Goal: Task Accomplishment & Management: Complete application form

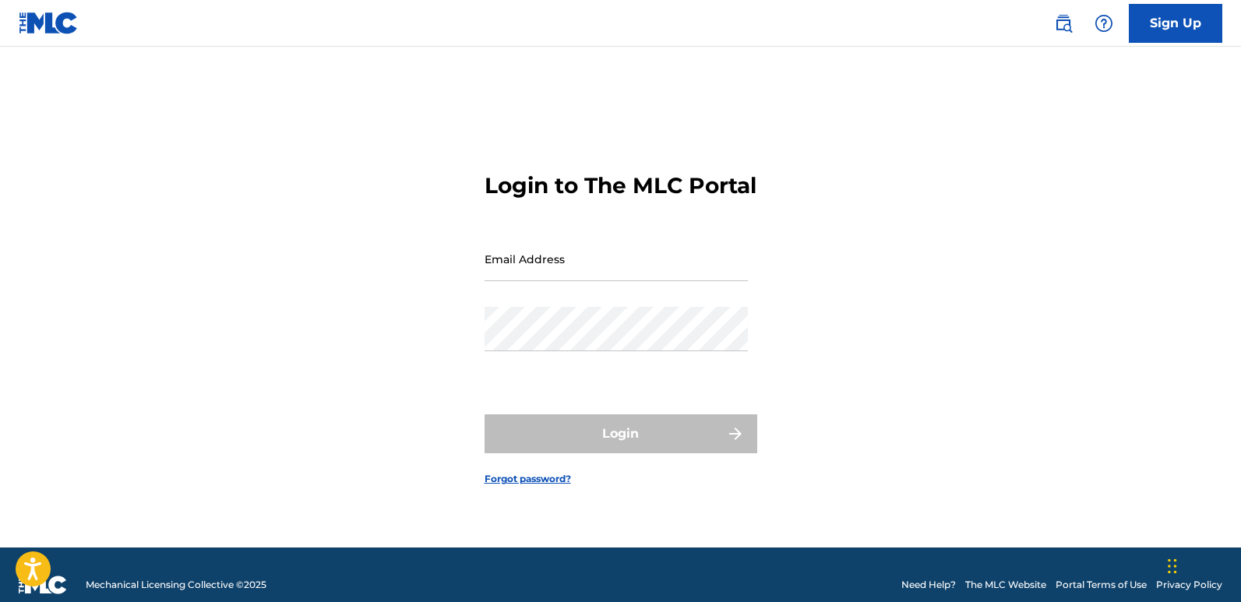
click at [596, 263] on input "Email Address" at bounding box center [616, 259] width 263 height 44
type input "[EMAIL_ADDRESS][DOMAIN_NAME]"
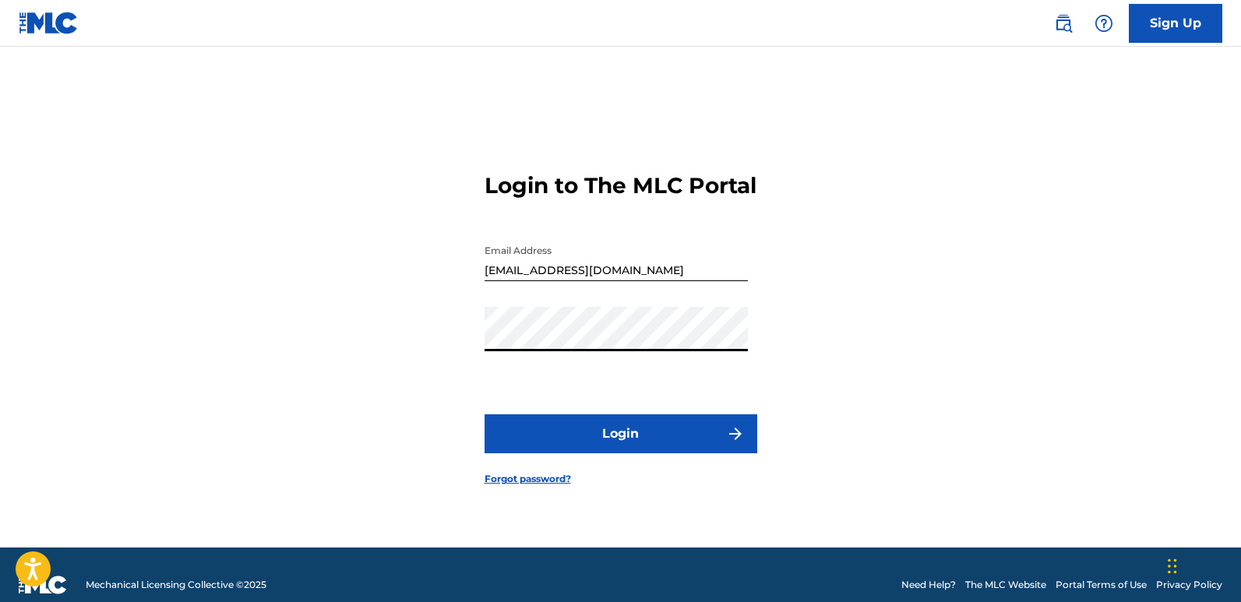
click at [571, 436] on button "Login" at bounding box center [621, 433] width 273 height 39
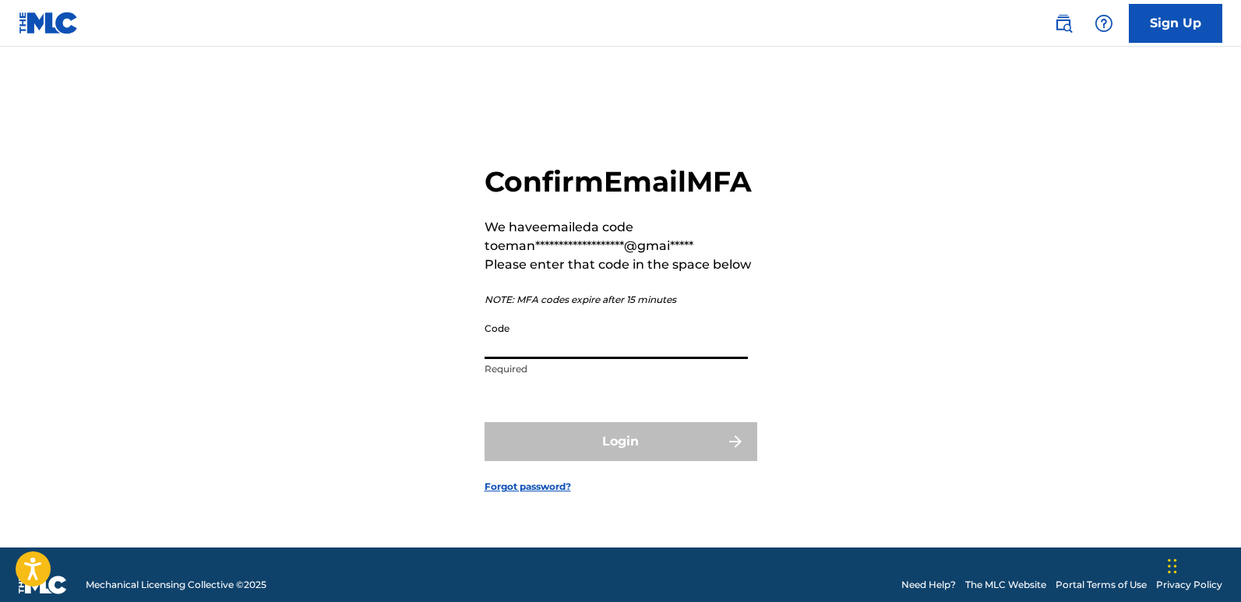
click at [517, 359] on input "Code" at bounding box center [616, 337] width 263 height 44
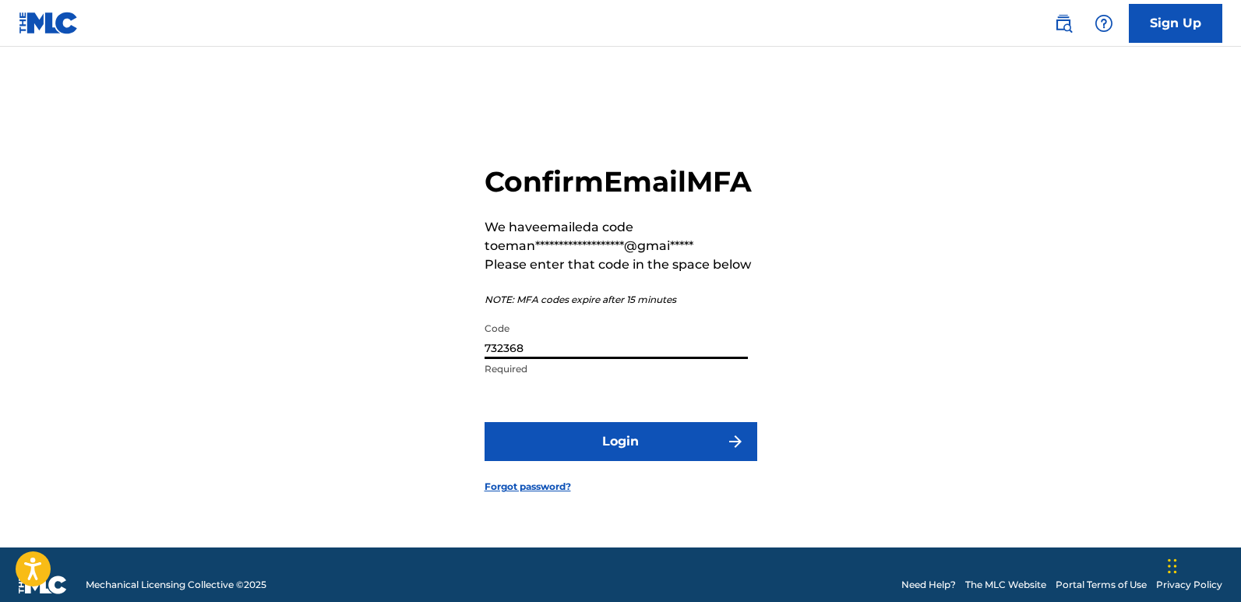
type input "732368"
click at [620, 455] on button "Login" at bounding box center [621, 441] width 273 height 39
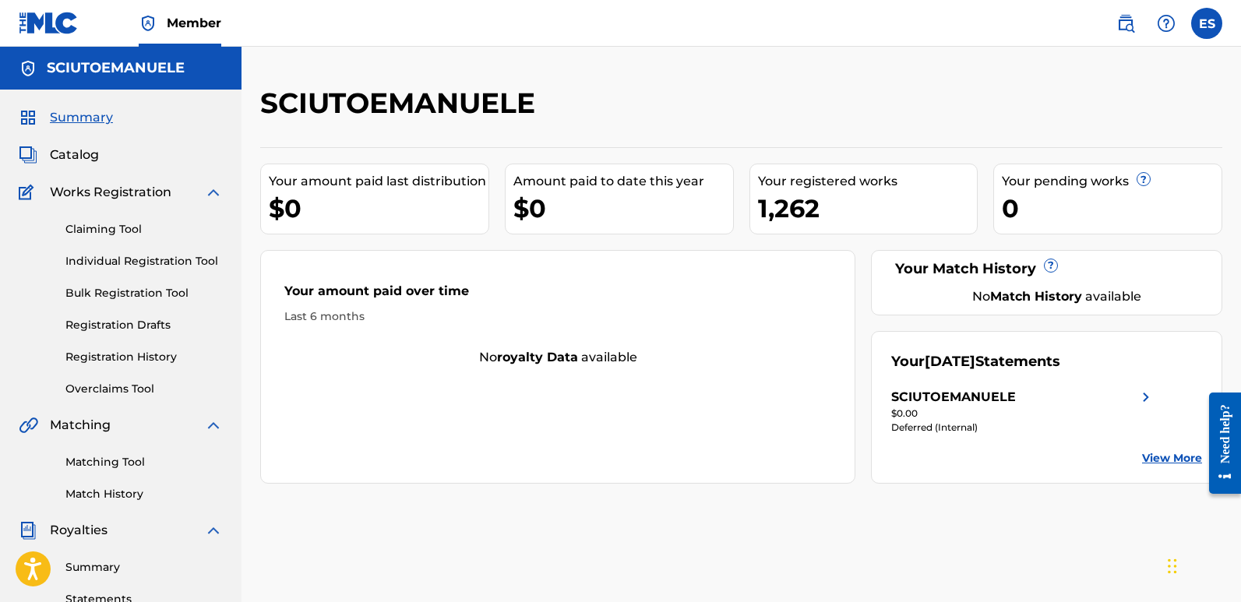
click at [150, 264] on link "Individual Registration Tool" at bounding box center [143, 261] width 157 height 16
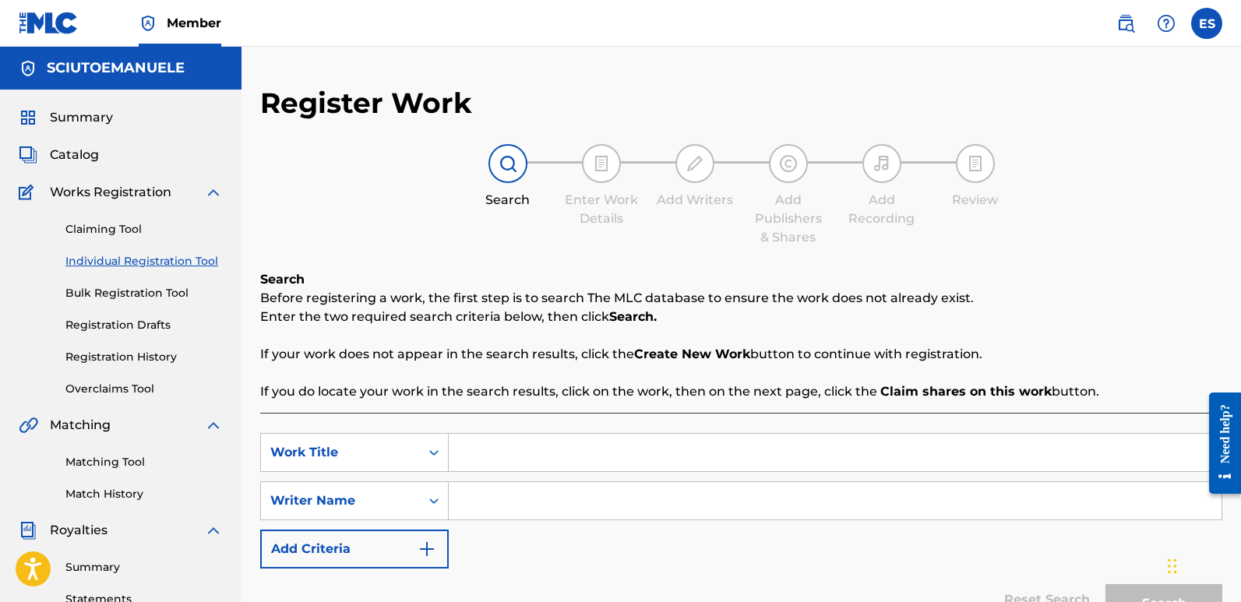
click at [542, 454] on input "Search Form" at bounding box center [835, 452] width 773 height 37
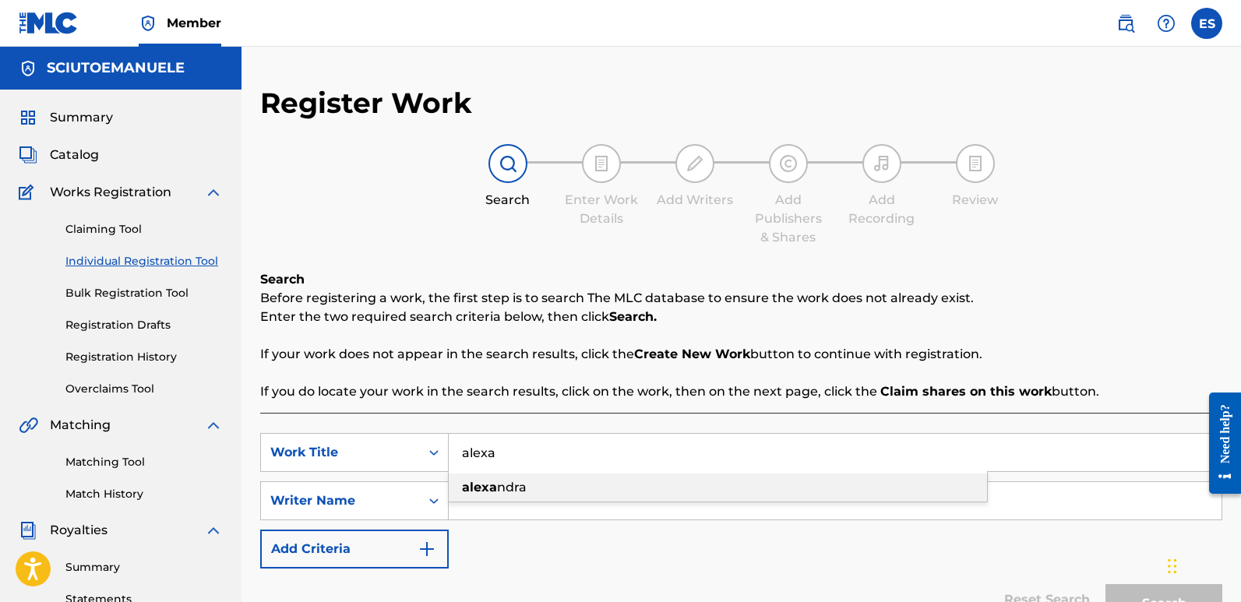
click at [523, 481] on span "ndra" at bounding box center [512, 487] width 30 height 15
type input "[PERSON_NAME]"
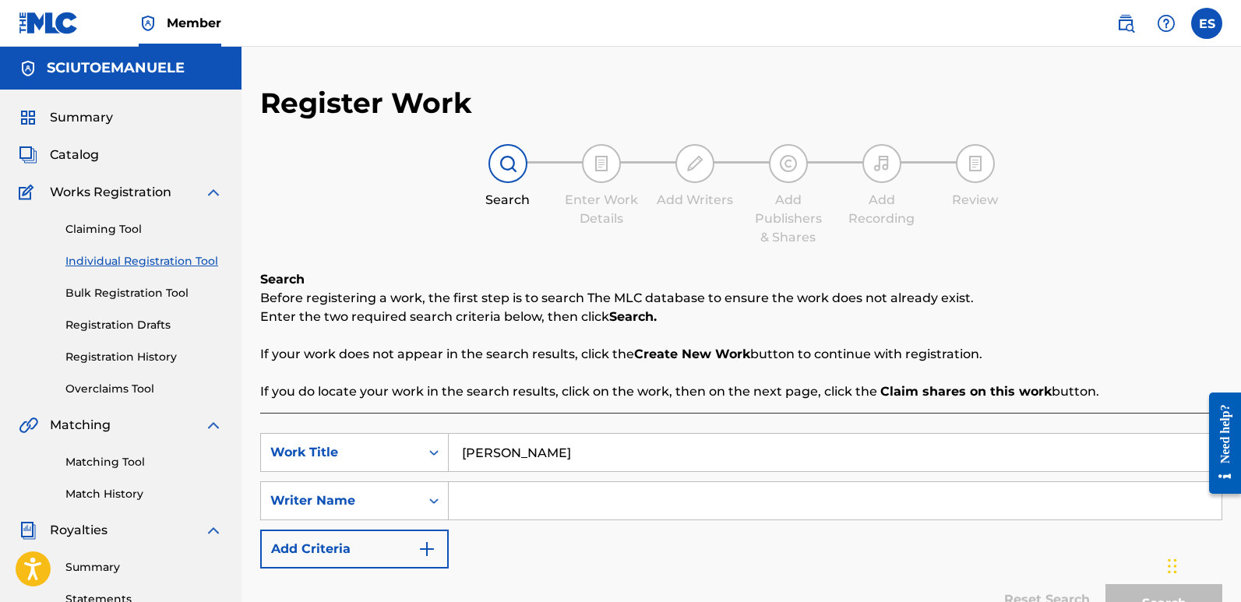
click at [496, 492] on input "Search Form" at bounding box center [835, 500] width 773 height 37
type input "emanuelesciuto"
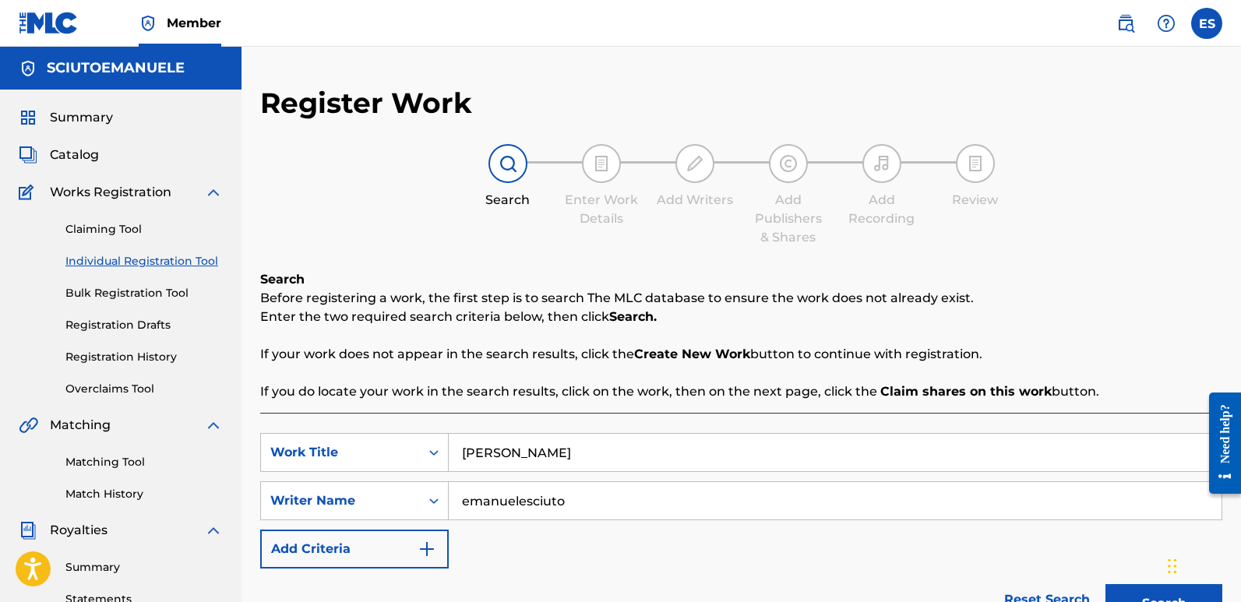
click at [1105, 584] on button "Search" at bounding box center [1163, 603] width 117 height 39
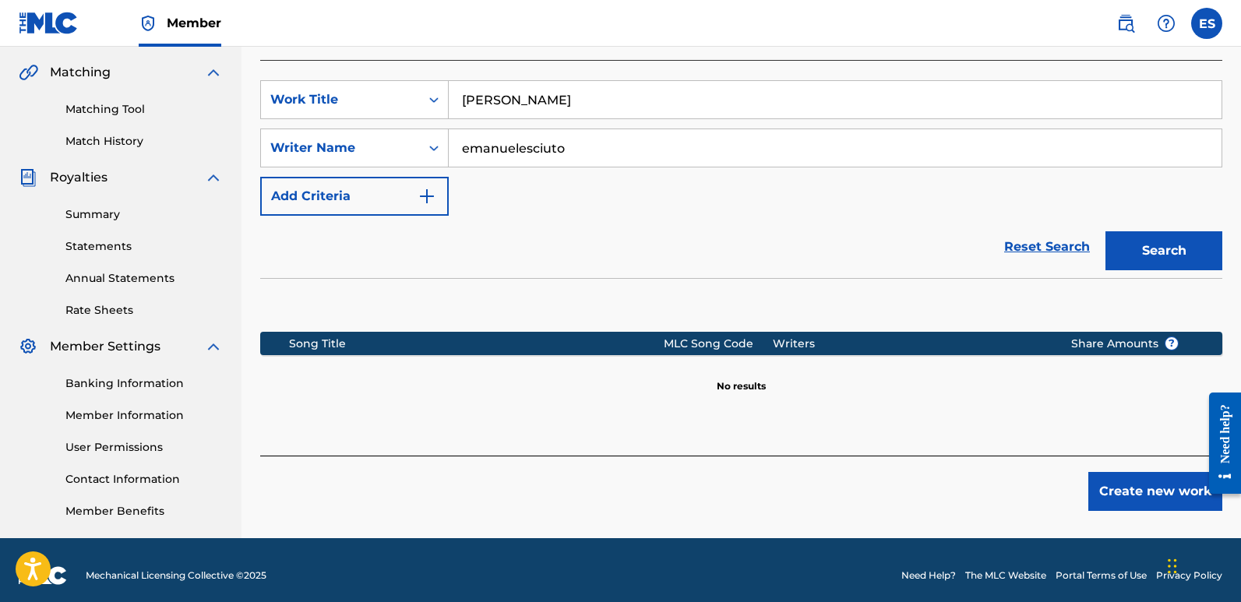
click at [1130, 480] on button "Create new work" at bounding box center [1155, 491] width 134 height 39
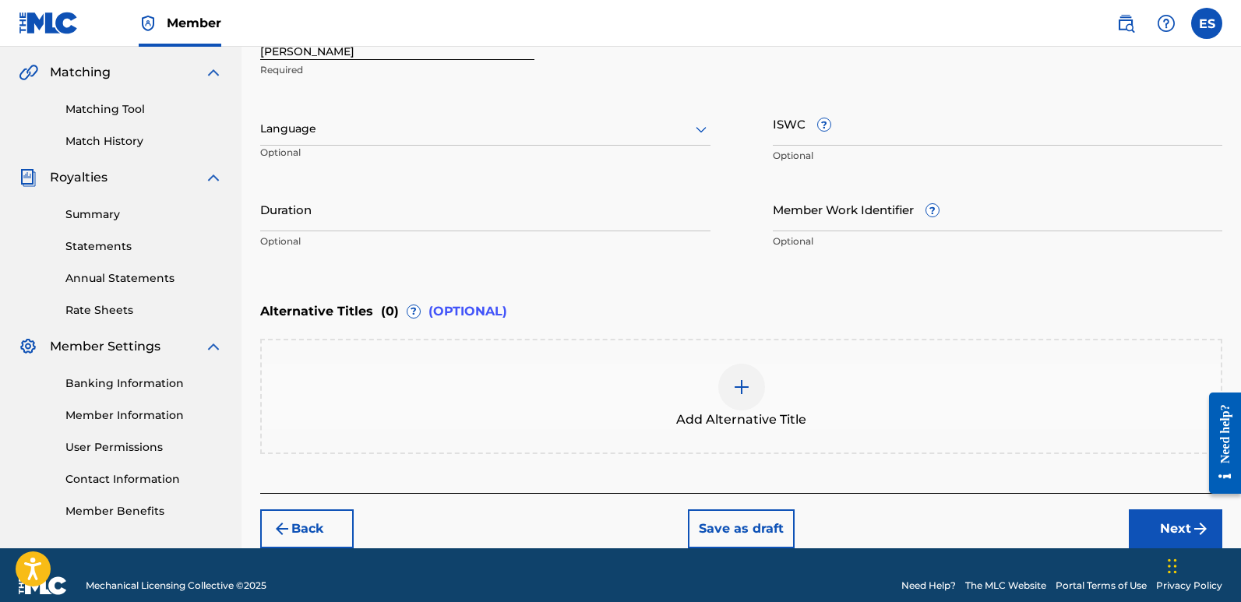
click at [492, 119] on div at bounding box center [485, 128] width 450 height 19
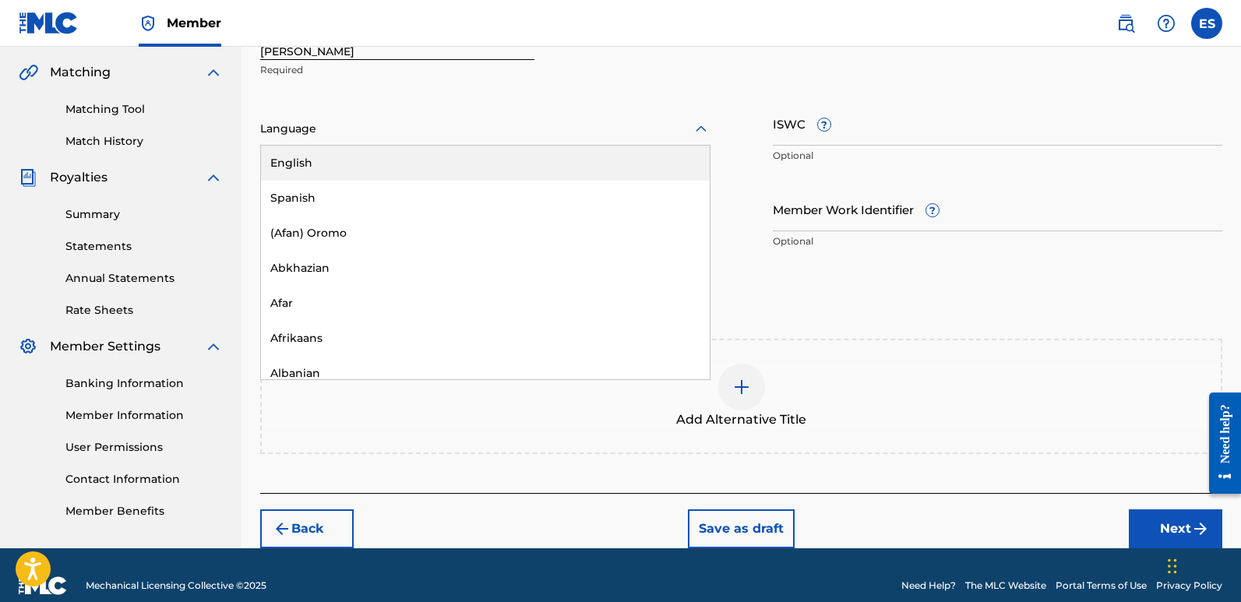
click at [356, 159] on div "English" at bounding box center [485, 163] width 449 height 35
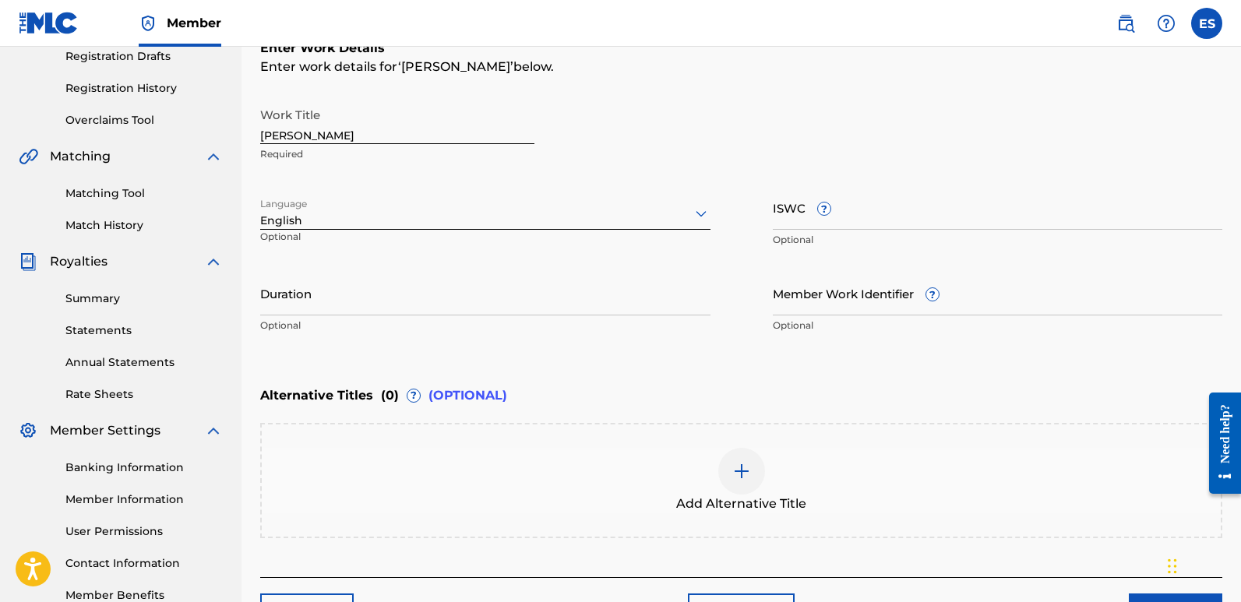
scroll to position [266, 0]
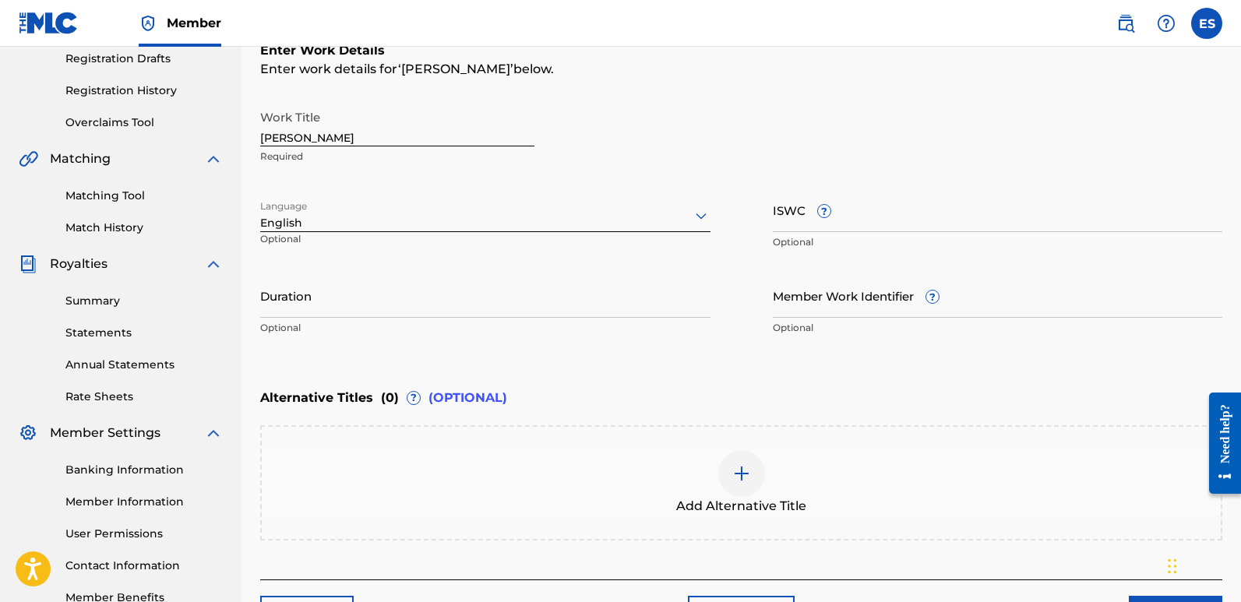
click at [330, 143] on input "[PERSON_NAME]" at bounding box center [397, 124] width 274 height 44
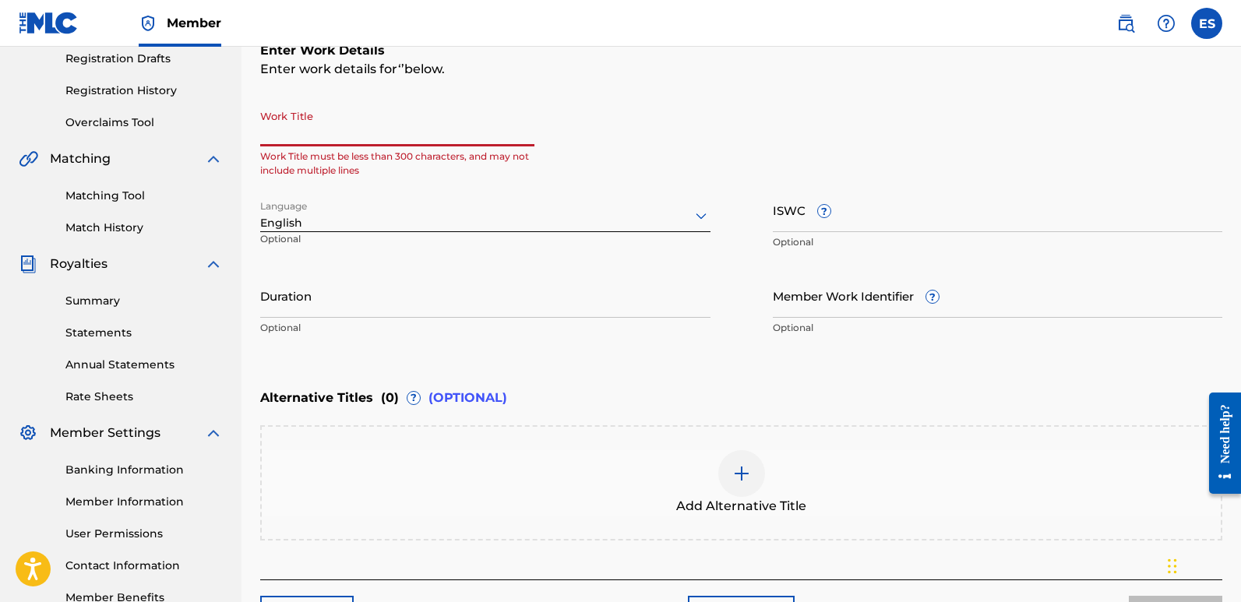
paste input "Breaking Reality"
type input "Breaking Reality"
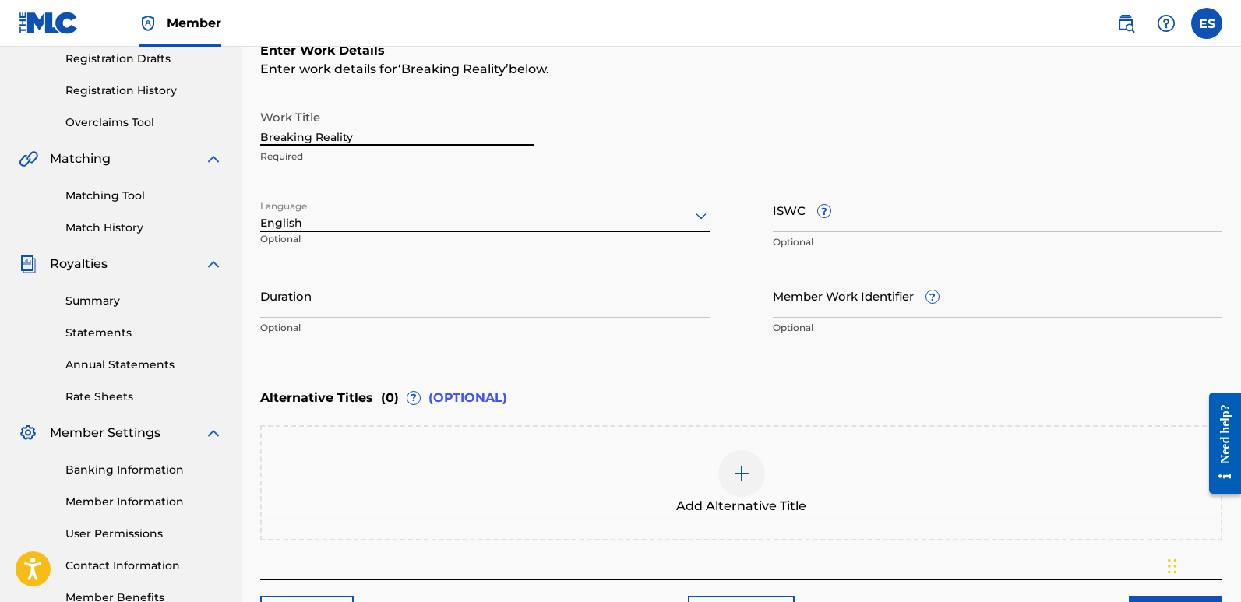
scroll to position [374, 0]
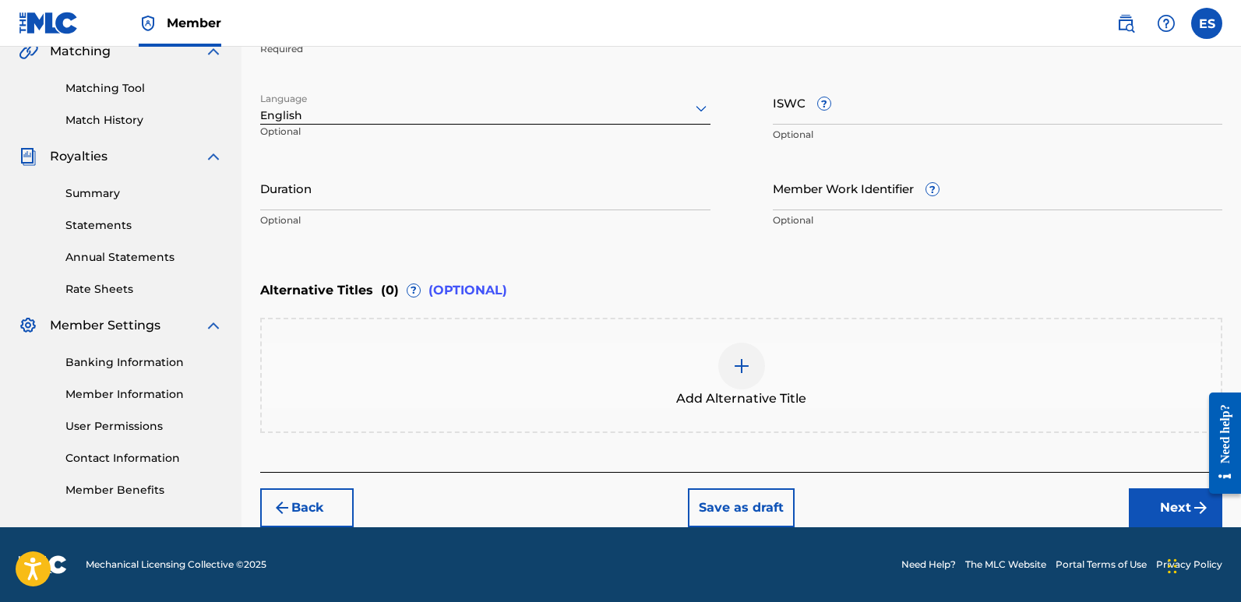
click at [1179, 511] on button "Next" at bounding box center [1175, 507] width 93 height 39
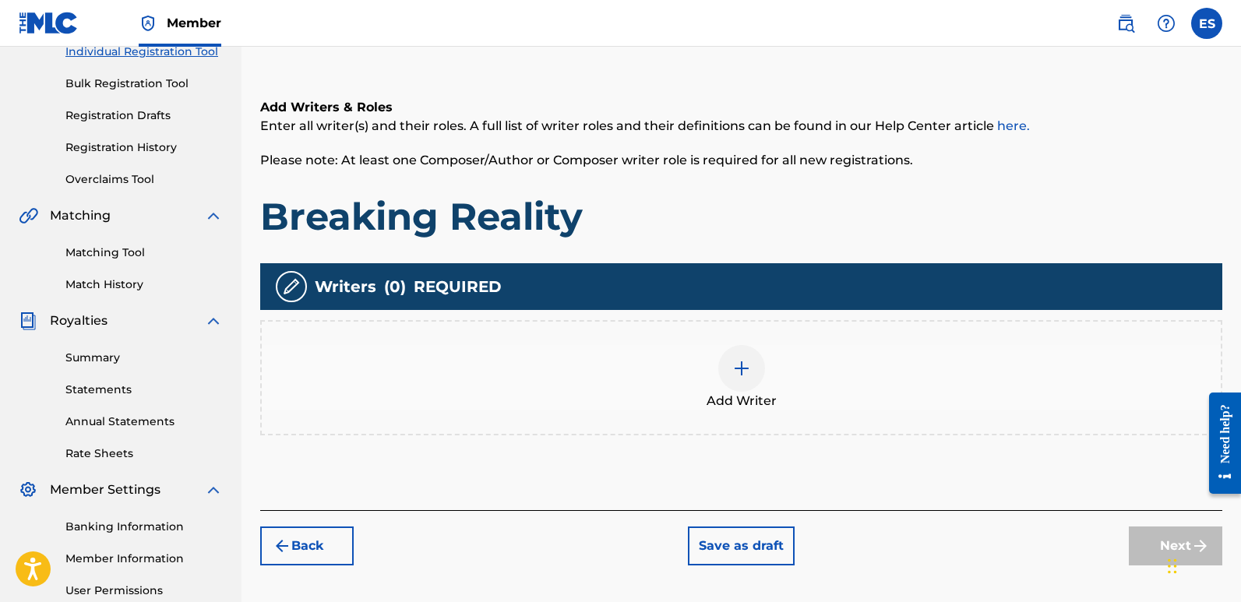
scroll to position [70, 0]
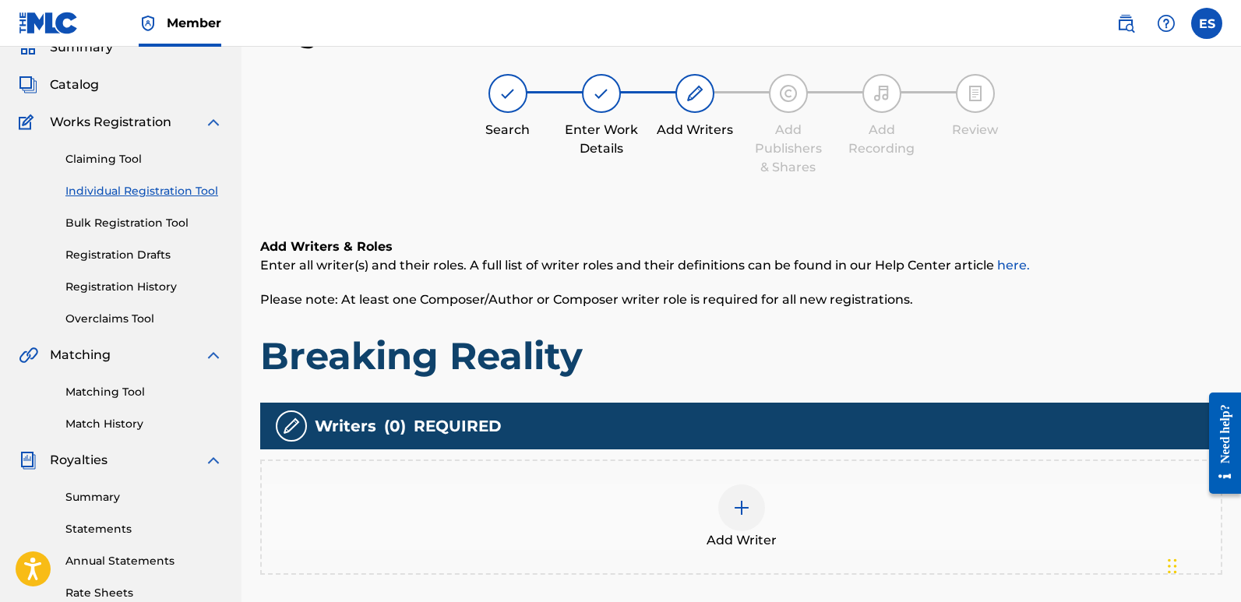
click at [739, 525] on div at bounding box center [741, 508] width 47 height 47
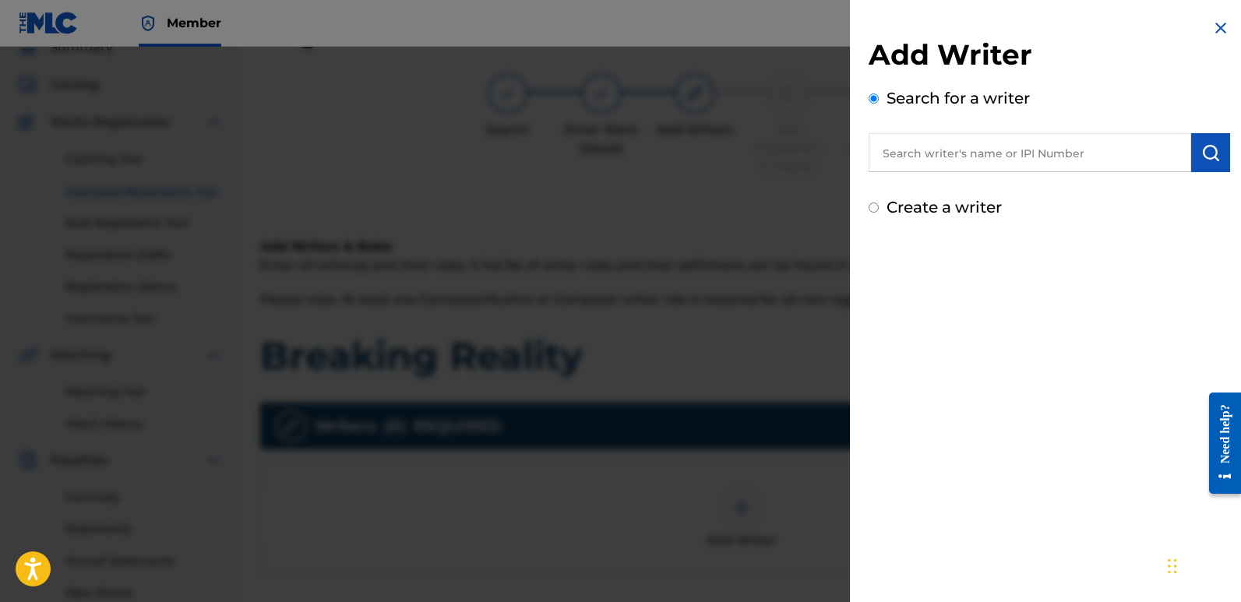
click at [1013, 156] on input "text" at bounding box center [1030, 152] width 323 height 39
type input "emanuelesciuto"
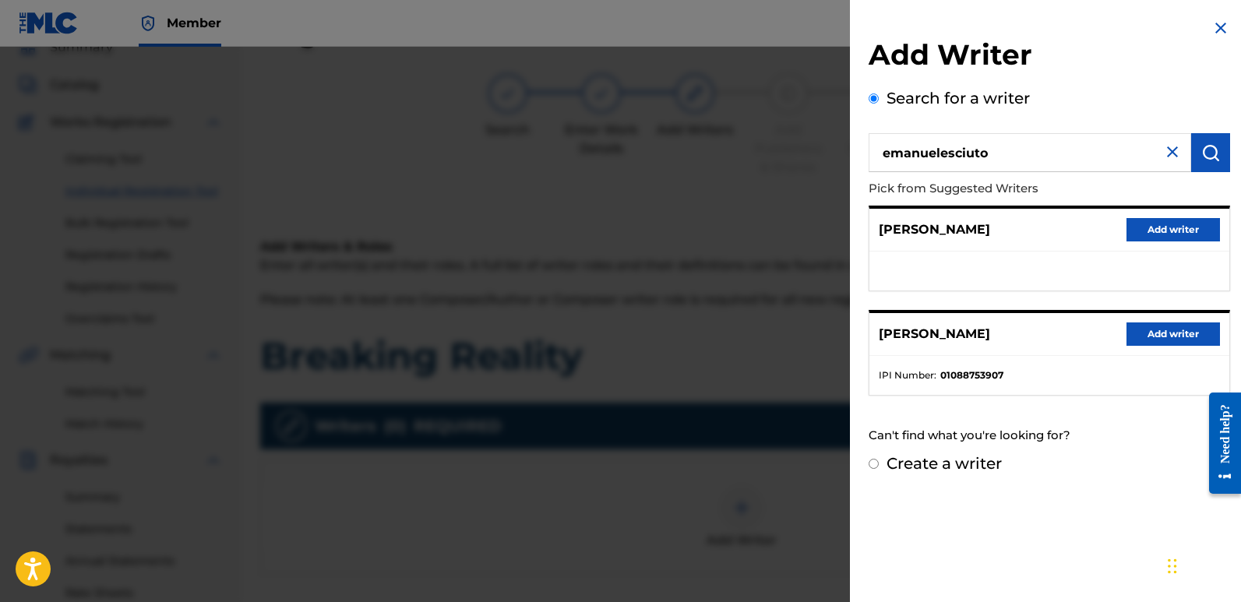
click at [1186, 325] on button "Add writer" at bounding box center [1172, 334] width 93 height 23
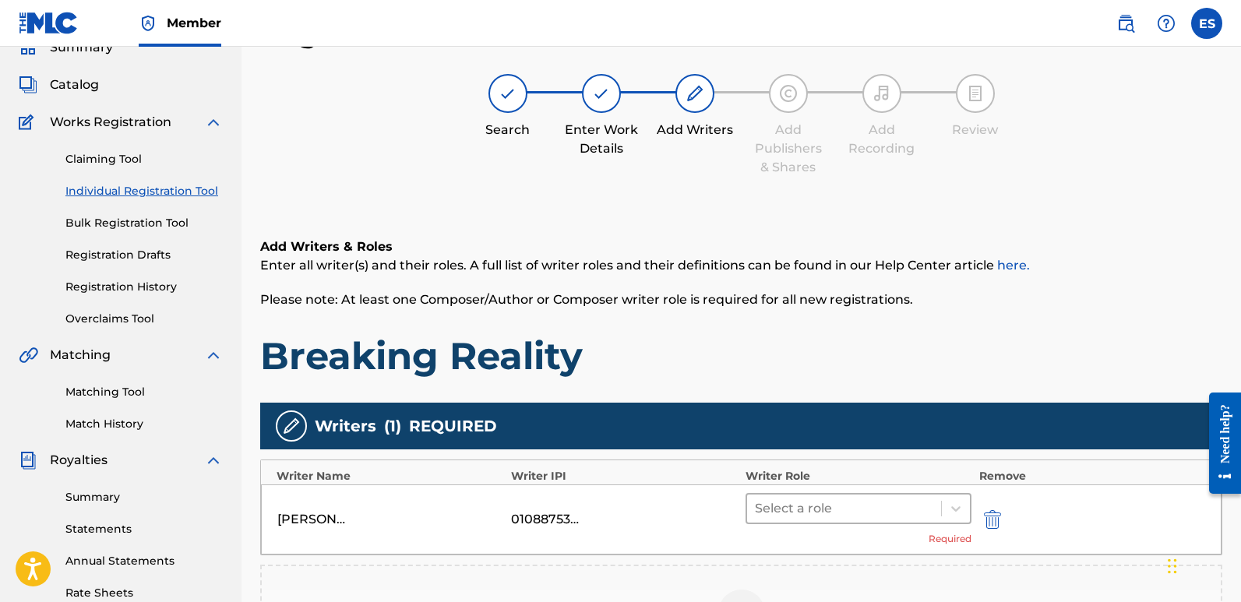
click at [816, 513] on div at bounding box center [844, 509] width 178 height 22
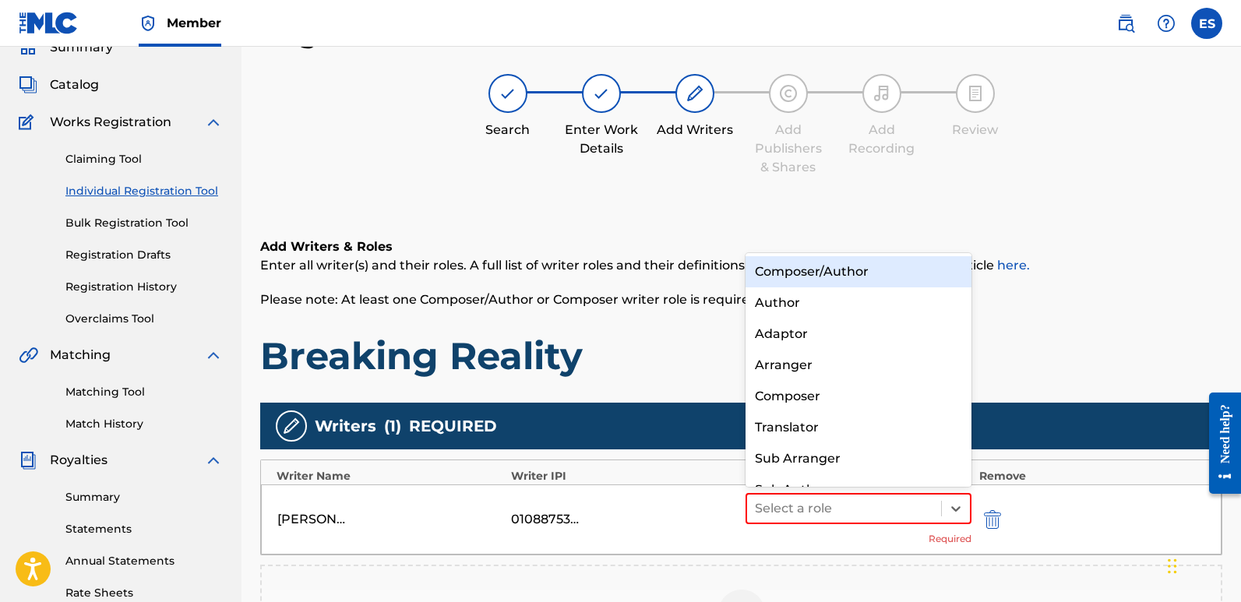
click at [781, 277] on div "Composer/Author" at bounding box center [859, 271] width 226 height 31
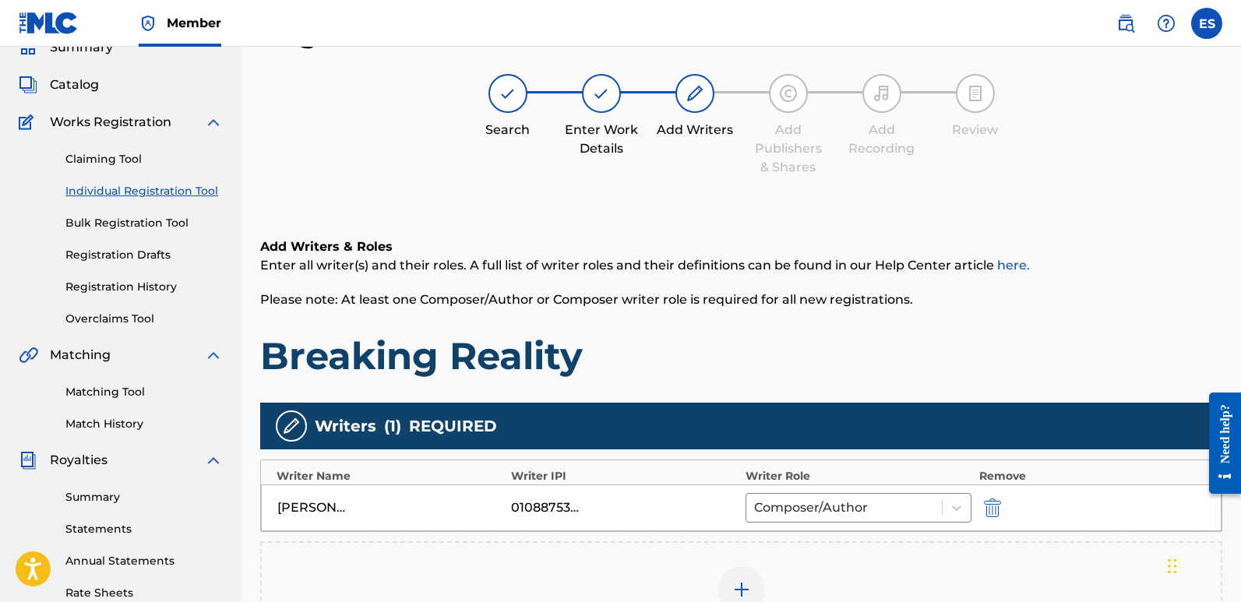
scroll to position [364, 0]
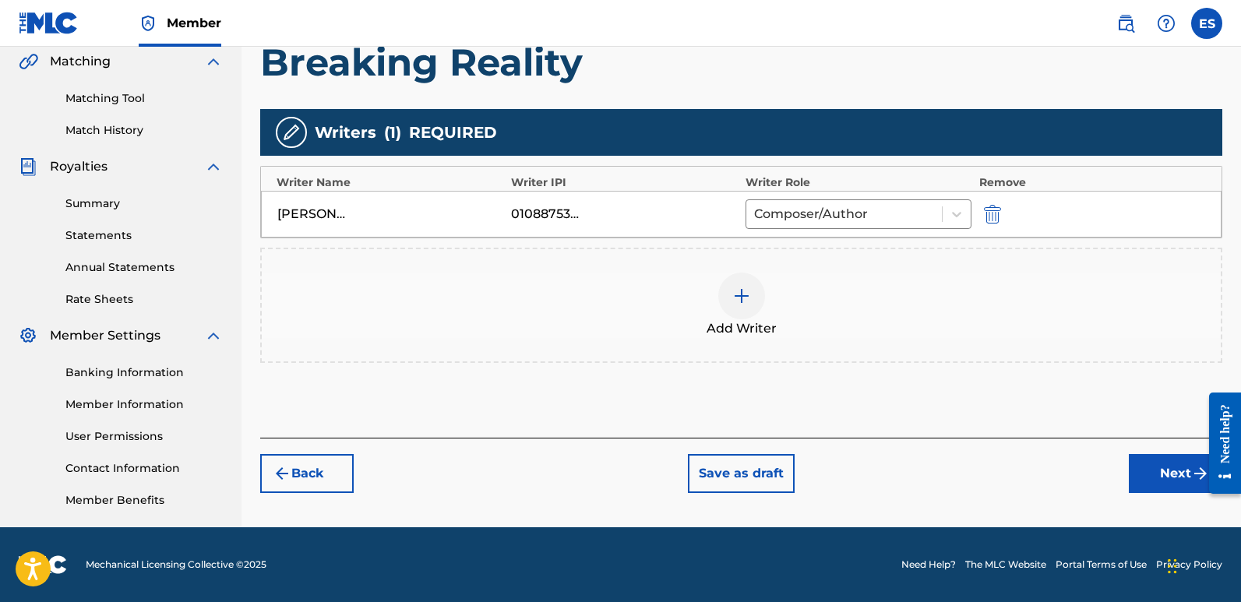
click at [1182, 471] on button "Next" at bounding box center [1175, 473] width 93 height 39
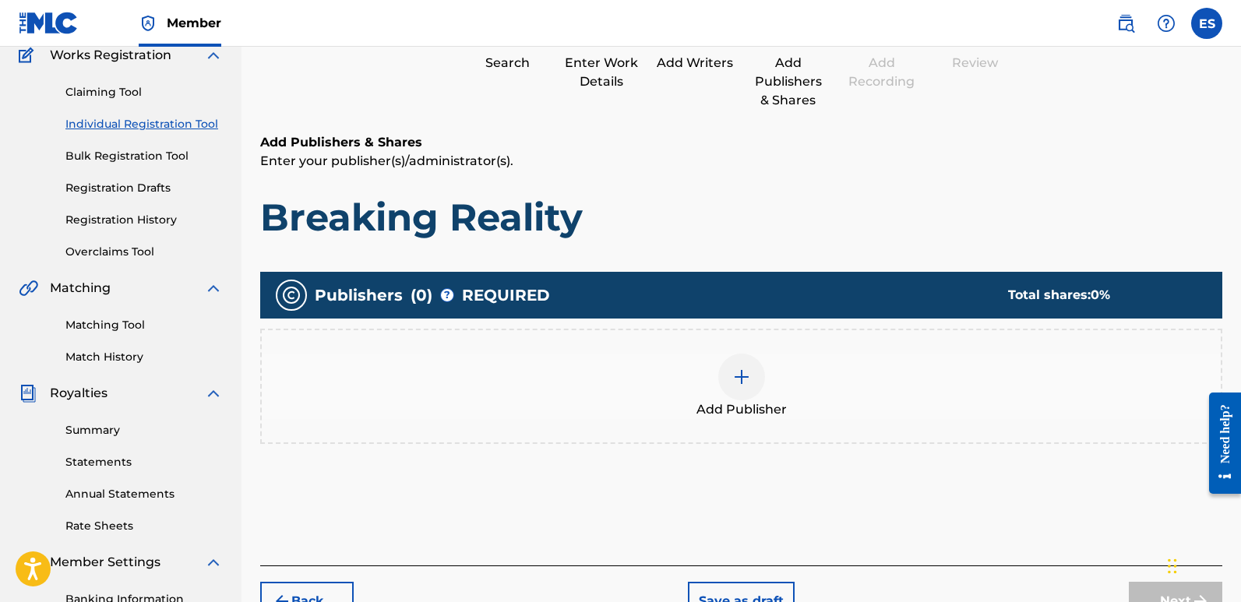
scroll to position [70, 0]
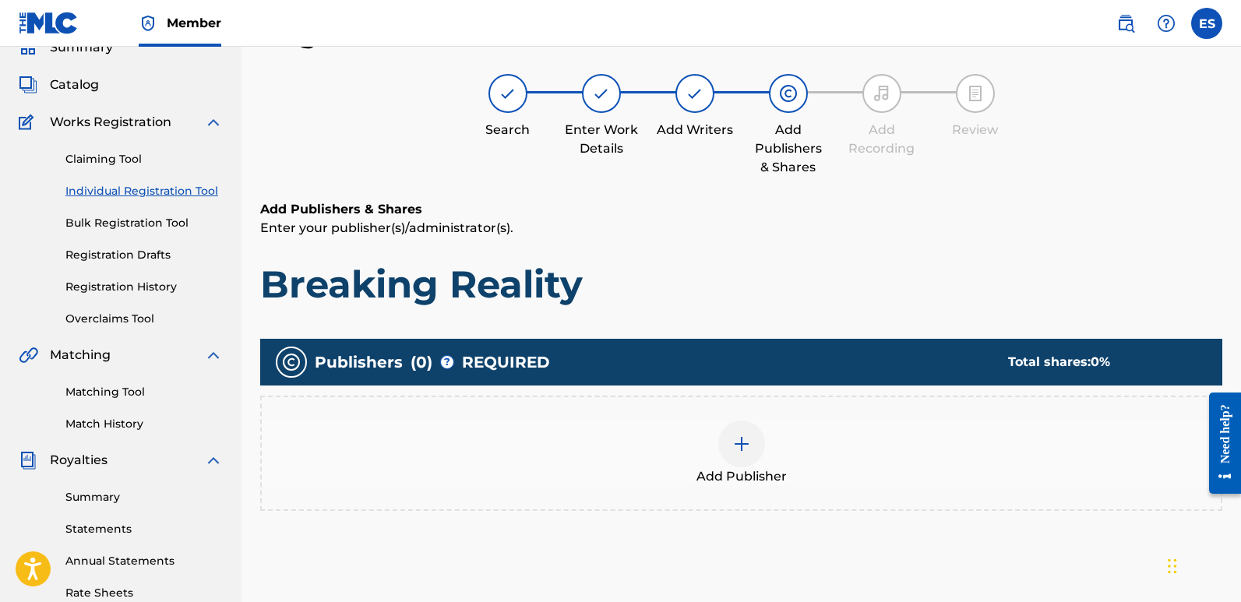
click at [772, 434] on div "Add Publisher" at bounding box center [741, 453] width 959 height 65
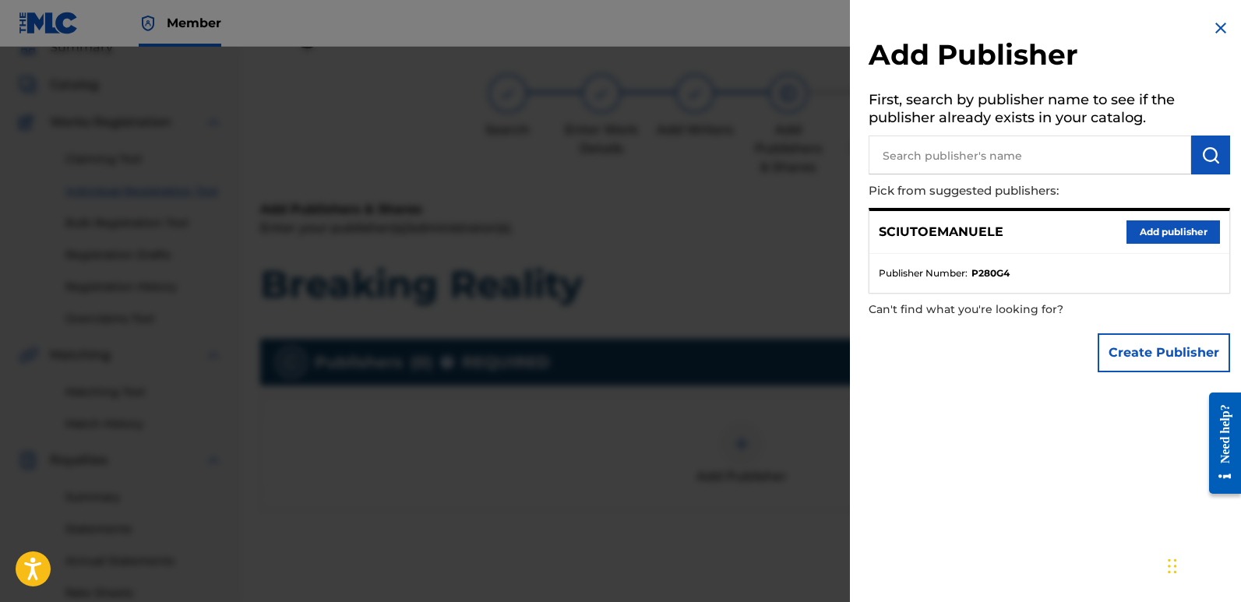
click at [1183, 228] on button "Add publisher" at bounding box center [1172, 231] width 93 height 23
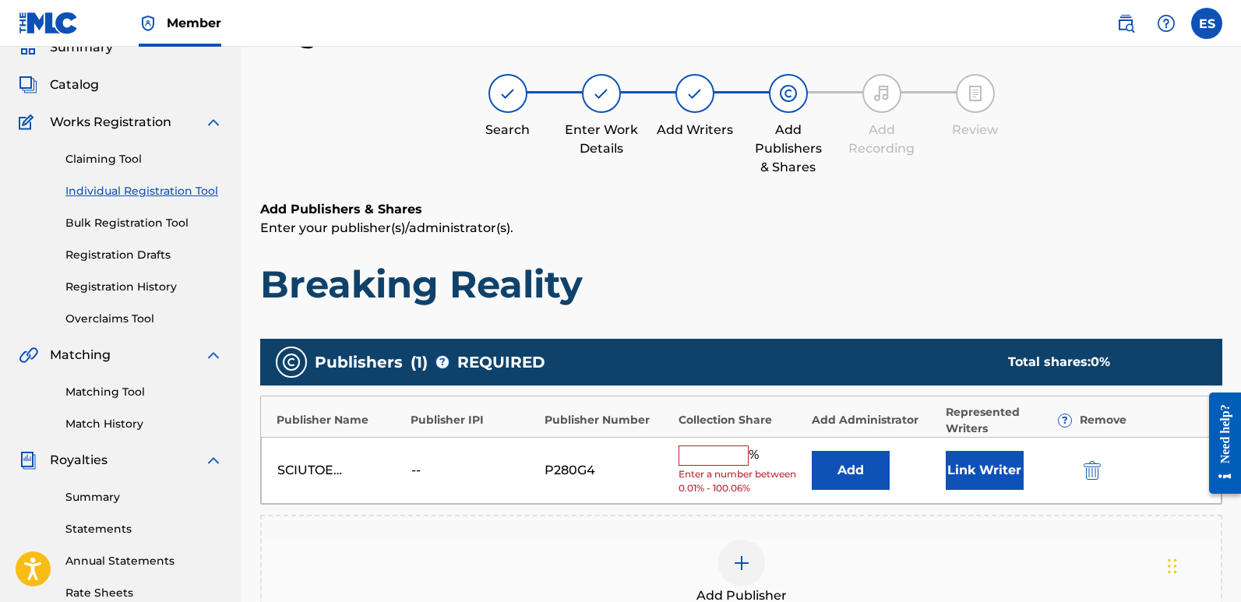
click at [972, 468] on button "Link Writer" at bounding box center [985, 470] width 78 height 39
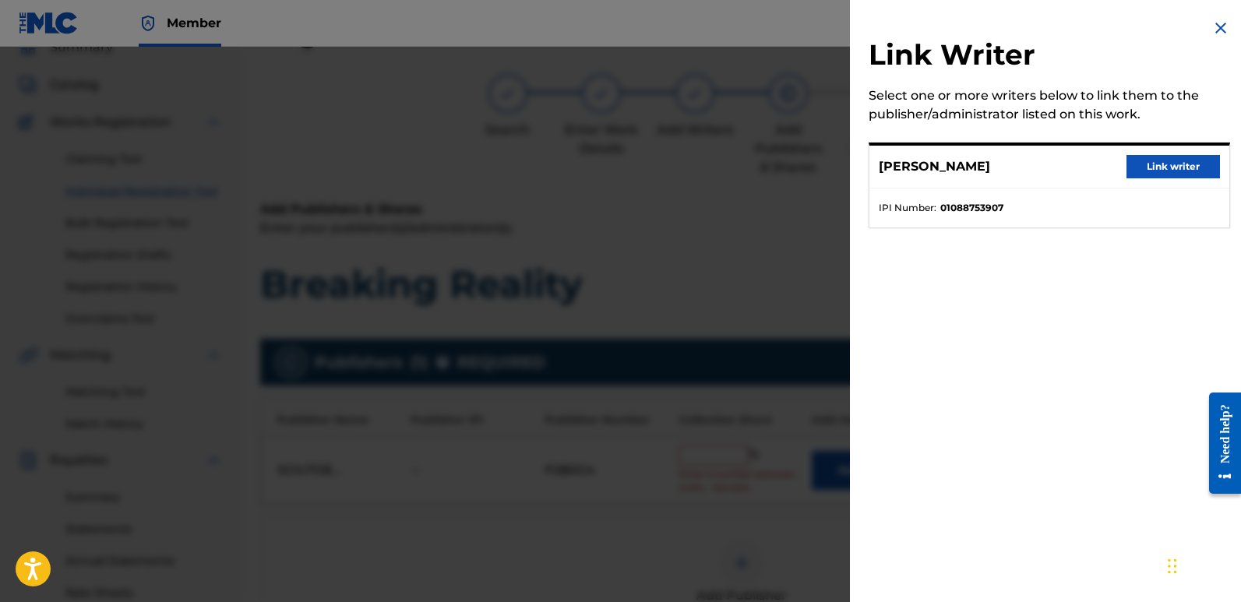
click at [1178, 169] on button "Link writer" at bounding box center [1172, 166] width 93 height 23
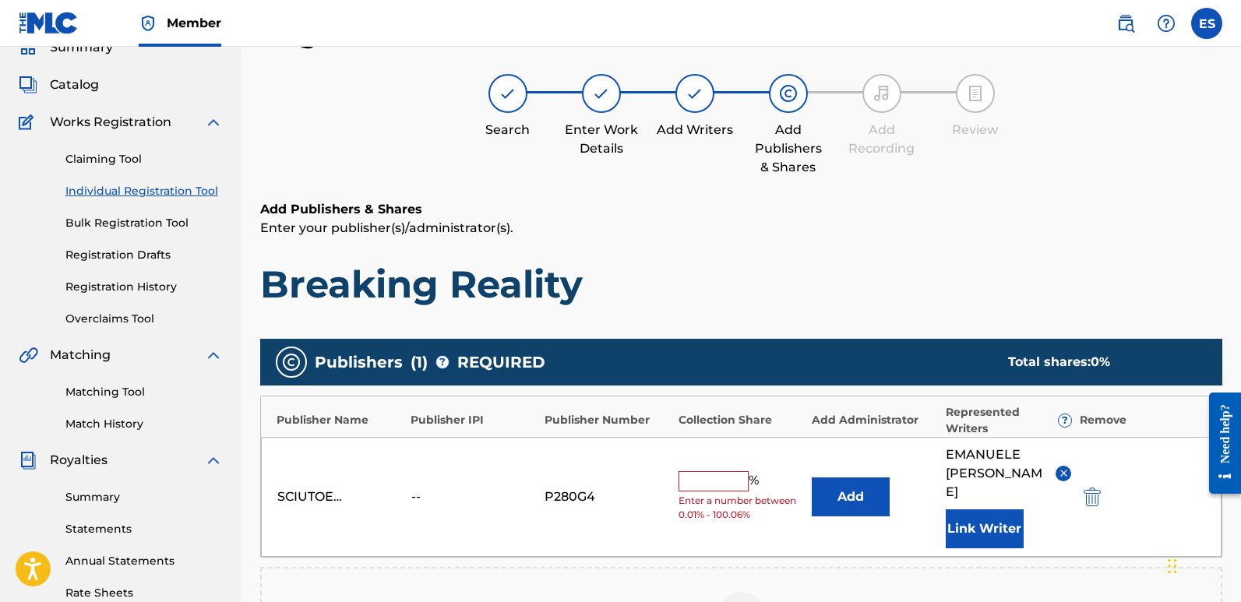
click at [703, 473] on input "text" at bounding box center [714, 481] width 70 height 20
type input "100"
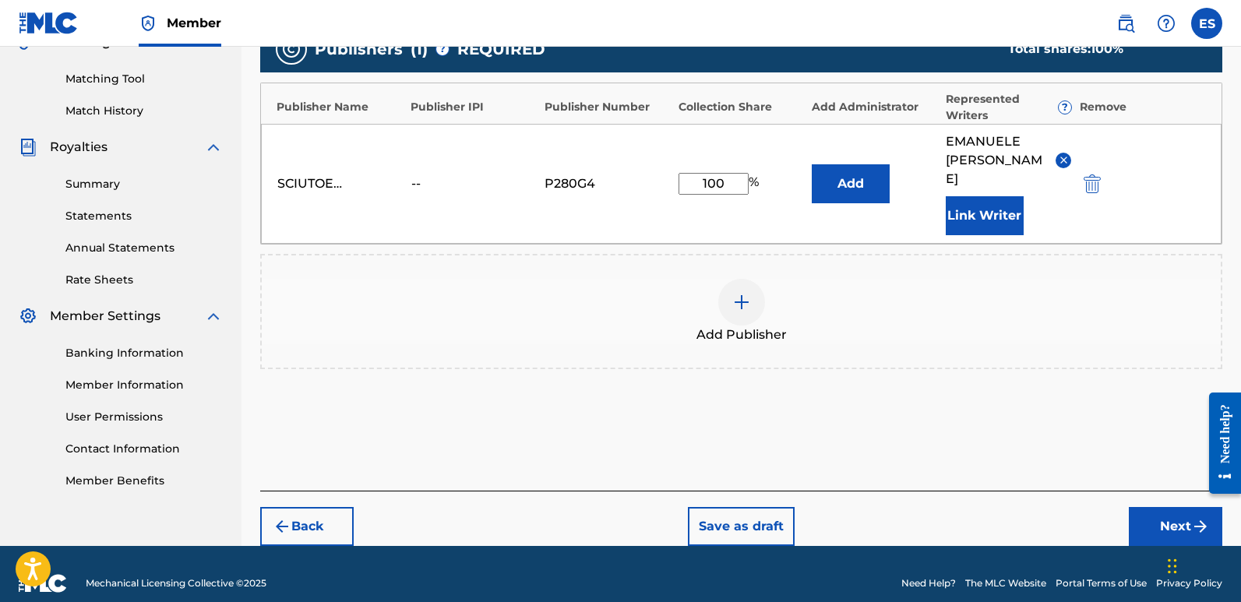
click at [1153, 507] on button "Next" at bounding box center [1175, 526] width 93 height 39
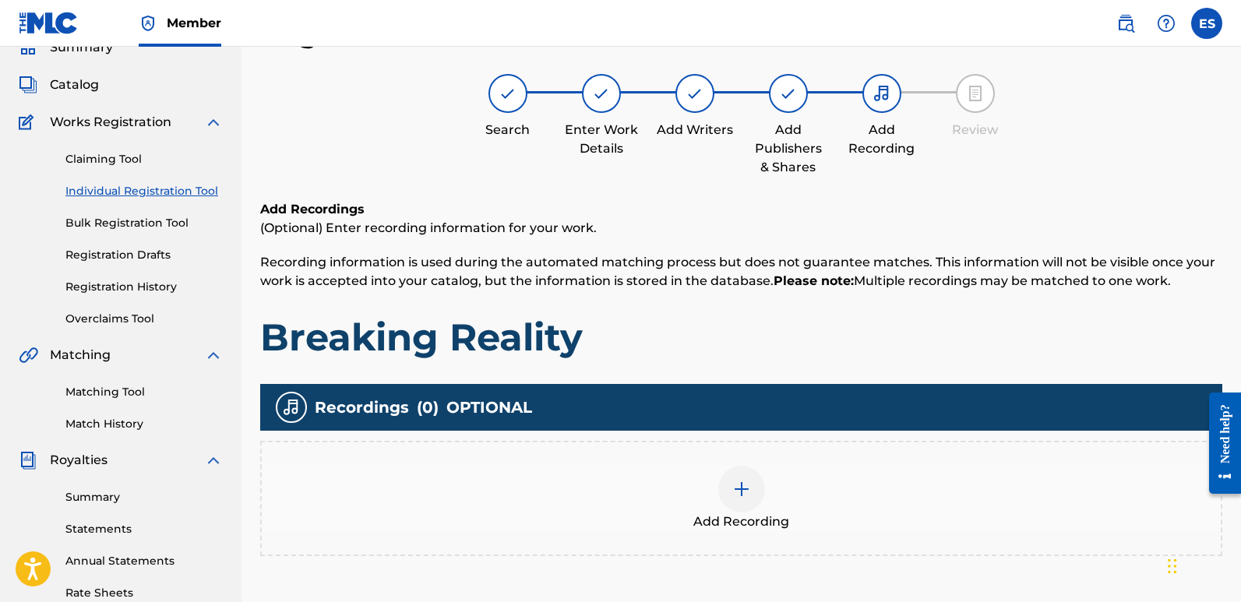
click at [730, 511] on div "Add Recording" at bounding box center [741, 498] width 959 height 65
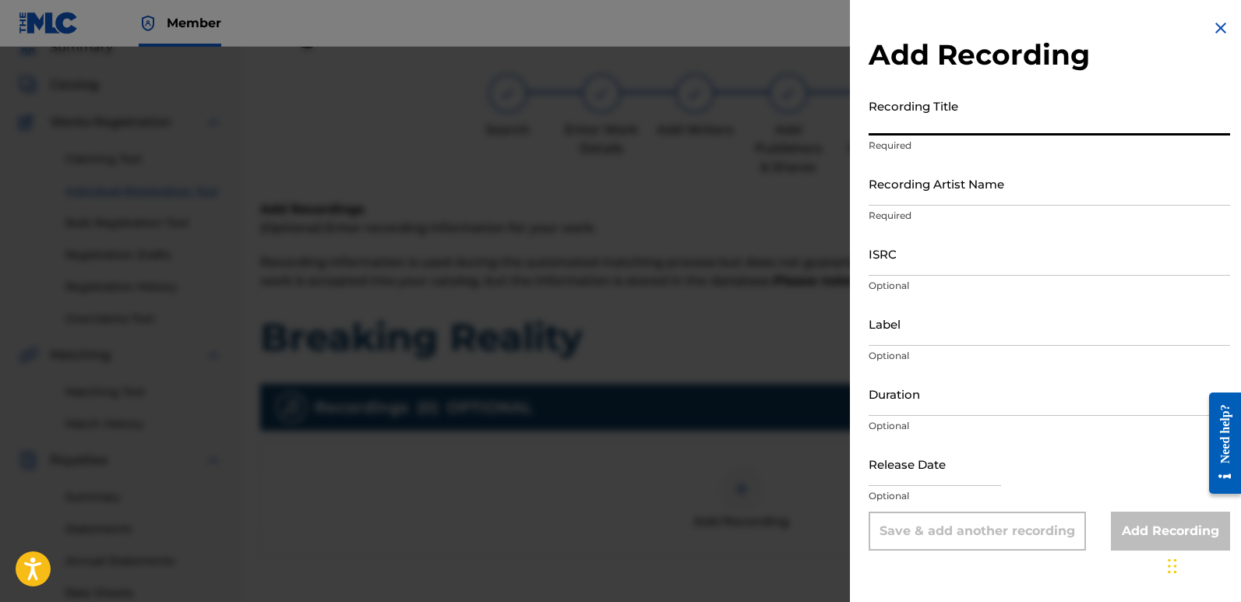
paste input "Breaking Reality"
type input "Breaking Reality"
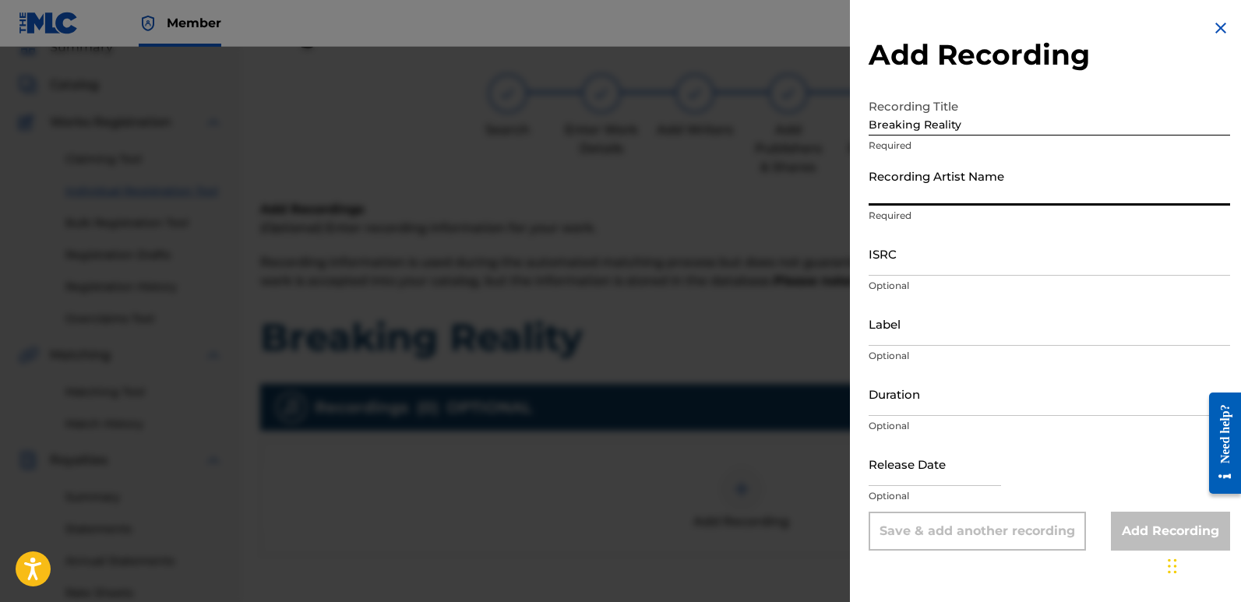
click at [989, 178] on input "Recording Artist Name" at bounding box center [1049, 183] width 361 height 44
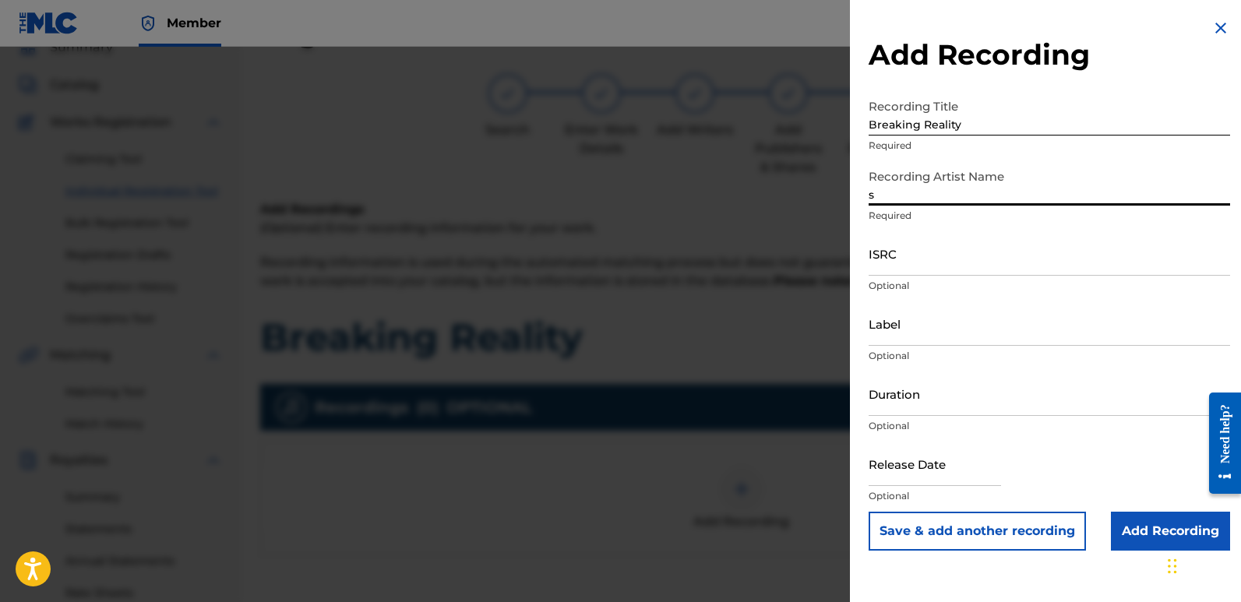
type input "Sigmaa"
click at [908, 259] on input "ISRC" at bounding box center [1049, 253] width 361 height 44
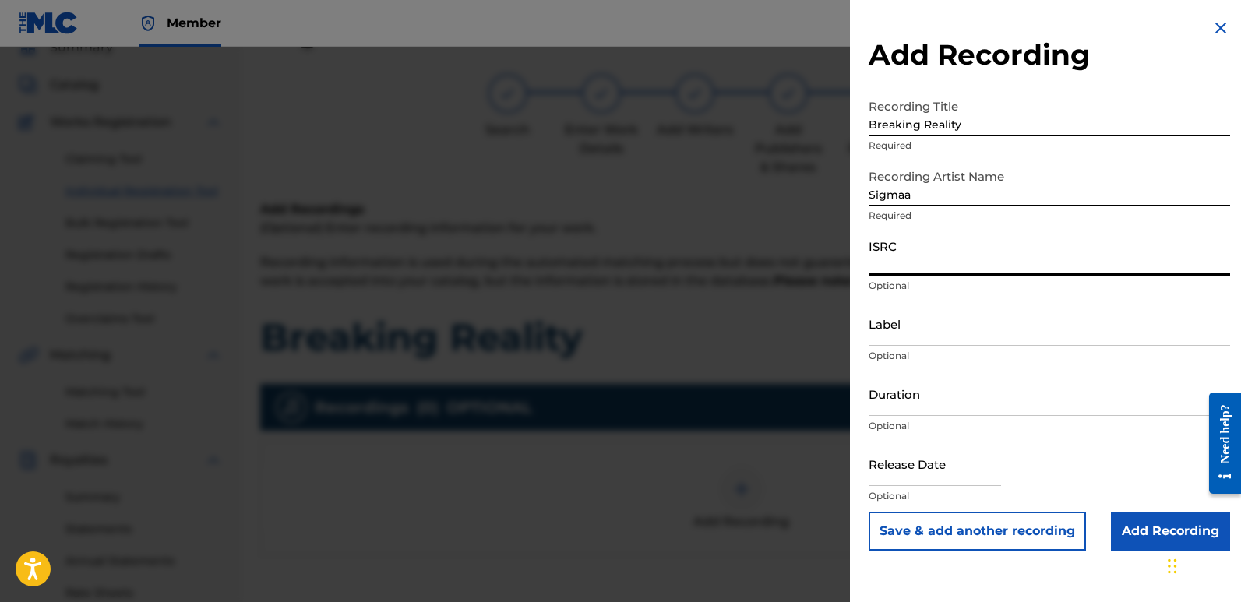
paste input "QZZ7N2540350"
type input "QZZ7N2540350"
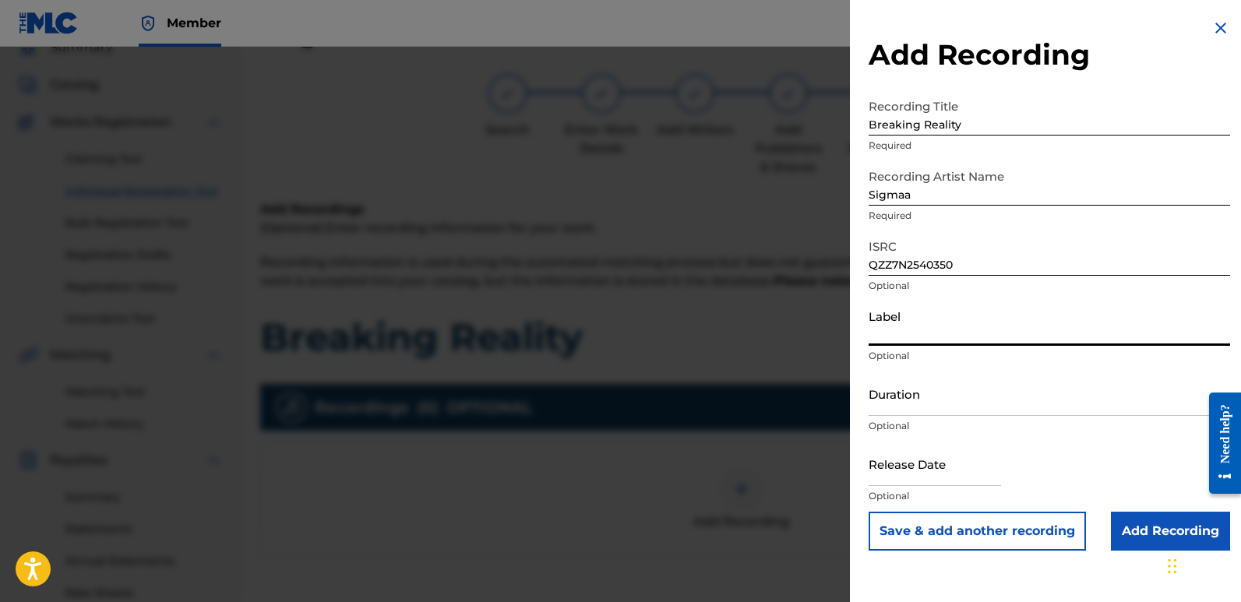
click at [966, 340] on input "Label" at bounding box center [1049, 323] width 361 height 44
type input "Rightbeatz [GEOGRAPHIC_DATA]"
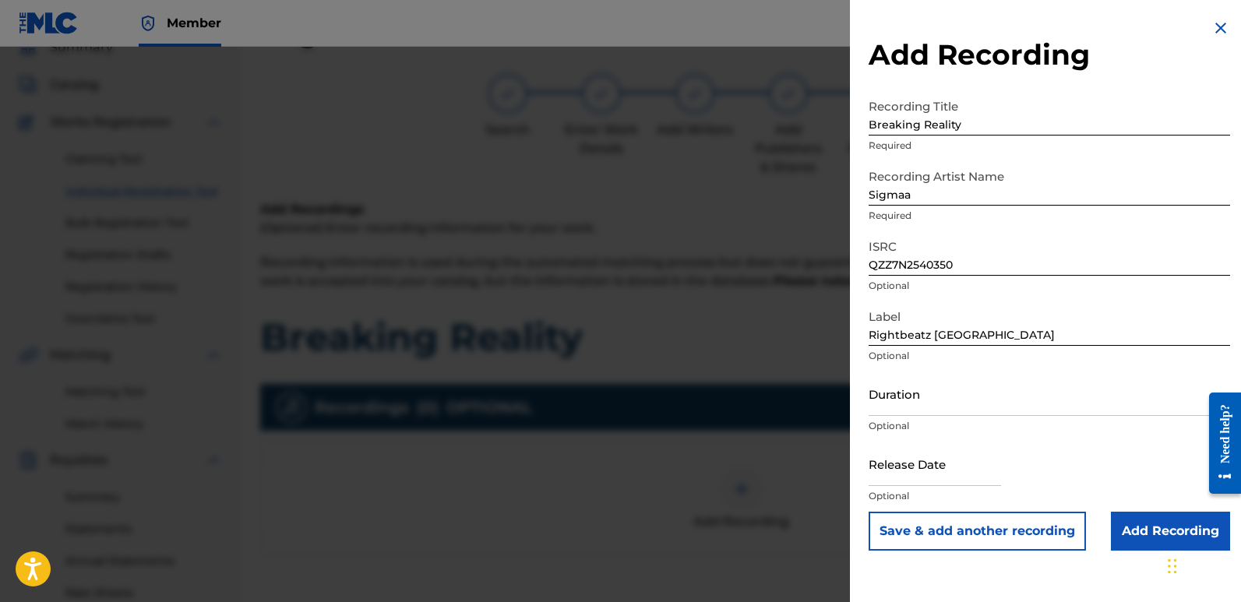
click at [918, 456] on input "text" at bounding box center [935, 464] width 132 height 44
select select "7"
select select "2025"
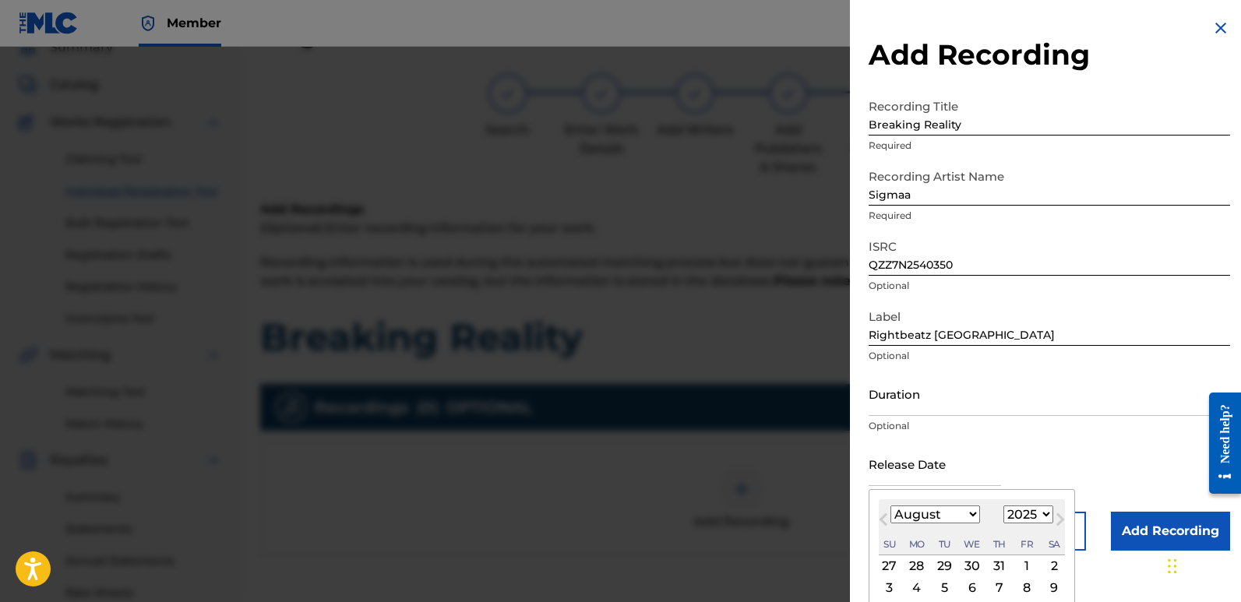
click at [1049, 565] on div "2" at bounding box center [1054, 566] width 19 height 19
type input "[DATE]"
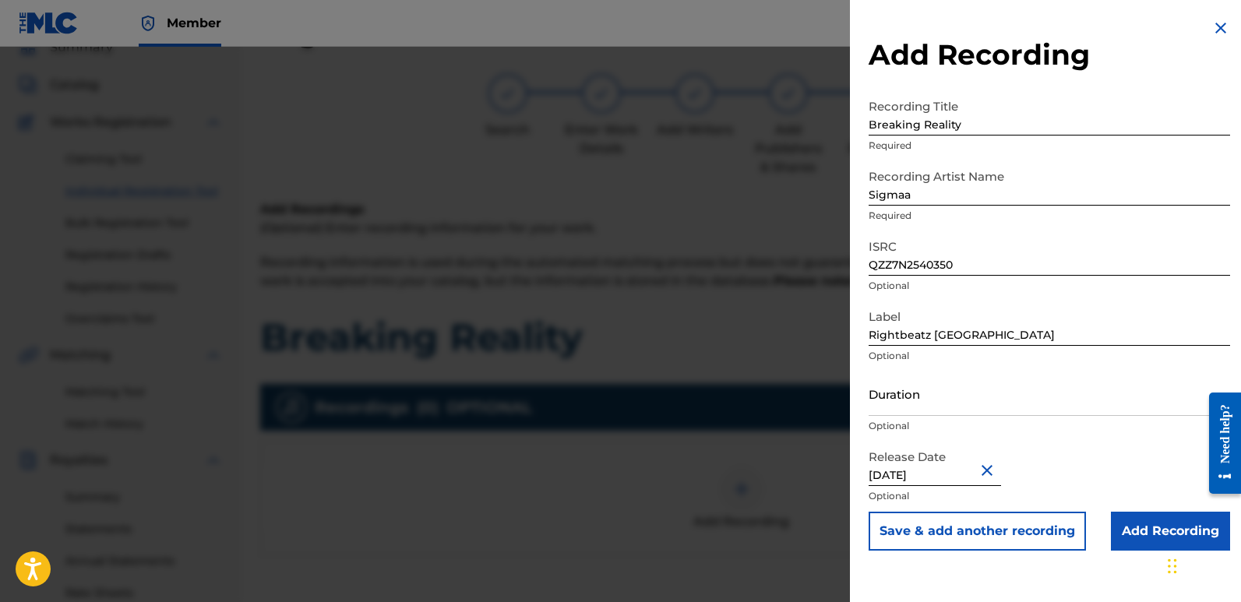
click at [919, 469] on input "[DATE]" at bounding box center [935, 464] width 132 height 44
select select "7"
select select "2025"
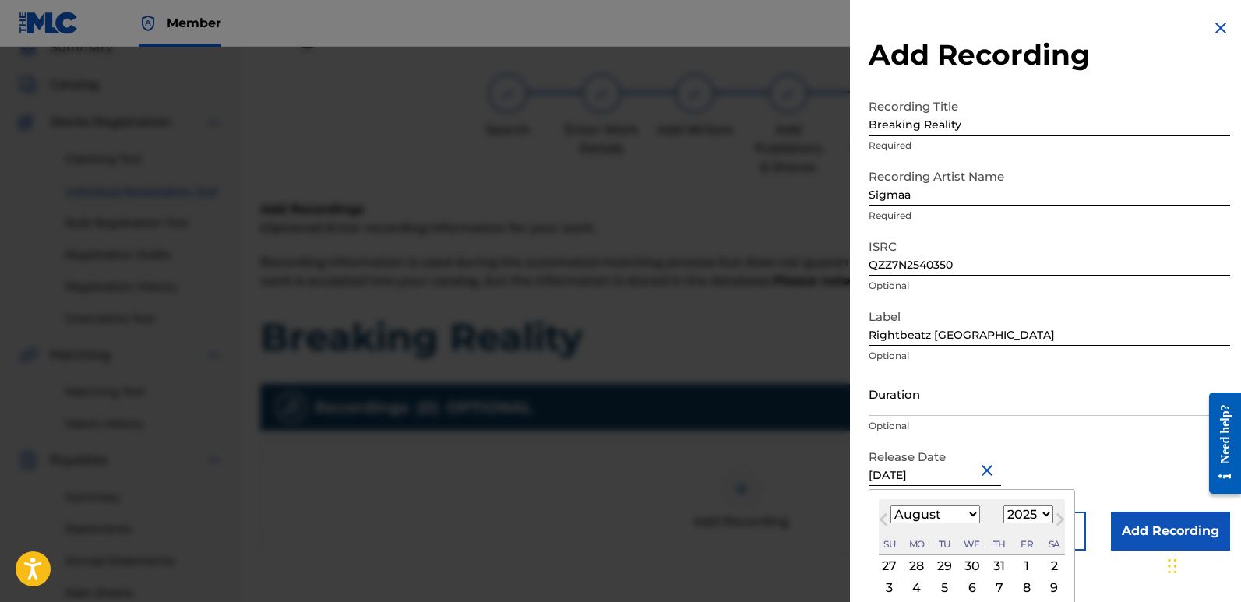
type input "[DATE]"
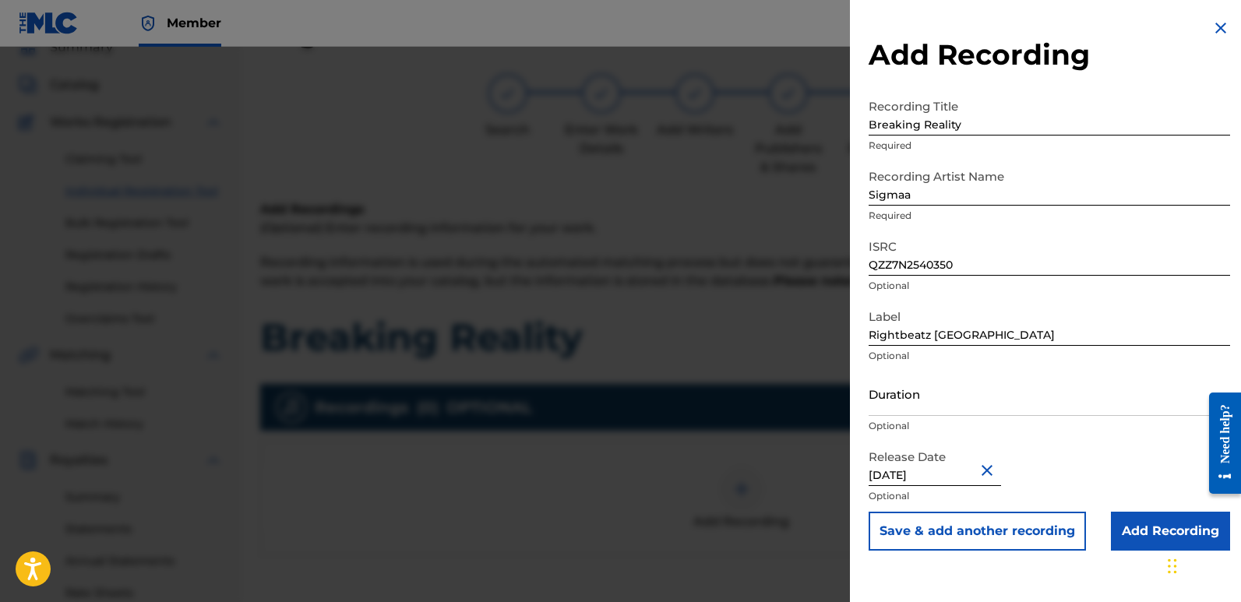
click at [1137, 529] on input "Add Recording" at bounding box center [1170, 531] width 119 height 39
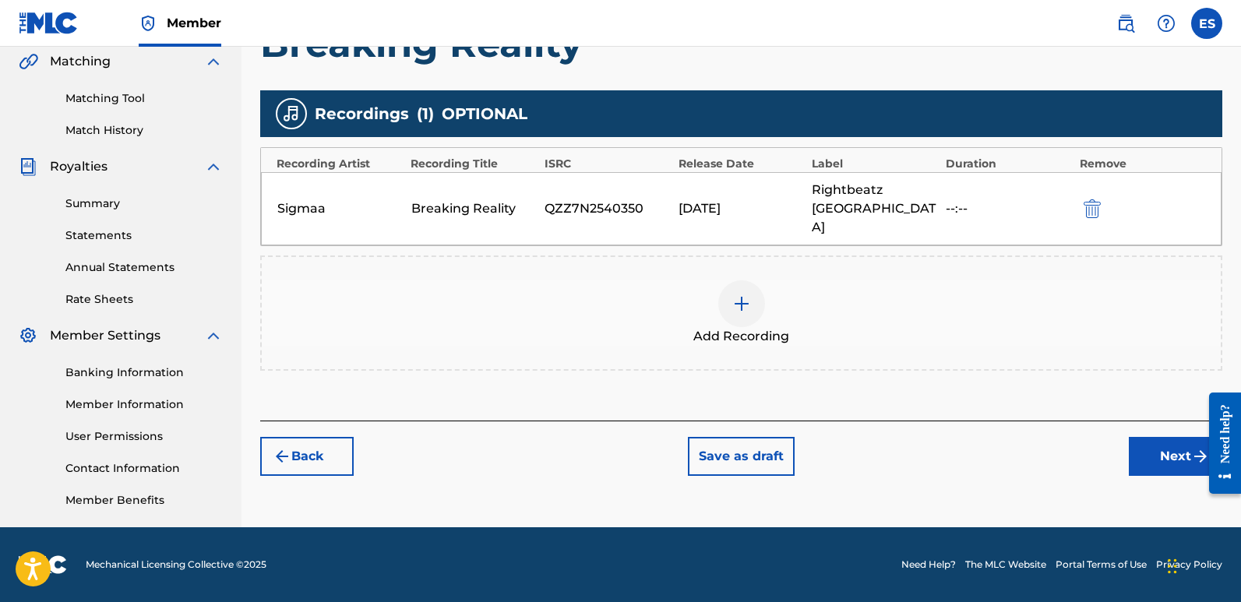
click at [1167, 437] on button "Next" at bounding box center [1175, 456] width 93 height 39
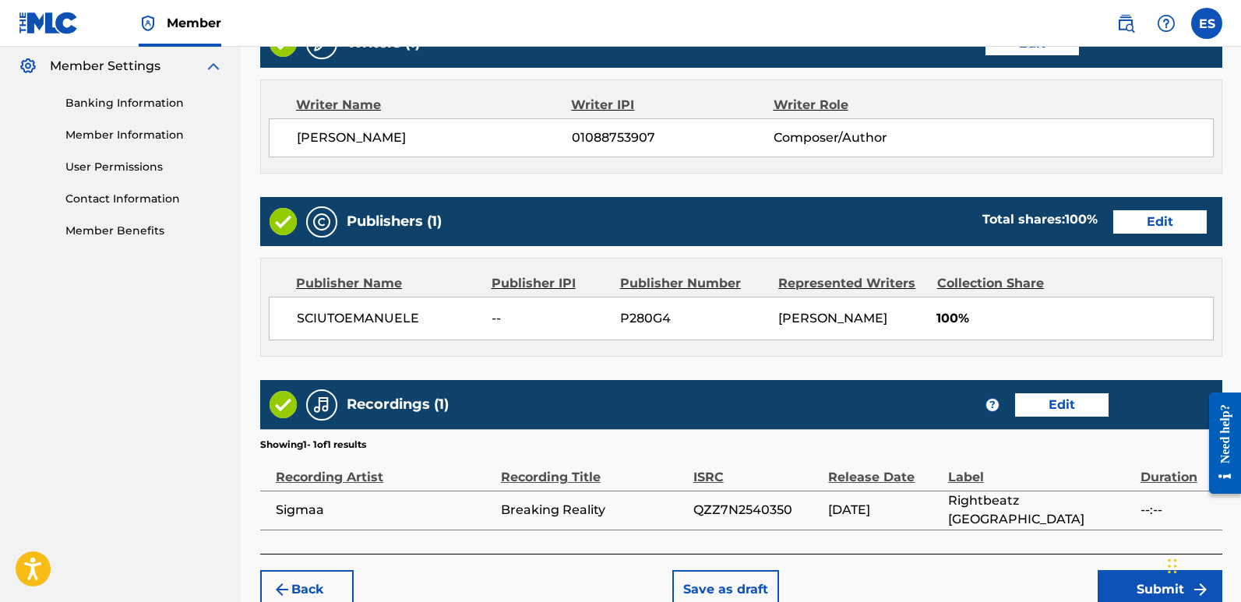
scroll to position [715, 0]
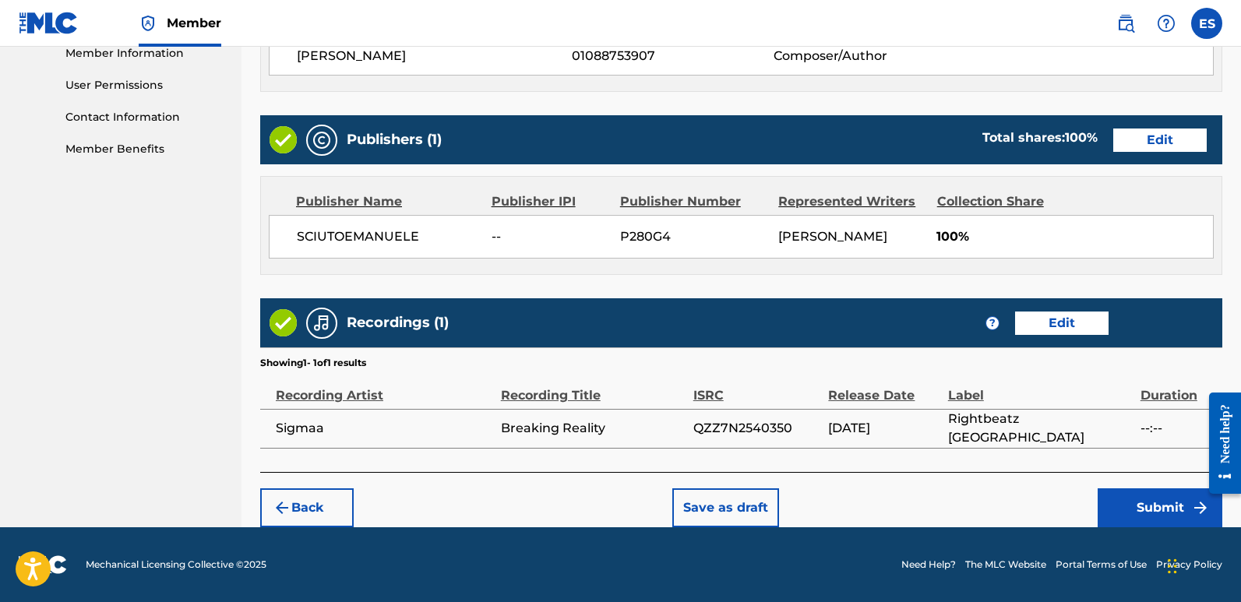
click at [1150, 518] on button "Submit" at bounding box center [1160, 507] width 125 height 39
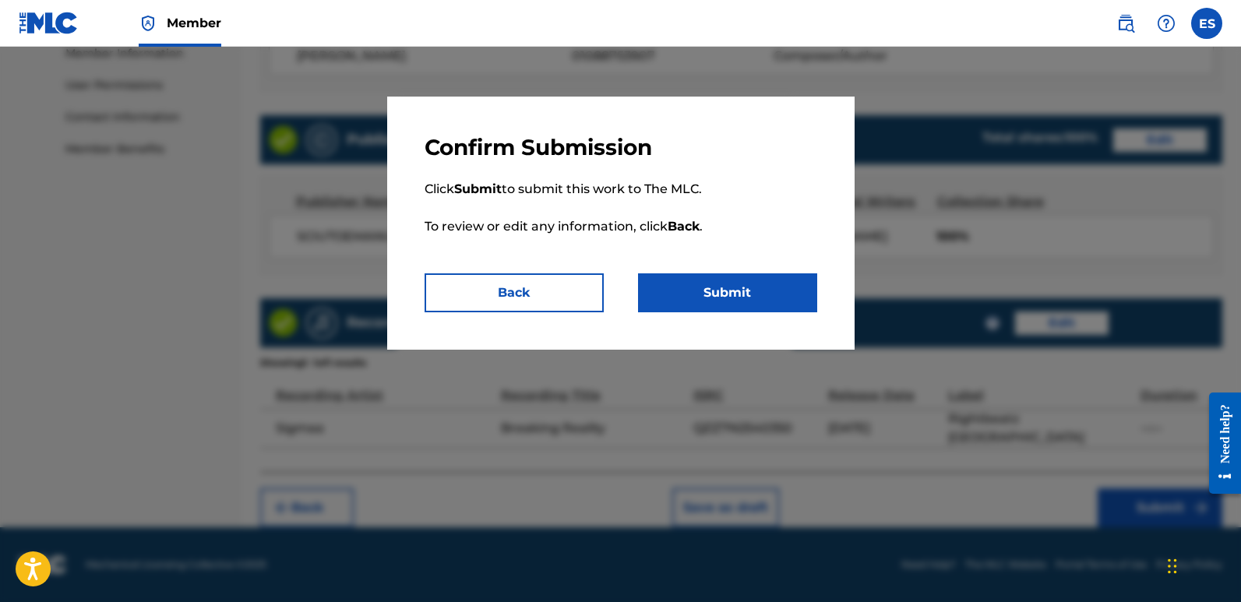
click at [748, 272] on p "Click Submit to submit this work to The MLC. To review or edit any information,…" at bounding box center [621, 217] width 393 height 112
click at [759, 289] on button "Submit" at bounding box center [727, 292] width 179 height 39
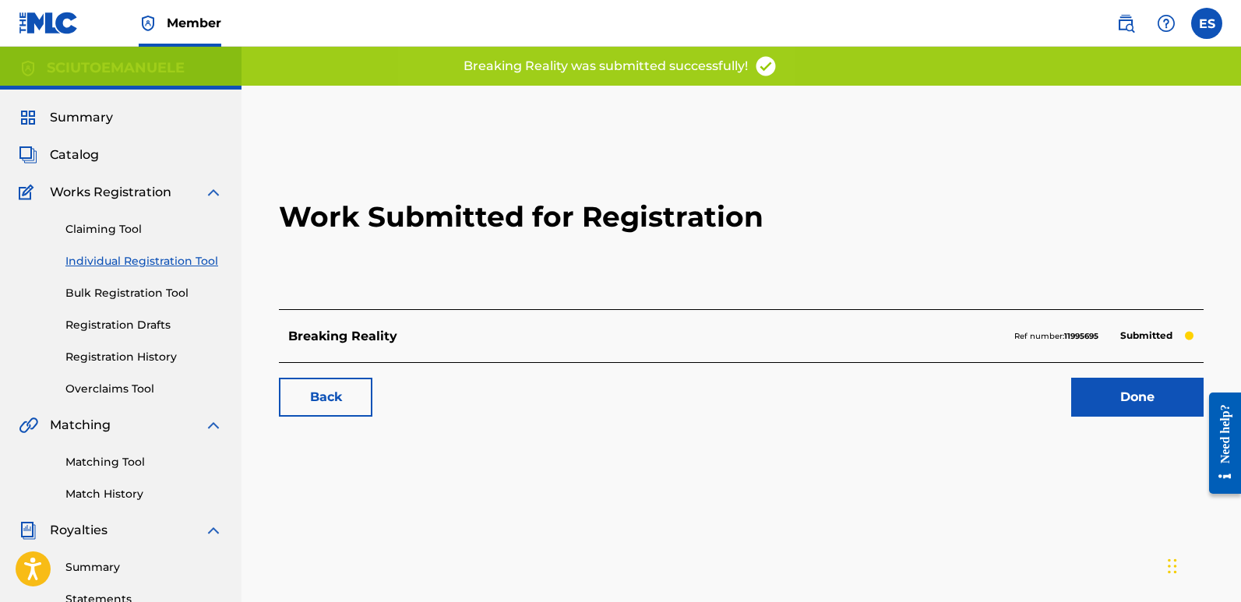
click at [1112, 390] on link "Done" at bounding box center [1137, 397] width 132 height 39
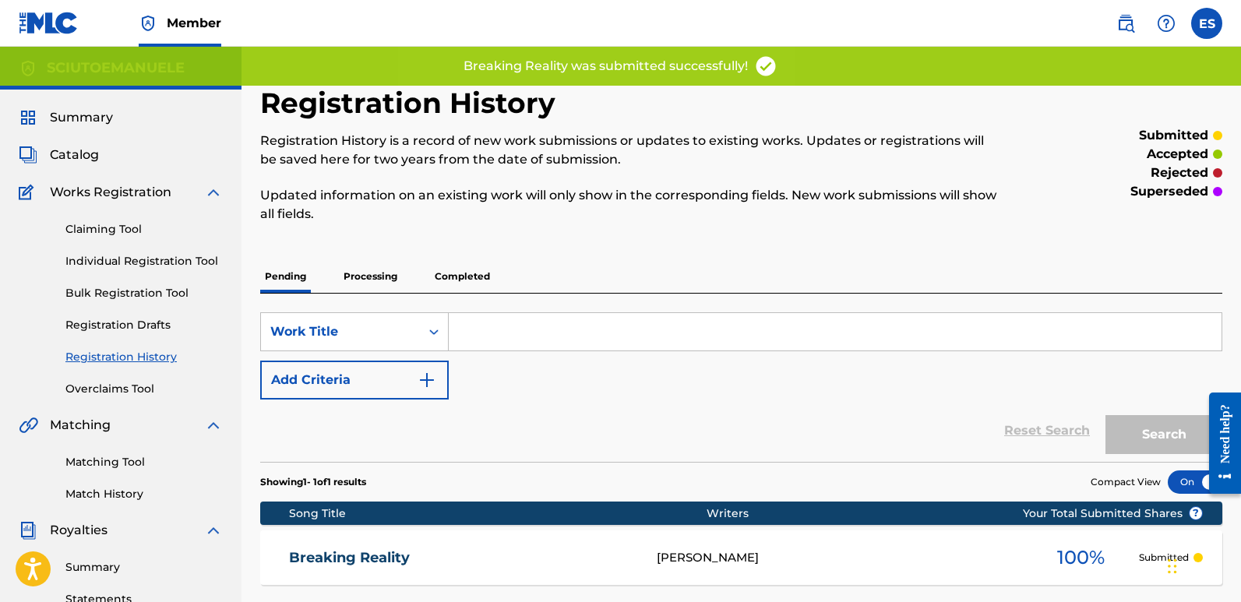
click at [156, 259] on link "Individual Registration Tool" at bounding box center [143, 261] width 157 height 16
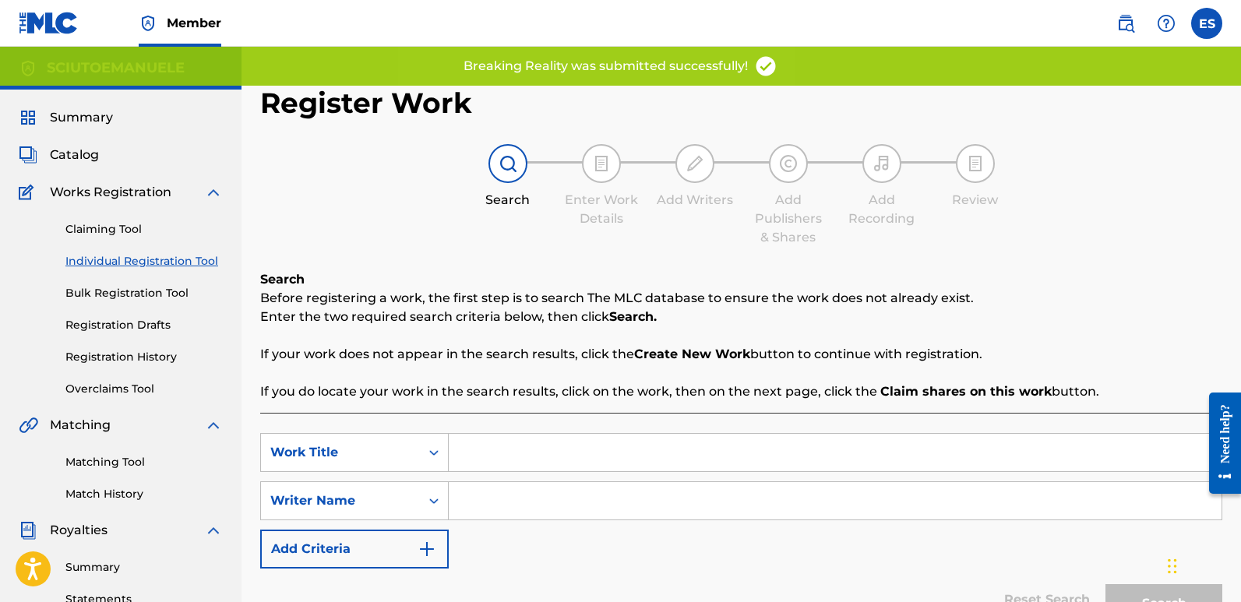
click at [570, 438] on input "Search Form" at bounding box center [835, 452] width 773 height 37
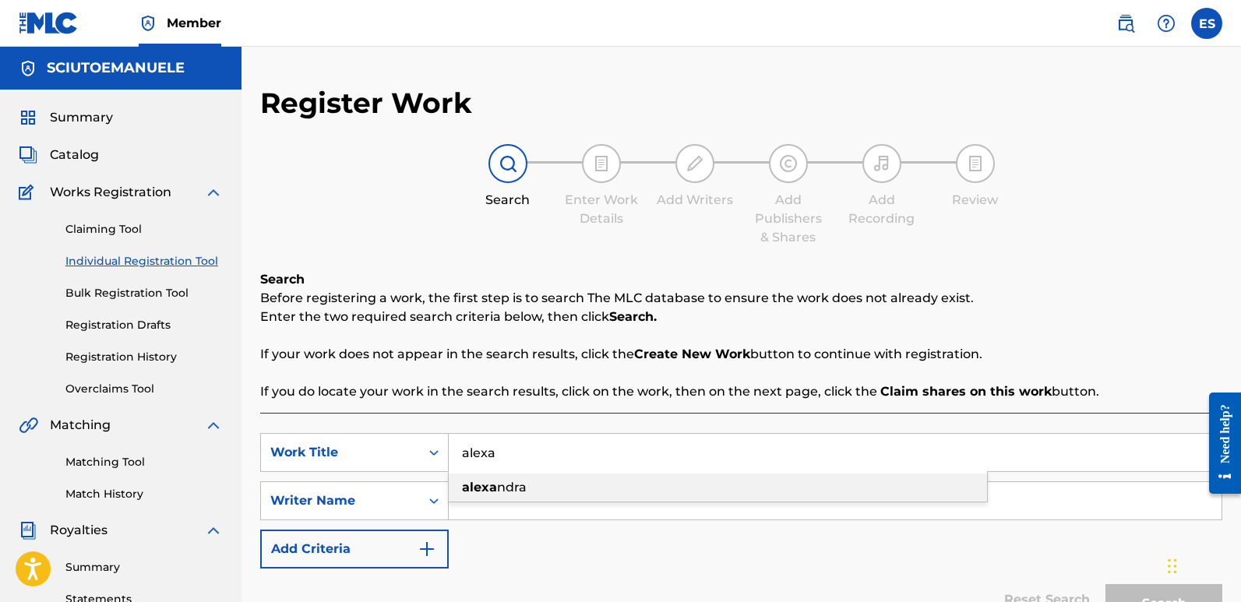
click at [492, 495] on div "[PERSON_NAME]" at bounding box center [718, 488] width 538 height 28
type input "[PERSON_NAME]"
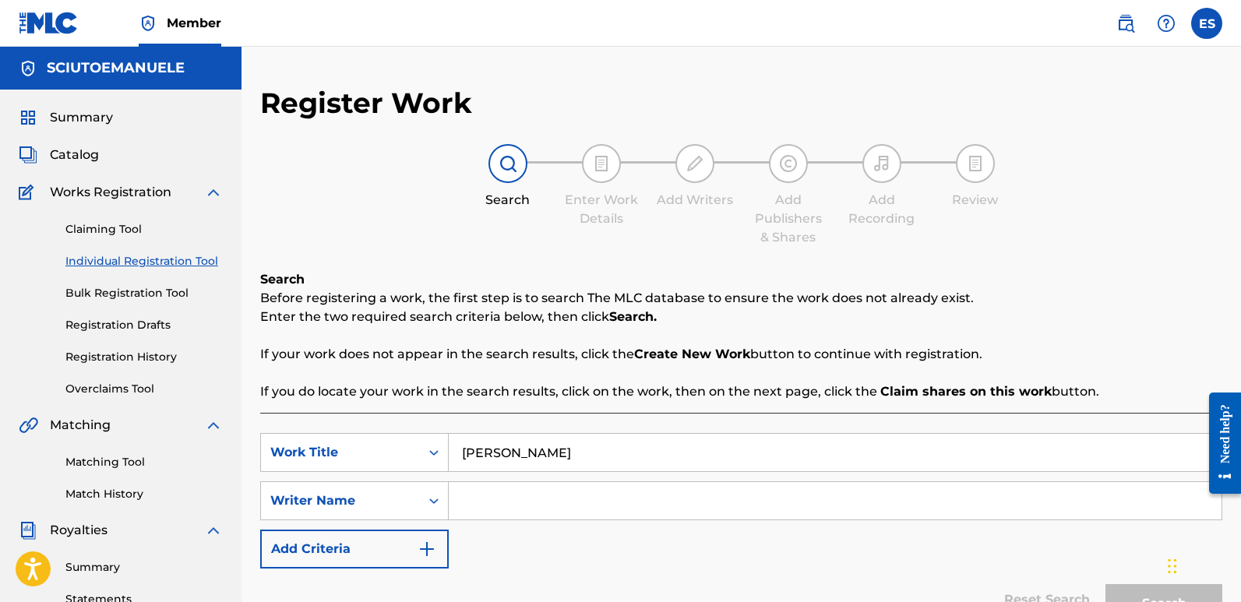
click at [492, 495] on input "Search Form" at bounding box center [835, 500] width 773 height 37
type input "emanuelesciuto"
click at [1105, 584] on button "Search" at bounding box center [1163, 603] width 117 height 39
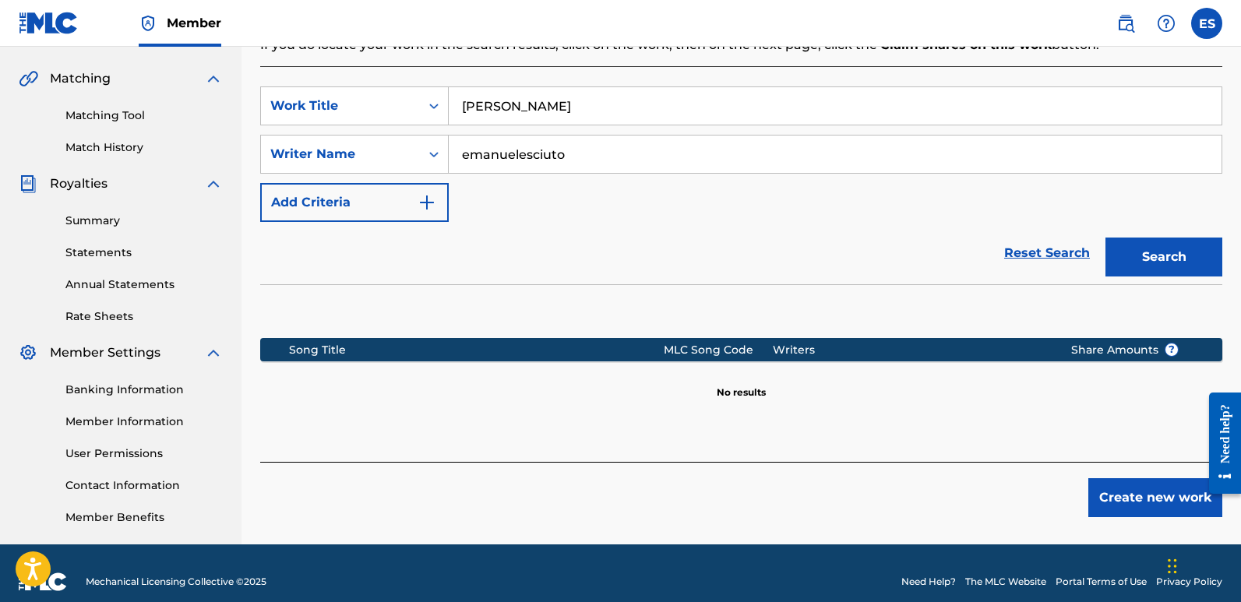
scroll to position [364, 0]
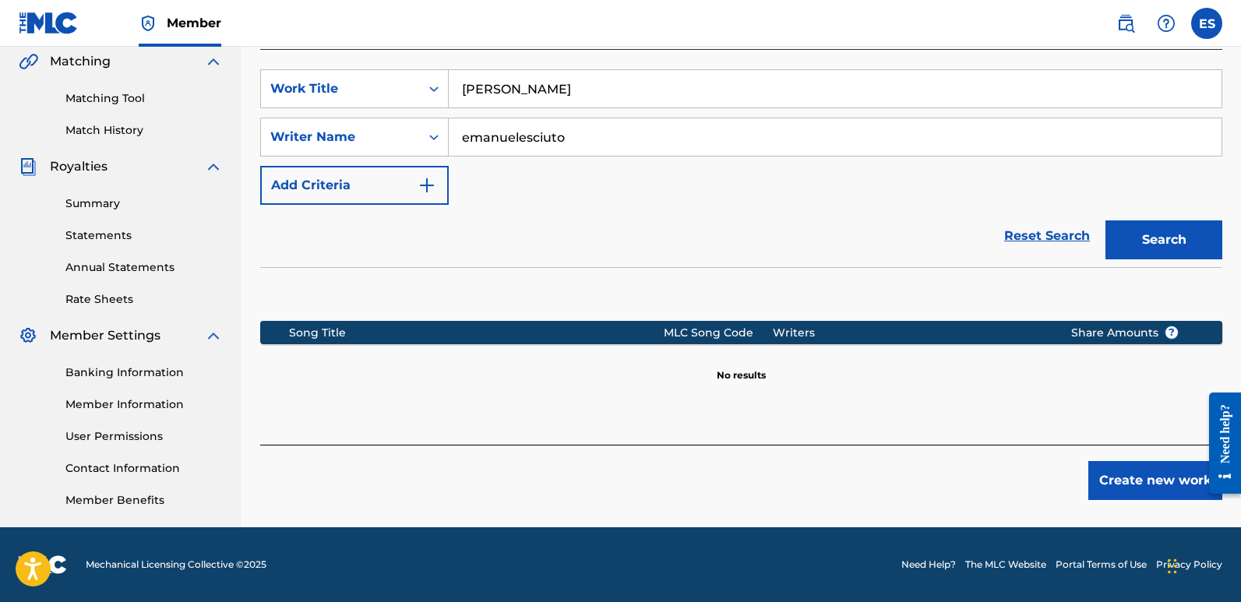
click at [1143, 490] on button "Create new work" at bounding box center [1155, 480] width 134 height 39
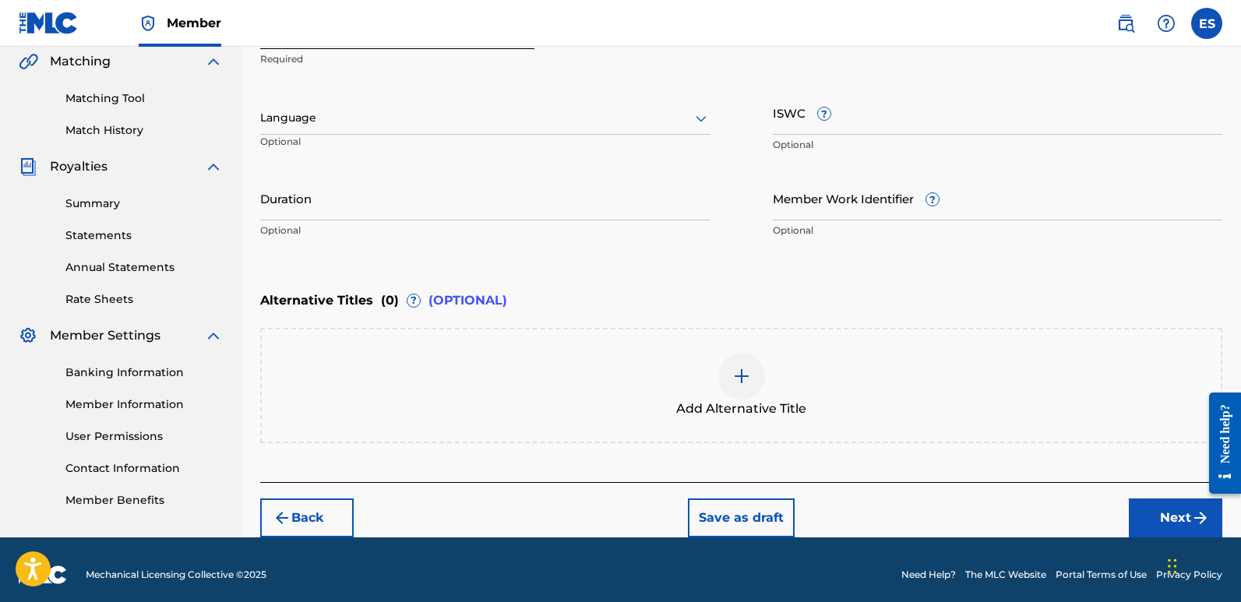
click at [365, 120] on div at bounding box center [485, 117] width 450 height 19
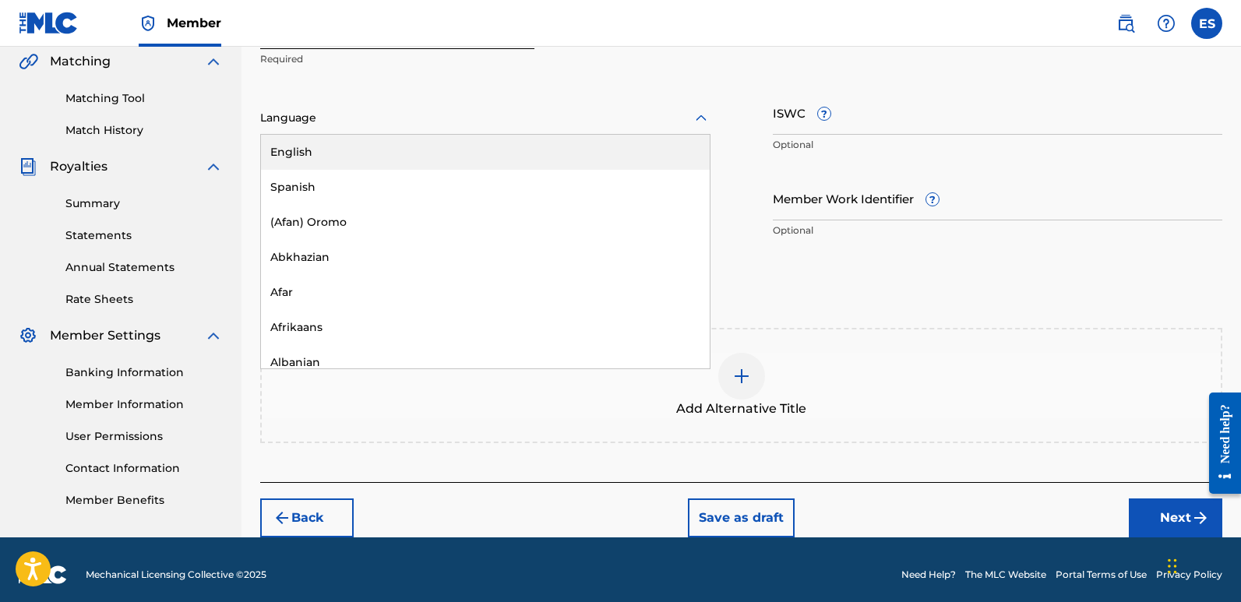
click at [288, 150] on div "English" at bounding box center [485, 152] width 449 height 35
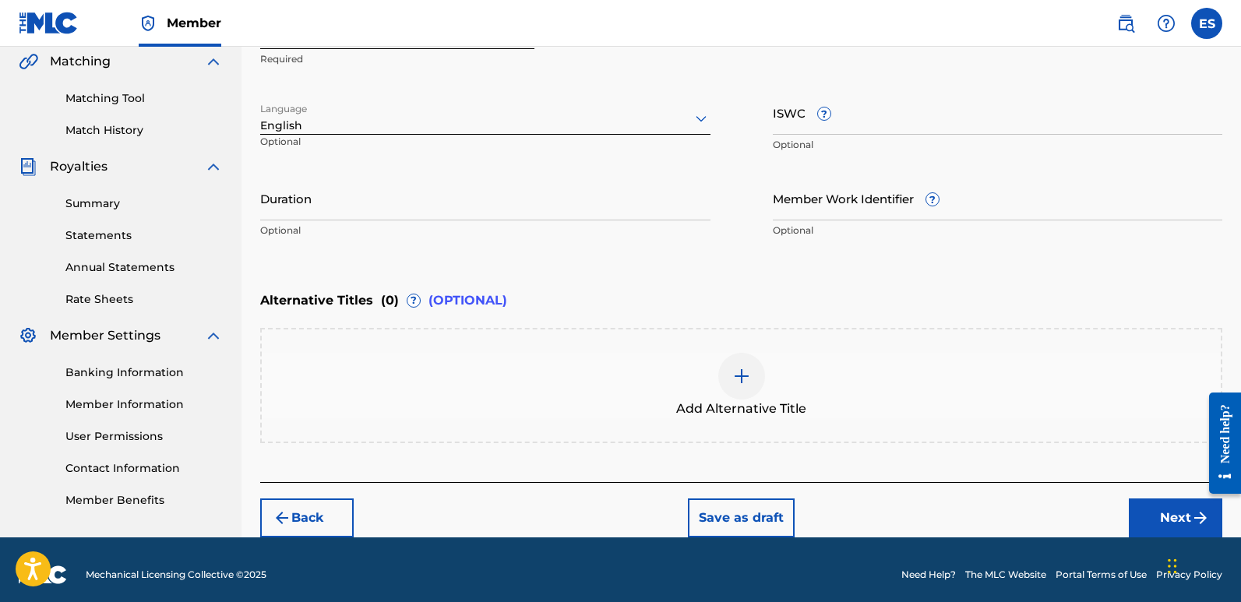
scroll to position [309, 0]
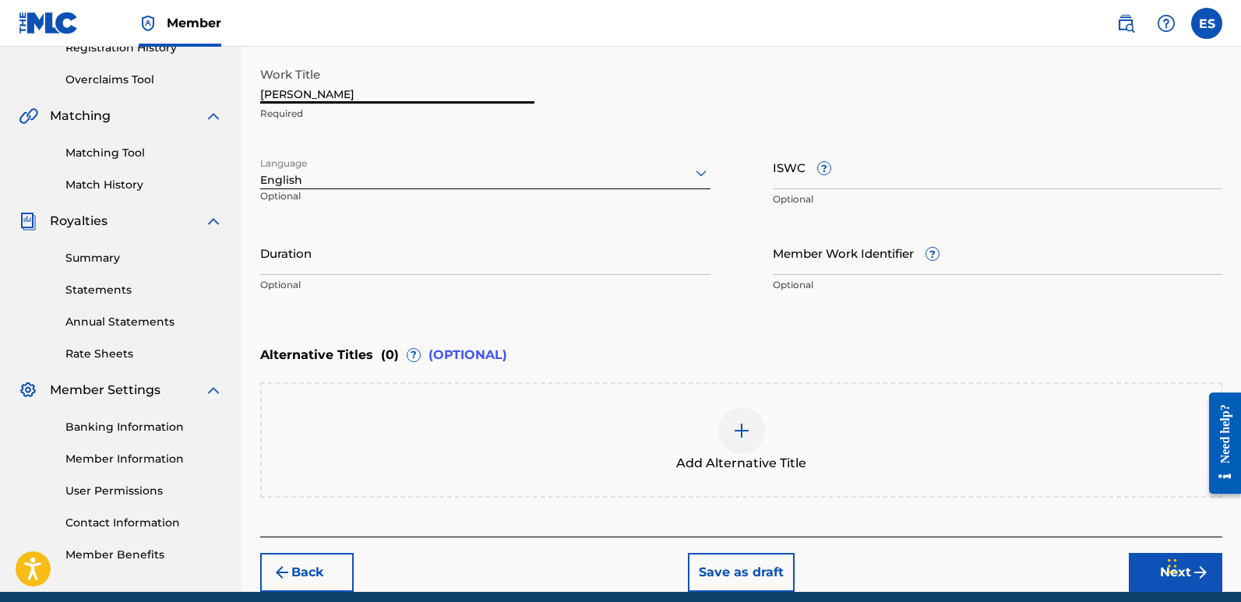
click at [329, 95] on input "[PERSON_NAME]" at bounding box center [397, 81] width 274 height 44
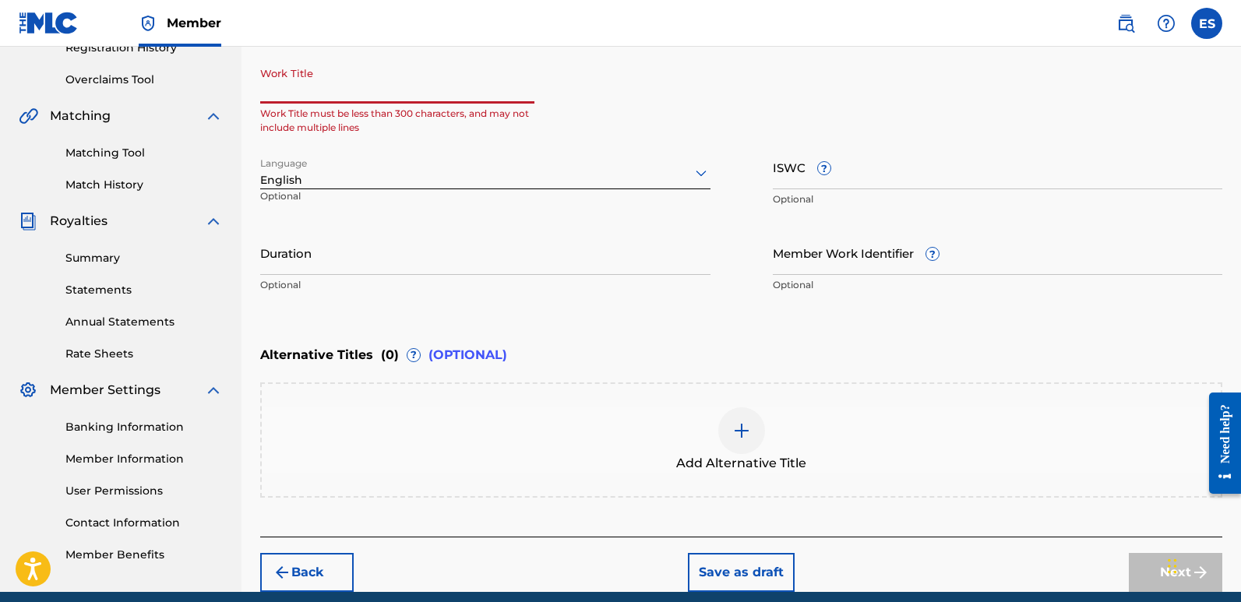
paste input "Call Of Hardstyle"
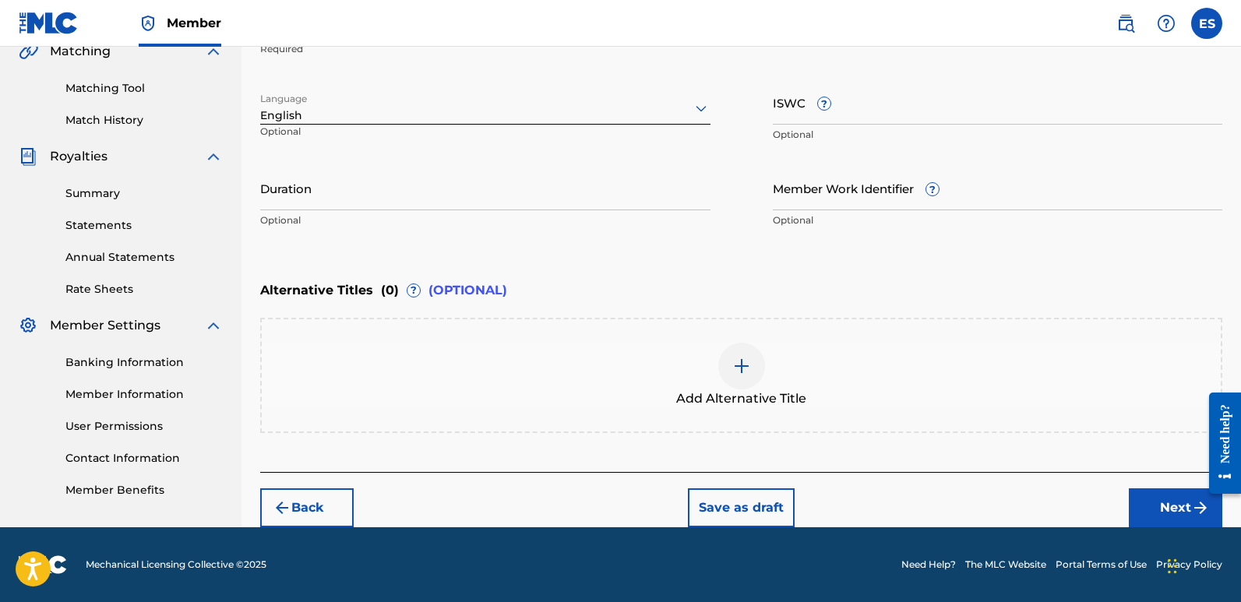
type input "Call Of Hardstyle"
click at [1150, 506] on button "Next" at bounding box center [1175, 507] width 93 height 39
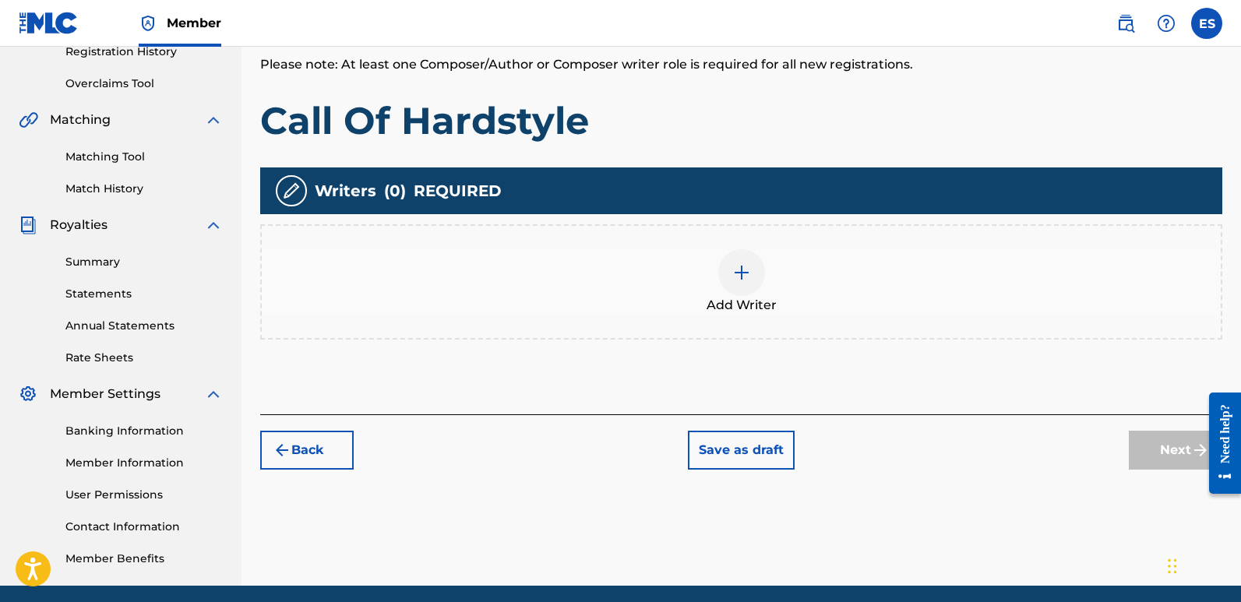
scroll to position [70, 0]
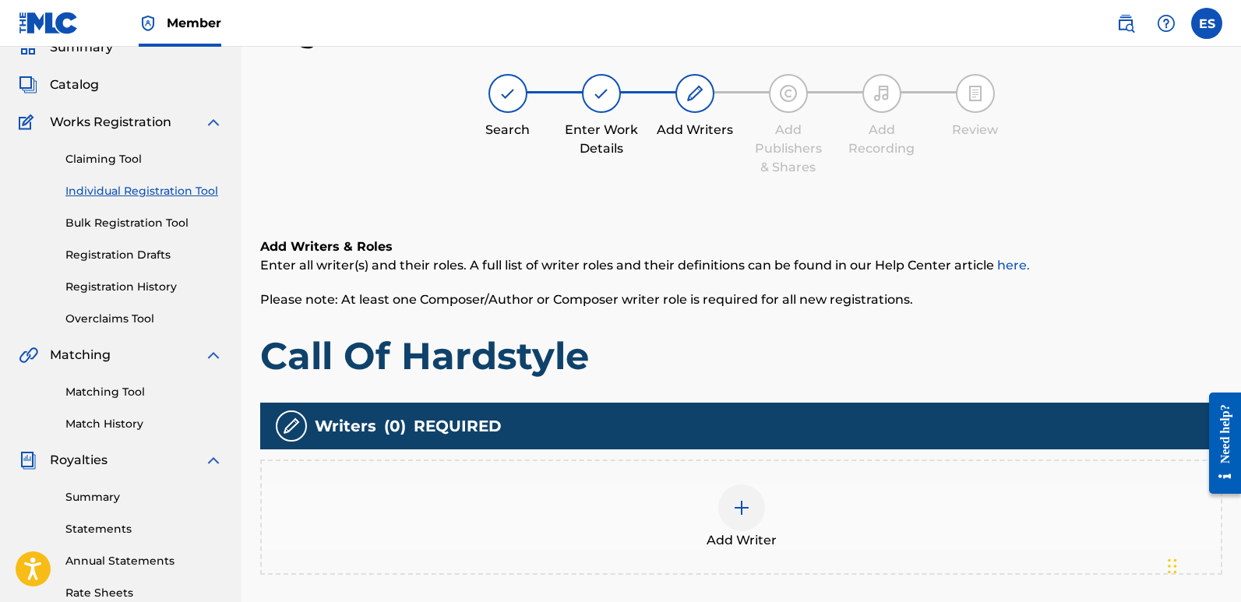
click at [731, 523] on div at bounding box center [741, 508] width 47 height 47
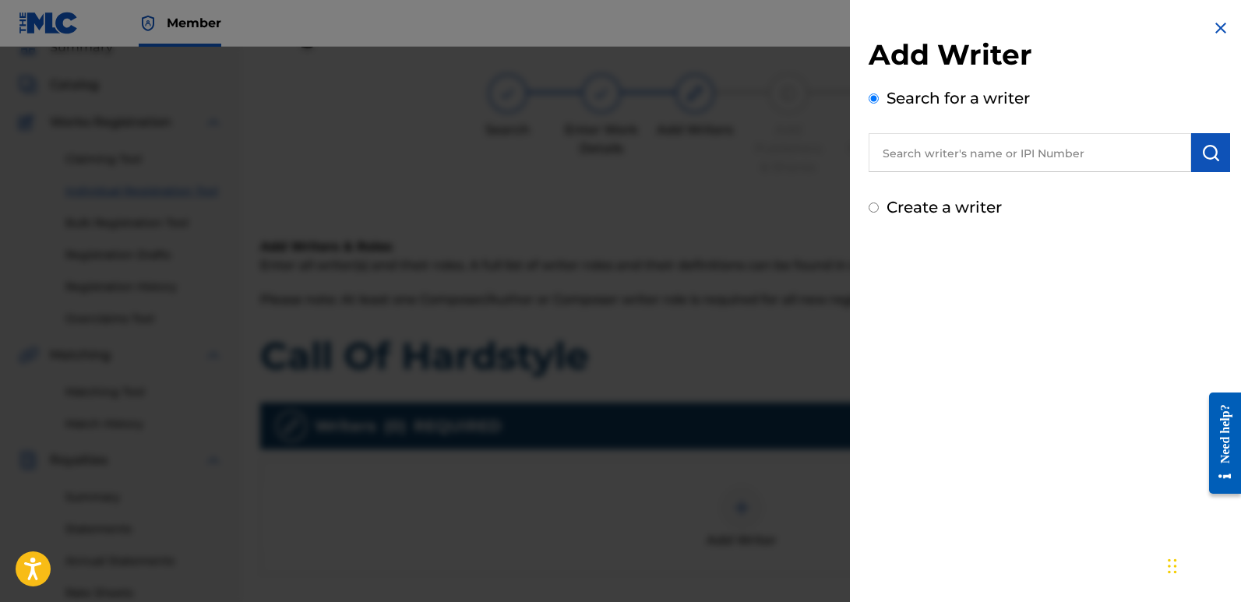
click at [954, 151] on input "text" at bounding box center [1030, 152] width 323 height 39
type input "emanuelesciuto"
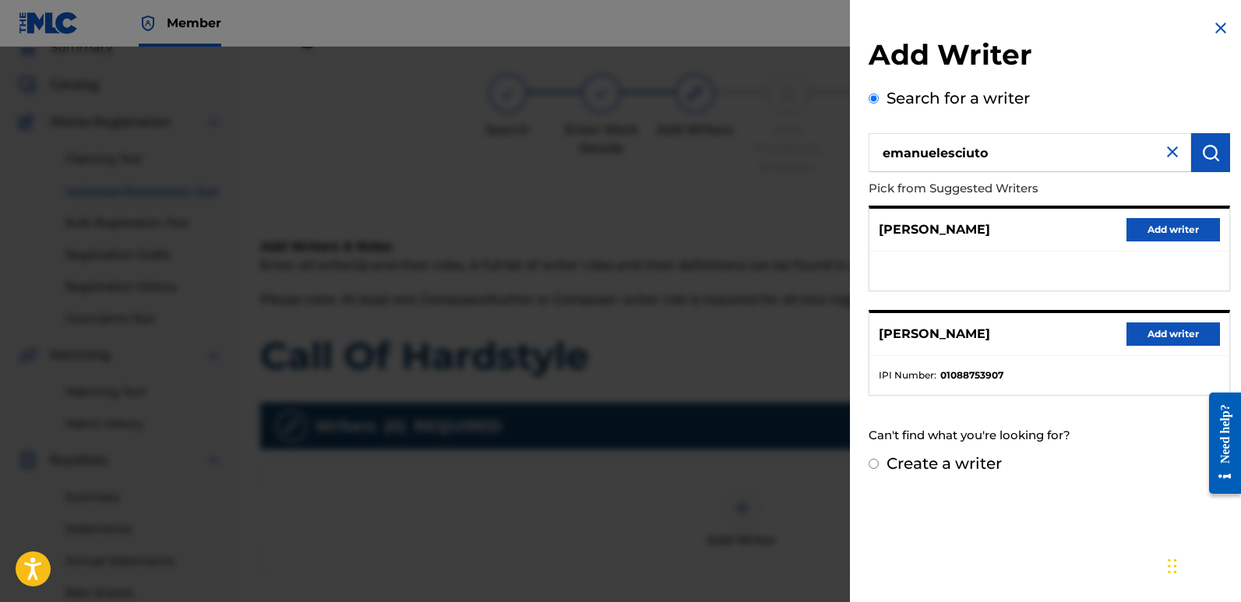
click at [1164, 334] on button "Add writer" at bounding box center [1172, 334] width 93 height 23
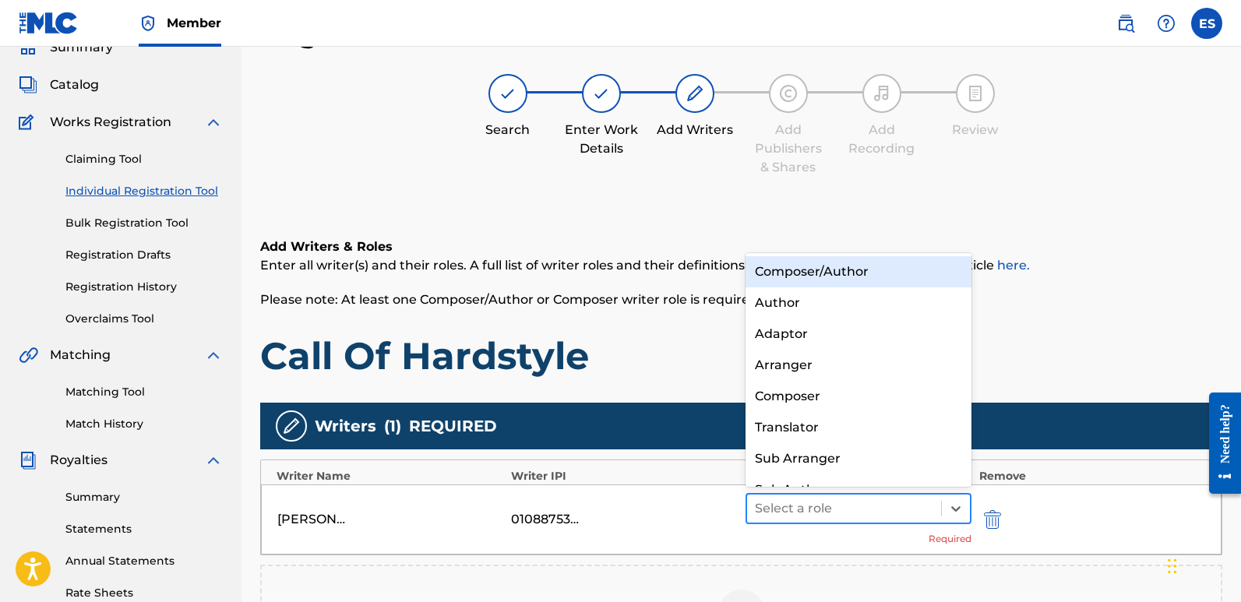
click at [885, 510] on div at bounding box center [844, 509] width 178 height 22
click at [827, 269] on div "Composer/Author" at bounding box center [859, 271] width 226 height 31
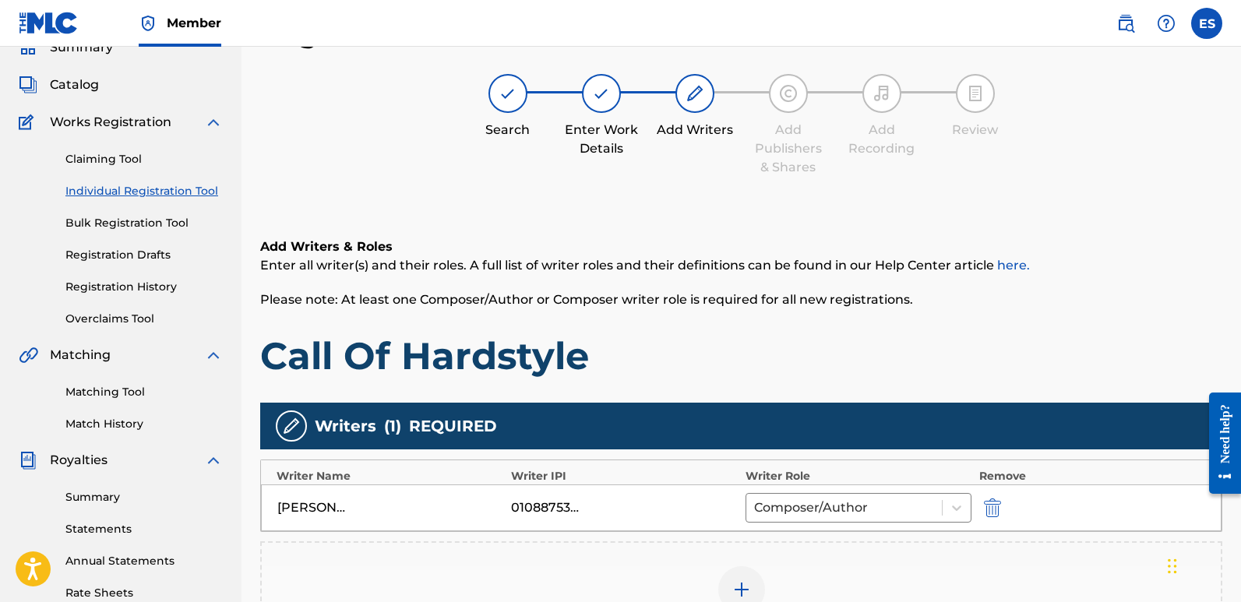
scroll to position [304, 0]
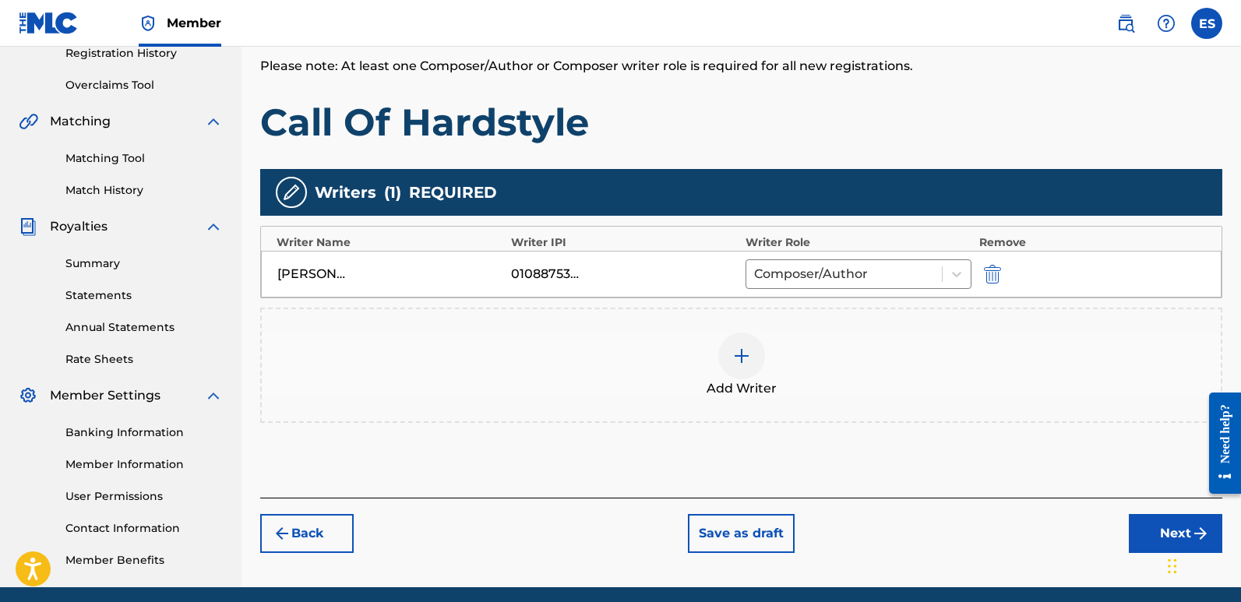
click at [1158, 541] on button "Next" at bounding box center [1175, 533] width 93 height 39
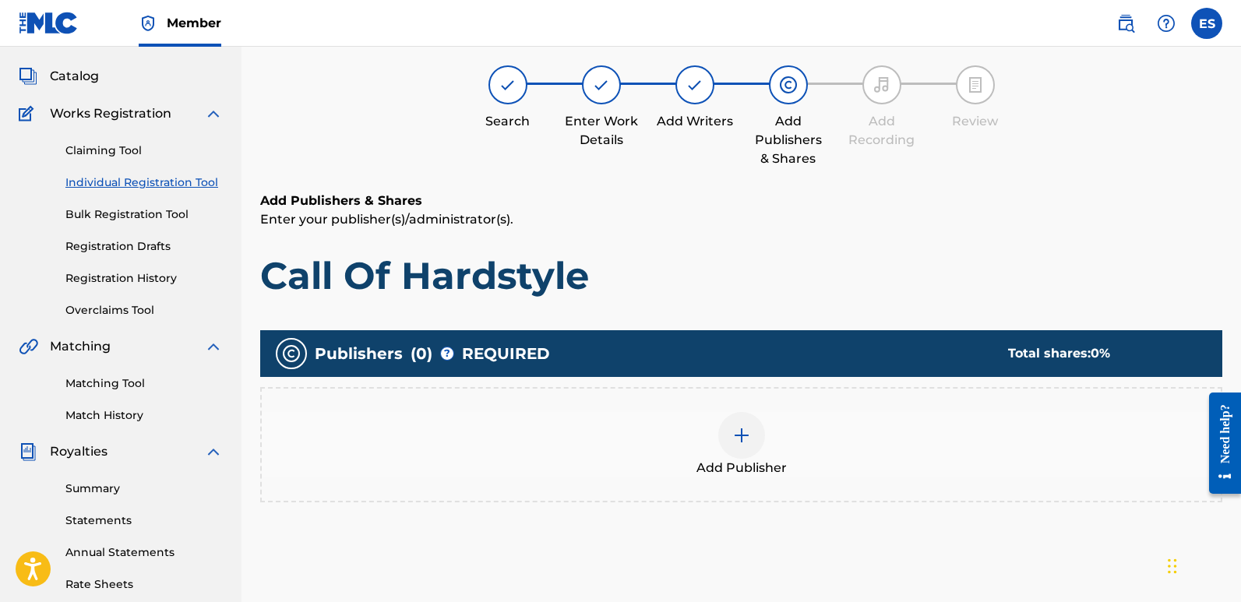
scroll to position [70, 0]
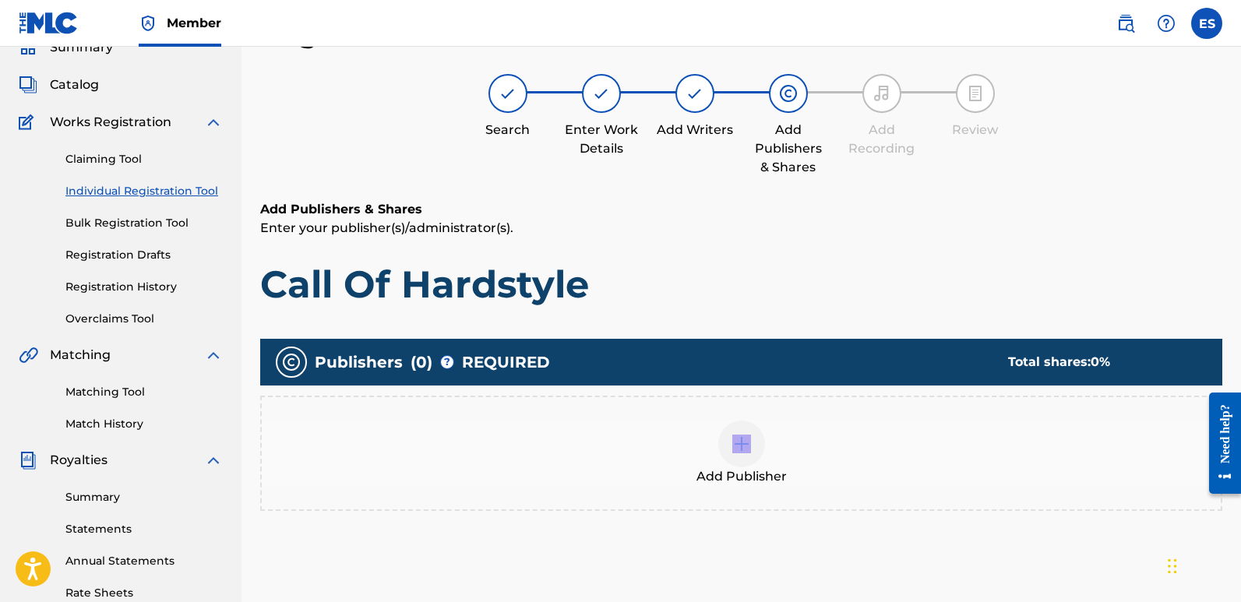
drag, startPoint x: 675, startPoint y: 454, endPoint x: 735, endPoint y: 442, distance: 61.3
click at [735, 442] on div "Add Publisher" at bounding box center [741, 453] width 959 height 65
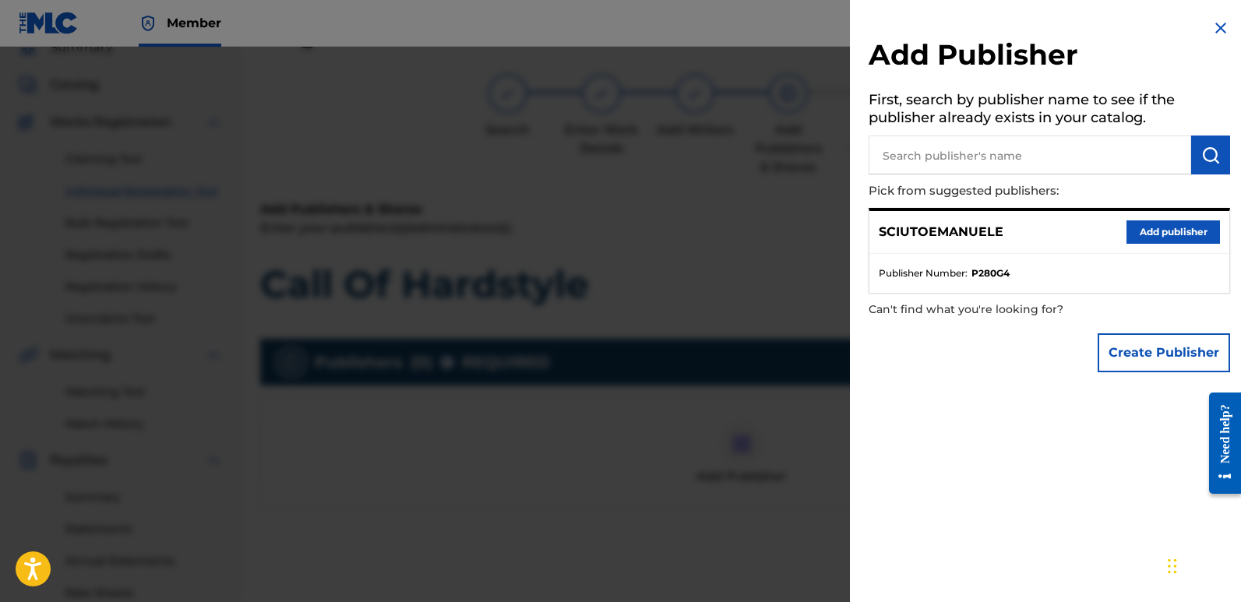
click at [1147, 231] on button "Add publisher" at bounding box center [1172, 231] width 93 height 23
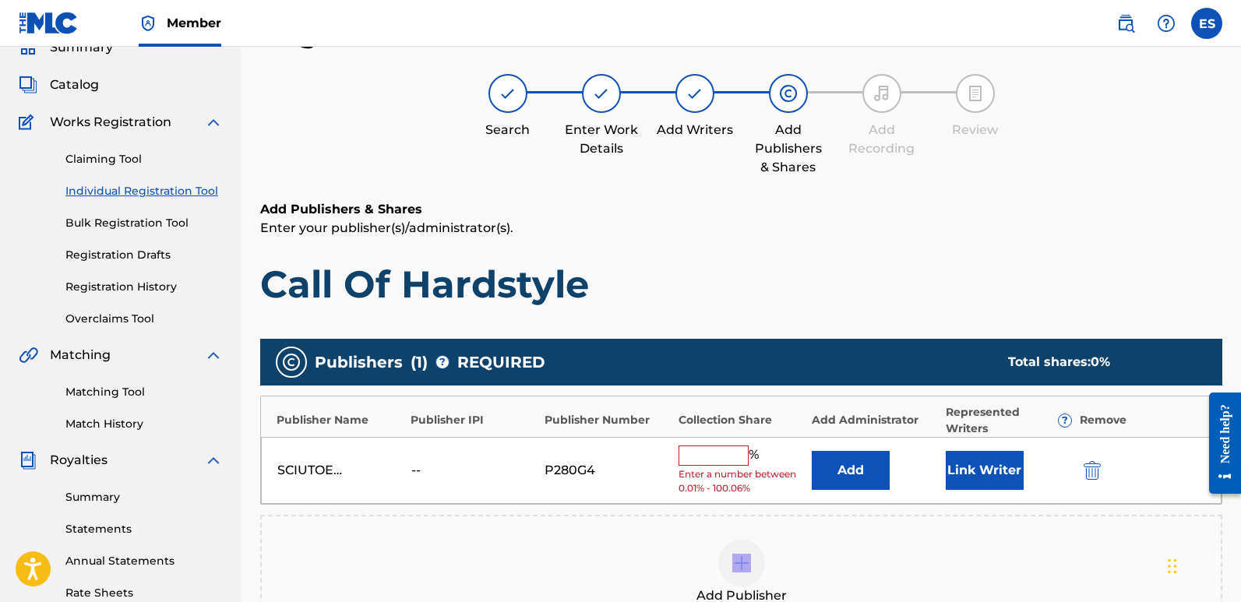
click at [983, 482] on button "Link Writer" at bounding box center [985, 470] width 78 height 39
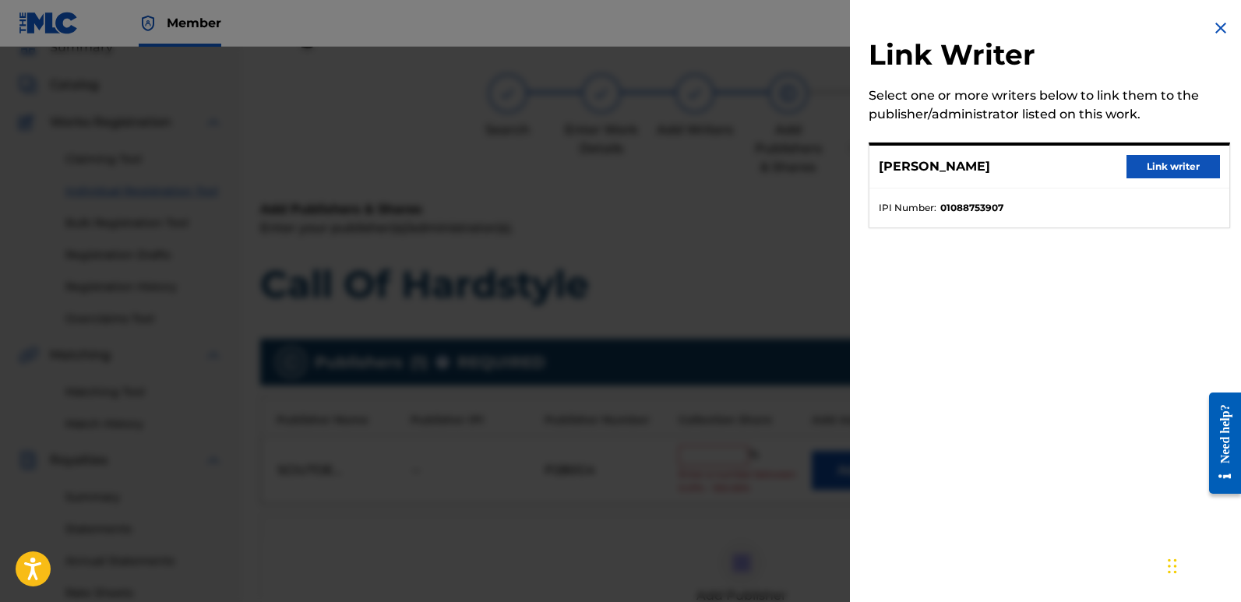
click at [1149, 171] on button "Link writer" at bounding box center [1172, 166] width 93 height 23
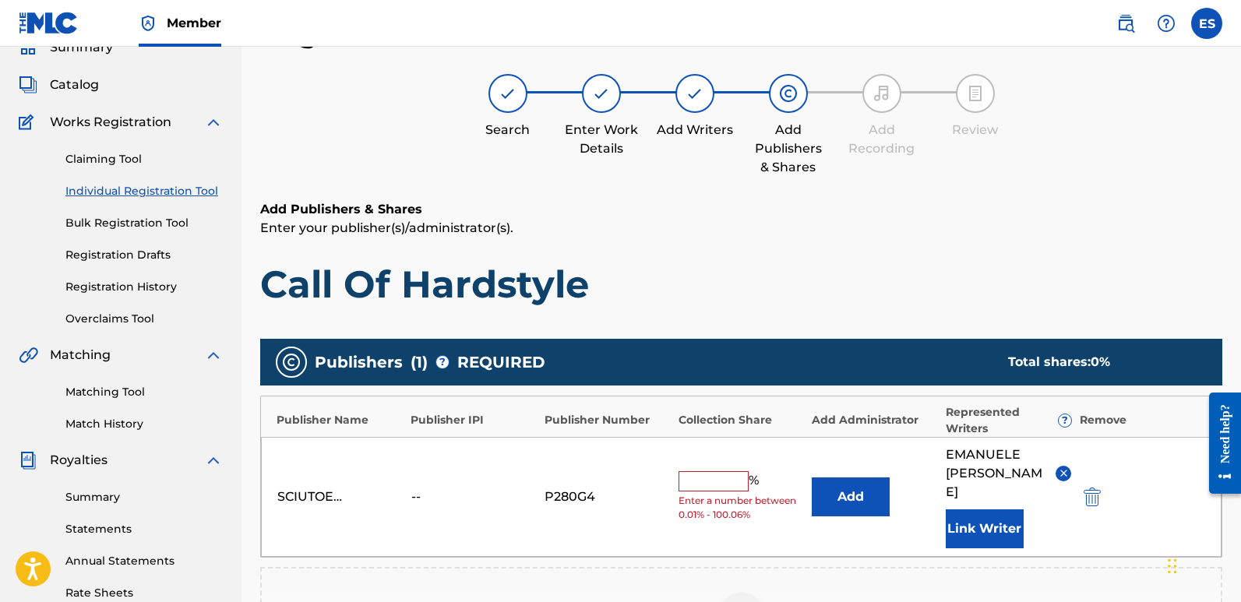
drag, startPoint x: 717, startPoint y: 468, endPoint x: 724, endPoint y: 458, distance: 12.3
click at [724, 458] on div "SCIUTOEMANUELE -- P280G4 % Enter a number between 0.01% - 100.06% Add [PERSON_N…" at bounding box center [741, 497] width 961 height 120
click at [711, 472] on input "text" at bounding box center [714, 481] width 70 height 20
type input "100"
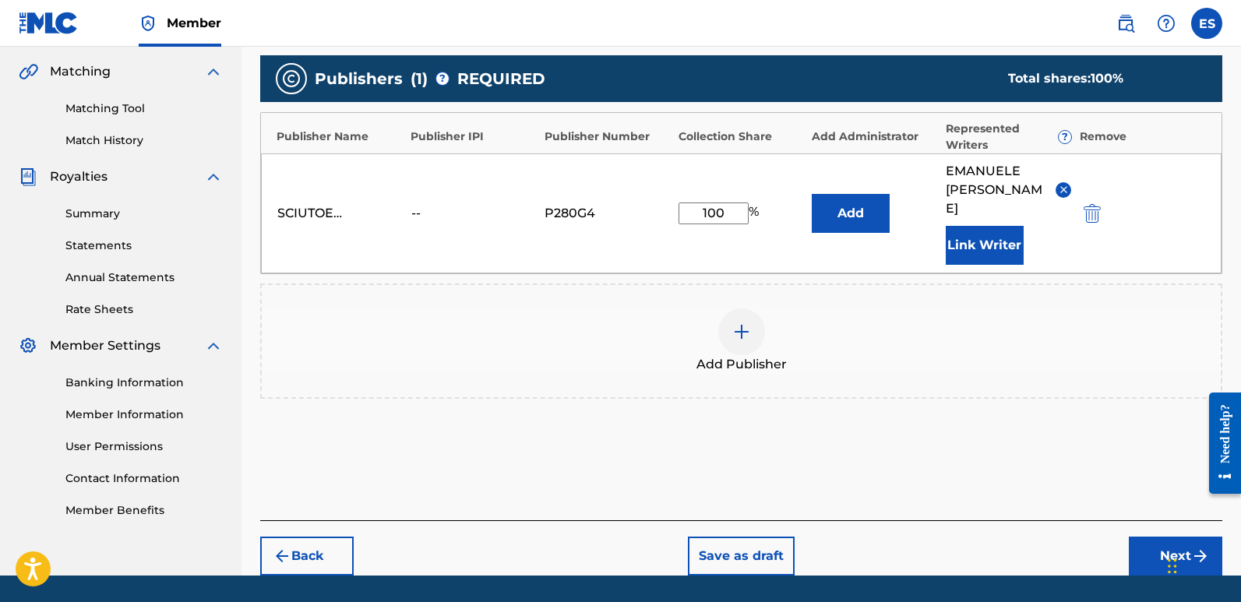
click at [1154, 537] on button "Next" at bounding box center [1175, 556] width 93 height 39
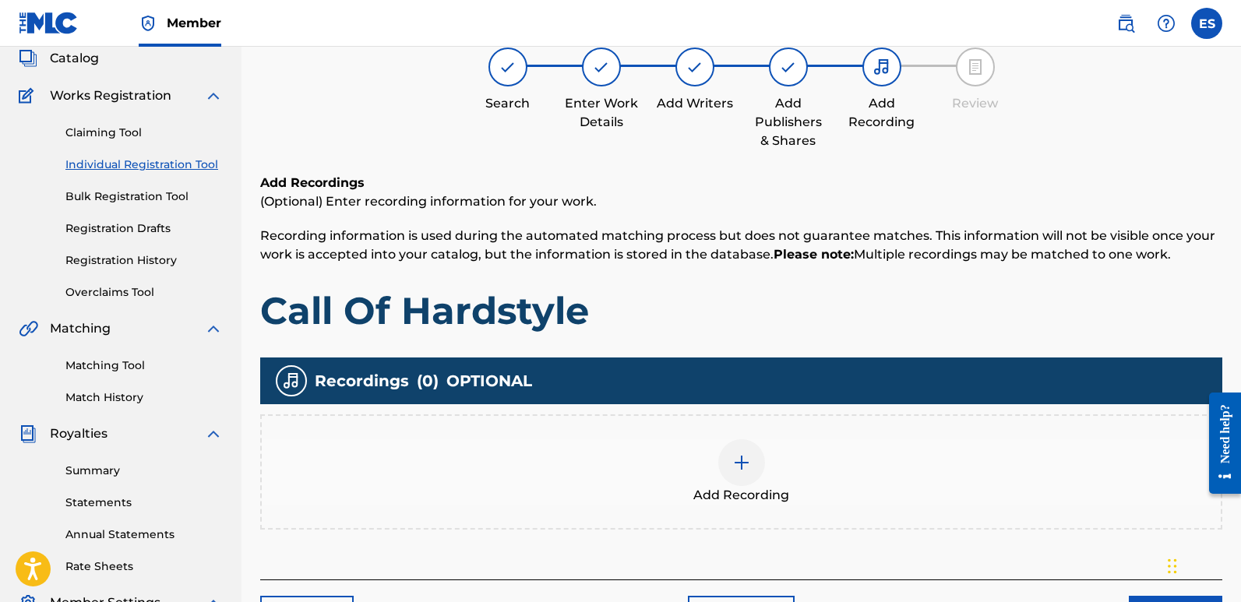
scroll to position [70, 0]
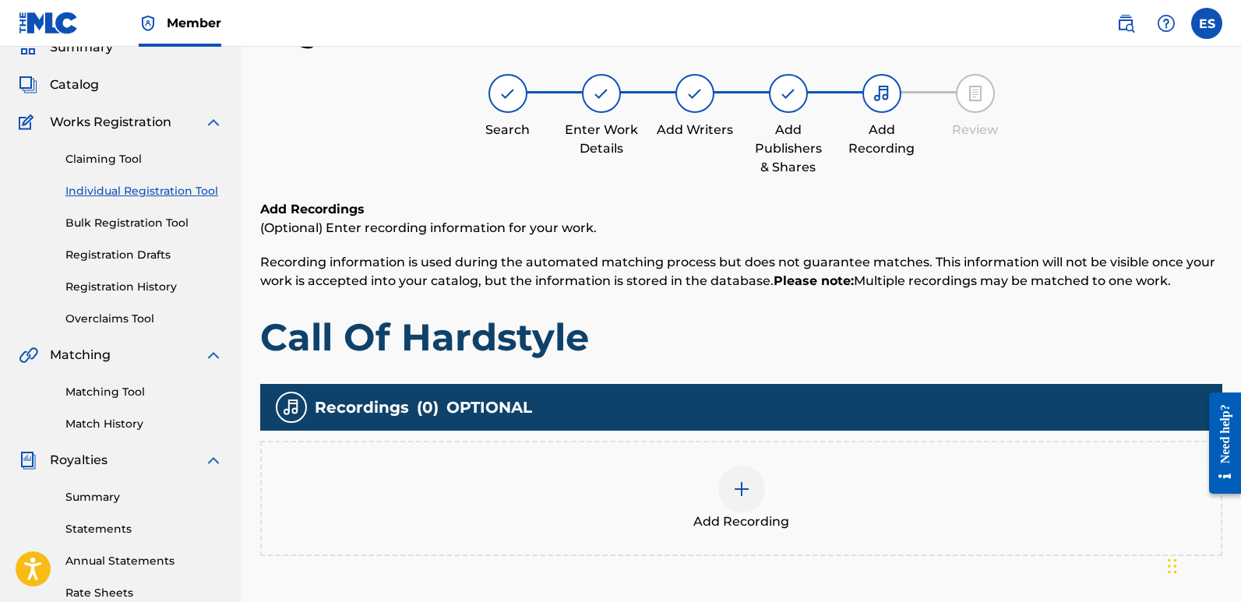
click at [753, 488] on div at bounding box center [741, 489] width 47 height 47
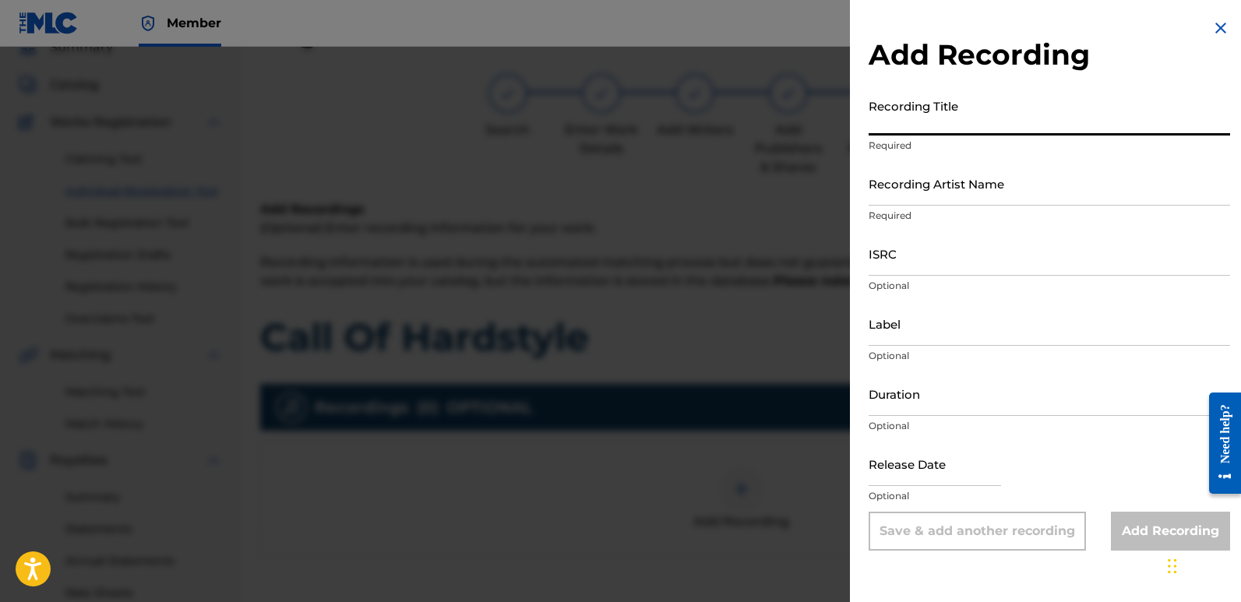
paste input "Call Of Hardstyle"
type input "Call Of Hardstyle"
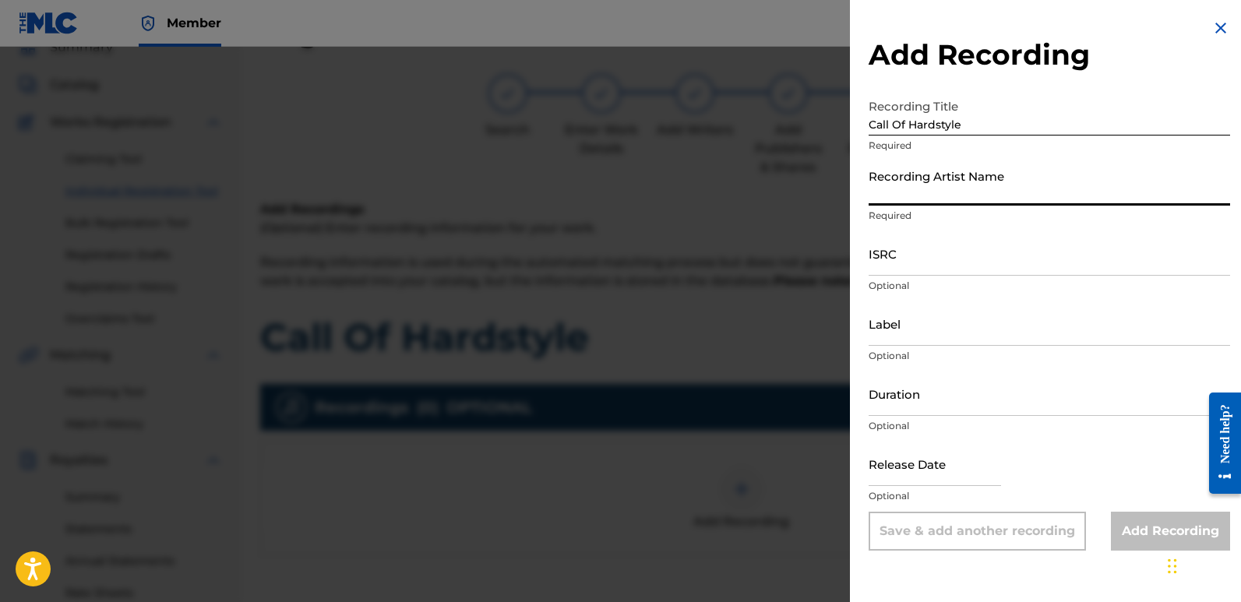
click at [949, 198] on input "Recording Artist Name" at bounding box center [1049, 183] width 361 height 44
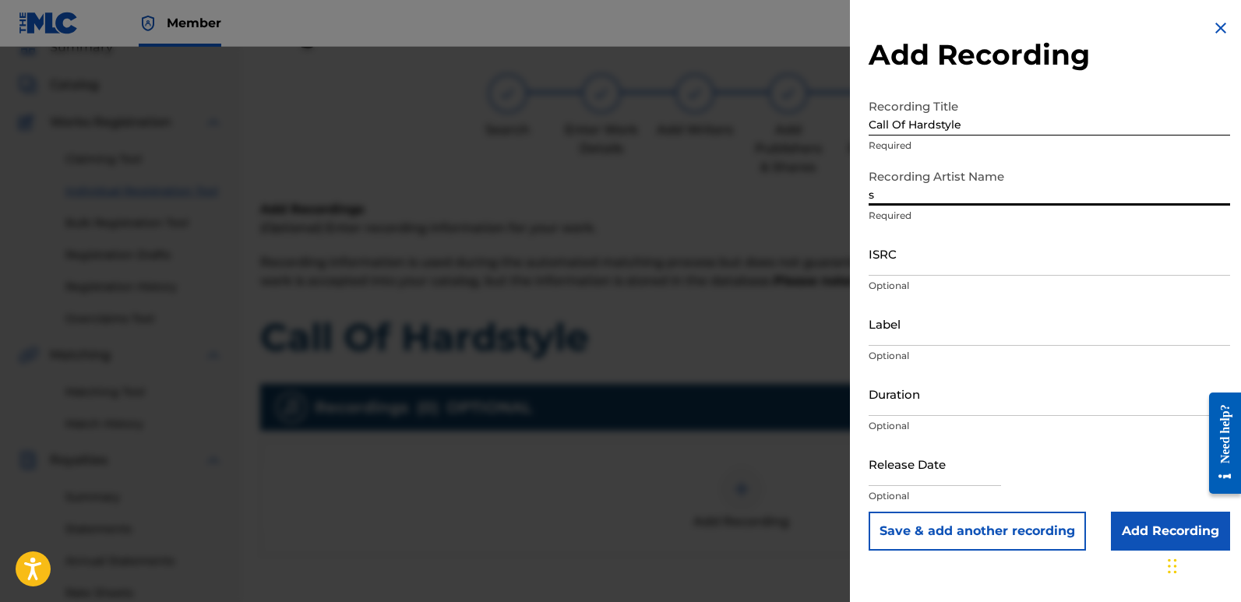
type input "Sigmaa"
click at [986, 257] on input "ISRC" at bounding box center [1049, 253] width 361 height 44
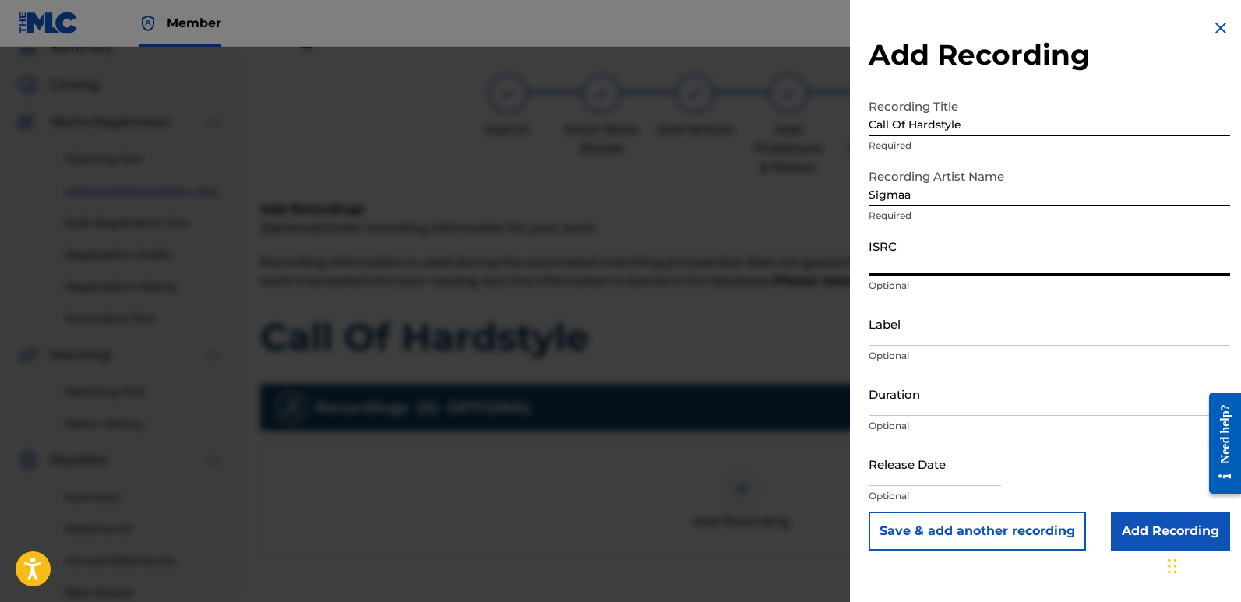
paste input "QZZ7N2540351"
type input "QZZ7N2540351"
click at [1003, 322] on input "Label" at bounding box center [1049, 323] width 361 height 44
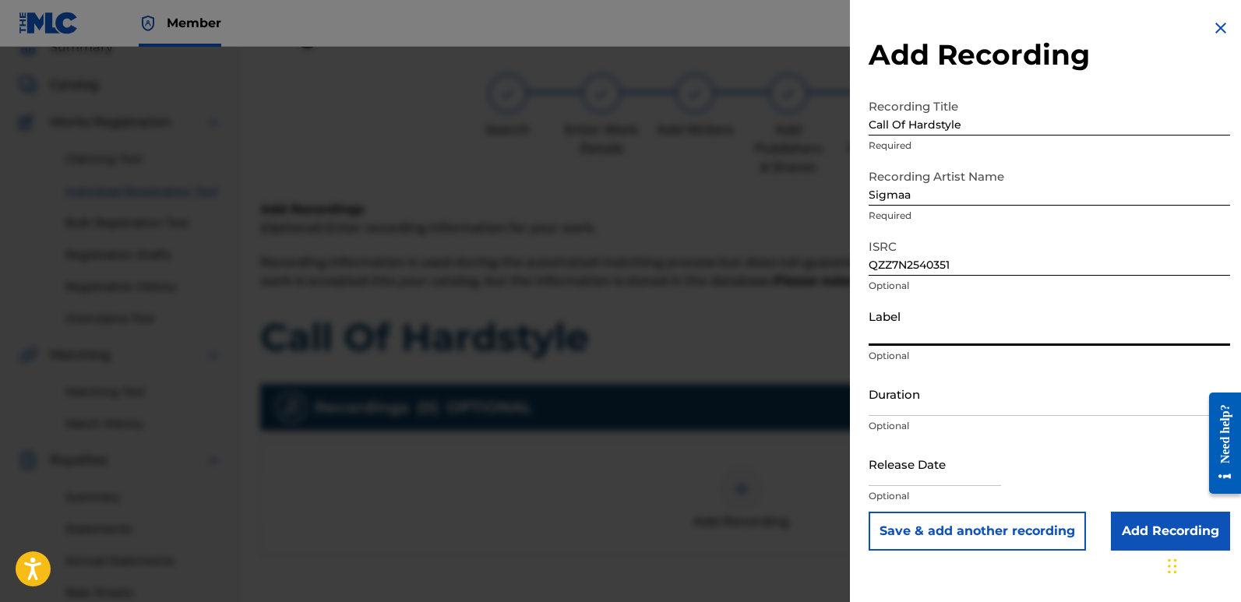
type input "Rightbeatz [GEOGRAPHIC_DATA]"
click at [908, 468] on input "text" at bounding box center [935, 464] width 132 height 44
select select "7"
select select "2025"
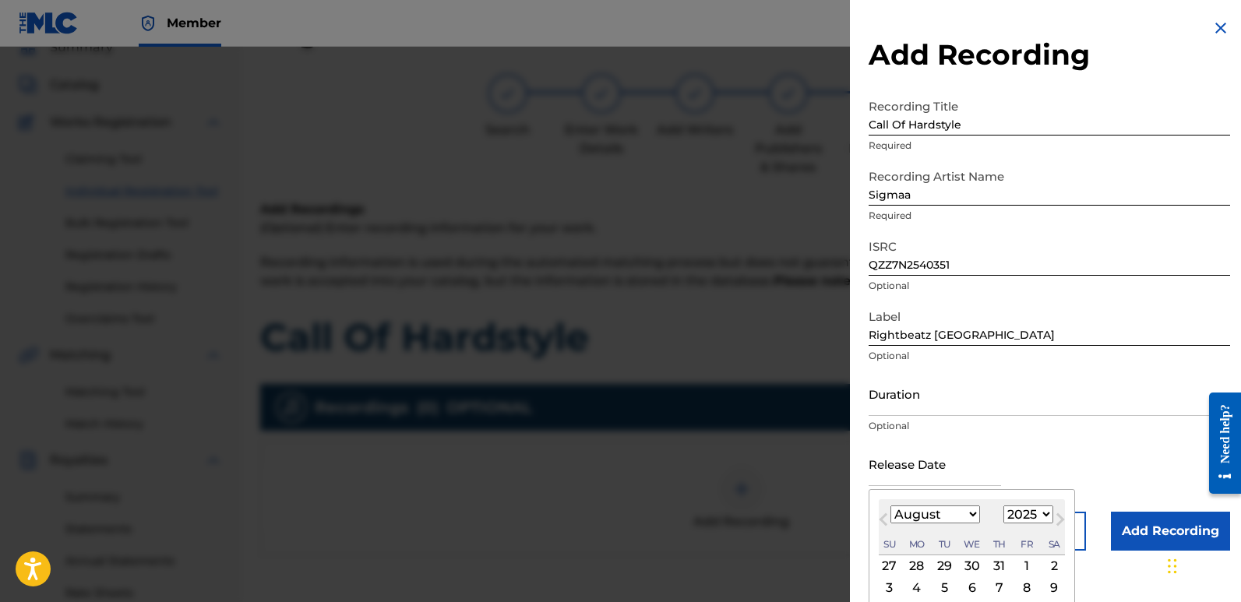
click at [1049, 564] on div "2" at bounding box center [1054, 566] width 19 height 19
type input "[DATE]"
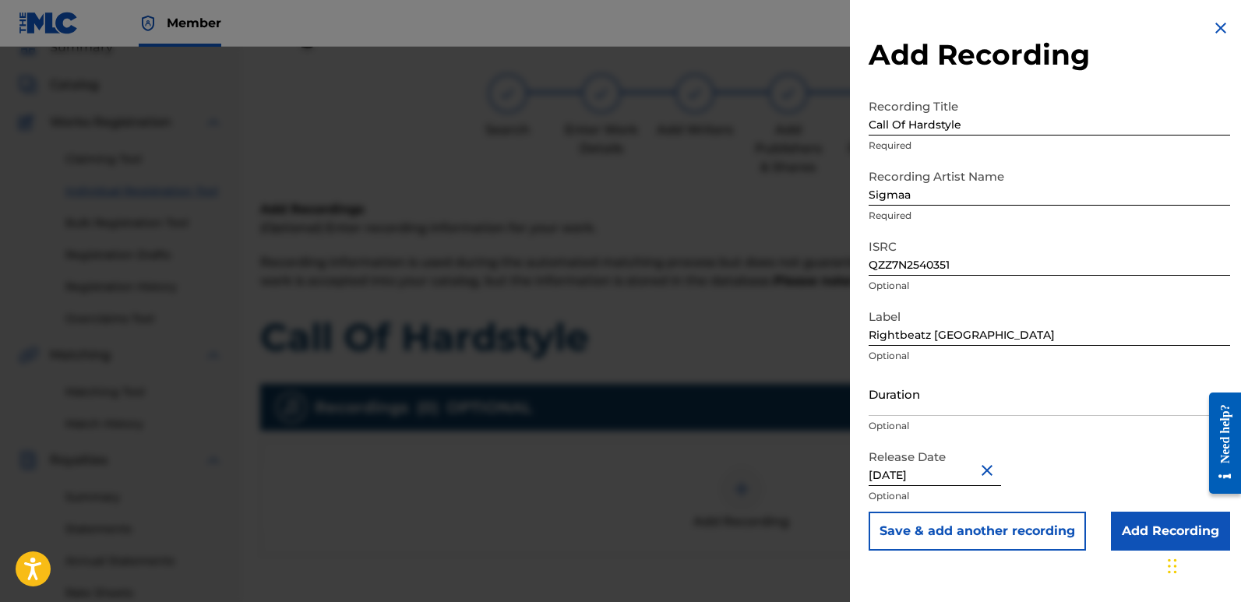
click at [915, 468] on input "[DATE]" at bounding box center [935, 464] width 132 height 44
select select "7"
select select "2025"
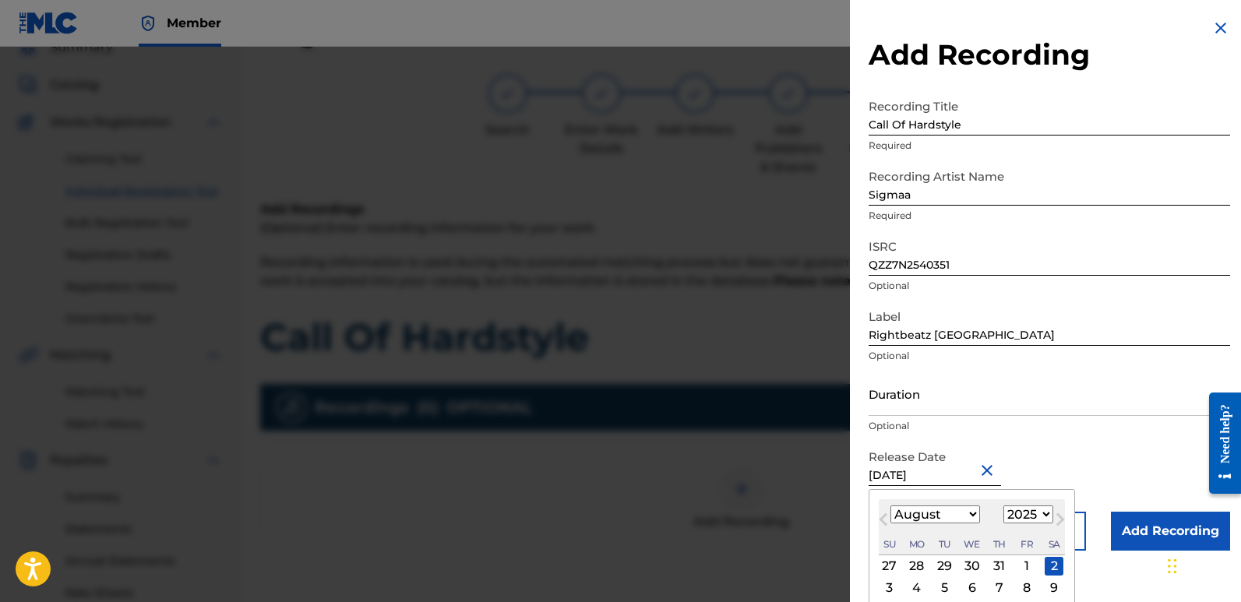
click at [917, 471] on input "[DATE]" at bounding box center [935, 464] width 132 height 44
type input "[DATE]"
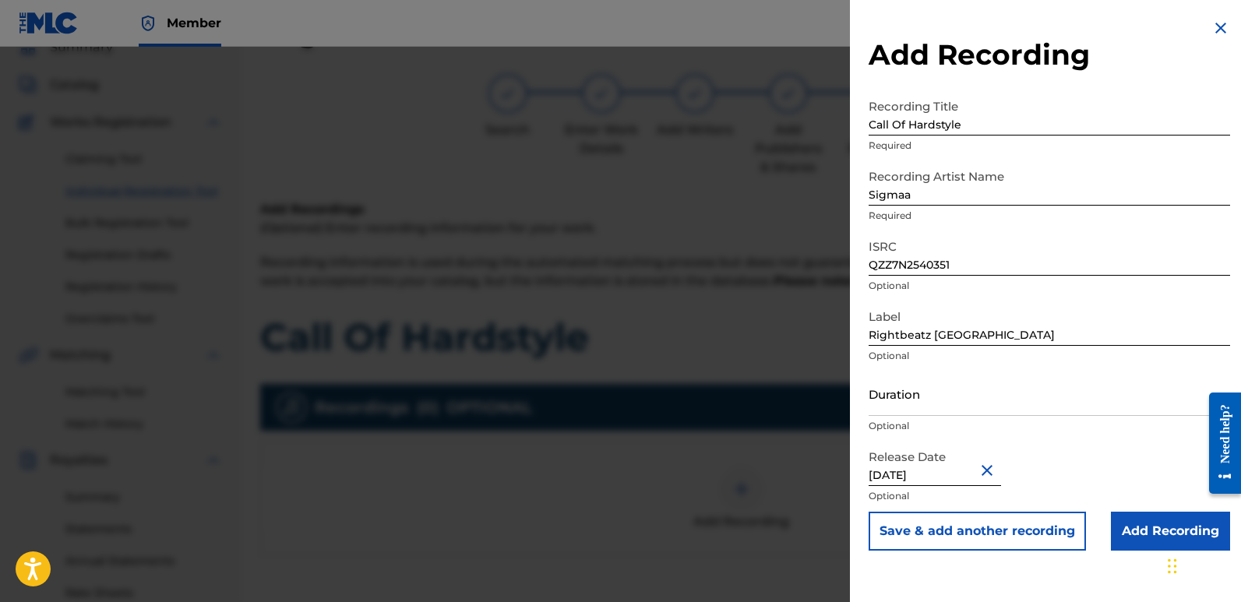
click at [1123, 526] on input "Add Recording" at bounding box center [1170, 531] width 119 height 39
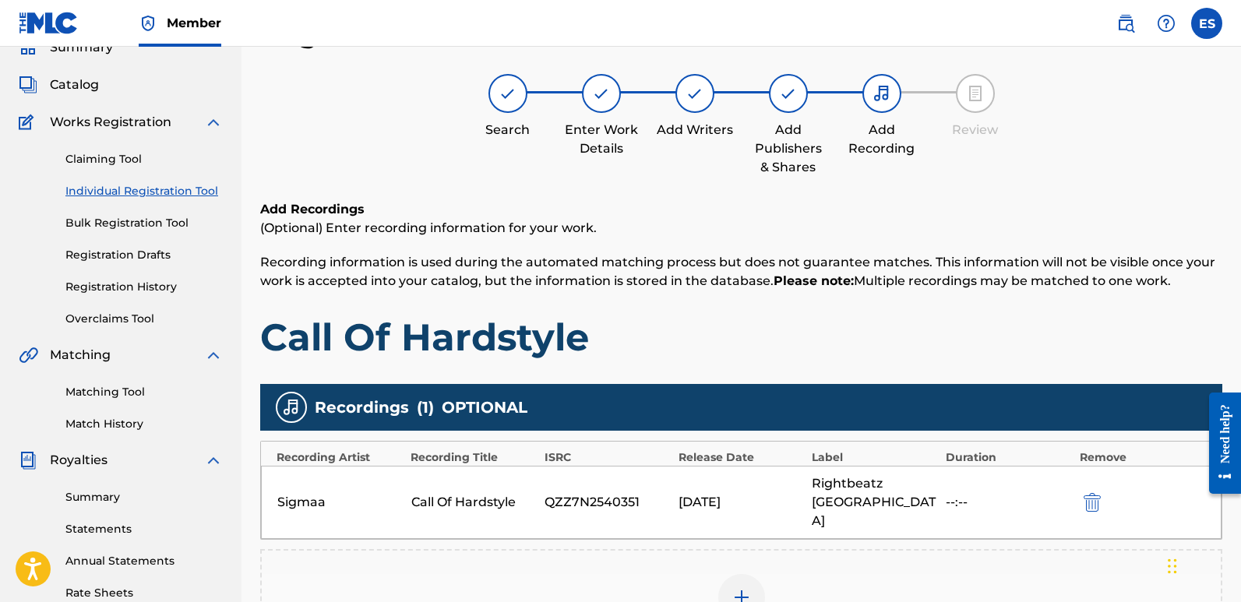
scroll to position [364, 0]
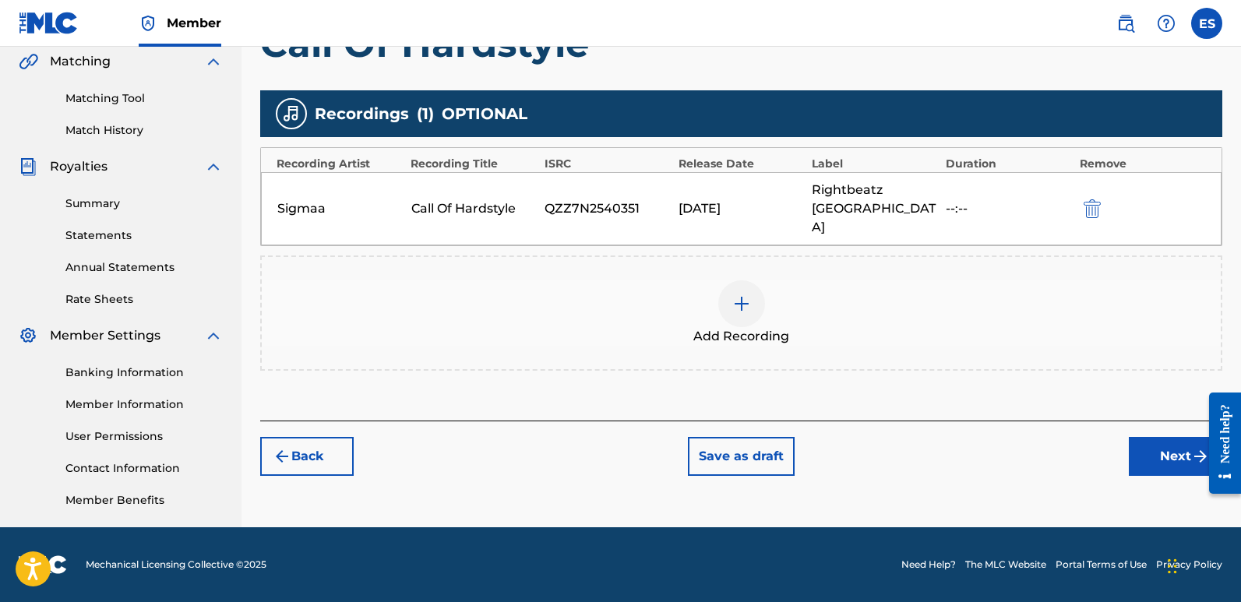
click at [1160, 437] on button "Next" at bounding box center [1175, 456] width 93 height 39
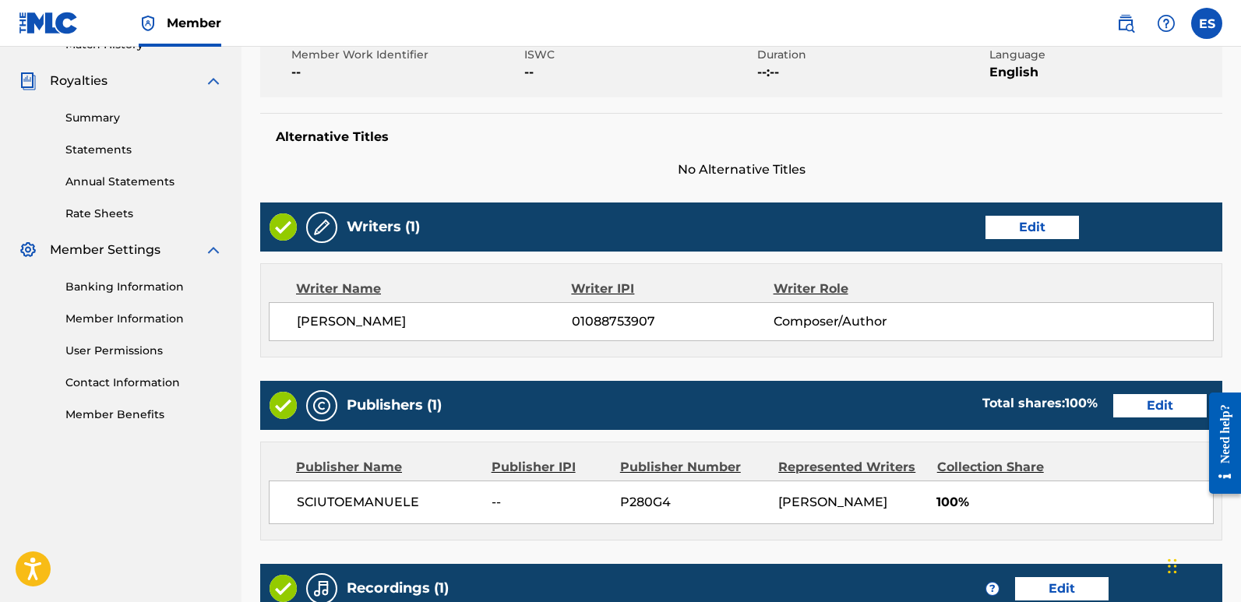
scroll to position [690, 0]
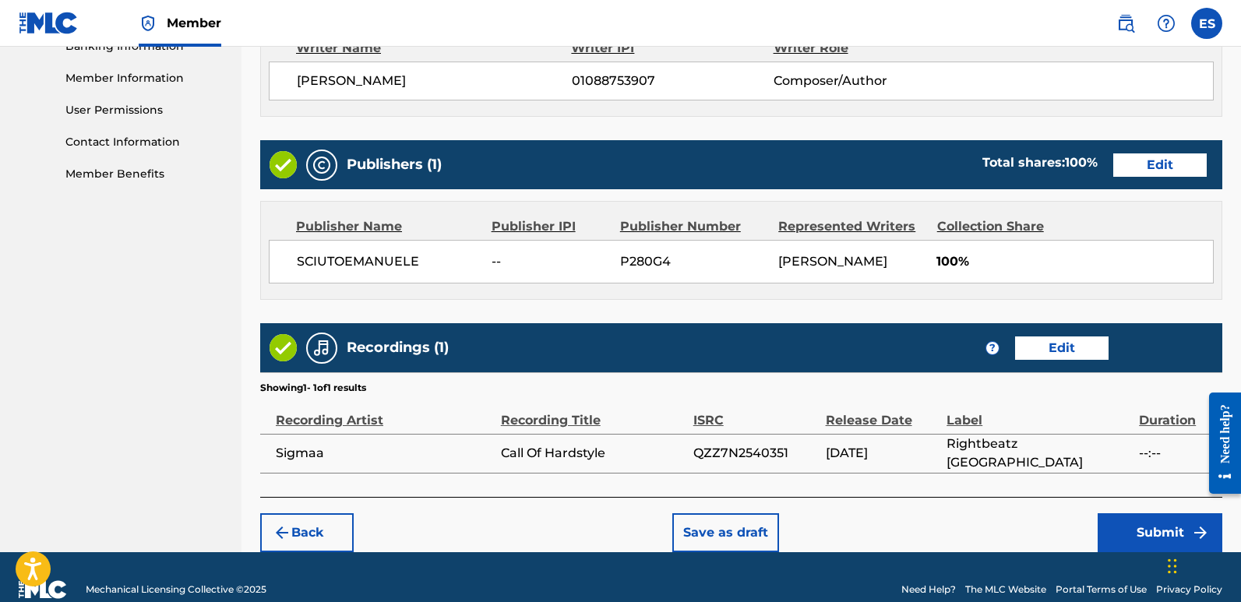
click at [1153, 527] on button "Submit" at bounding box center [1160, 532] width 125 height 39
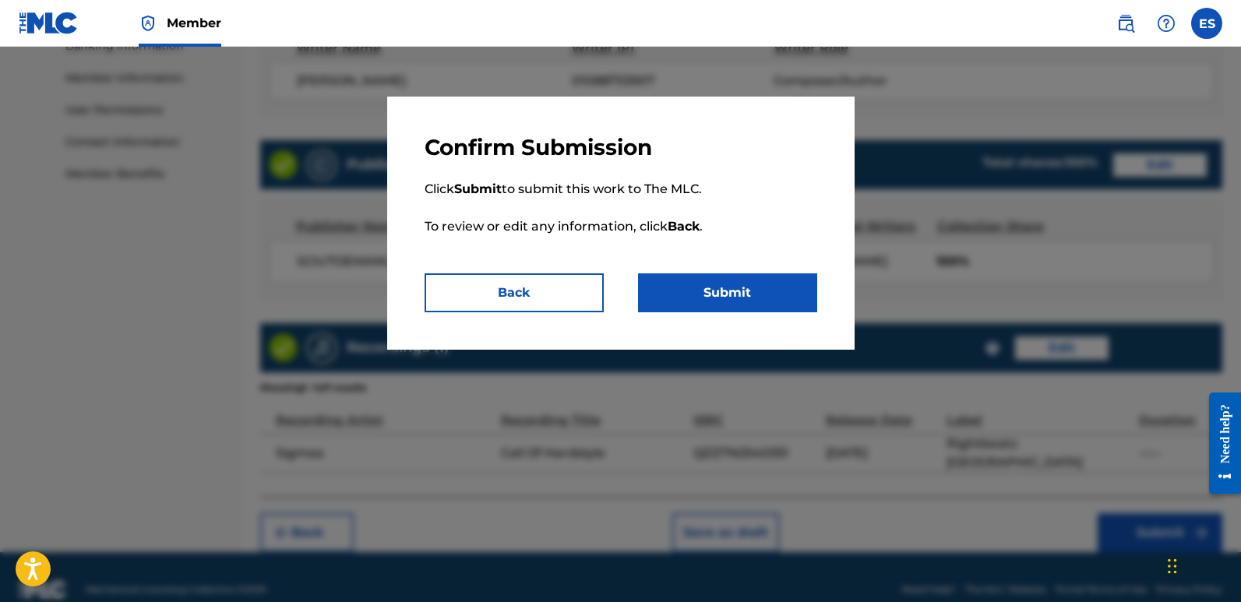
click at [749, 290] on button "Submit" at bounding box center [727, 292] width 179 height 39
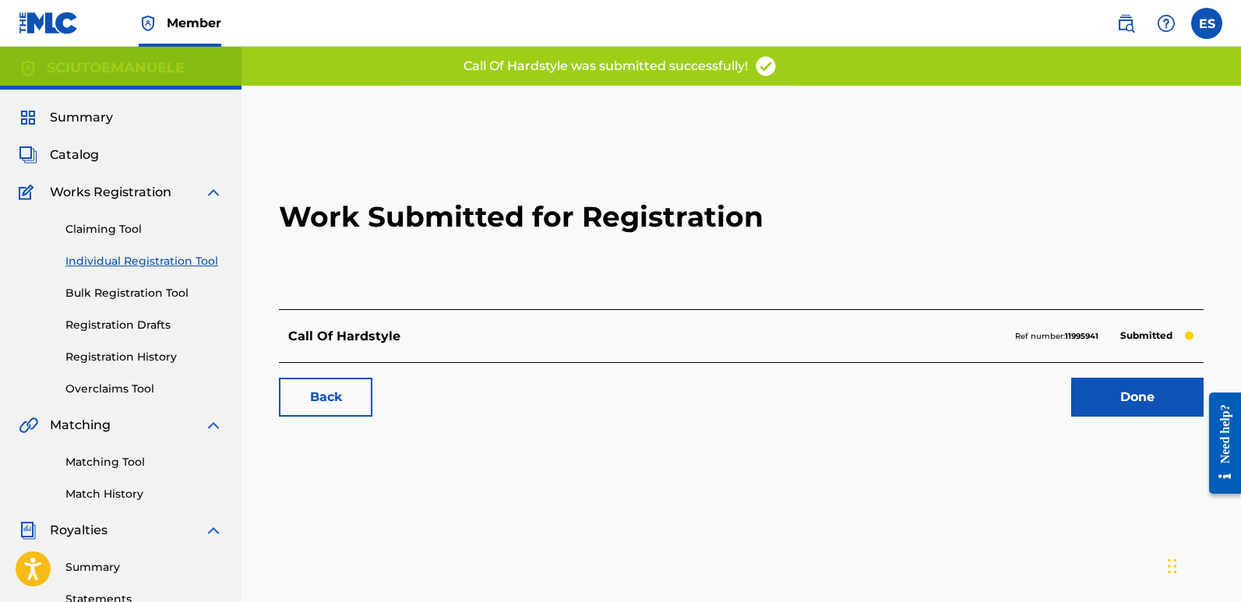
click at [1138, 393] on link "Done" at bounding box center [1137, 397] width 132 height 39
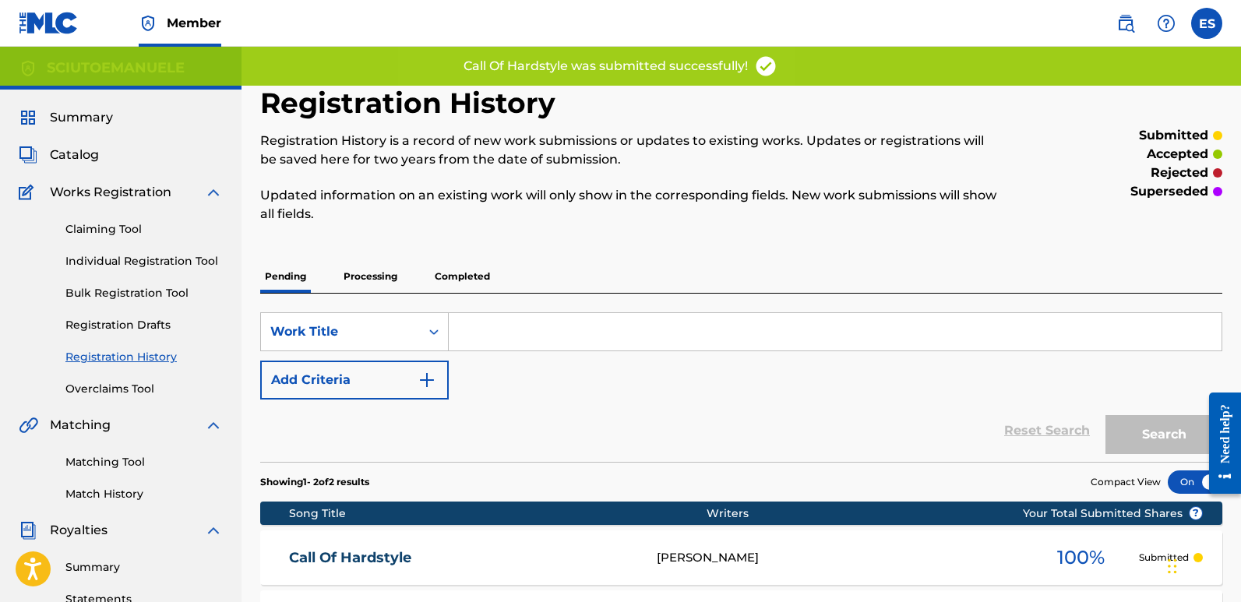
click at [130, 259] on link "Individual Registration Tool" at bounding box center [143, 261] width 157 height 16
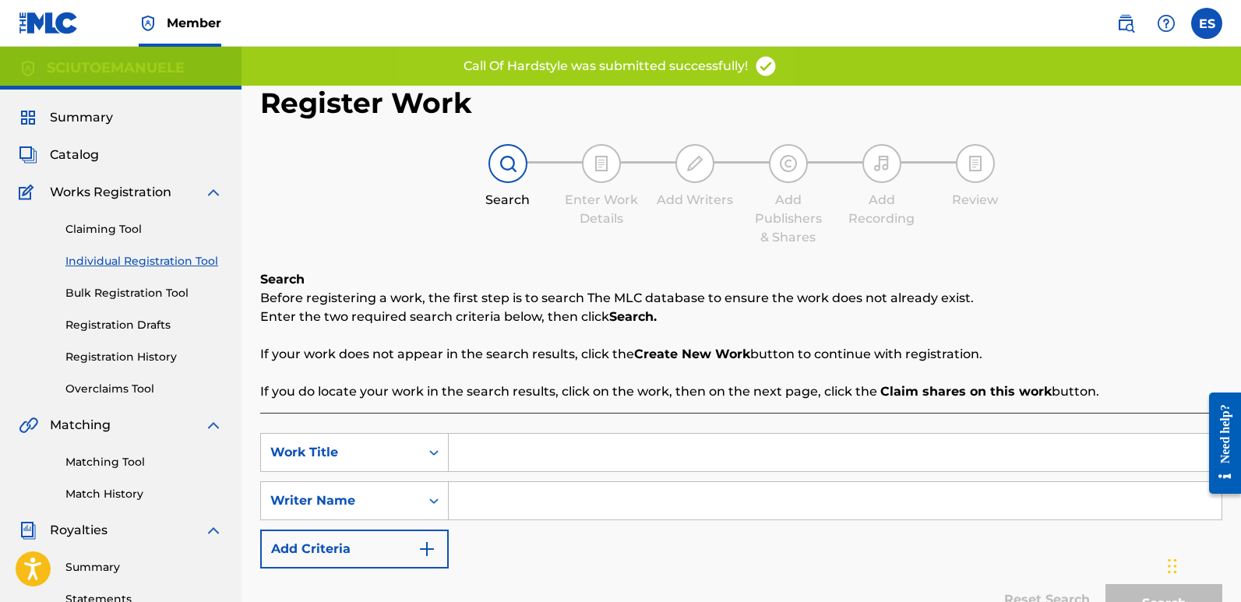
click at [523, 439] on input "Search Form" at bounding box center [835, 452] width 773 height 37
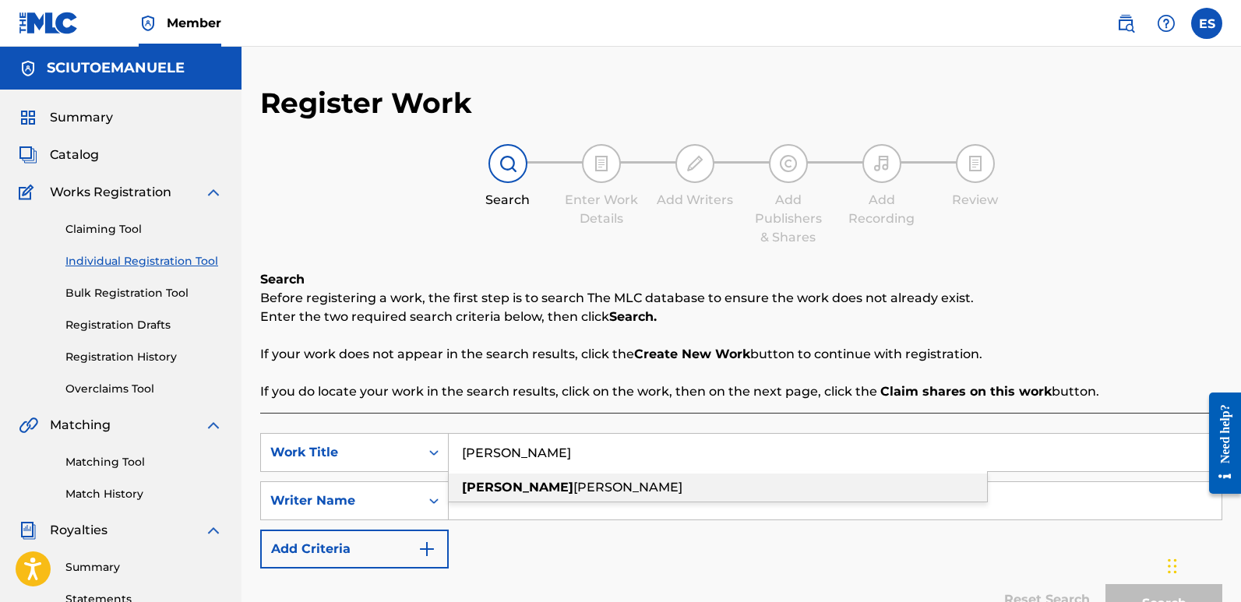
click at [573, 483] on span "[PERSON_NAME]" at bounding box center [627, 487] width 109 height 15
type input "[PERSON_NAME]"
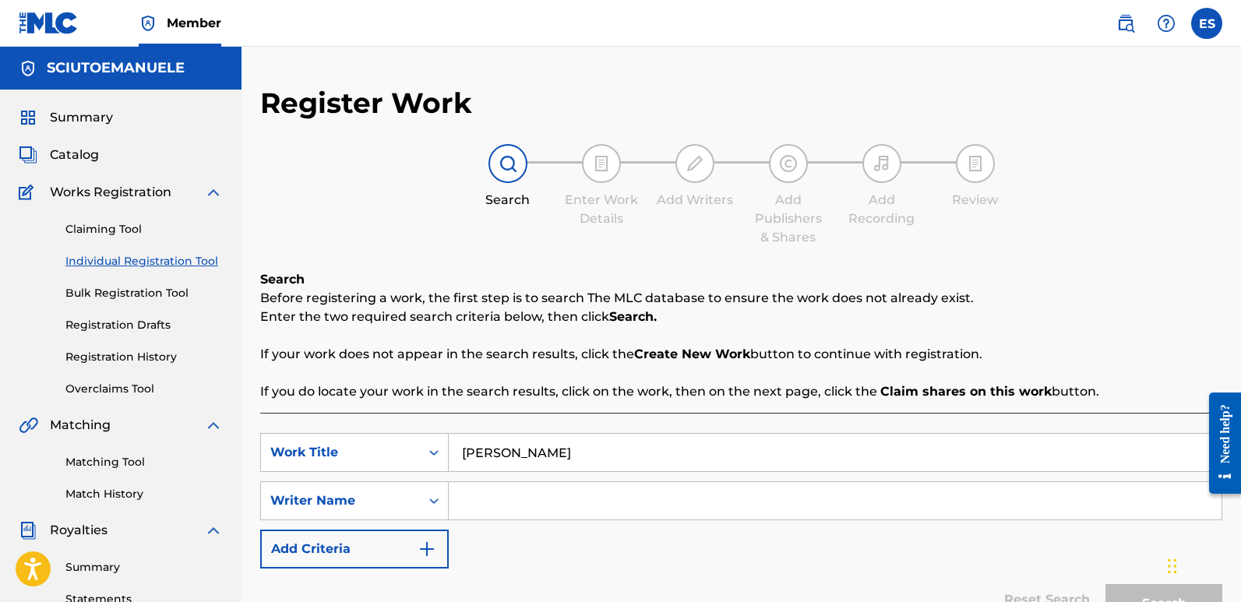
click at [507, 483] on input "Search Form" at bounding box center [835, 500] width 773 height 37
type input "emanuelesciuto"
click at [1105, 584] on button "Search" at bounding box center [1163, 603] width 117 height 39
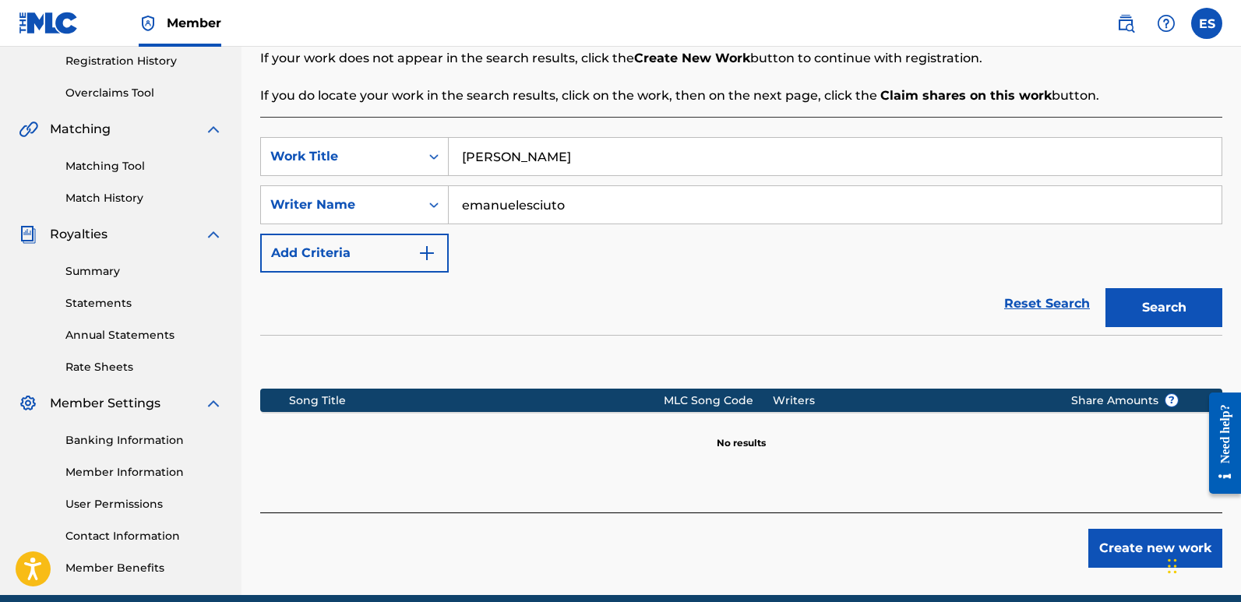
click at [1142, 541] on button "Create new work" at bounding box center [1155, 548] width 134 height 39
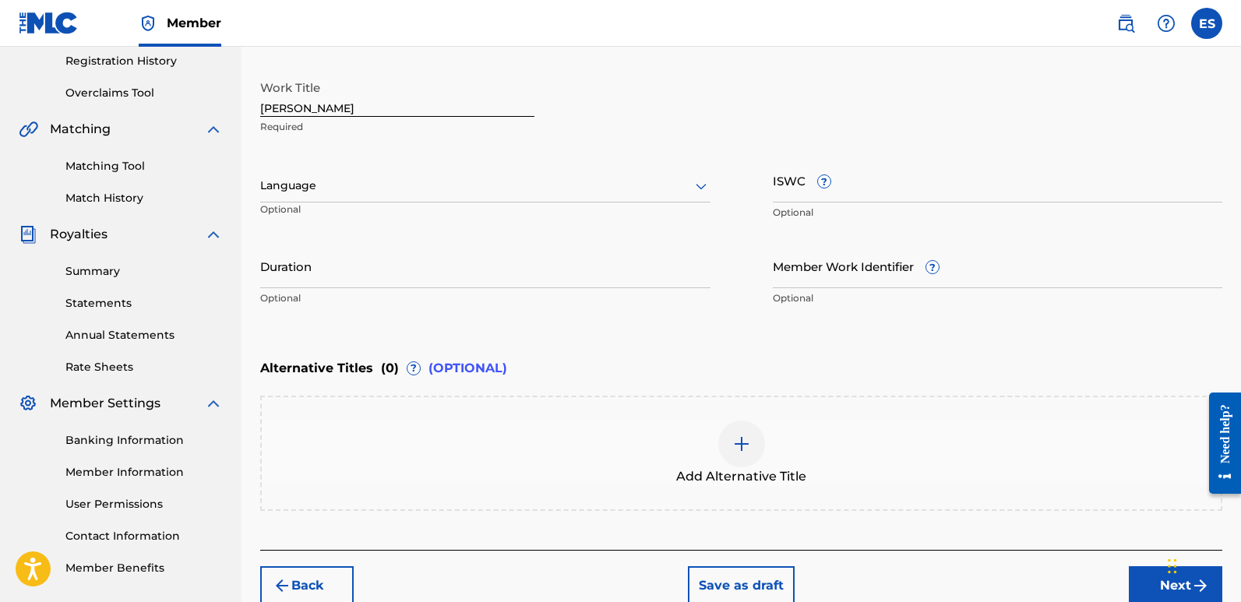
click at [405, 187] on div at bounding box center [485, 185] width 450 height 19
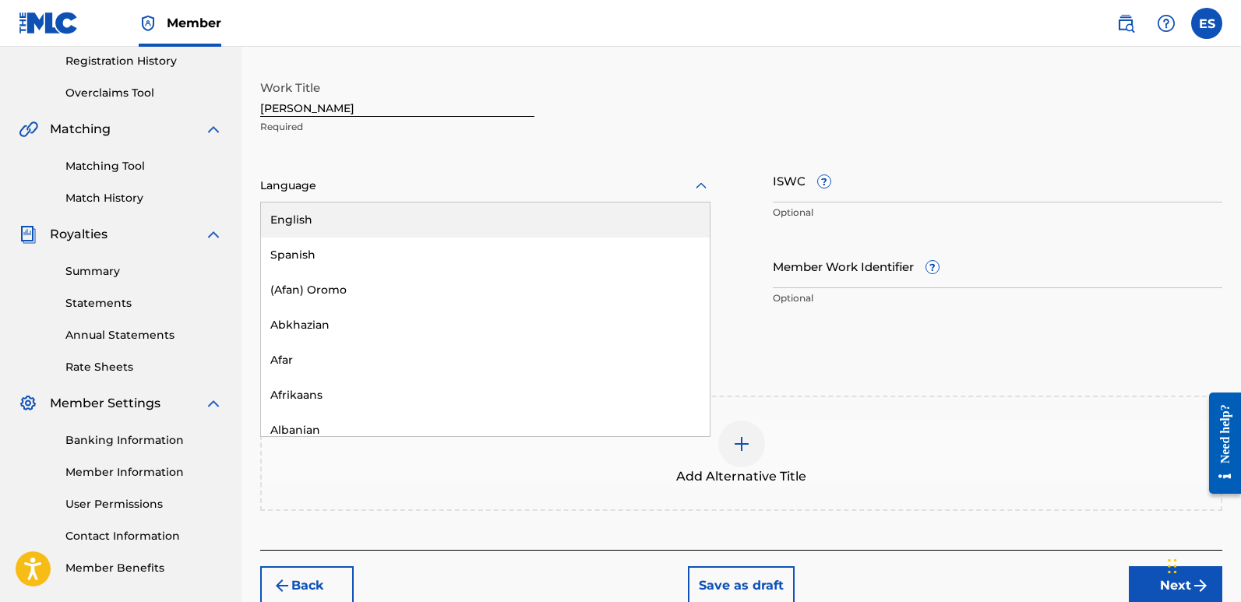
click at [323, 216] on div "English" at bounding box center [485, 220] width 449 height 35
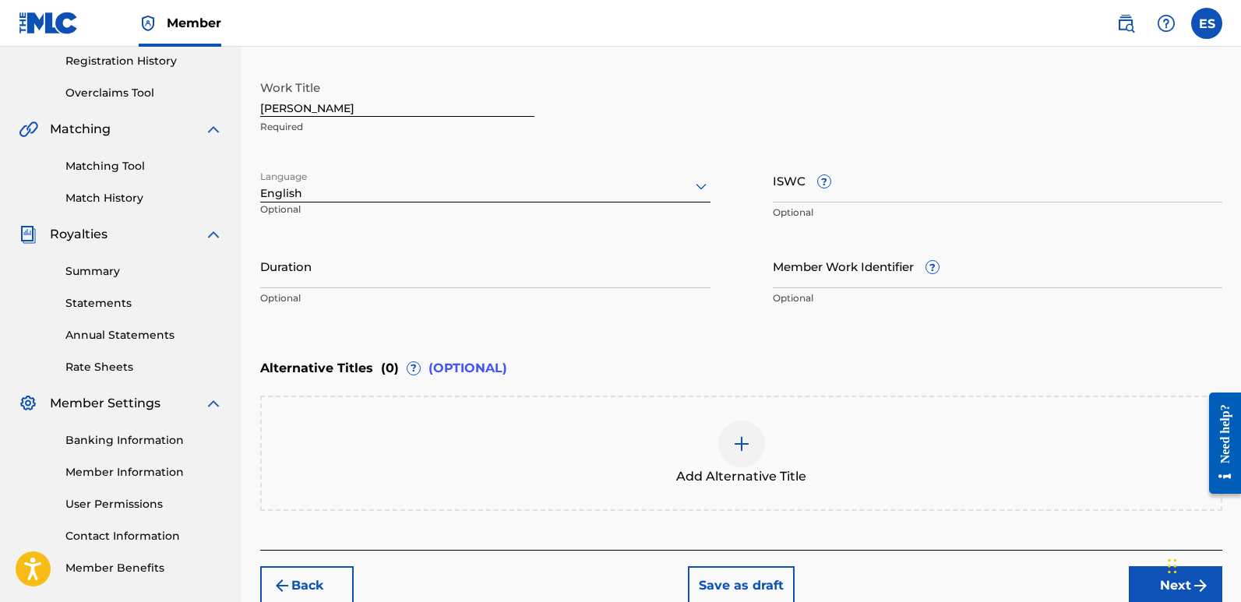
scroll to position [249, 0]
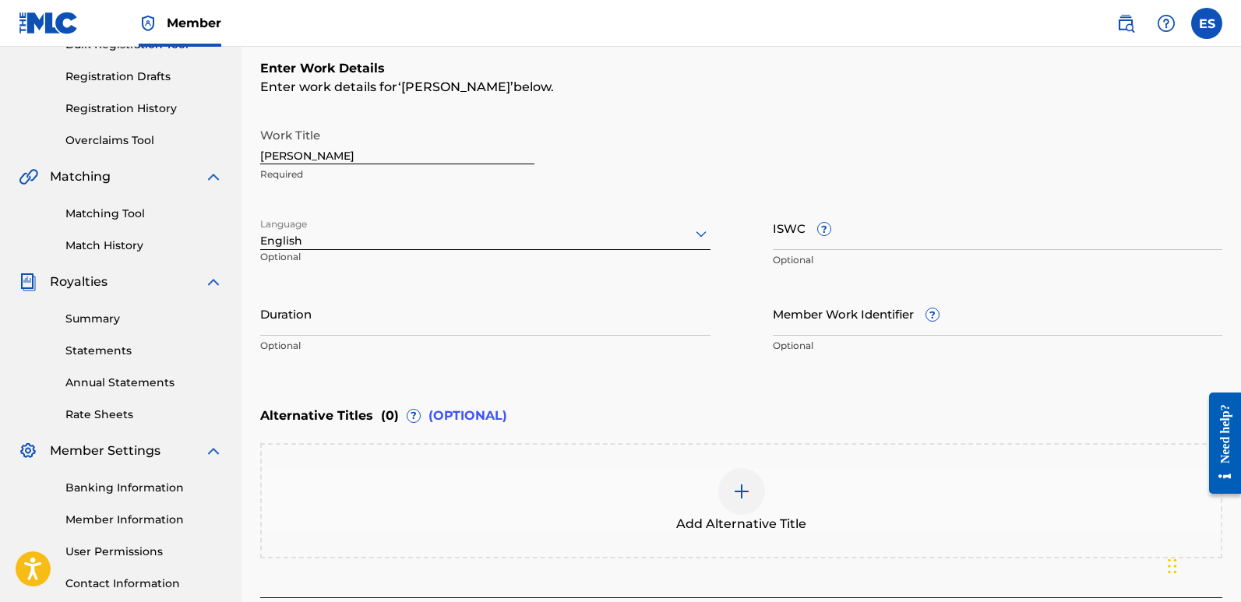
click at [365, 150] on input "[PERSON_NAME]" at bounding box center [397, 142] width 274 height 44
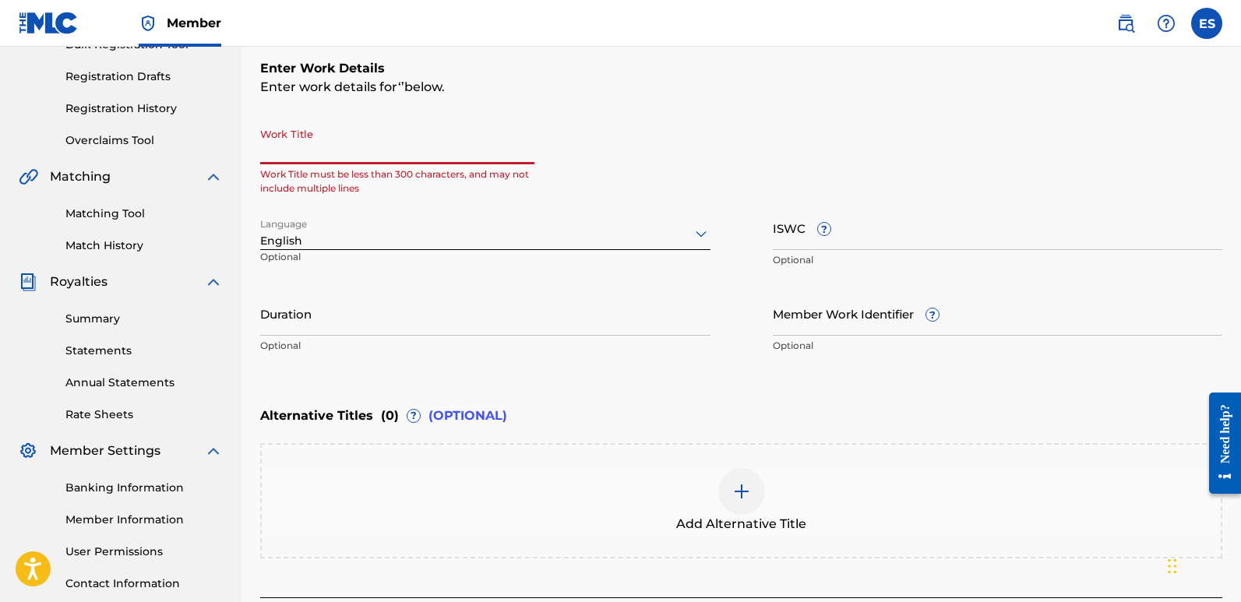
paste input "Maximum Pressure"
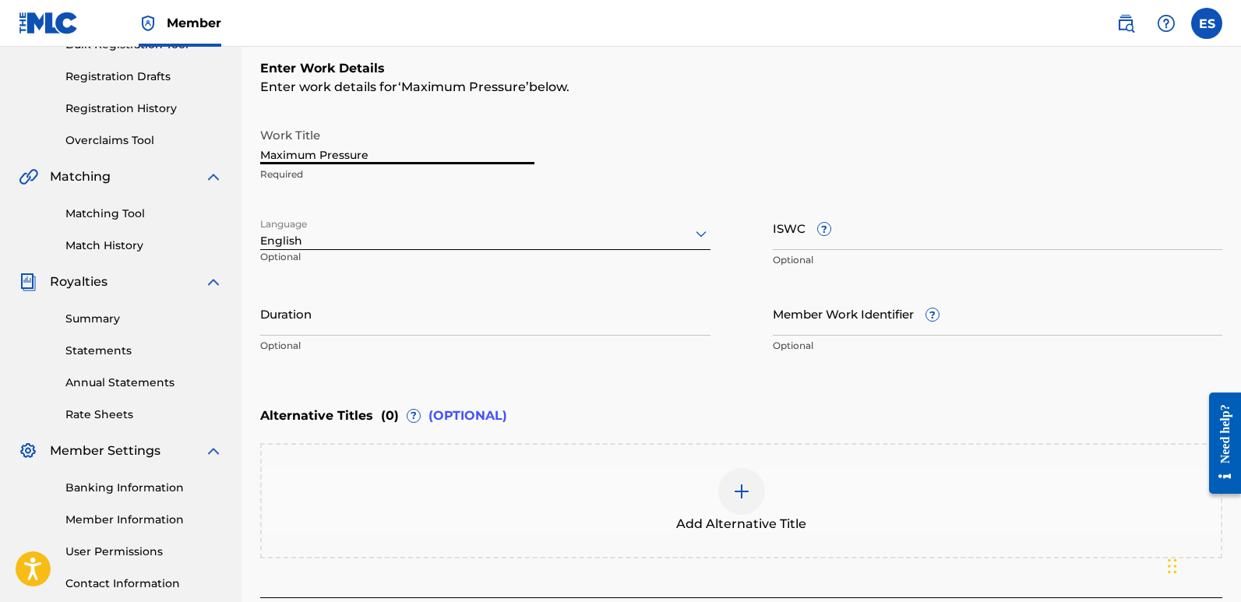
scroll to position [374, 0]
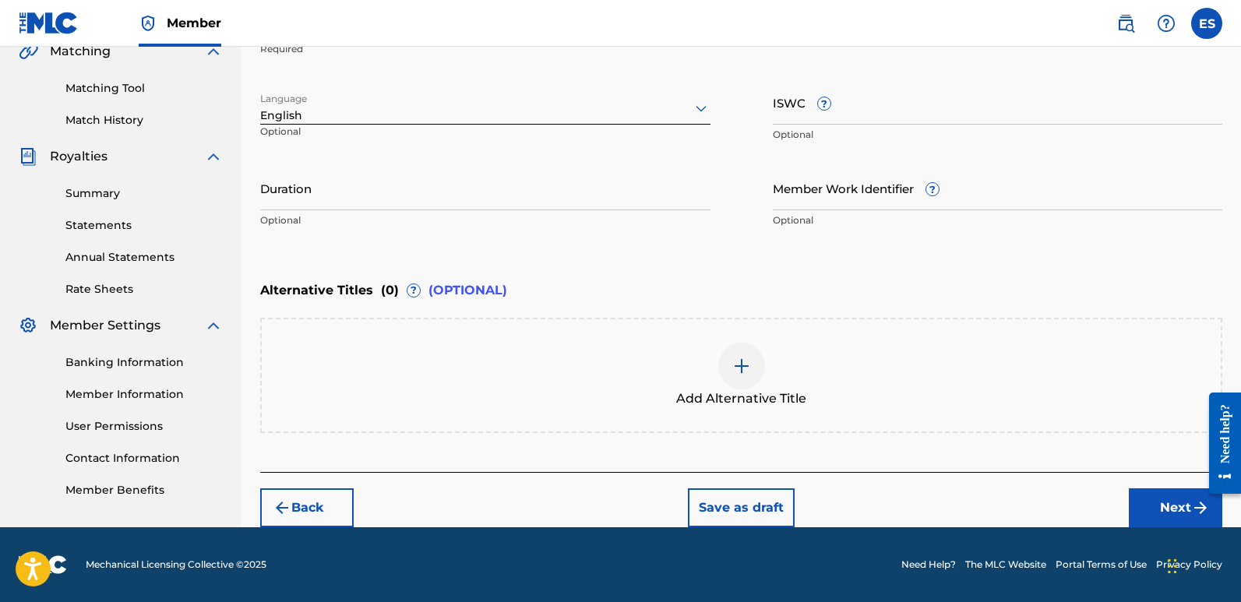
type input "Maximum Pressure"
click at [1172, 502] on button "Next" at bounding box center [1175, 507] width 93 height 39
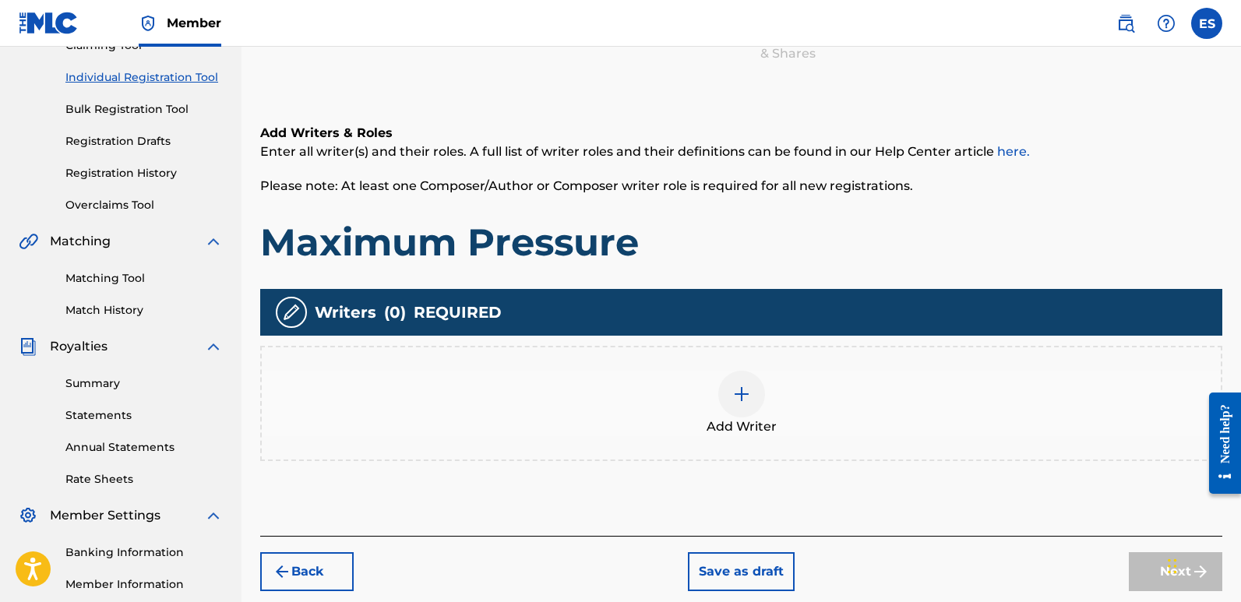
scroll to position [70, 0]
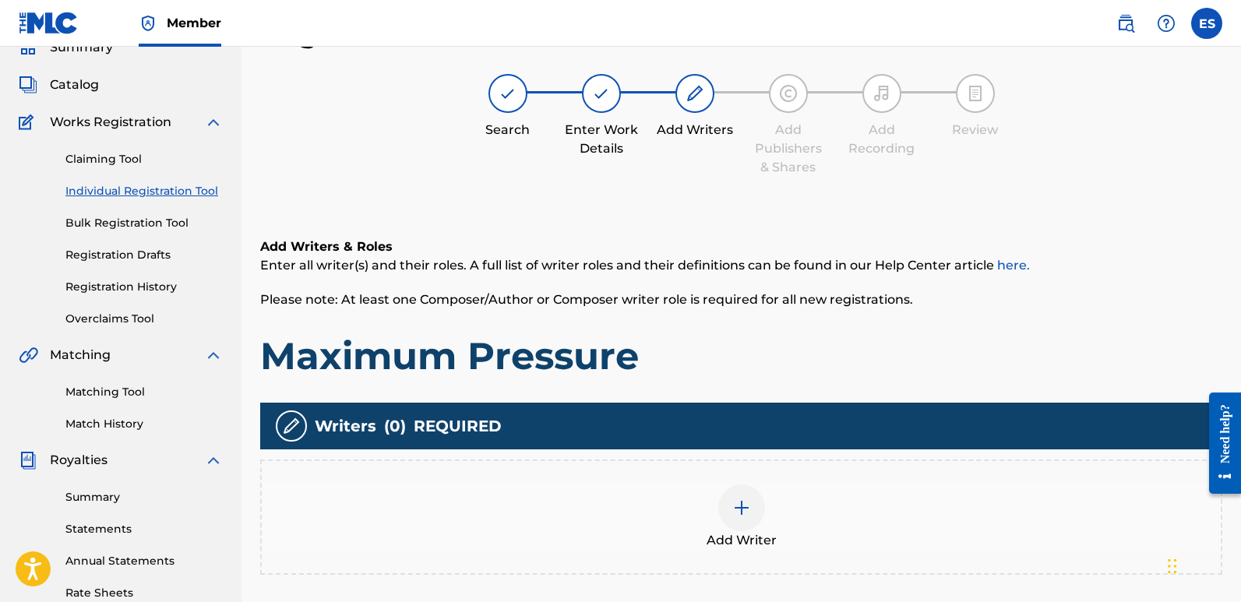
click at [734, 494] on div at bounding box center [741, 508] width 47 height 47
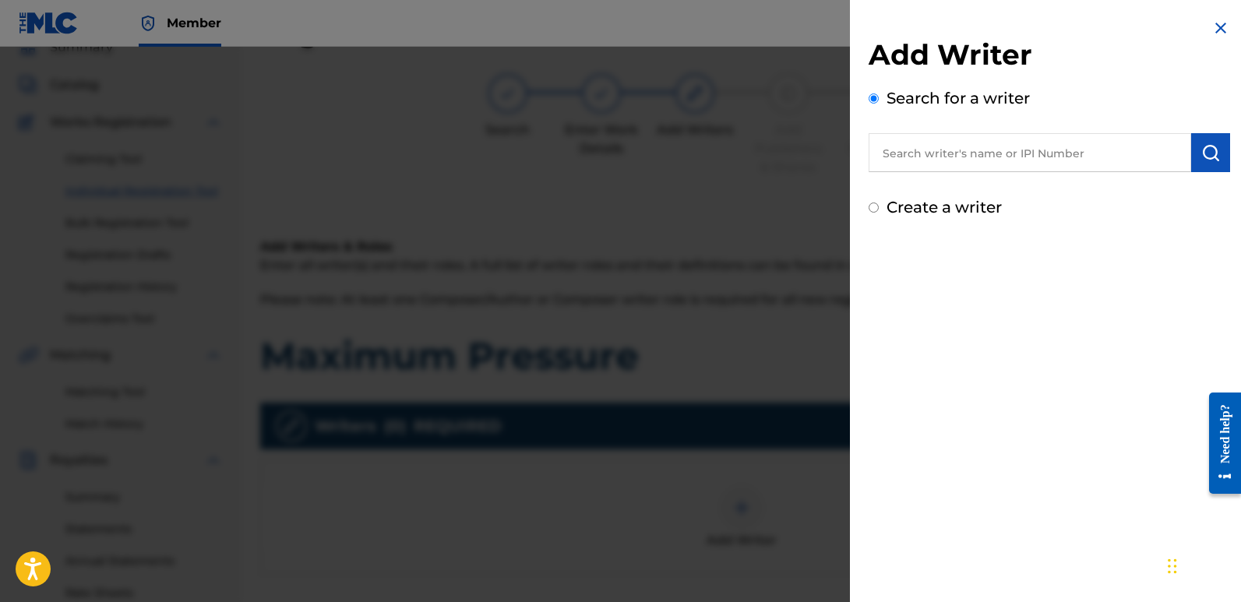
click at [969, 154] on input "text" at bounding box center [1030, 152] width 323 height 39
type input "emanuelesciuto"
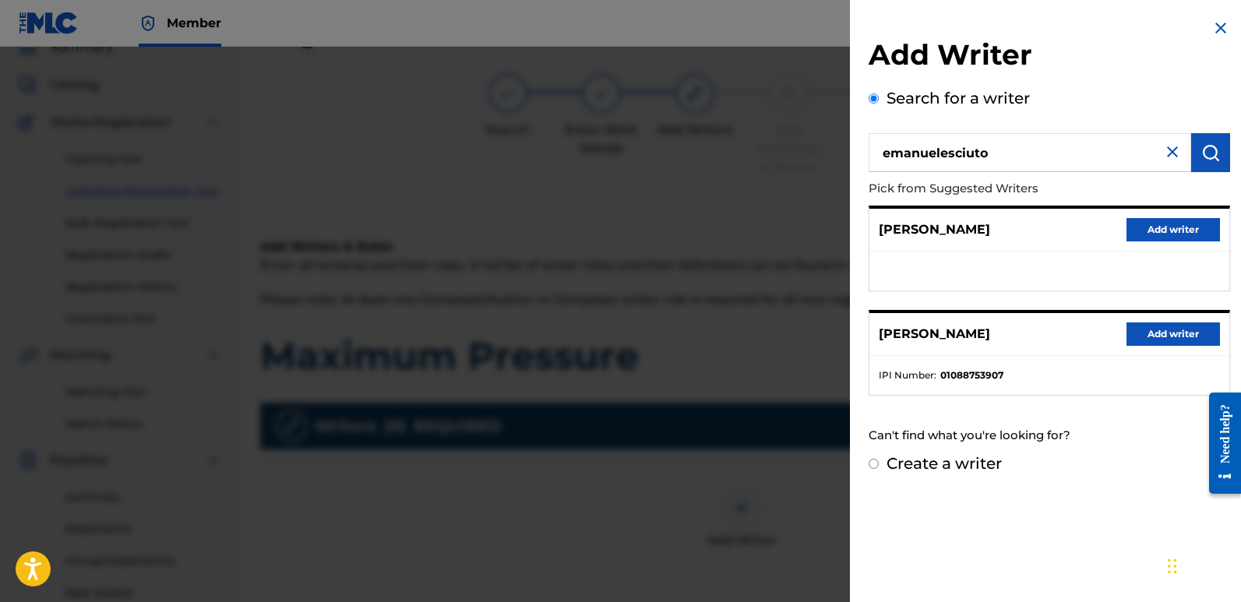
click at [1185, 330] on button "Add writer" at bounding box center [1172, 334] width 93 height 23
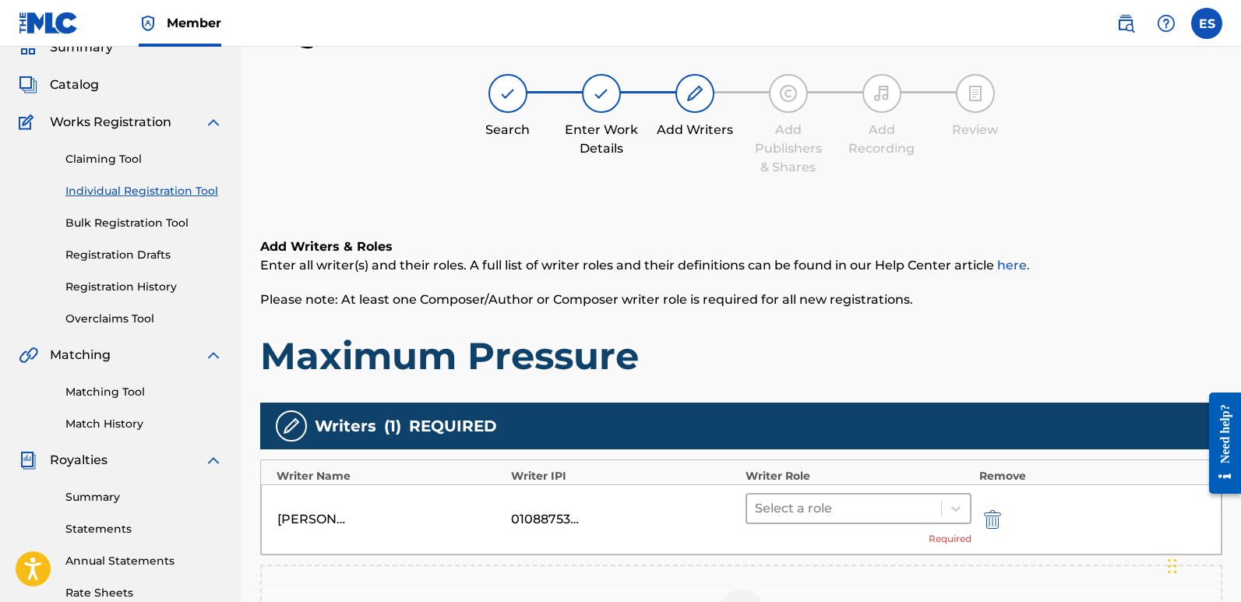
click at [802, 510] on div at bounding box center [844, 509] width 178 height 22
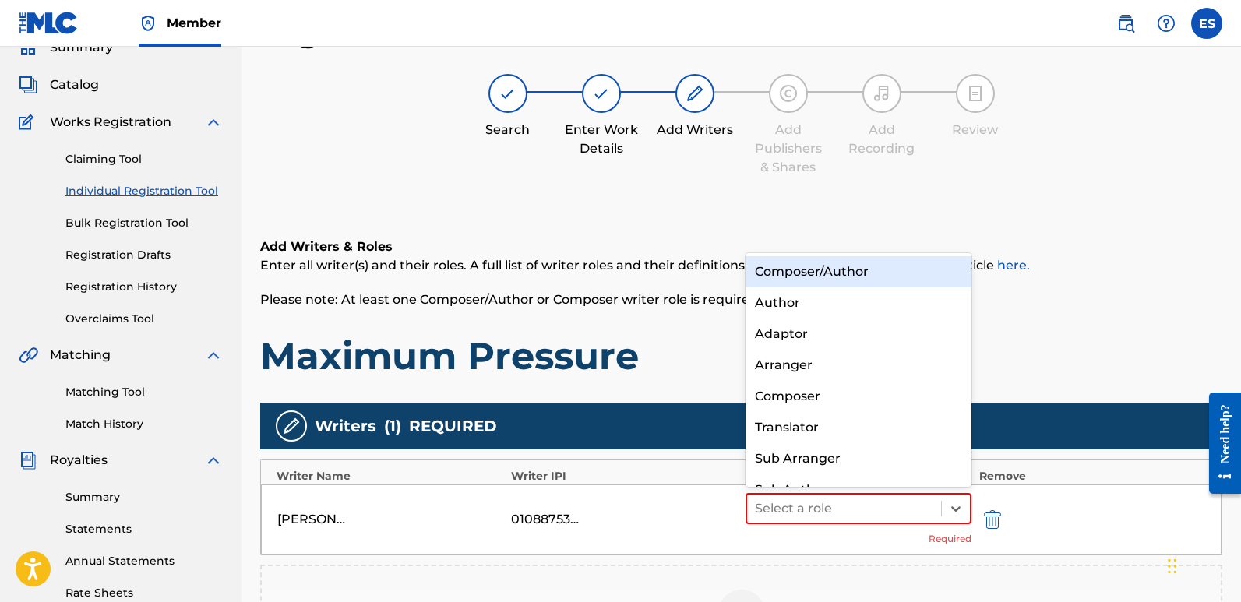
click at [798, 266] on div "Composer/Author" at bounding box center [859, 271] width 226 height 31
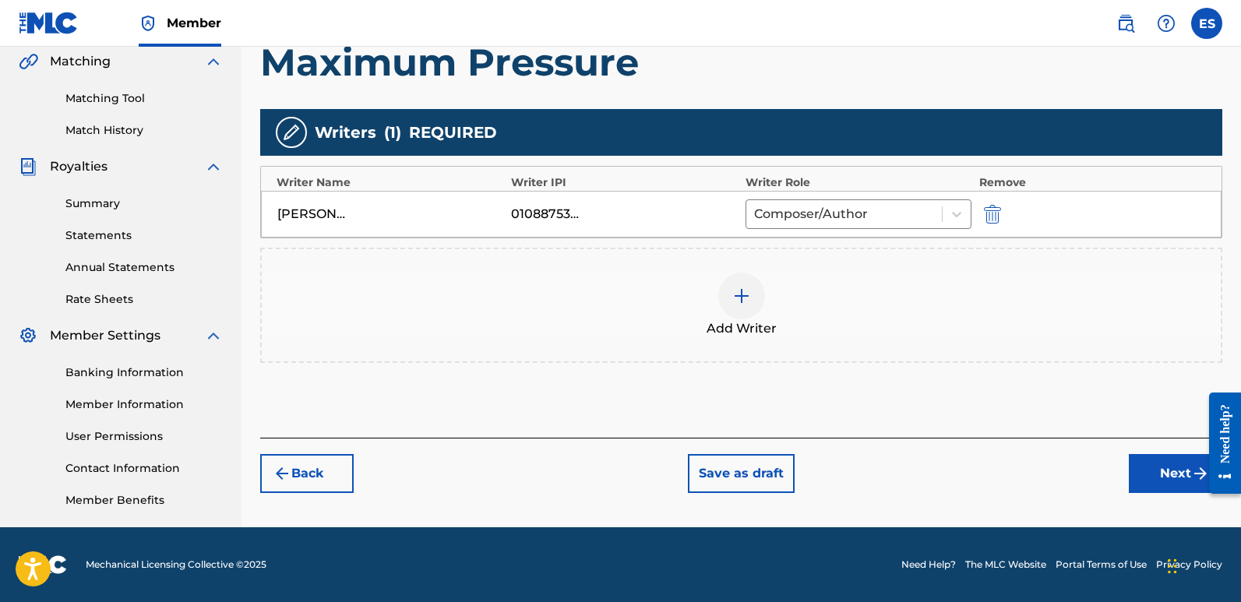
click at [1154, 462] on button "Next" at bounding box center [1175, 473] width 93 height 39
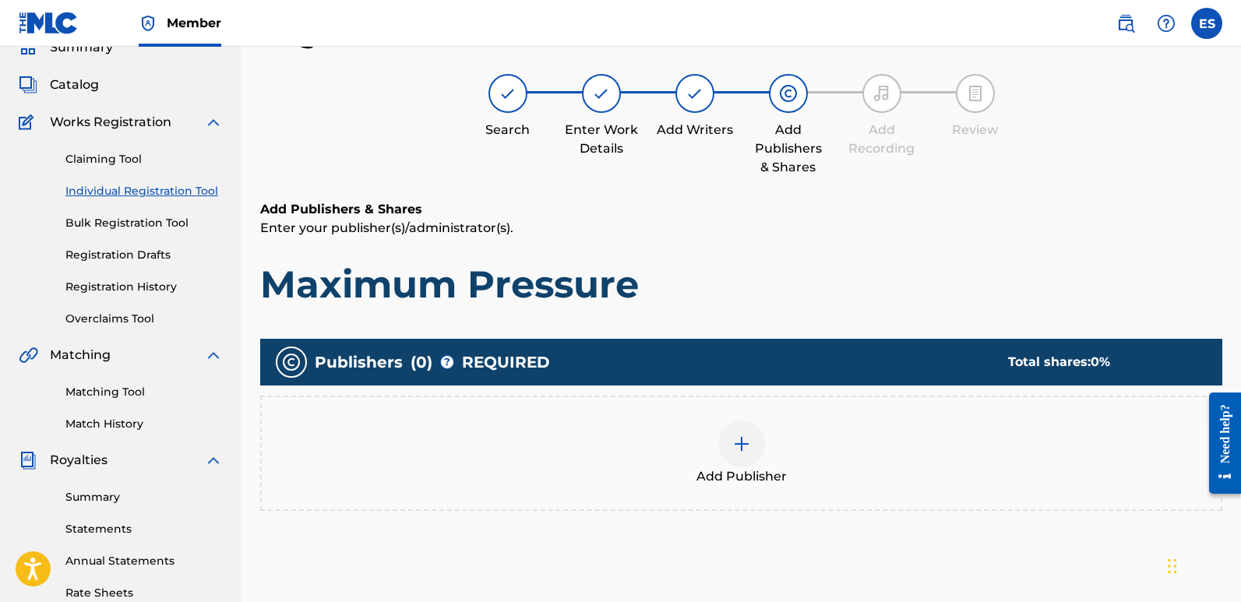
click at [764, 477] on span "Add Publisher" at bounding box center [741, 476] width 90 height 19
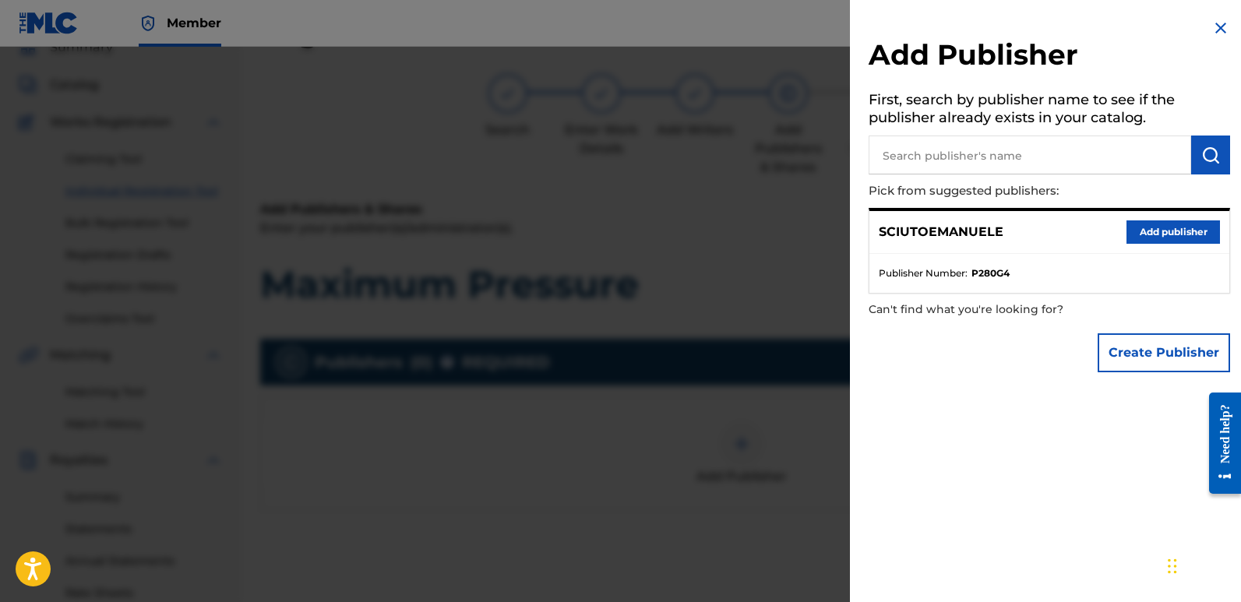
click at [1172, 230] on button "Add publisher" at bounding box center [1172, 231] width 93 height 23
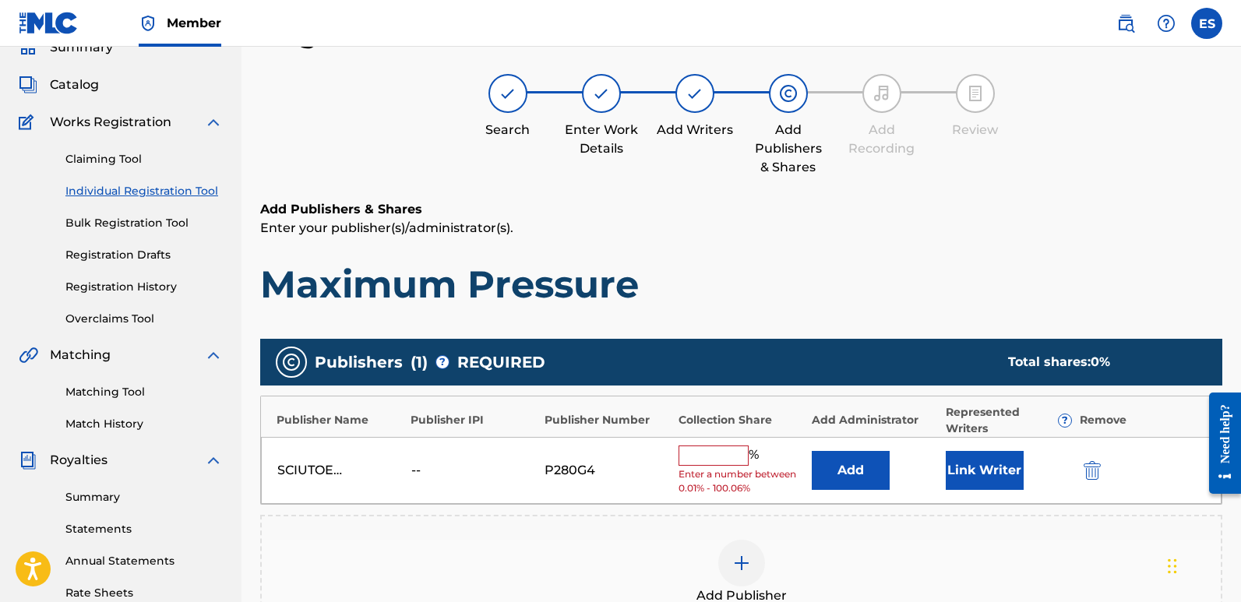
click at [963, 472] on button "Link Writer" at bounding box center [985, 470] width 78 height 39
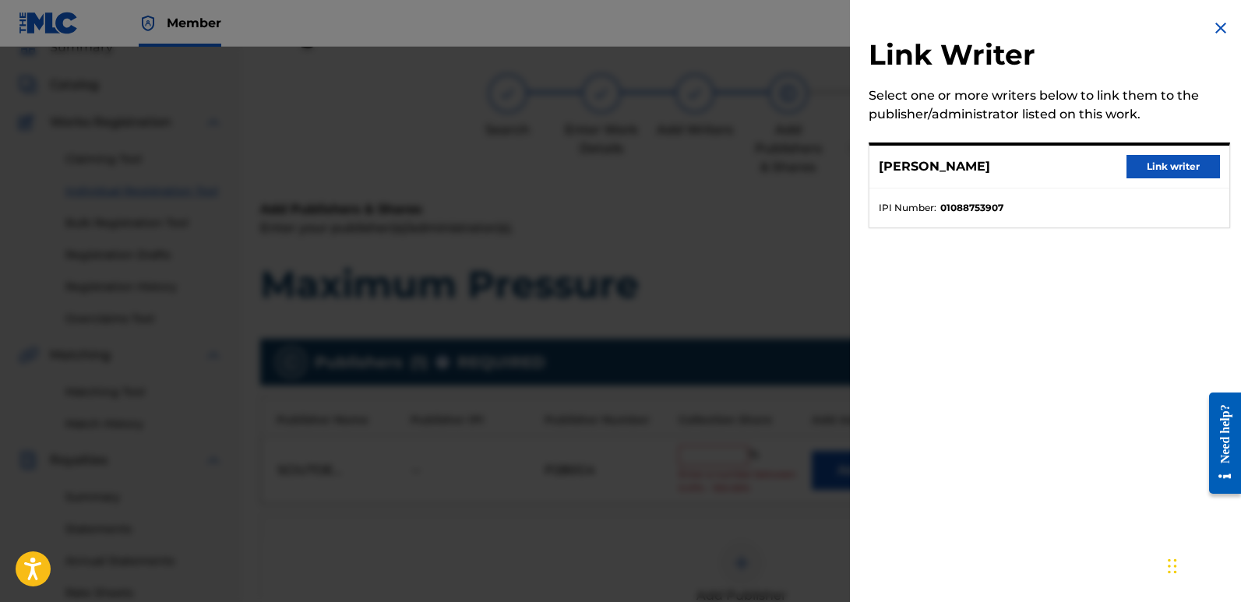
click at [1165, 171] on button "Link writer" at bounding box center [1172, 166] width 93 height 23
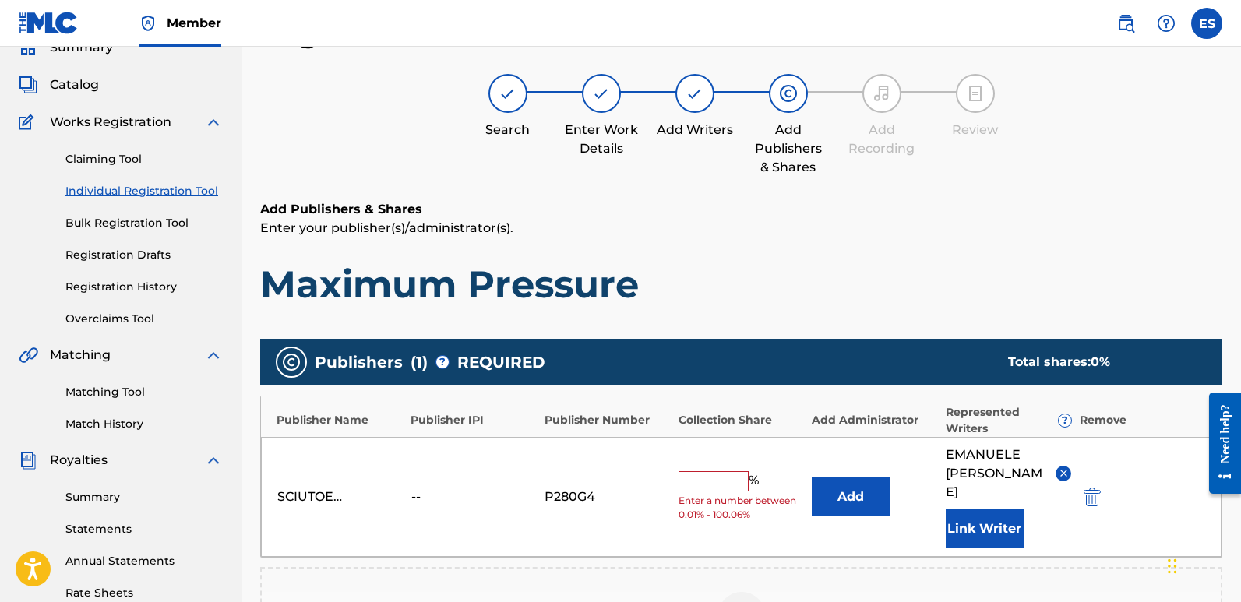
click at [700, 472] on input "text" at bounding box center [714, 481] width 70 height 20
type input "100"
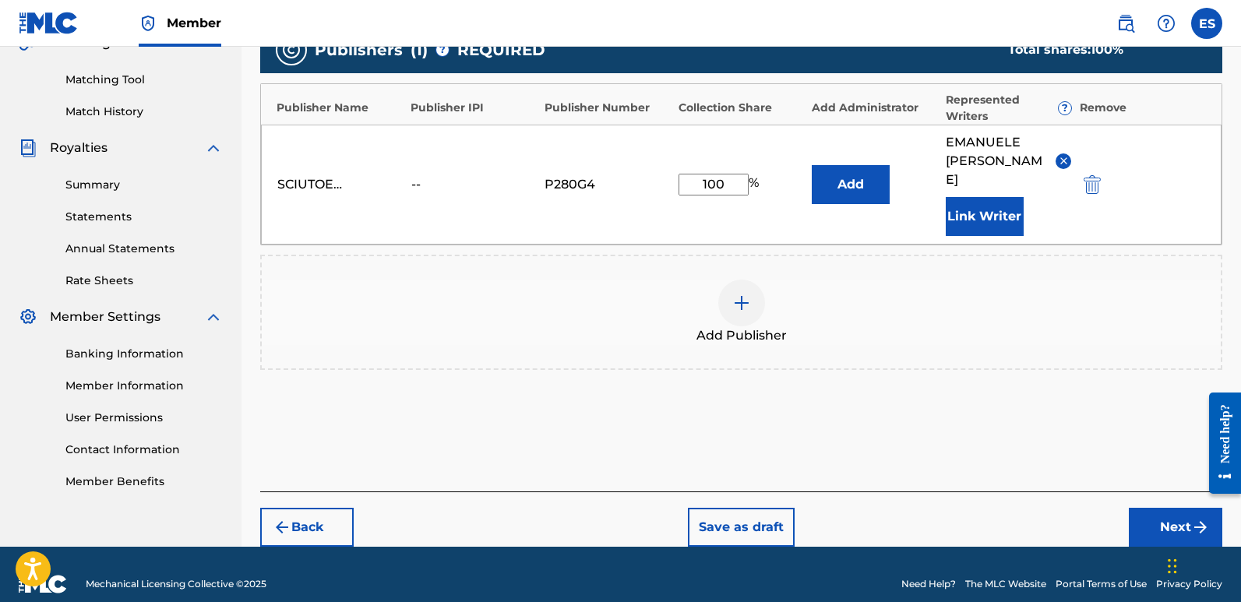
click at [1155, 508] on button "Next" at bounding box center [1175, 527] width 93 height 39
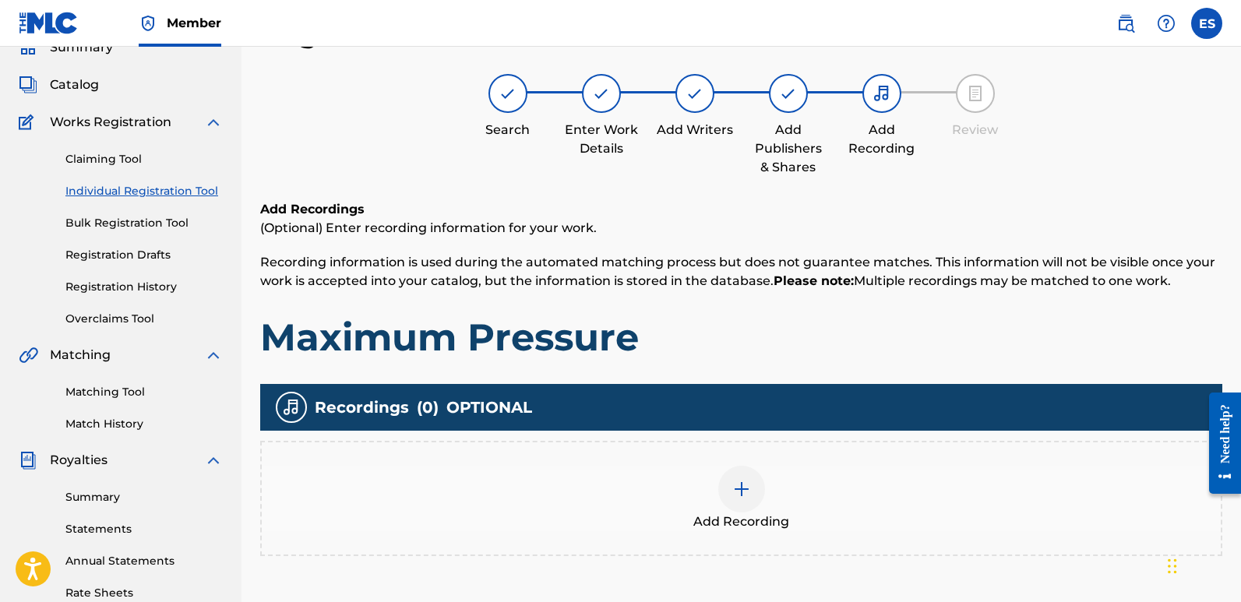
click at [764, 492] on div at bounding box center [741, 489] width 47 height 47
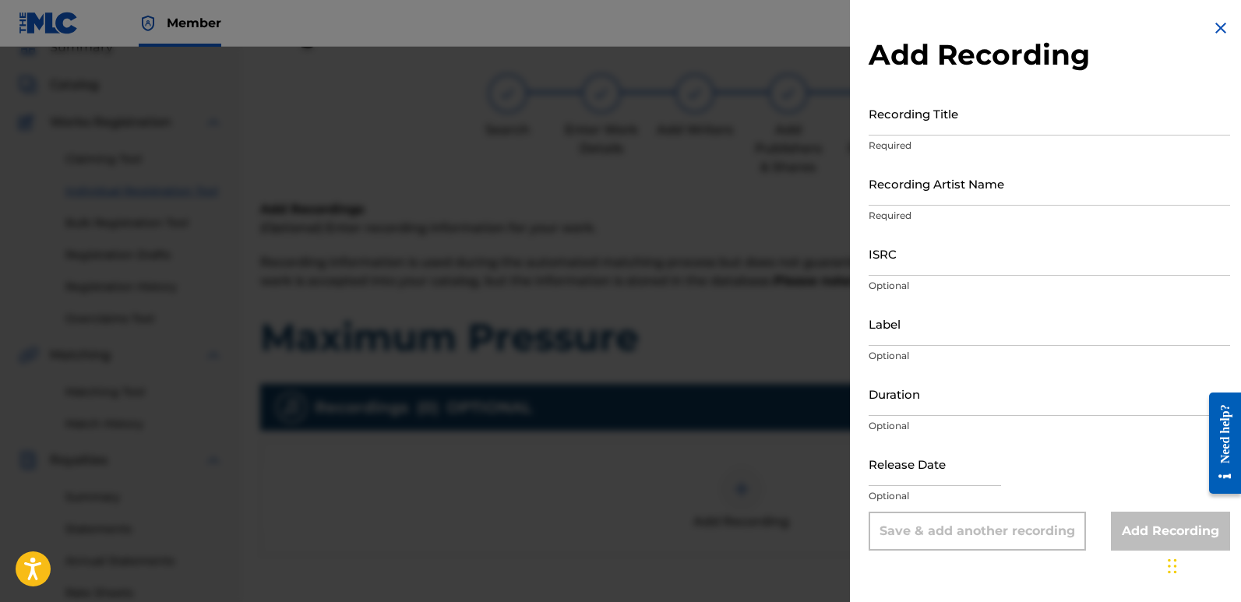
click at [999, 118] on input "Recording Title" at bounding box center [1049, 113] width 361 height 44
paste input "Maximum Pressure"
type input "Maximum Pressure"
click at [967, 175] on input "Recording Artist Name" at bounding box center [1049, 183] width 361 height 44
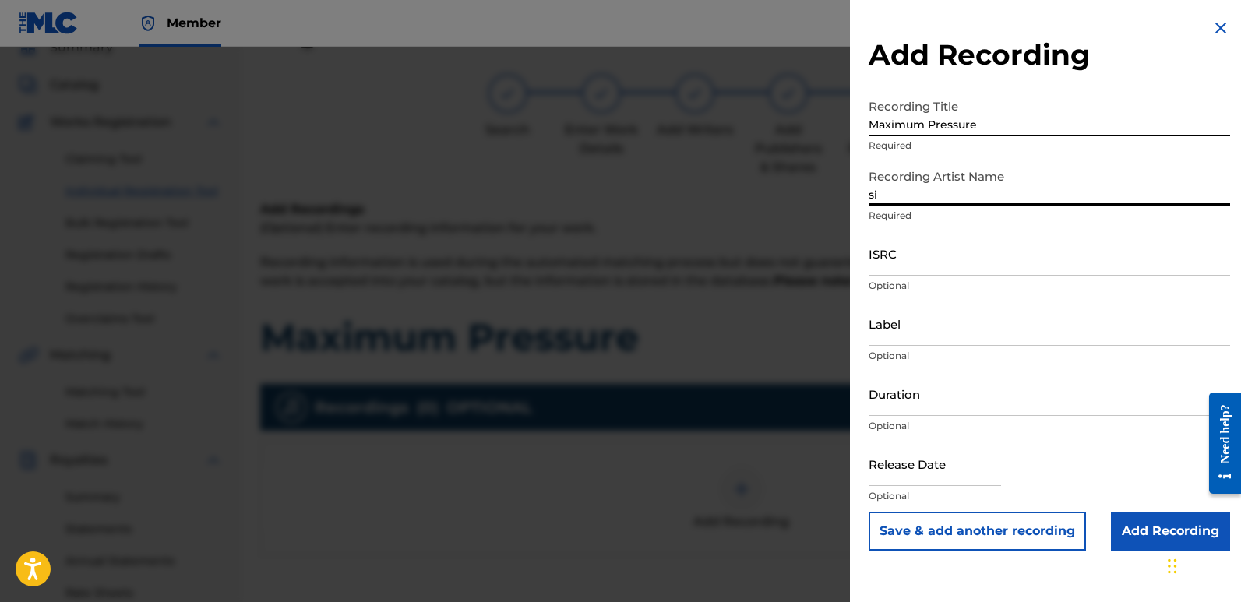
type input "Sigmaa"
click at [971, 262] on input "ISRC" at bounding box center [1049, 253] width 361 height 44
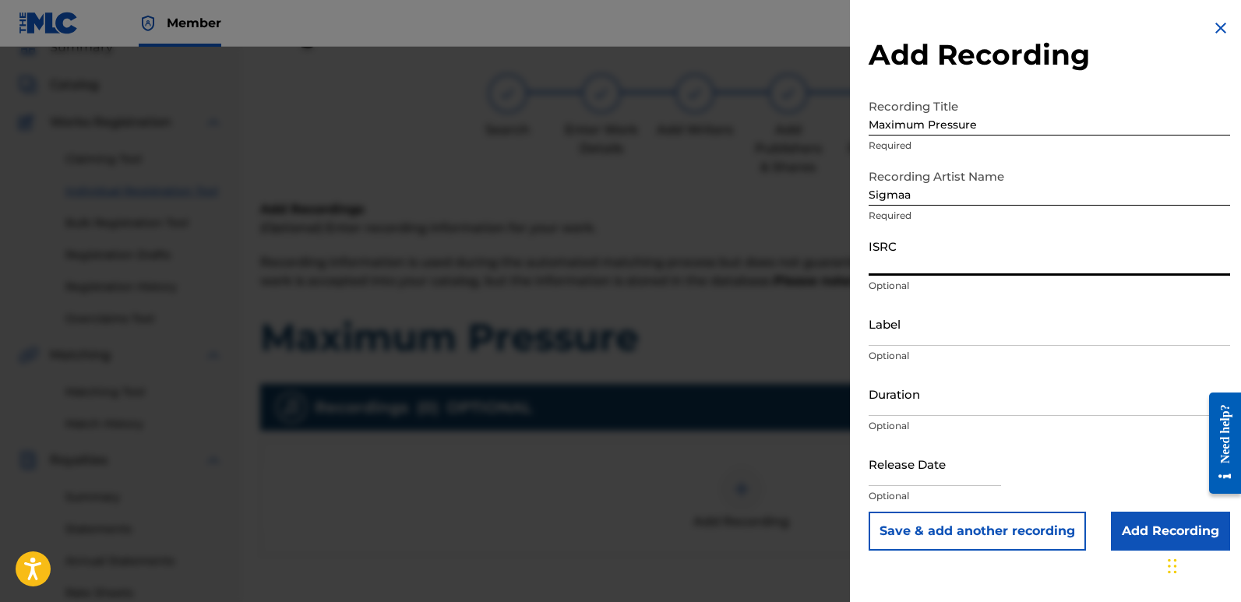
paste input "QZZ7N2540352"
type input "QZZ7N2540352"
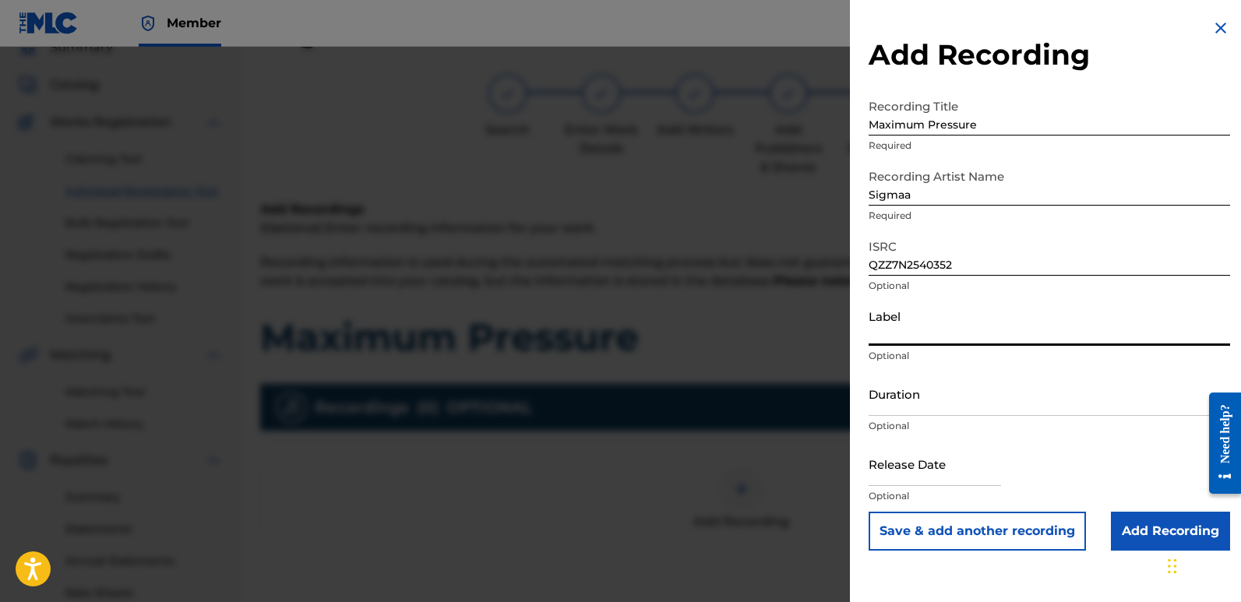
click at [977, 323] on input "Label" at bounding box center [1049, 323] width 361 height 44
type input "Rightbeatz [GEOGRAPHIC_DATA]"
click at [915, 464] on input "text" at bounding box center [935, 464] width 132 height 44
select select "7"
select select "2025"
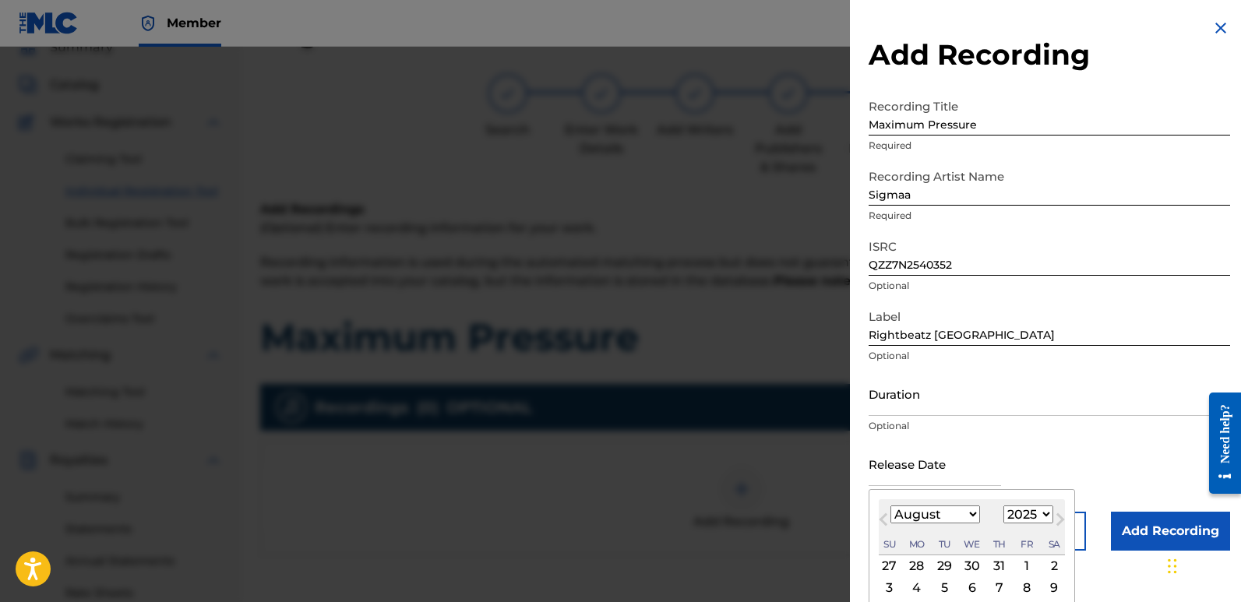
click at [1049, 561] on div "2" at bounding box center [1054, 566] width 19 height 19
type input "[DATE]"
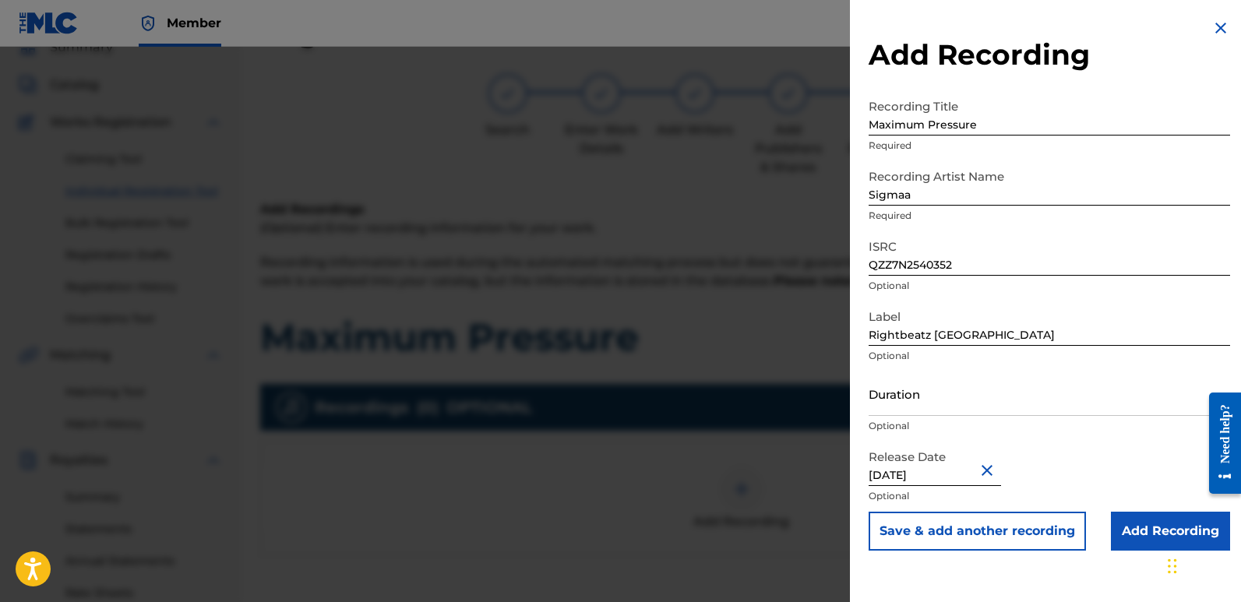
click at [918, 465] on input "[DATE]" at bounding box center [935, 464] width 132 height 44
select select "7"
select select "2025"
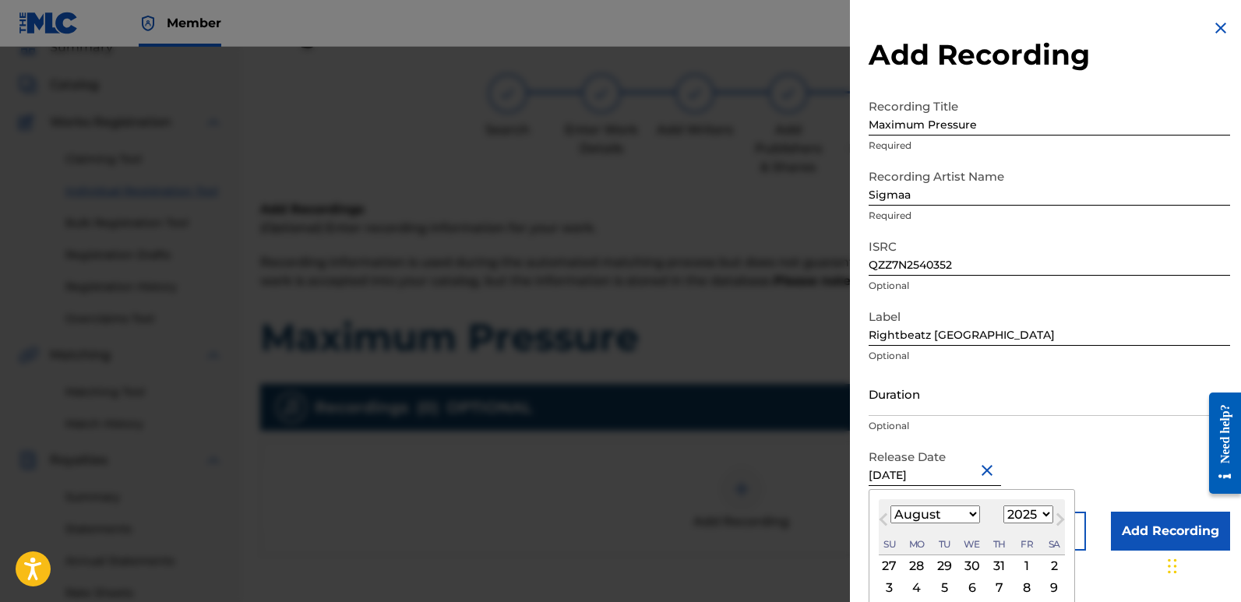
type input "[DATE]"
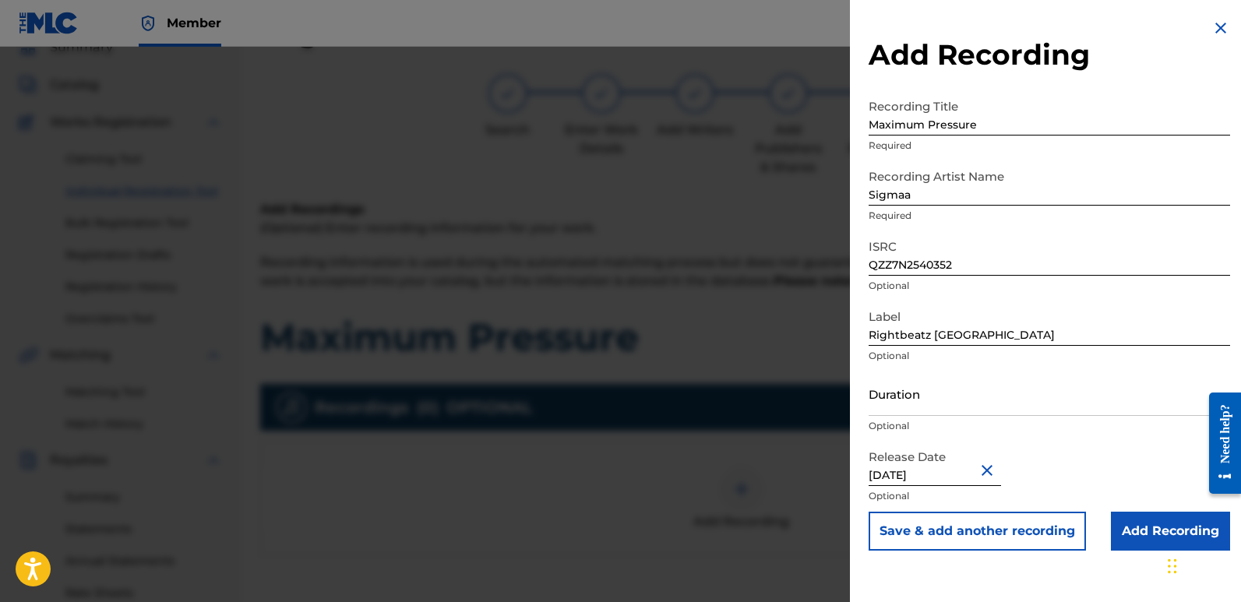
click at [1133, 527] on input "Add Recording" at bounding box center [1170, 531] width 119 height 39
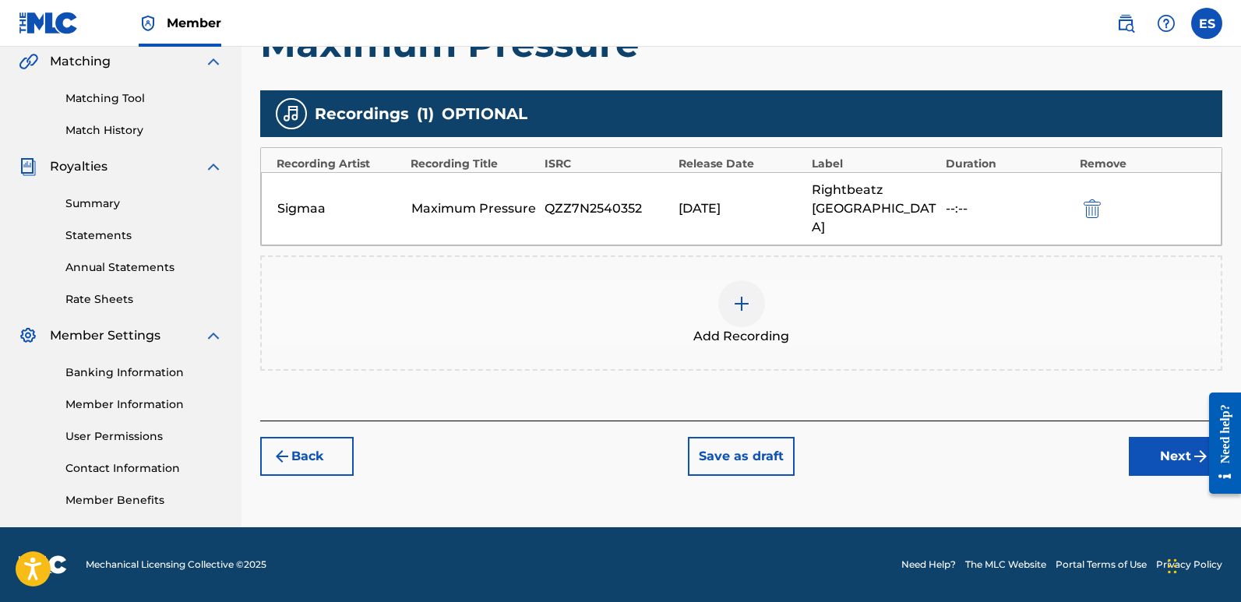
click at [1162, 437] on button "Next" at bounding box center [1175, 456] width 93 height 39
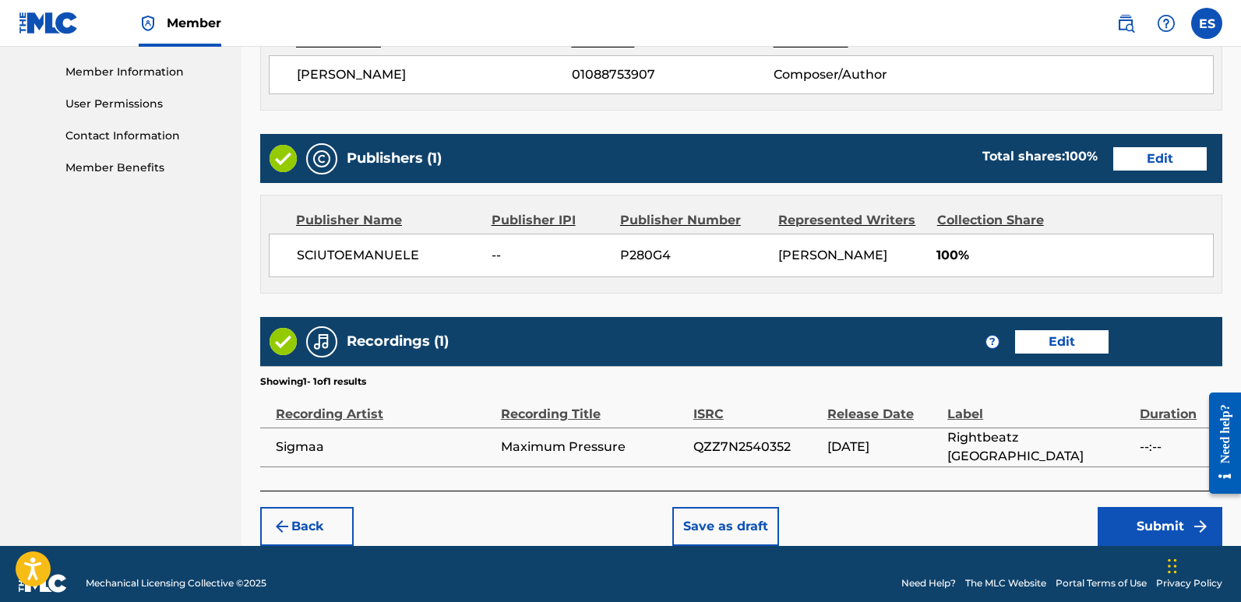
scroll to position [715, 0]
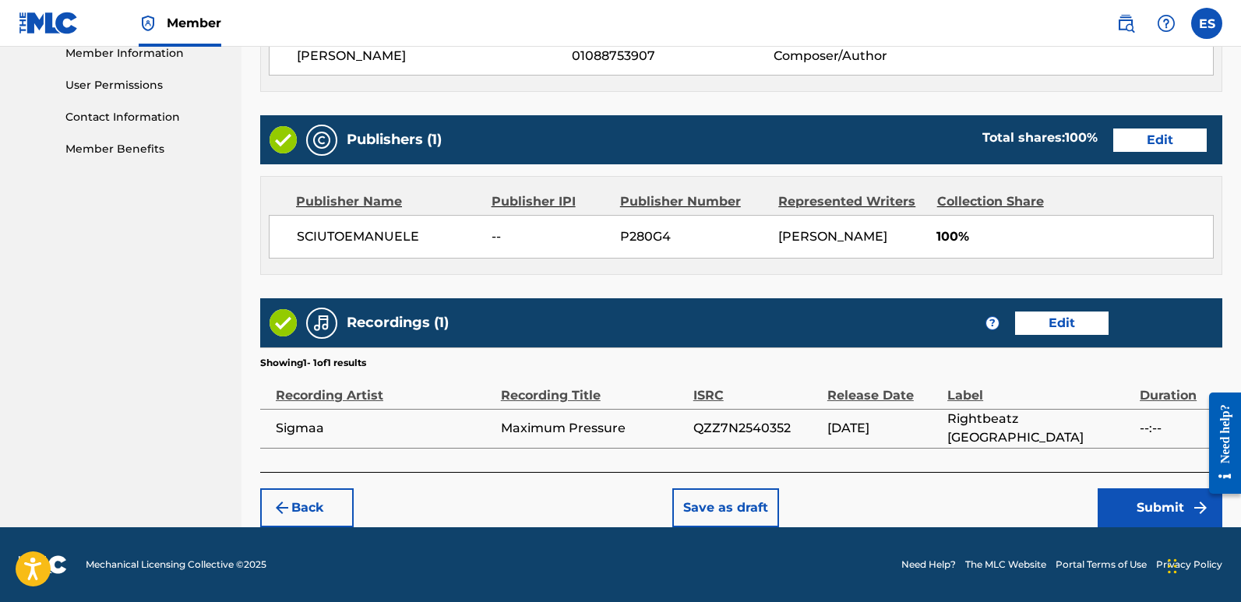
click at [1153, 500] on button "Submit" at bounding box center [1160, 507] width 125 height 39
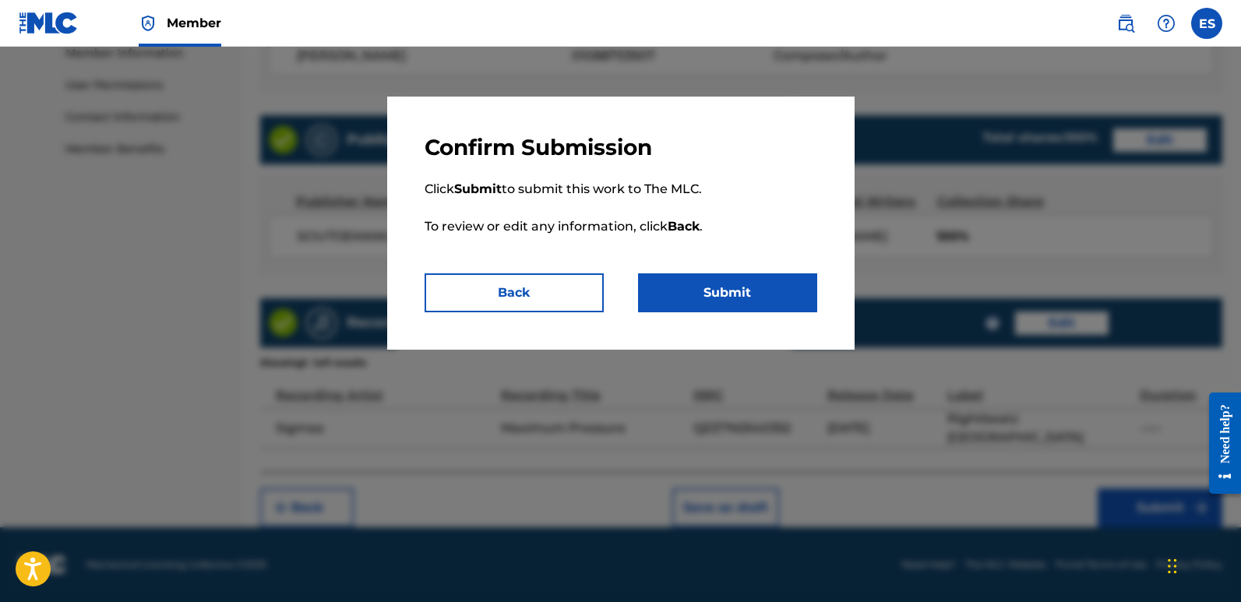
click at [757, 298] on button "Submit" at bounding box center [727, 292] width 179 height 39
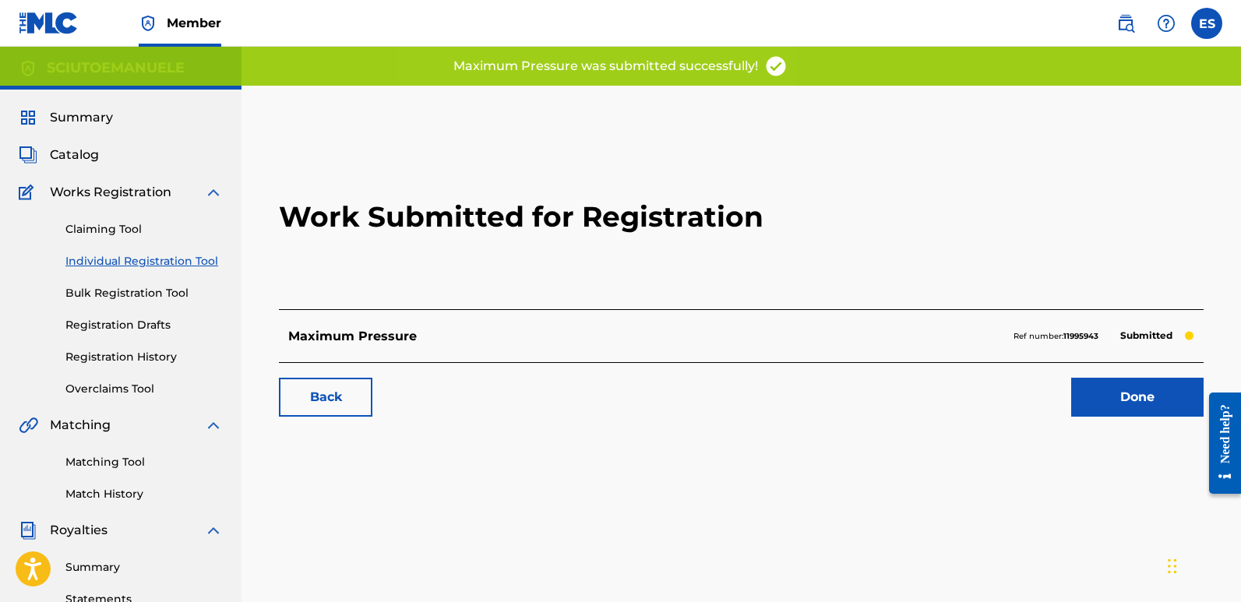
click at [1133, 400] on link "Done" at bounding box center [1137, 397] width 132 height 39
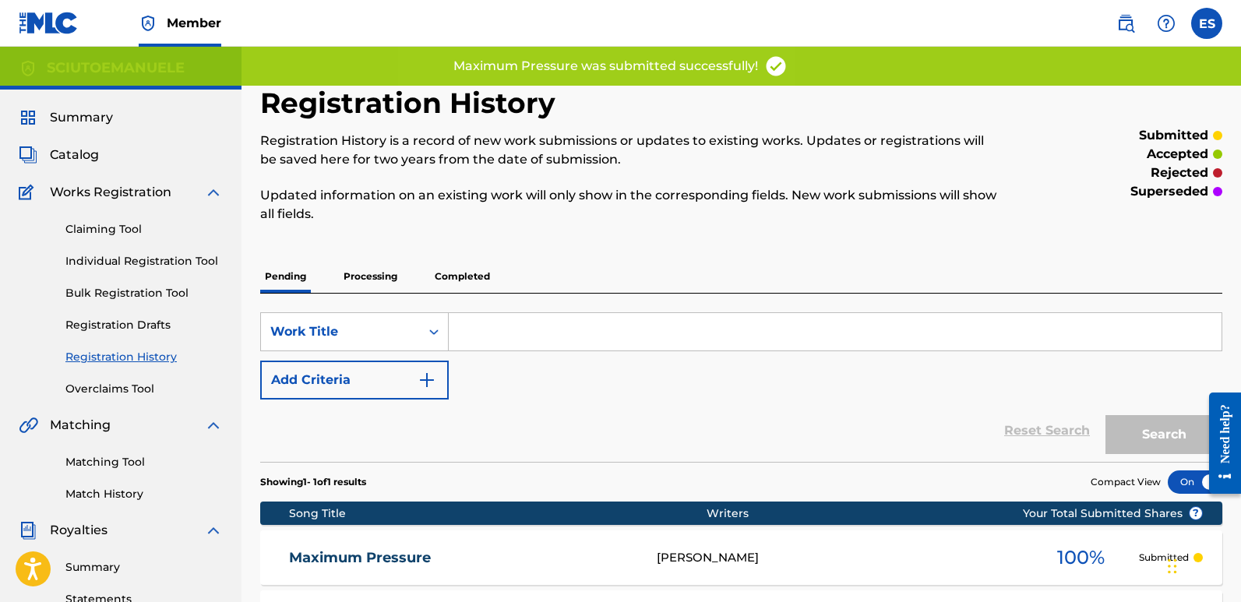
click at [185, 263] on link "Individual Registration Tool" at bounding box center [143, 261] width 157 height 16
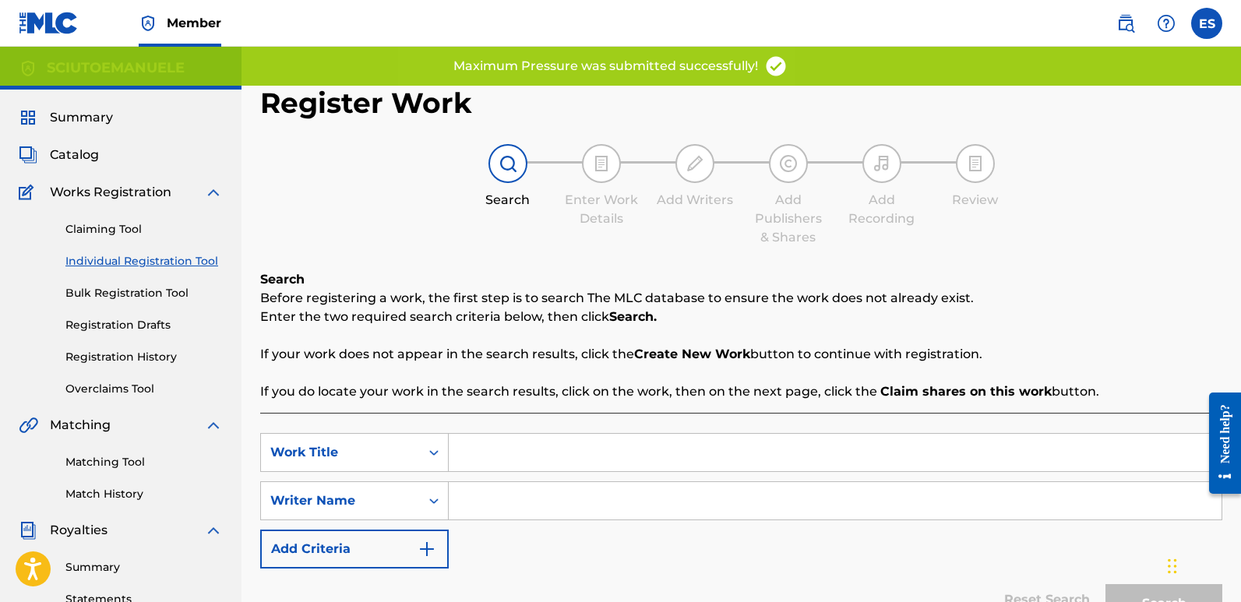
click at [546, 456] on input "Search Form" at bounding box center [835, 452] width 773 height 37
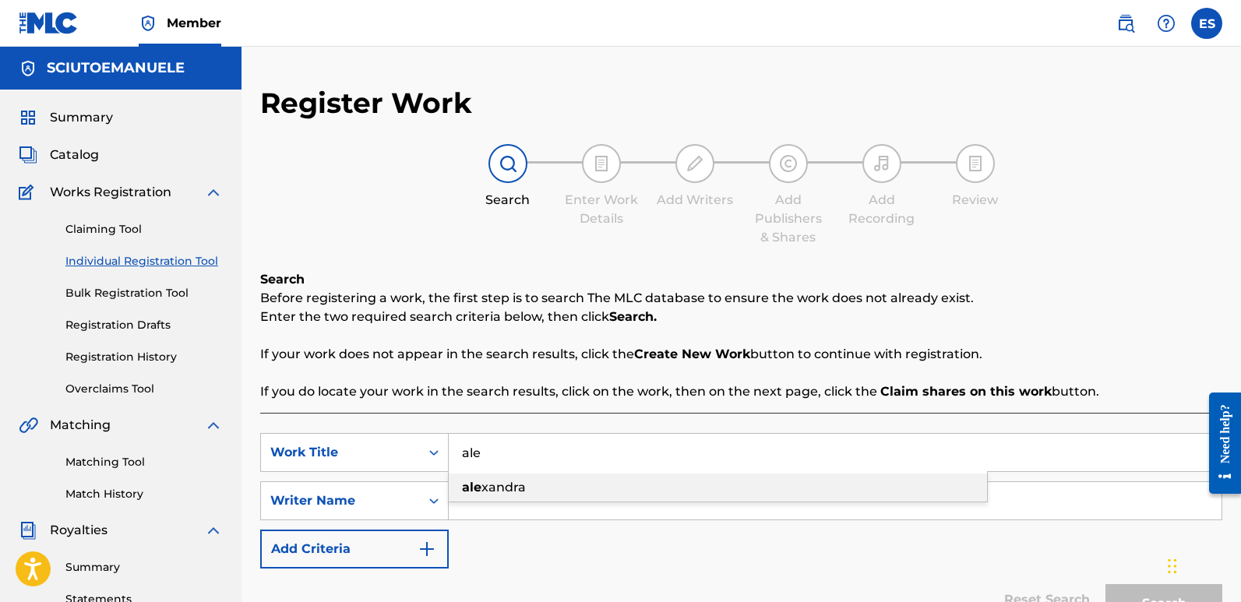
click at [519, 481] on span "xandra" at bounding box center [503, 487] width 44 height 15
type input "[PERSON_NAME]"
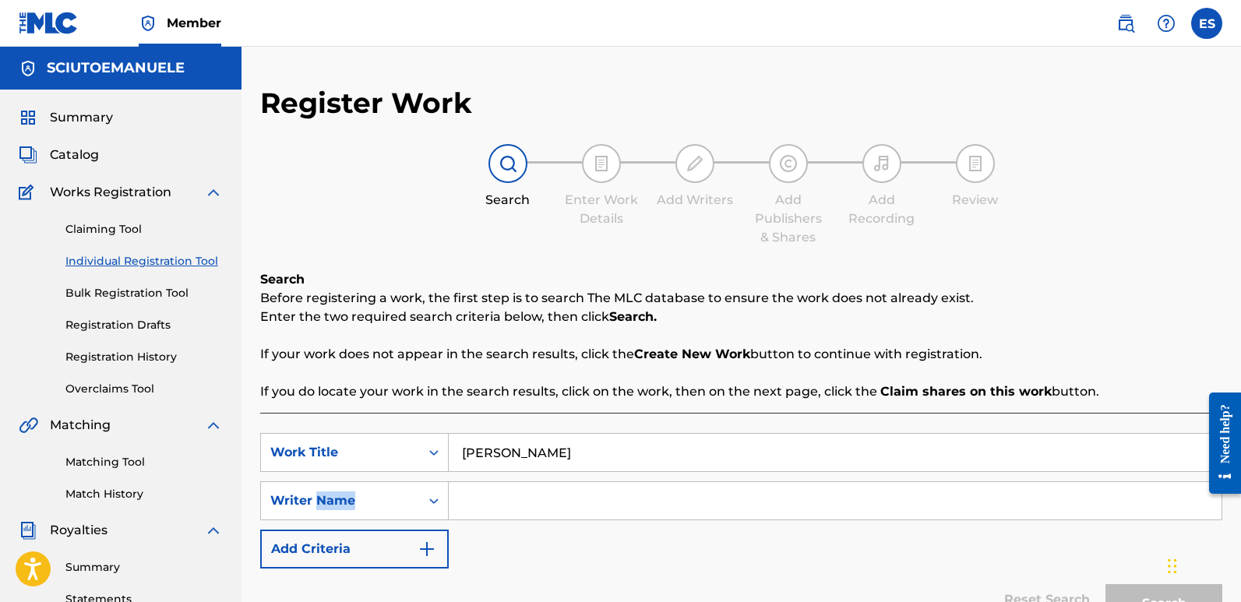
click at [519, 481] on div "Search Form" at bounding box center [836, 500] width 774 height 39
click at [540, 502] on input "Search Form" at bounding box center [835, 500] width 773 height 37
type input "emanuelesciuto"
click at [1105, 584] on button "Search" at bounding box center [1163, 603] width 117 height 39
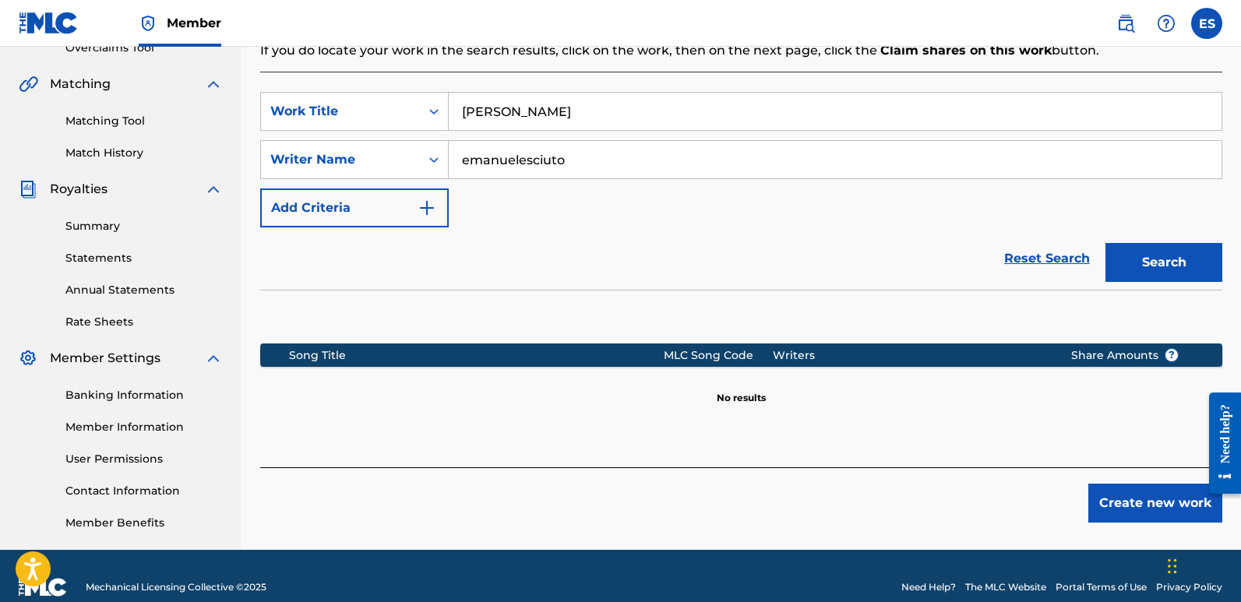
click at [1133, 500] on button "Create new work" at bounding box center [1155, 503] width 134 height 39
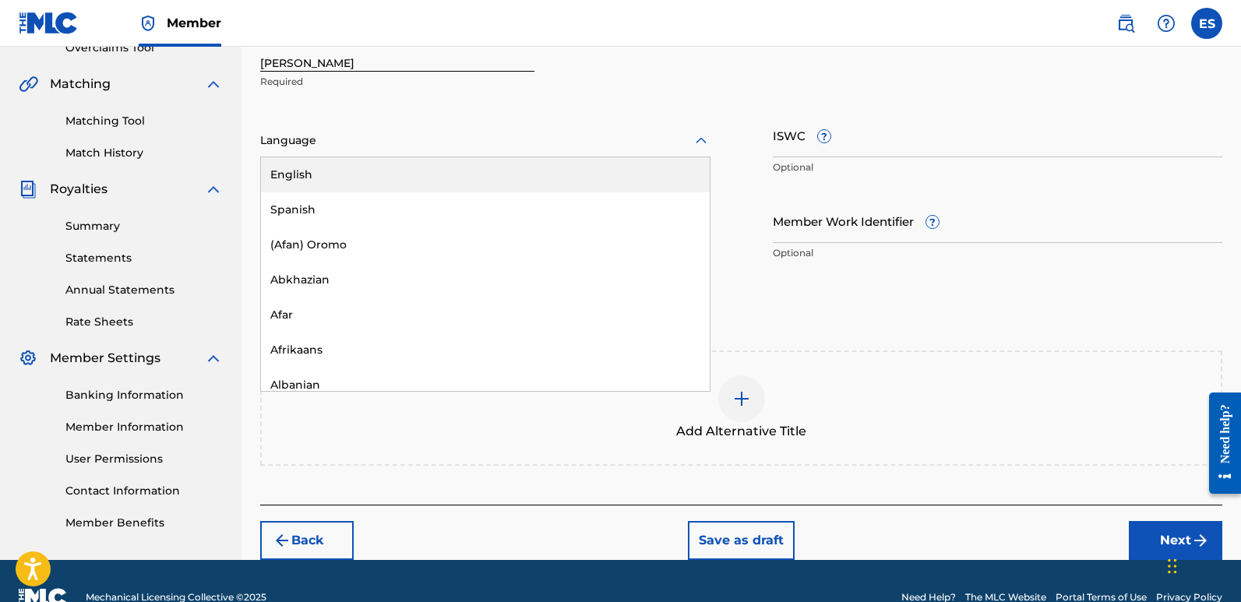
click at [446, 143] on div at bounding box center [485, 140] width 450 height 19
click at [315, 176] on div "English" at bounding box center [485, 174] width 449 height 35
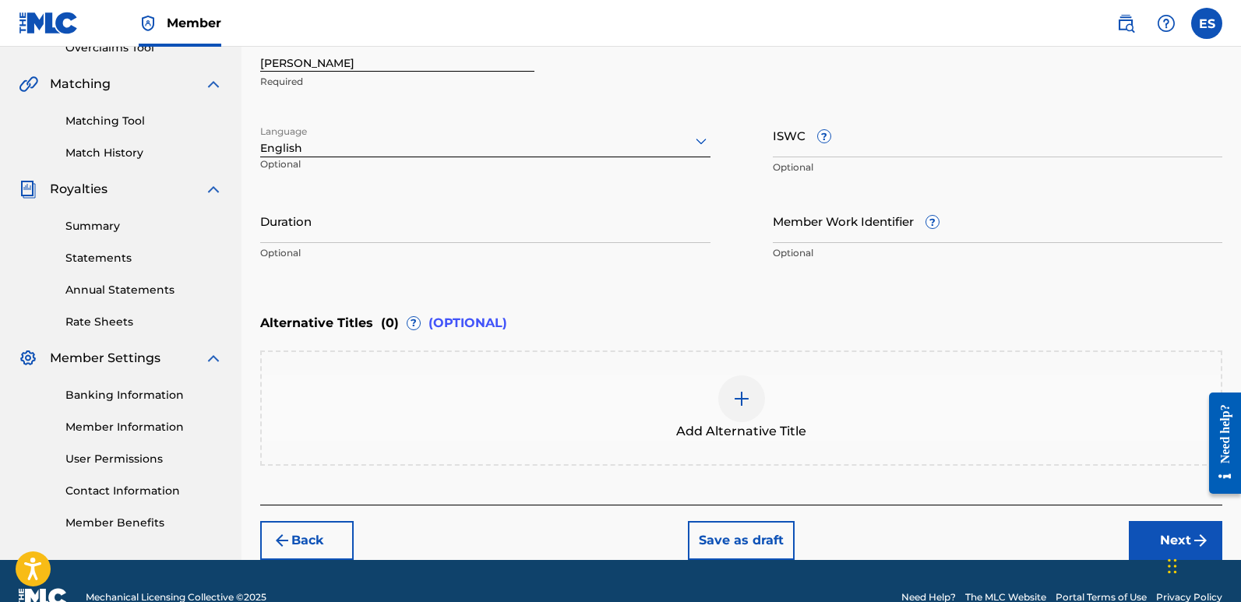
scroll to position [277, 0]
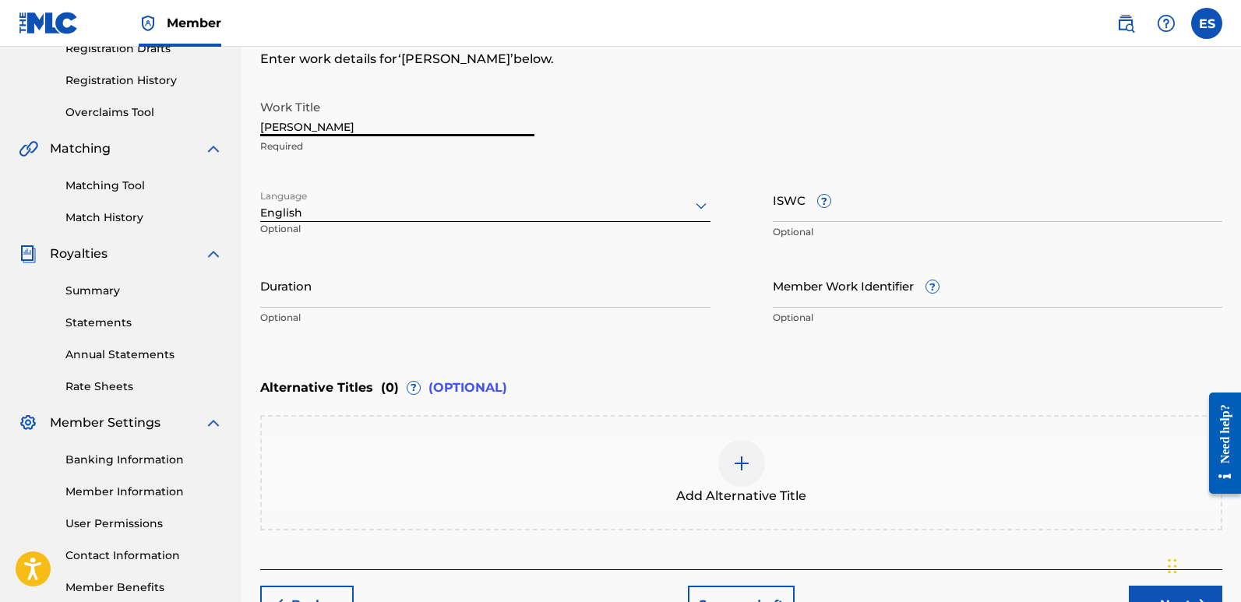
click at [321, 123] on input "[PERSON_NAME]" at bounding box center [397, 114] width 274 height 44
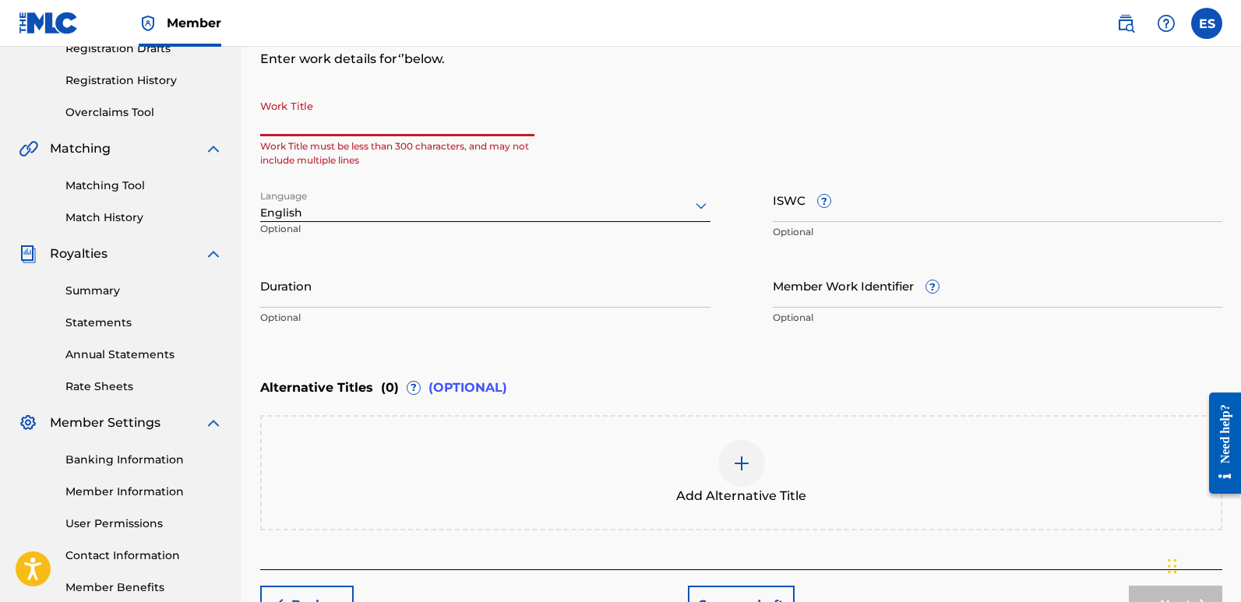
paste input "Never Sleep (feat. Emadj)"
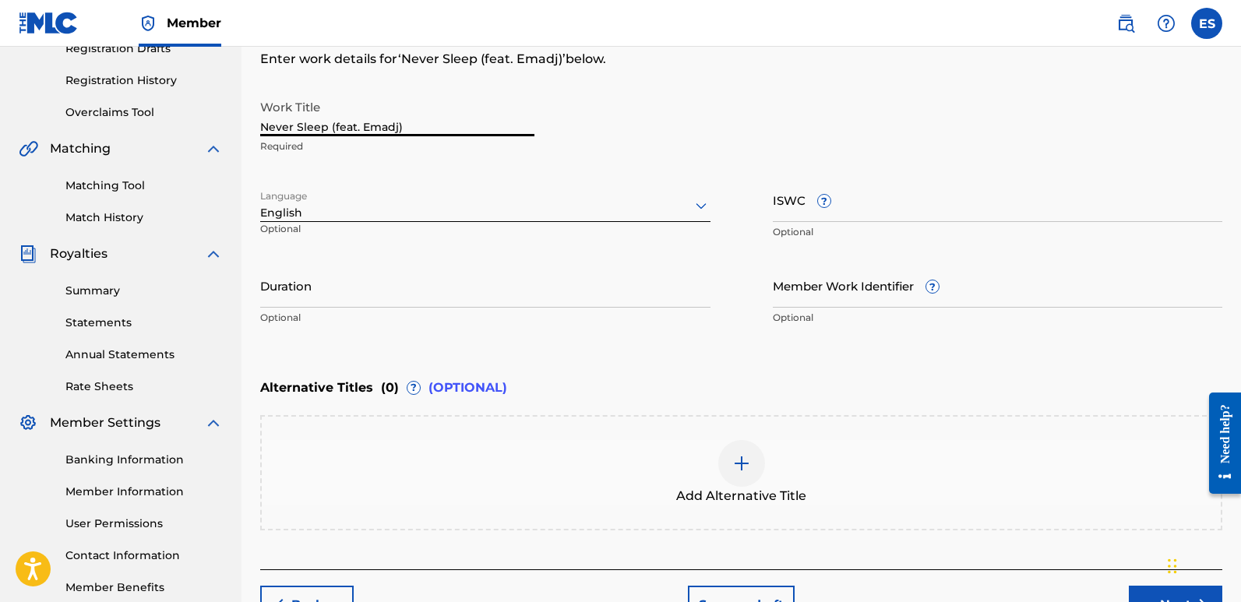
scroll to position [374, 0]
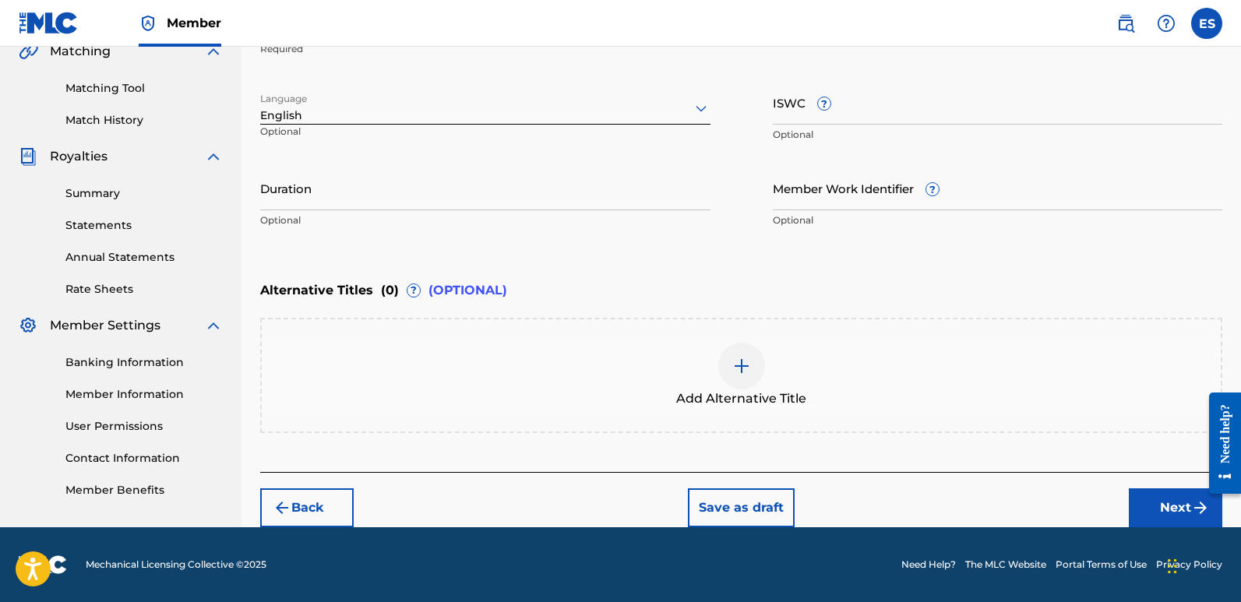
type input "Never Sleep (feat. Emadj)"
click at [1169, 498] on button "Next" at bounding box center [1175, 507] width 93 height 39
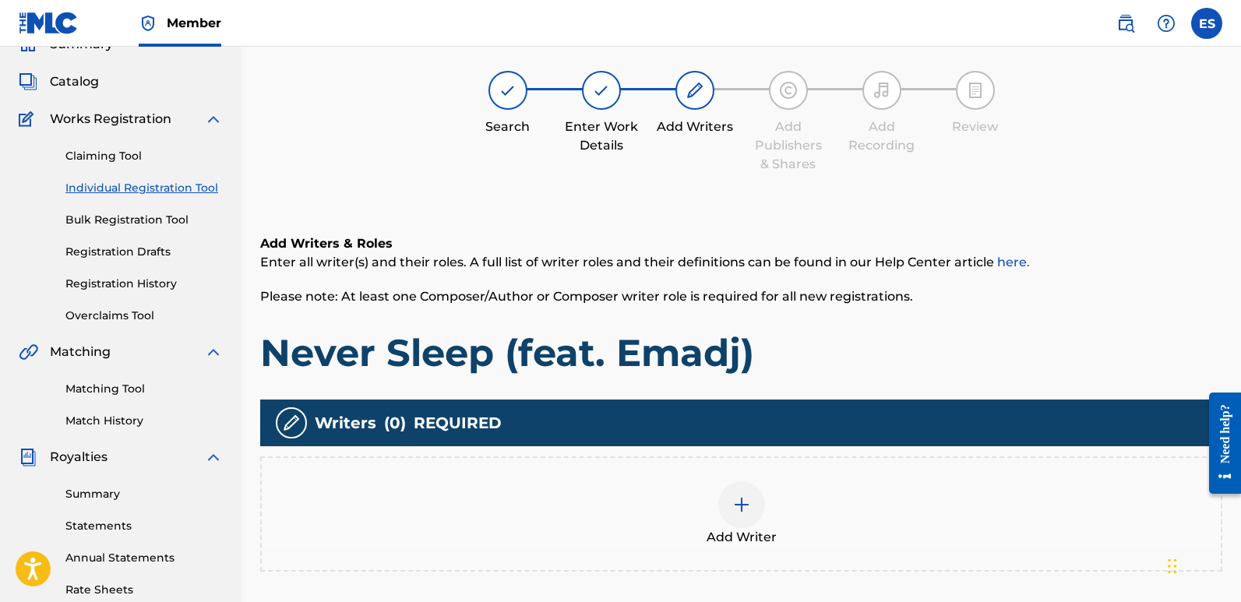
scroll to position [70, 0]
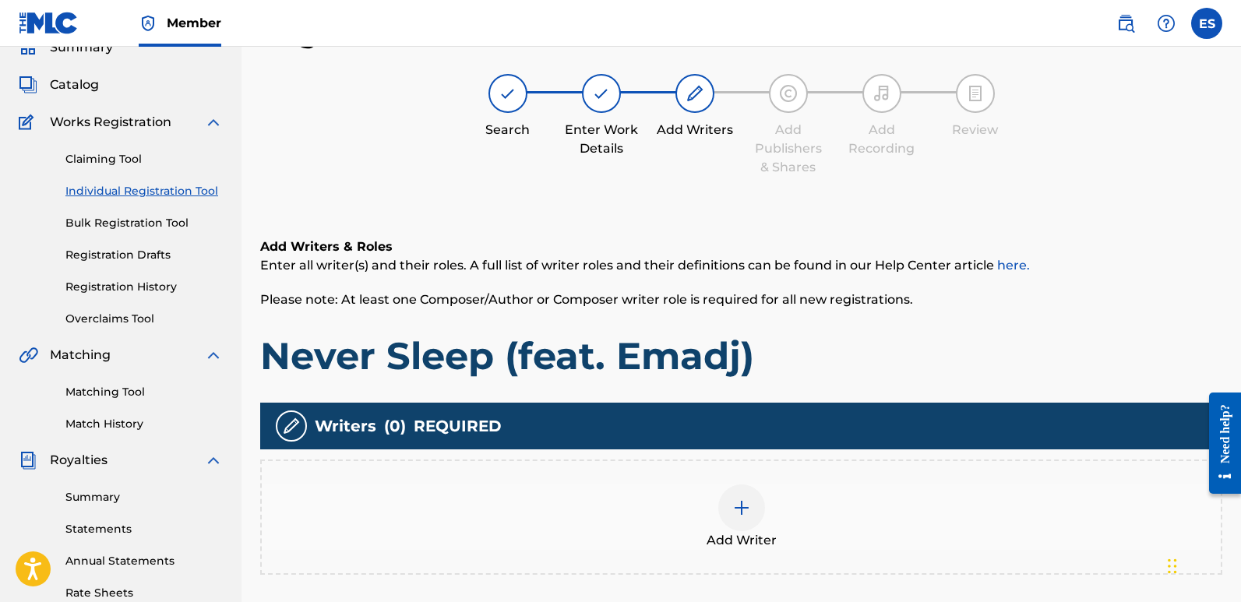
click at [755, 500] on div at bounding box center [741, 508] width 47 height 47
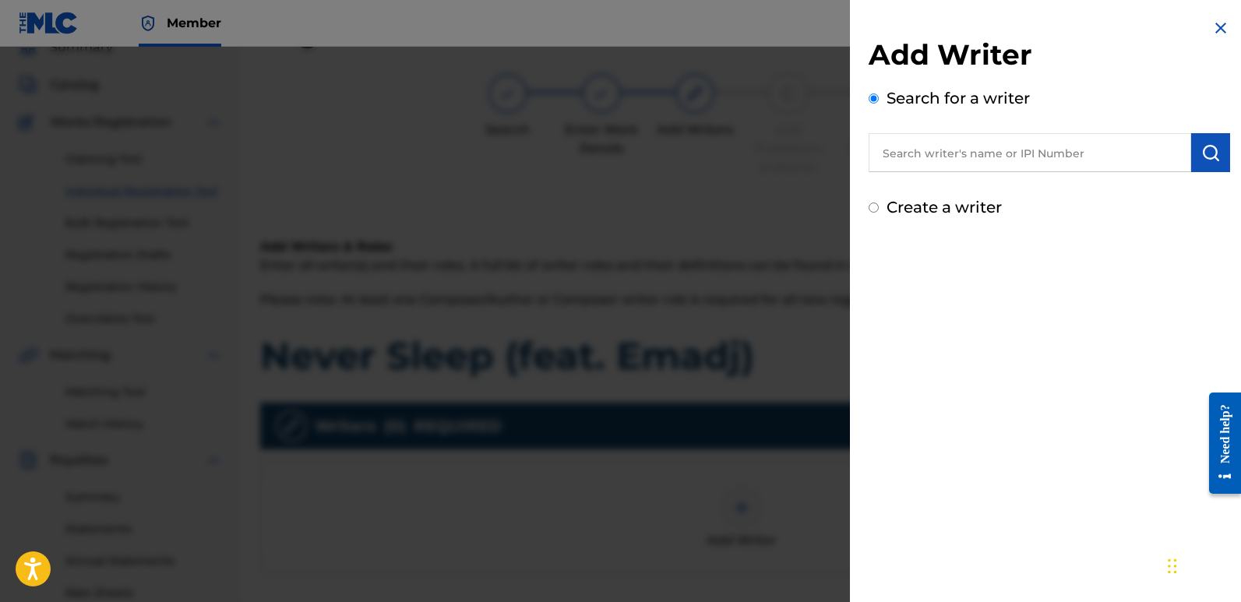
click at [987, 139] on input "text" at bounding box center [1030, 152] width 323 height 39
type input "emanuelesciuto"
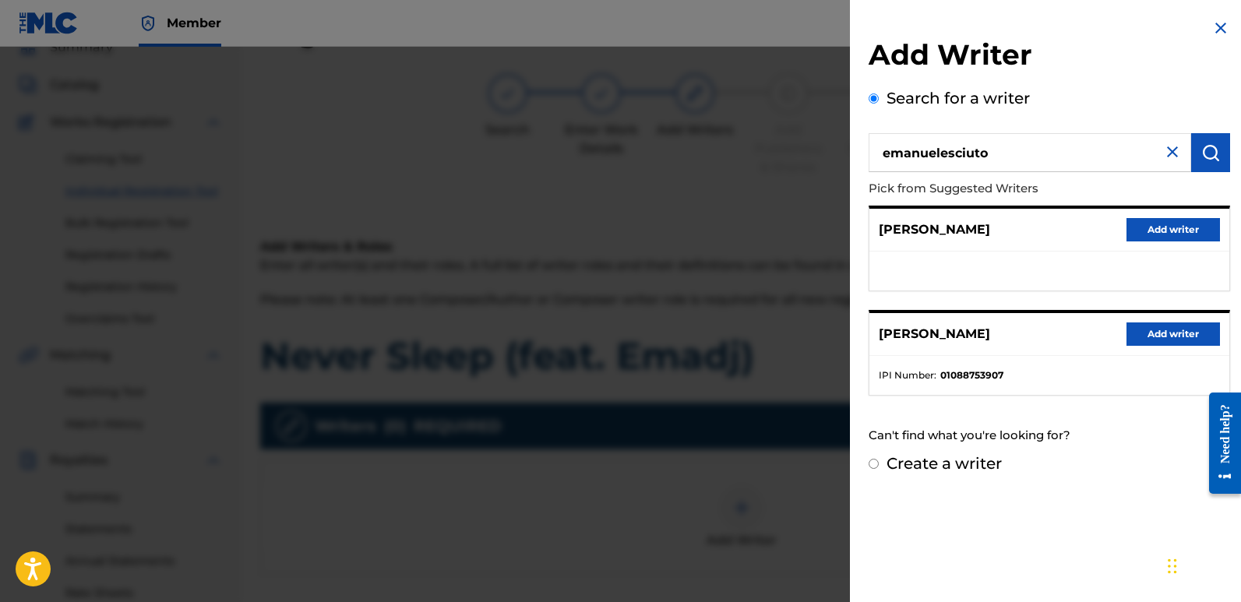
click at [1190, 327] on button "Add writer" at bounding box center [1172, 334] width 93 height 23
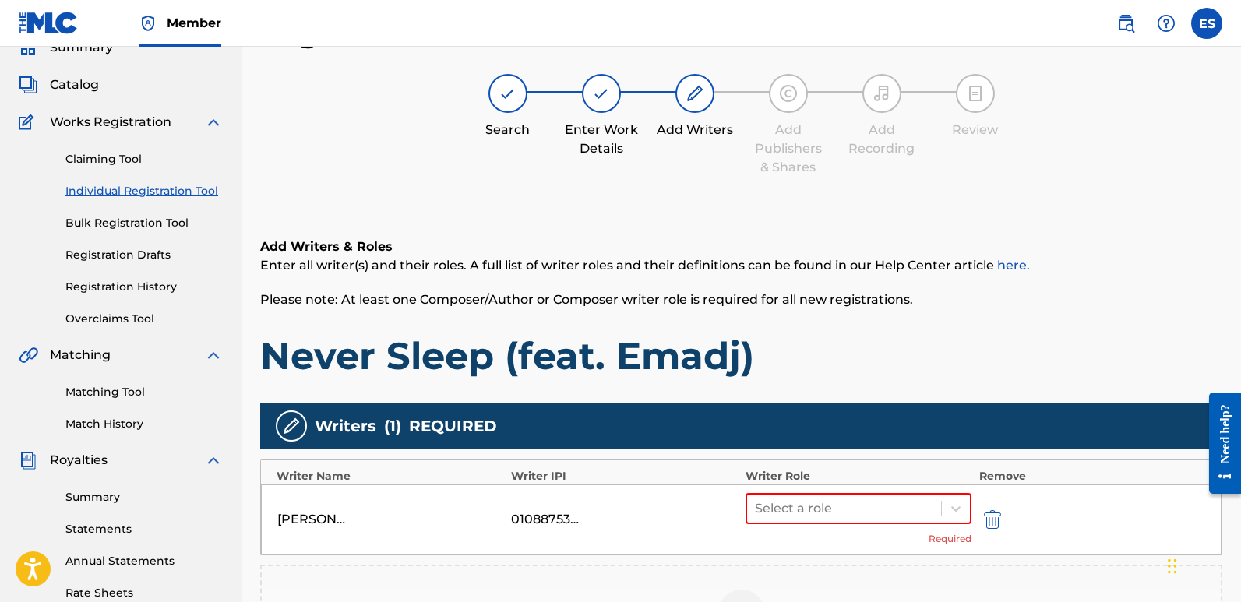
click at [831, 524] on div "Select a role Required" at bounding box center [859, 519] width 226 height 53
click at [863, 513] on div at bounding box center [844, 509] width 178 height 22
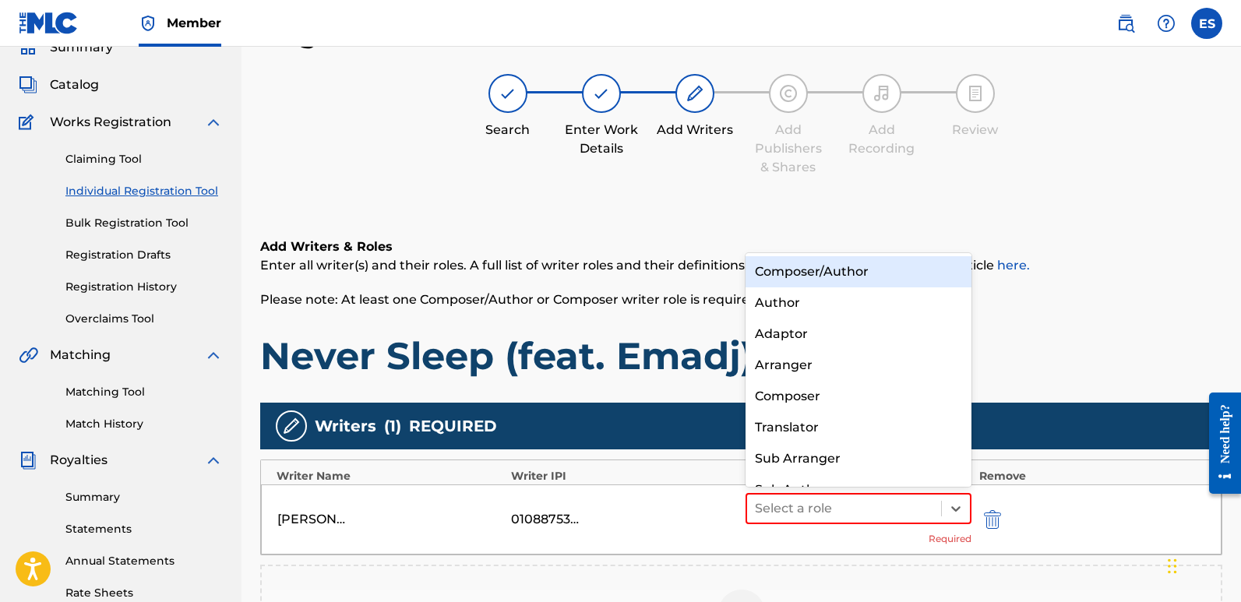
click at [794, 273] on div "Composer/Author" at bounding box center [859, 271] width 226 height 31
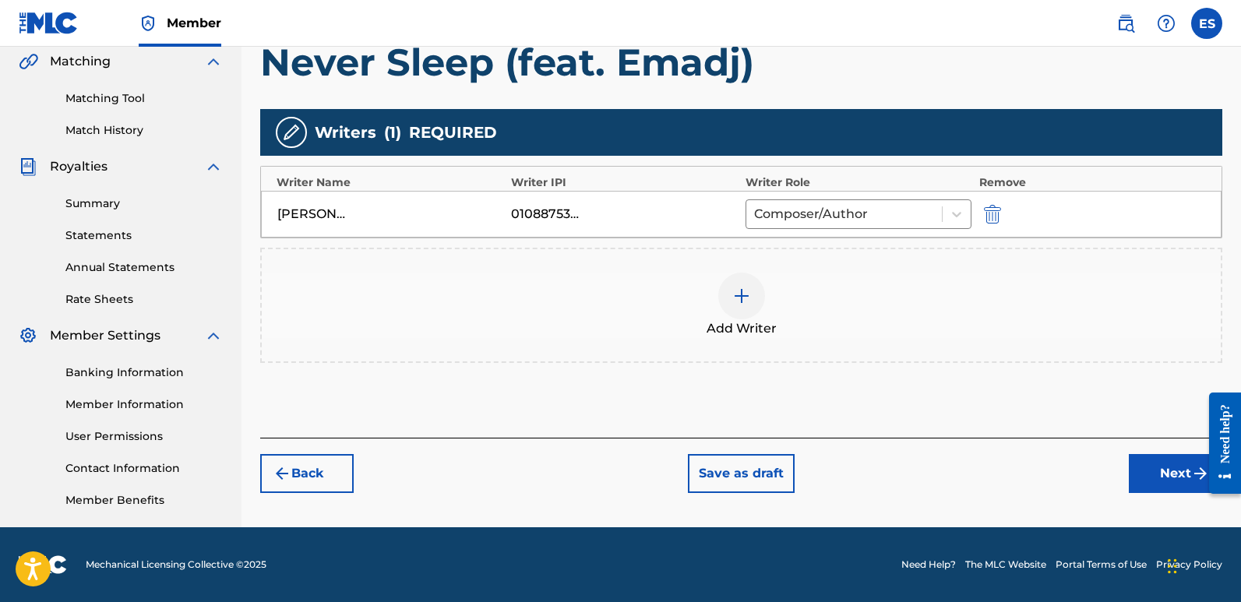
click at [1155, 465] on button "Next" at bounding box center [1175, 473] width 93 height 39
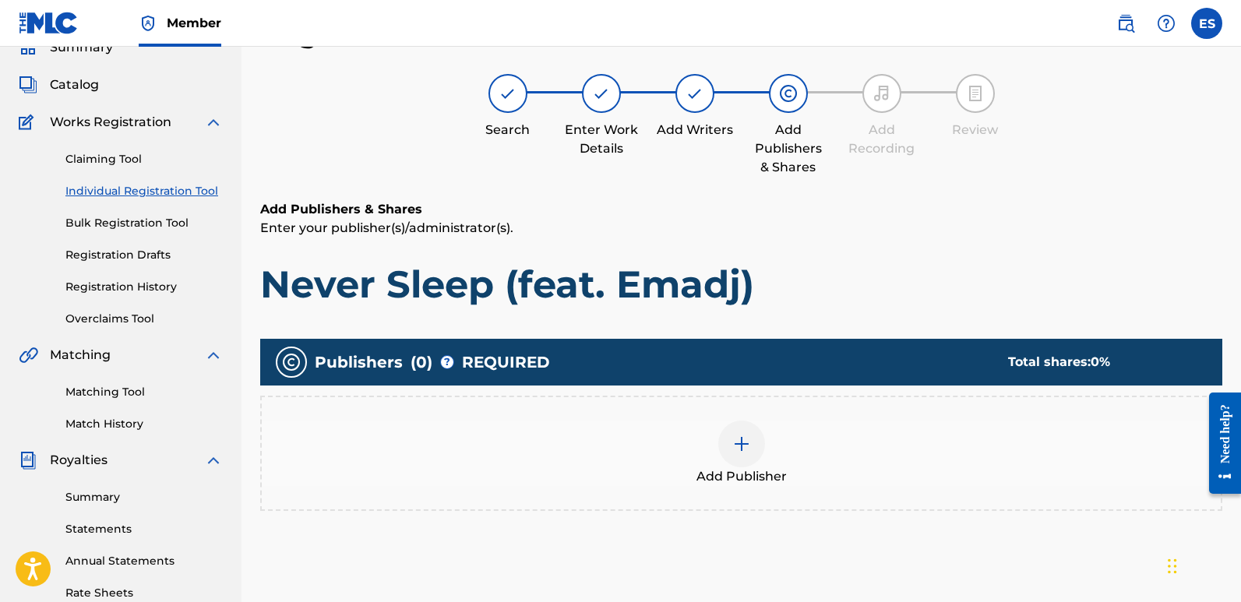
click at [751, 473] on span "Add Publisher" at bounding box center [741, 476] width 90 height 19
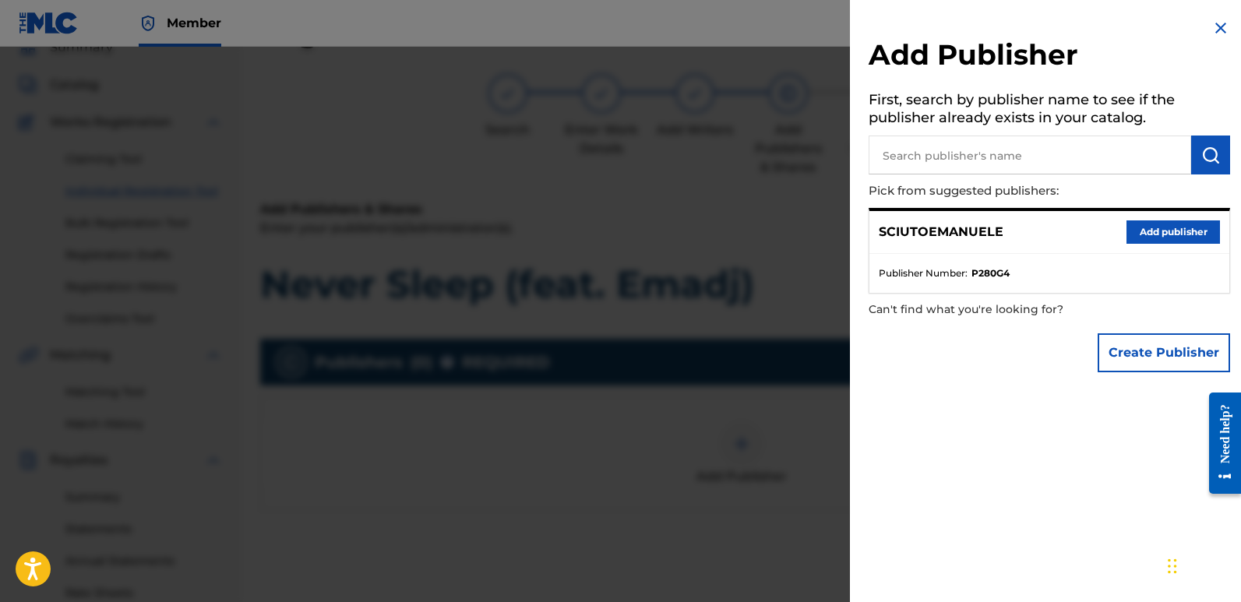
click at [1164, 233] on button "Add publisher" at bounding box center [1172, 231] width 93 height 23
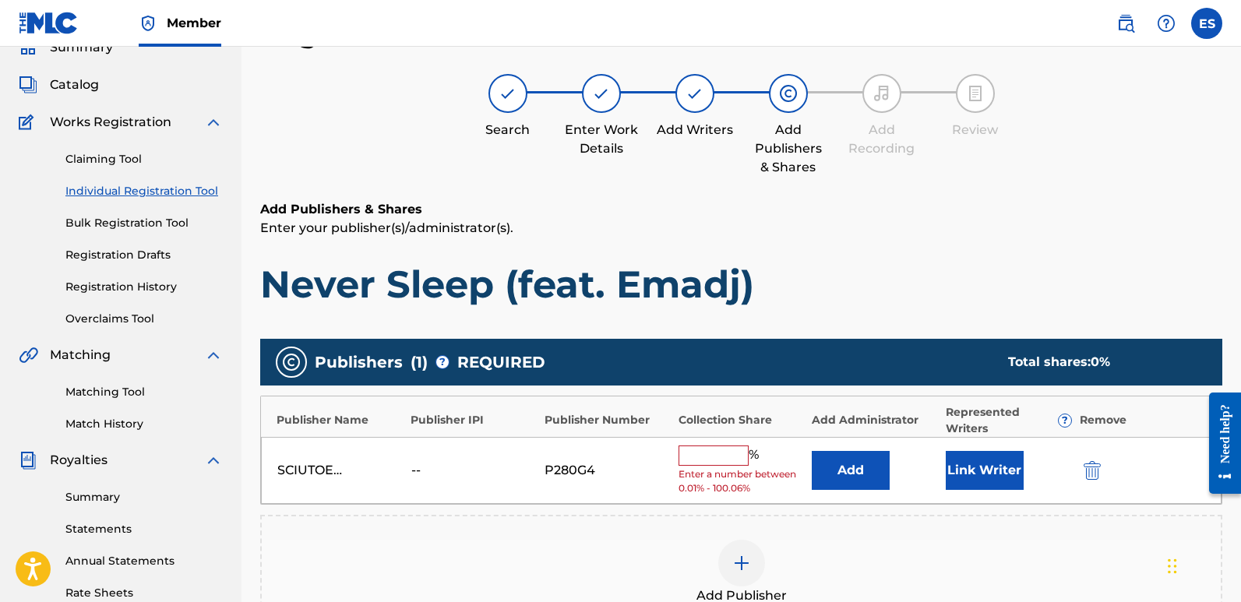
click at [956, 478] on button "Link Writer" at bounding box center [985, 470] width 78 height 39
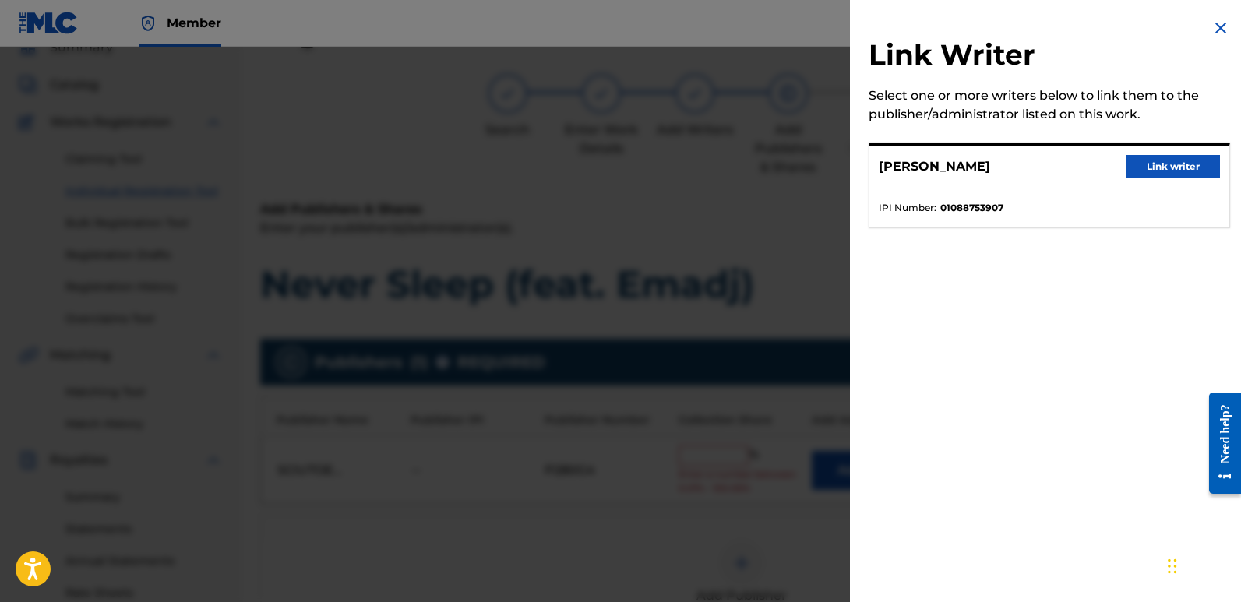
click at [1158, 164] on button "Link writer" at bounding box center [1172, 166] width 93 height 23
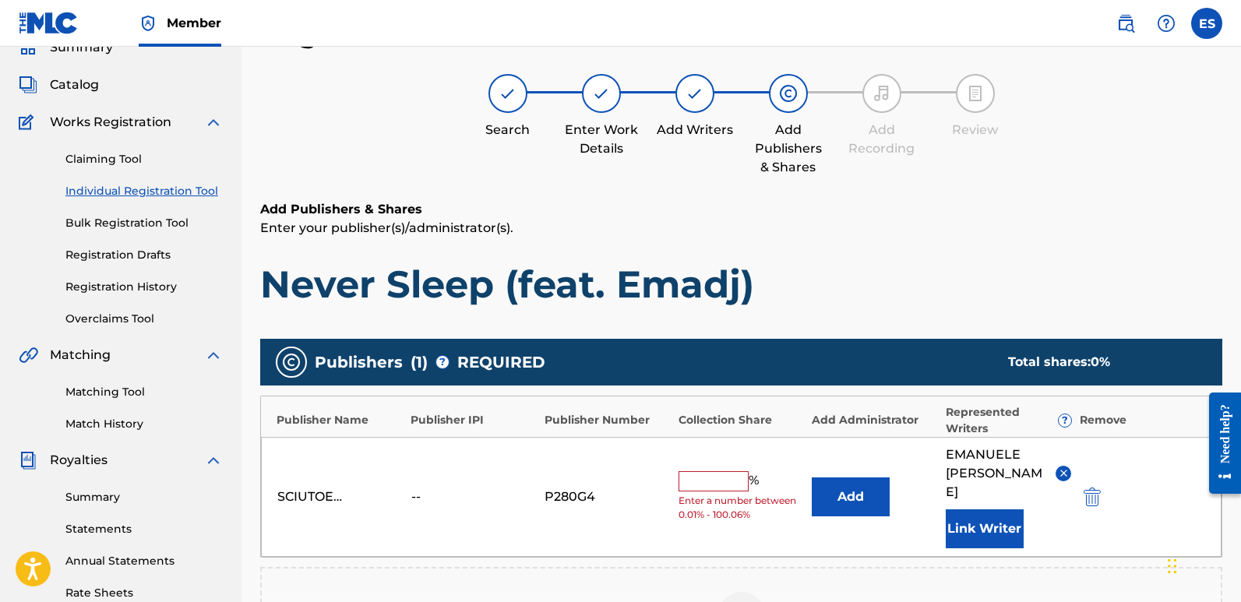
click at [713, 460] on div "SCIUTOEMANUELE -- P280G4 % Enter a number between 0.01% - 100.06% Add [PERSON_N…" at bounding box center [741, 497] width 961 height 120
click at [721, 475] on input "text" at bounding box center [714, 481] width 70 height 20
type input "100"
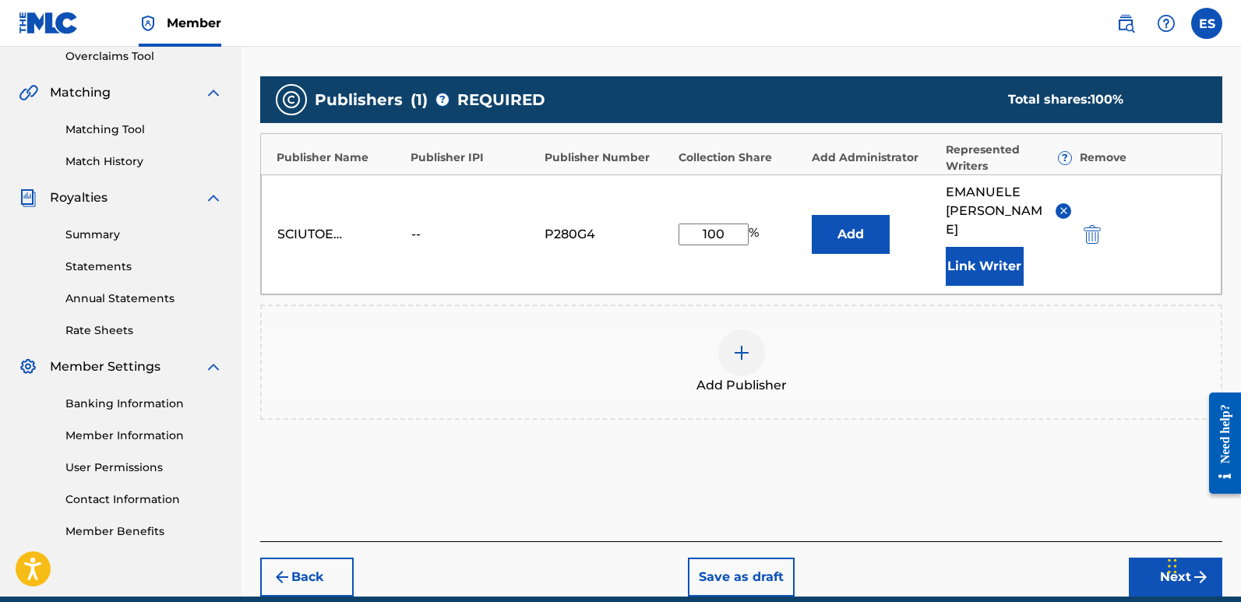
click at [1151, 558] on button "Next" at bounding box center [1175, 577] width 93 height 39
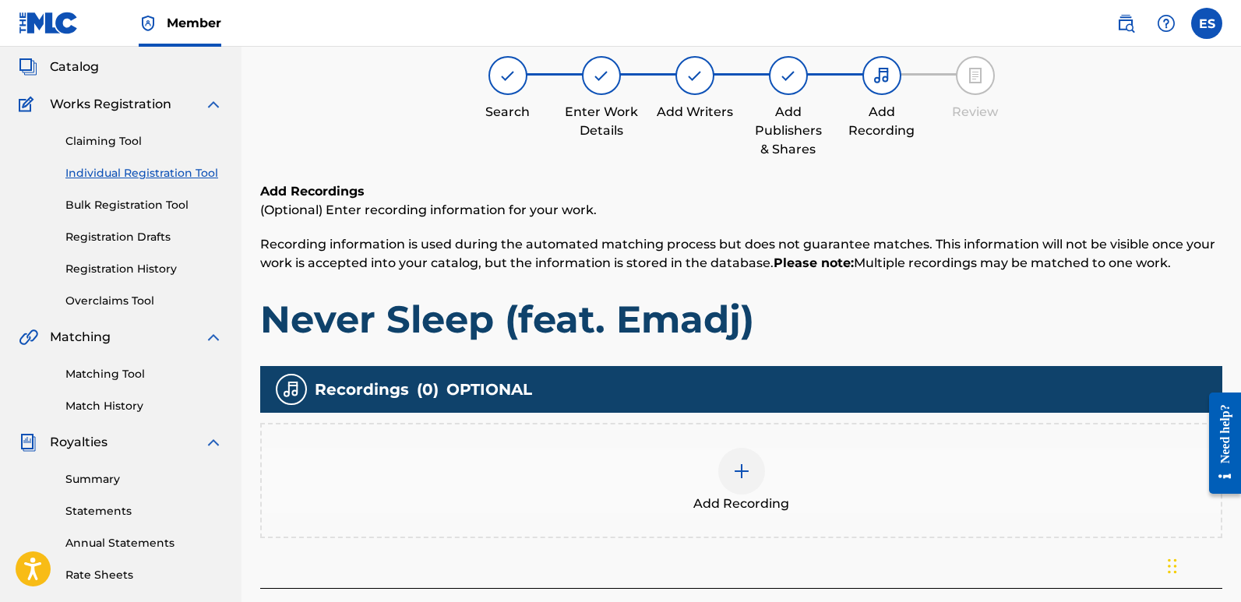
scroll to position [70, 0]
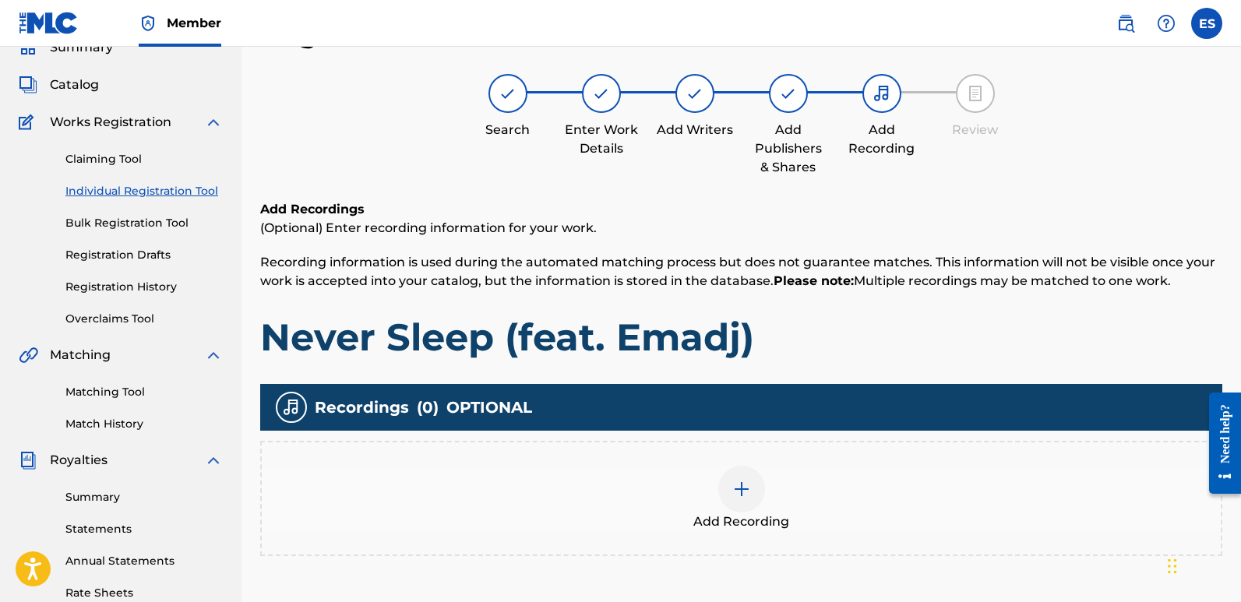
click at [743, 517] on span "Add Recording" at bounding box center [741, 522] width 96 height 19
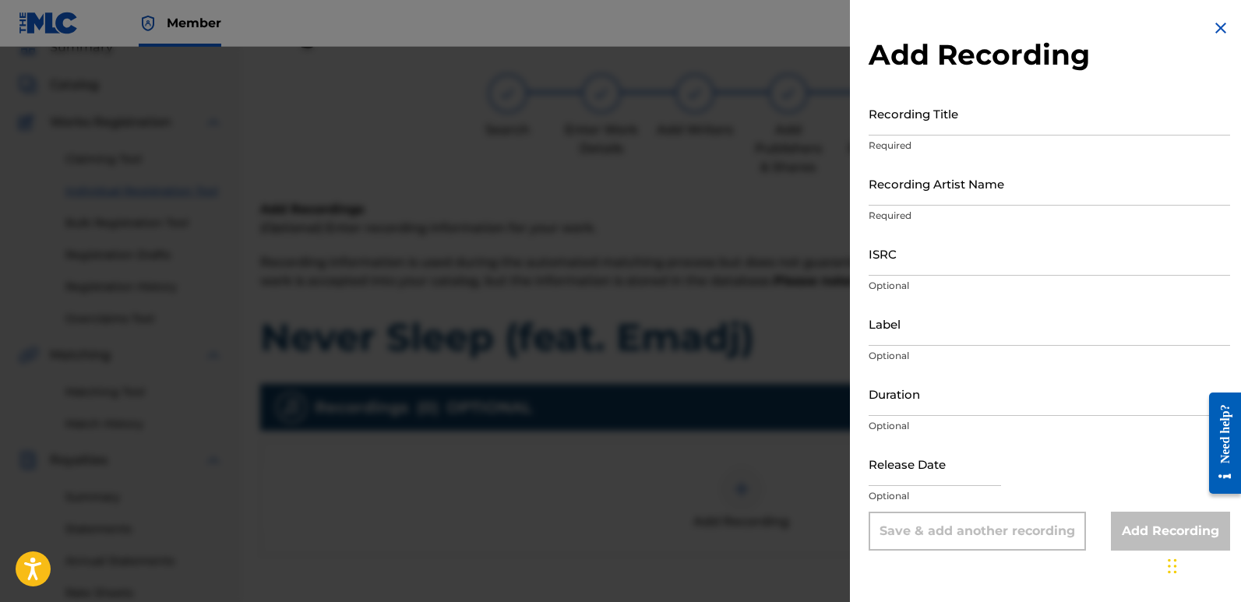
click at [936, 113] on input "Recording Title" at bounding box center [1049, 113] width 361 height 44
paste input "Never Sleep (feat. Emadj)"
type input "Never Sleep (feat. Emadj)"
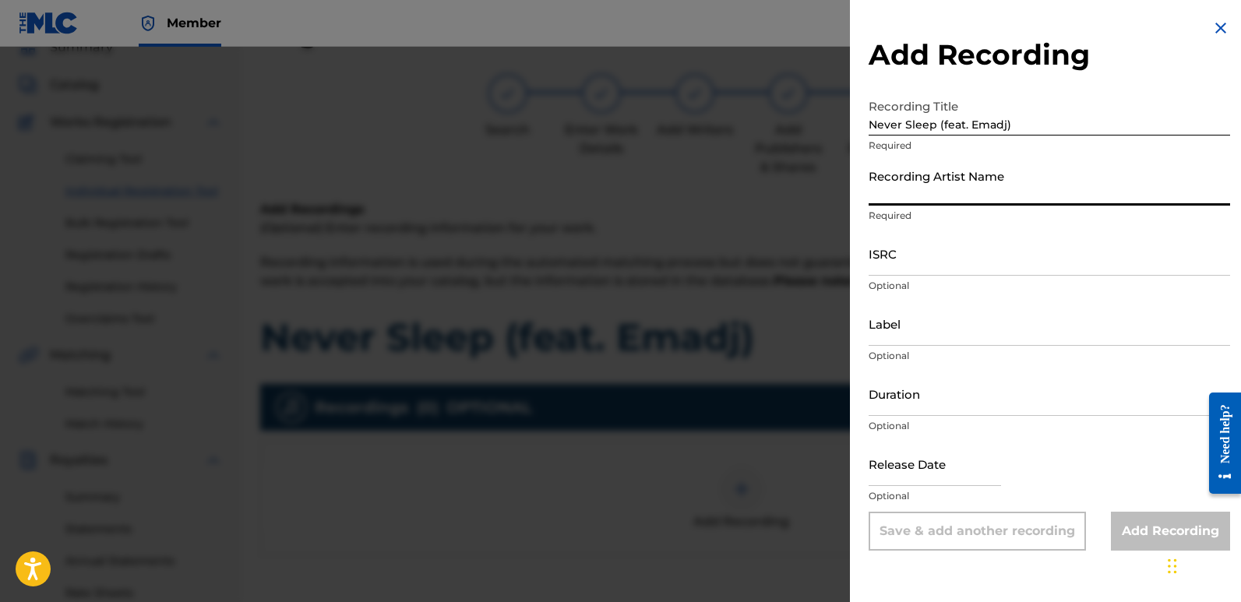
click at [988, 178] on input "Recording Artist Name" at bounding box center [1049, 183] width 361 height 44
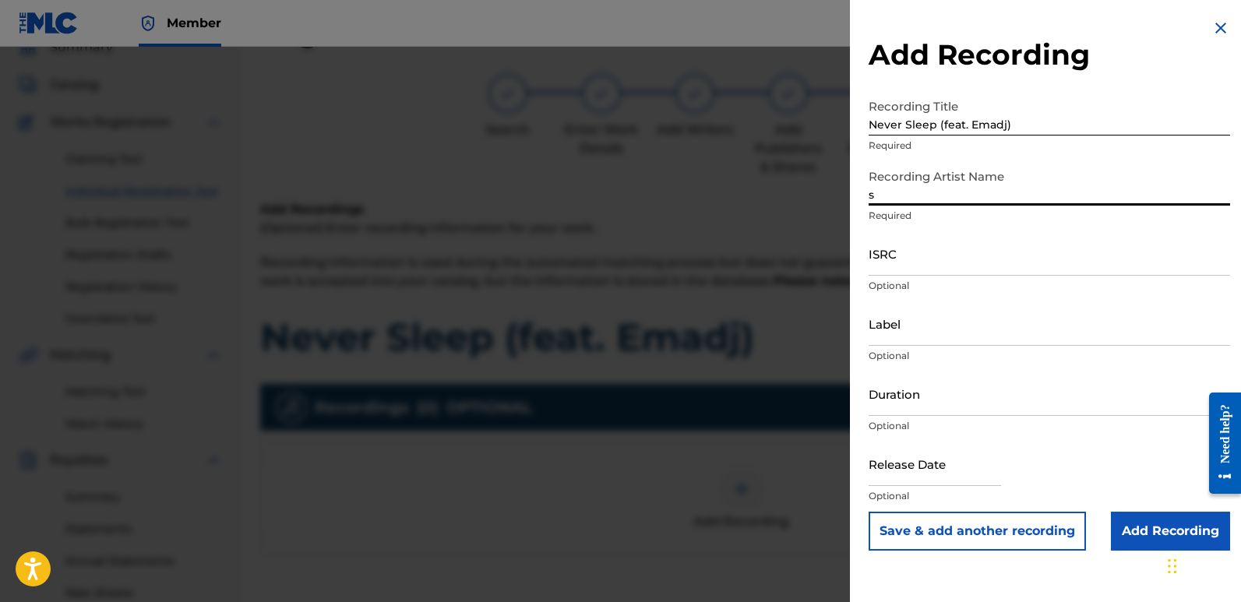
type input "Sigmaa"
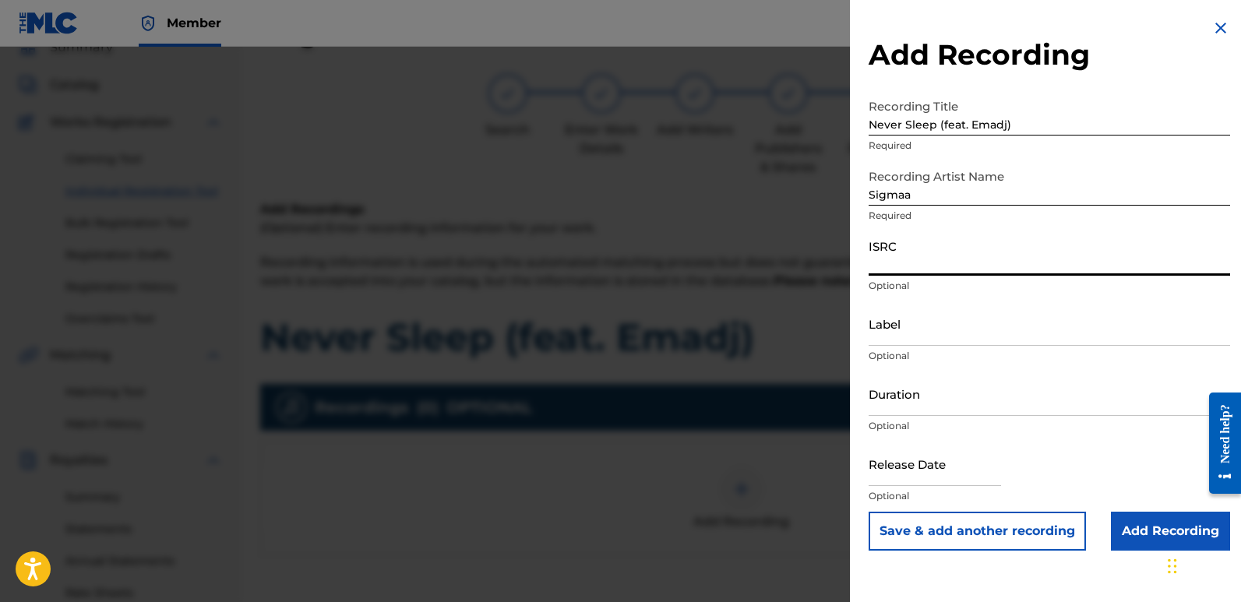
click at [918, 251] on input "ISRC" at bounding box center [1049, 253] width 361 height 44
paste input "QZZ7N2540353"
type input "QZZ7N2540353"
click at [935, 333] on input "Label" at bounding box center [1049, 323] width 361 height 44
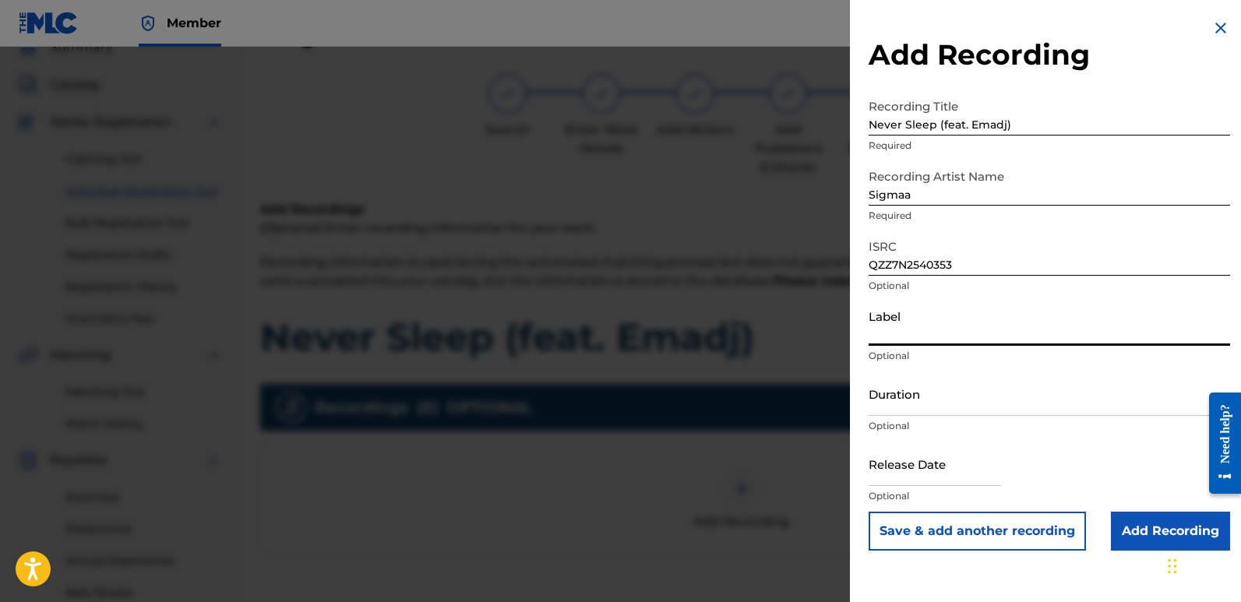
type input "Rightbeatz [GEOGRAPHIC_DATA]"
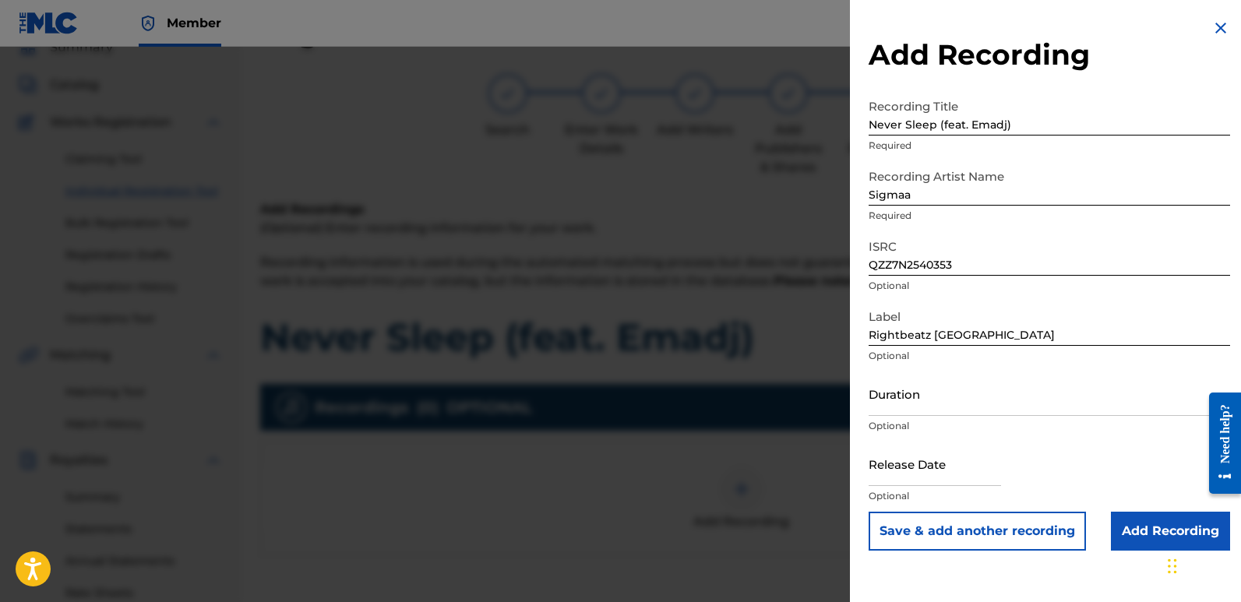
click at [907, 456] on input "text" at bounding box center [935, 464] width 132 height 44
select select "7"
select select "2025"
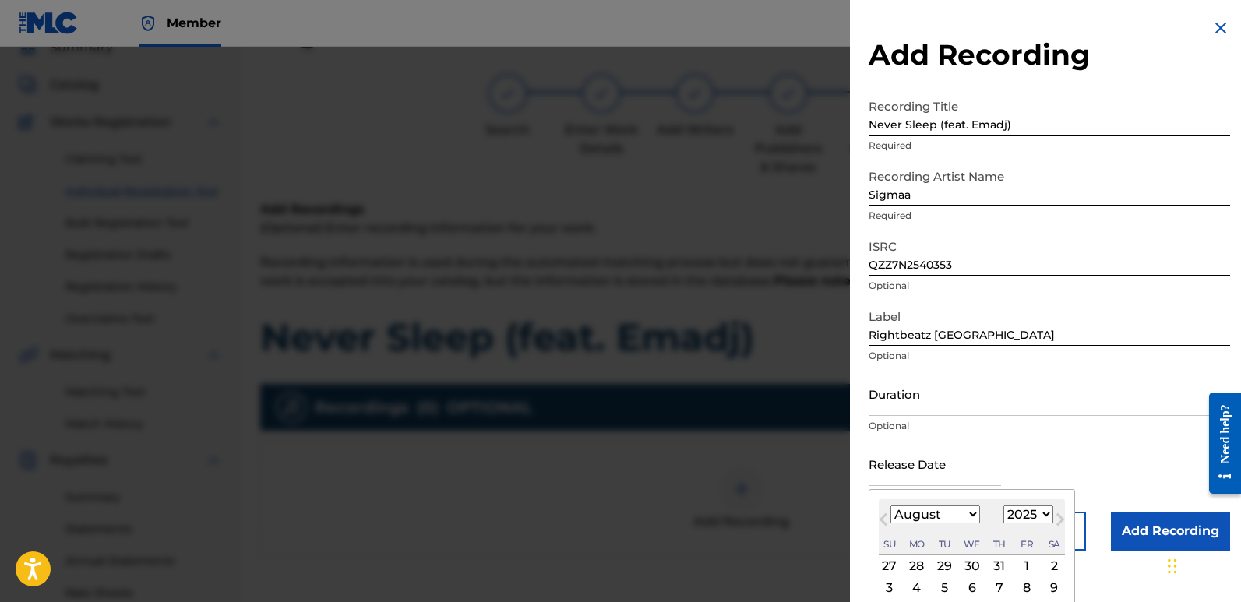
click at [1052, 565] on div "2" at bounding box center [1054, 566] width 19 height 19
type input "[DATE]"
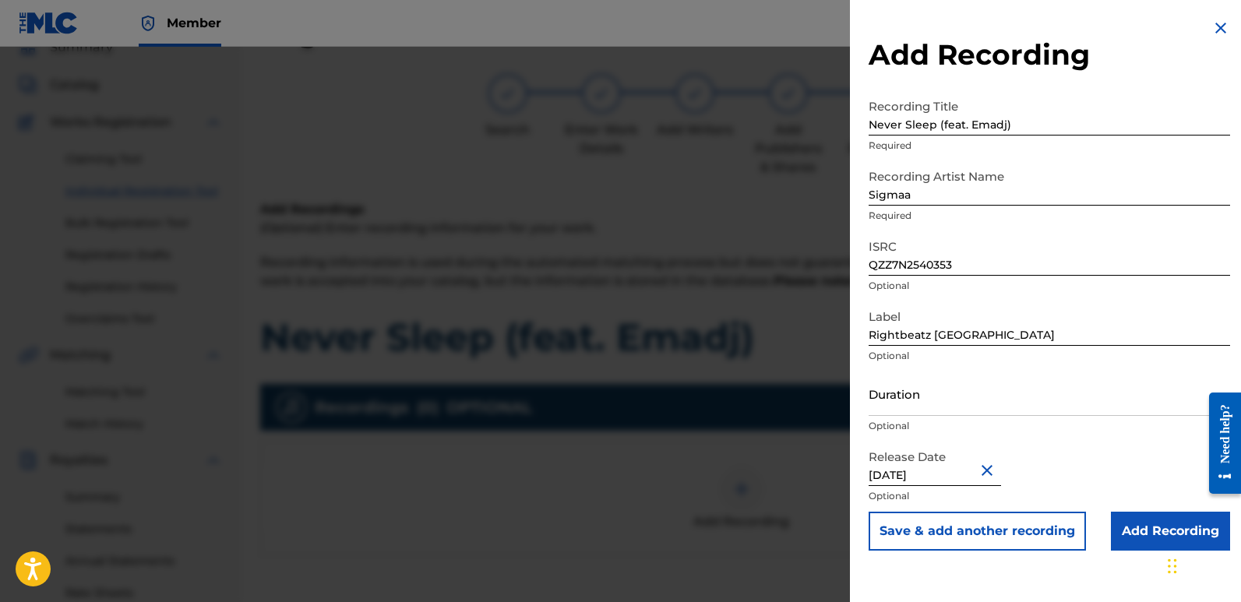
click at [915, 467] on input "[DATE]" at bounding box center [935, 464] width 132 height 44
select select "7"
select select "2025"
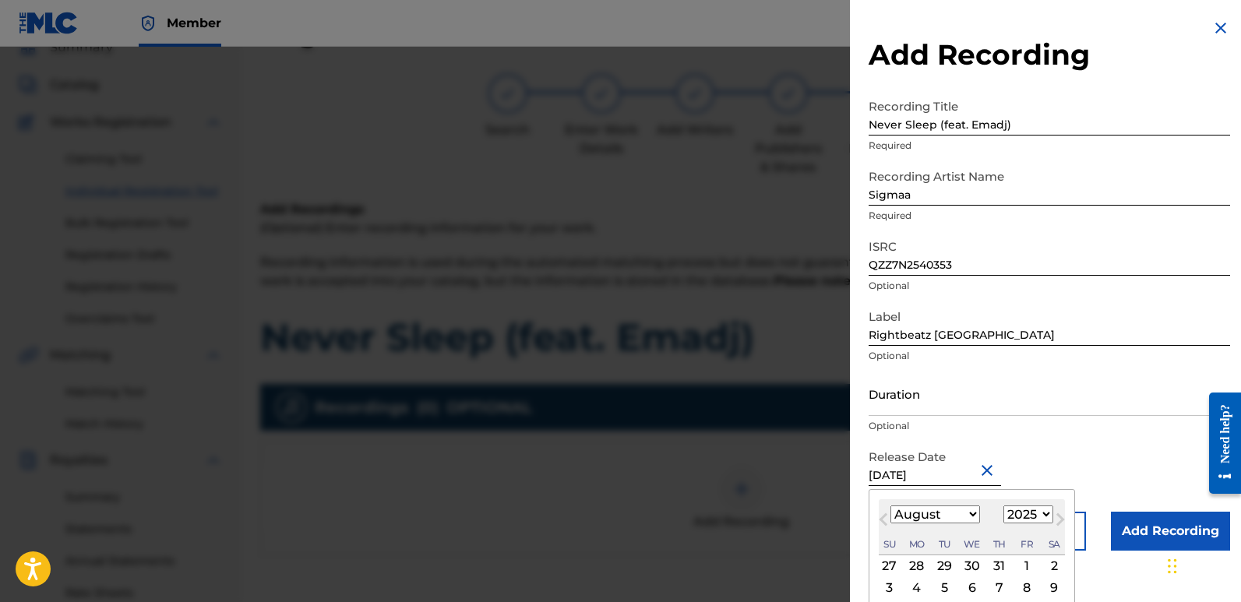
type input "[DATE]"
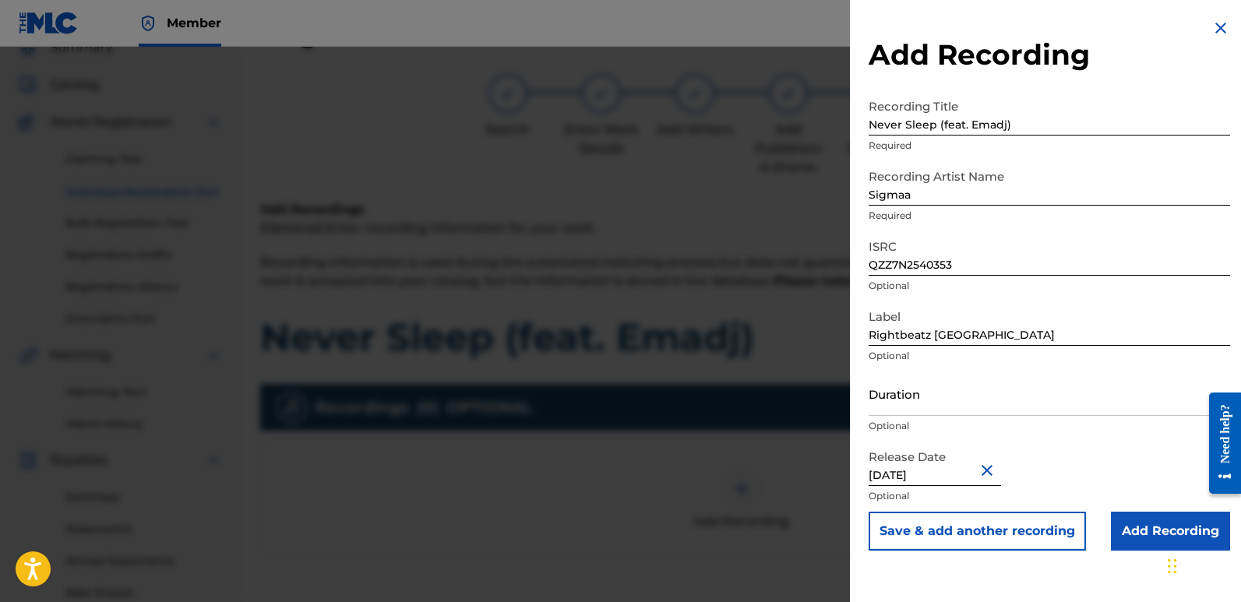
click at [1137, 524] on input "Add Recording" at bounding box center [1170, 531] width 119 height 39
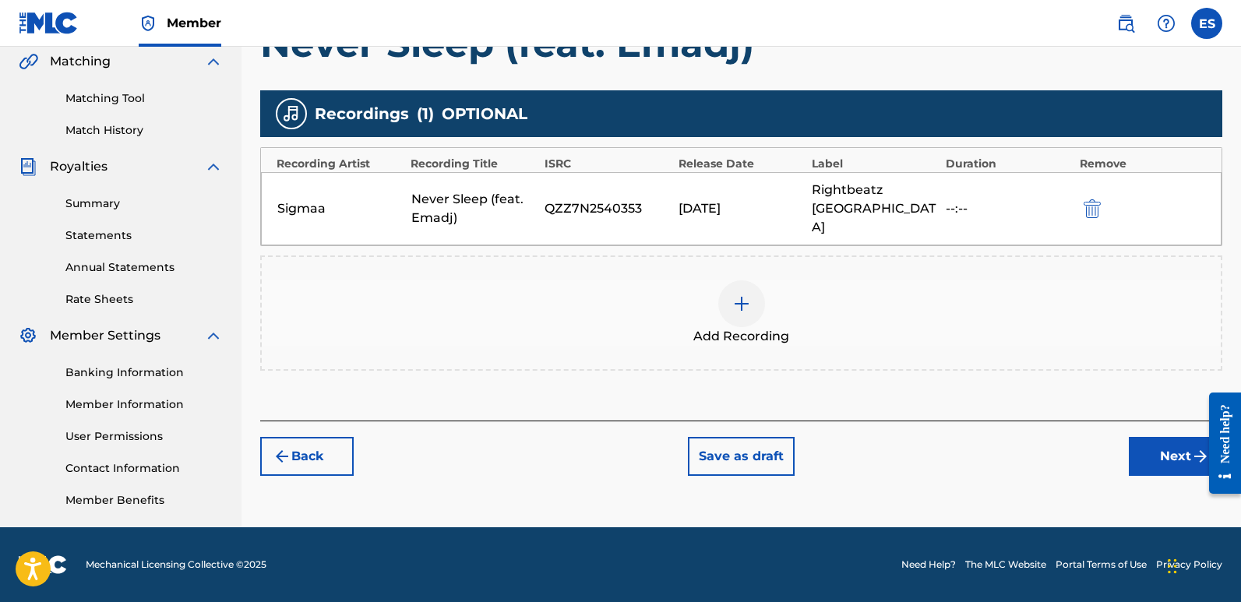
click at [1155, 437] on button "Next" at bounding box center [1175, 456] width 93 height 39
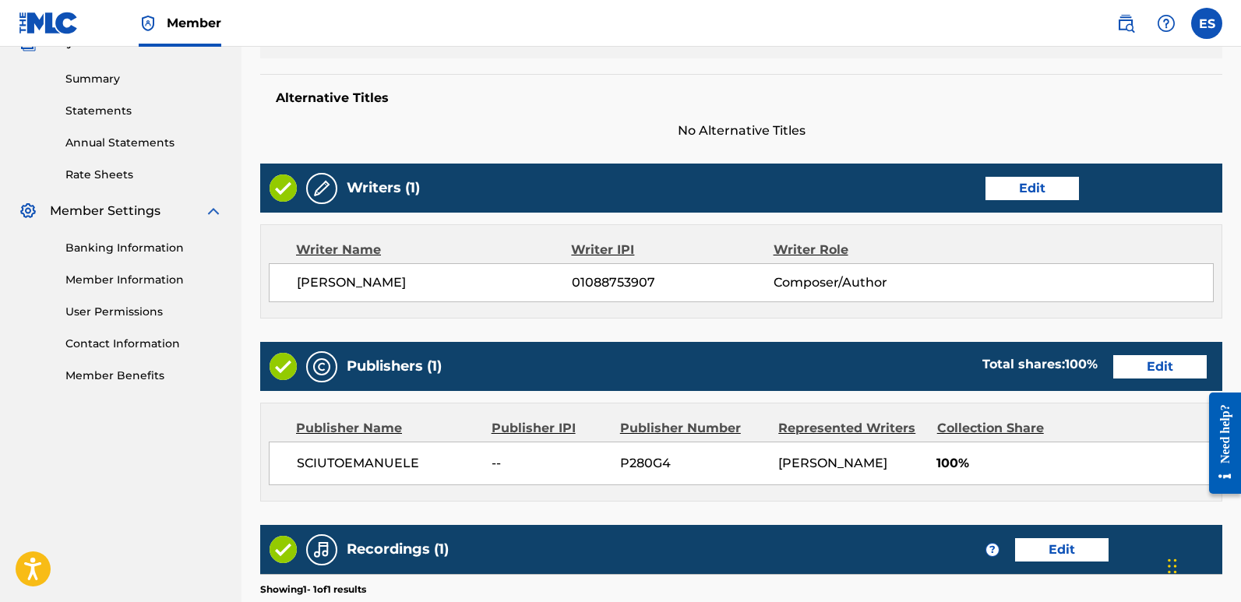
scroll to position [683, 0]
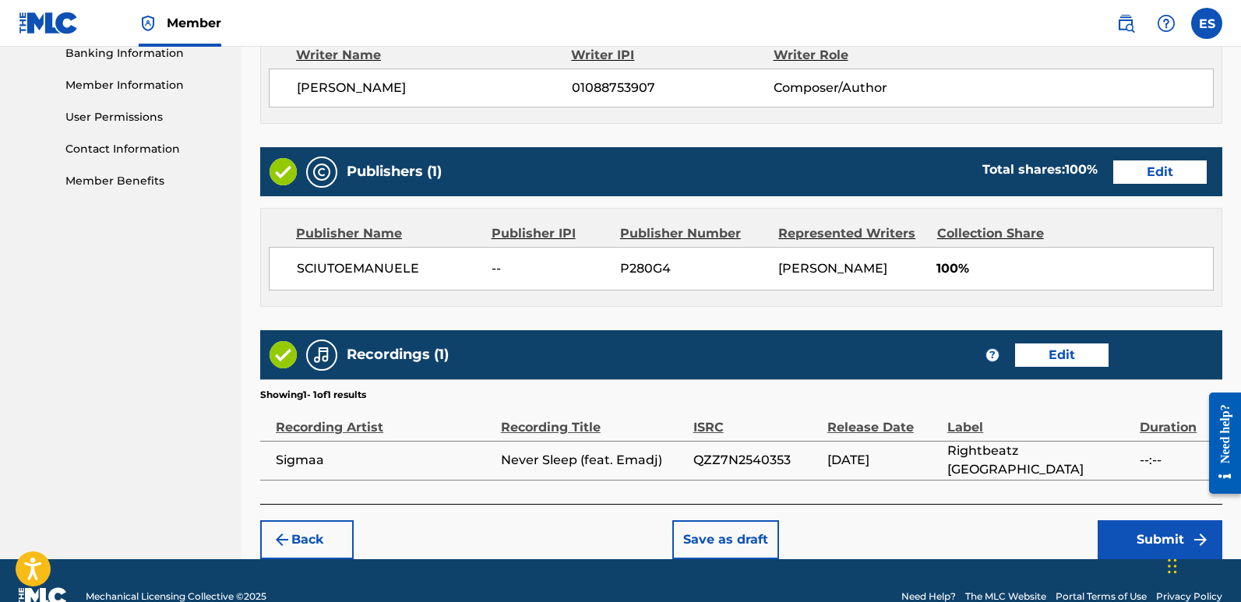
click at [1148, 528] on button "Submit" at bounding box center [1160, 539] width 125 height 39
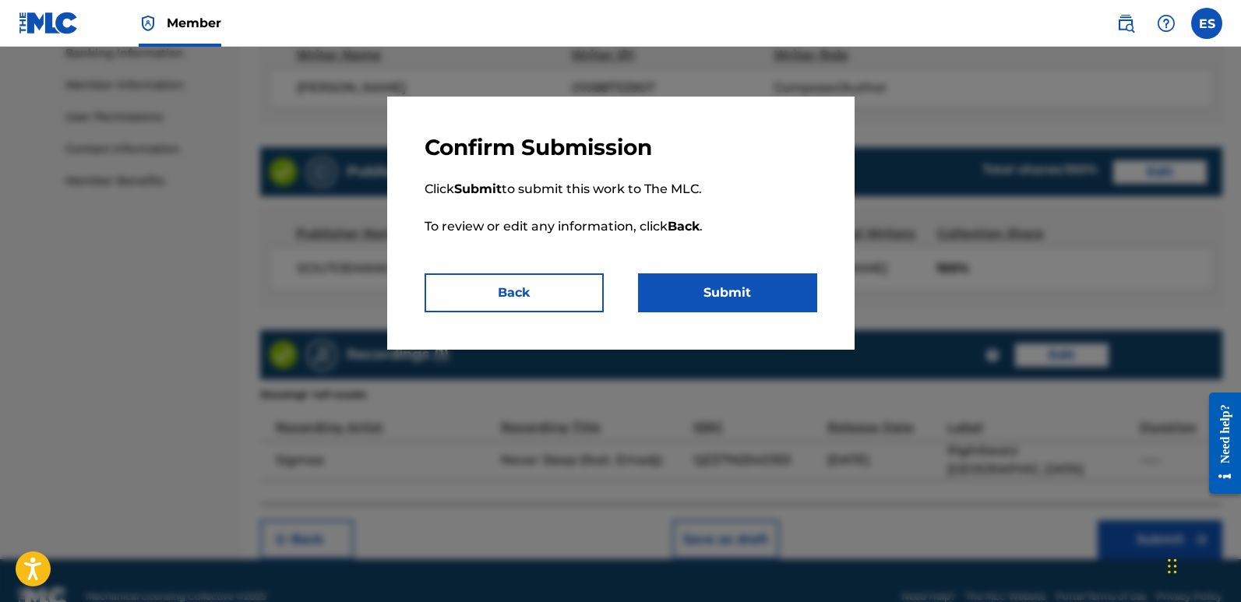
click at [719, 291] on button "Submit" at bounding box center [727, 292] width 179 height 39
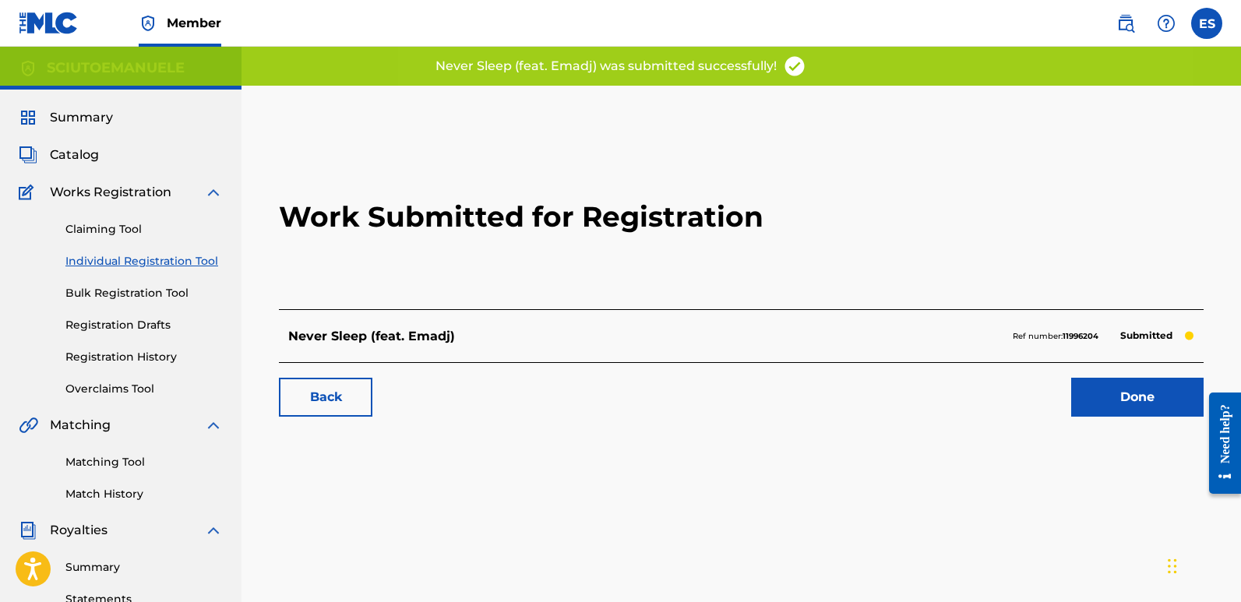
click at [1116, 395] on link "Done" at bounding box center [1137, 397] width 132 height 39
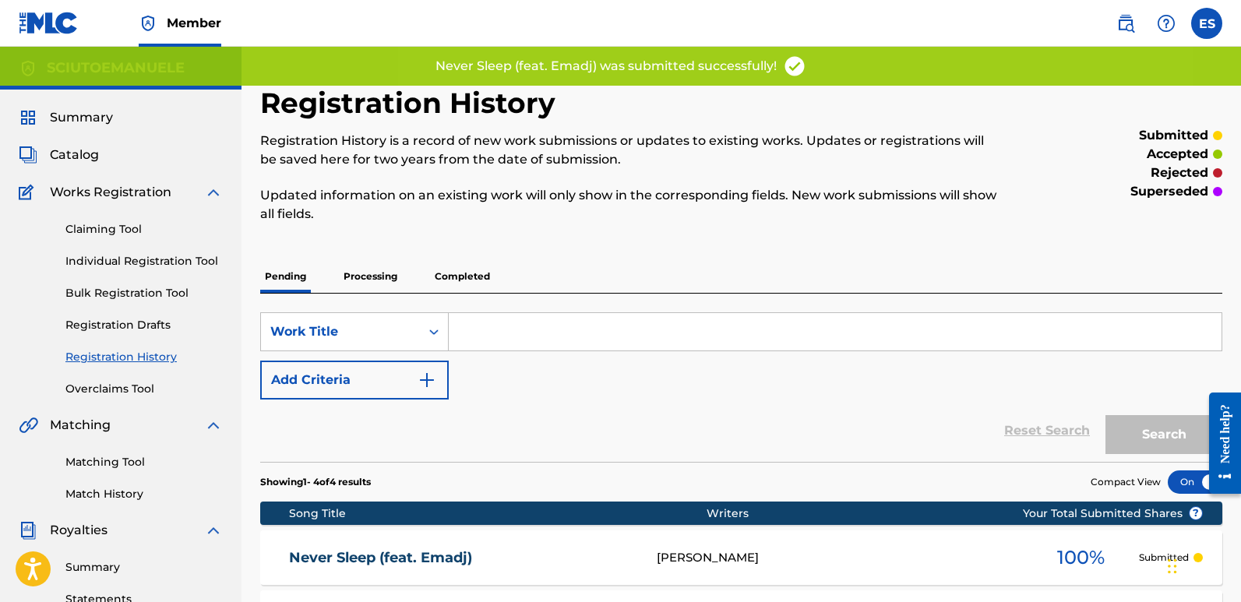
click at [196, 257] on link "Individual Registration Tool" at bounding box center [143, 261] width 157 height 16
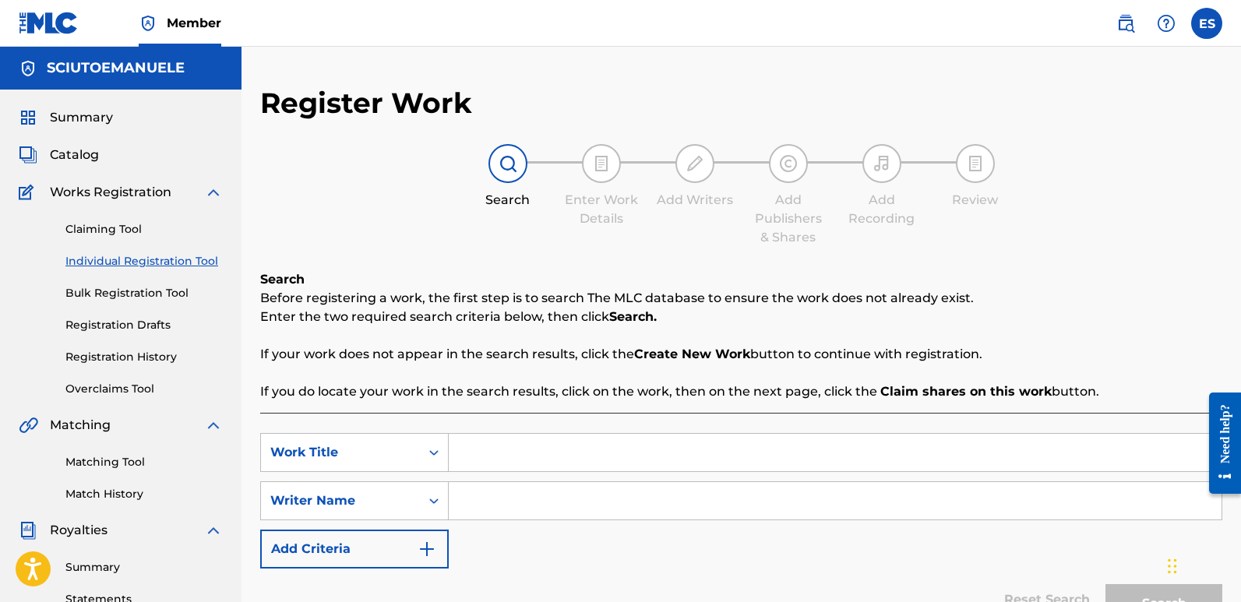
click at [539, 453] on input "Search Form" at bounding box center [835, 452] width 773 height 37
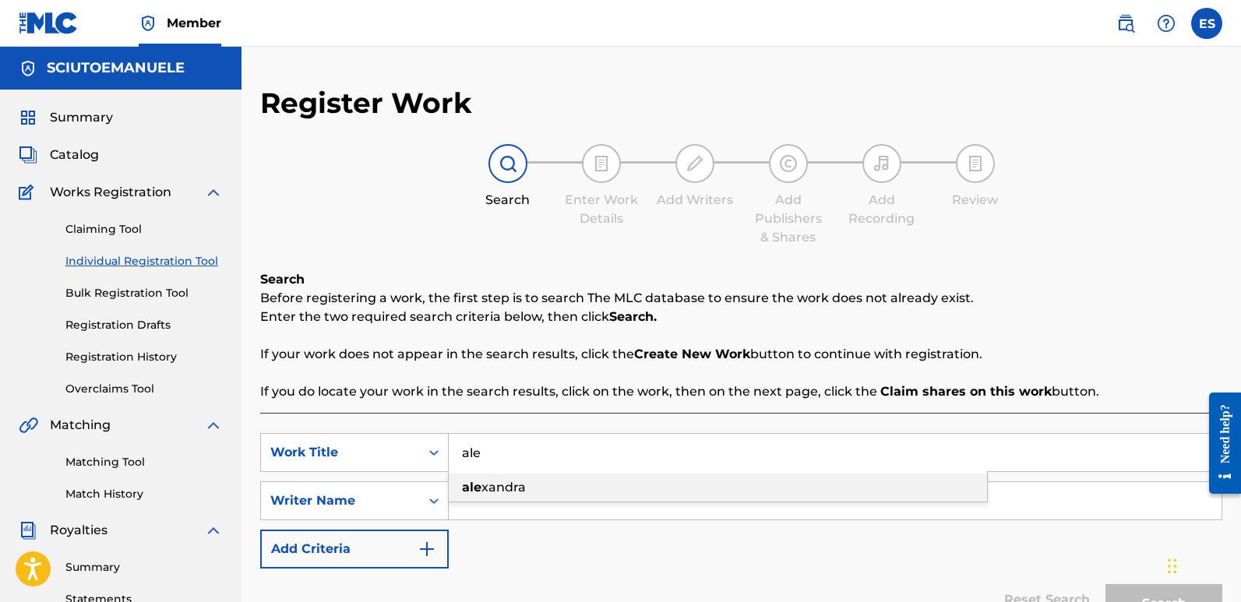
click at [522, 476] on div "[PERSON_NAME]" at bounding box center [718, 488] width 538 height 28
type input "[PERSON_NAME]"
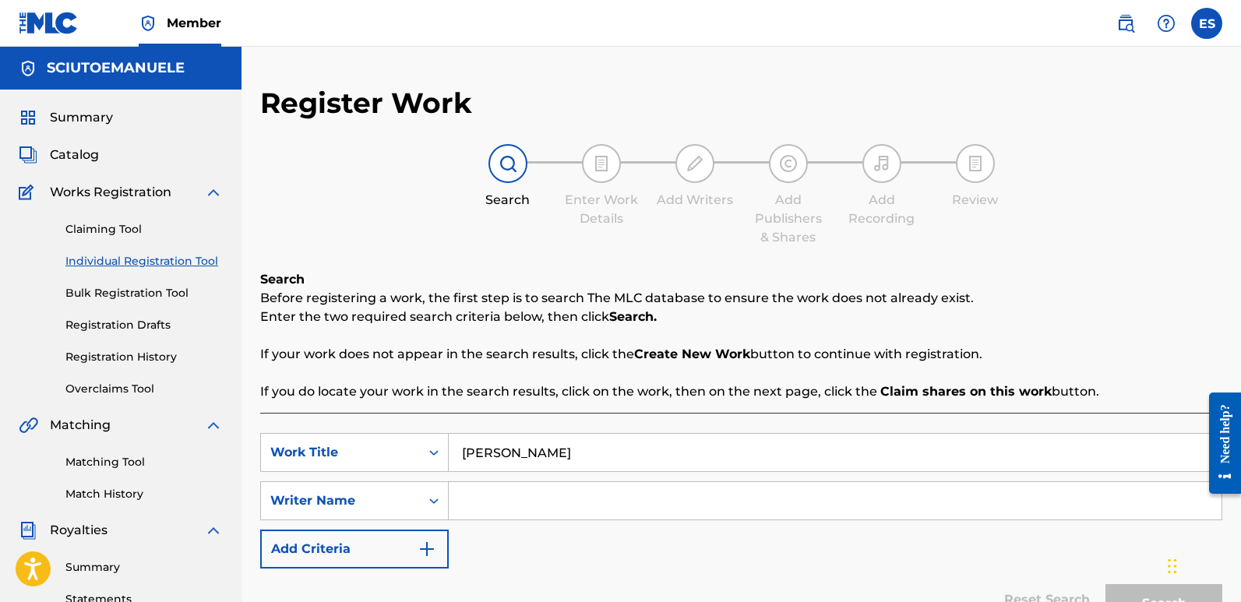
click at [495, 495] on input "Search Form" at bounding box center [835, 500] width 773 height 37
type input "emanuelesciuto"
click at [1105, 584] on button "Search" at bounding box center [1163, 603] width 117 height 39
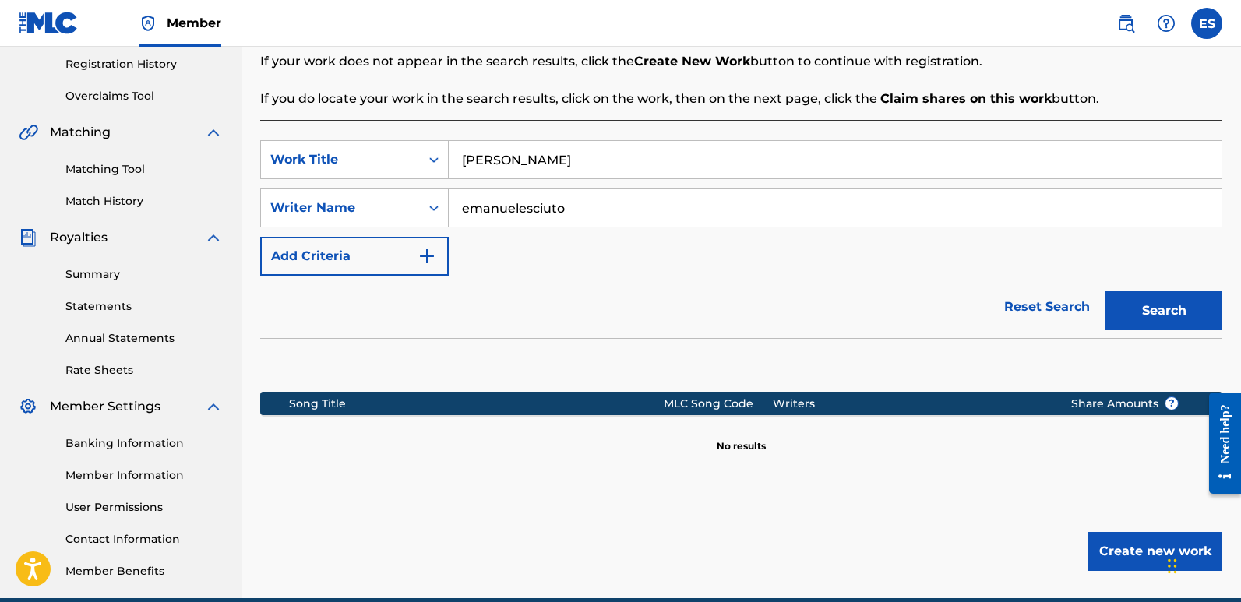
click at [1130, 539] on button "Create new work" at bounding box center [1155, 551] width 134 height 39
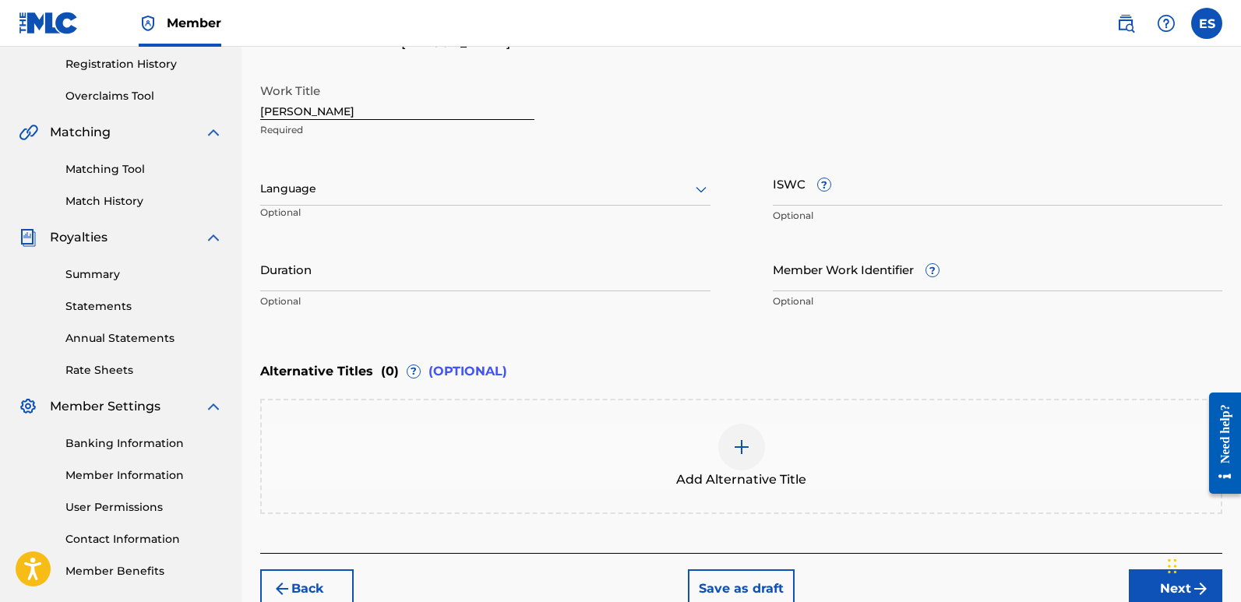
click at [518, 179] on div at bounding box center [485, 188] width 450 height 19
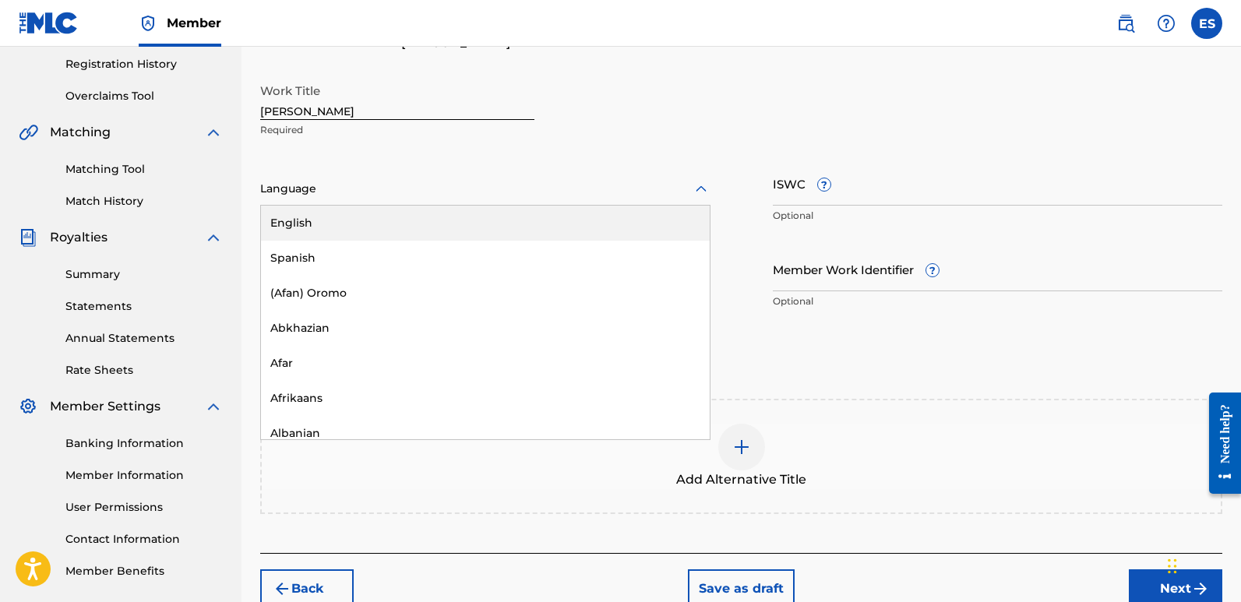
click at [354, 216] on div "English" at bounding box center [485, 223] width 449 height 35
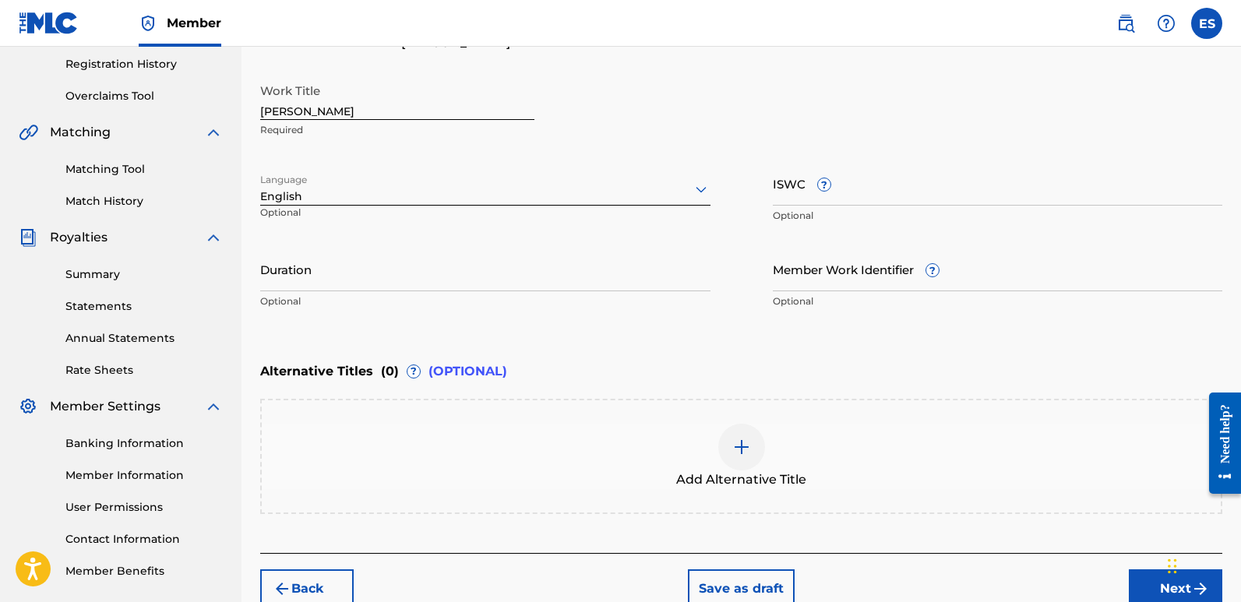
scroll to position [220, 0]
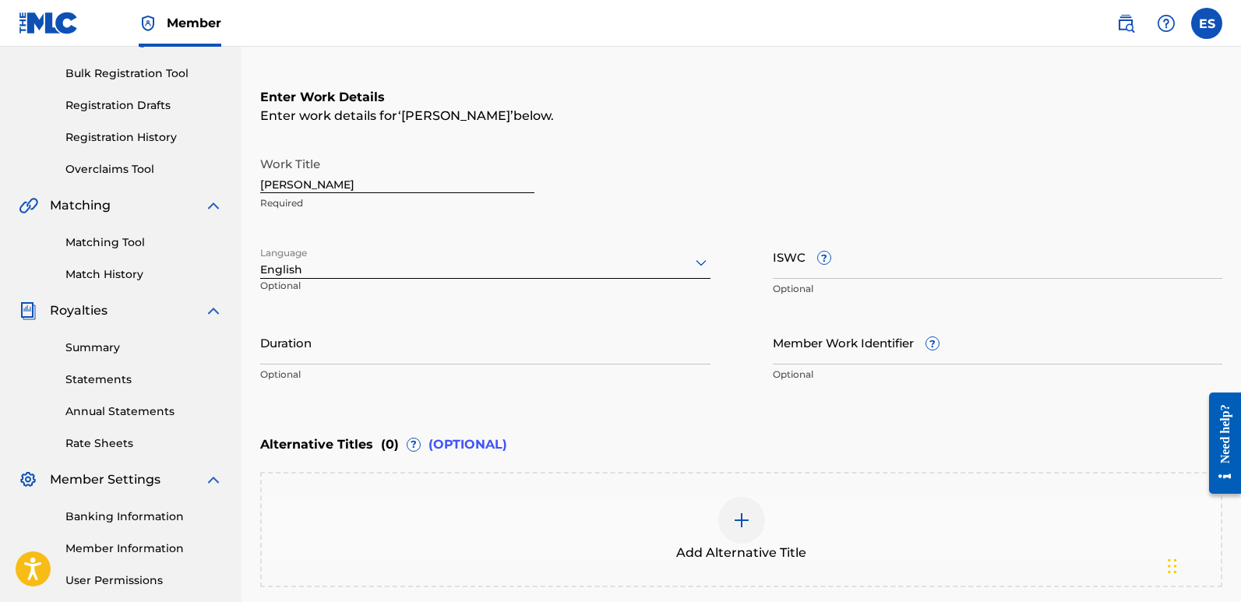
click at [322, 181] on input "[PERSON_NAME]" at bounding box center [397, 171] width 274 height 44
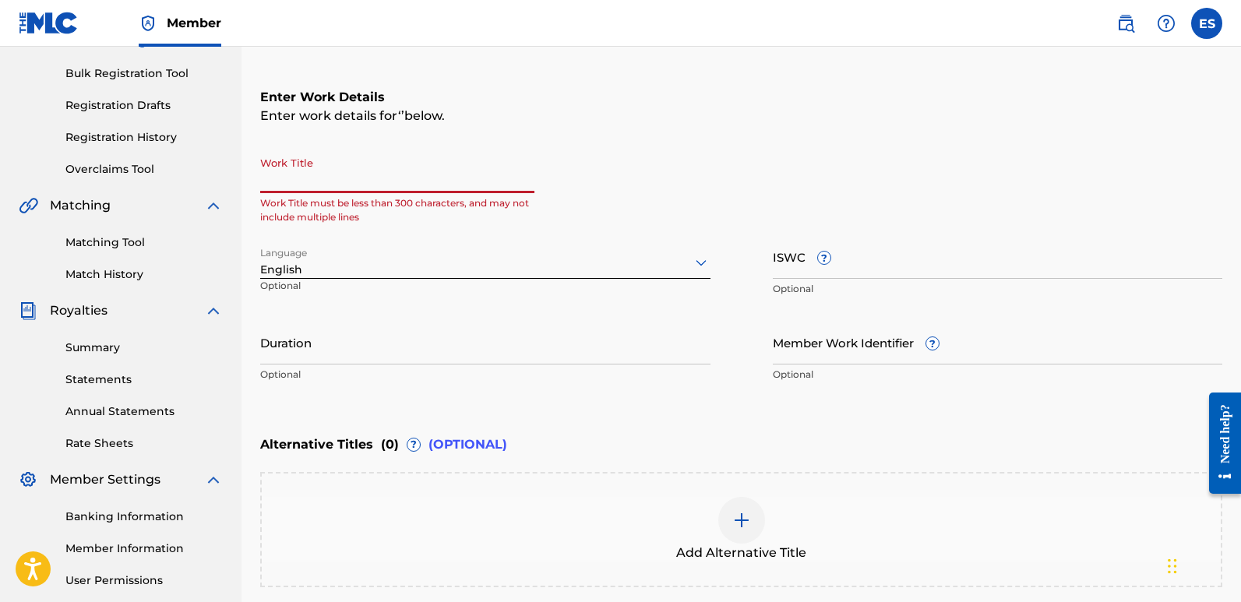
paste input "Overdrive X"
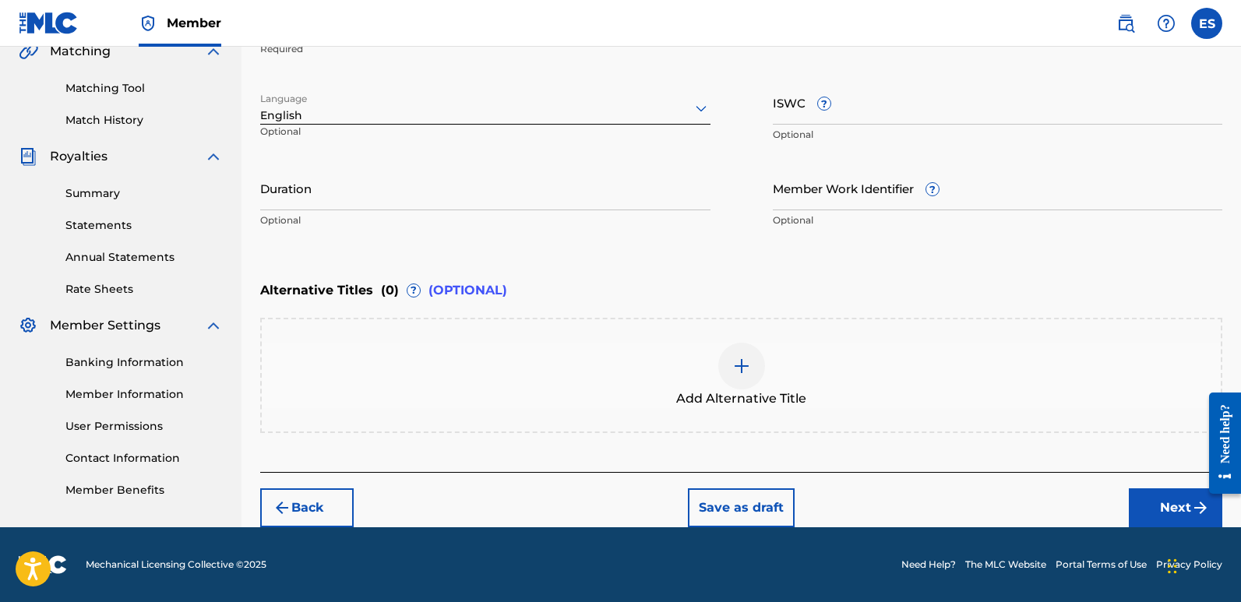
type input "Overdrive X"
click at [1151, 509] on button "Next" at bounding box center [1175, 507] width 93 height 39
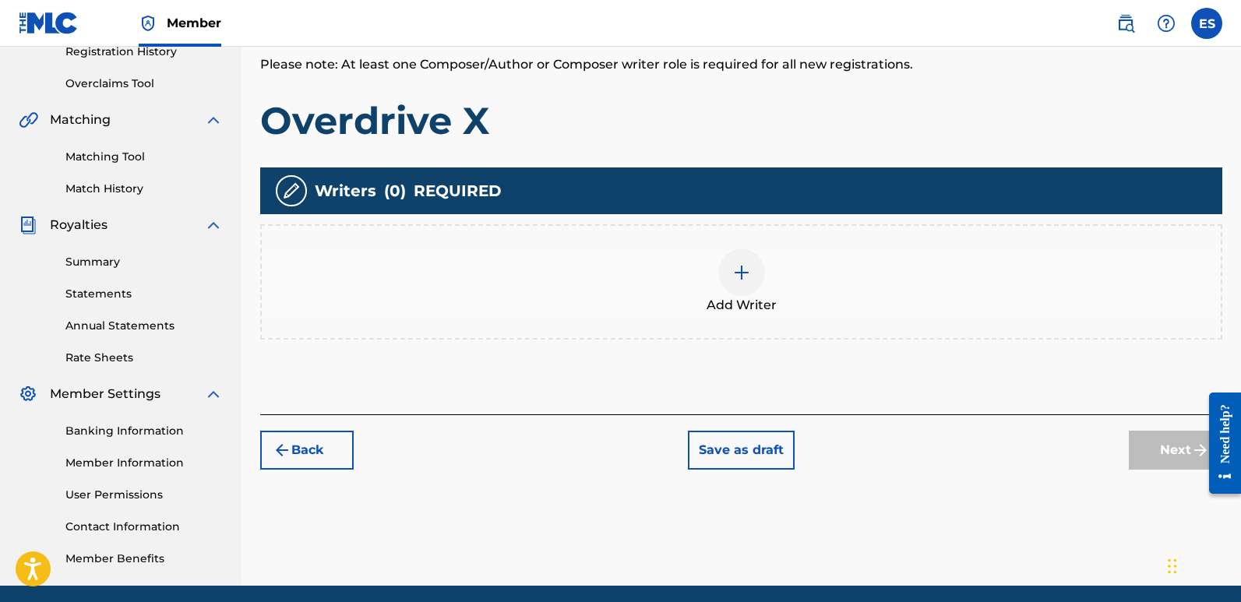
scroll to position [70, 0]
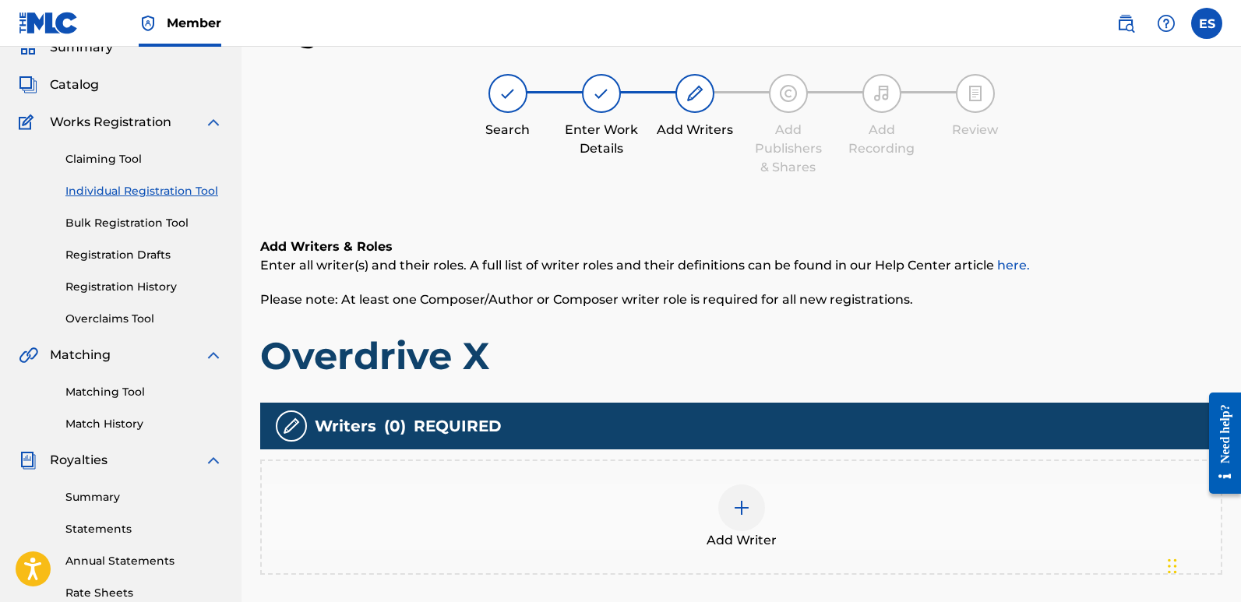
click at [728, 517] on div at bounding box center [741, 508] width 47 height 47
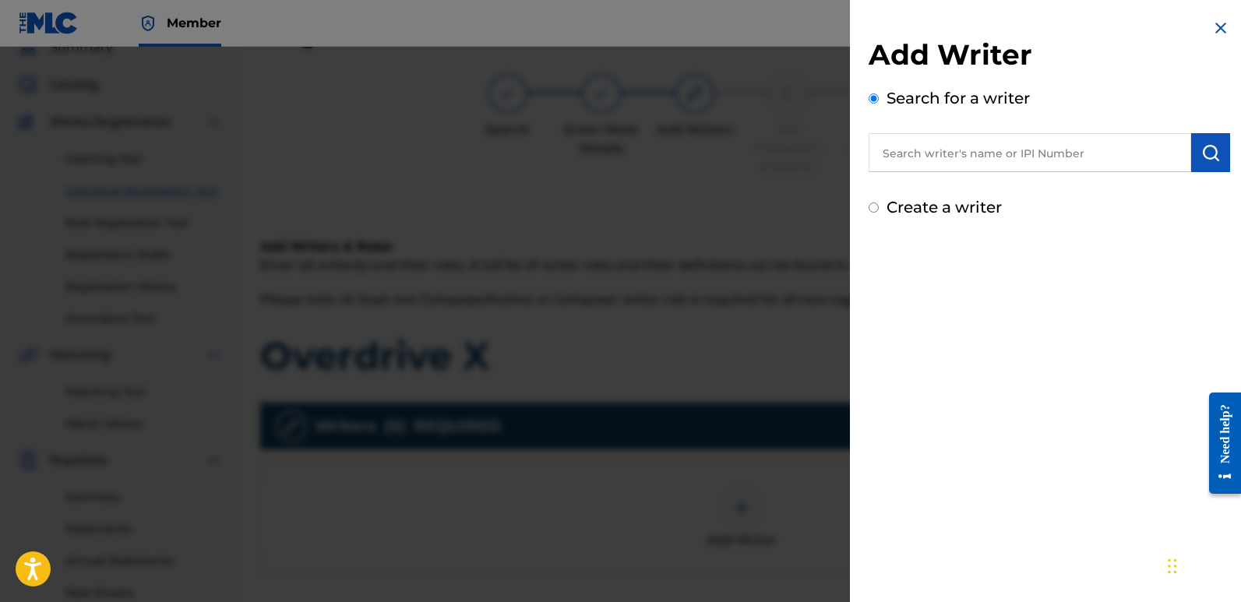
click at [967, 146] on input "text" at bounding box center [1030, 152] width 323 height 39
type input "emanuelesciuto"
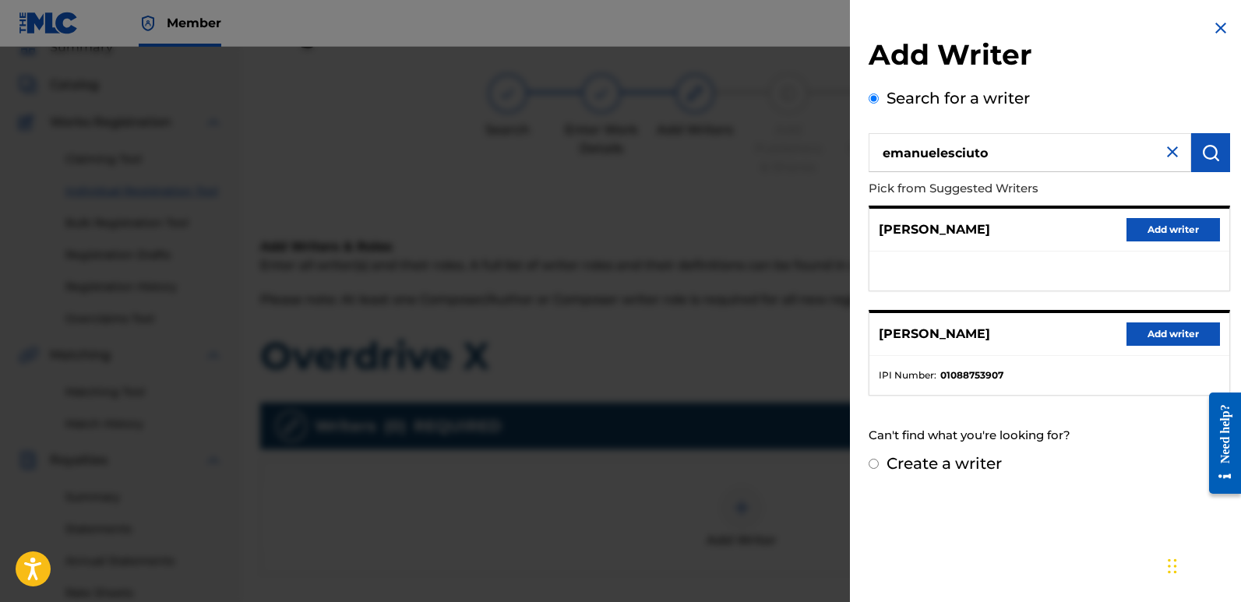
click at [1152, 330] on button "Add writer" at bounding box center [1172, 334] width 93 height 23
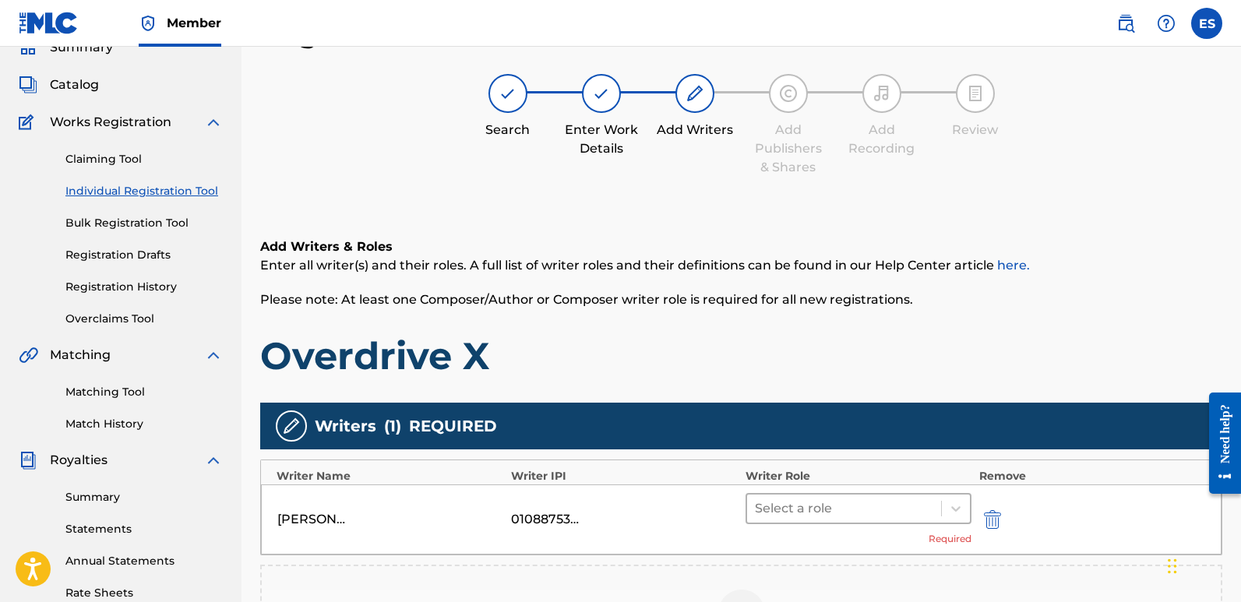
click at [825, 515] on div at bounding box center [844, 509] width 178 height 22
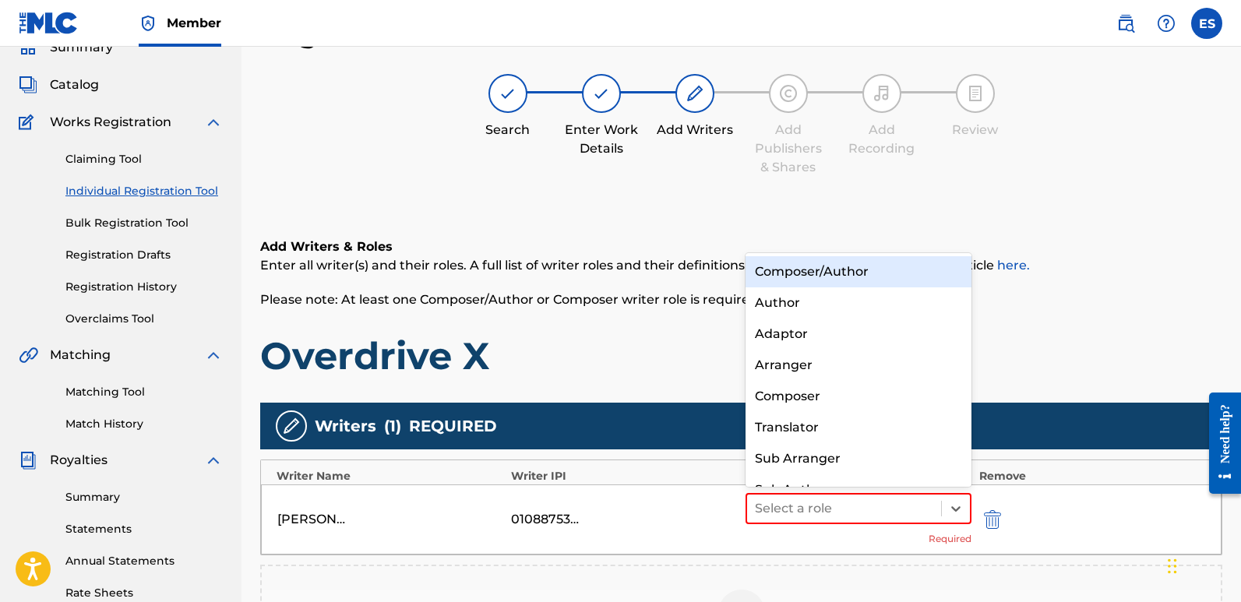
click at [797, 266] on div "Composer/Author" at bounding box center [859, 271] width 226 height 31
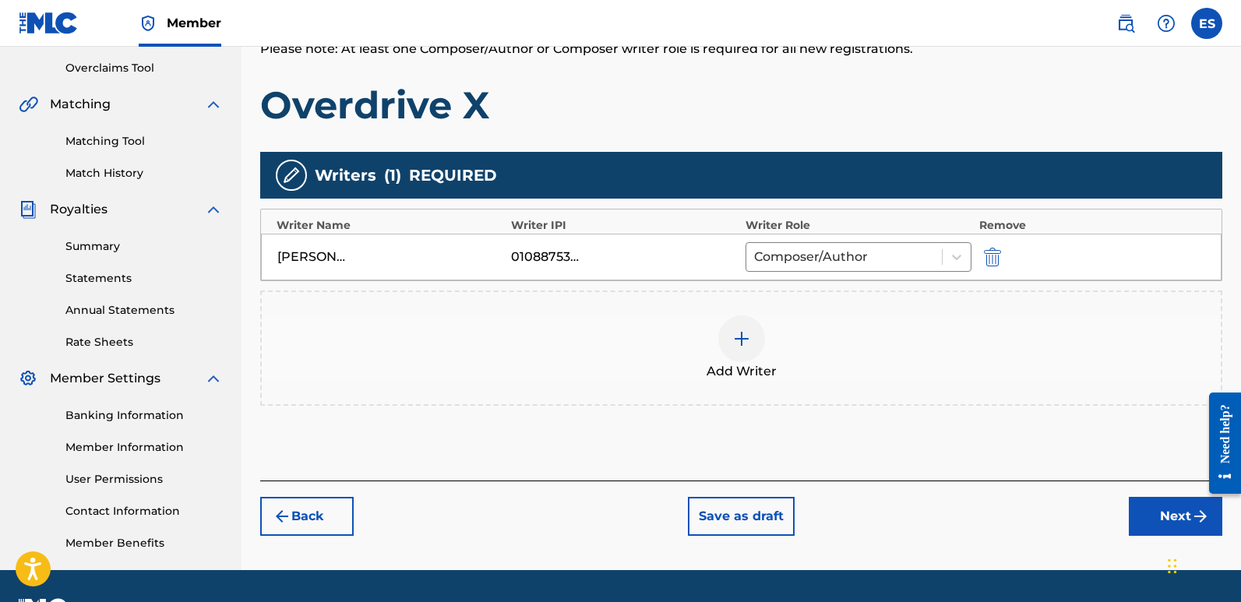
click at [1158, 525] on button "Next" at bounding box center [1175, 516] width 93 height 39
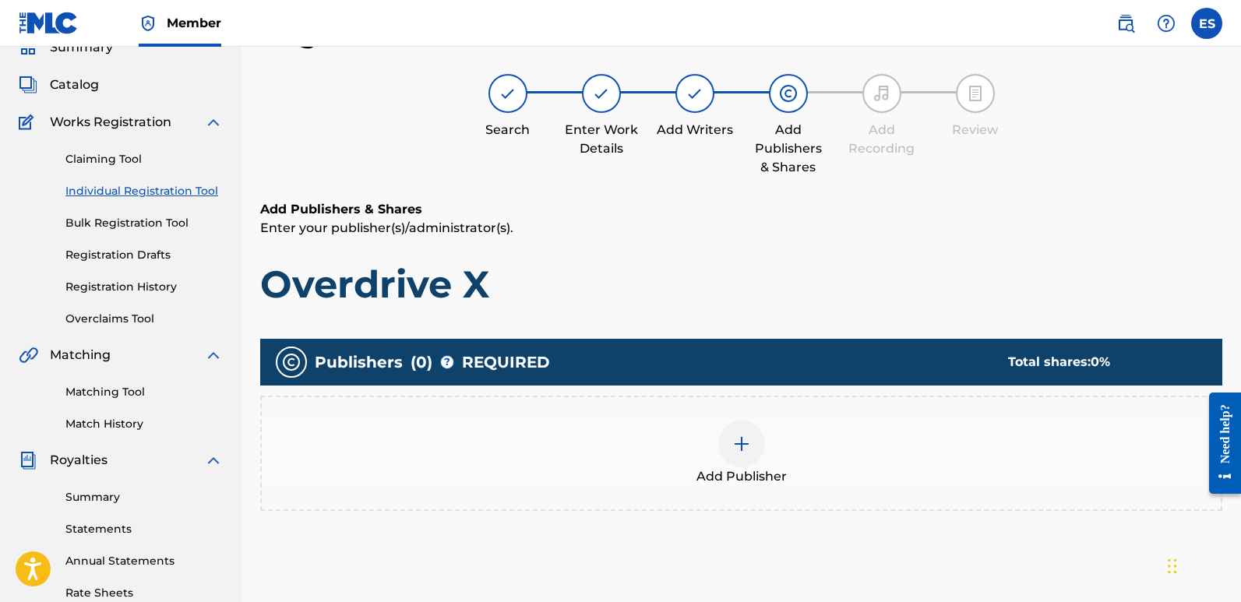
click at [742, 463] on div at bounding box center [741, 444] width 47 height 47
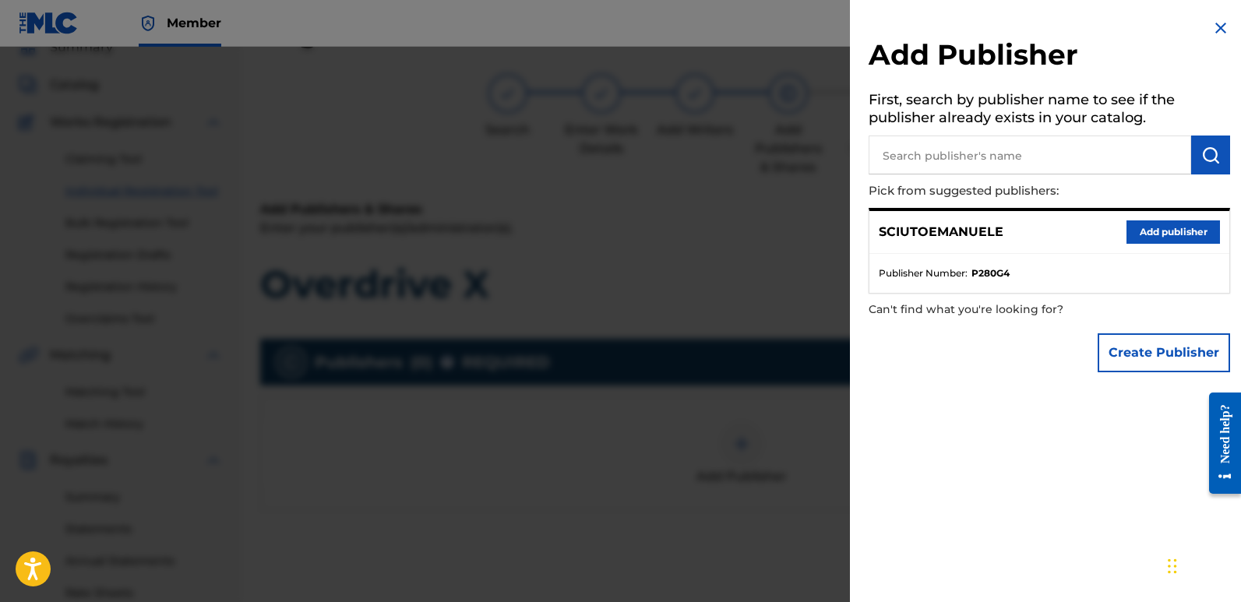
click at [1169, 231] on button "Add publisher" at bounding box center [1172, 231] width 93 height 23
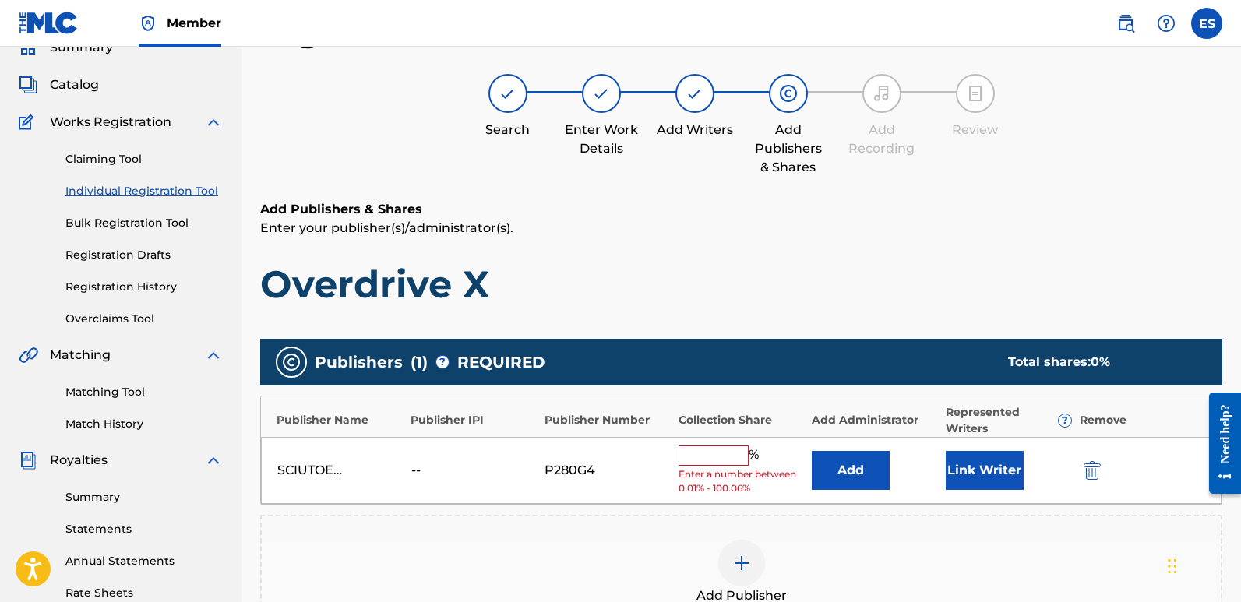
click at [979, 469] on button "Link Writer" at bounding box center [985, 470] width 78 height 39
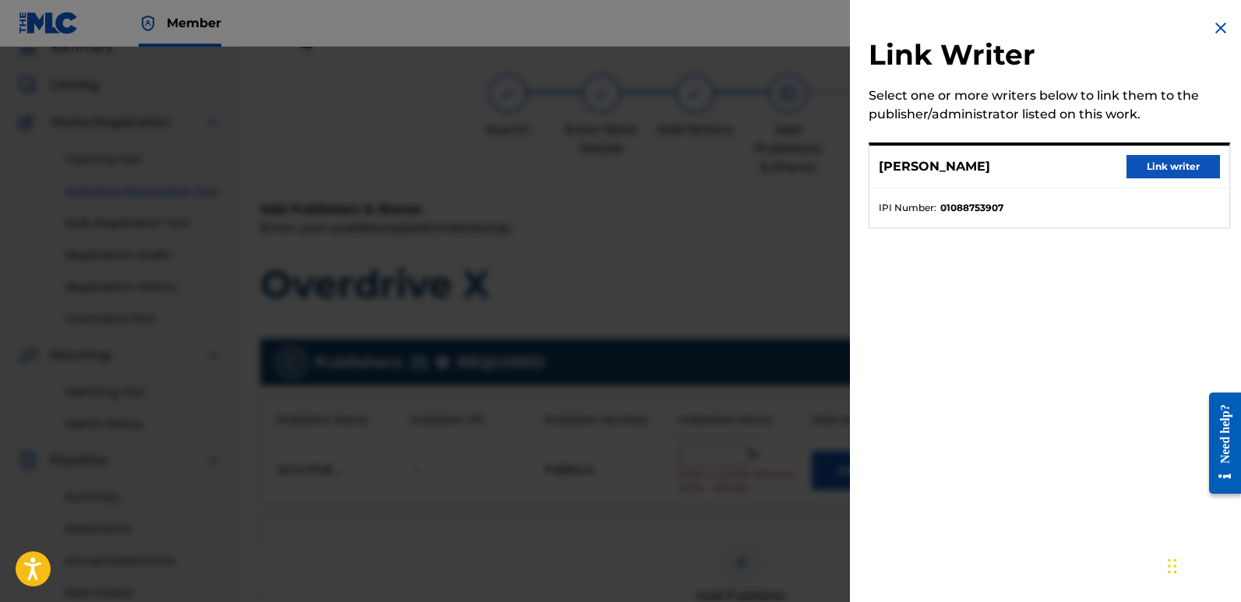
click at [1141, 168] on button "Link writer" at bounding box center [1172, 166] width 93 height 23
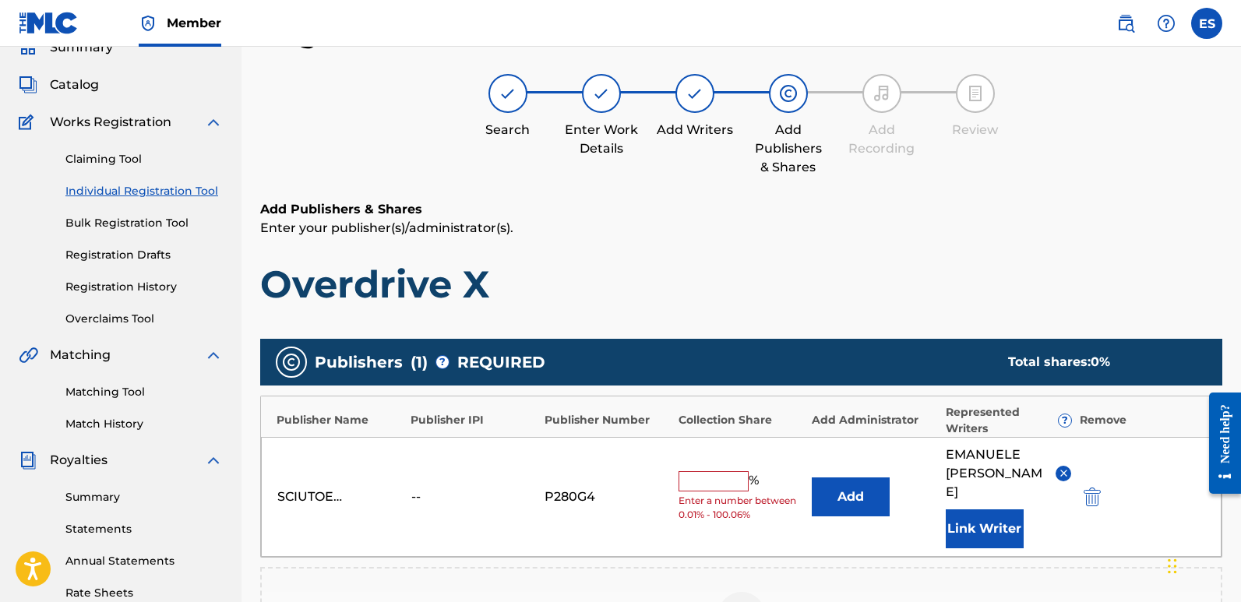
click at [698, 471] on input "text" at bounding box center [714, 481] width 70 height 20
type input "100"
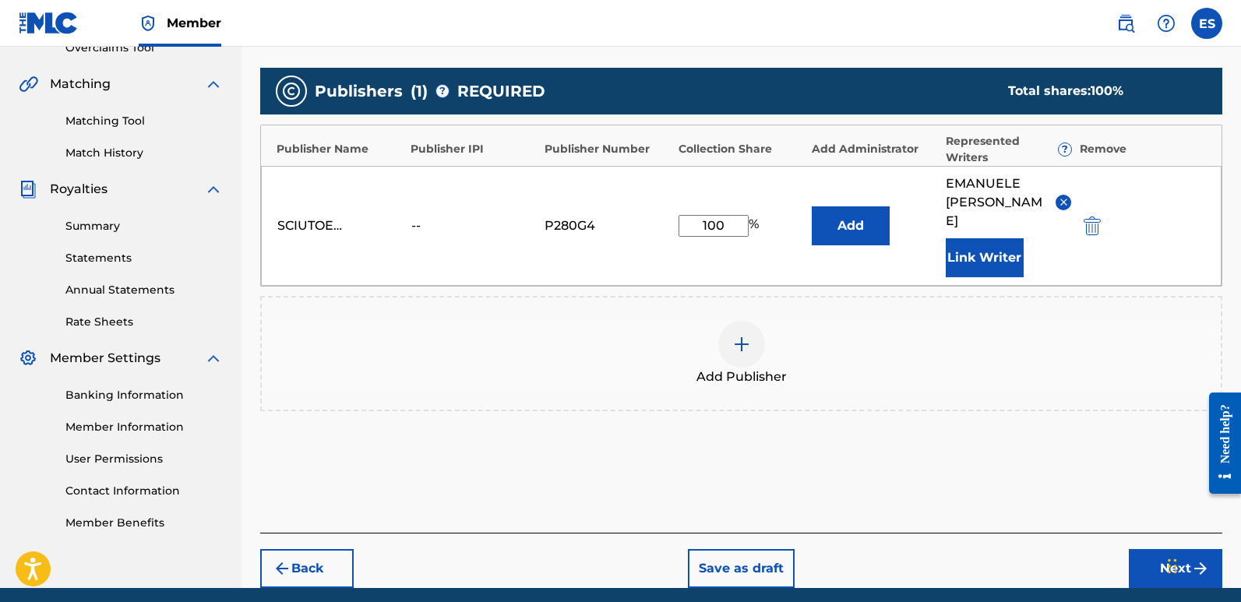
click at [1143, 549] on button "Next" at bounding box center [1175, 568] width 93 height 39
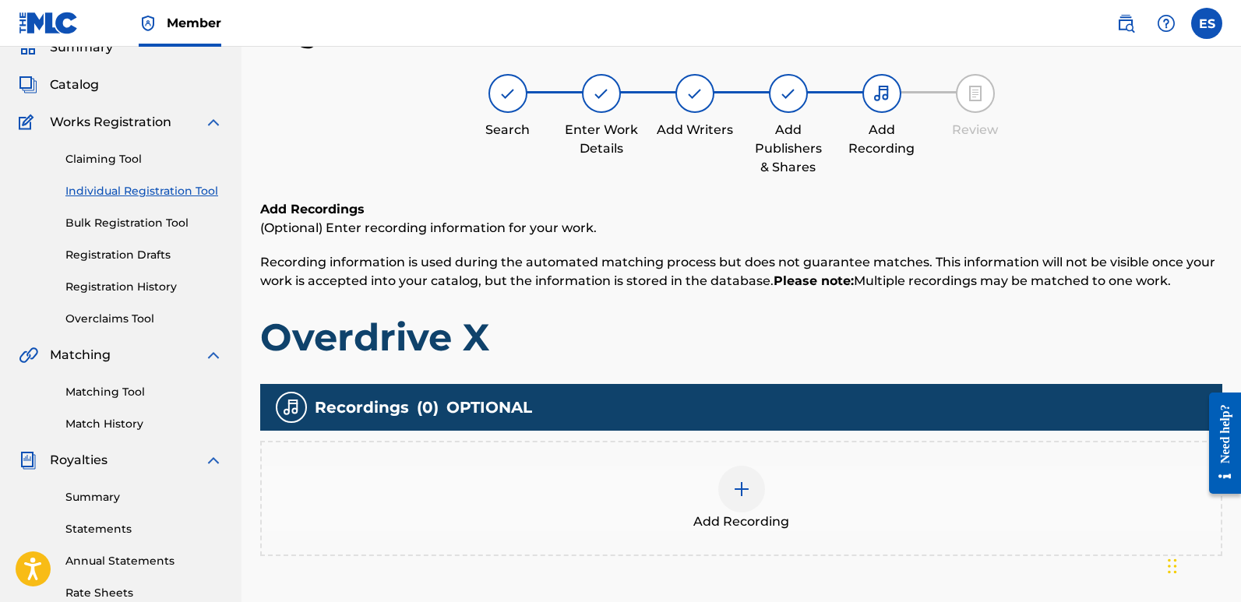
click at [781, 527] on span "Add Recording" at bounding box center [741, 522] width 96 height 19
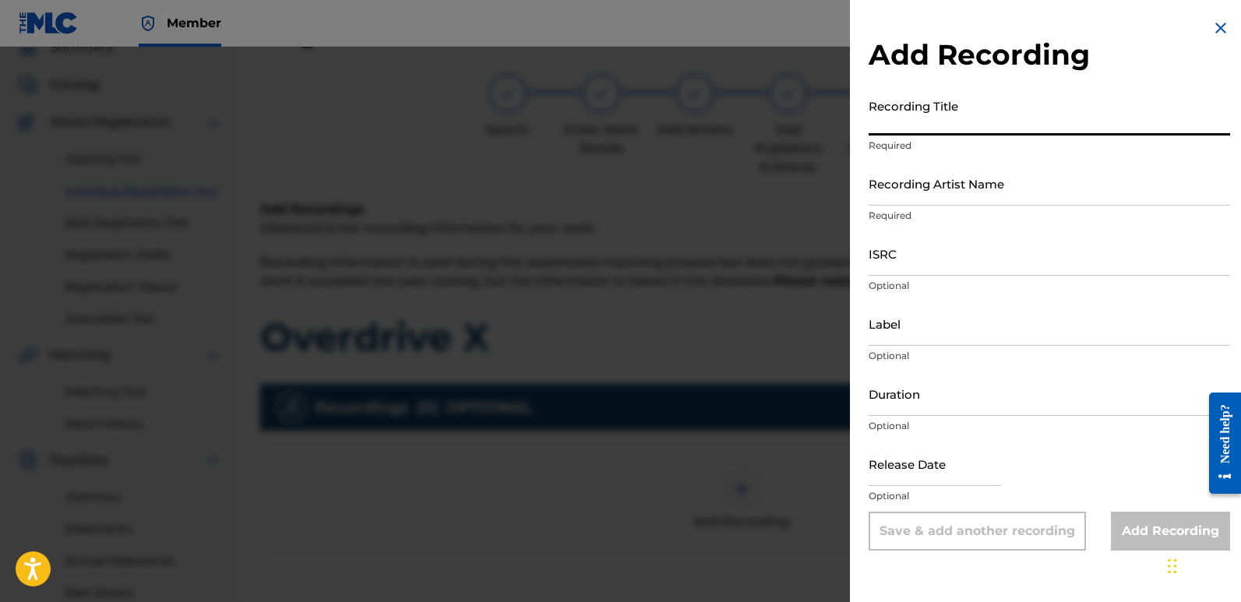
paste input "Overdrive X"
type input "Overdrive X"
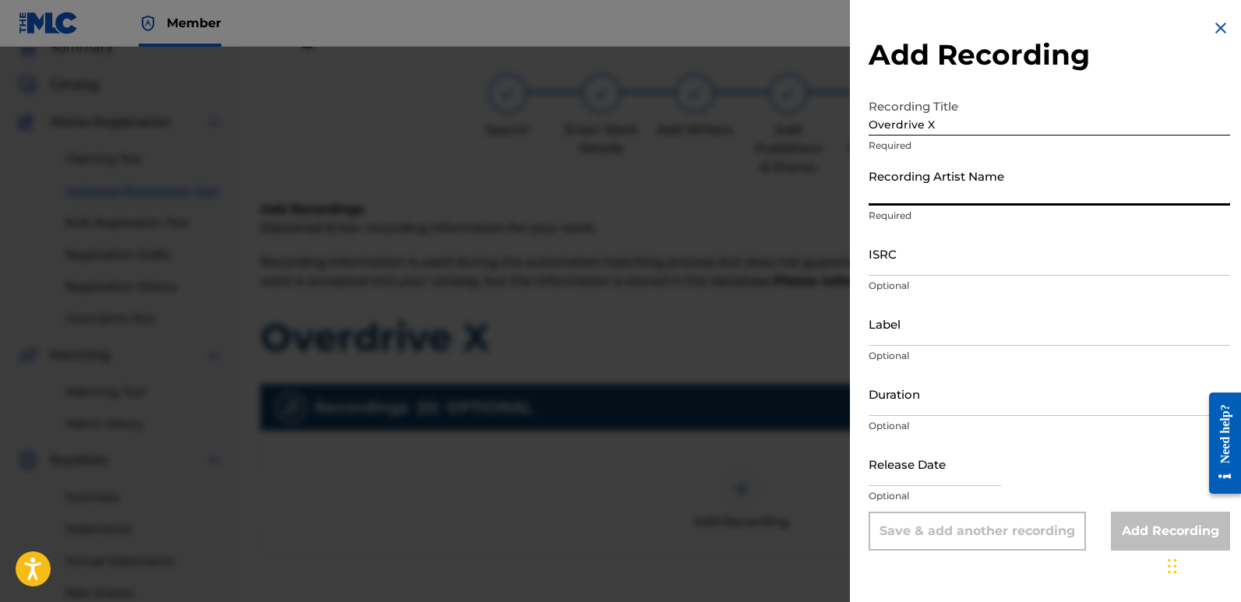
click at [985, 178] on input "Recording Artist Name" at bounding box center [1049, 183] width 361 height 44
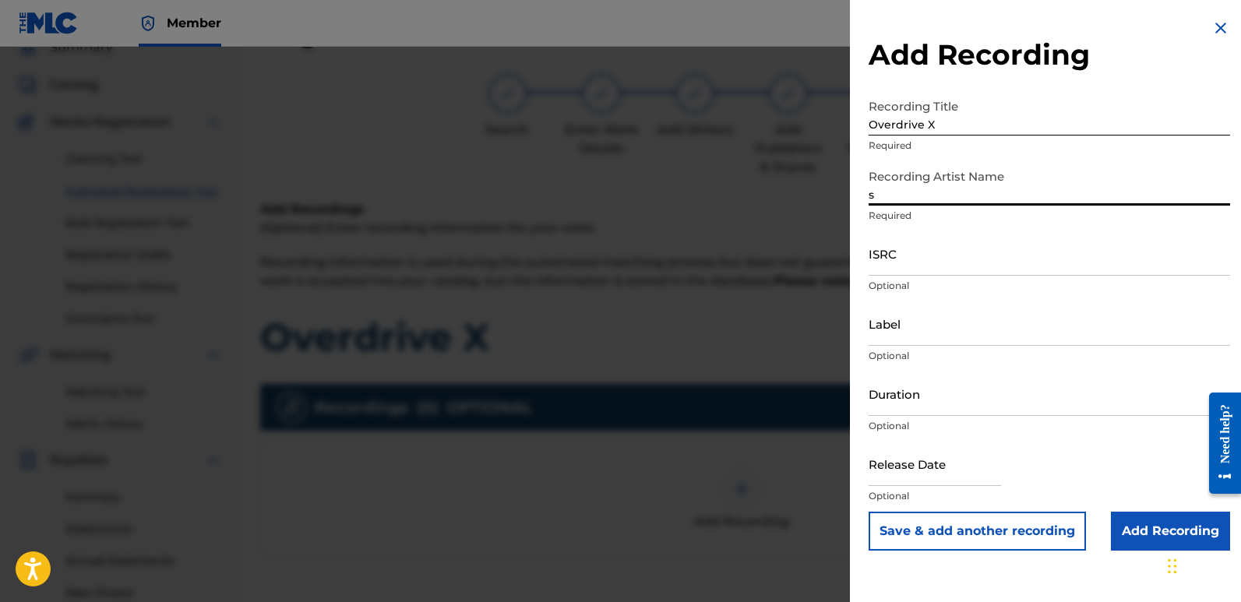
type input "Sigmaa"
click at [908, 259] on input "ISRC" at bounding box center [1049, 253] width 361 height 44
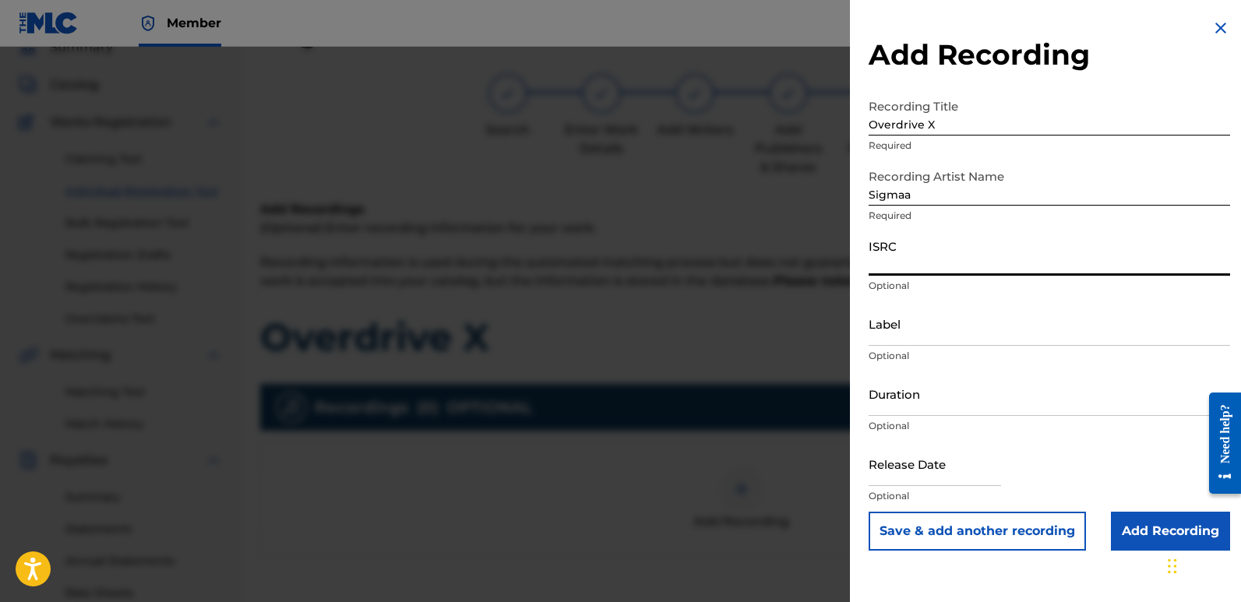
paste input "QZZ7N2540354"
type input "QZZ7N2540354"
click at [964, 324] on input "Label" at bounding box center [1049, 323] width 361 height 44
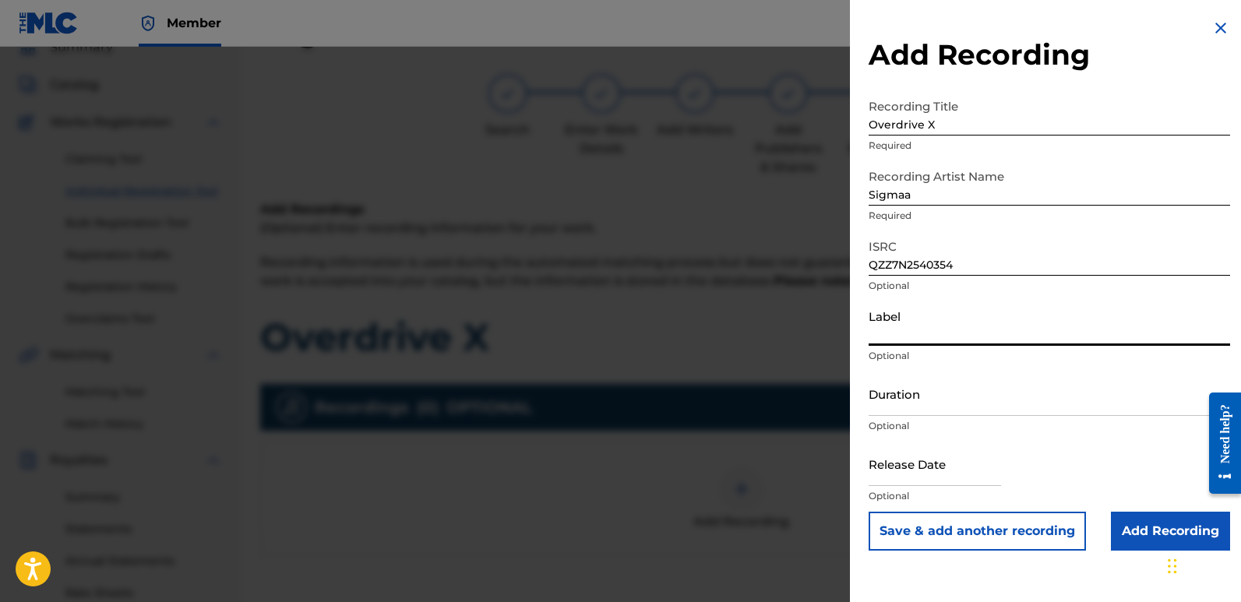
type input "Rightbeatz [GEOGRAPHIC_DATA]"
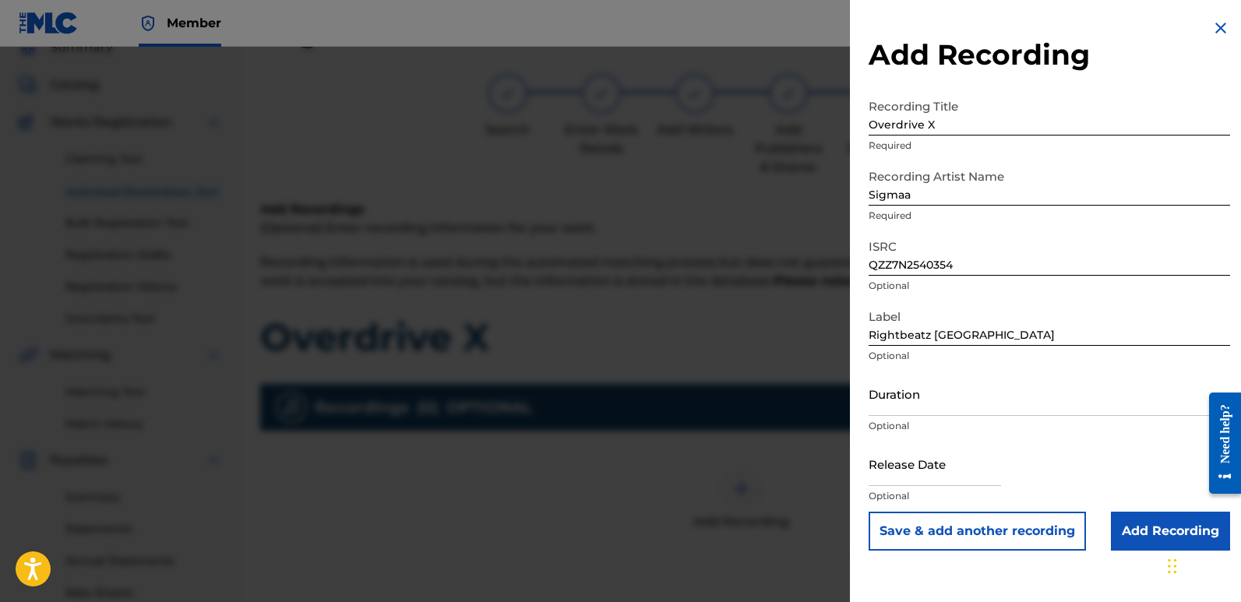
click at [907, 457] on input "text" at bounding box center [935, 464] width 132 height 44
select select "7"
select select "2025"
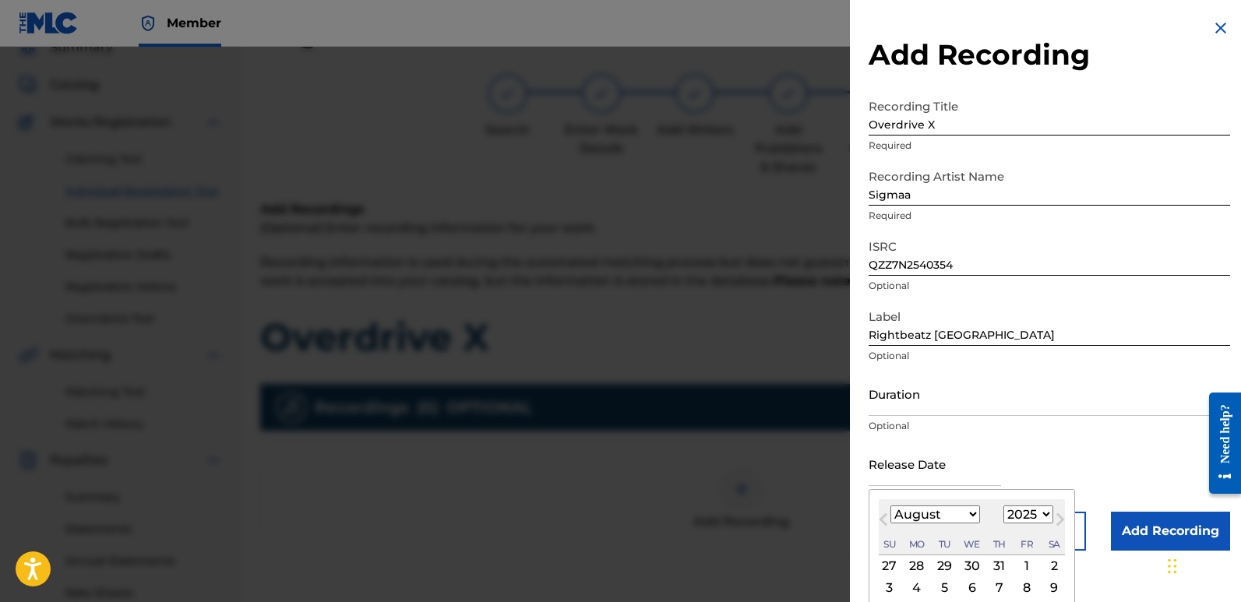
click at [1048, 566] on div "2" at bounding box center [1054, 566] width 19 height 19
type input "[DATE]"
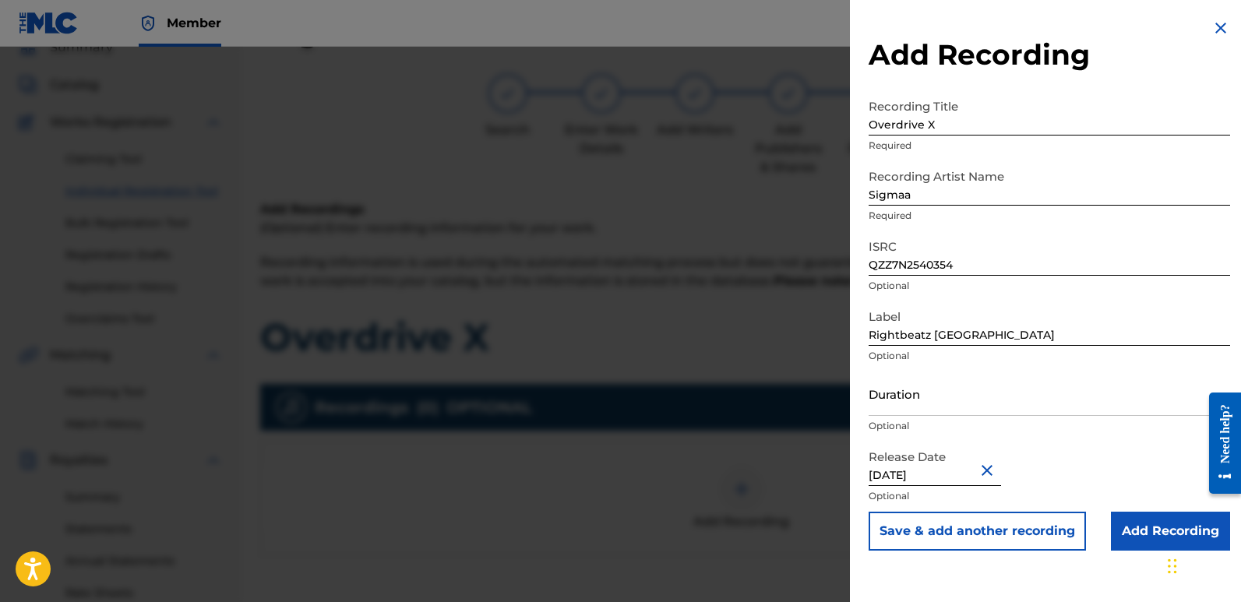
click at [916, 467] on input "[DATE]" at bounding box center [935, 464] width 132 height 44
select select "7"
select select "2025"
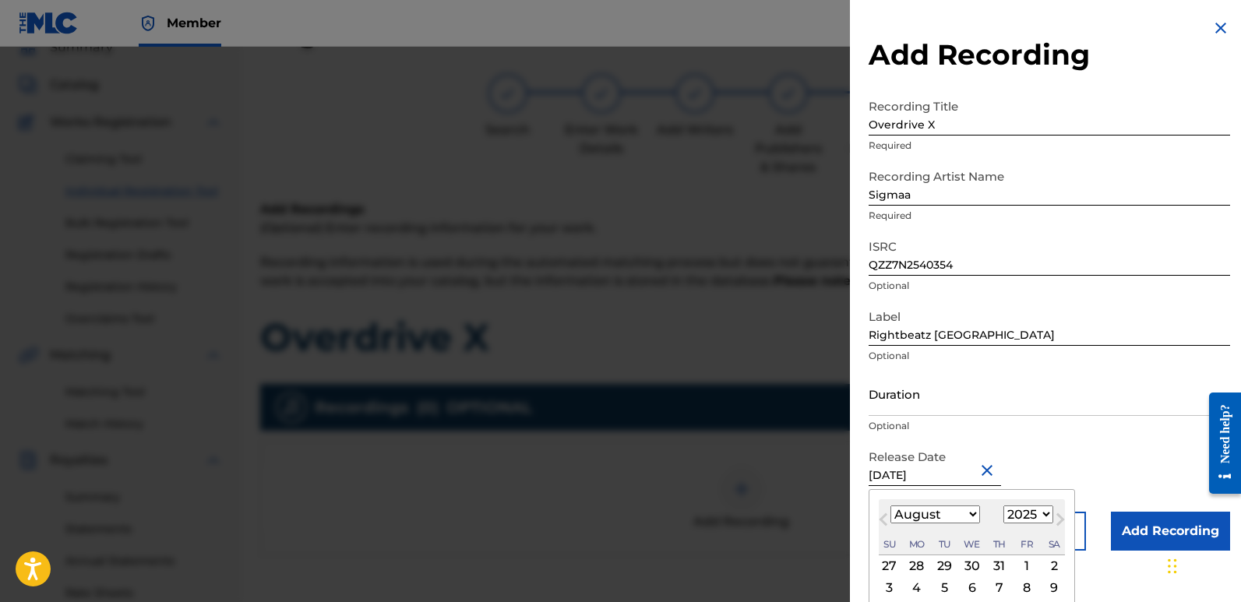
type input "[DATE]"
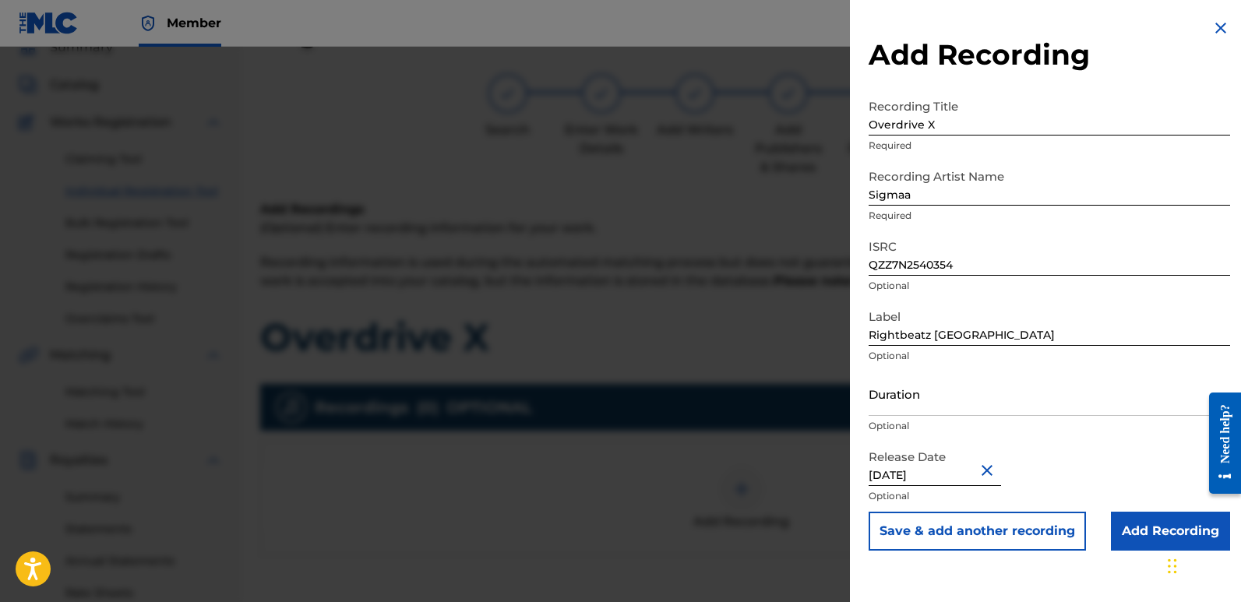
click at [1152, 527] on input "Add Recording" at bounding box center [1170, 531] width 119 height 39
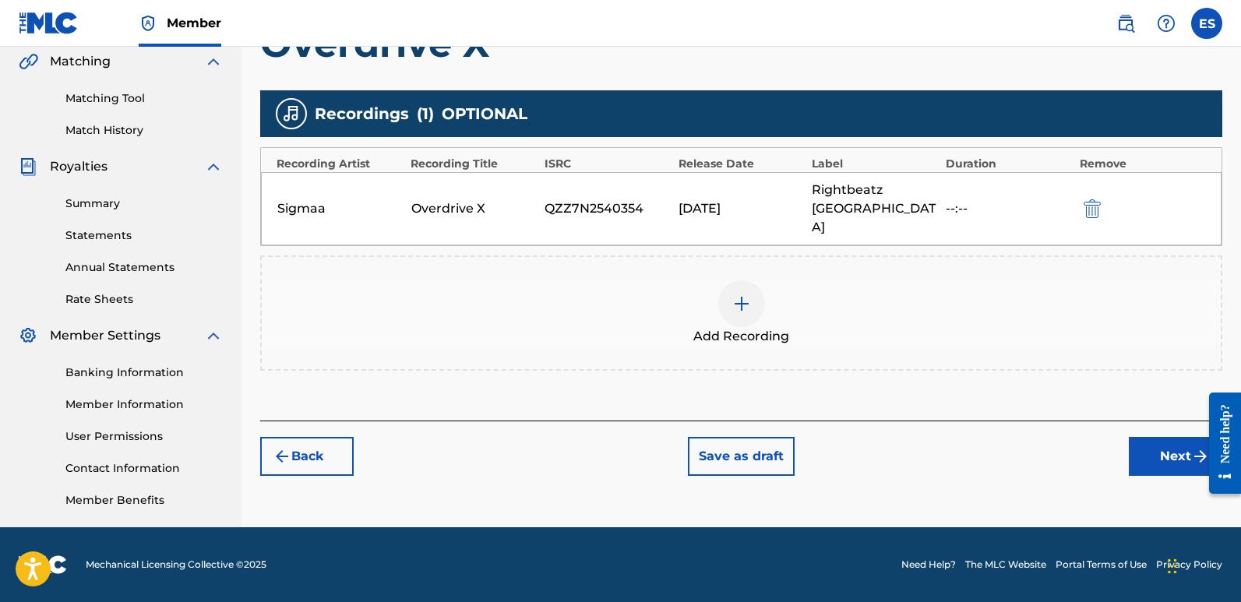
click at [1169, 437] on button "Next" at bounding box center [1175, 456] width 93 height 39
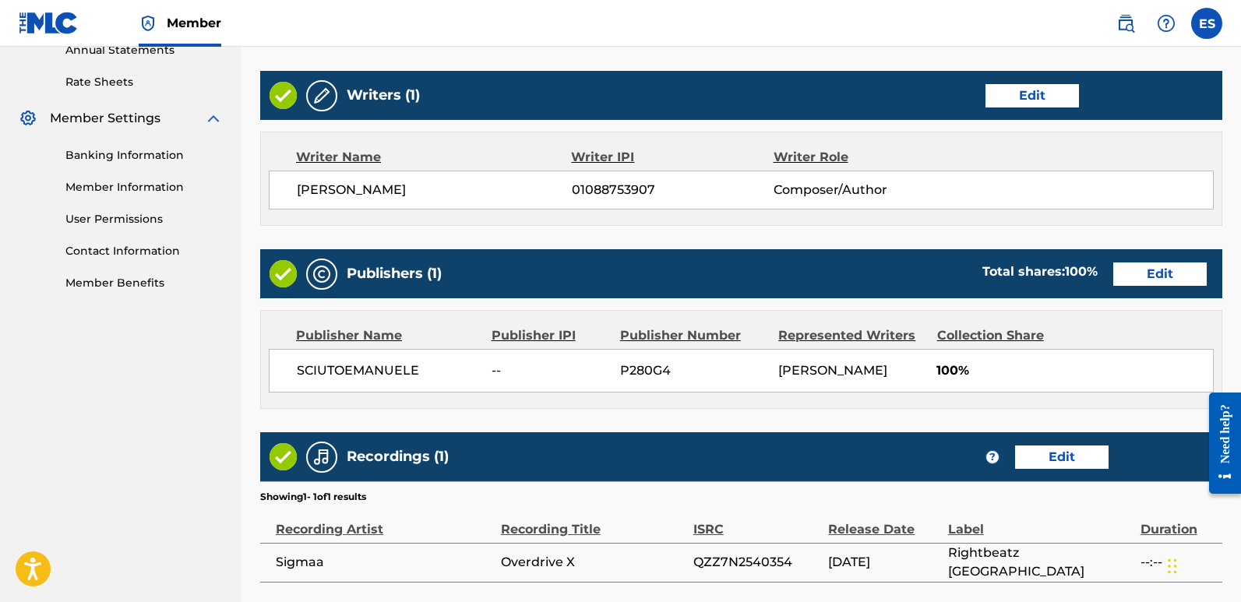
scroll to position [715, 0]
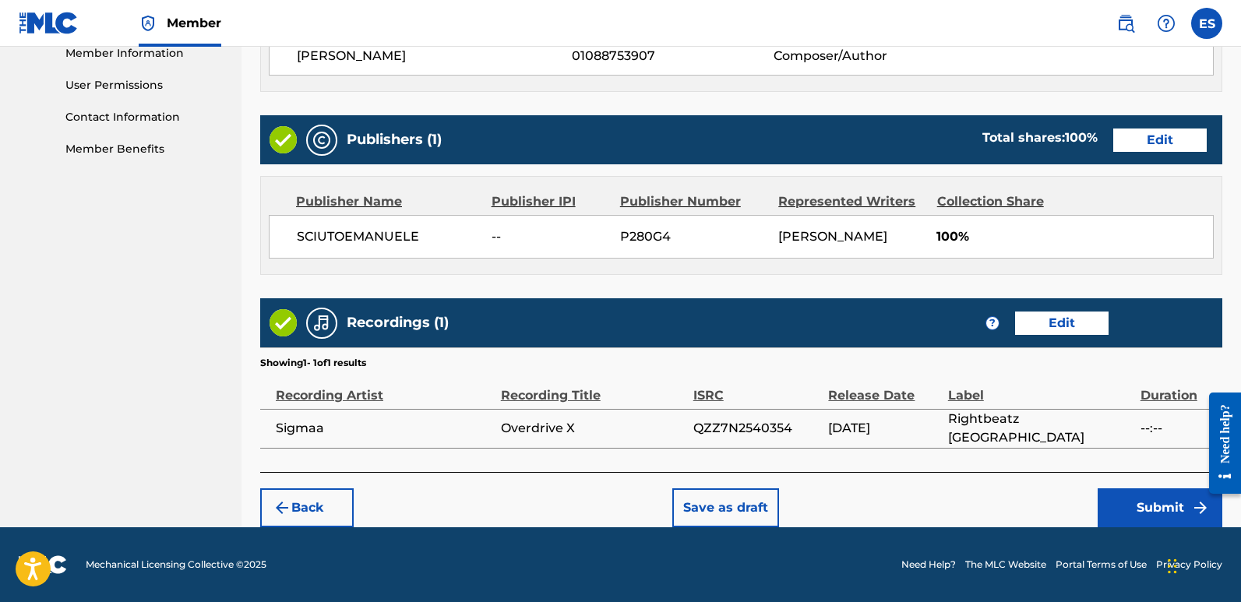
click at [1145, 496] on button "Submit" at bounding box center [1160, 507] width 125 height 39
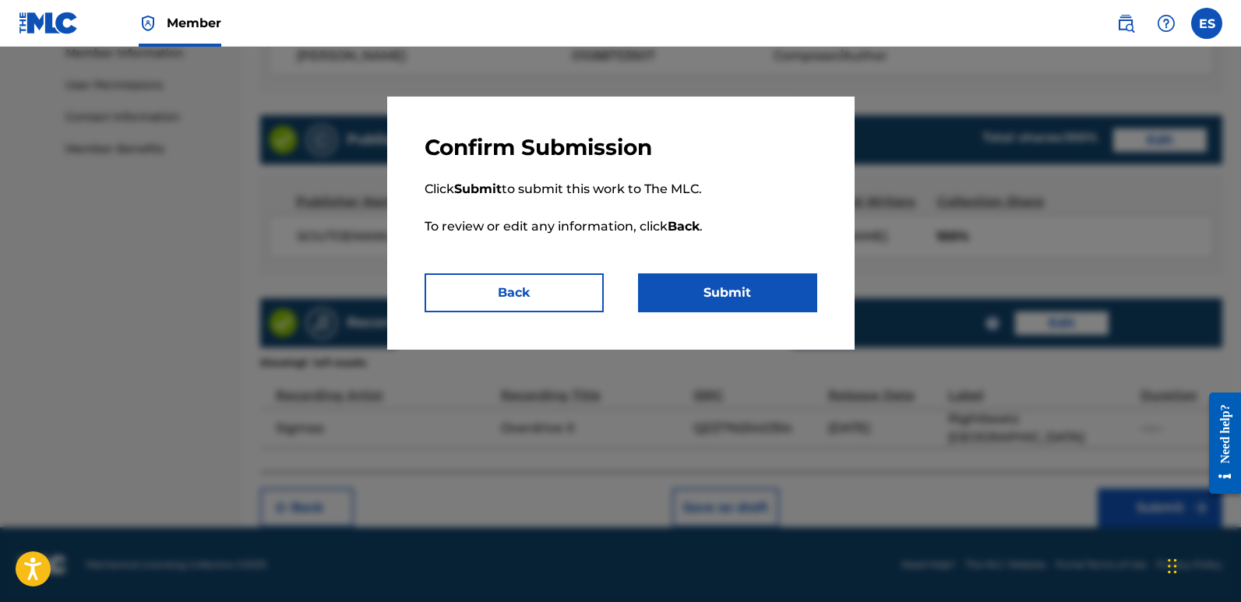
click at [742, 289] on button "Submit" at bounding box center [727, 292] width 179 height 39
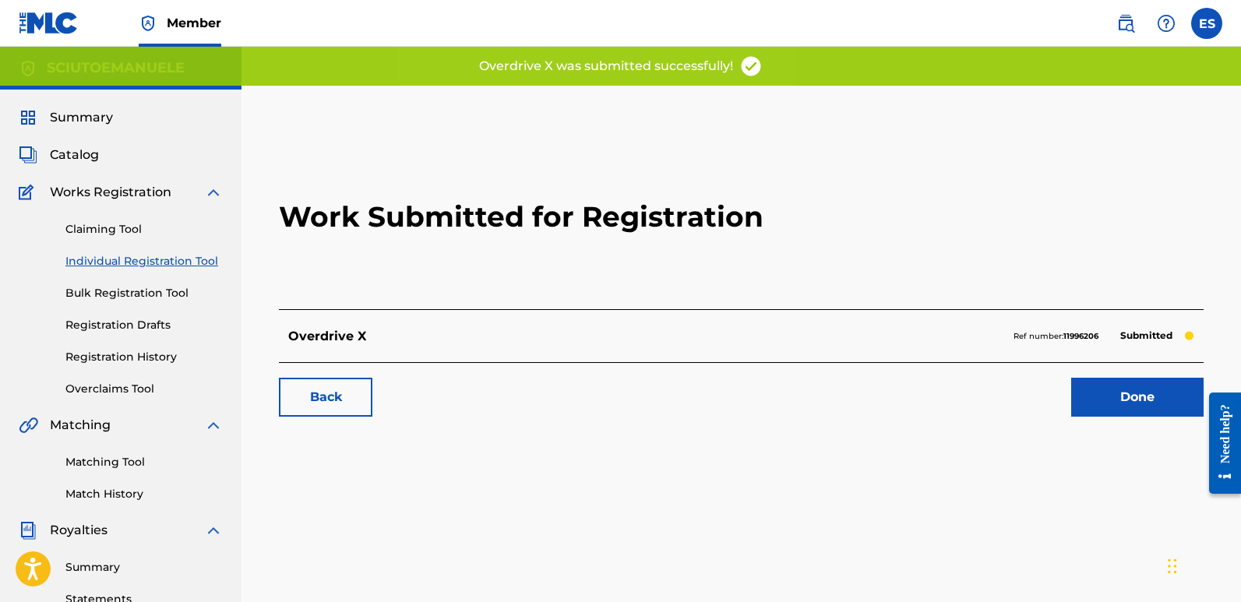
click at [1137, 388] on link "Done" at bounding box center [1137, 397] width 132 height 39
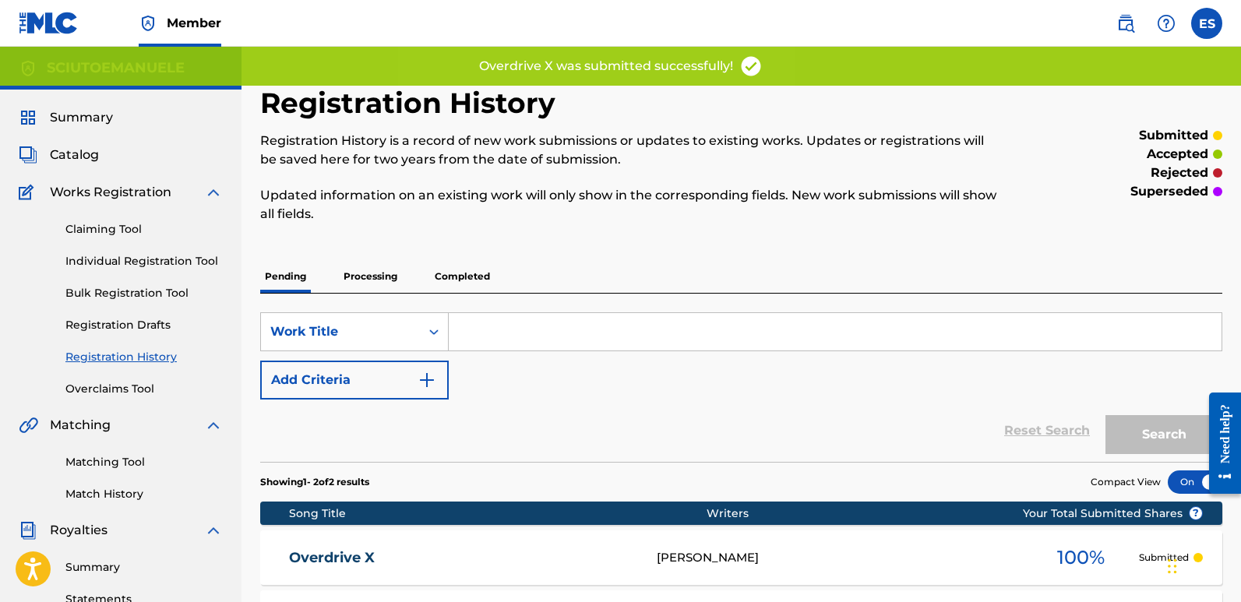
click at [137, 261] on link "Individual Registration Tool" at bounding box center [143, 261] width 157 height 16
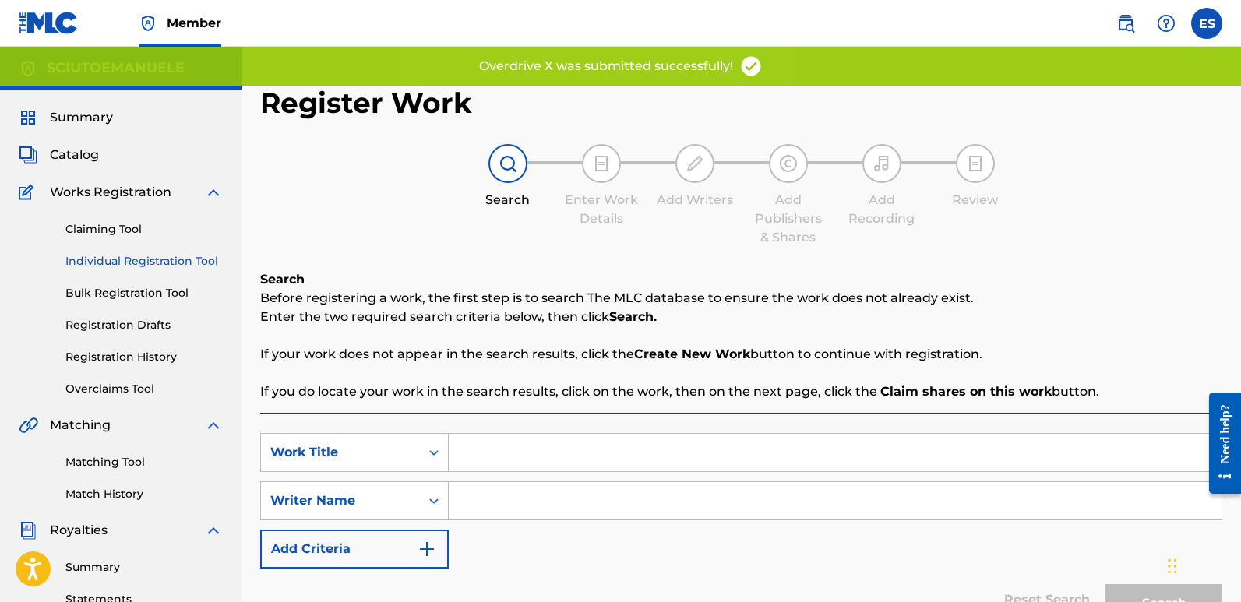
click at [552, 469] on input "Search Form" at bounding box center [835, 452] width 773 height 37
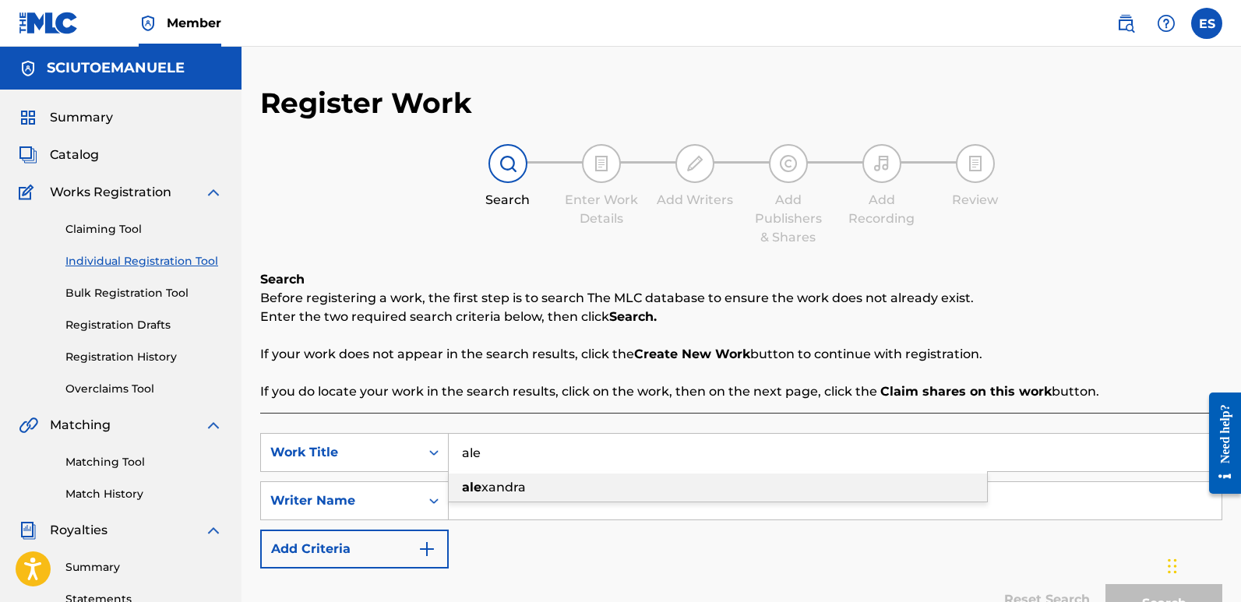
click at [521, 485] on span "xandra" at bounding box center [503, 487] width 44 height 15
type input "[PERSON_NAME]"
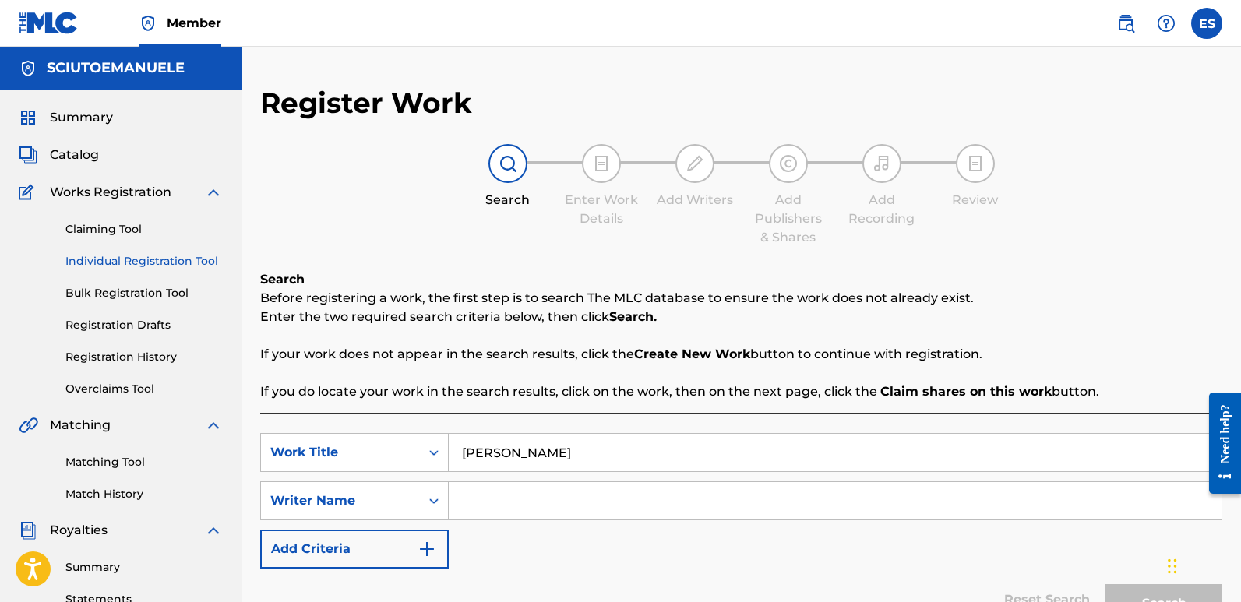
click at [521, 485] on input "Search Form" at bounding box center [835, 500] width 773 height 37
type input "emanuelesciuto"
click at [1105, 584] on button "Search" at bounding box center [1163, 603] width 117 height 39
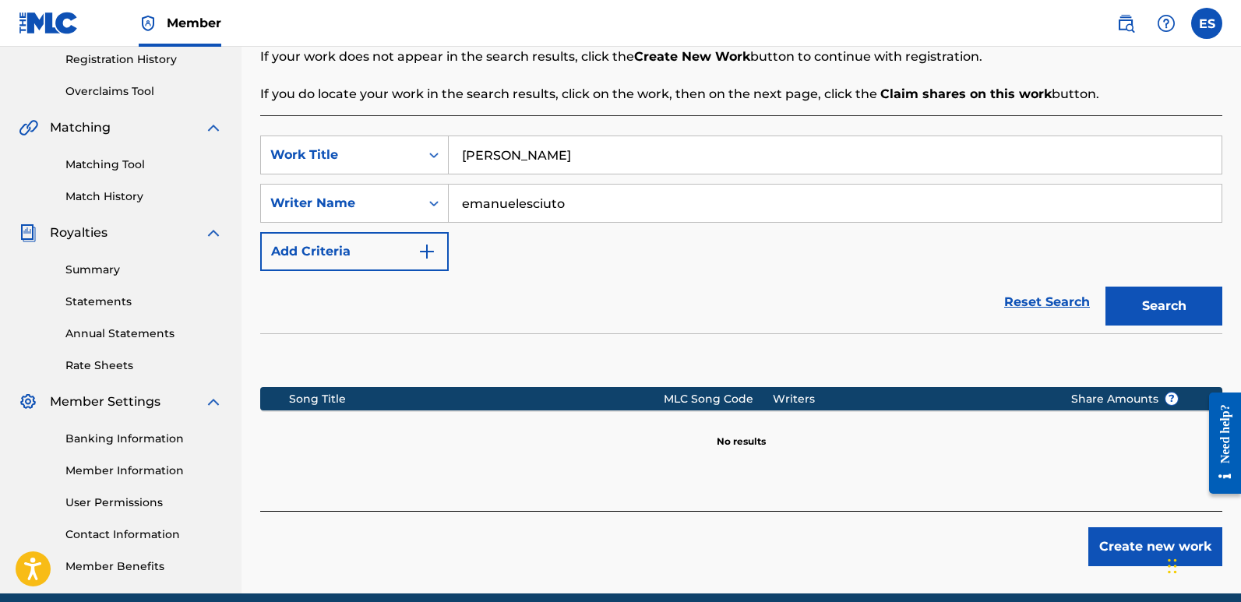
click at [1137, 534] on button "Create new work" at bounding box center [1155, 546] width 134 height 39
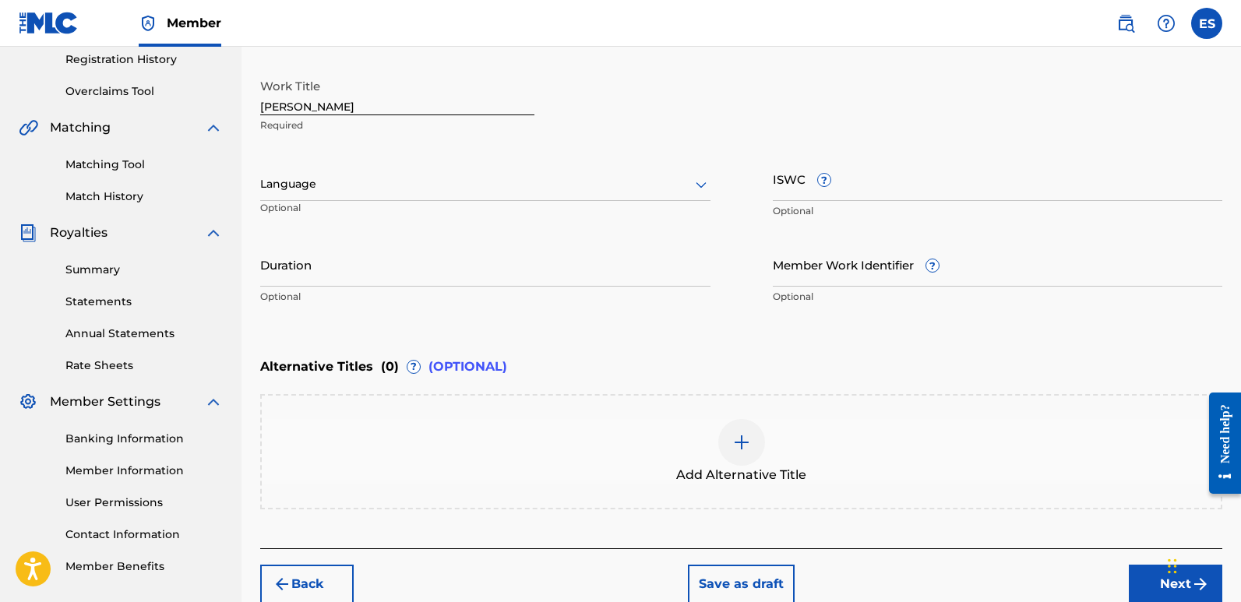
click at [569, 188] on div at bounding box center [485, 183] width 450 height 19
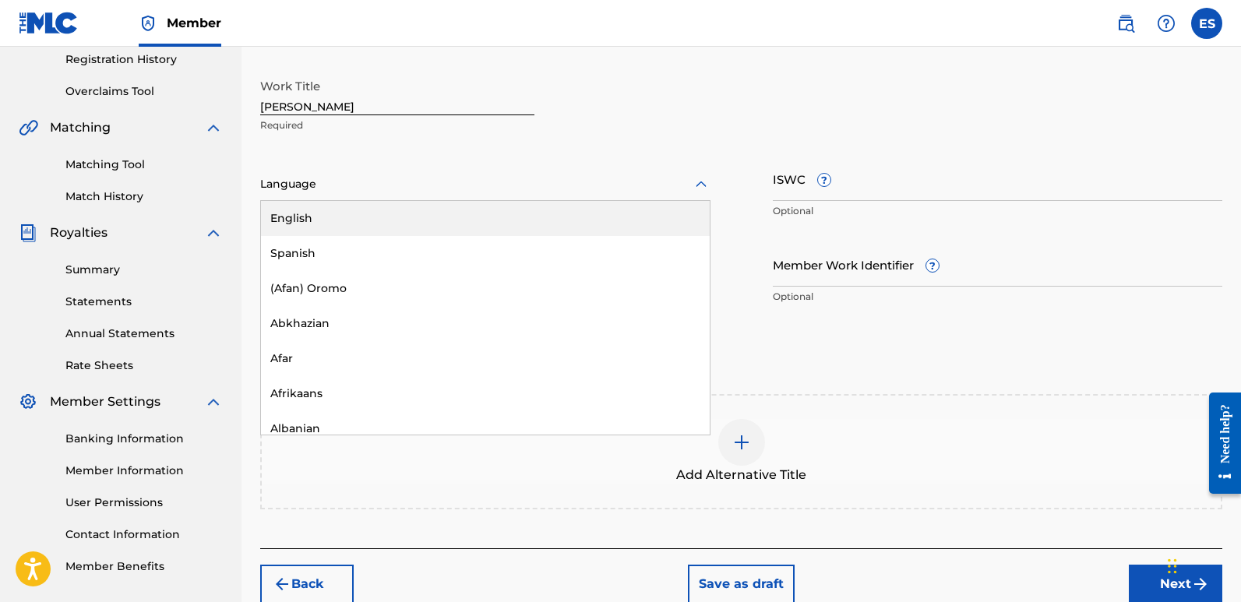
click at [375, 234] on div "English" at bounding box center [485, 218] width 449 height 35
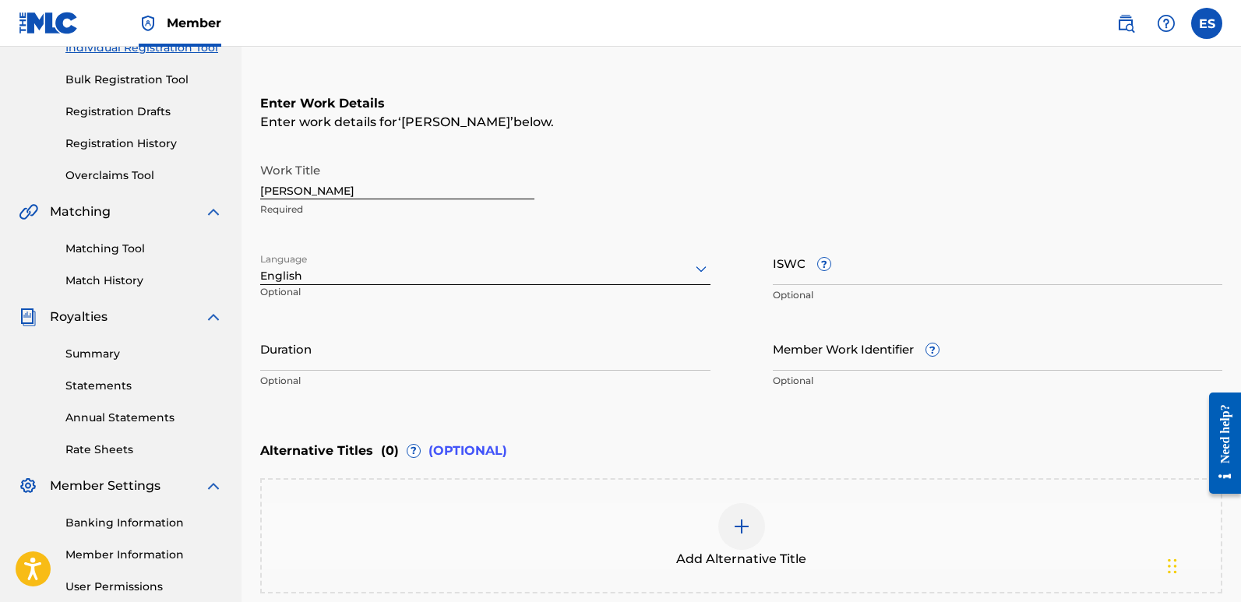
scroll to position [210, 0]
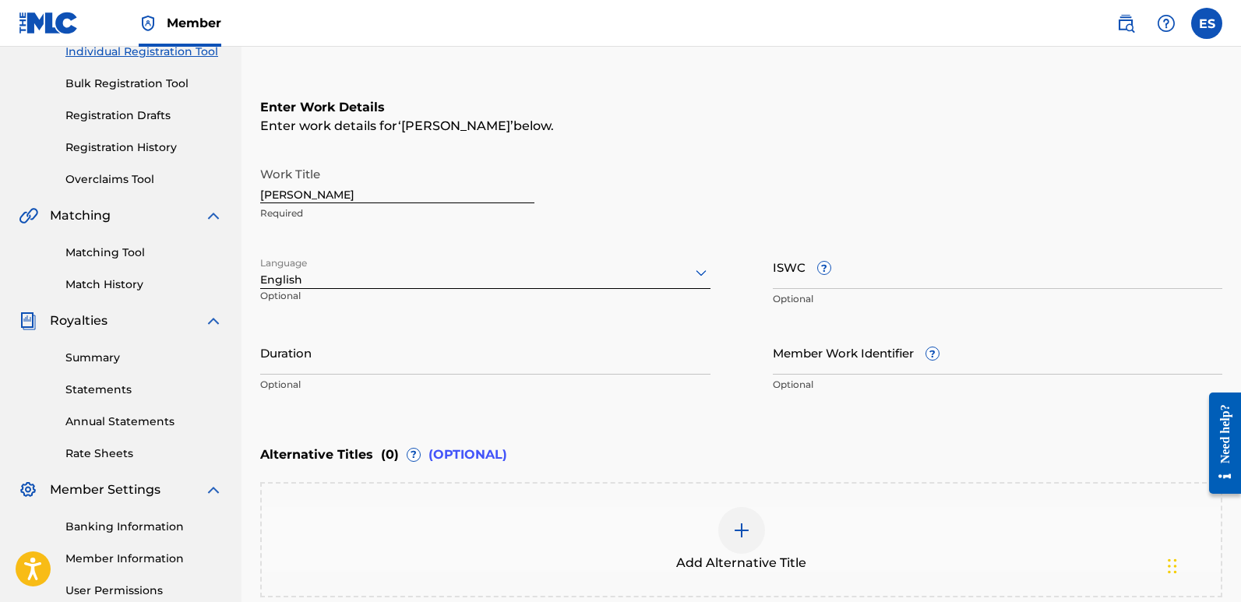
click at [313, 194] on input "[PERSON_NAME]" at bounding box center [397, 181] width 274 height 44
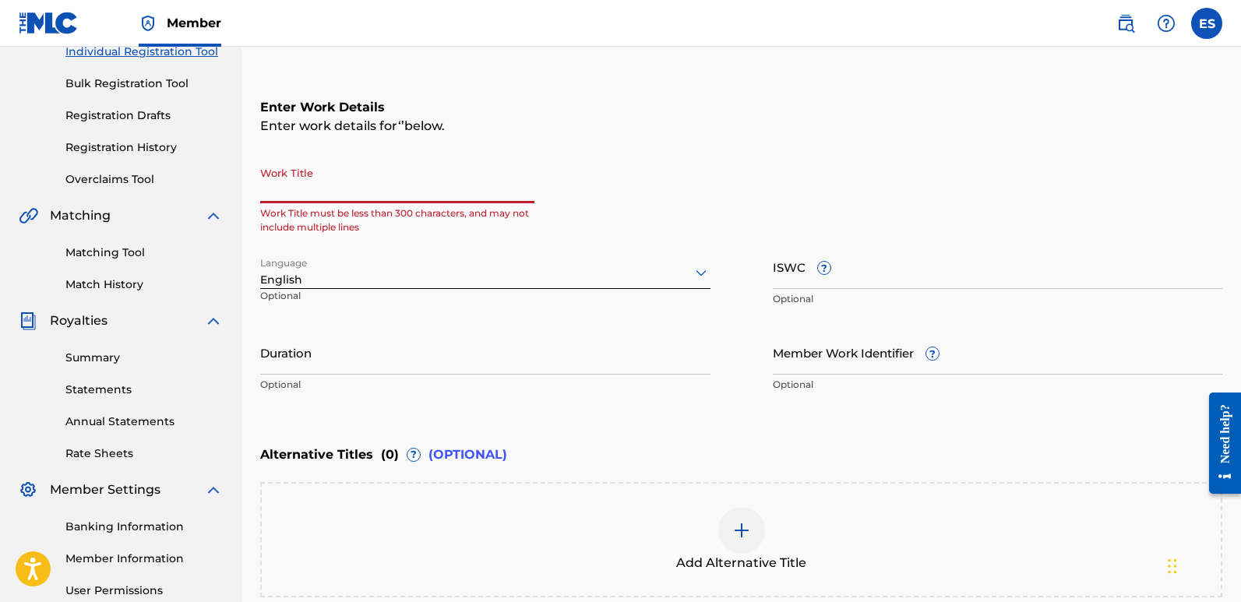
paste input "Reign Of Bass"
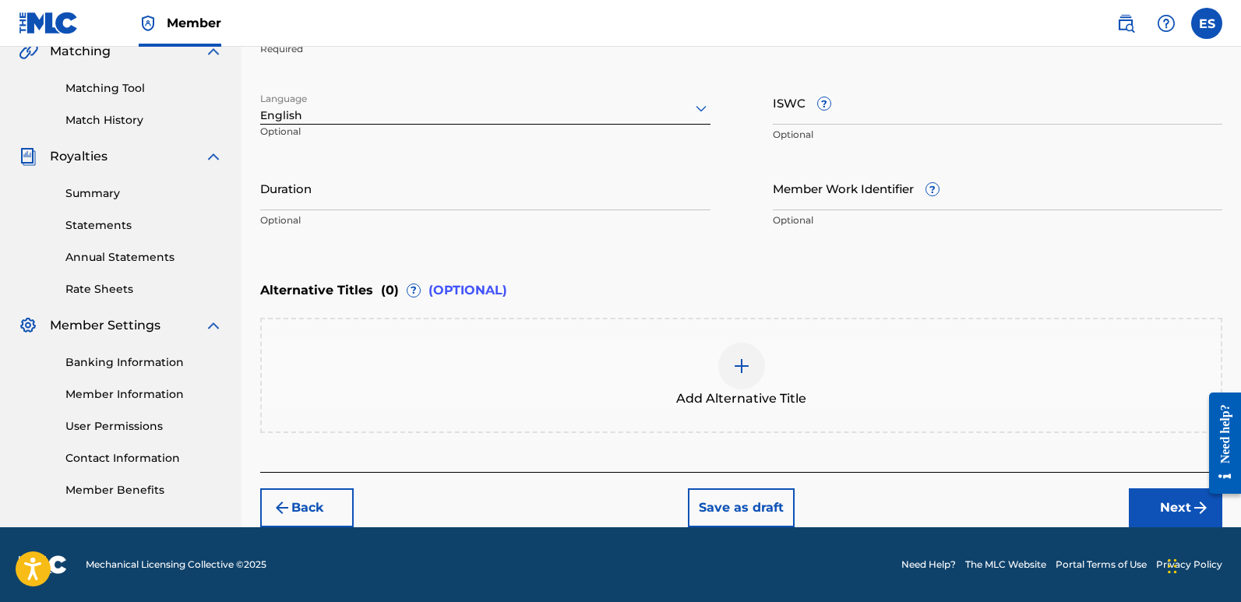
type input "Reign Of Bass"
click at [1153, 501] on button "Next" at bounding box center [1175, 507] width 93 height 39
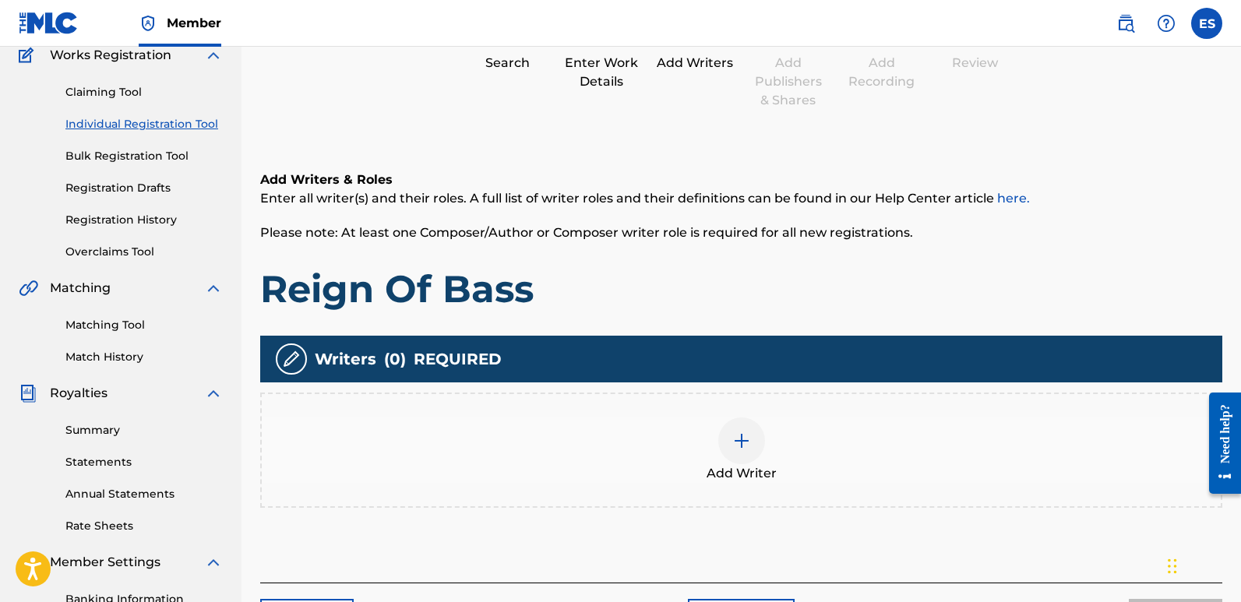
scroll to position [70, 0]
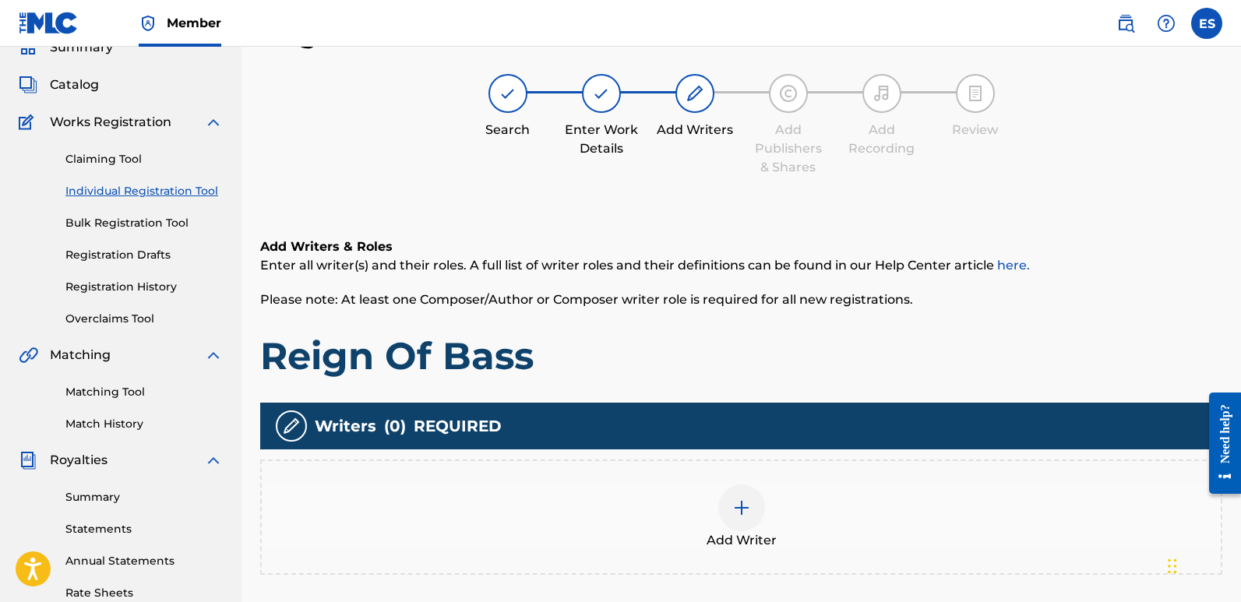
click at [739, 530] on div at bounding box center [741, 508] width 47 height 47
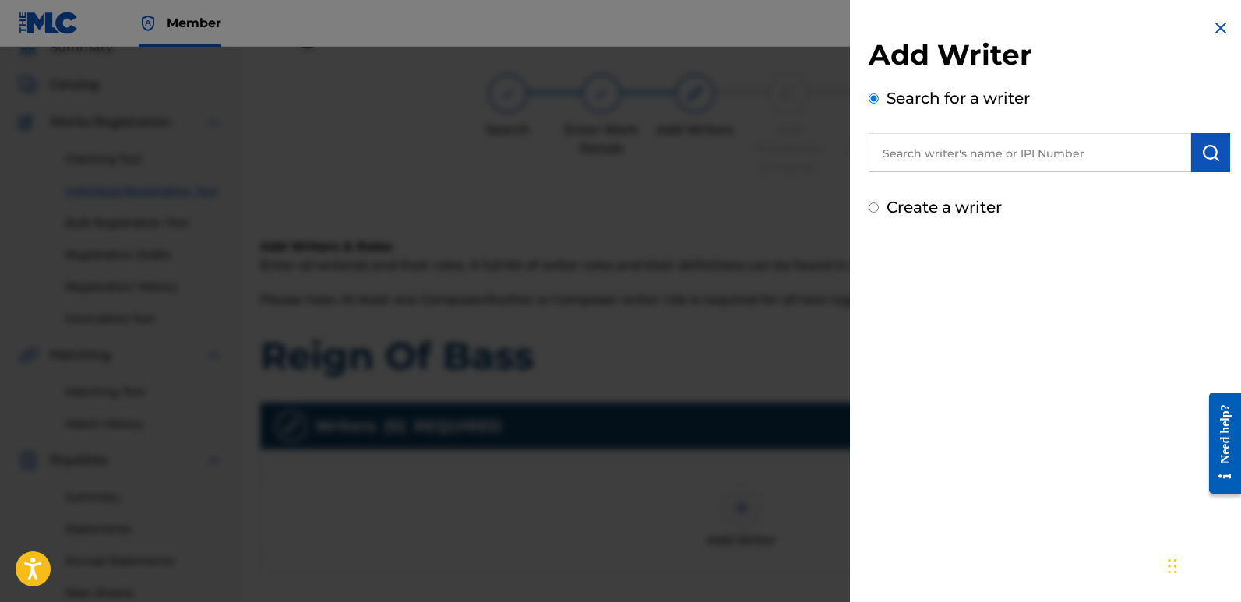
click at [932, 143] on input "text" at bounding box center [1030, 152] width 323 height 39
type input "emanuelesciuto"
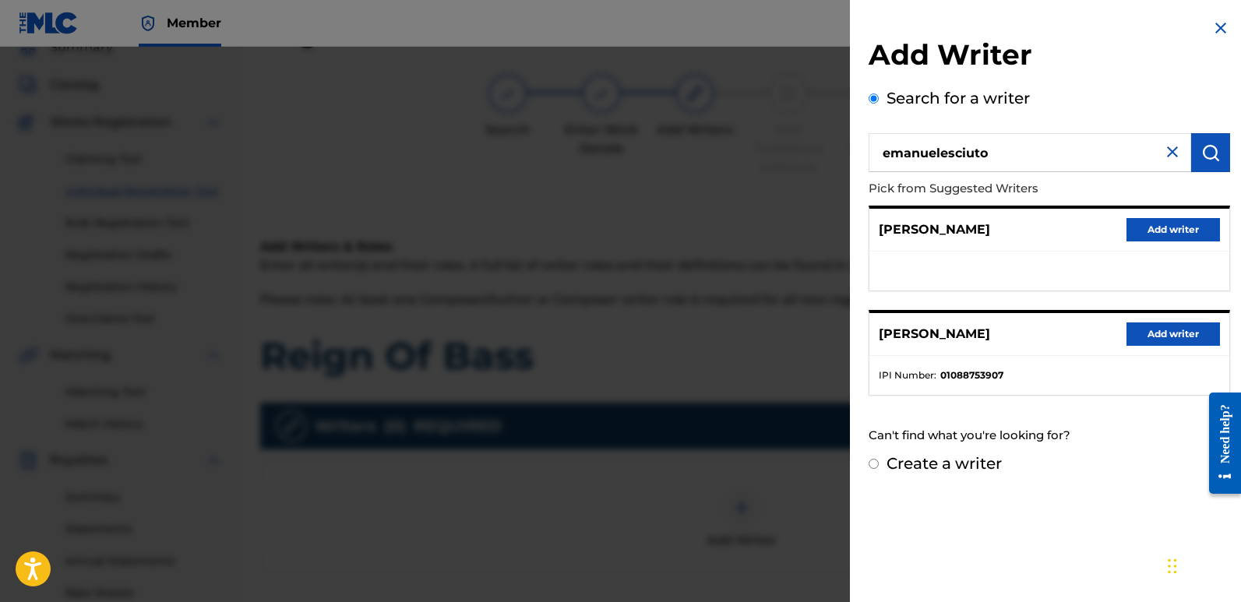
click at [1162, 328] on button "Add writer" at bounding box center [1172, 334] width 93 height 23
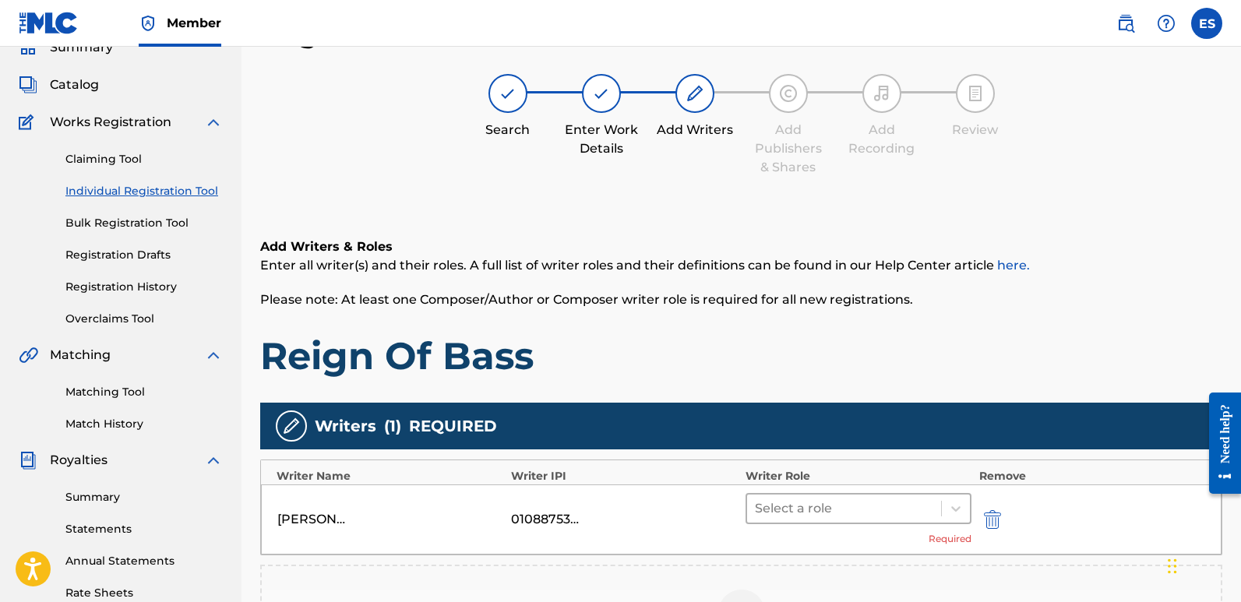
click at [890, 506] on div at bounding box center [844, 509] width 178 height 22
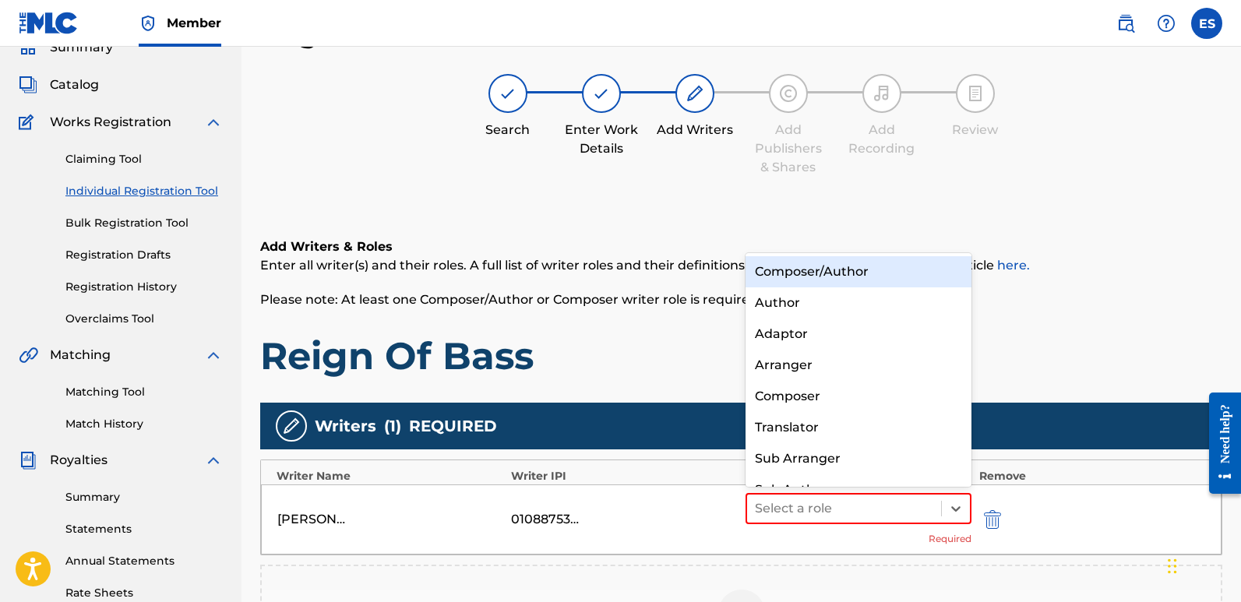
click at [831, 277] on div "Composer/Author" at bounding box center [859, 271] width 226 height 31
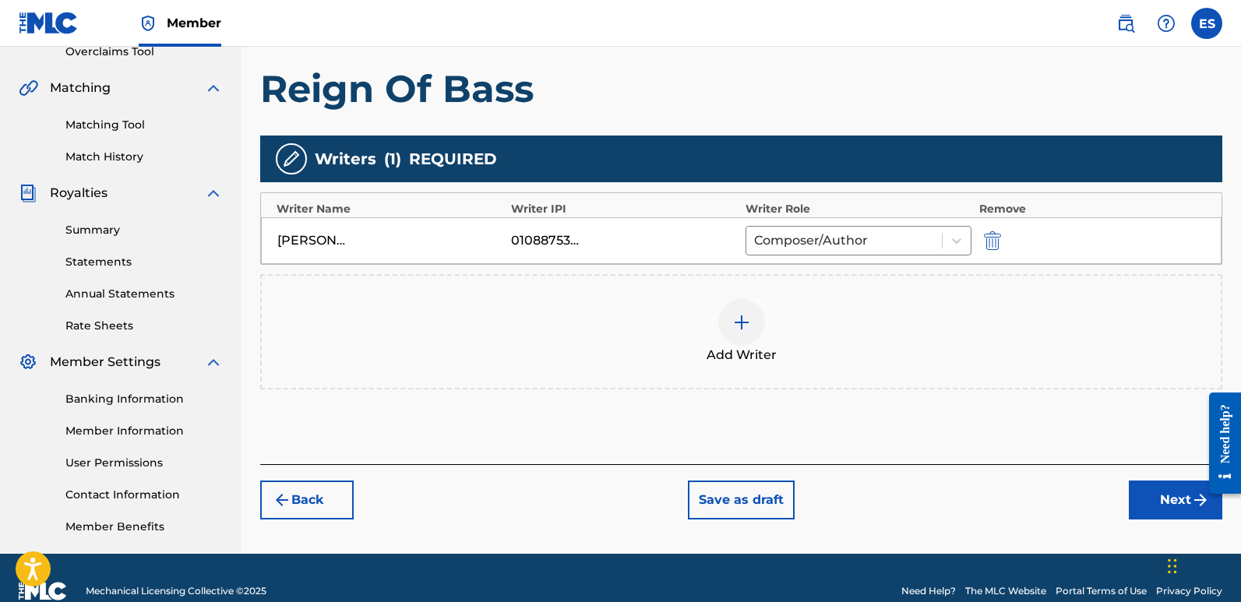
click at [1148, 497] on button "Next" at bounding box center [1175, 500] width 93 height 39
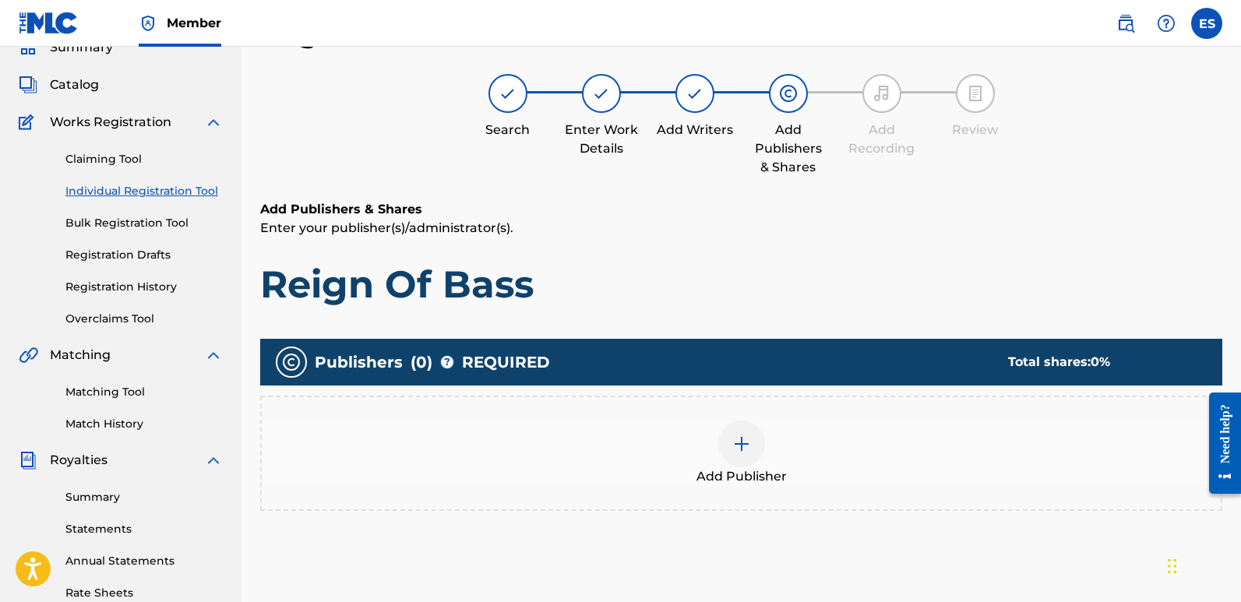
click at [758, 472] on span "Add Publisher" at bounding box center [741, 476] width 90 height 19
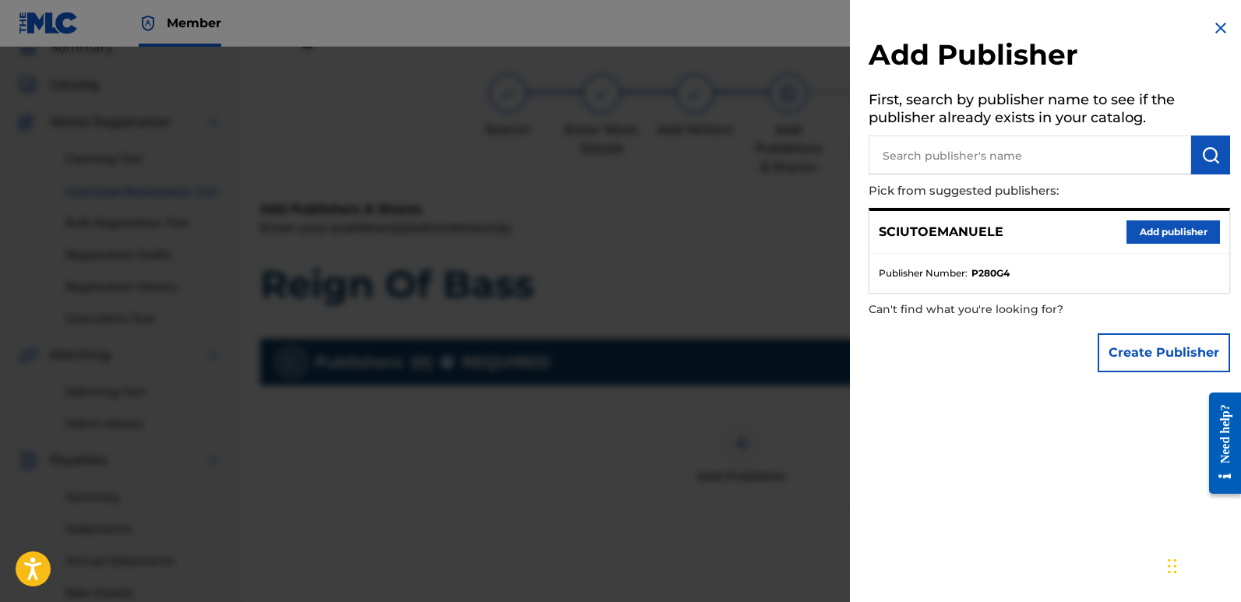
click at [1173, 232] on button "Add publisher" at bounding box center [1172, 231] width 93 height 23
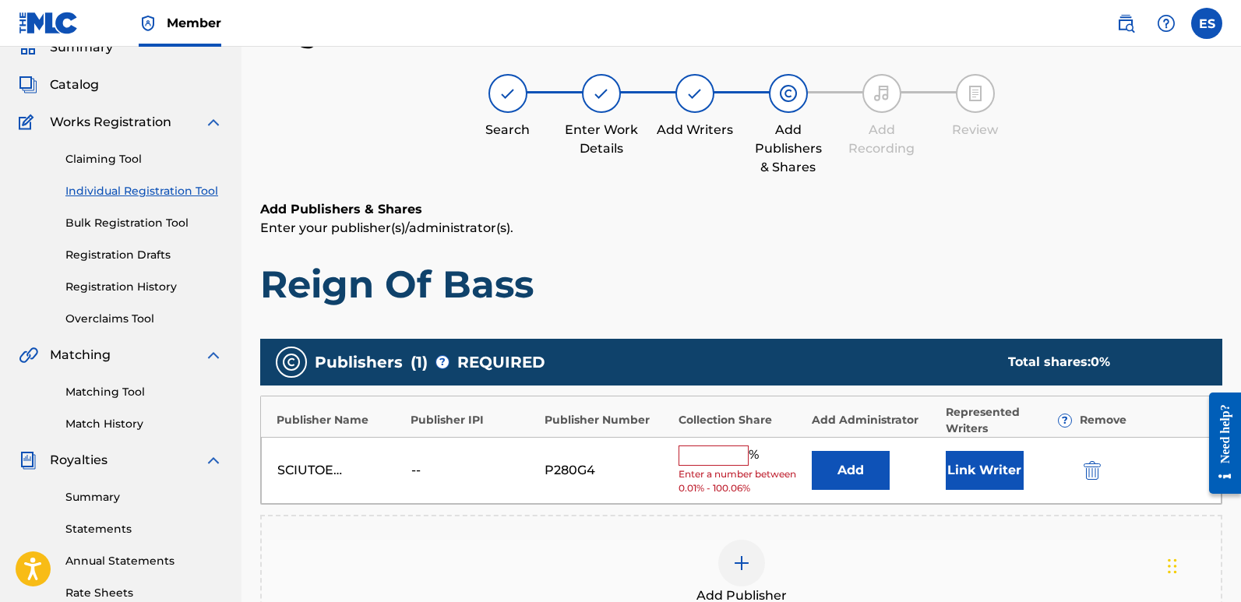
click at [971, 487] on button "Link Writer" at bounding box center [985, 470] width 78 height 39
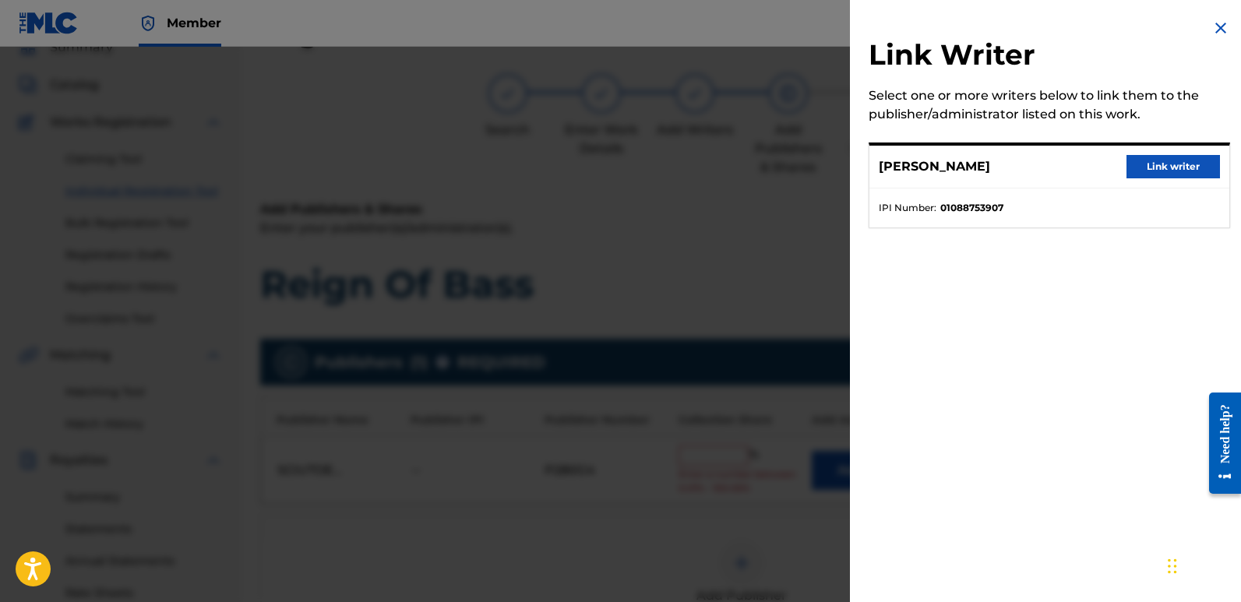
click at [1170, 160] on button "Link writer" at bounding box center [1172, 166] width 93 height 23
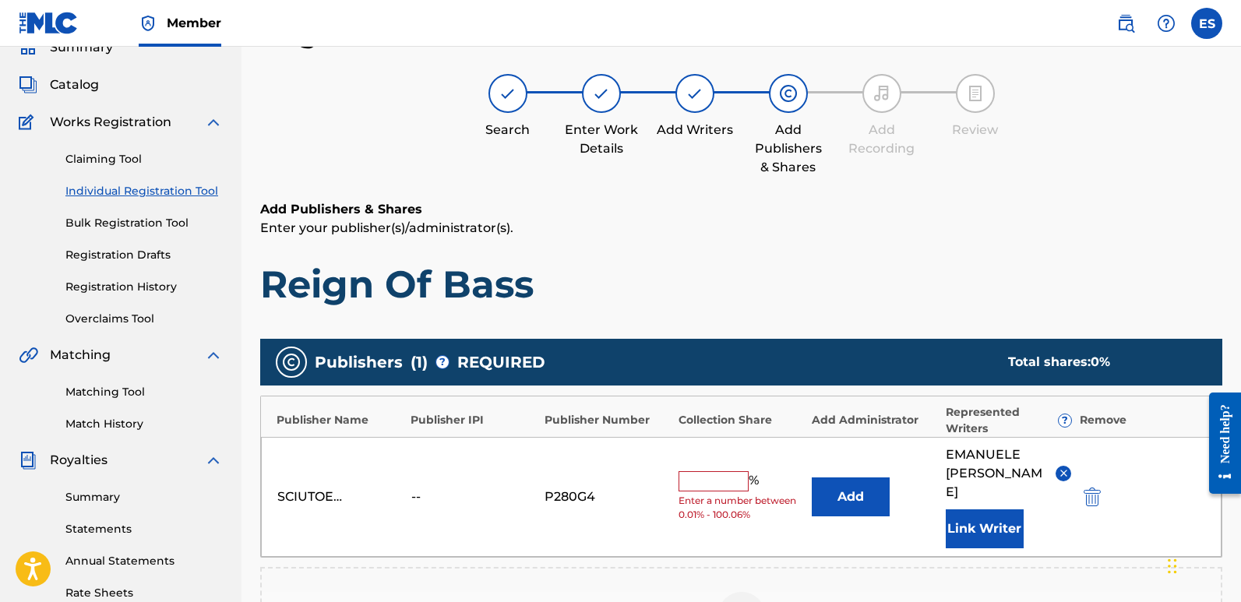
click at [709, 471] on input "text" at bounding box center [714, 481] width 70 height 20
type input "100"
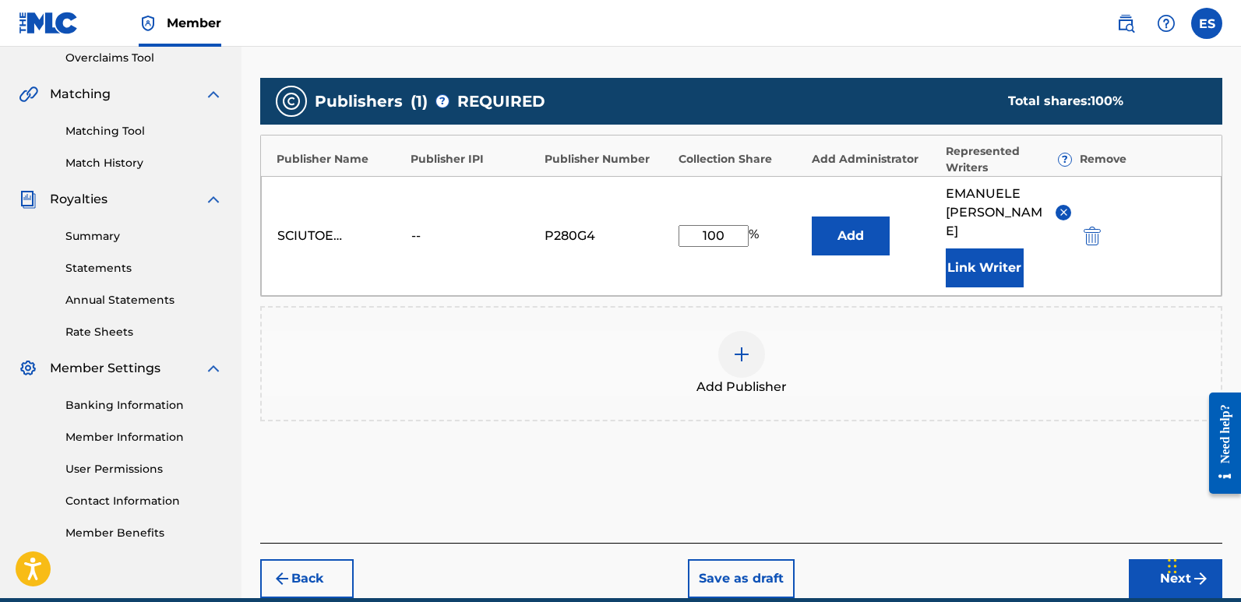
click at [1137, 559] on button "Next" at bounding box center [1175, 578] width 93 height 39
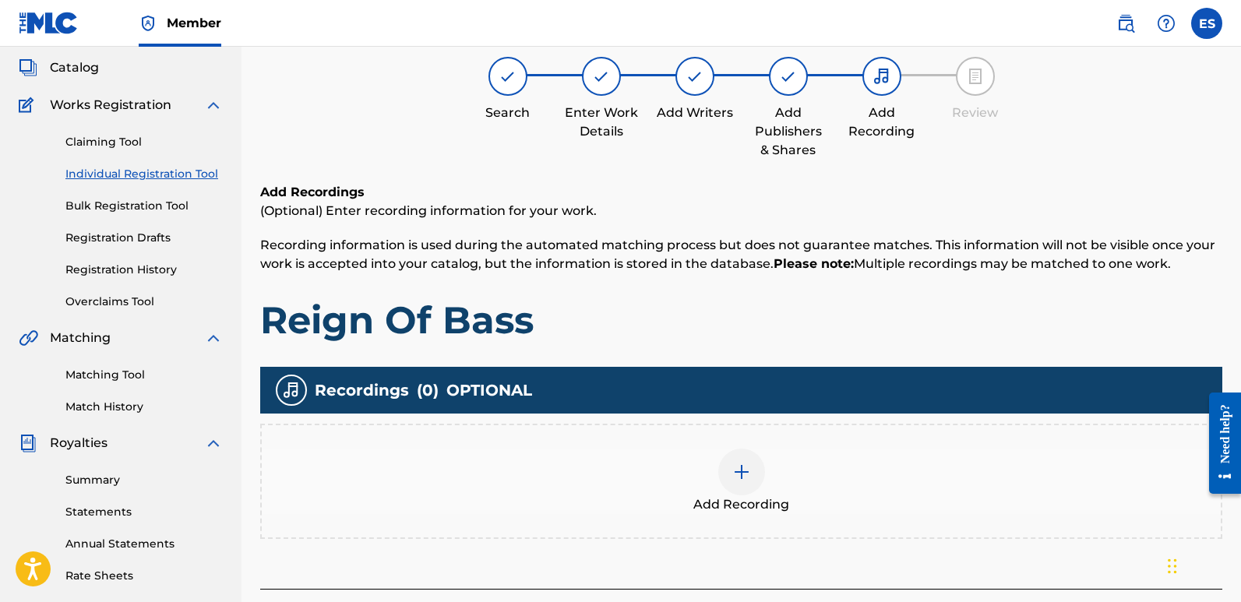
scroll to position [70, 0]
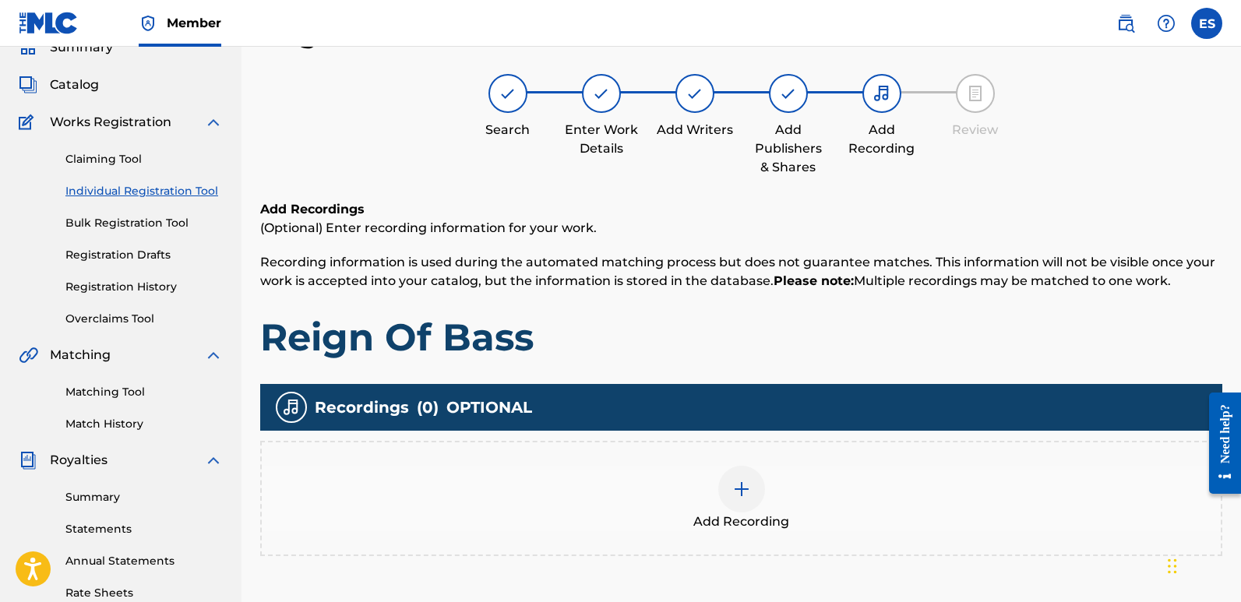
click at [730, 513] on span "Add Recording" at bounding box center [741, 522] width 96 height 19
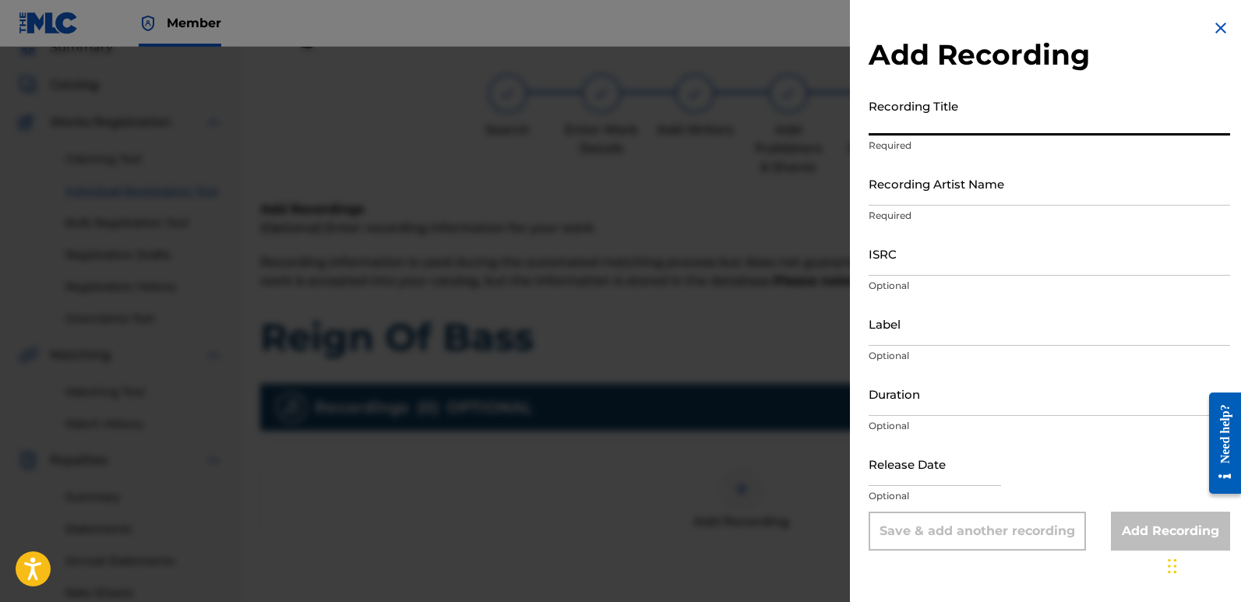
paste input "Reign Of Bass"
type input "Reign Of Bass"
click at [970, 160] on div "Recording Title Reign Of Bass Required" at bounding box center [1049, 126] width 361 height 70
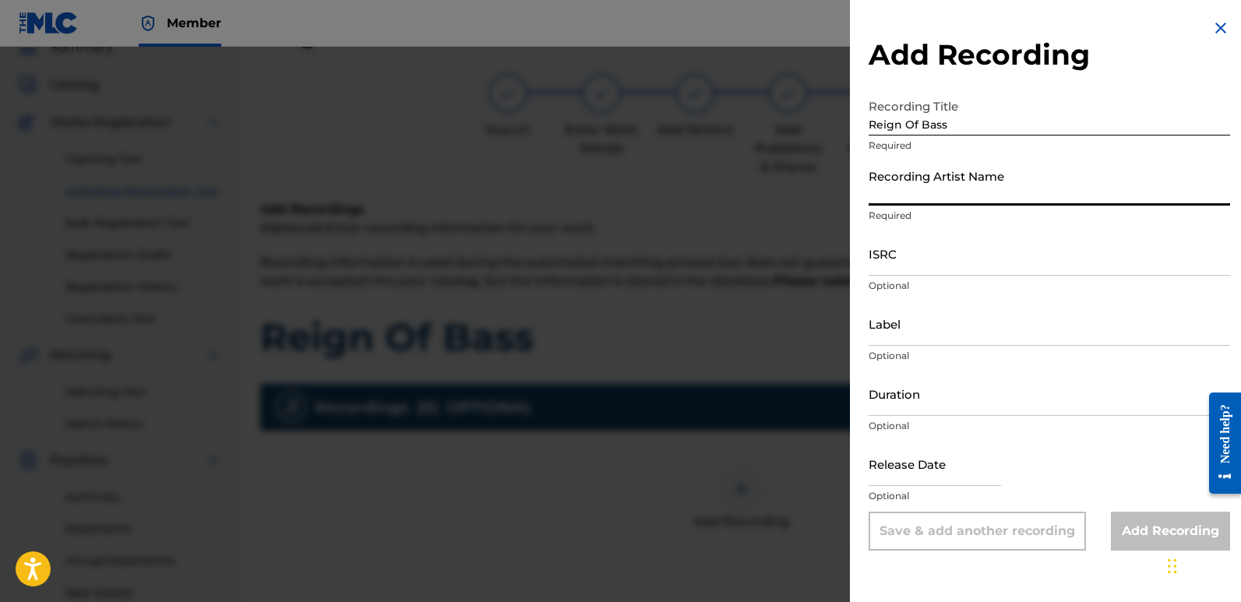
click at [975, 176] on input "Recording Artist Name" at bounding box center [1049, 183] width 361 height 44
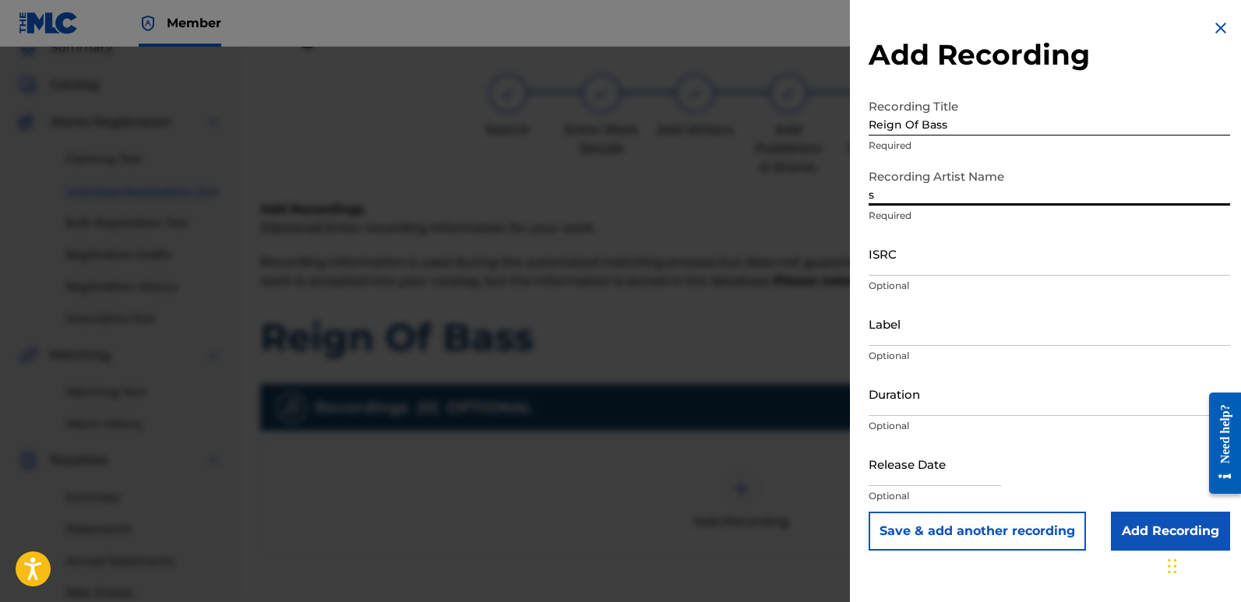
type input "Sigmaa"
click at [923, 255] on input "ISRC" at bounding box center [1049, 253] width 361 height 44
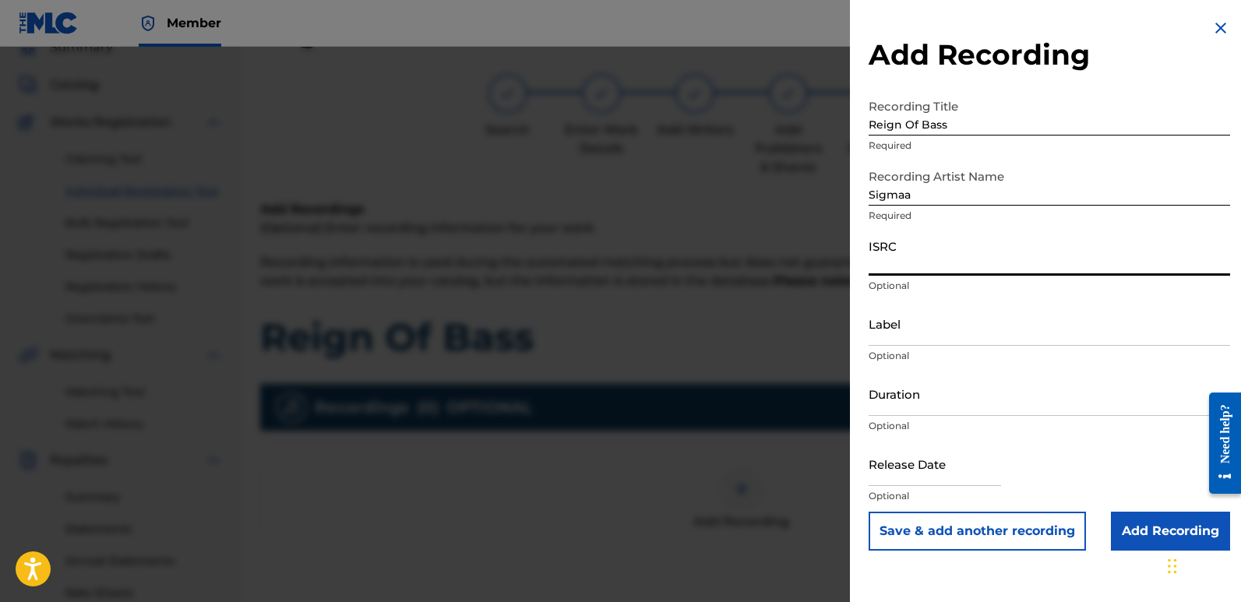
paste input "QZZ7N2540355"
type input "QZZ7N2540355"
click at [981, 334] on input "Label" at bounding box center [1049, 323] width 361 height 44
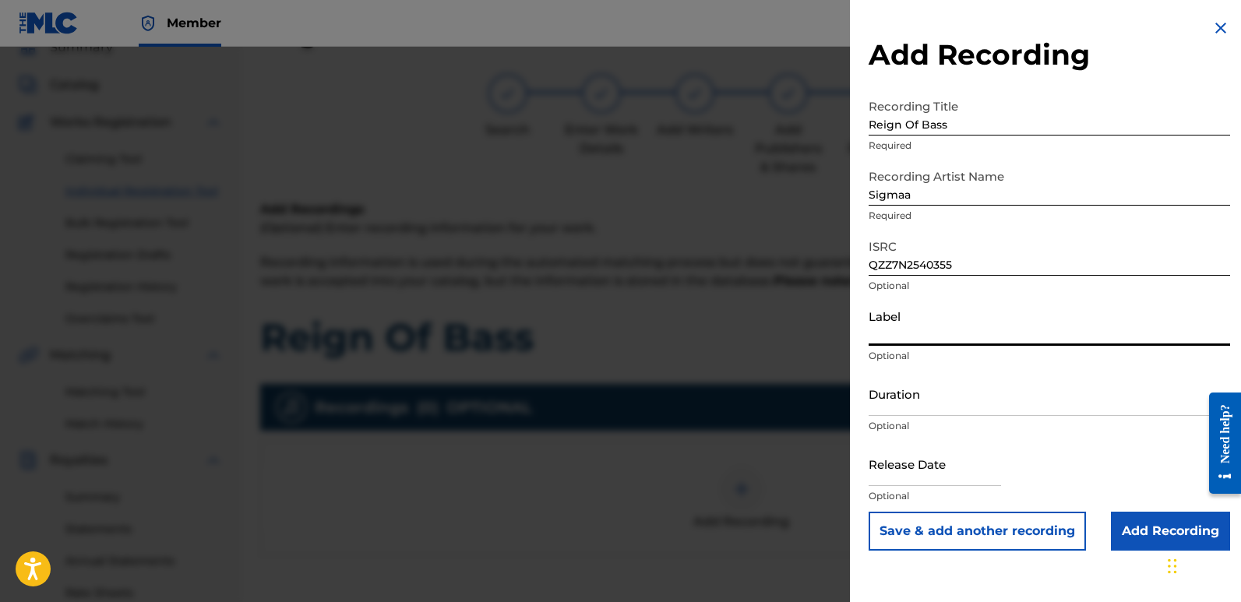
type input "Rightbeatz [GEOGRAPHIC_DATA]"
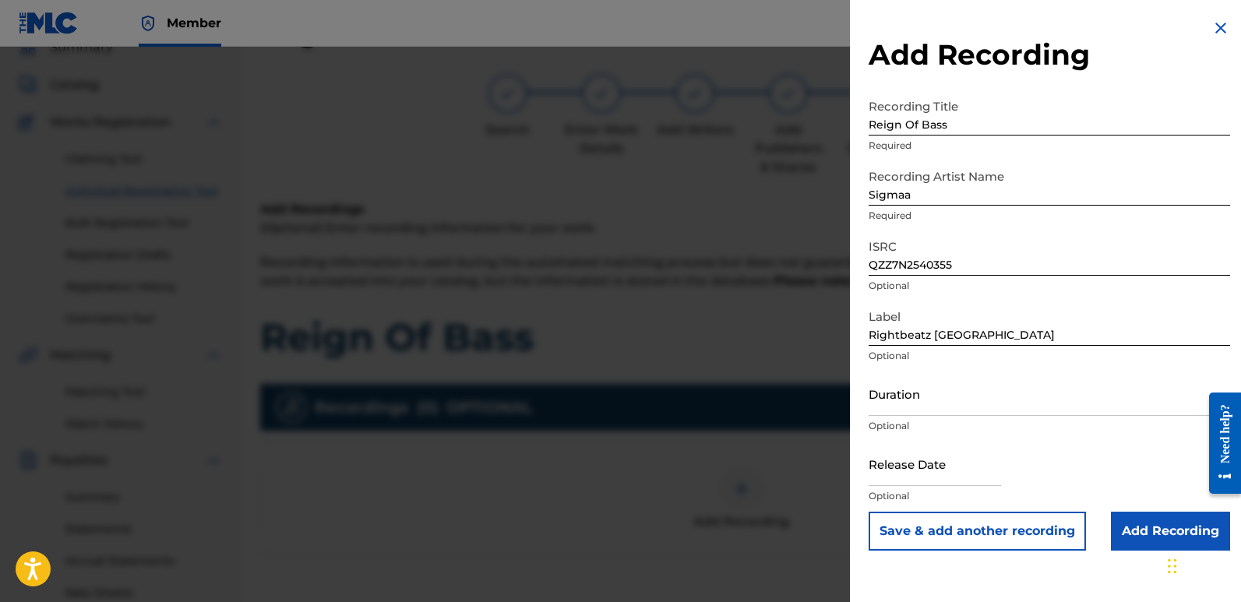
click at [926, 460] on input "text" at bounding box center [935, 464] width 132 height 44
select select "7"
select select "2025"
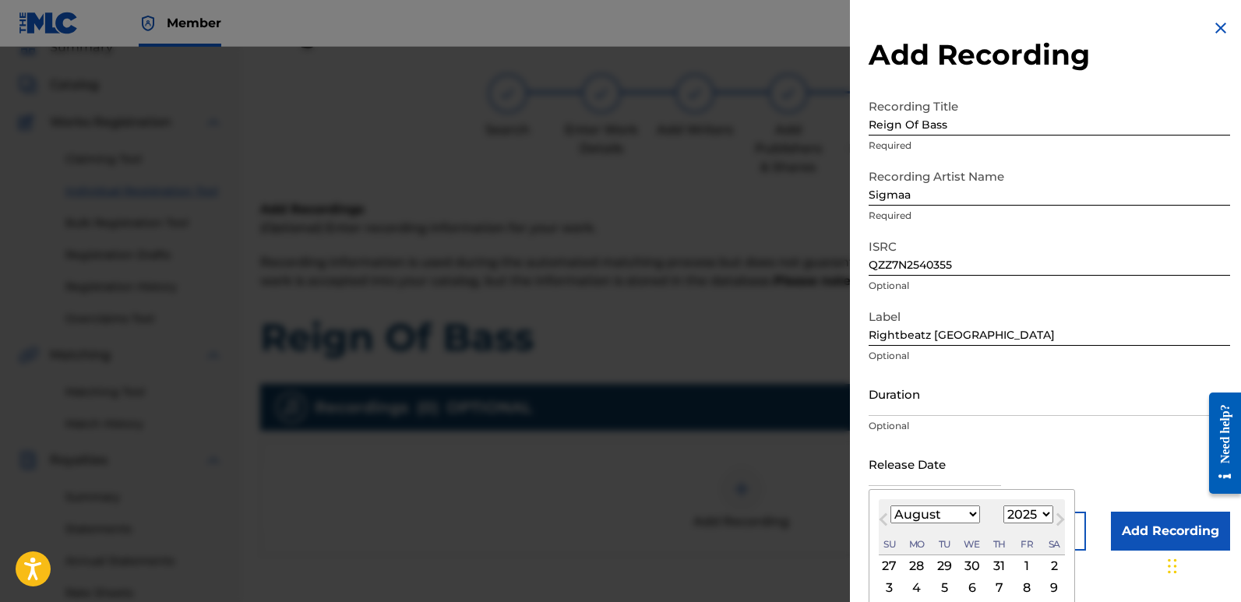
click at [1054, 565] on div "2" at bounding box center [1054, 566] width 19 height 19
type input "[DATE]"
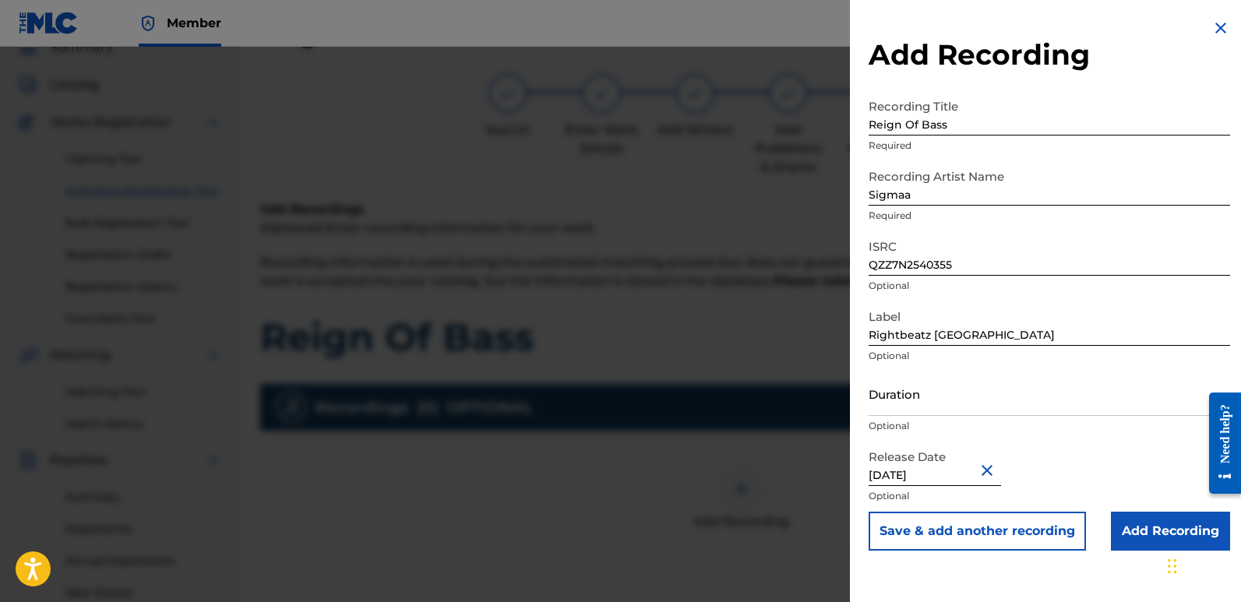
click at [918, 470] on input "[DATE]" at bounding box center [935, 464] width 132 height 44
select select "7"
select select "2025"
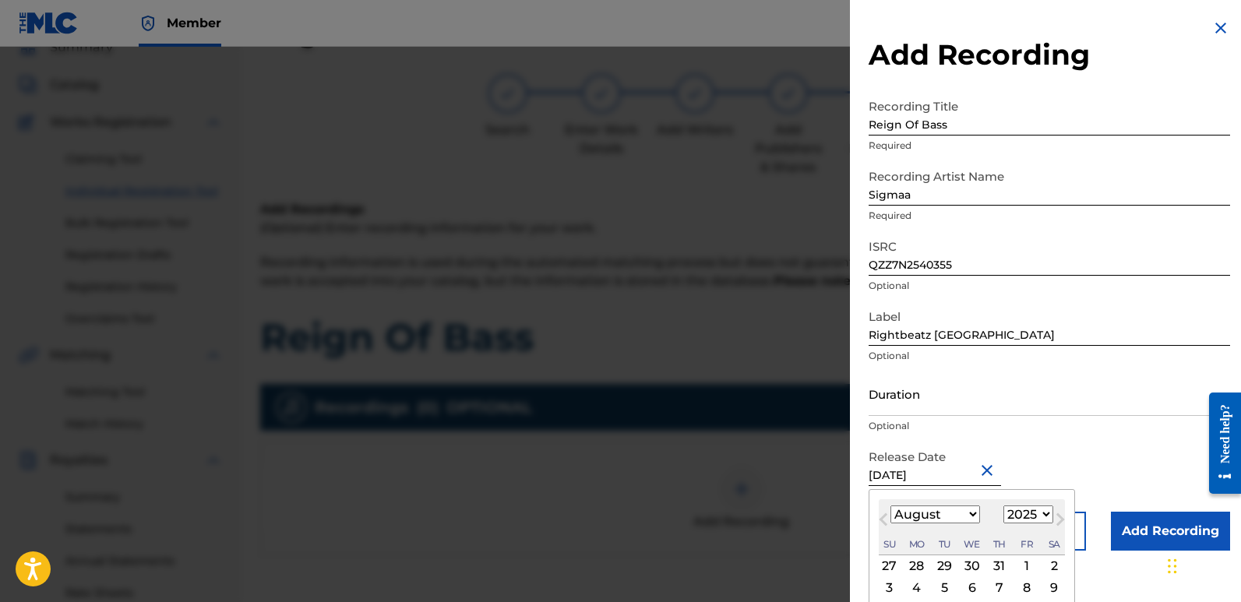
type input "[DATE]"
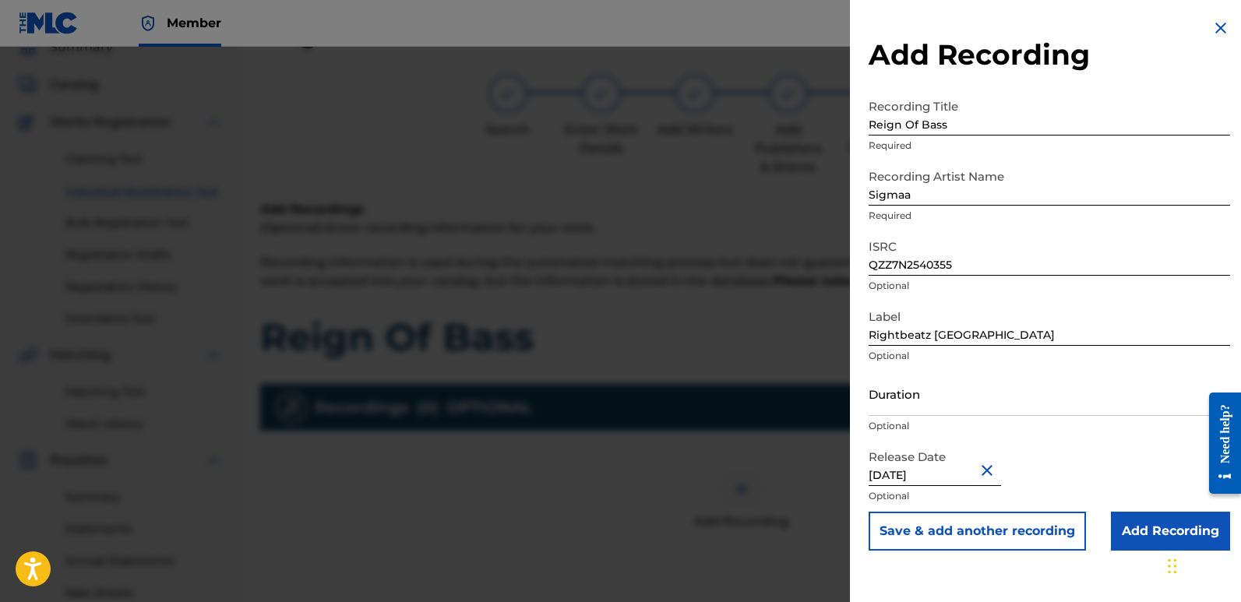
click at [1134, 530] on input "Add Recording" at bounding box center [1170, 531] width 119 height 39
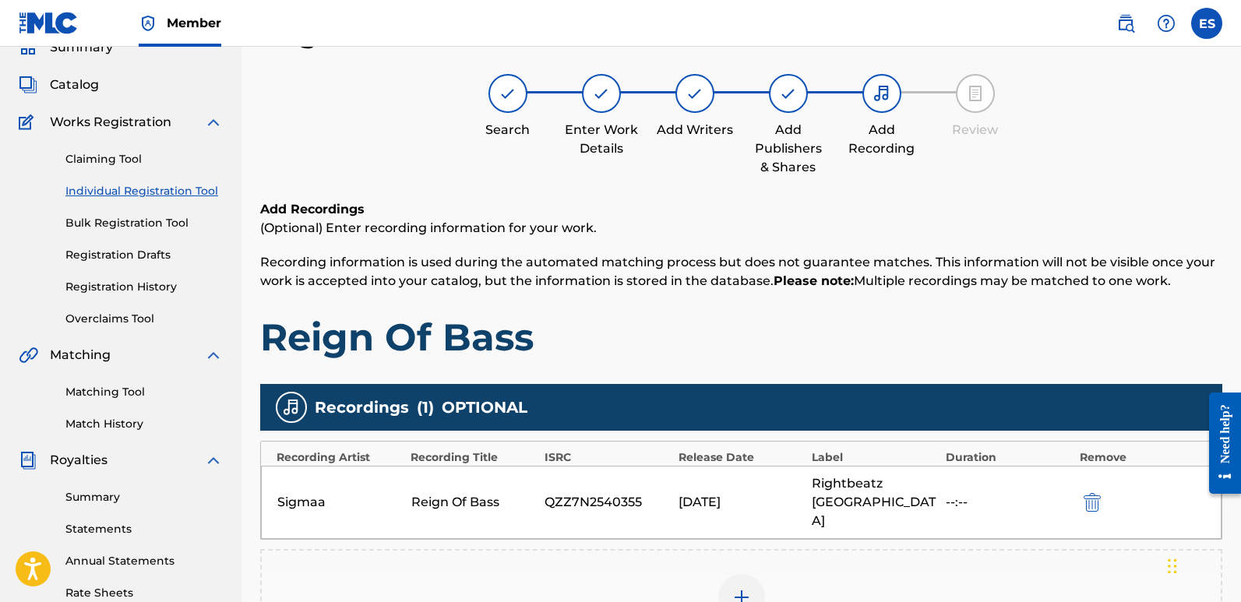
scroll to position [364, 0]
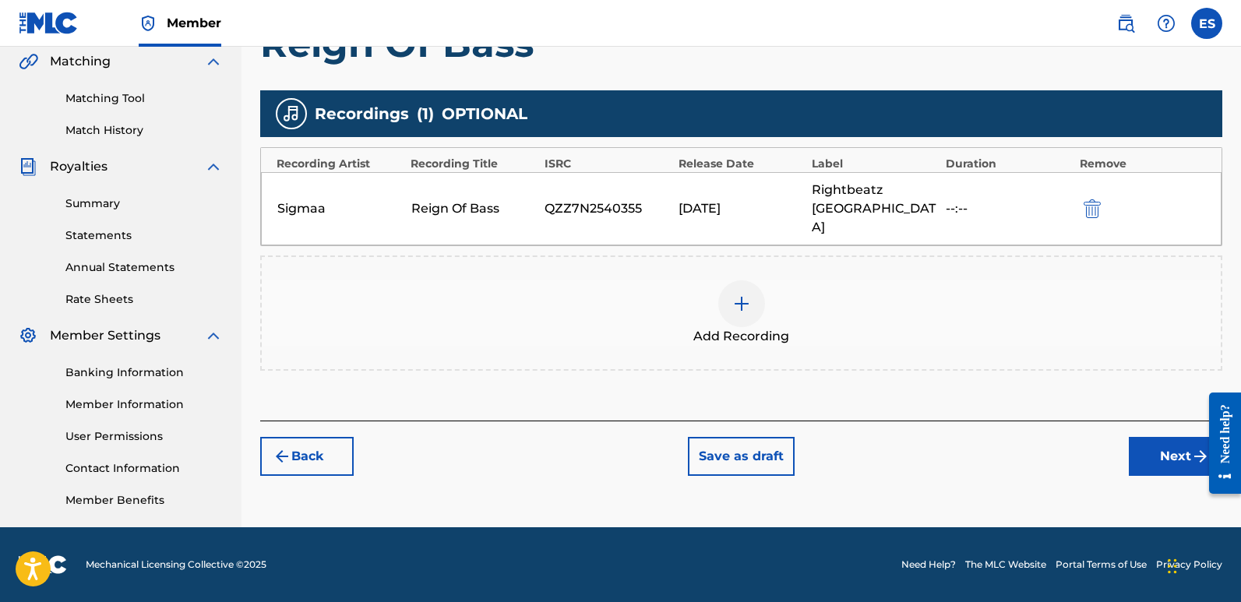
click at [1158, 437] on button "Next" at bounding box center [1175, 456] width 93 height 39
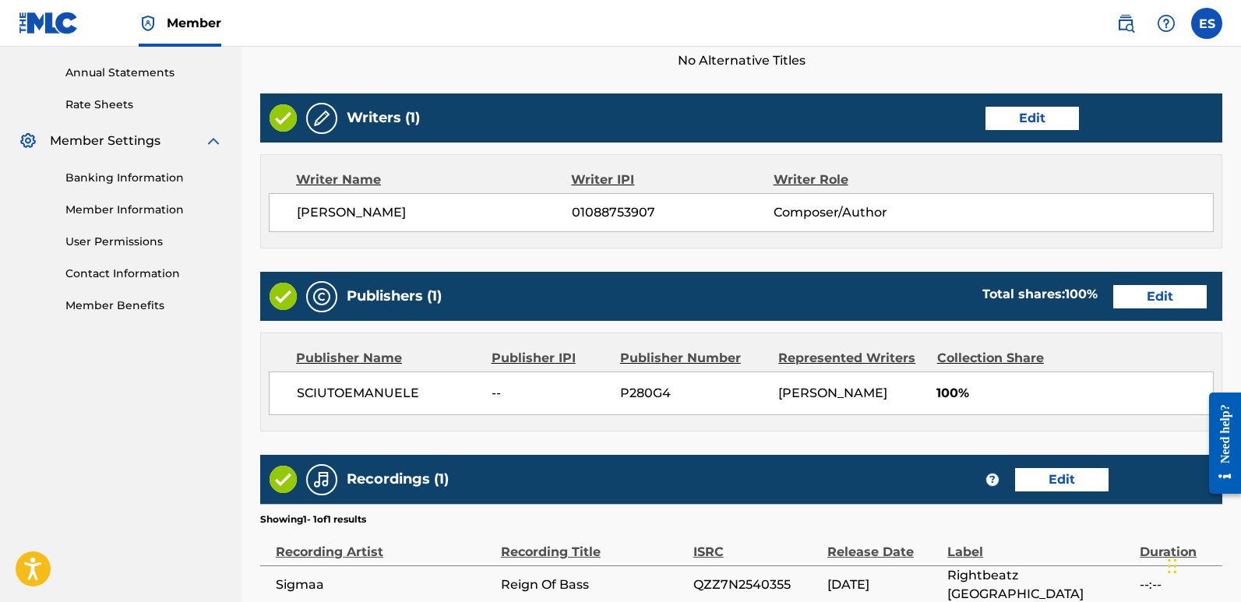
scroll to position [715, 0]
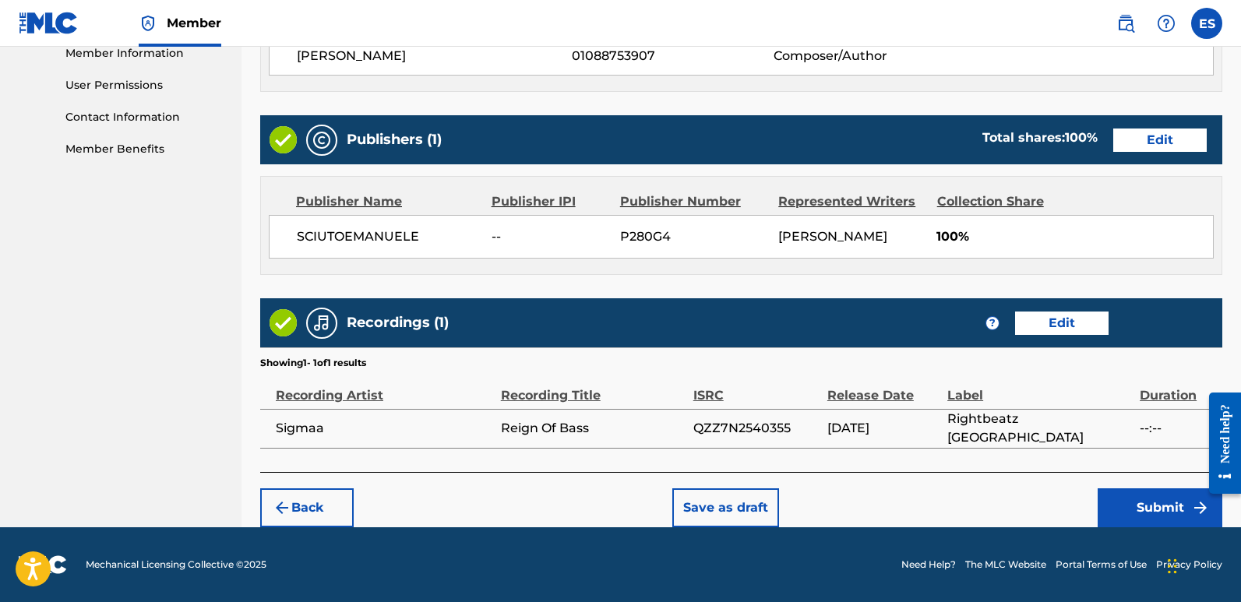
click at [1156, 499] on button "Submit" at bounding box center [1160, 507] width 125 height 39
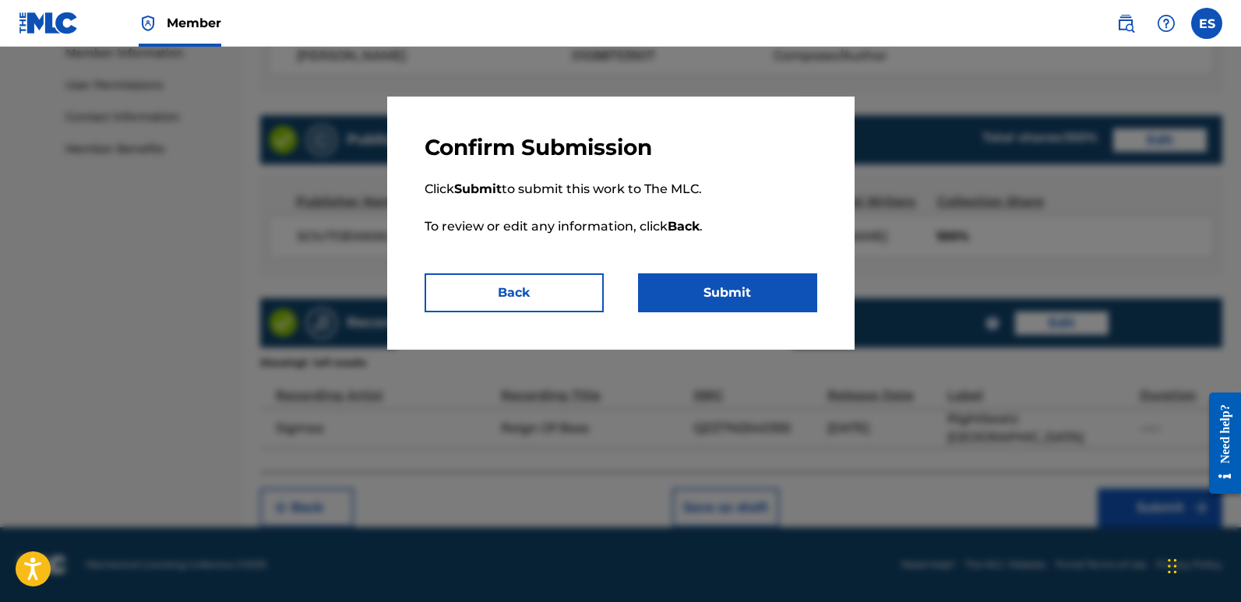
click at [777, 295] on button "Submit" at bounding box center [727, 292] width 179 height 39
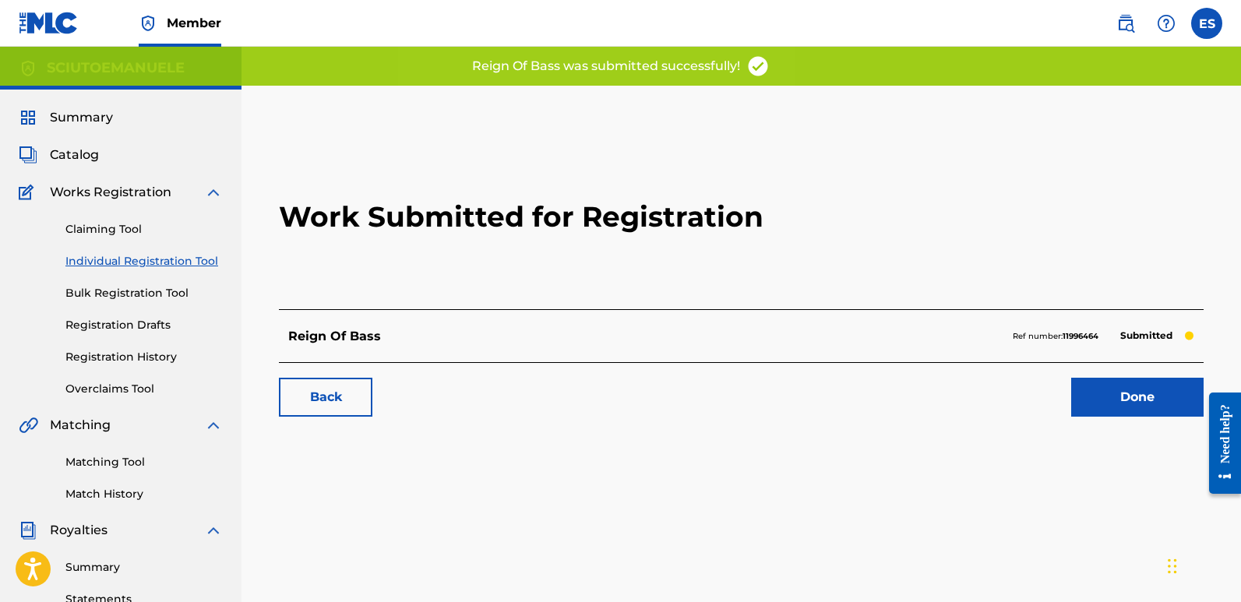
click at [1138, 397] on link "Done" at bounding box center [1137, 397] width 132 height 39
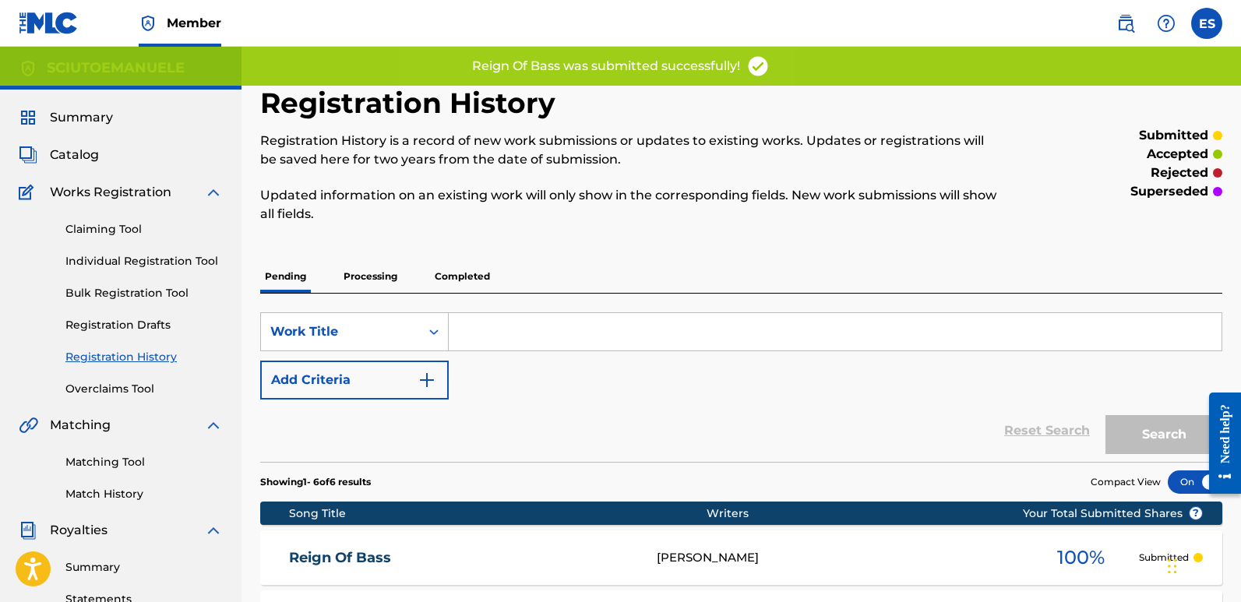
click at [178, 263] on link "Individual Registration Tool" at bounding box center [143, 261] width 157 height 16
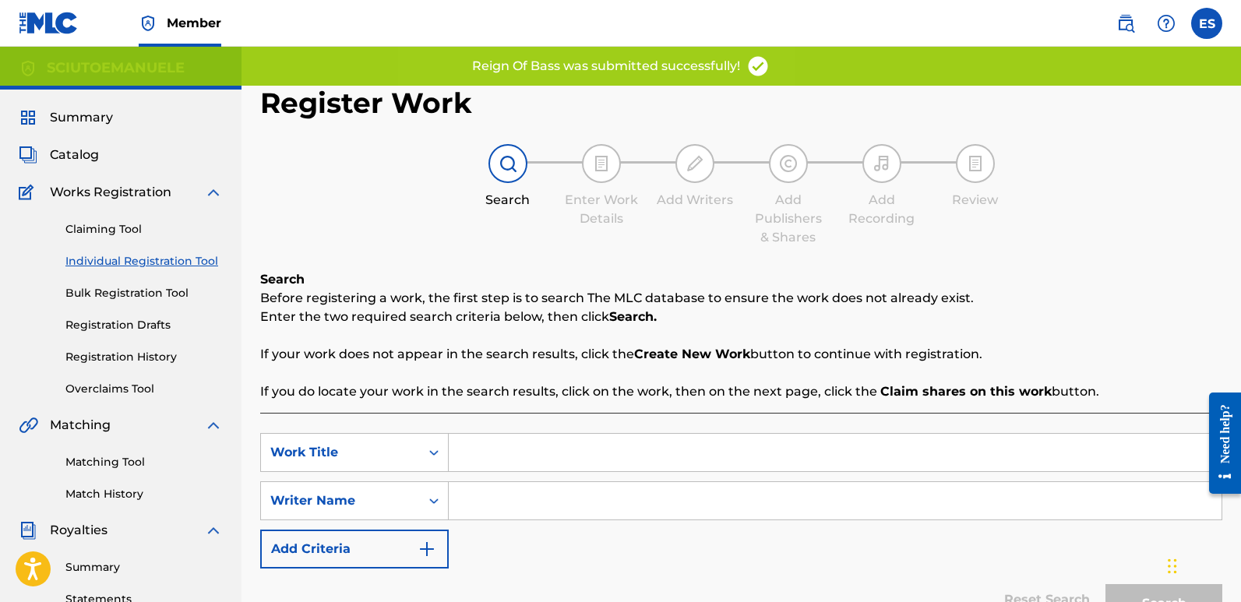
click at [503, 448] on input "Search Form" at bounding box center [835, 452] width 773 height 37
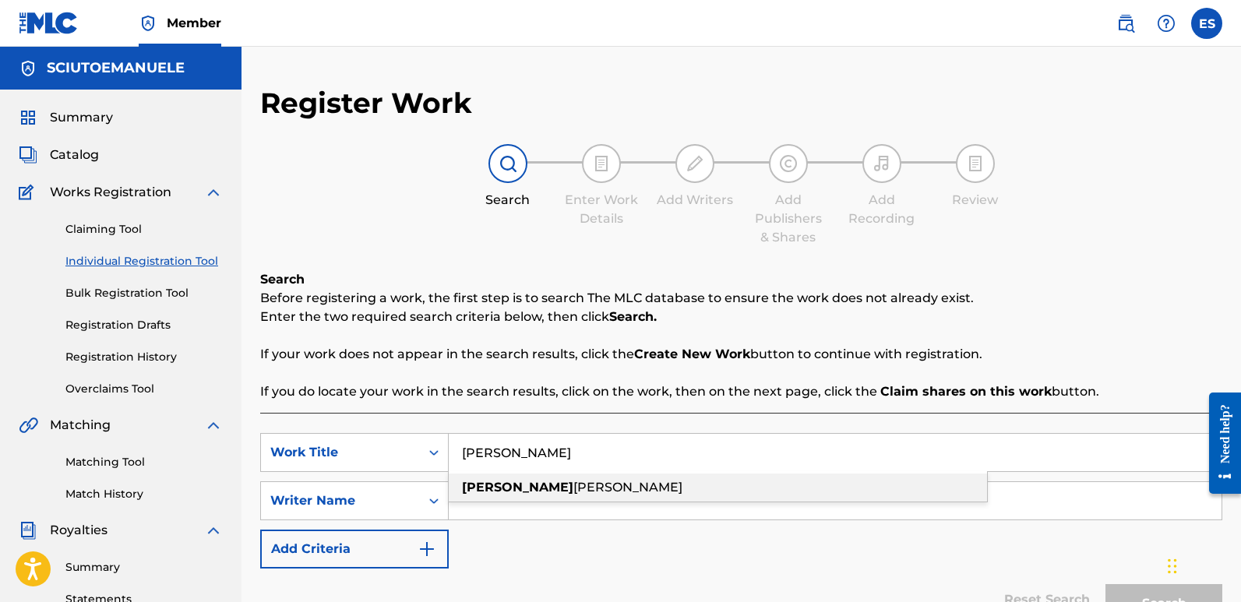
click at [573, 493] on span "[PERSON_NAME]" at bounding box center [627, 487] width 109 height 15
type input "[PERSON_NAME]"
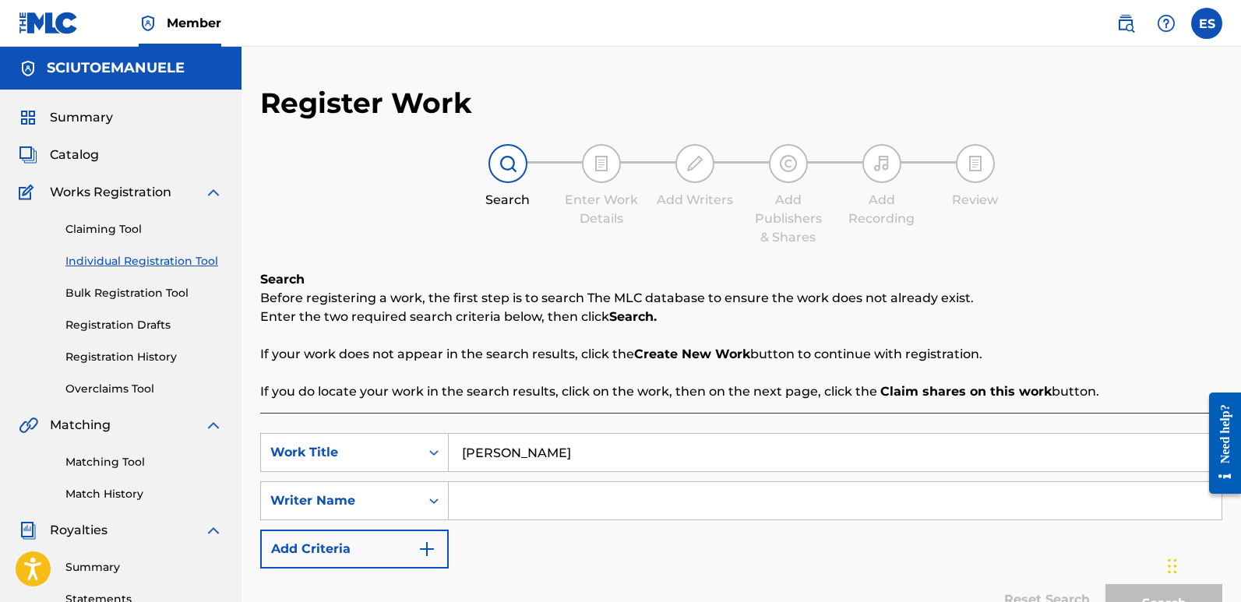
click at [513, 493] on input "Search Form" at bounding box center [835, 500] width 773 height 37
type input "emanuelesciuto"
click at [1105, 584] on button "Search" at bounding box center [1163, 603] width 117 height 39
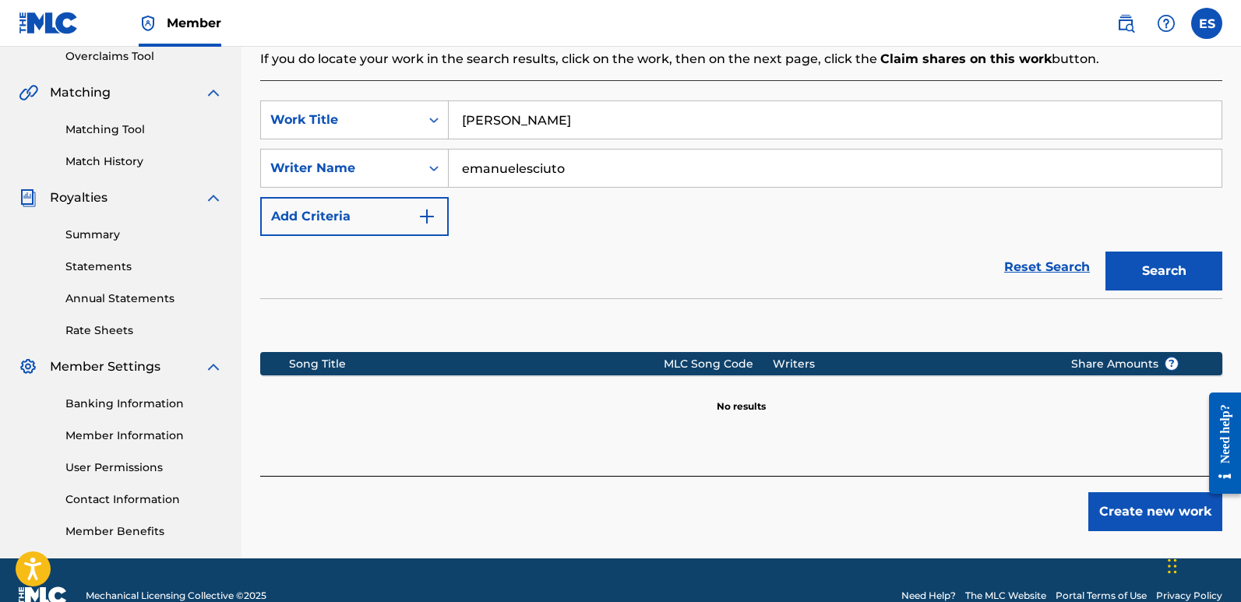
click at [1137, 503] on button "Create new work" at bounding box center [1155, 511] width 134 height 39
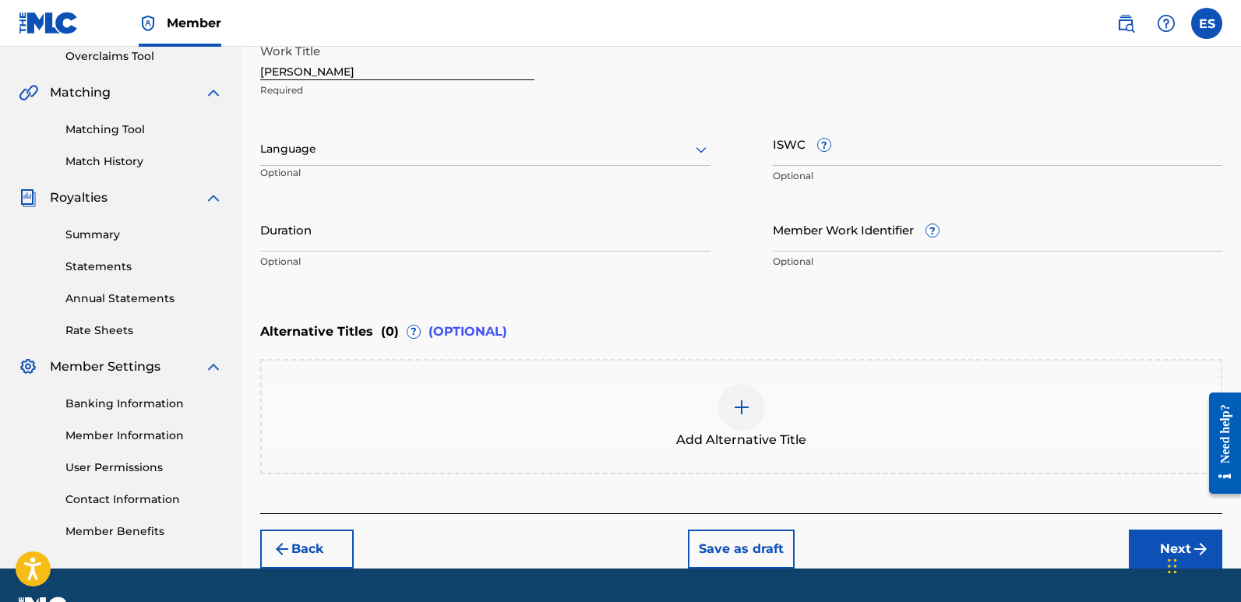
click at [517, 161] on div "Language" at bounding box center [485, 149] width 450 height 33
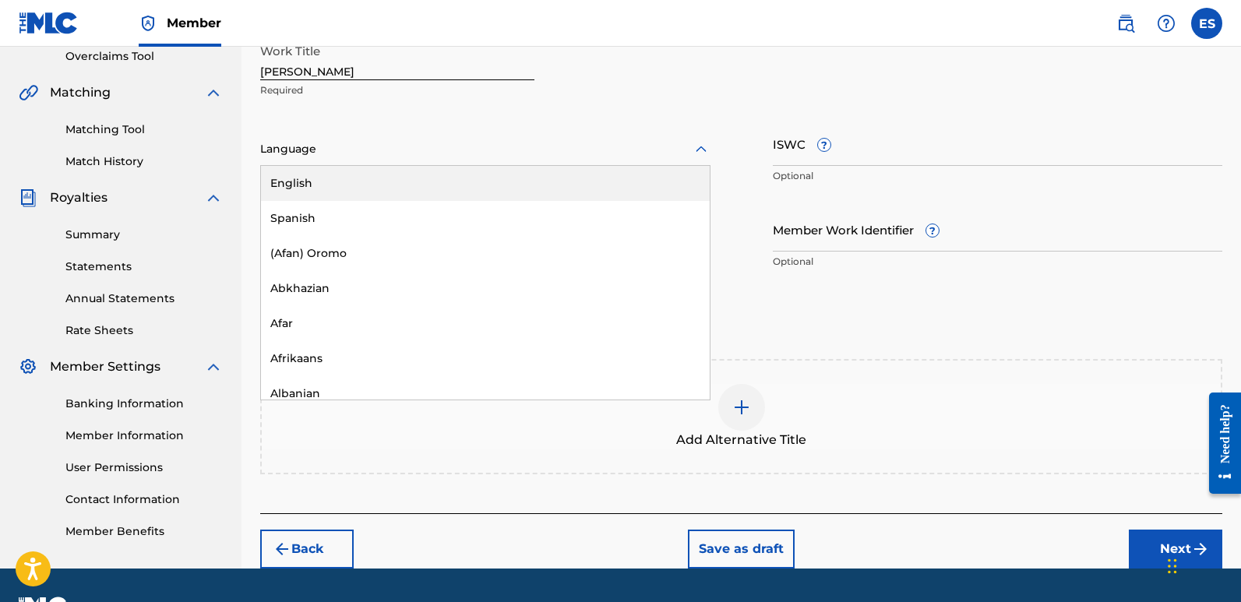
click at [391, 182] on div "English" at bounding box center [485, 183] width 449 height 35
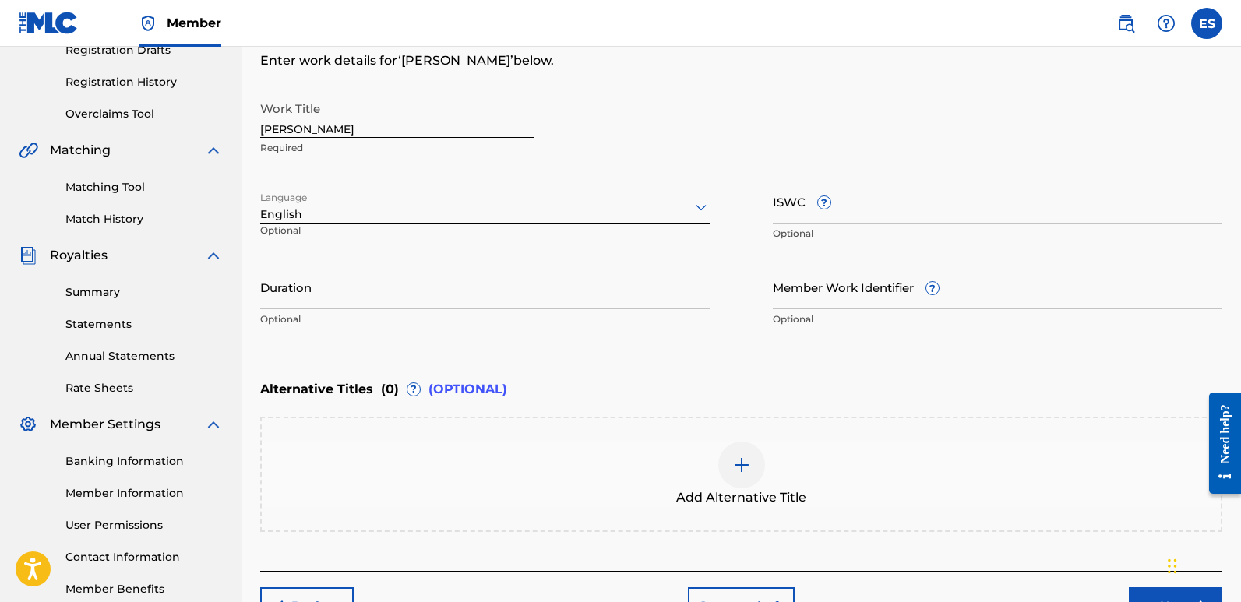
scroll to position [270, 0]
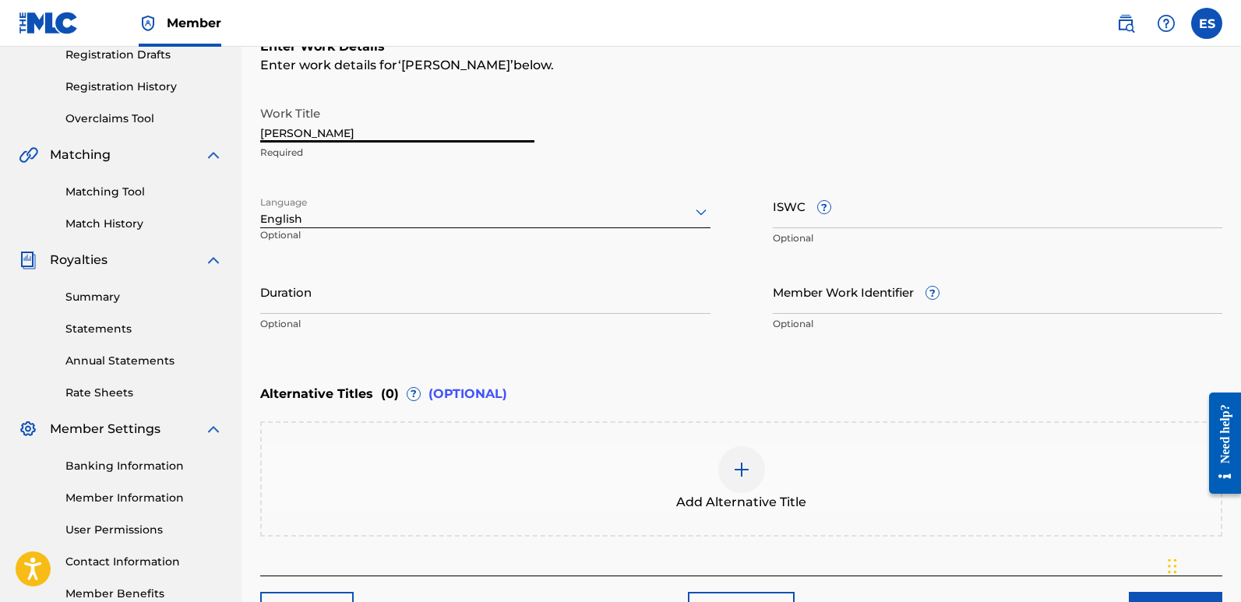
click at [317, 136] on input "[PERSON_NAME]" at bounding box center [397, 120] width 274 height 44
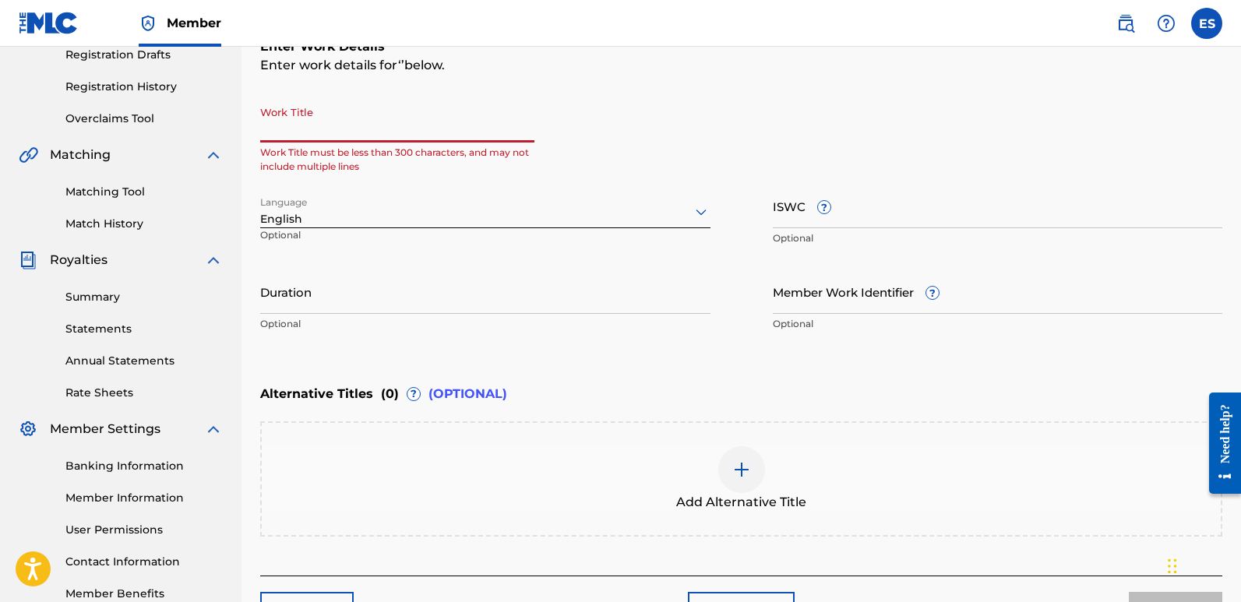
paste input "Shock Therapy (feat. Masha Divine)"
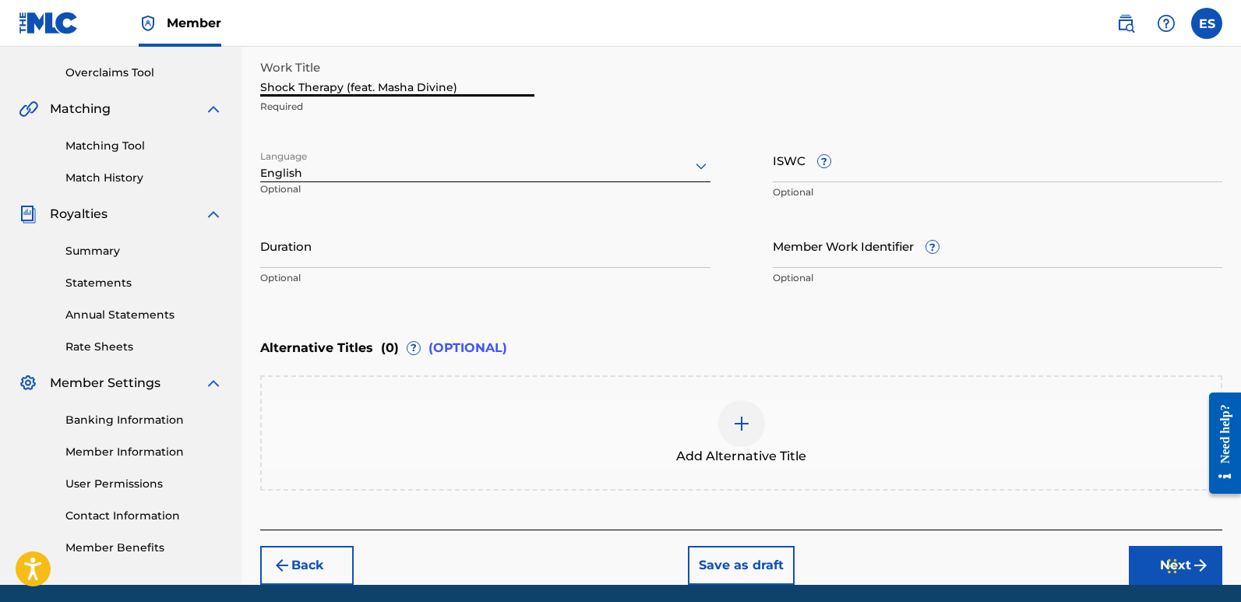
scroll to position [374, 0]
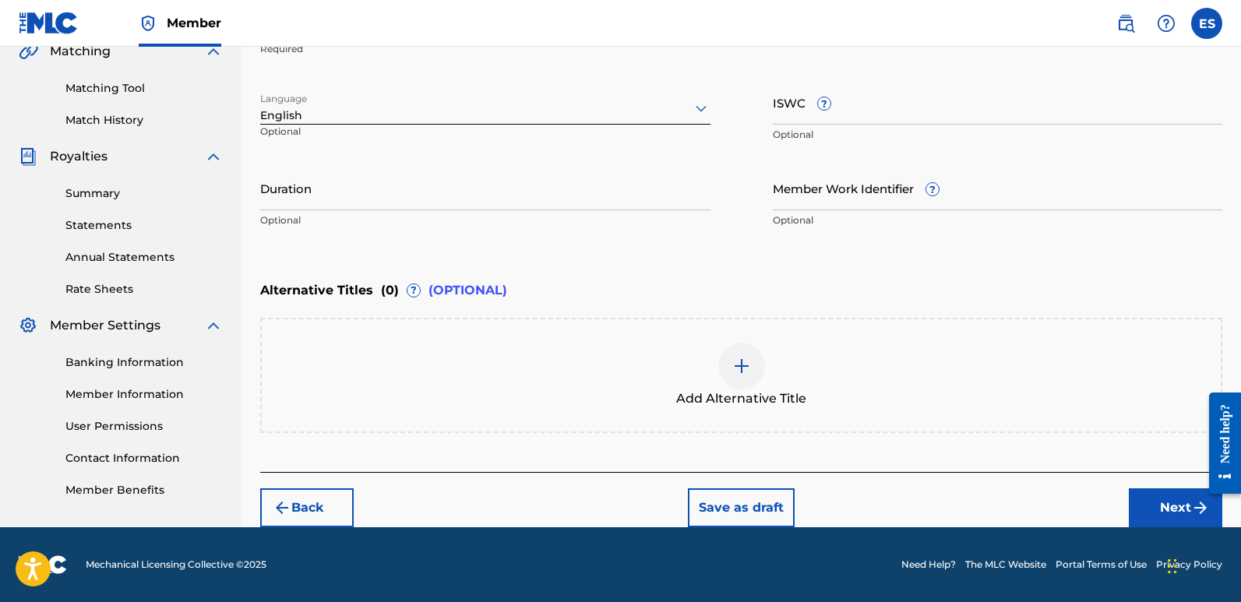
type input "Shock Therapy (feat. Masha Divine)"
click at [1170, 513] on button "Next" at bounding box center [1175, 507] width 93 height 39
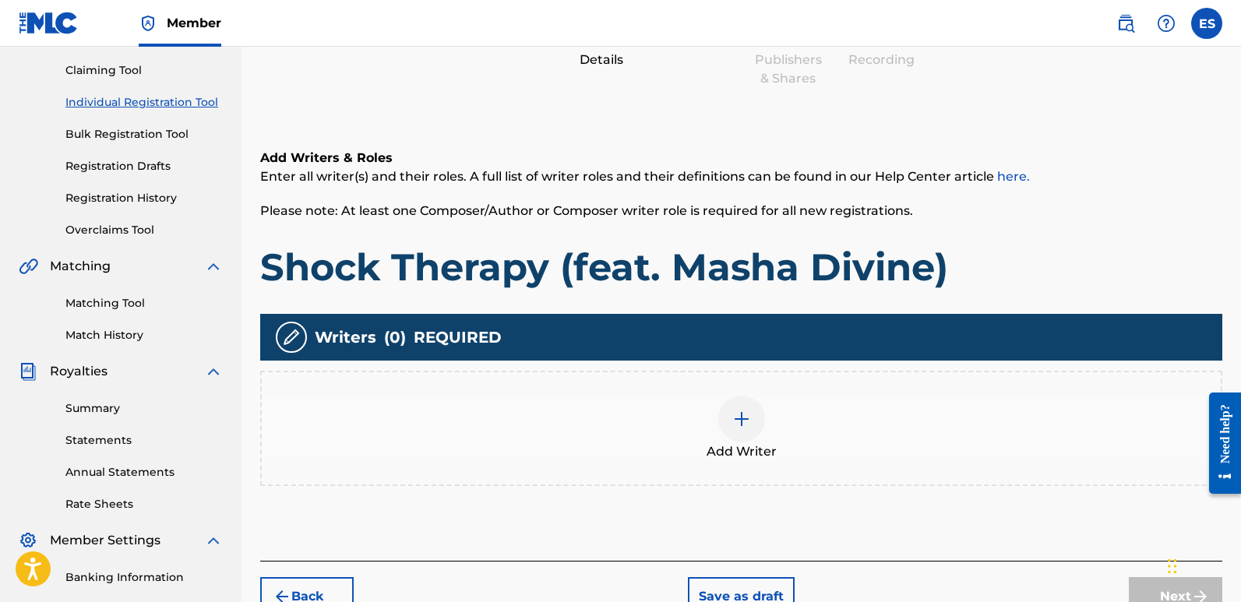
scroll to position [70, 0]
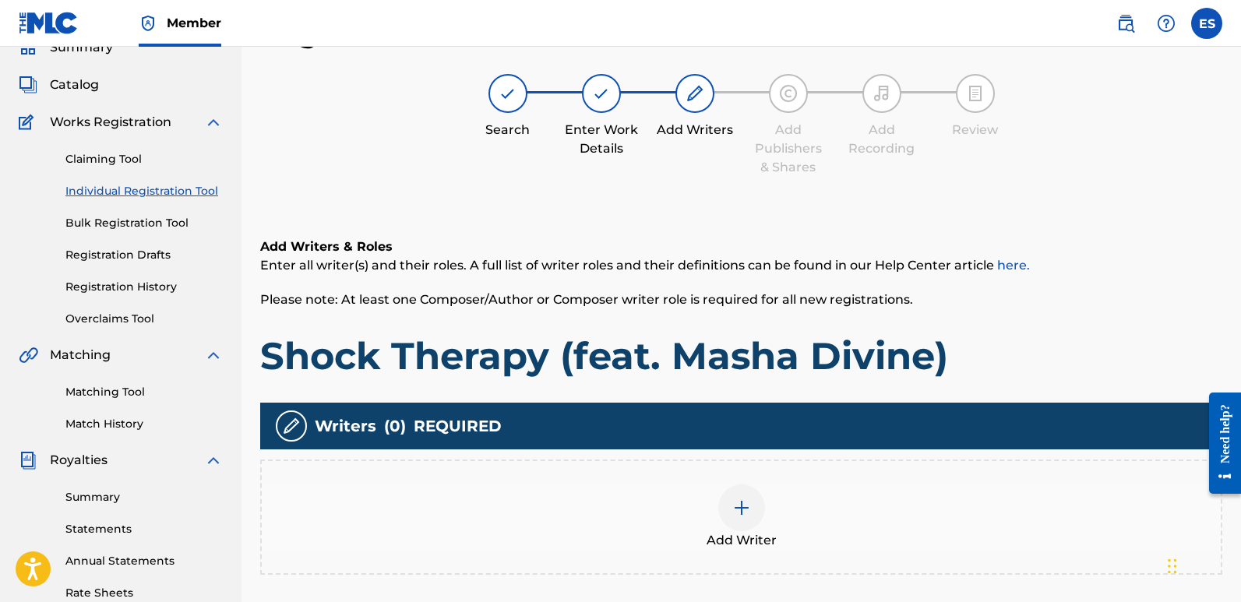
click at [749, 531] on span "Add Writer" at bounding box center [742, 540] width 70 height 19
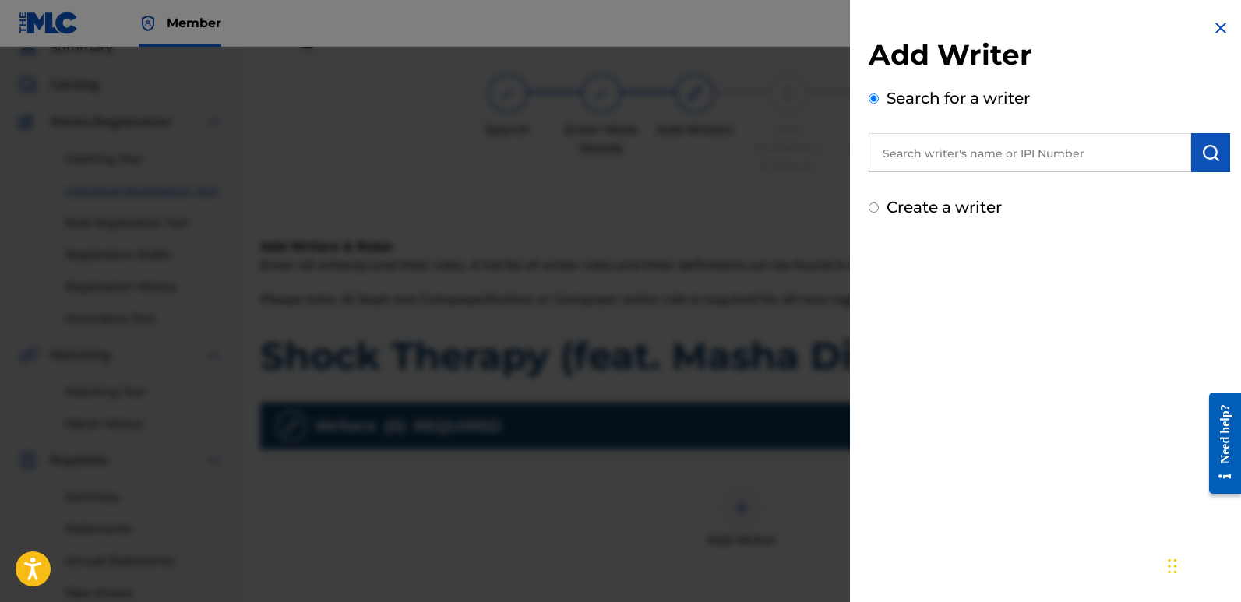
click at [958, 164] on input "text" at bounding box center [1030, 152] width 323 height 39
type input "emanuelesciuto"
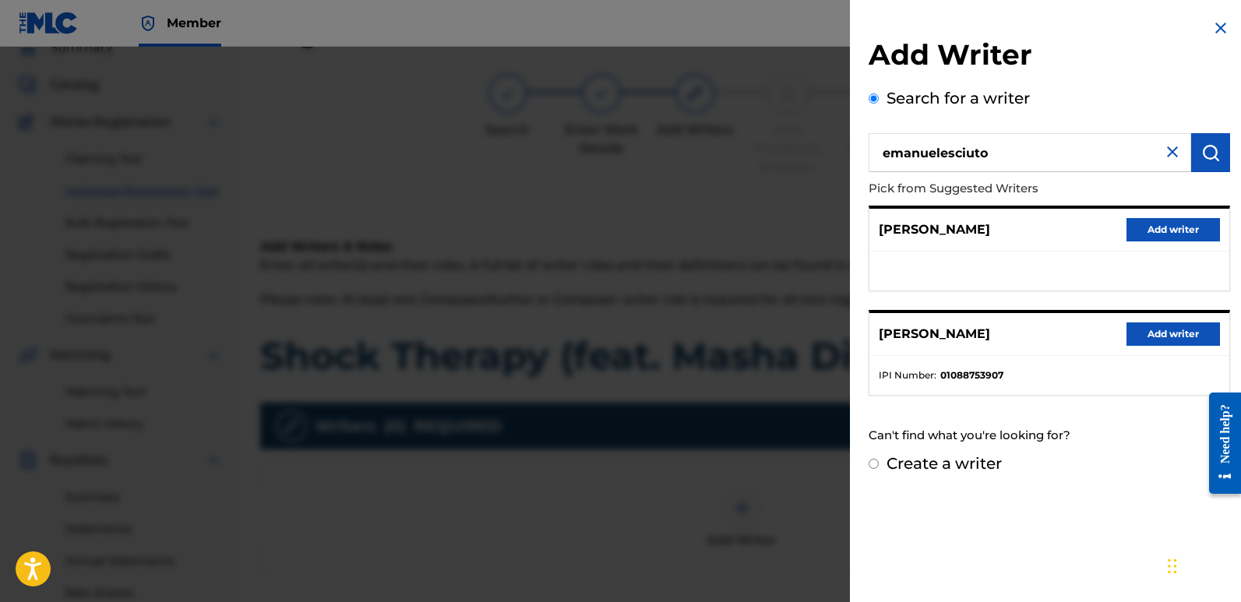
click at [1164, 326] on button "Add writer" at bounding box center [1172, 334] width 93 height 23
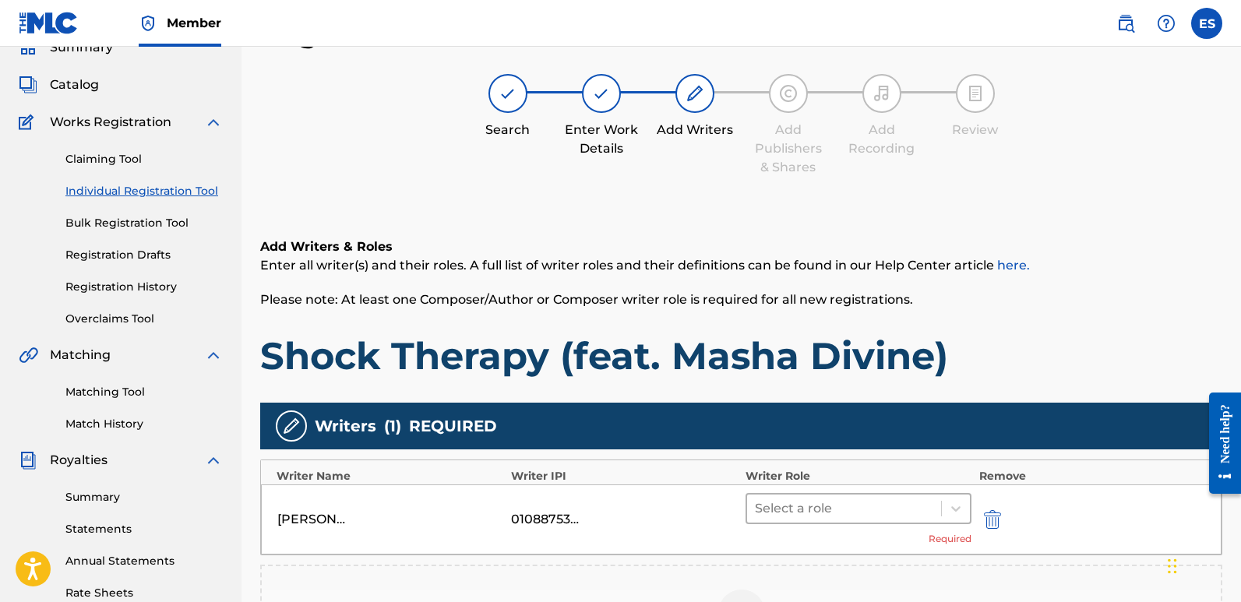
click at [838, 493] on div "Select a role" at bounding box center [859, 508] width 226 height 31
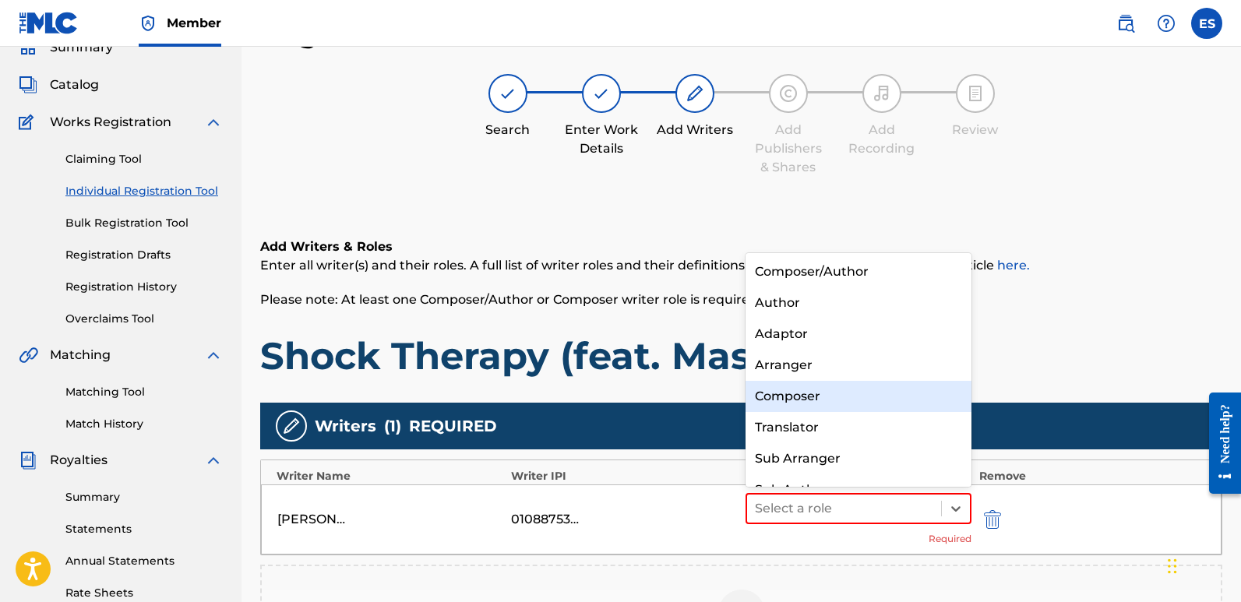
scroll to position [22, 0]
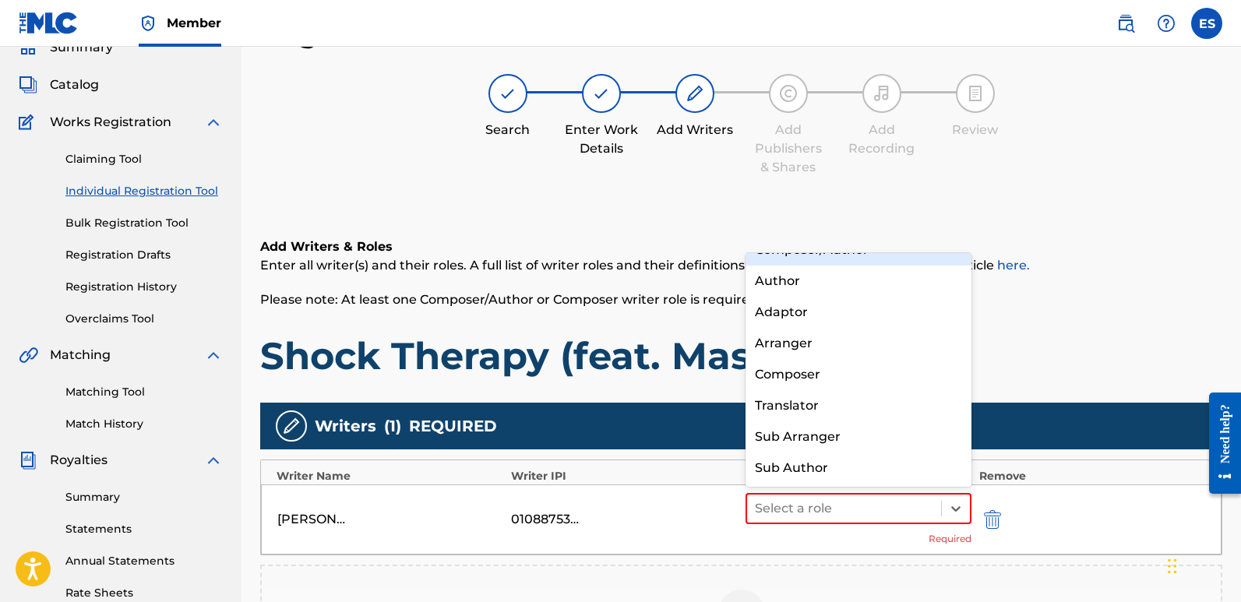
click at [793, 262] on div "Composer/Author" at bounding box center [859, 249] width 226 height 31
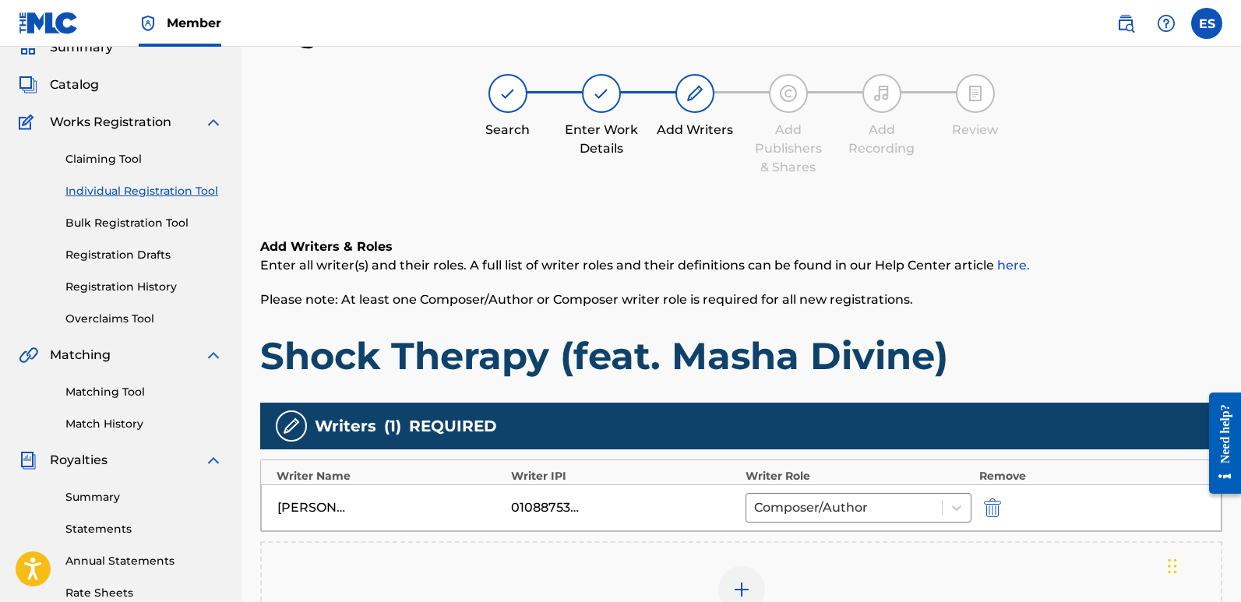
scroll to position [364, 0]
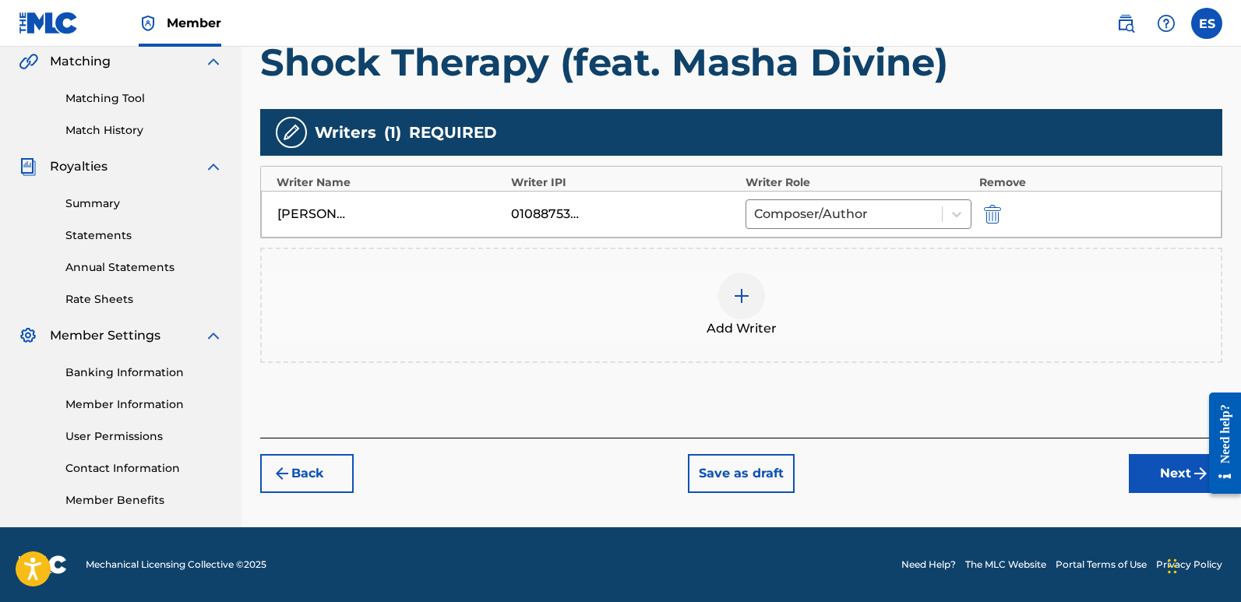
click at [1165, 465] on button "Next" at bounding box center [1175, 473] width 93 height 39
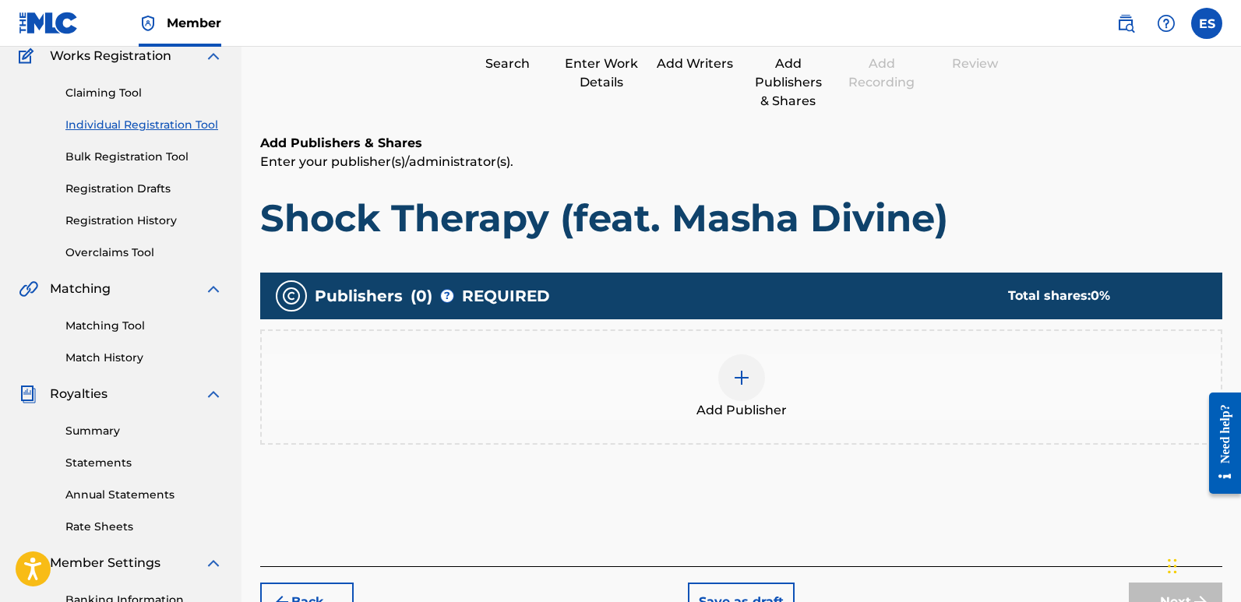
scroll to position [70, 0]
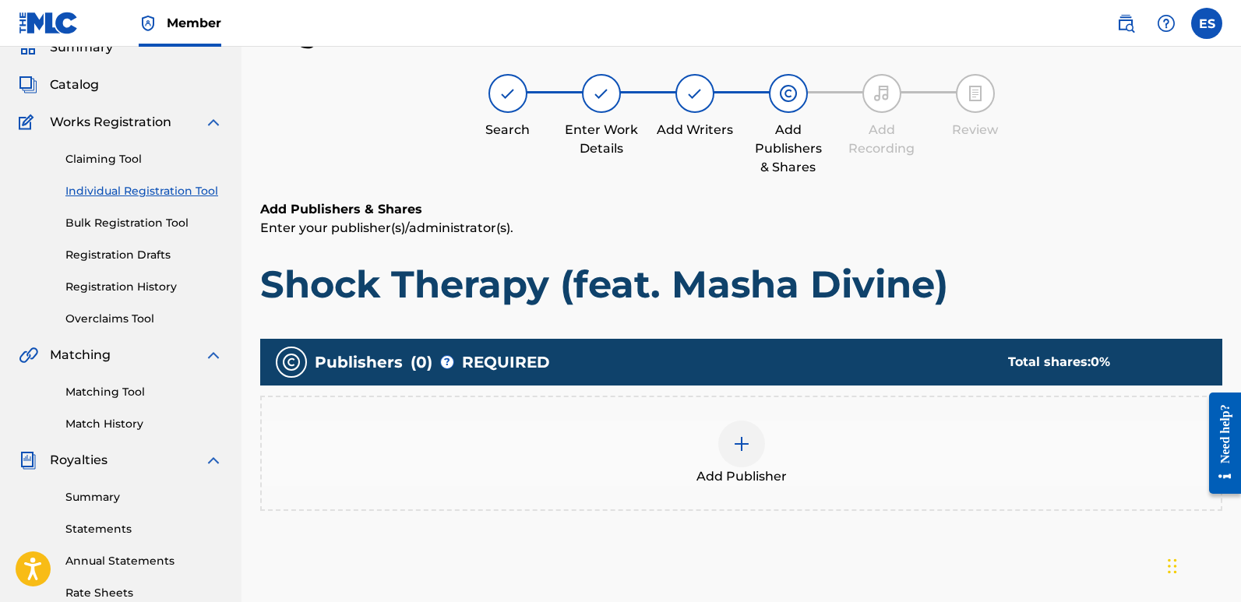
click at [744, 460] on div at bounding box center [741, 444] width 47 height 47
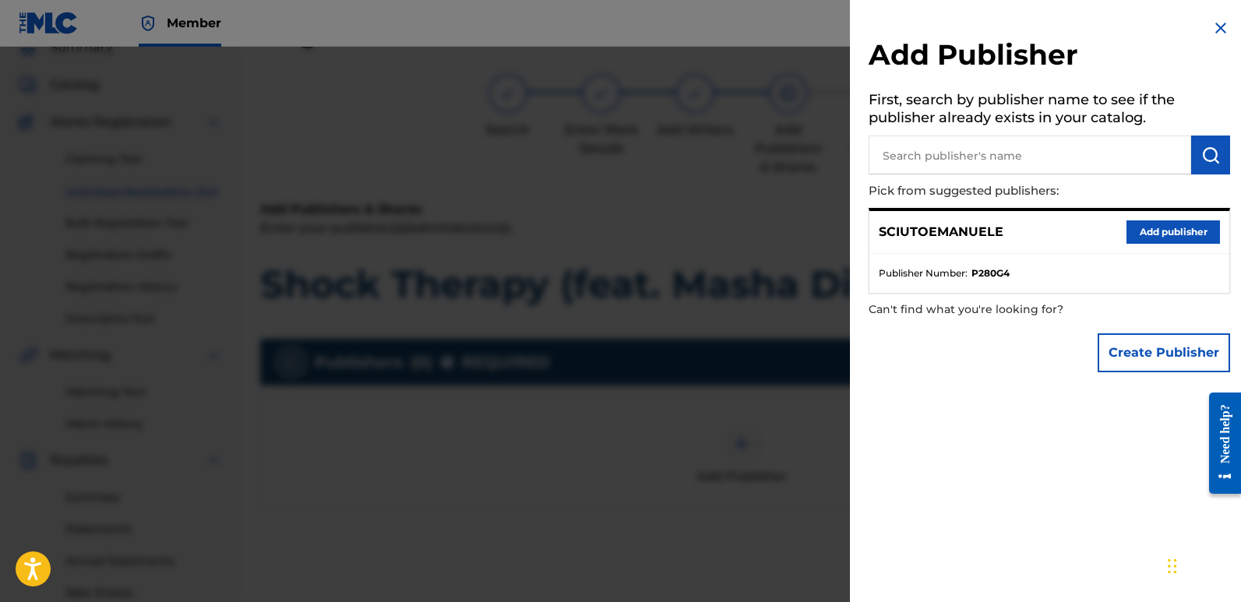
click at [1171, 231] on button "Add publisher" at bounding box center [1172, 231] width 93 height 23
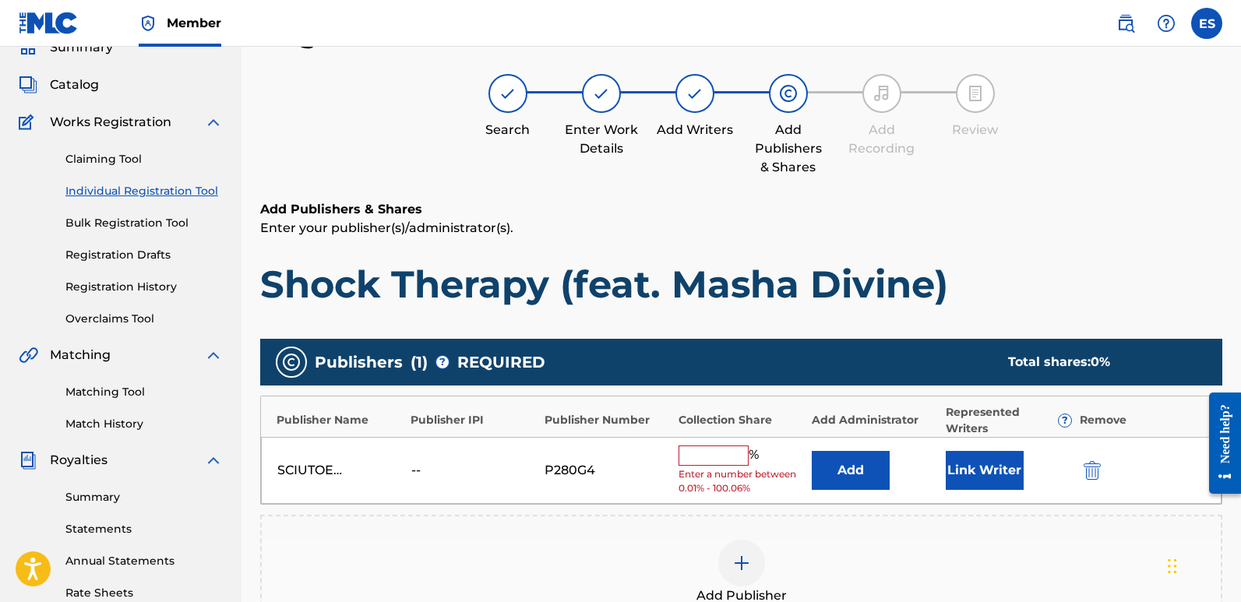
click at [964, 481] on button "Link Writer" at bounding box center [985, 470] width 78 height 39
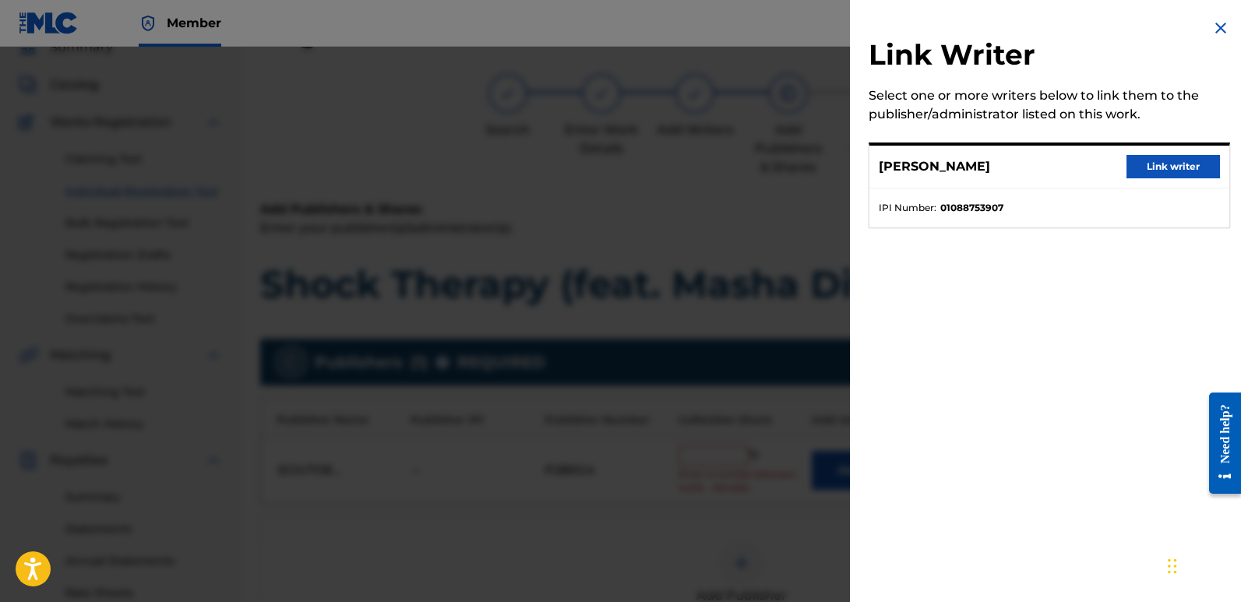
click at [1159, 161] on button "Link writer" at bounding box center [1172, 166] width 93 height 23
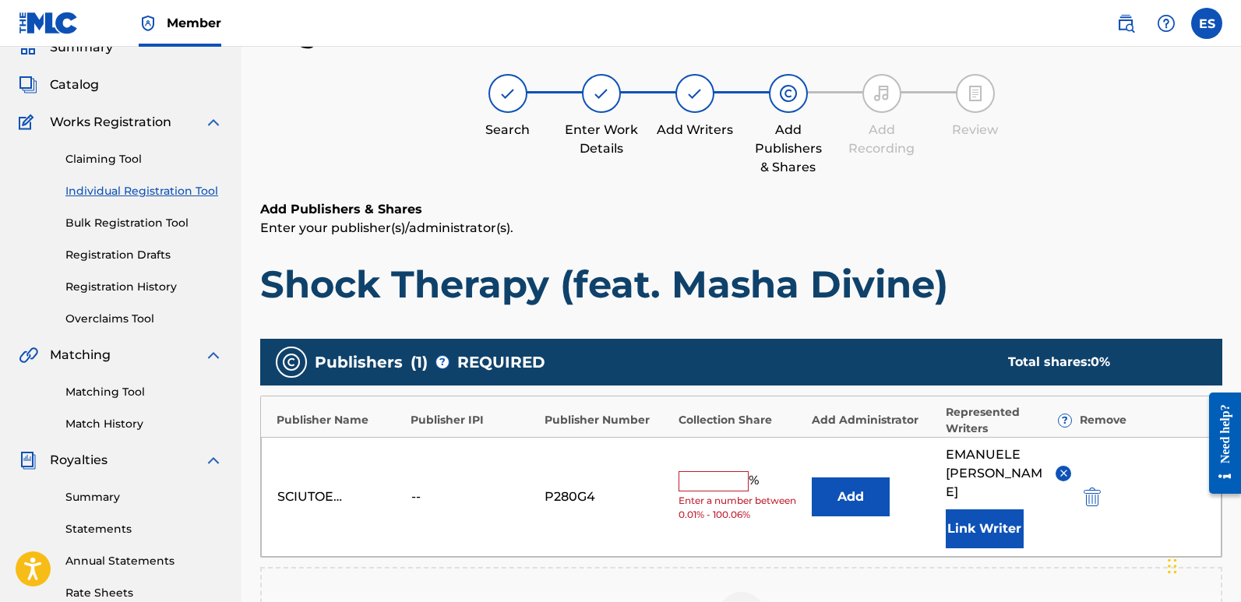
click at [706, 471] on input "text" at bounding box center [714, 481] width 70 height 20
type input "100"
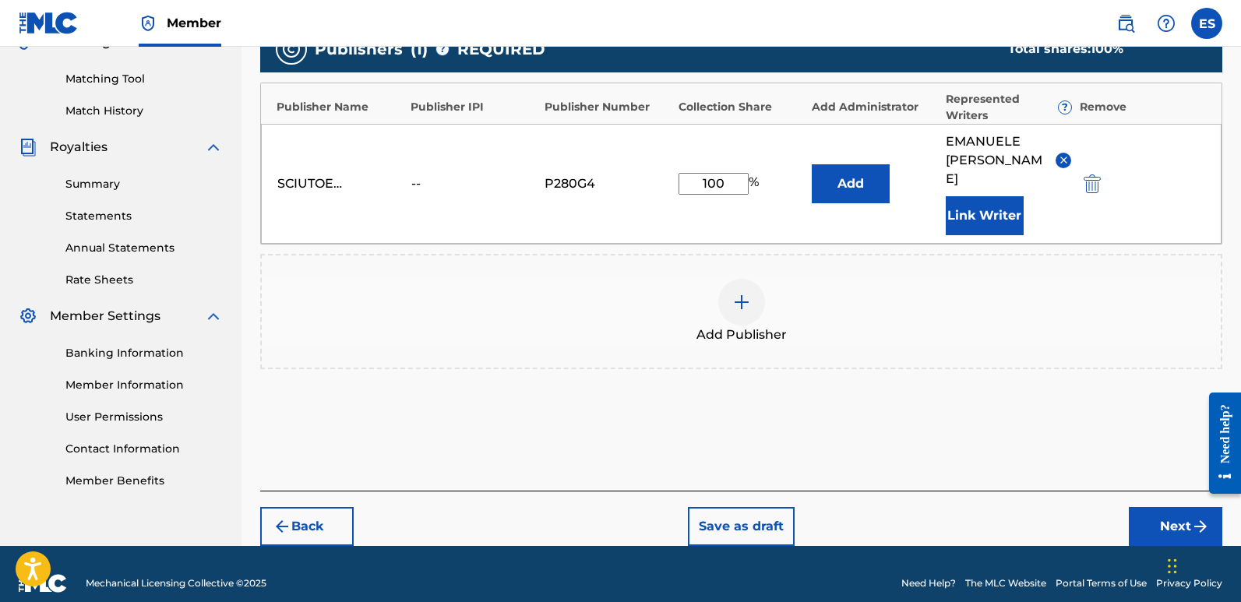
click at [1154, 515] on button "Next" at bounding box center [1175, 526] width 93 height 39
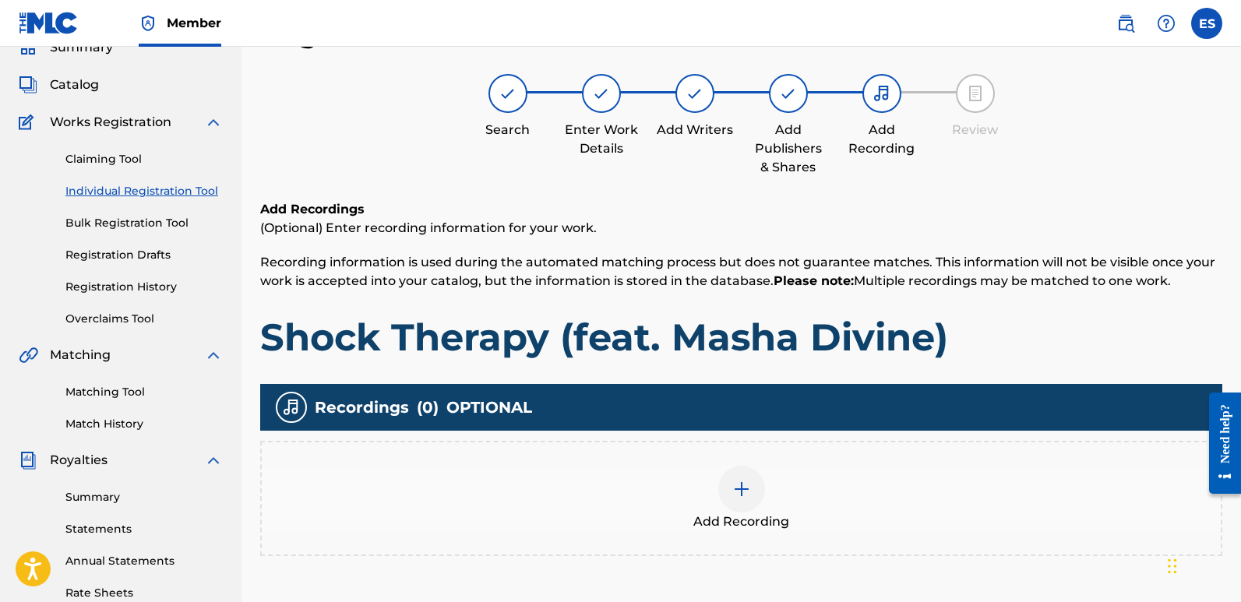
click at [763, 481] on div at bounding box center [741, 489] width 47 height 47
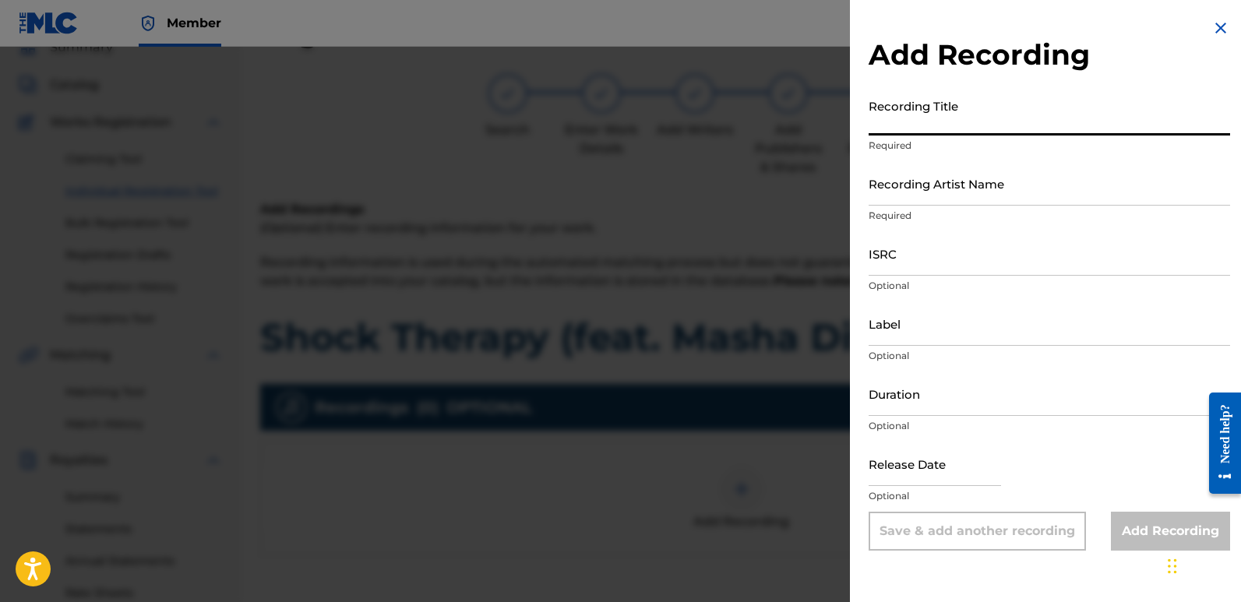
paste input "Shock Therapy (feat. Masha Divine)"
type input "Shock Therapy (feat. Masha Divine)"
click at [983, 184] on input "Recording Artist Name" at bounding box center [1049, 183] width 361 height 44
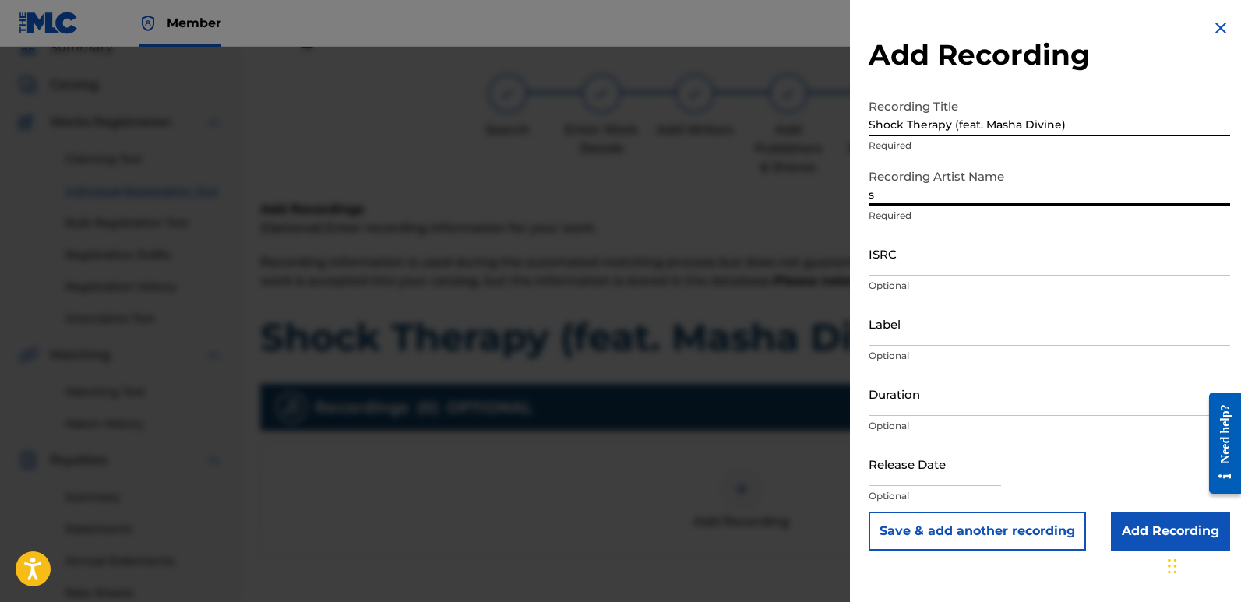
type input "Sigmaa"
click at [938, 251] on input "ISRC" at bounding box center [1049, 253] width 361 height 44
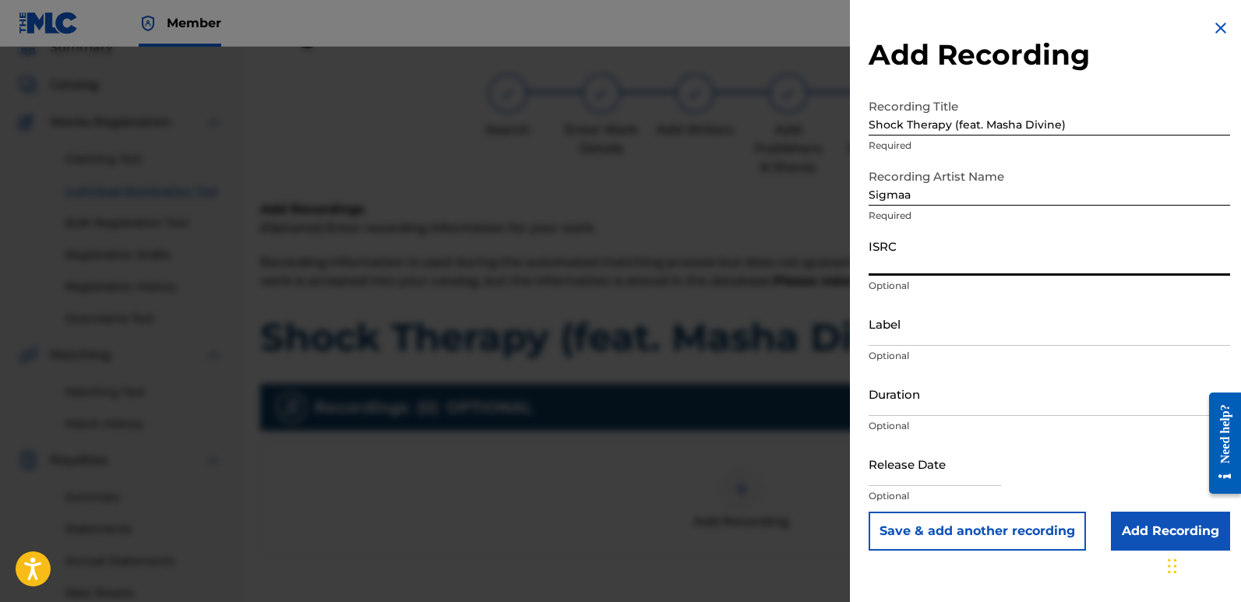
paste input "QZZ7N2540356"
type input "QZZ7N2540356"
click at [954, 329] on input "Label" at bounding box center [1049, 323] width 361 height 44
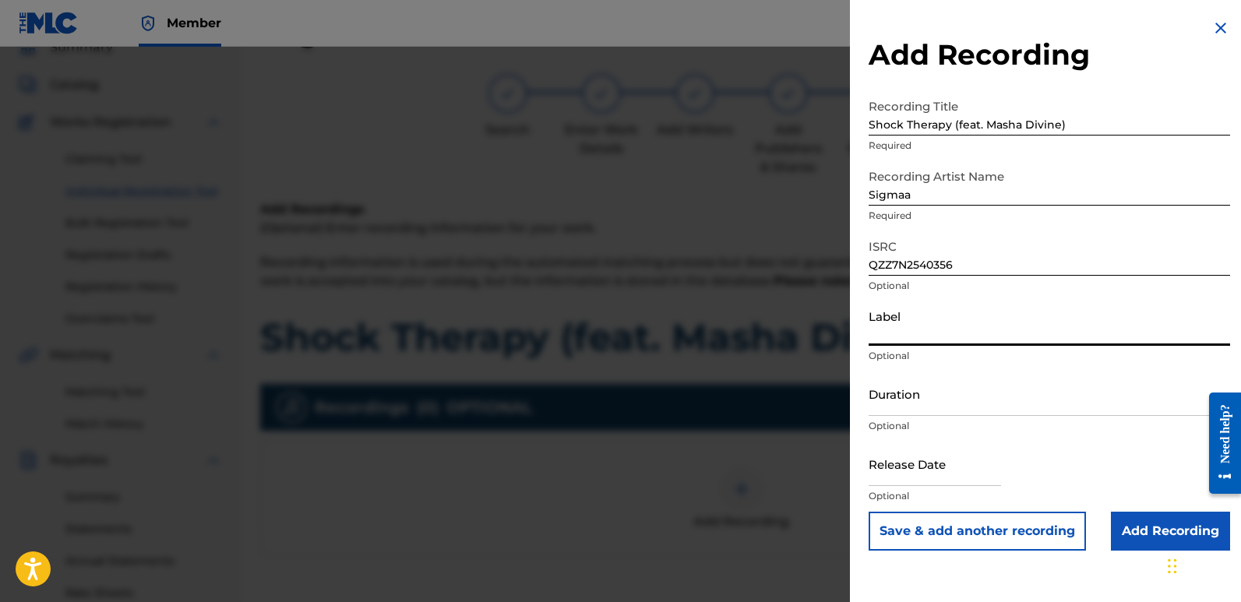
type input "Rightbeatz [GEOGRAPHIC_DATA]"
click at [911, 467] on input "text" at bounding box center [935, 464] width 132 height 44
select select "7"
select select "2025"
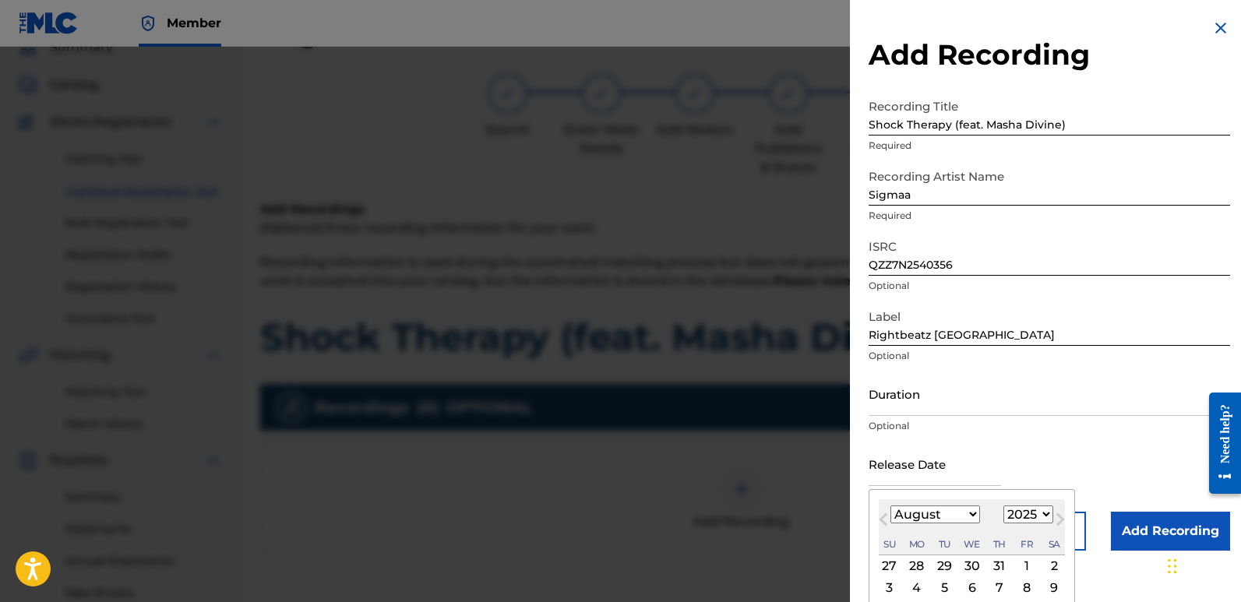
click at [1049, 564] on div "2" at bounding box center [1054, 566] width 19 height 19
type input "[DATE]"
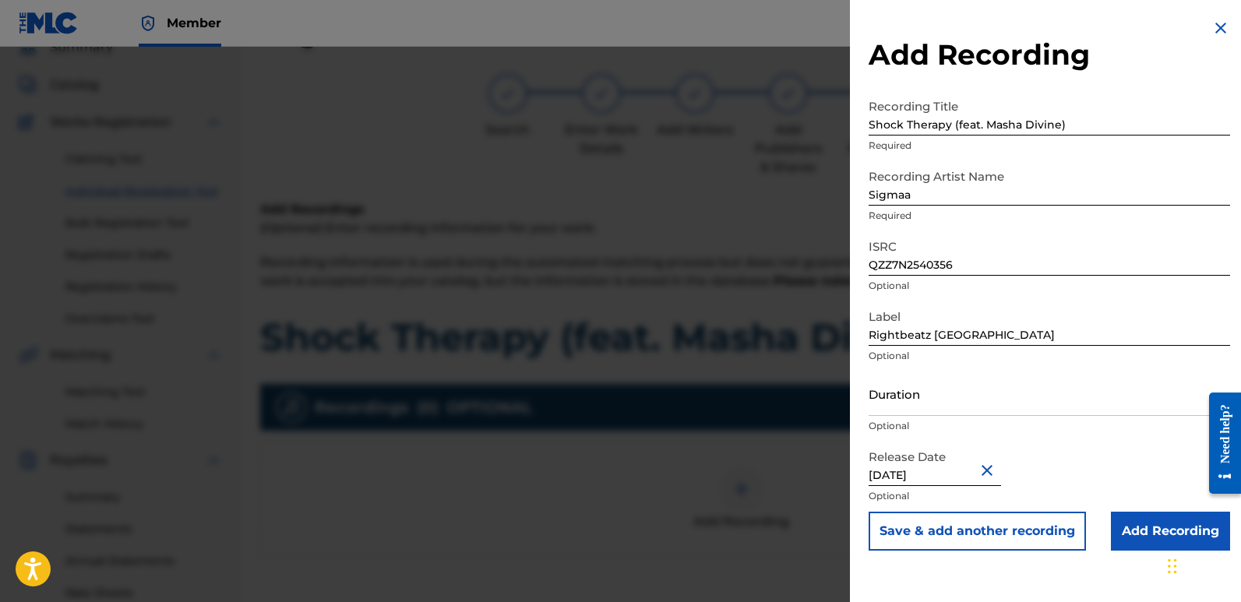
click at [915, 467] on input "[DATE]" at bounding box center [935, 464] width 132 height 44
select select "7"
select select "2025"
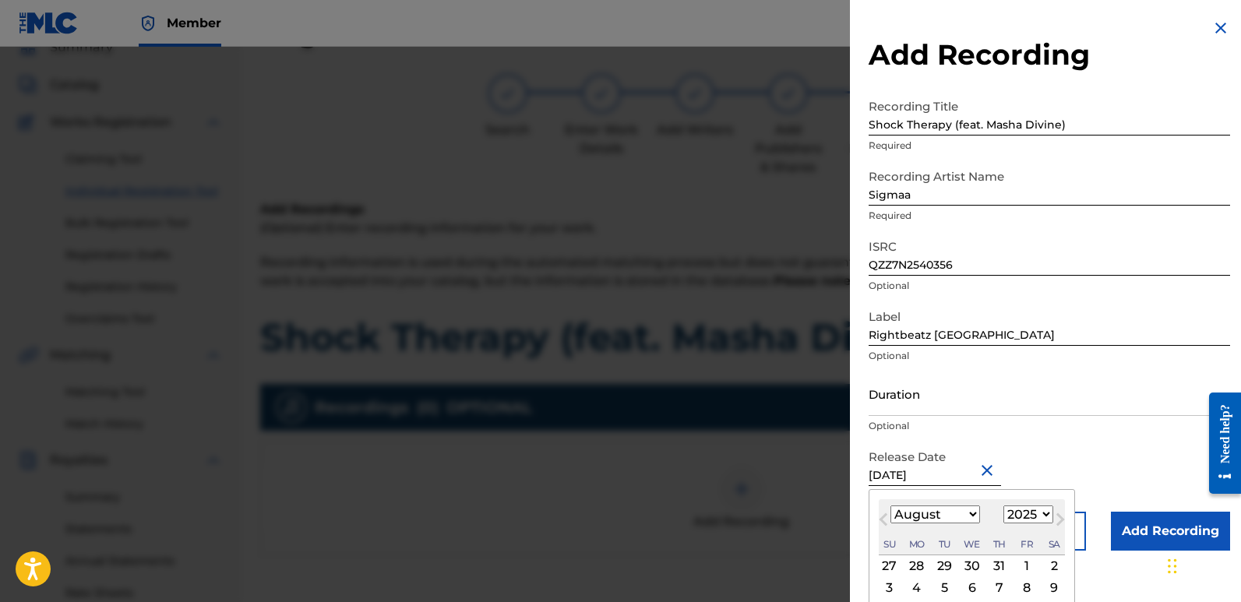
type input "[DATE]"
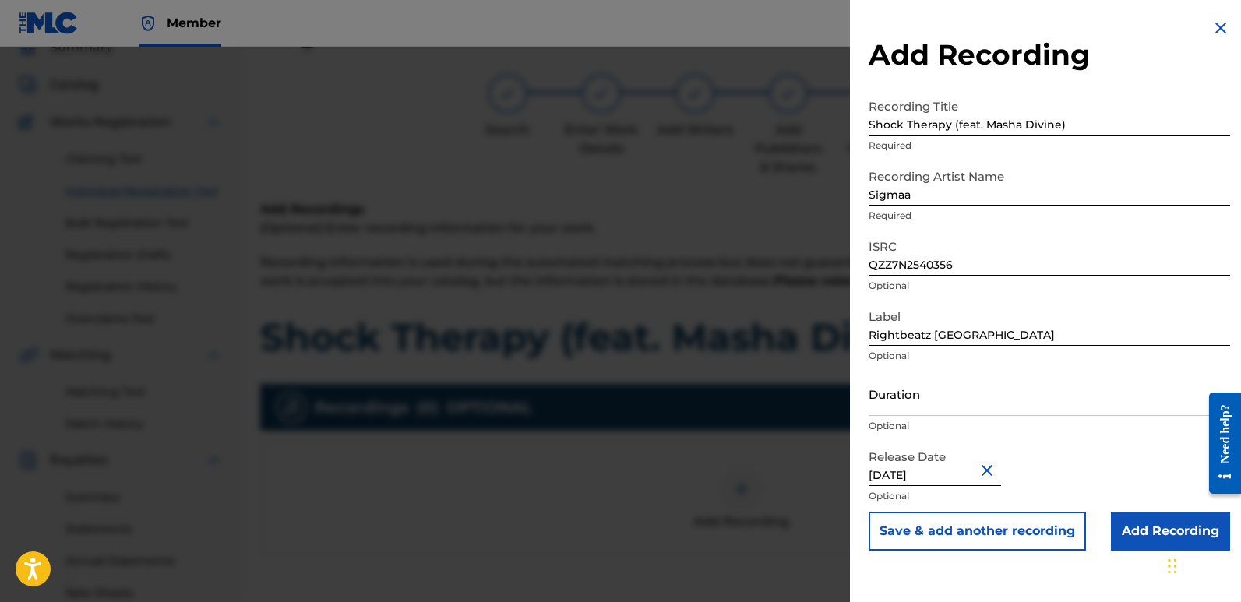
click at [1133, 533] on input "Add Recording" at bounding box center [1170, 531] width 119 height 39
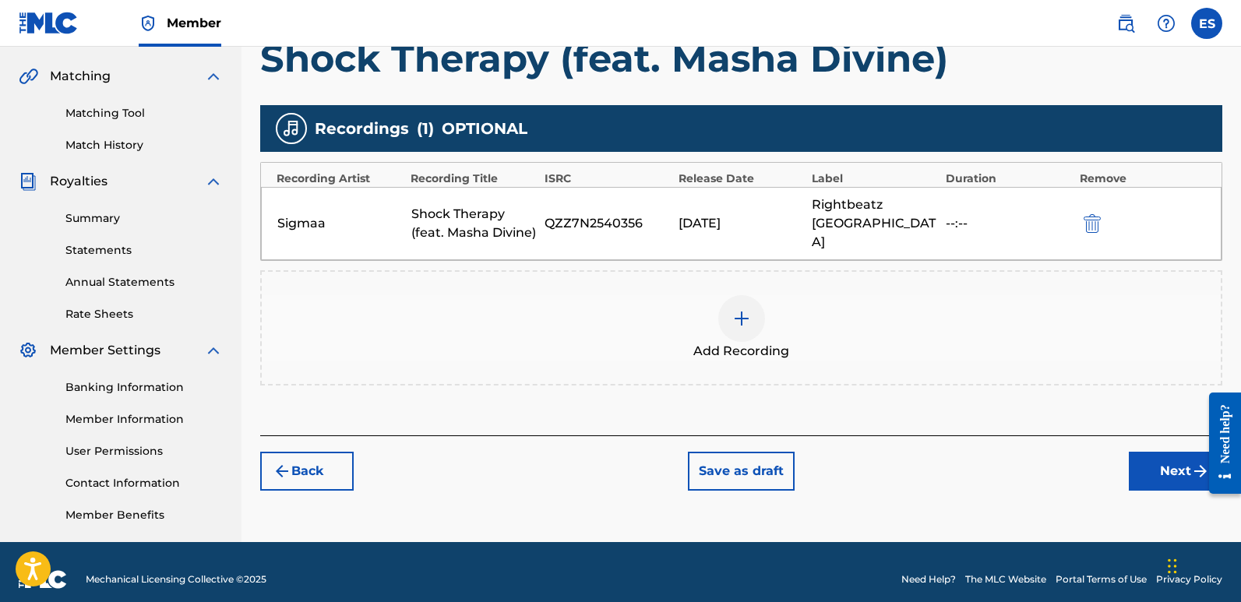
click at [1137, 452] on button "Next" at bounding box center [1175, 471] width 93 height 39
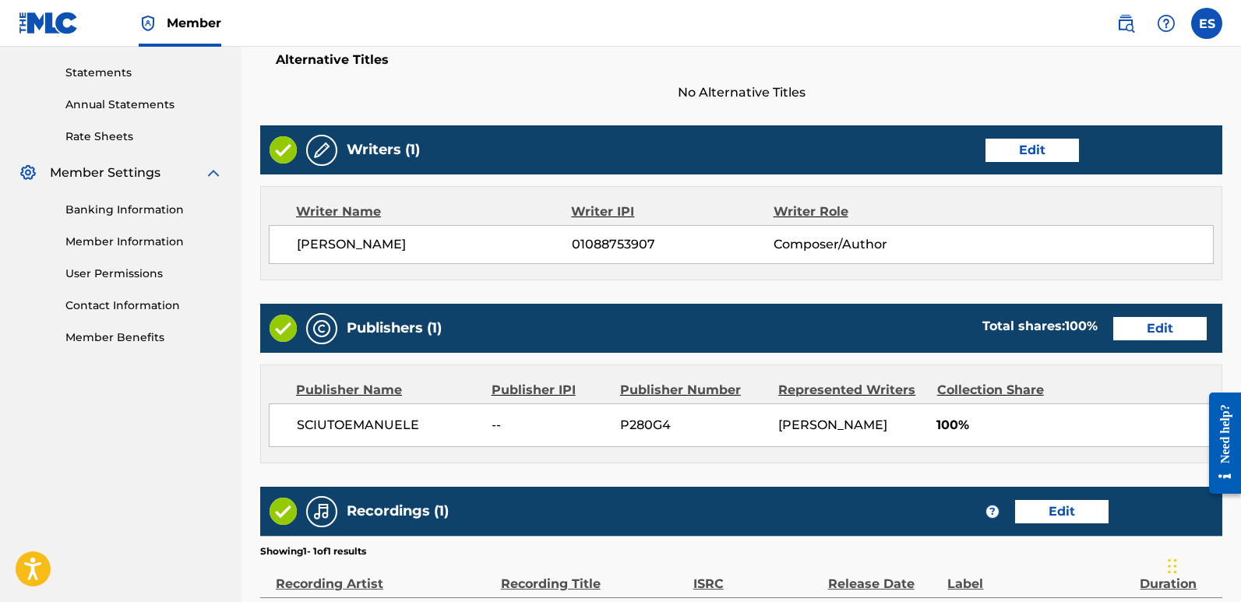
scroll to position [715, 0]
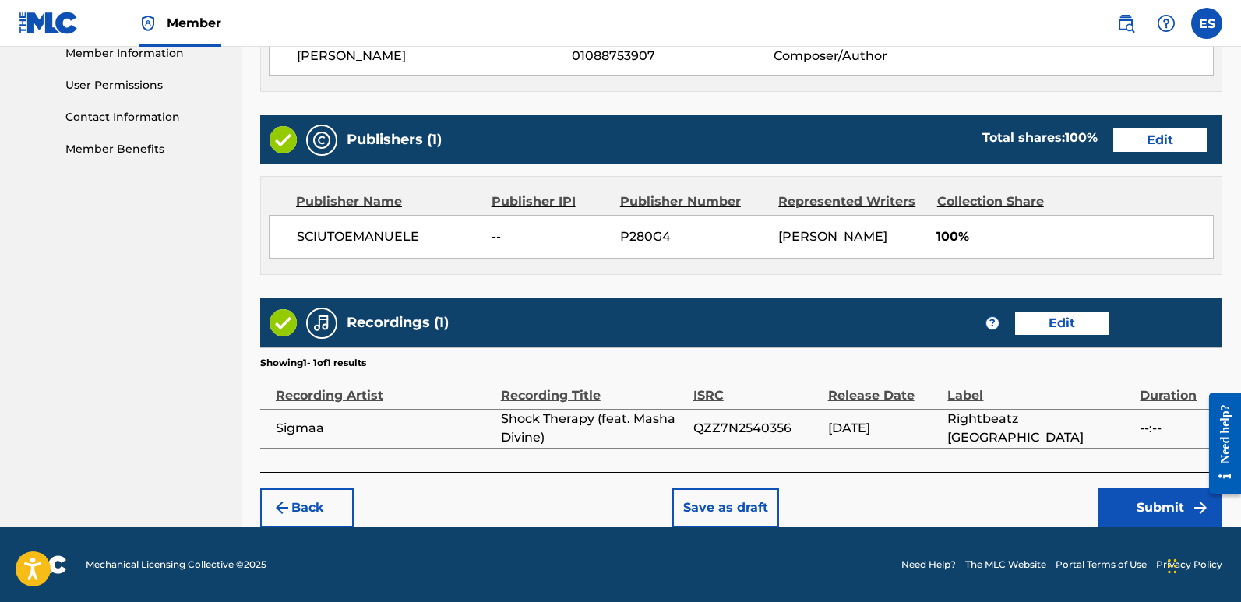
click at [1153, 516] on button "Submit" at bounding box center [1160, 507] width 125 height 39
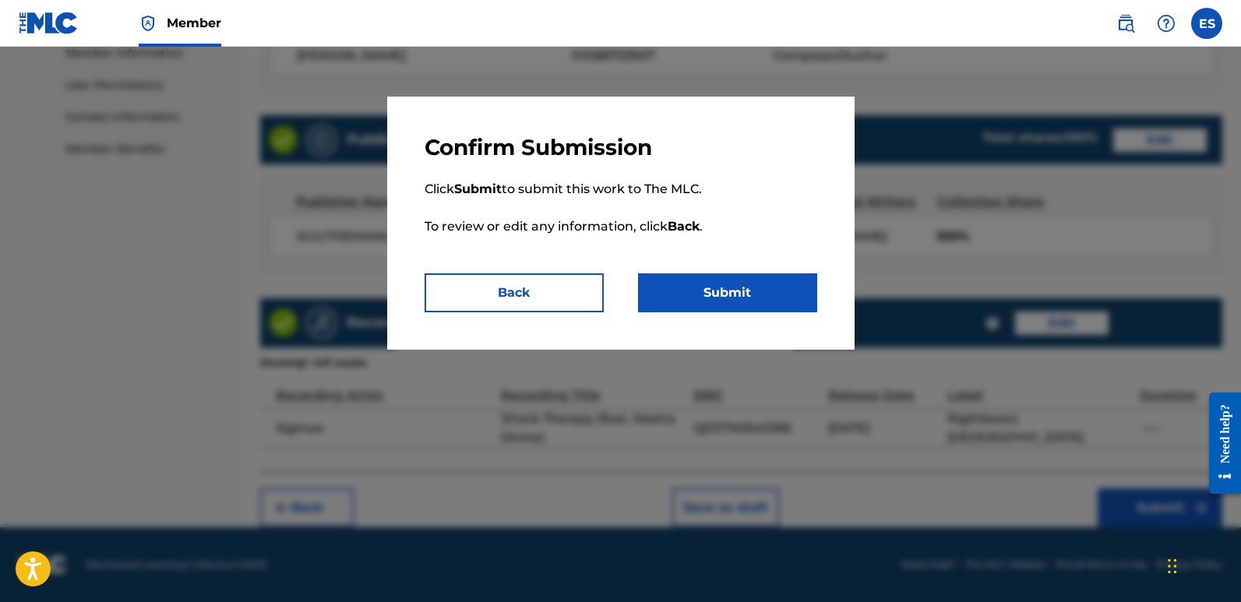
click at [767, 296] on button "Submit" at bounding box center [727, 292] width 179 height 39
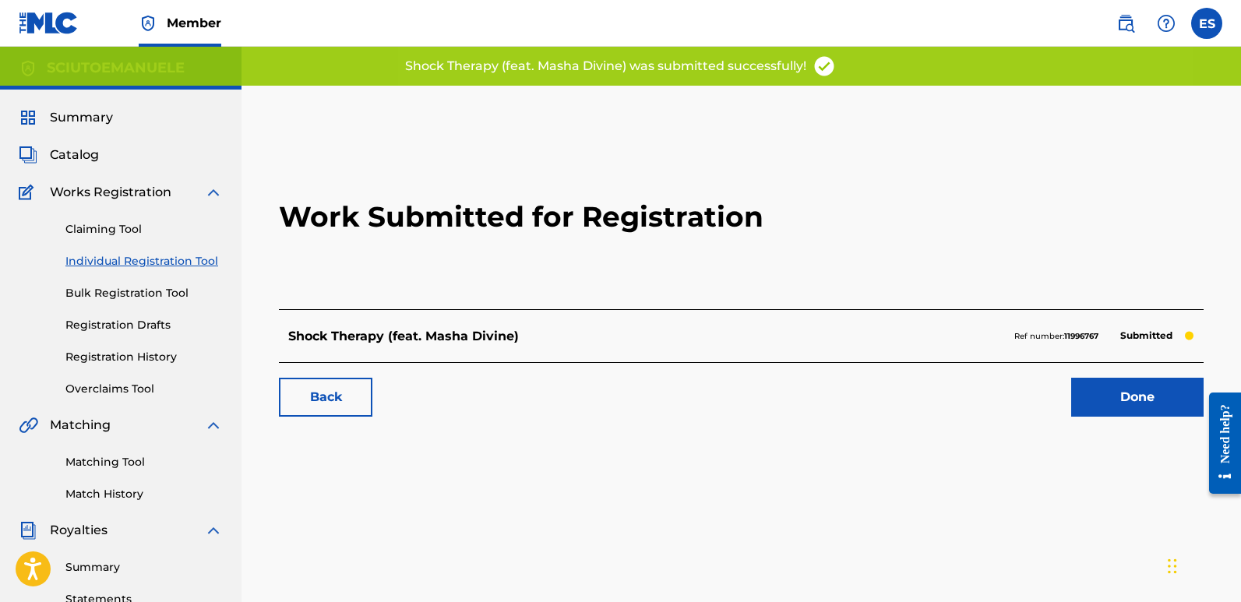
click at [1162, 390] on link "Done" at bounding box center [1137, 397] width 132 height 39
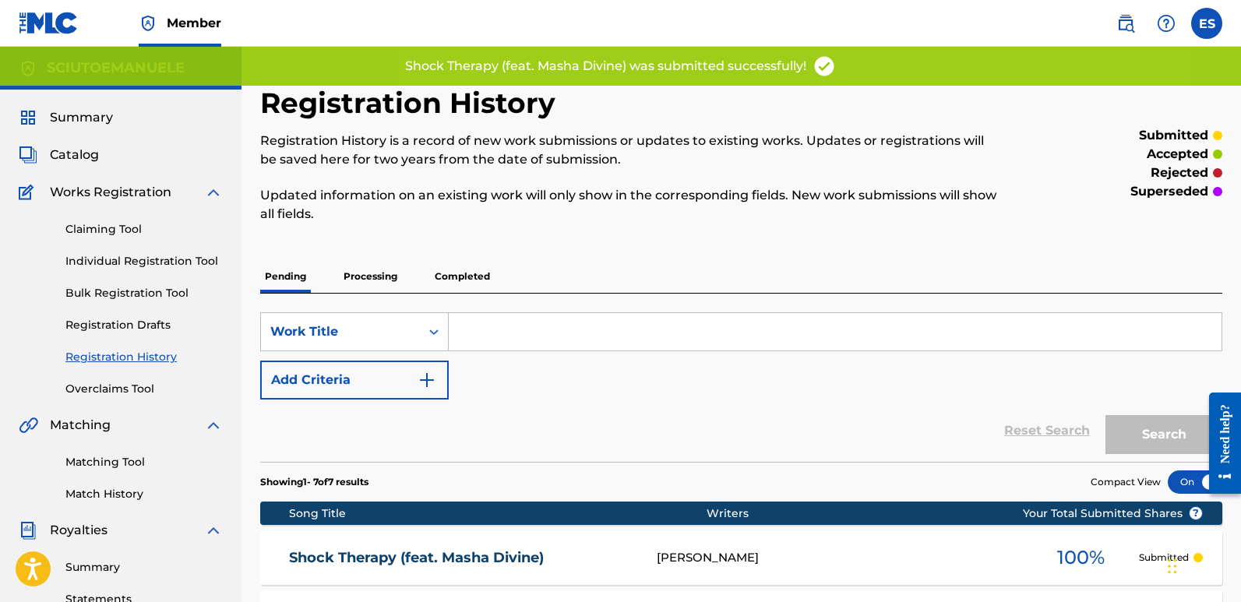
click at [174, 263] on link "Individual Registration Tool" at bounding box center [143, 261] width 157 height 16
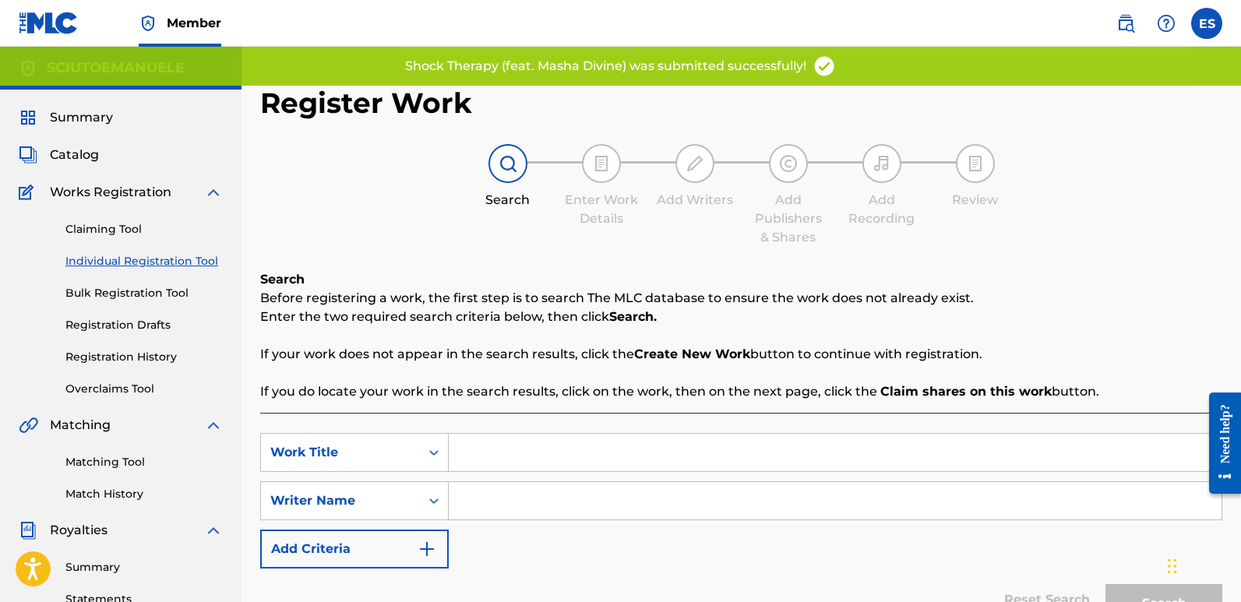
click at [551, 451] on input "Search Form" at bounding box center [835, 452] width 773 height 37
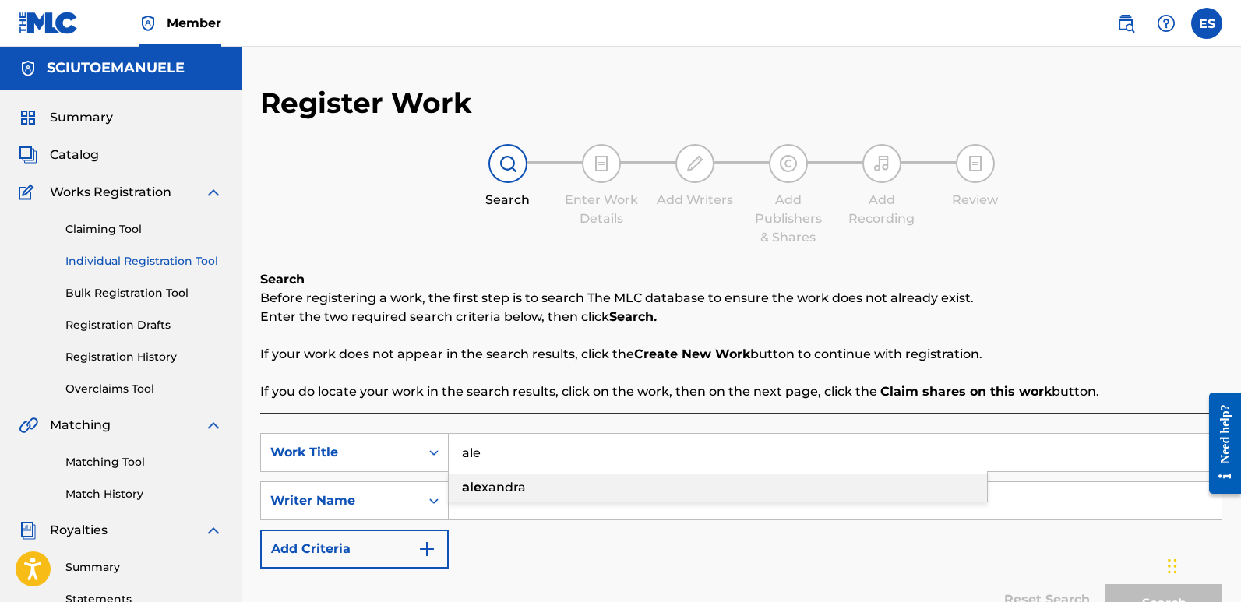
click at [506, 483] on span "xandra" at bounding box center [503, 487] width 44 height 15
type input "[PERSON_NAME]"
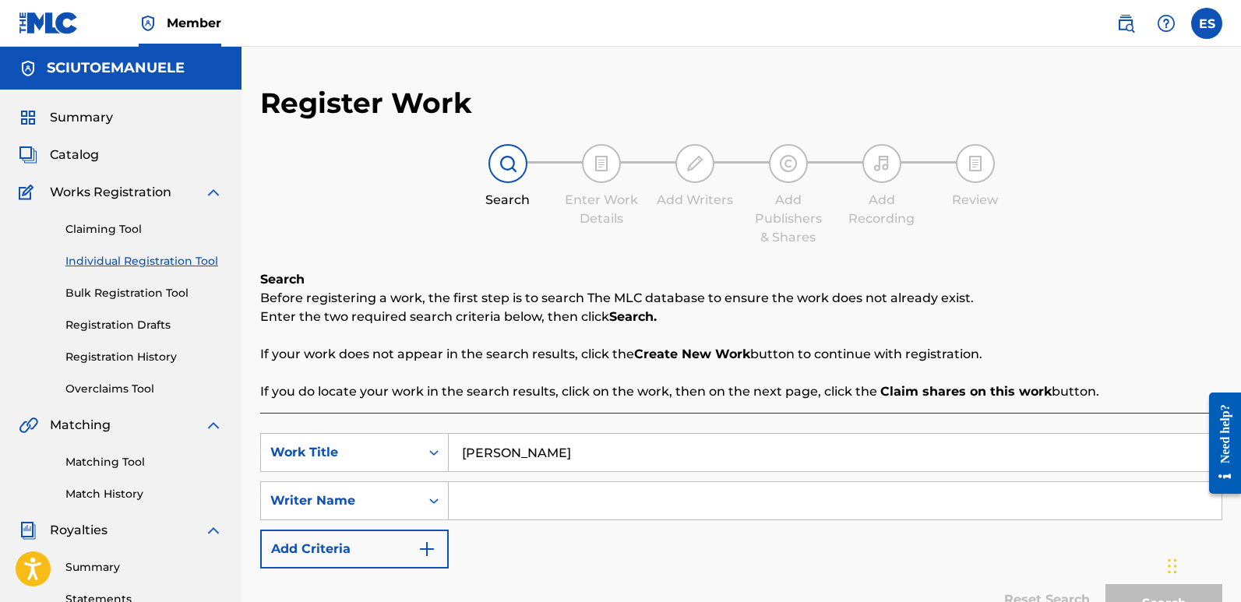
click at [506, 483] on input "Search Form" at bounding box center [835, 500] width 773 height 37
type input "emanuelesciuto"
click at [1105, 584] on button "Search" at bounding box center [1163, 603] width 117 height 39
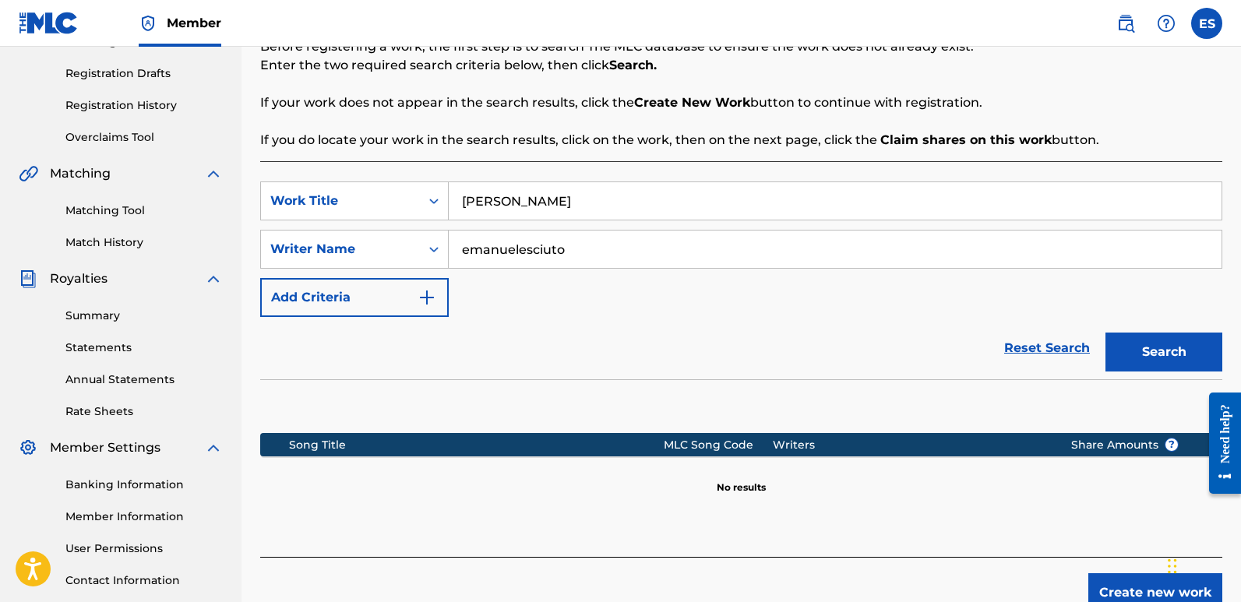
click at [1147, 586] on button "Create new work" at bounding box center [1155, 592] width 134 height 39
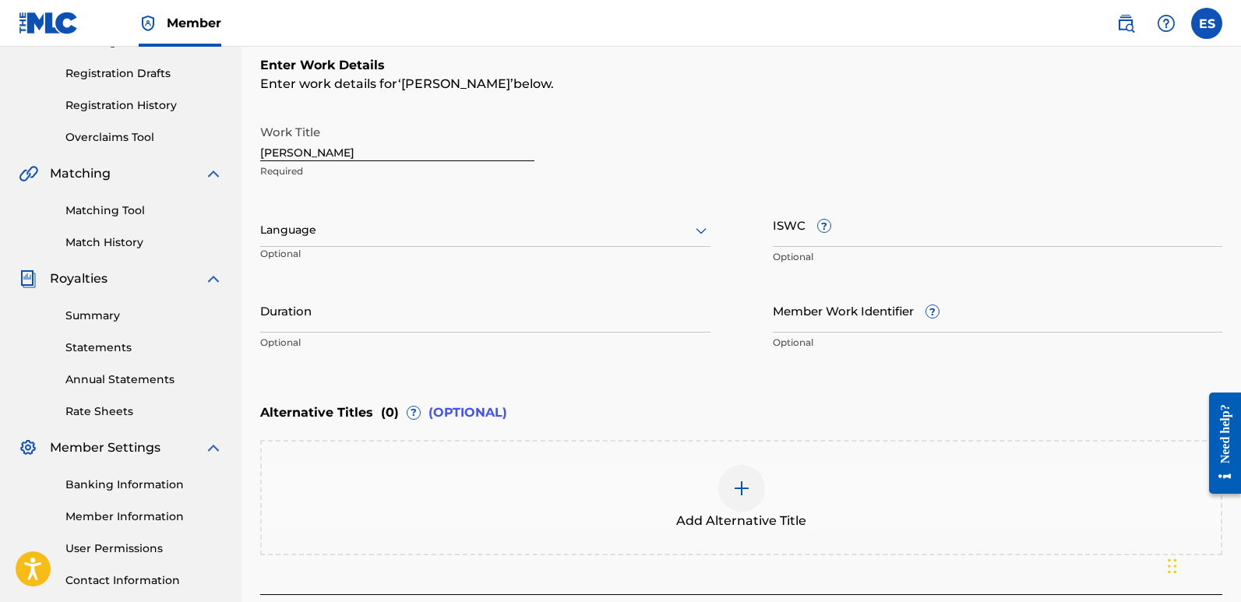
click at [493, 237] on div at bounding box center [485, 229] width 450 height 19
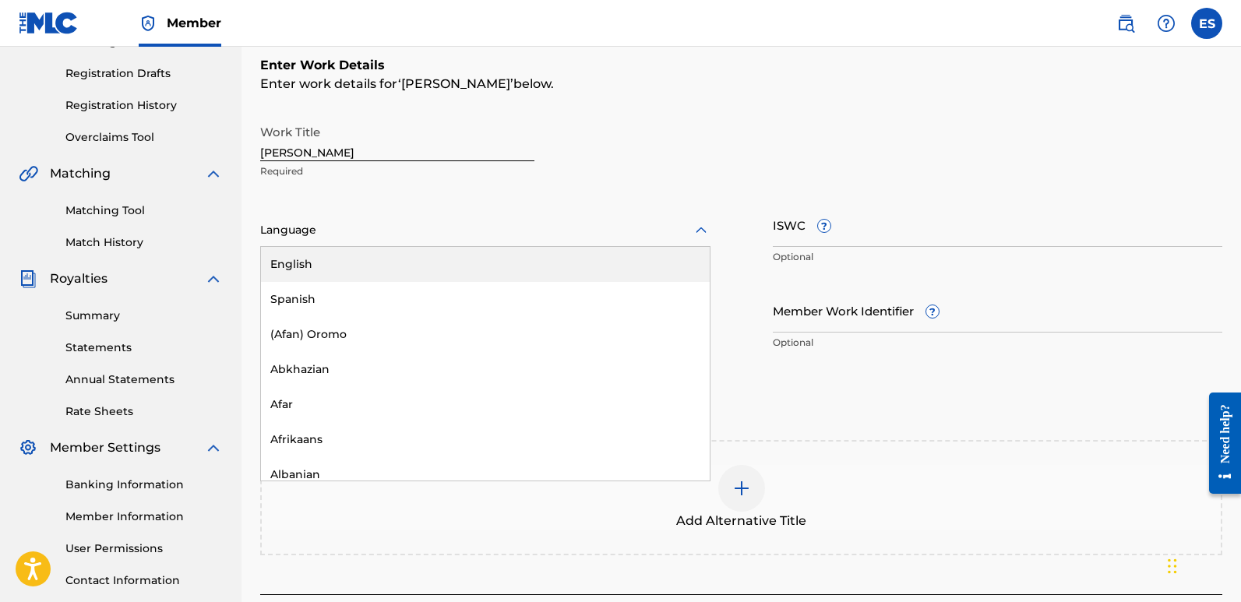
click at [361, 256] on div "English" at bounding box center [485, 264] width 449 height 35
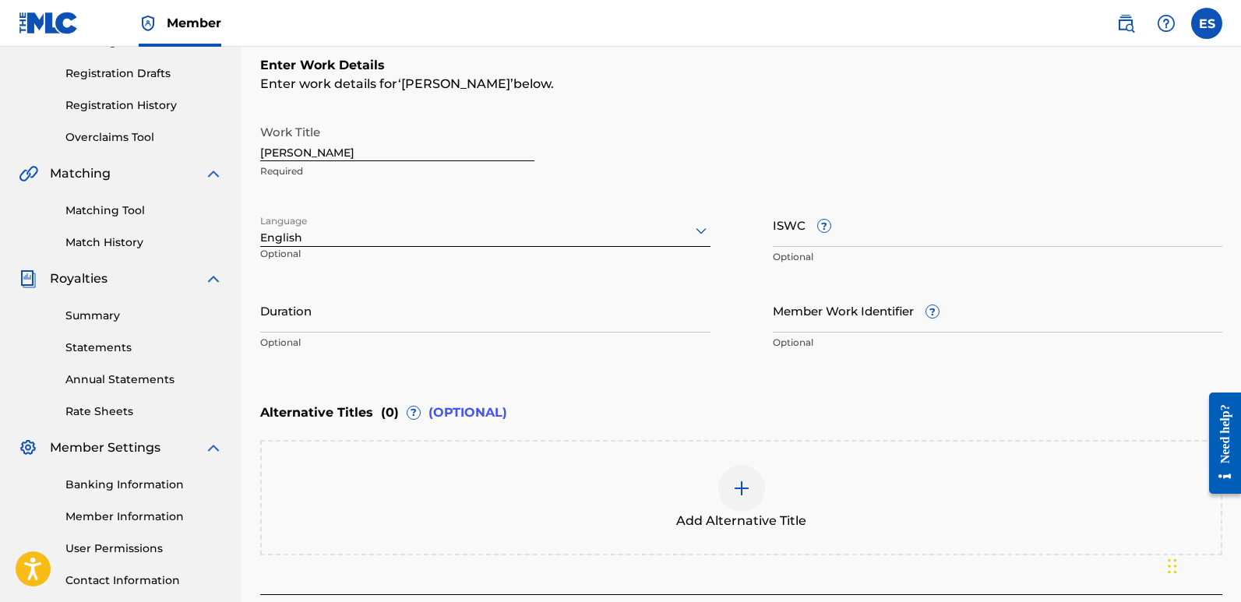
scroll to position [179, 0]
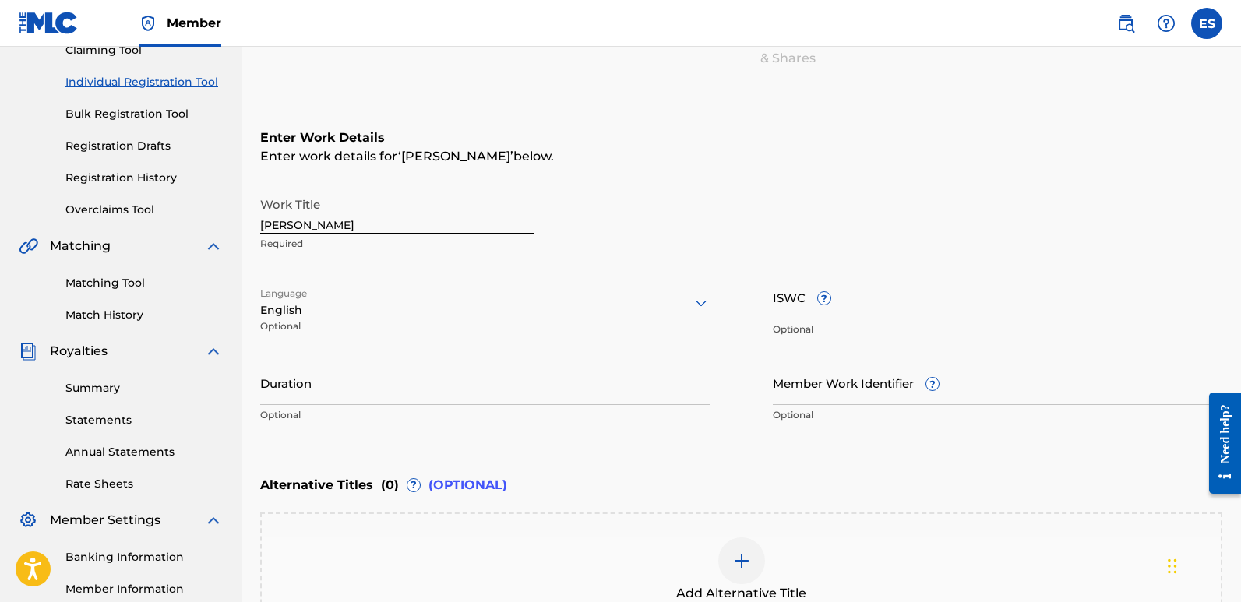
click at [315, 225] on input "[PERSON_NAME]" at bounding box center [397, 211] width 274 height 44
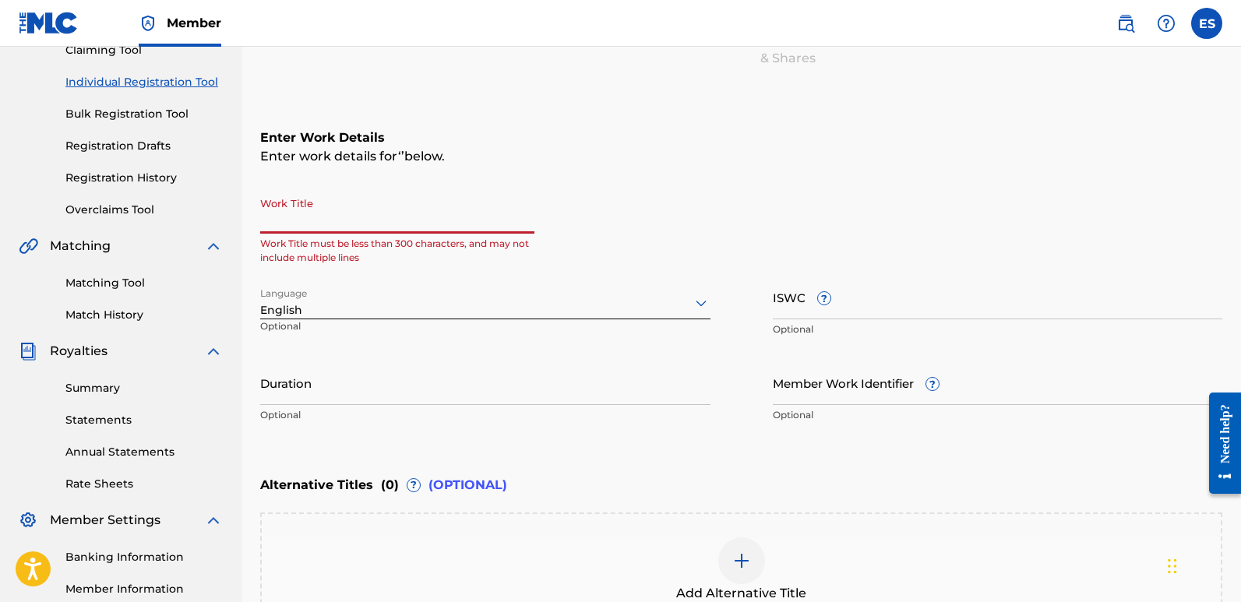
paste input "Supreme Power"
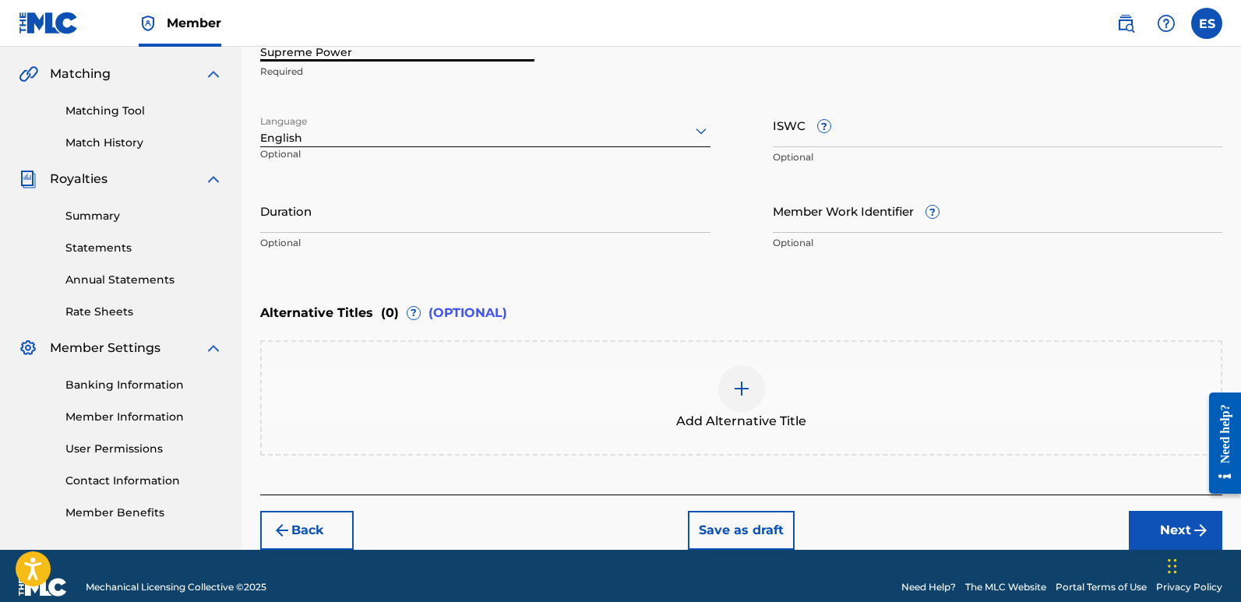
type input "Supreme Power"
click at [1158, 534] on button "Next" at bounding box center [1175, 530] width 93 height 39
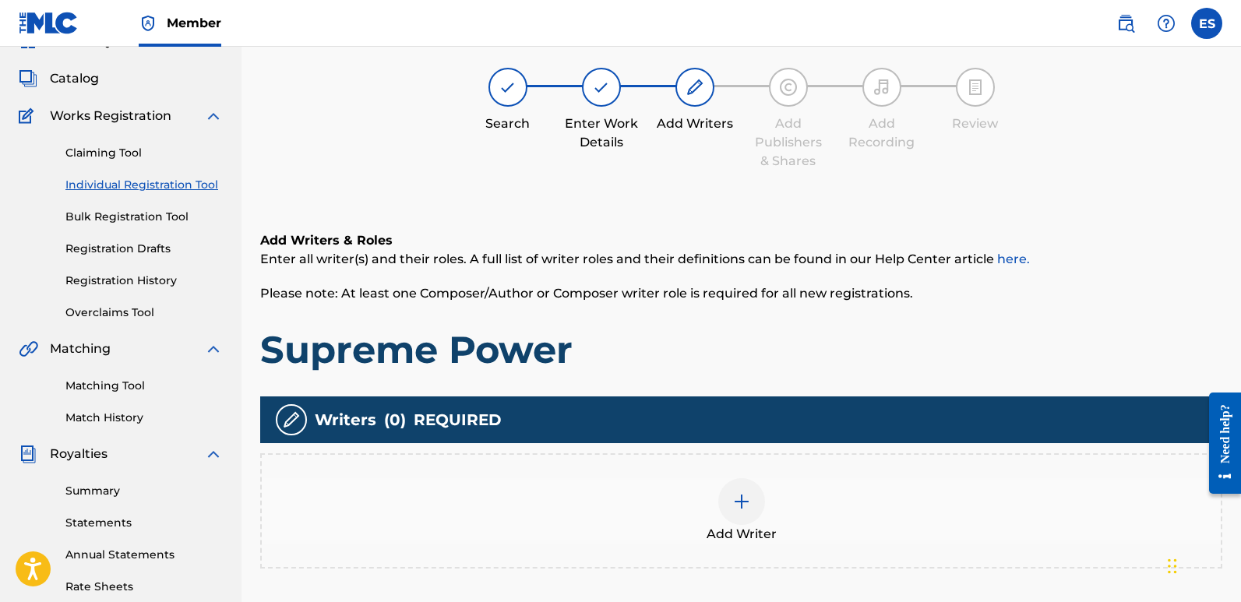
scroll to position [70, 0]
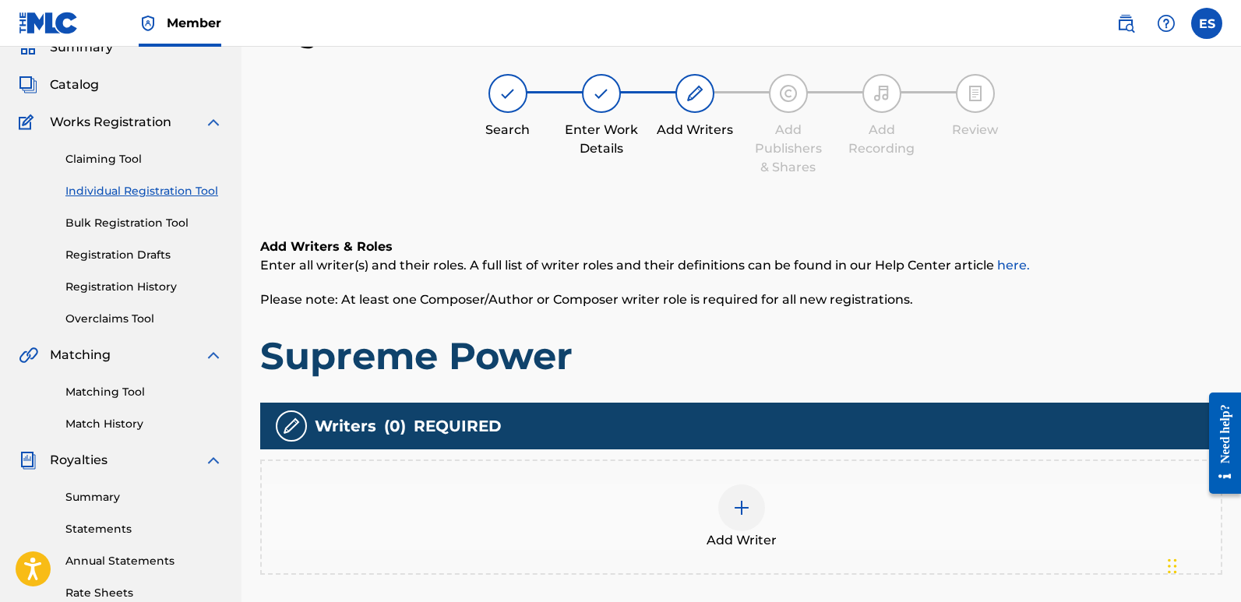
click at [741, 509] on img at bounding box center [741, 508] width 19 height 19
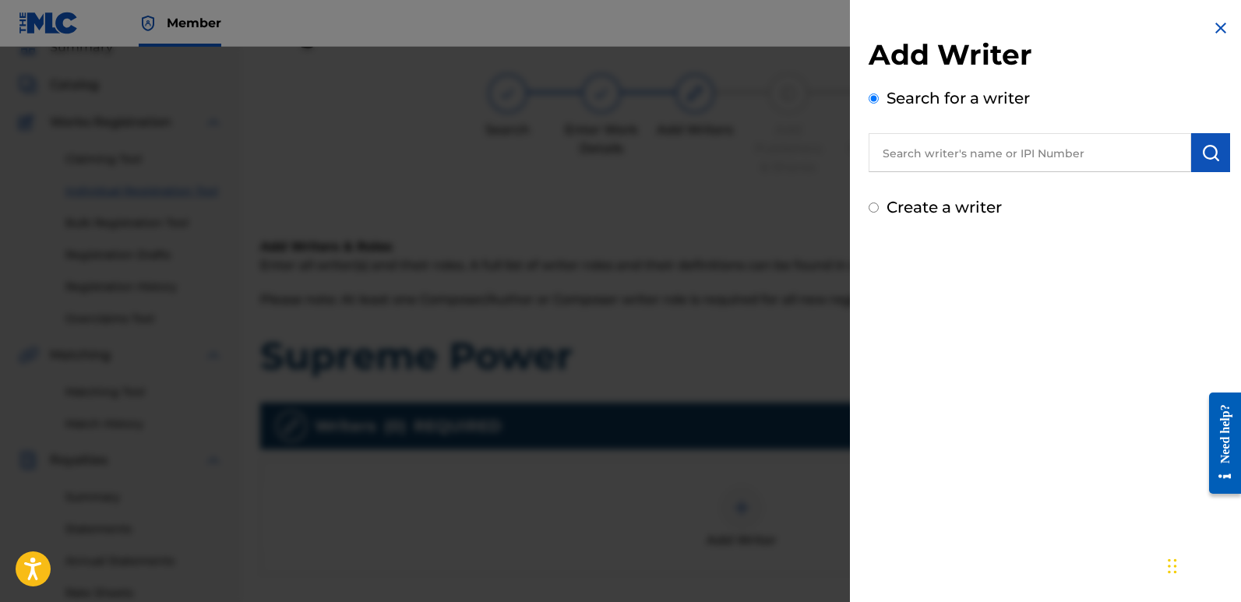
click at [972, 164] on input "text" at bounding box center [1030, 152] width 323 height 39
type input "emanuelesciuto"
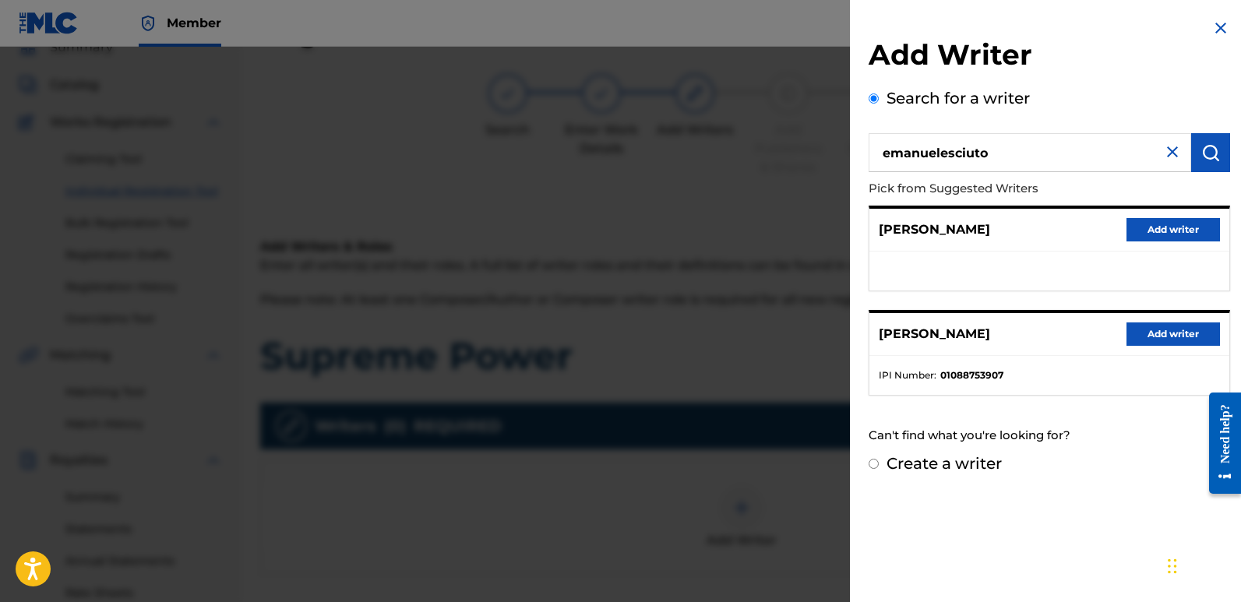
click at [1157, 334] on button "Add writer" at bounding box center [1172, 334] width 93 height 23
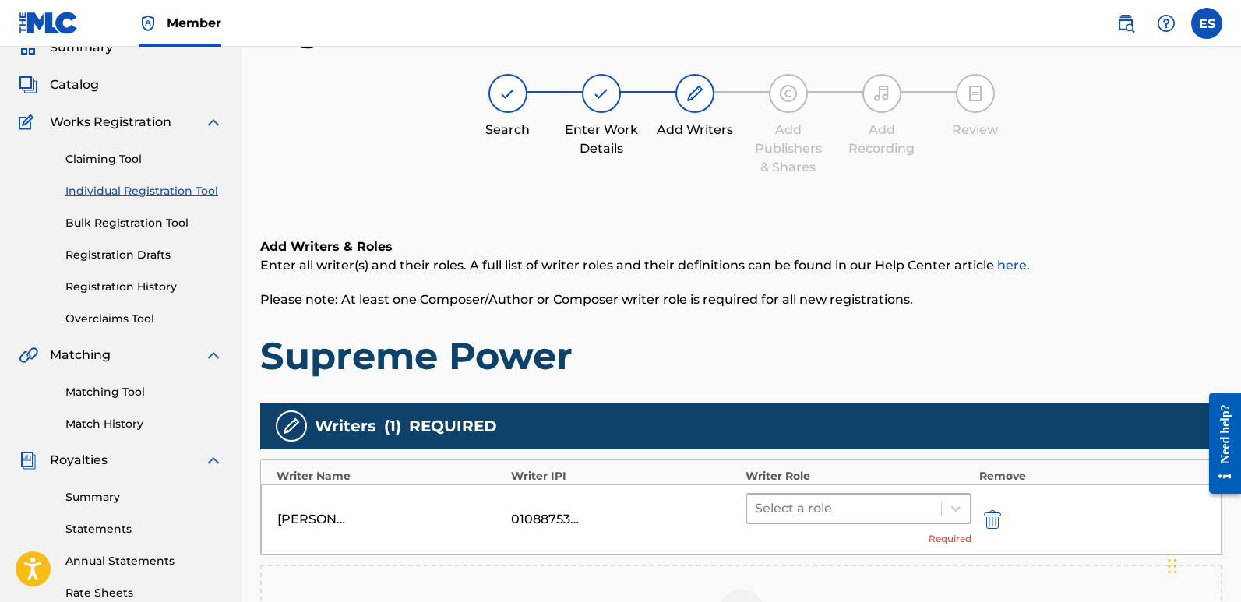
click at [869, 499] on div at bounding box center [844, 509] width 178 height 22
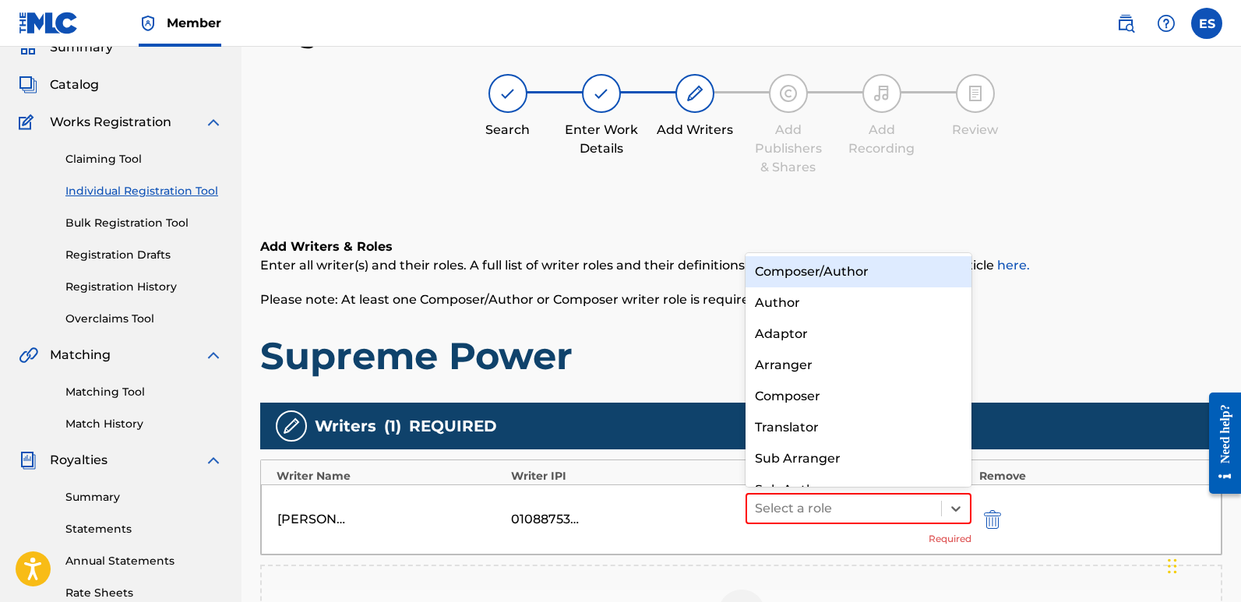
click at [812, 263] on div "Composer/Author" at bounding box center [859, 271] width 226 height 31
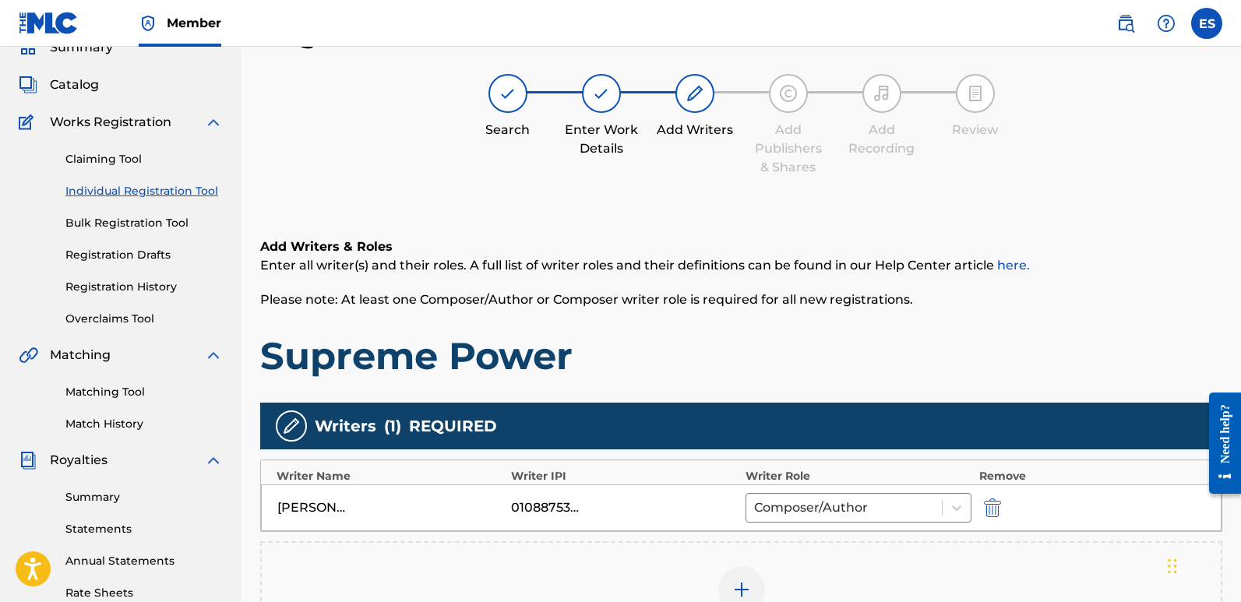
scroll to position [339, 0]
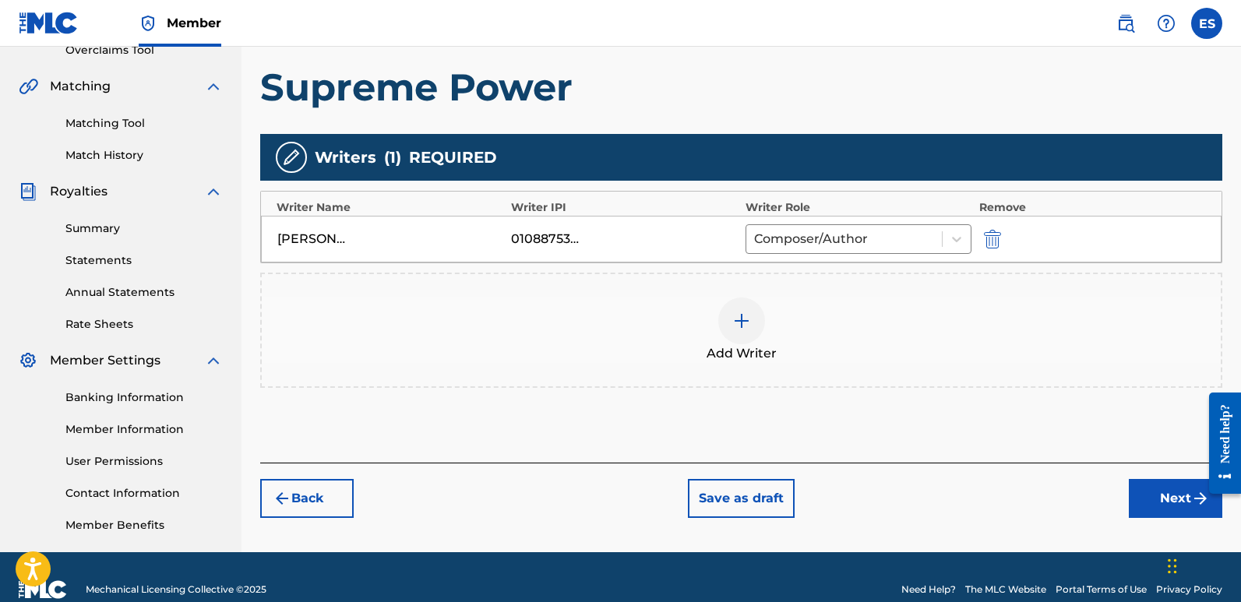
click at [1152, 499] on button "Next" at bounding box center [1175, 498] width 93 height 39
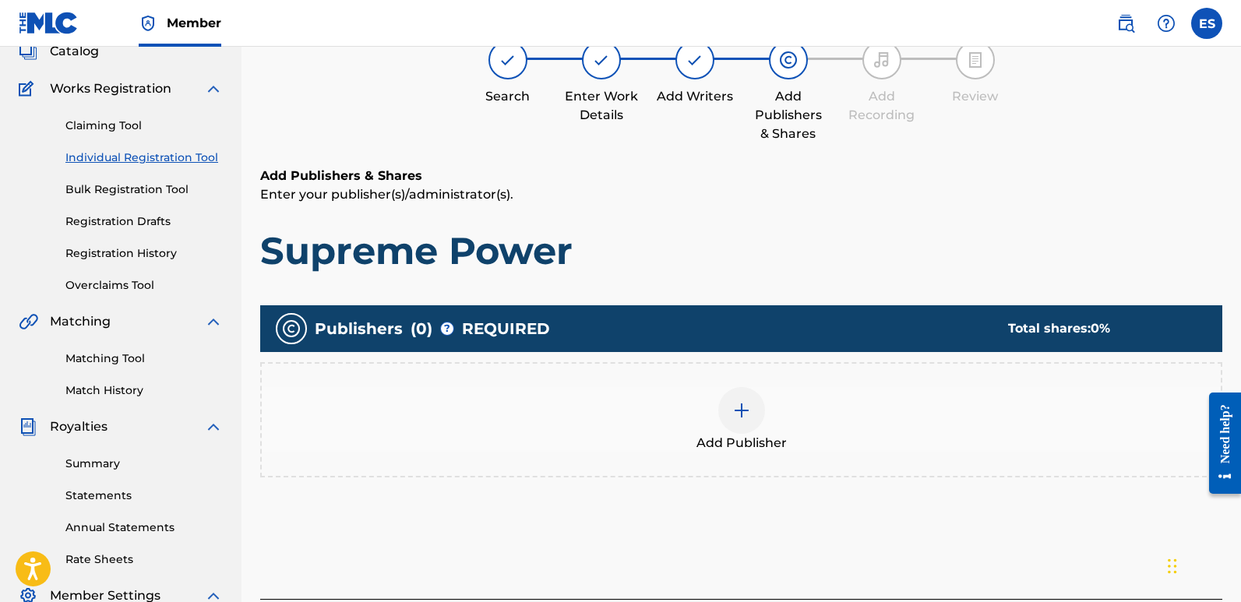
scroll to position [70, 0]
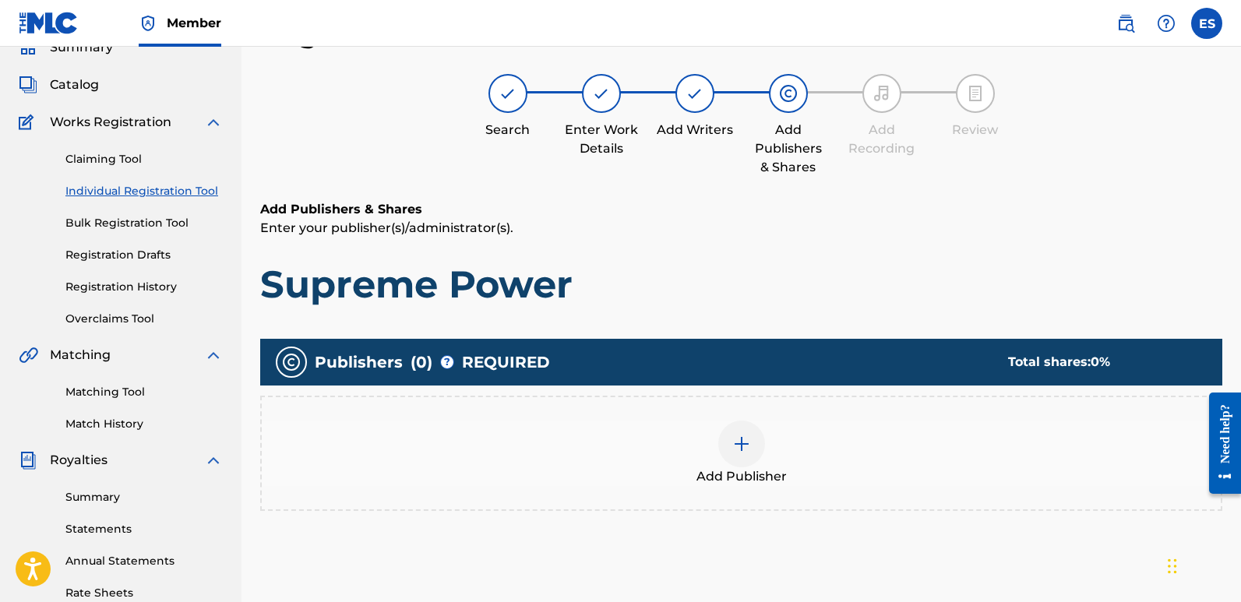
click at [734, 440] on img at bounding box center [741, 444] width 19 height 19
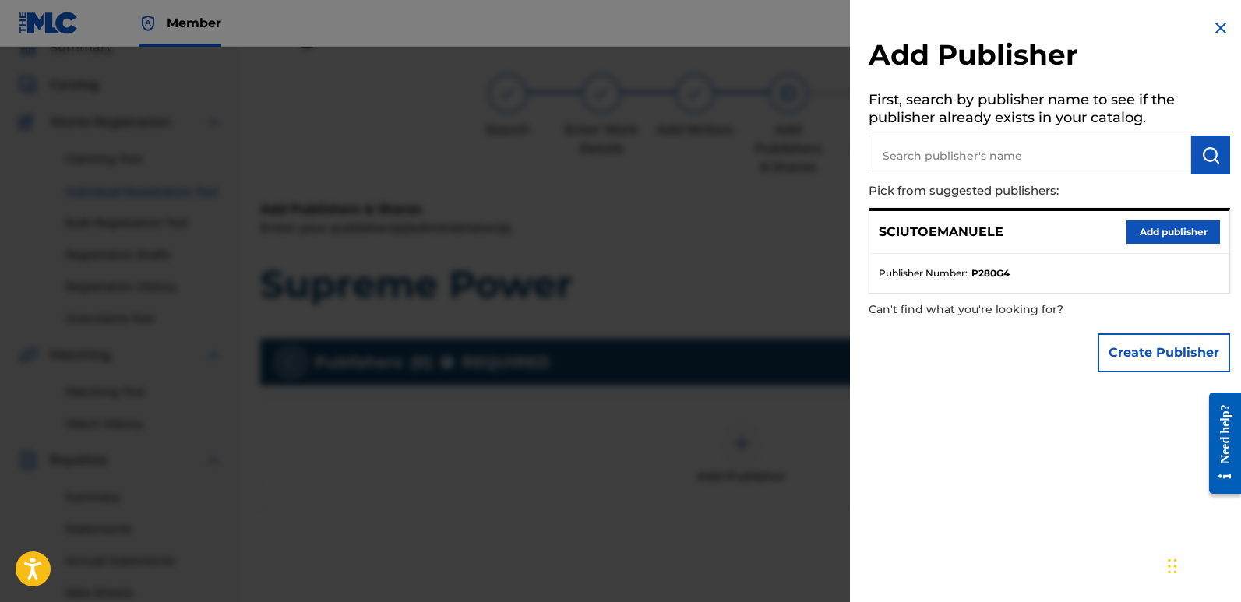
click at [1154, 227] on button "Add publisher" at bounding box center [1172, 231] width 93 height 23
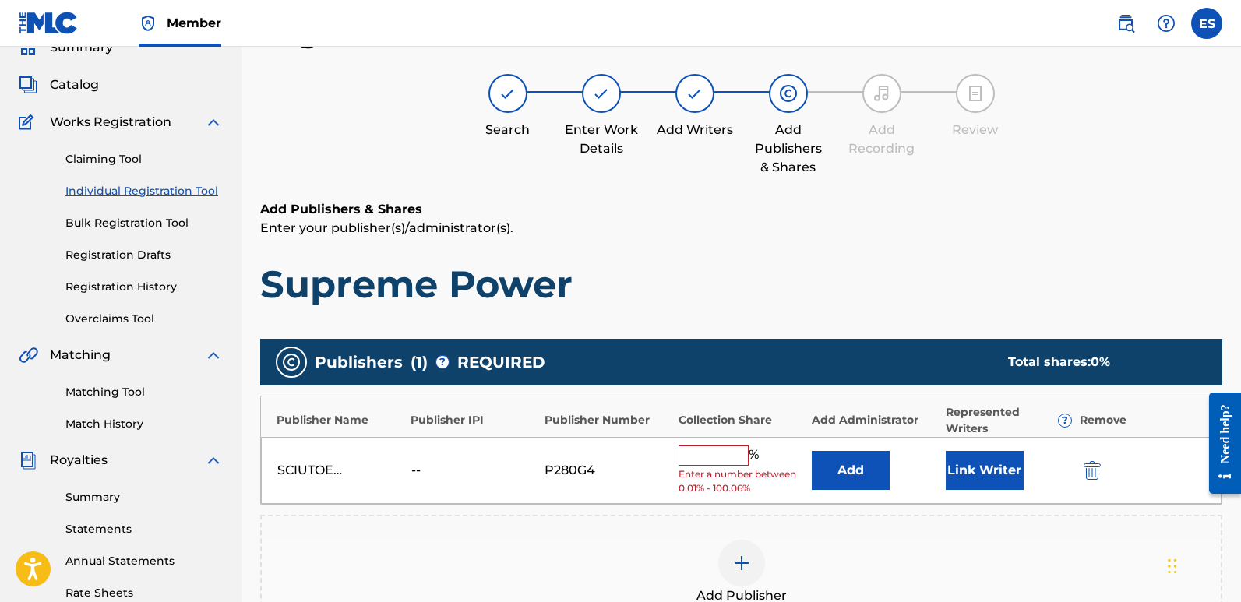
click at [983, 461] on button "Link Writer" at bounding box center [985, 470] width 78 height 39
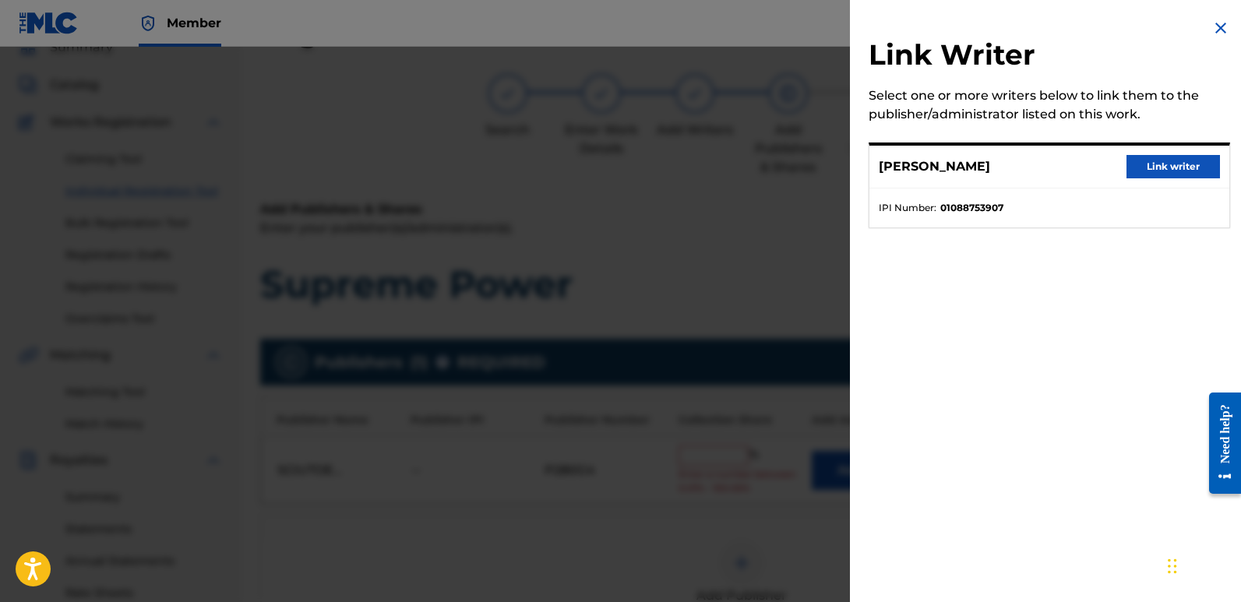
click at [1174, 167] on button "Link writer" at bounding box center [1172, 166] width 93 height 23
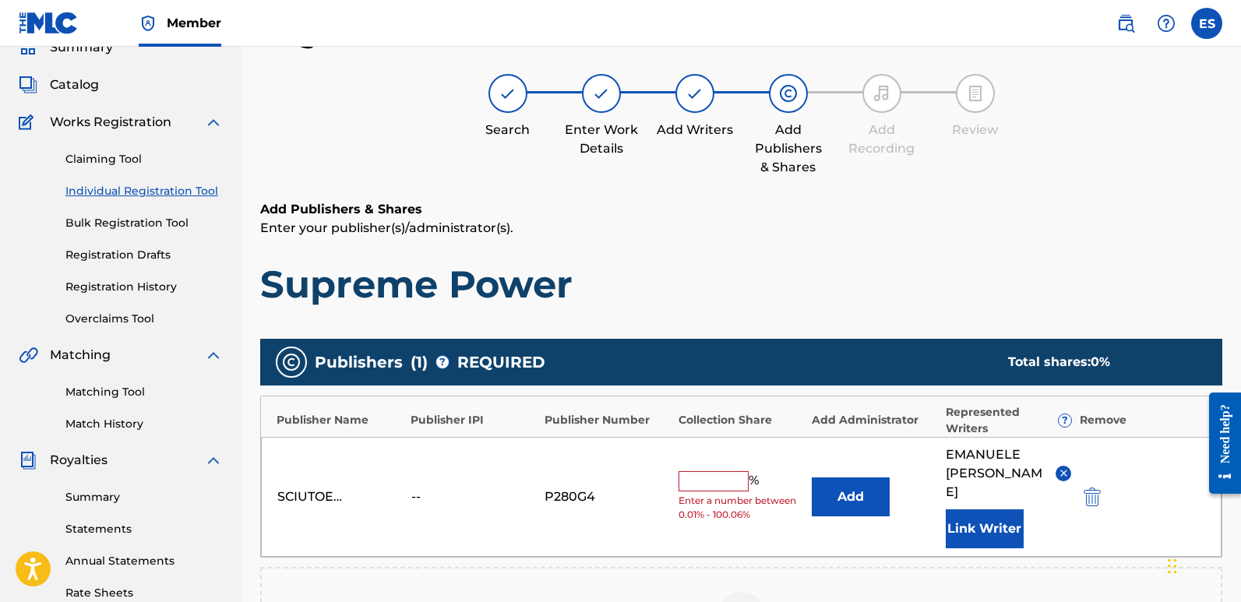
click at [704, 475] on input "text" at bounding box center [714, 481] width 70 height 20
type input "100"
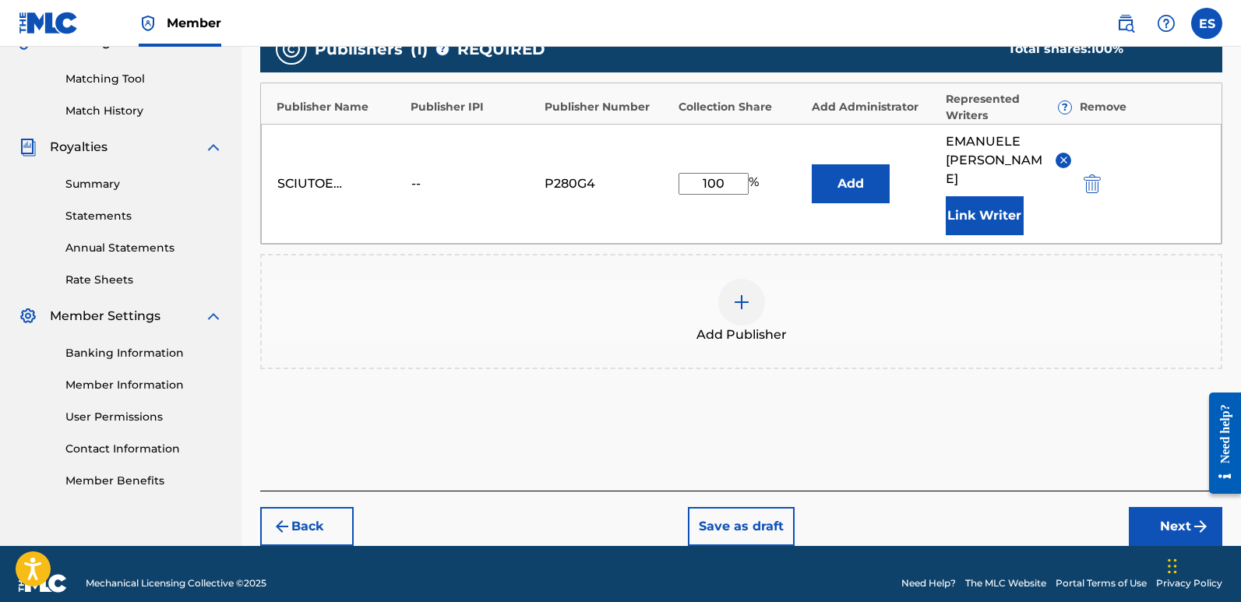
click at [1154, 507] on button "Next" at bounding box center [1175, 526] width 93 height 39
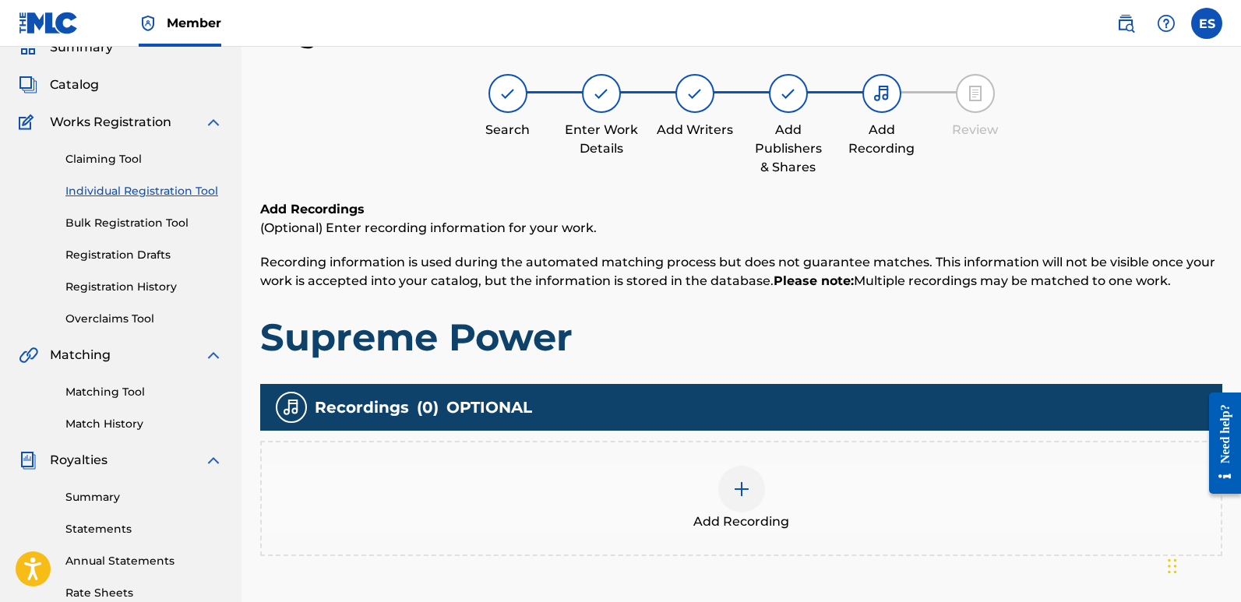
click at [762, 484] on div at bounding box center [741, 489] width 47 height 47
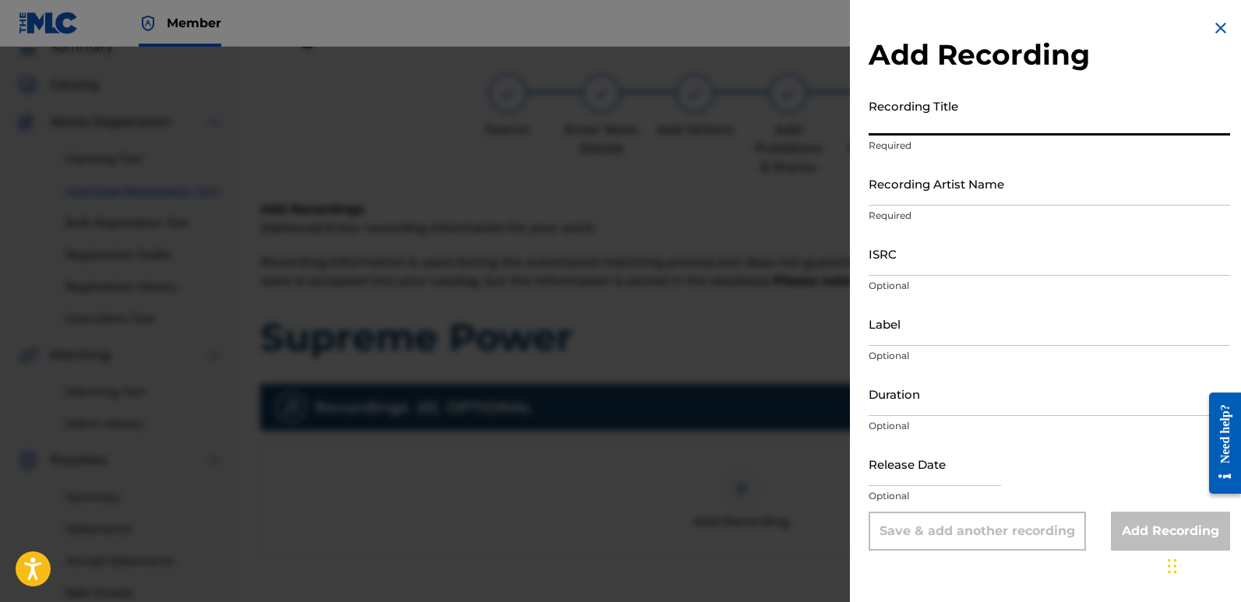
paste input "Supreme Power"
type input "Supreme Power"
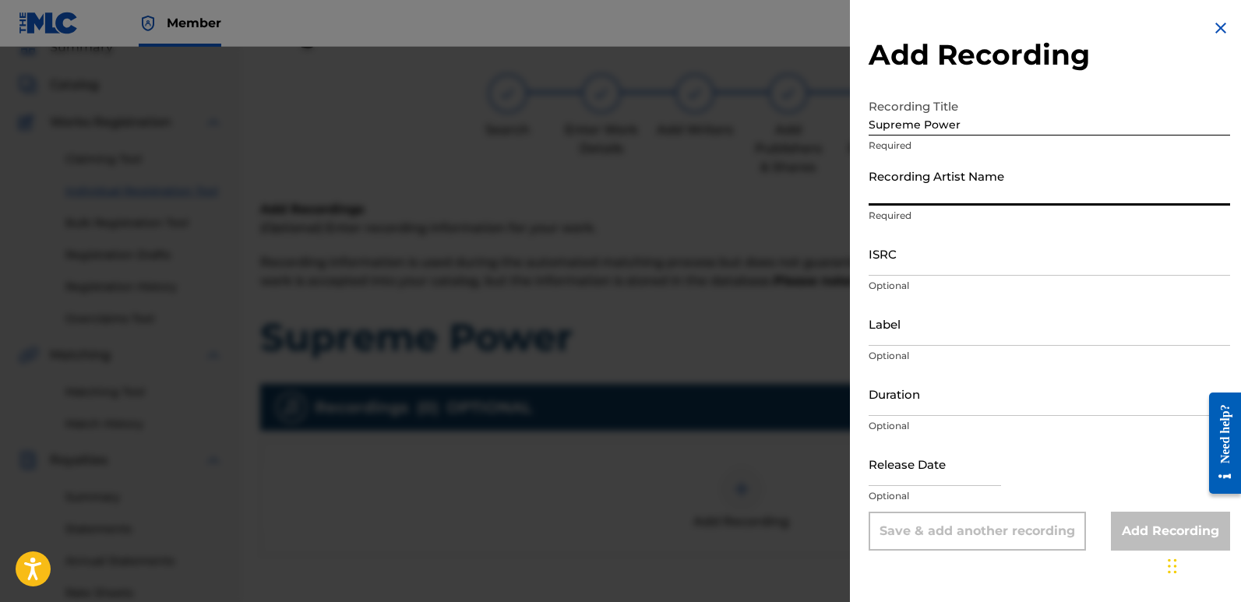
click at [965, 176] on input "Recording Artist Name" at bounding box center [1049, 183] width 361 height 44
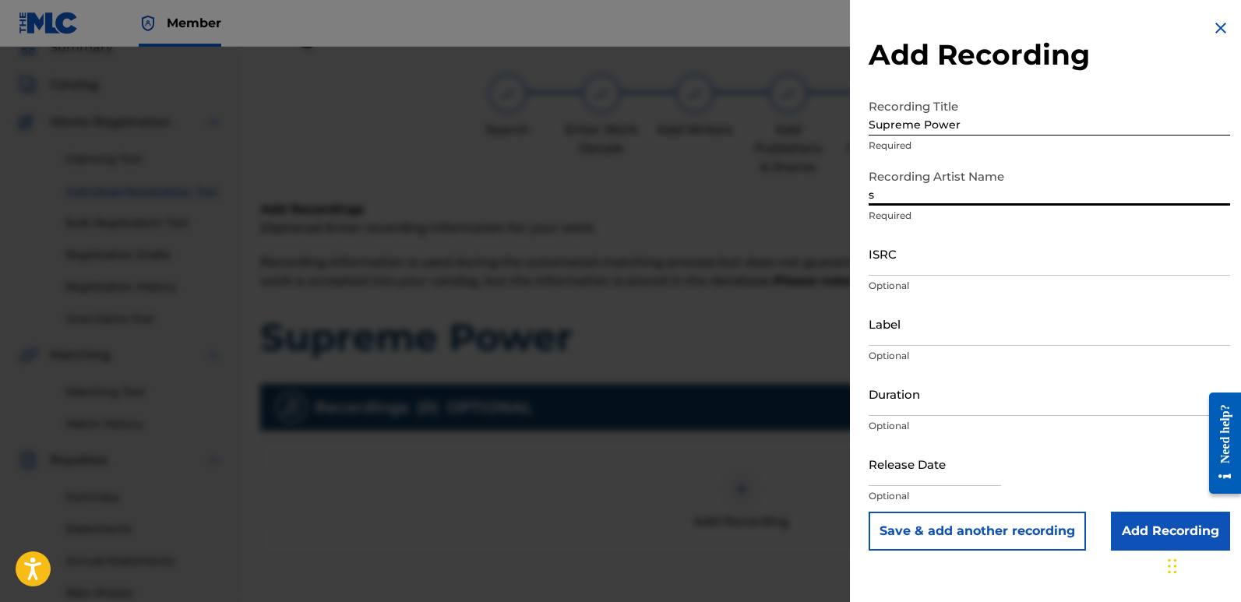
type input "Sigmaa"
click at [926, 256] on input "ISRC" at bounding box center [1049, 253] width 361 height 44
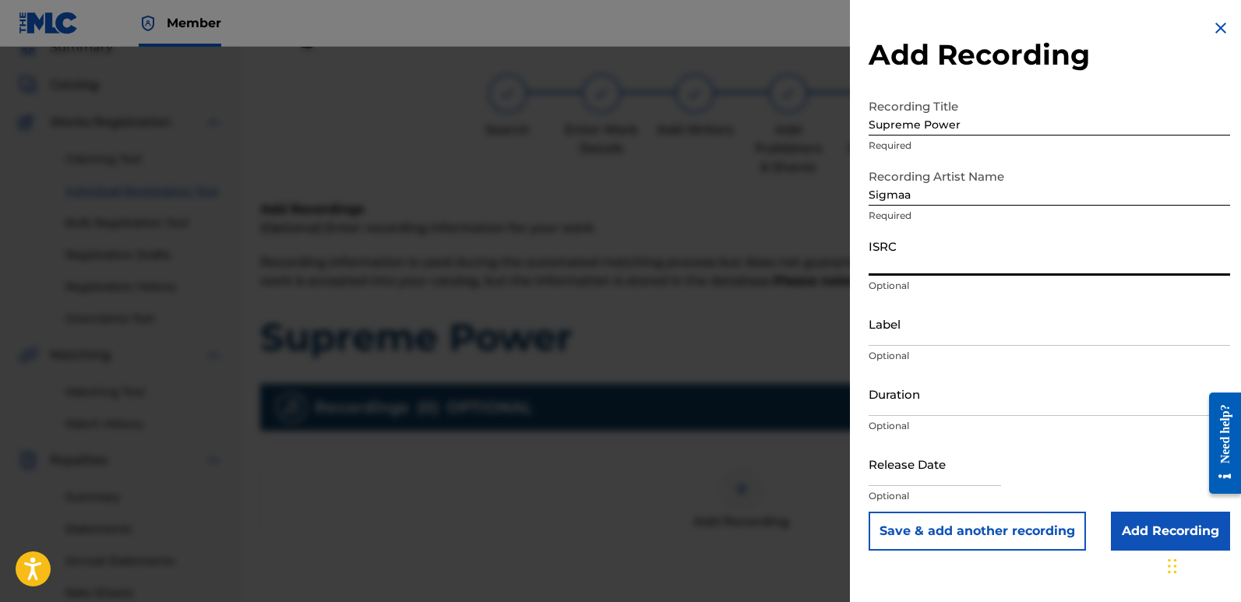
paste input "QZZ7N2540357"
type input "QZZ7N2540357"
click at [951, 332] on input "Label" at bounding box center [1049, 323] width 361 height 44
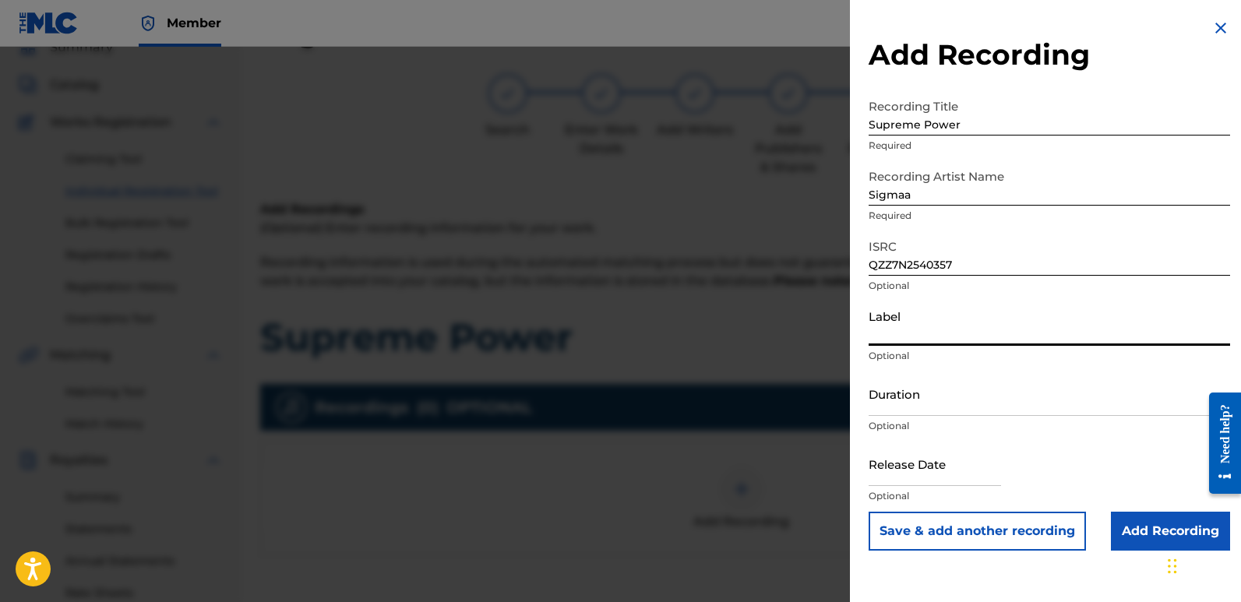
type input "Rightbeatz [GEOGRAPHIC_DATA]"
click at [903, 469] on input "text" at bounding box center [935, 464] width 132 height 44
select select "7"
select select "2025"
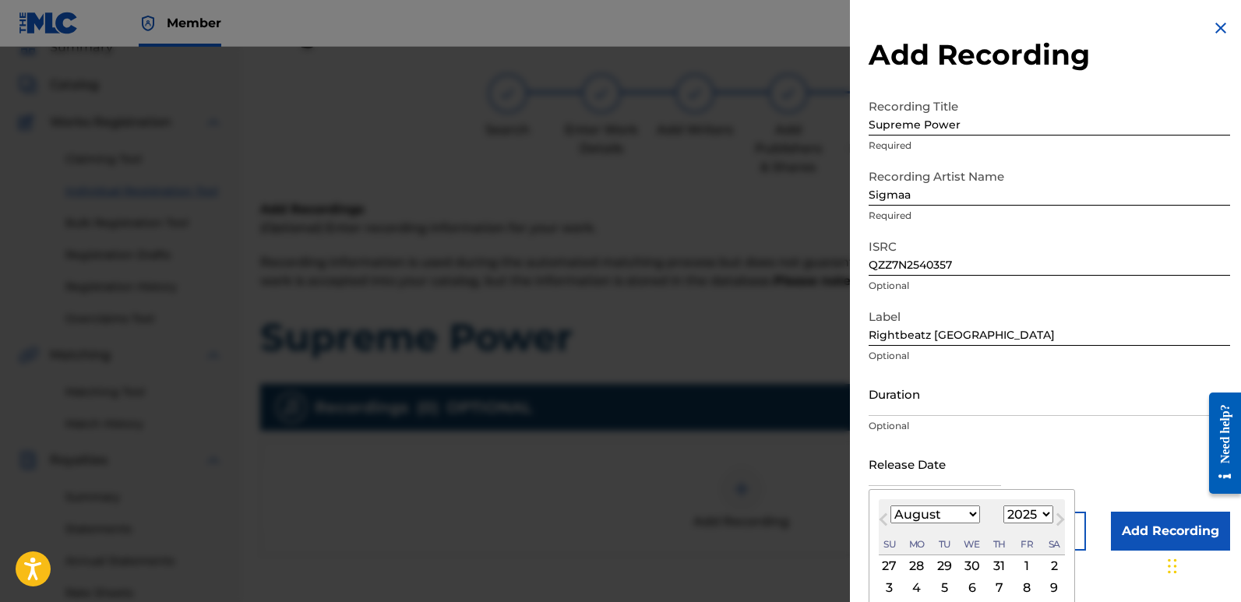
click at [1050, 563] on div "2" at bounding box center [1054, 566] width 19 height 19
type input "[DATE]"
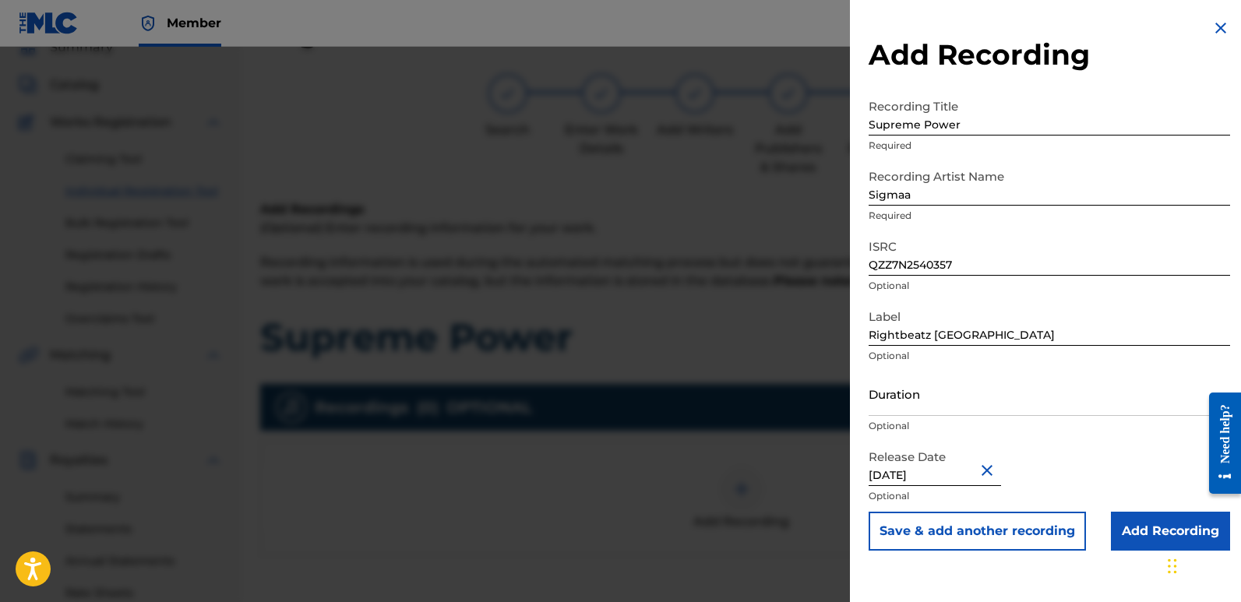
click at [918, 469] on input "[DATE]" at bounding box center [935, 464] width 132 height 44
select select "7"
select select "2025"
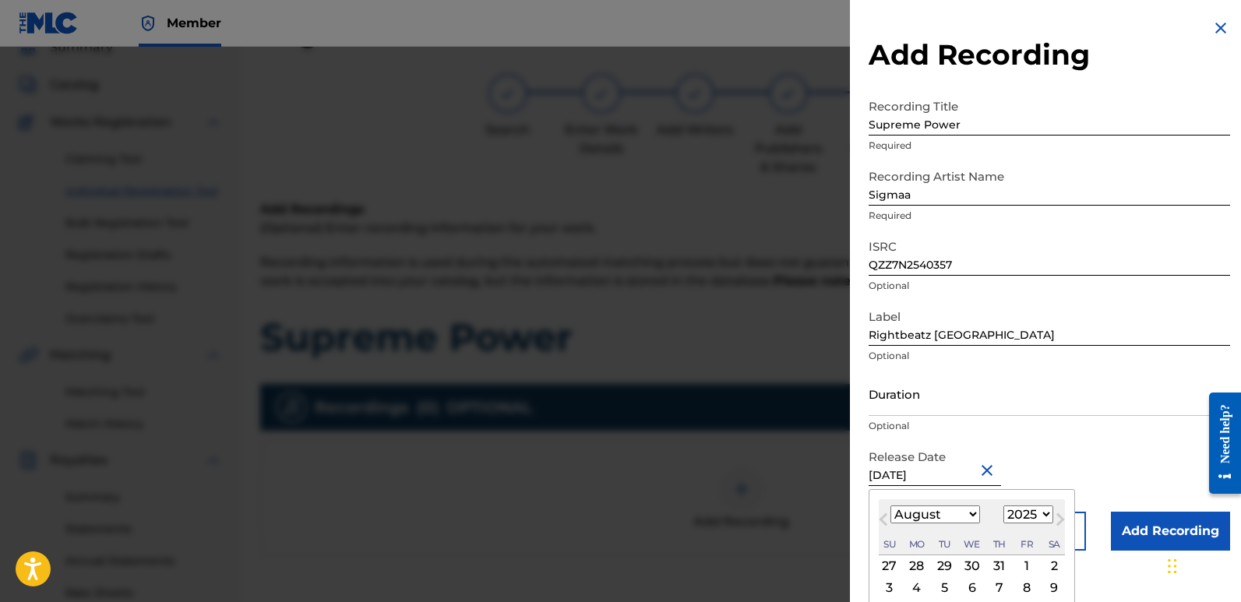
type input "[DATE]"
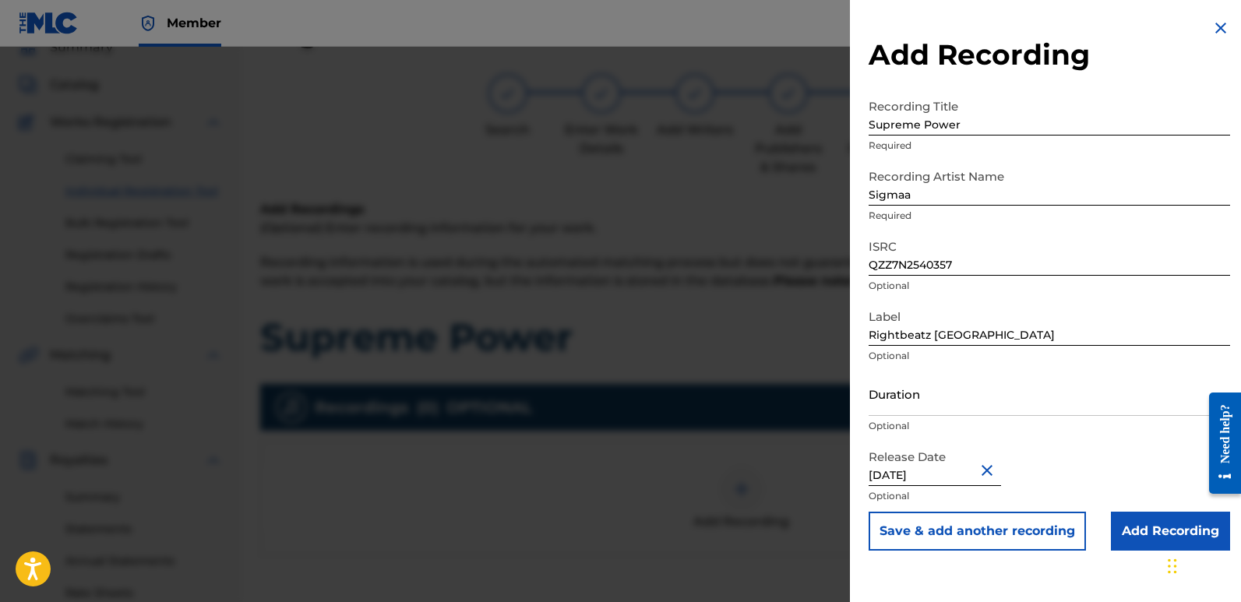
click at [1137, 531] on input "Add Recording" at bounding box center [1170, 531] width 119 height 39
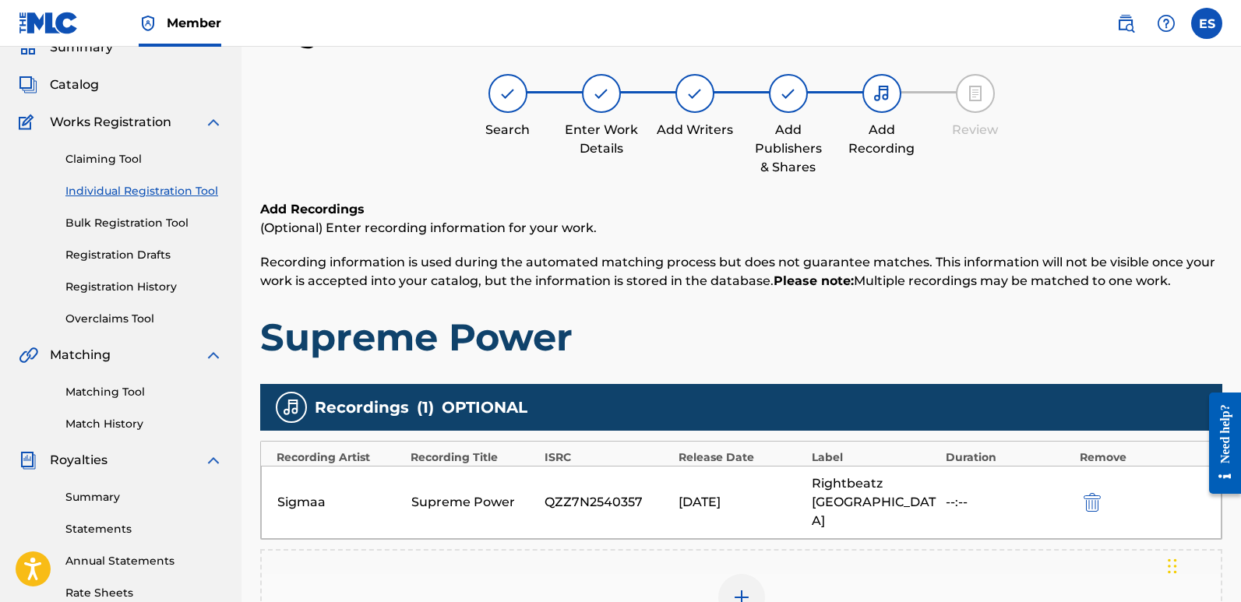
scroll to position [364, 0]
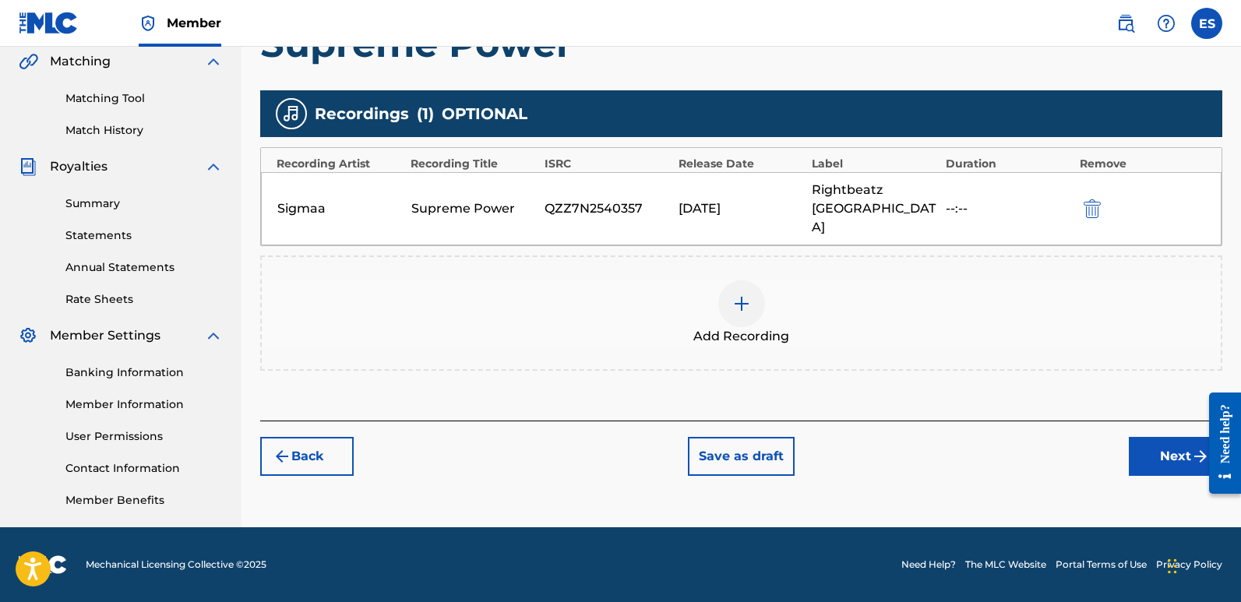
click at [1173, 437] on button "Next" at bounding box center [1175, 456] width 93 height 39
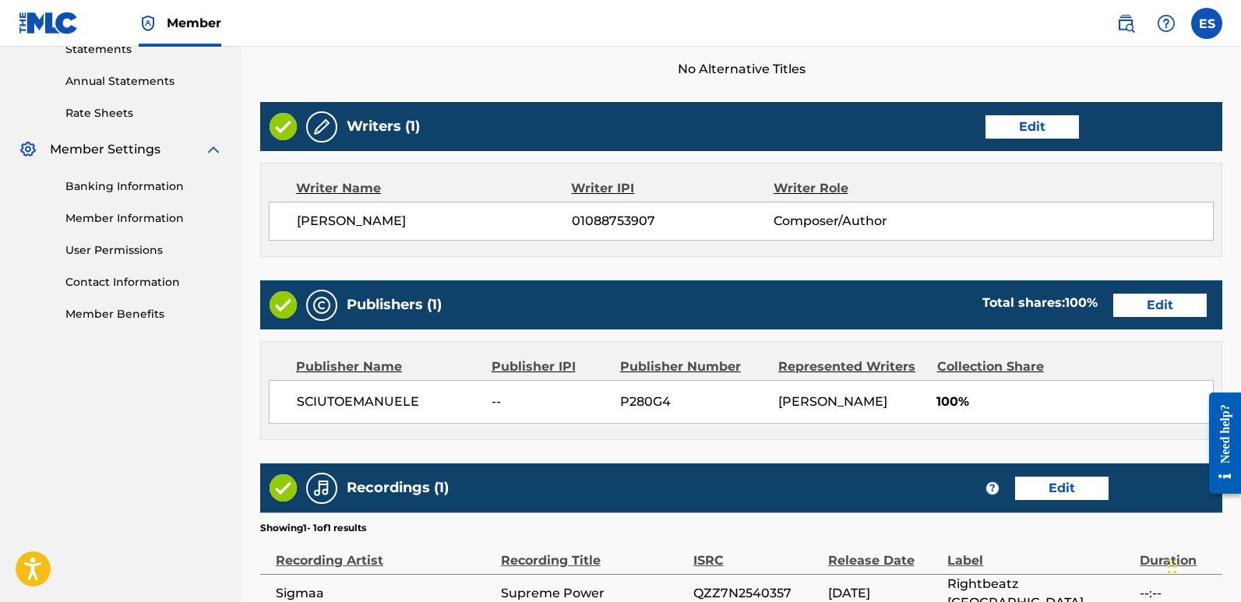
scroll to position [715, 0]
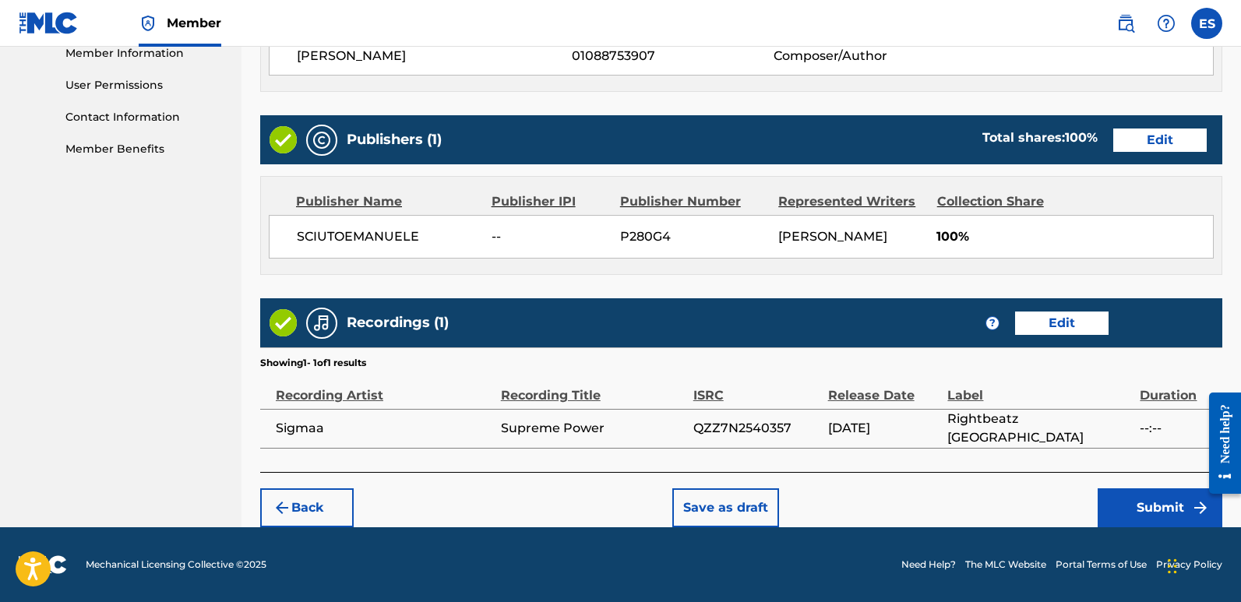
click at [1137, 511] on button "Submit" at bounding box center [1160, 507] width 125 height 39
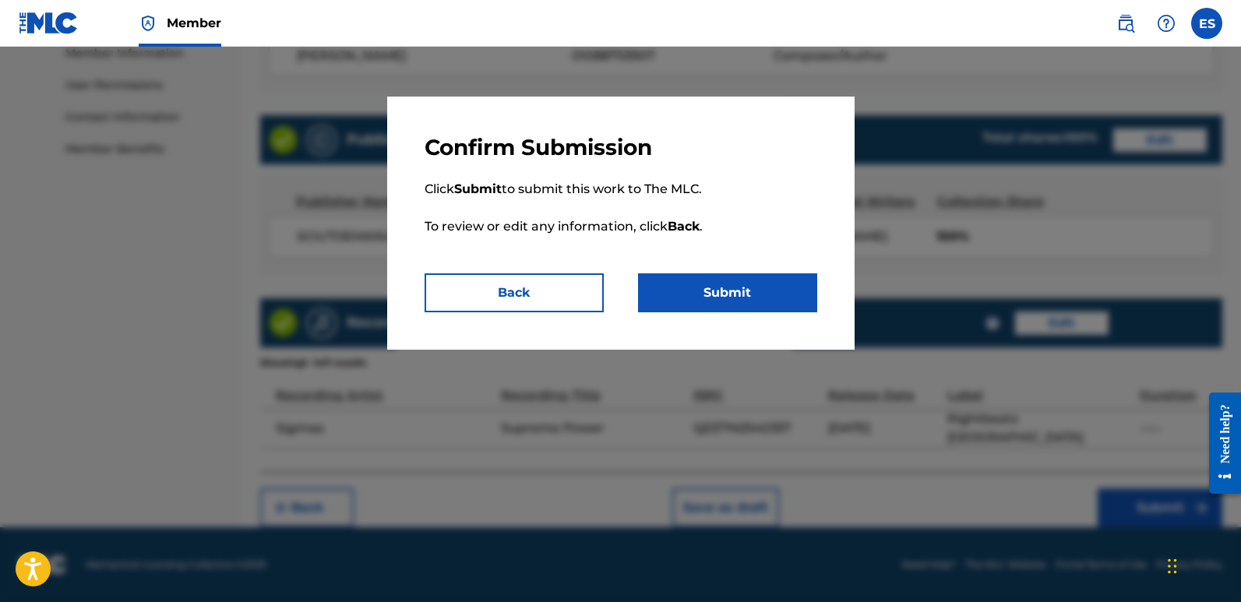
click at [741, 295] on button "Submit" at bounding box center [727, 292] width 179 height 39
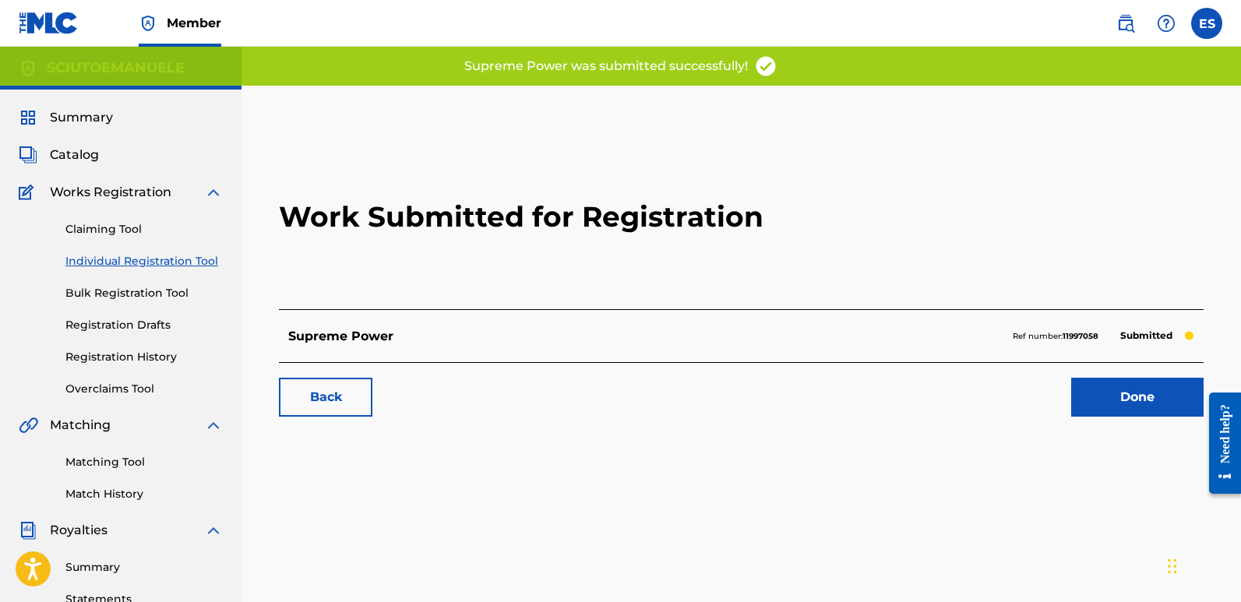
click at [1135, 413] on link "Done" at bounding box center [1137, 397] width 132 height 39
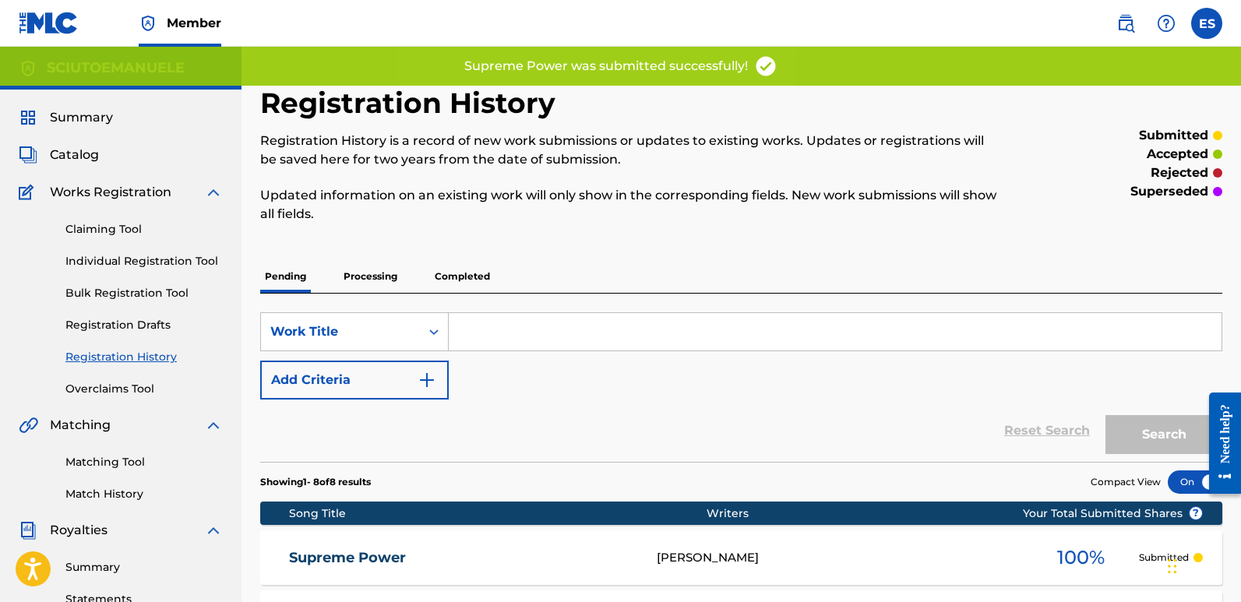
click at [187, 258] on link "Individual Registration Tool" at bounding box center [143, 261] width 157 height 16
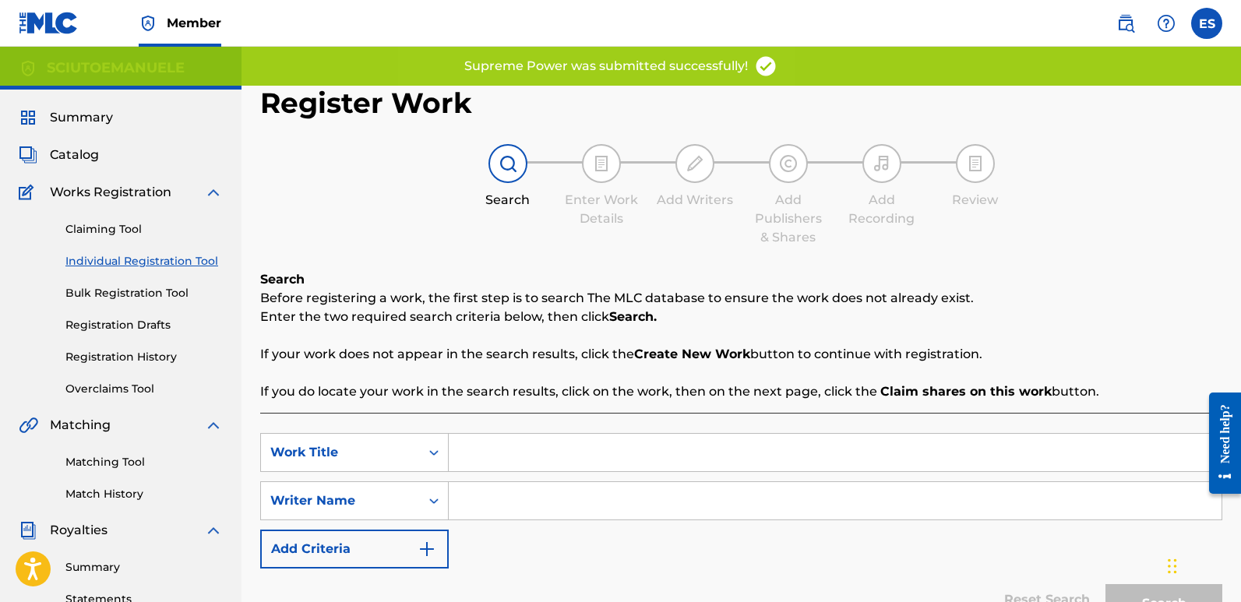
click at [548, 445] on input "Search Form" at bounding box center [835, 452] width 773 height 37
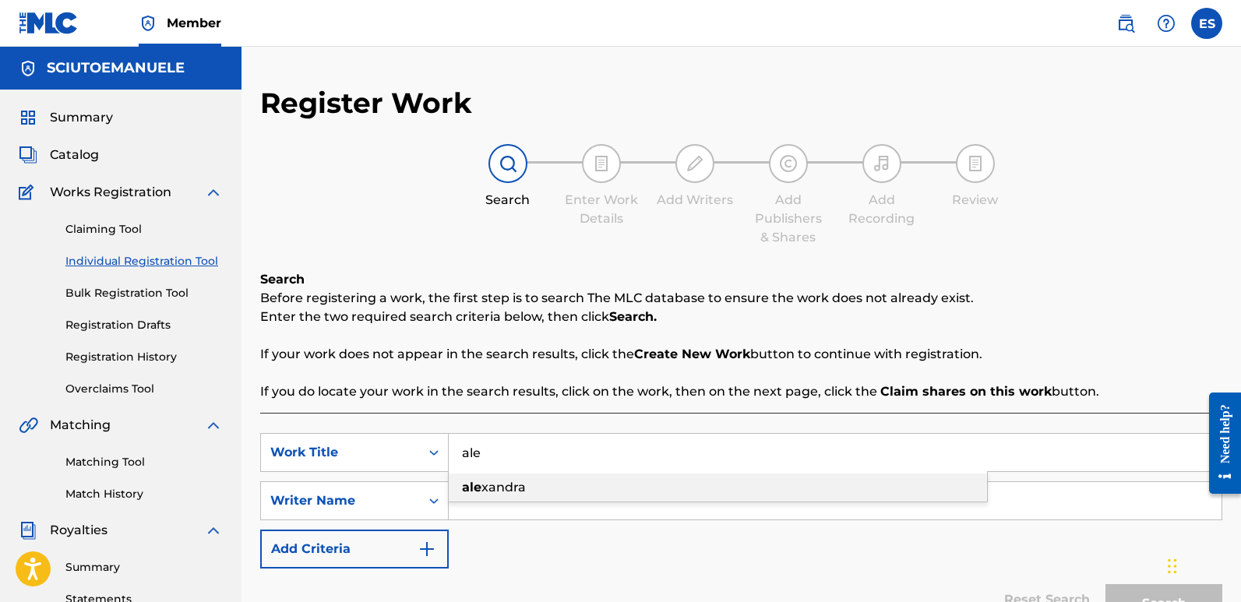
click at [501, 481] on span "xandra" at bounding box center [503, 487] width 44 height 15
type input "[PERSON_NAME]"
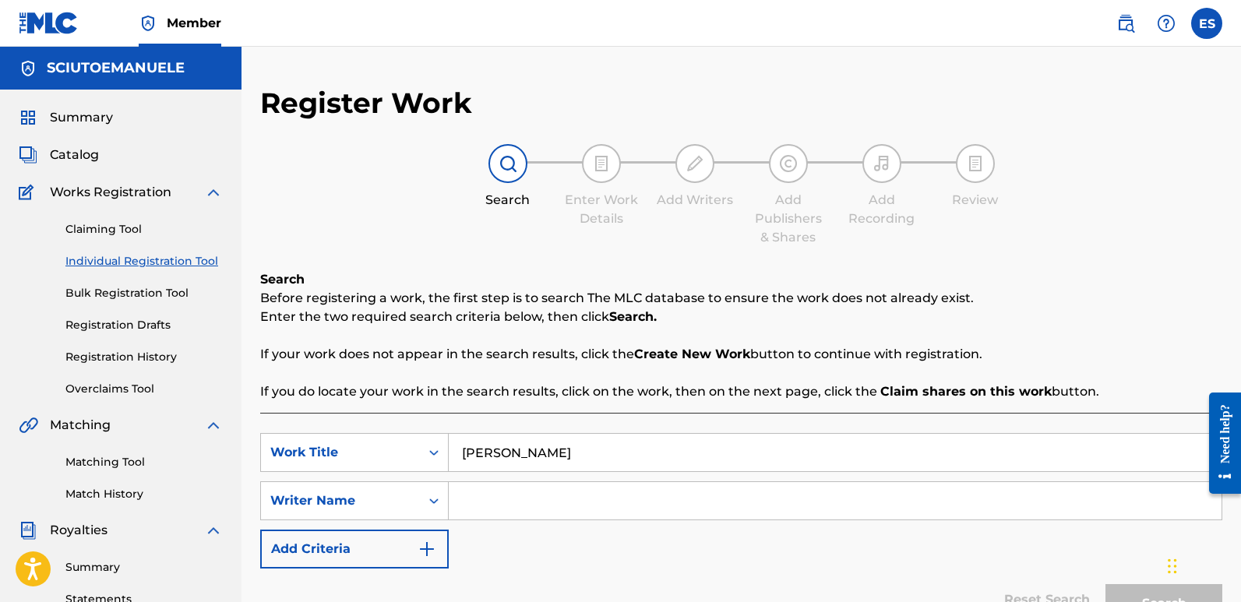
click at [541, 496] on input "Search Form" at bounding box center [835, 500] width 773 height 37
type input "emanuelesciuto"
click at [1105, 584] on button "Search" at bounding box center [1163, 603] width 117 height 39
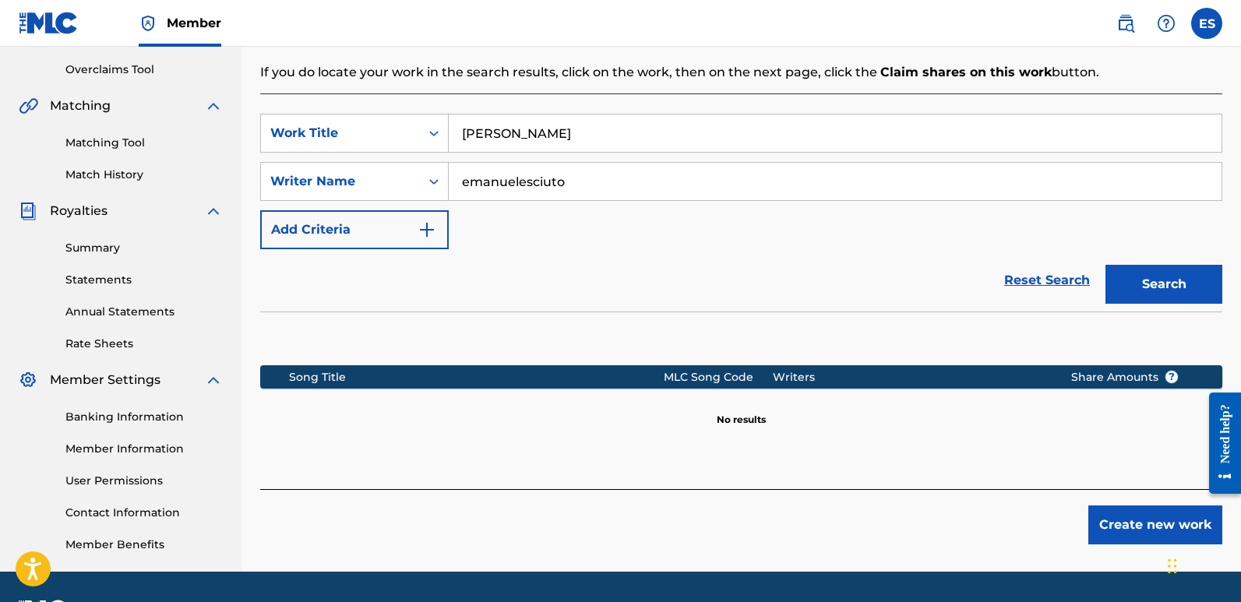
click at [1132, 516] on button "Create new work" at bounding box center [1155, 525] width 134 height 39
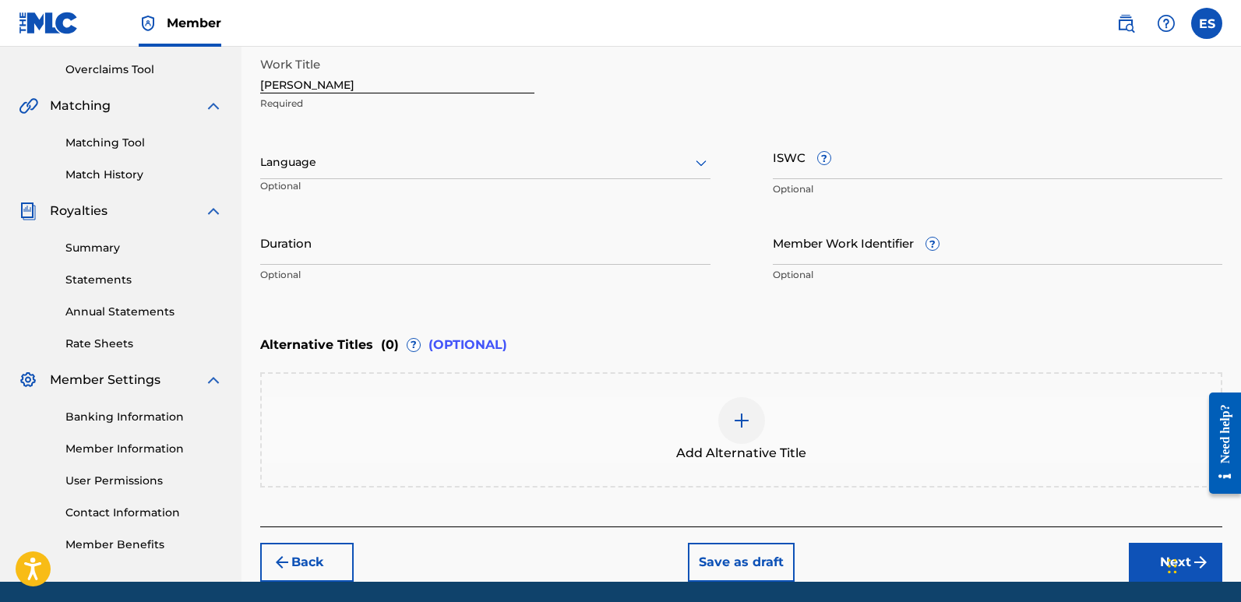
click at [348, 164] on div at bounding box center [485, 162] width 450 height 19
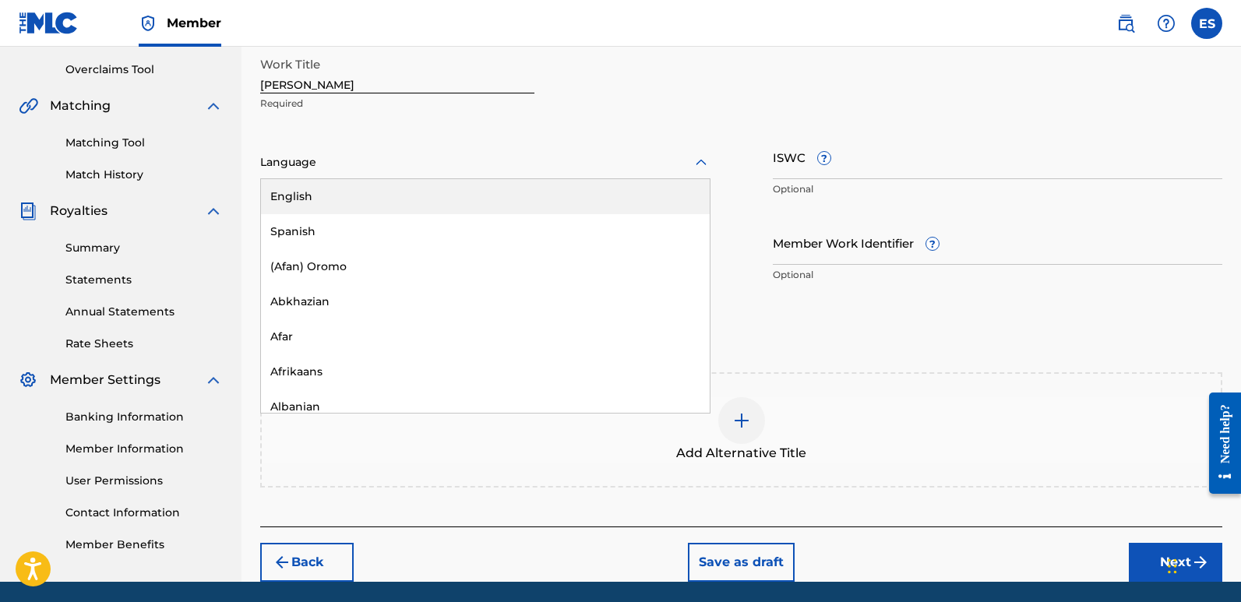
click at [315, 188] on div "English" at bounding box center [485, 196] width 449 height 35
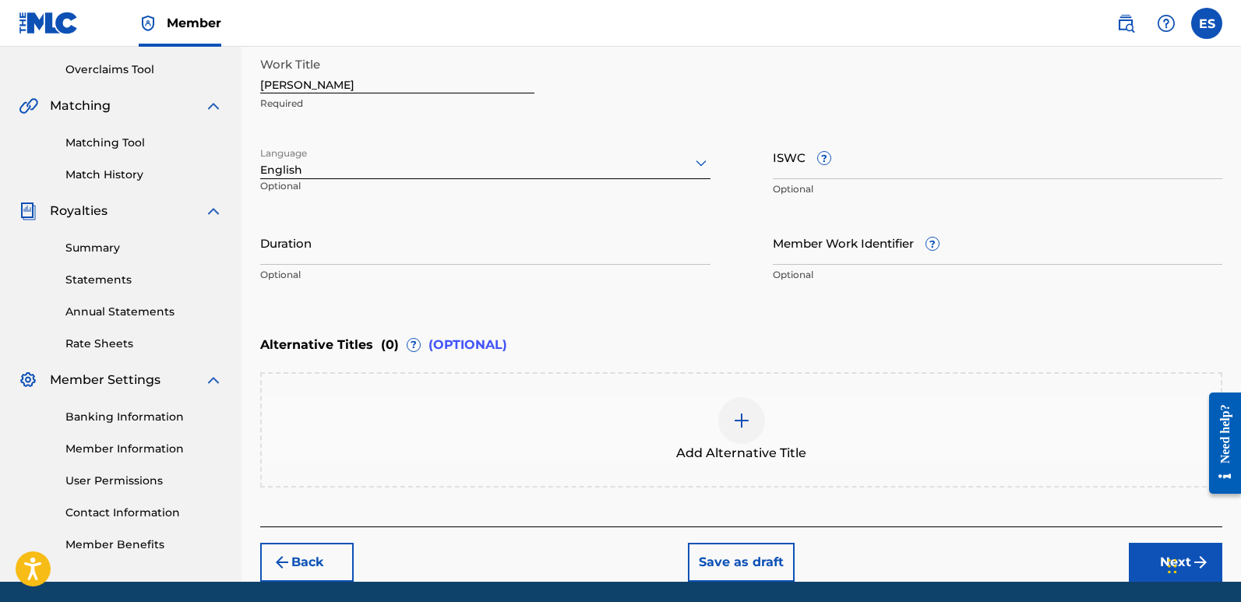
scroll to position [234, 0]
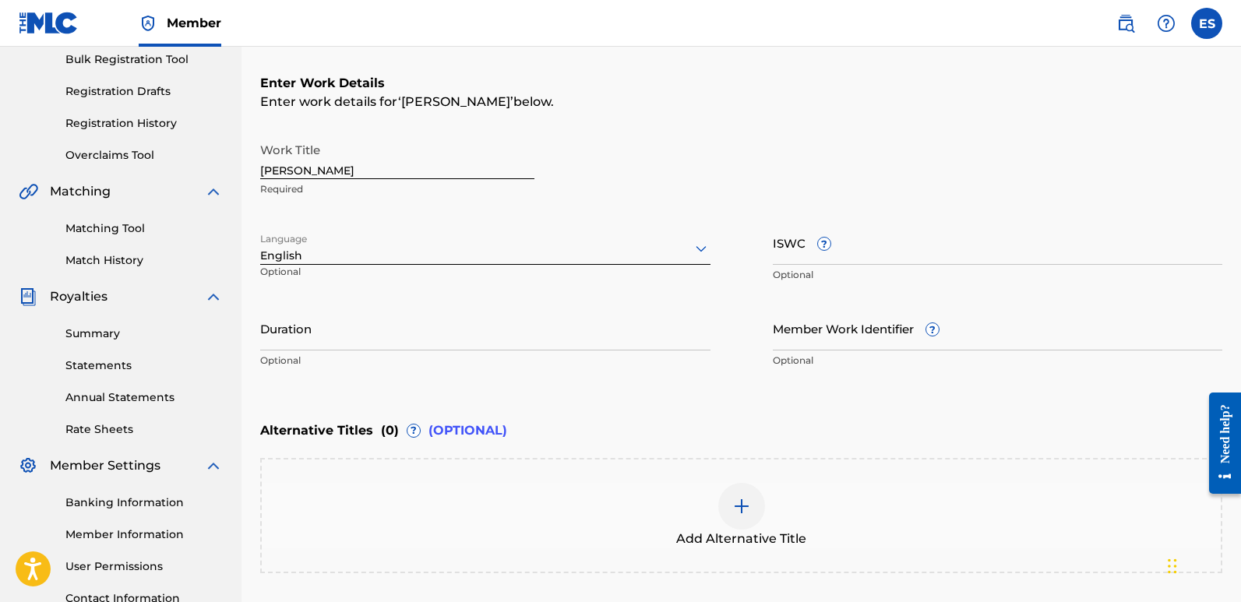
click at [312, 171] on input "[PERSON_NAME]" at bounding box center [397, 157] width 274 height 44
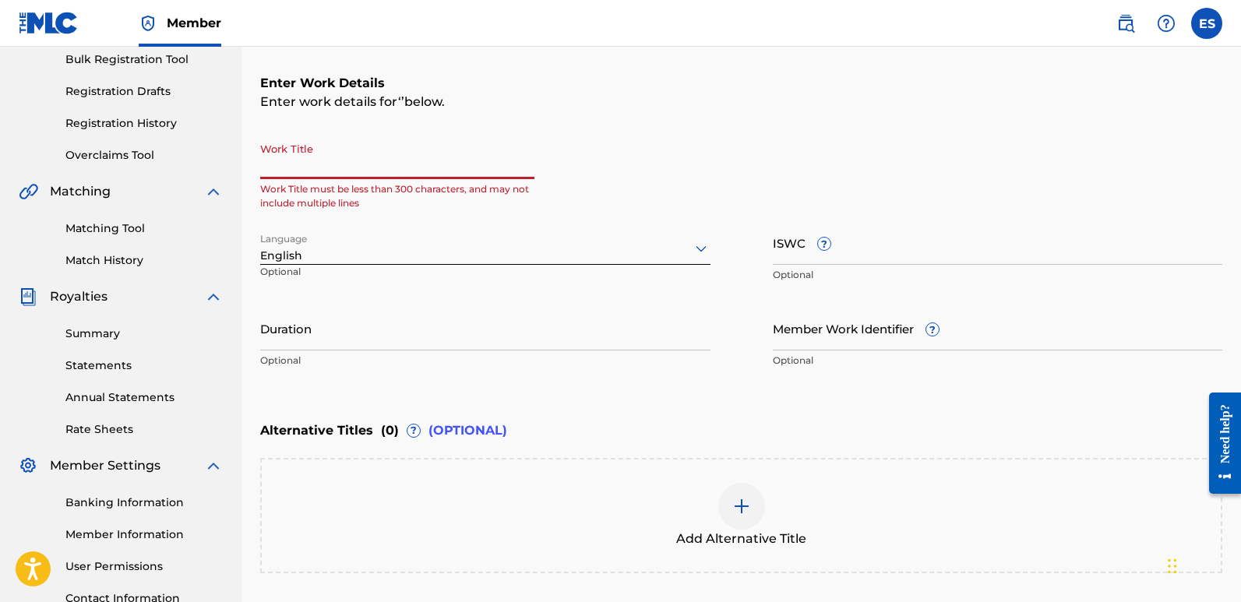
paste input "System Error"
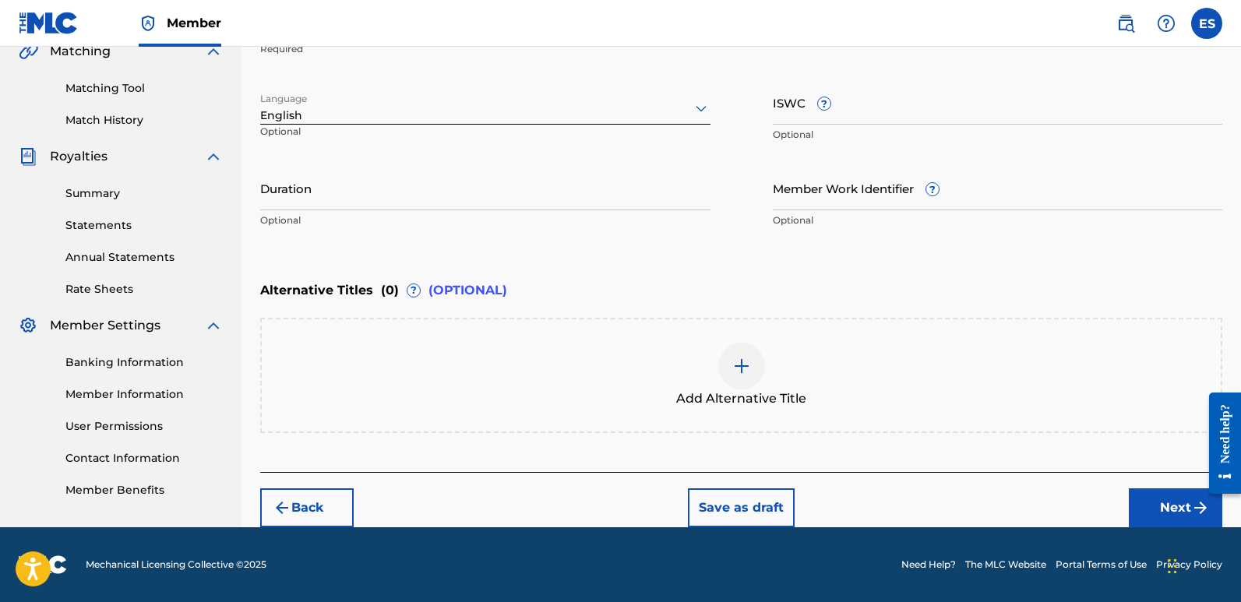
type input "System Error"
click at [1160, 518] on button "Next" at bounding box center [1175, 507] width 93 height 39
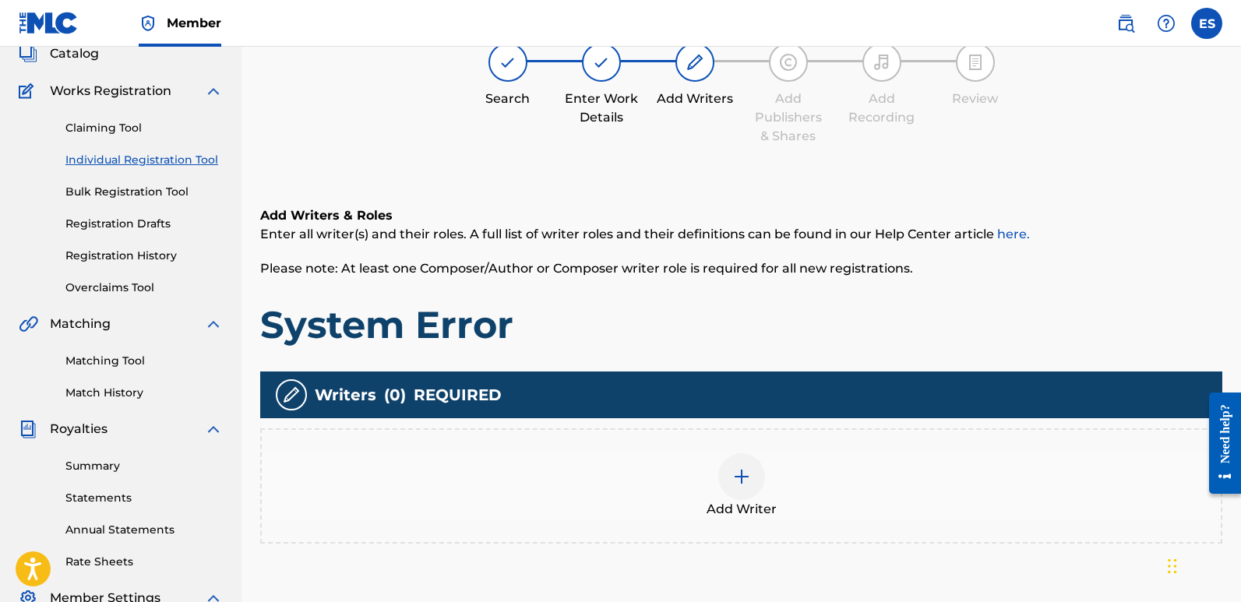
scroll to position [70, 0]
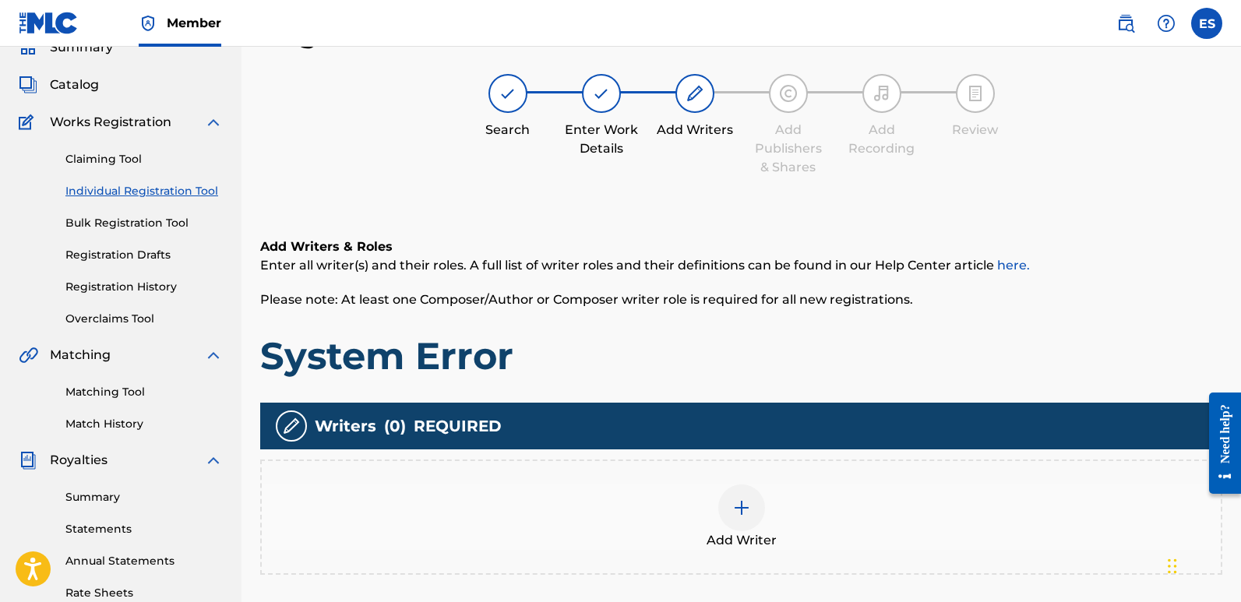
click at [759, 529] on div "Add Writer" at bounding box center [741, 517] width 959 height 65
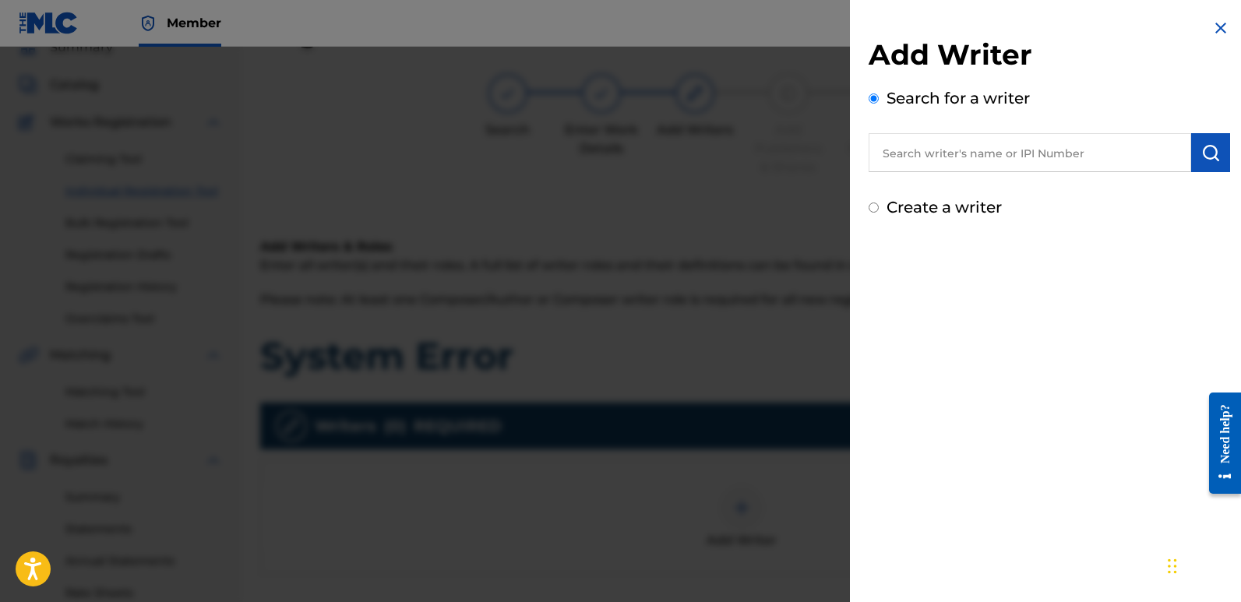
click at [943, 143] on input "text" at bounding box center [1030, 152] width 323 height 39
type input "emanuelesciuto"
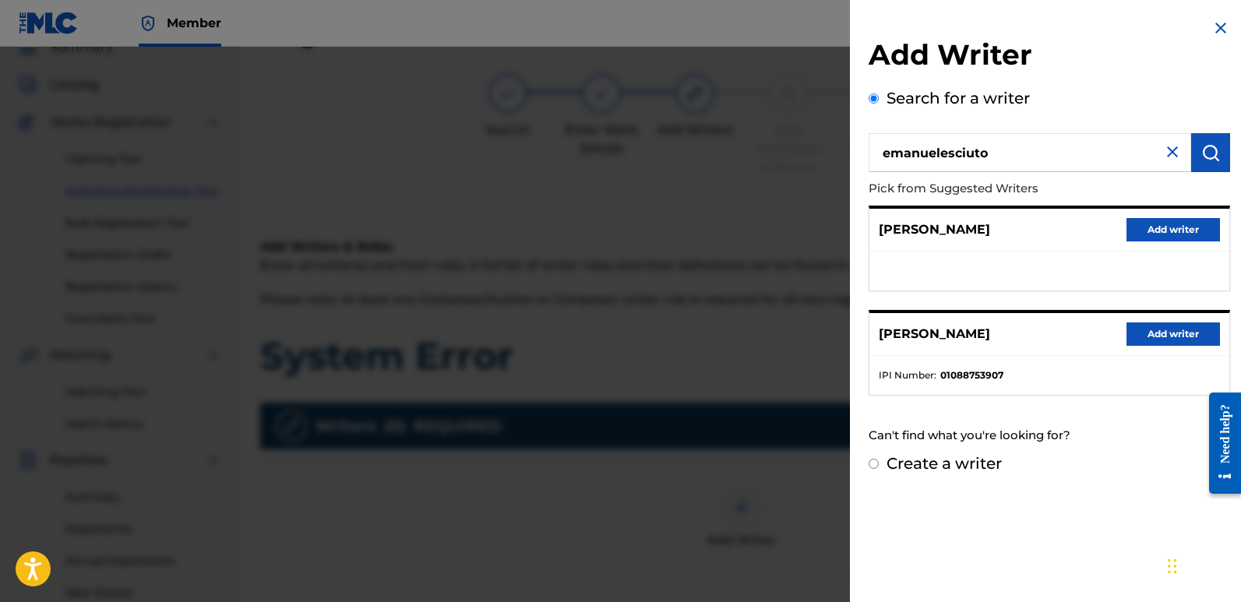
click at [1149, 327] on button "Add writer" at bounding box center [1172, 334] width 93 height 23
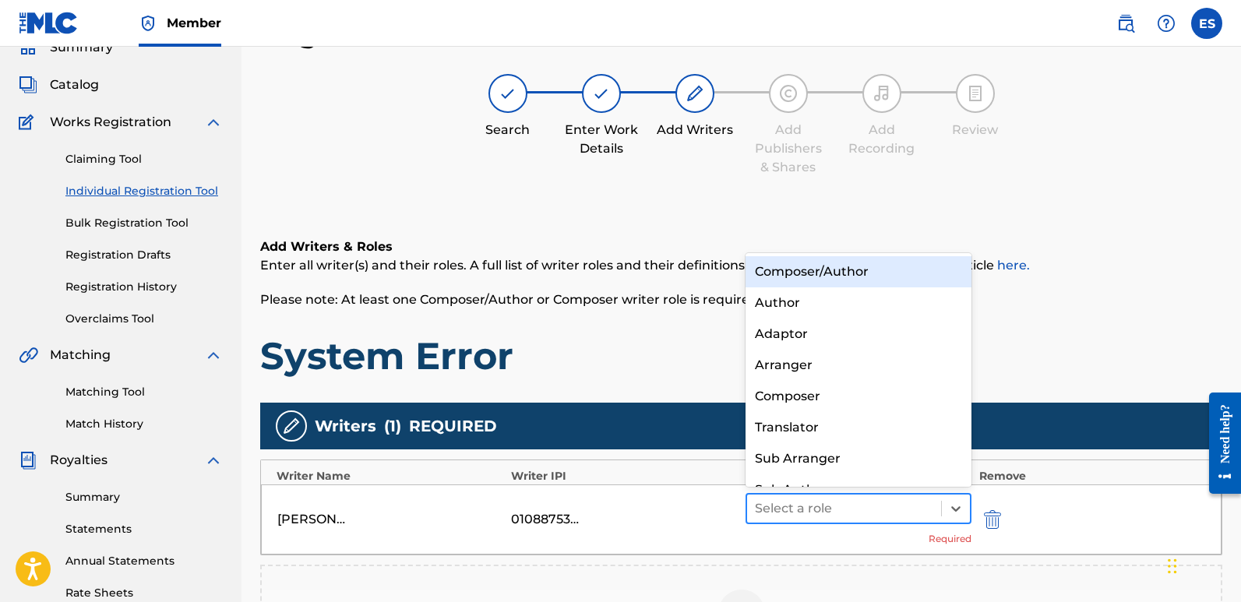
click at [837, 502] on div at bounding box center [844, 509] width 178 height 22
click at [841, 273] on div "Composer/Author" at bounding box center [859, 271] width 226 height 31
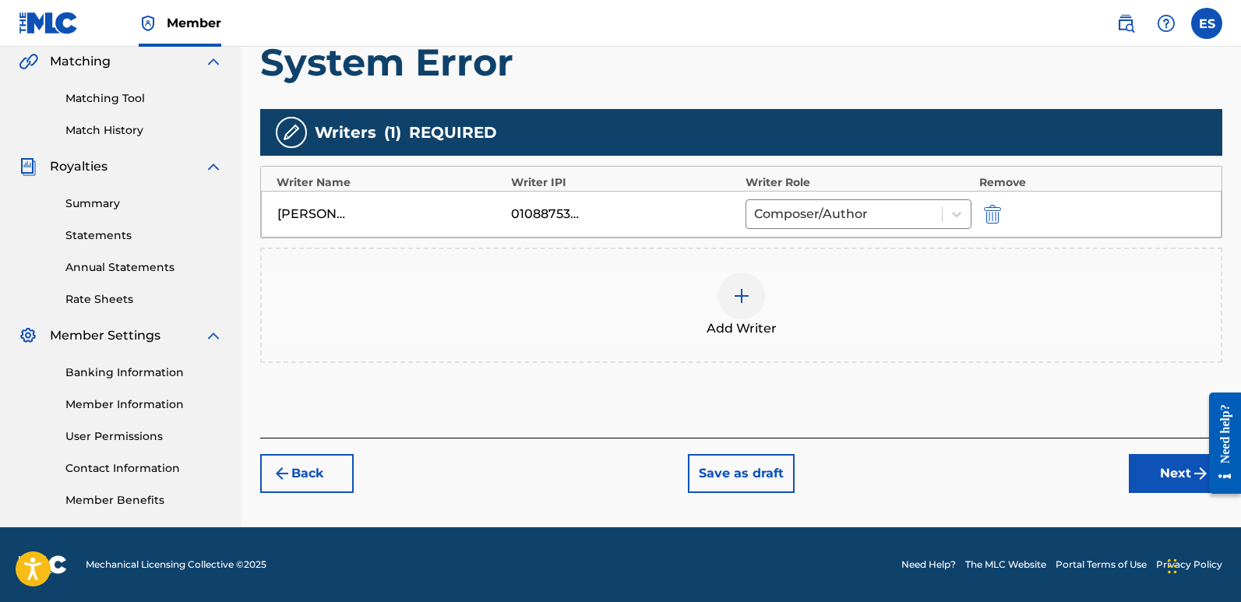
click at [1161, 476] on button "Next" at bounding box center [1175, 473] width 93 height 39
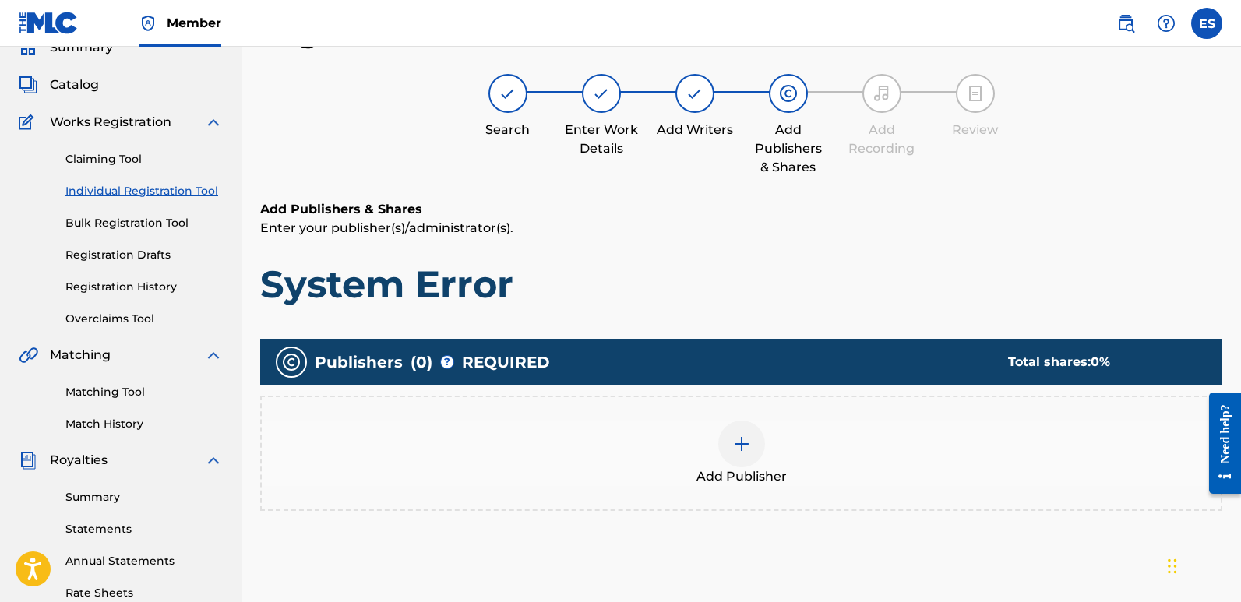
click at [728, 434] on div at bounding box center [741, 444] width 47 height 47
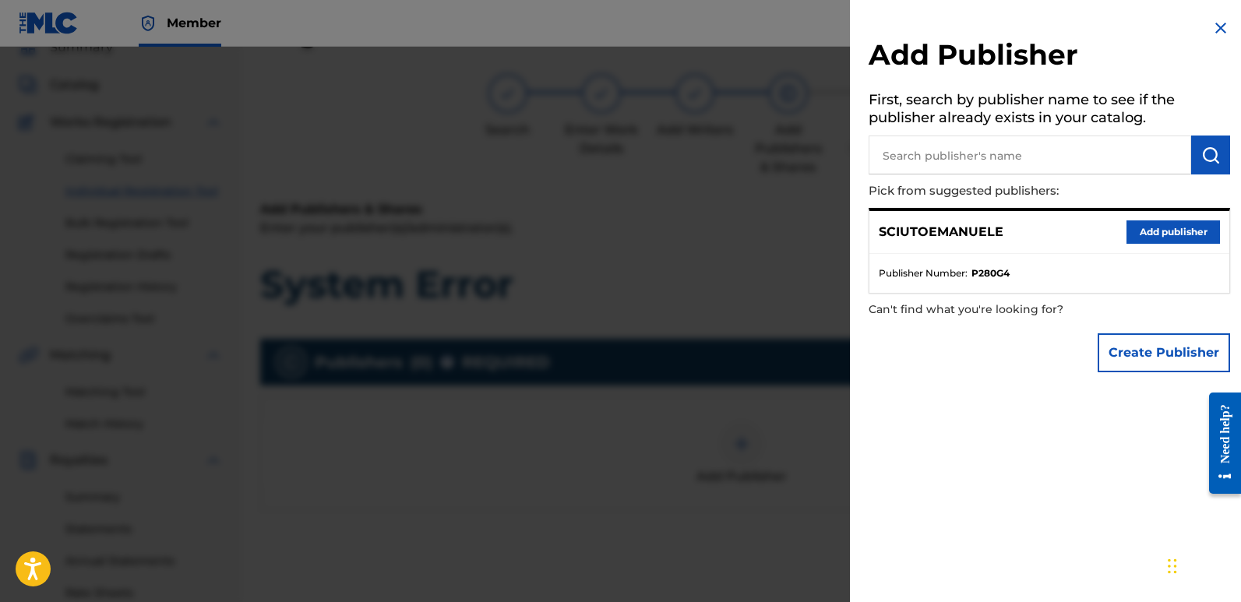
click at [1185, 235] on button "Add publisher" at bounding box center [1172, 231] width 93 height 23
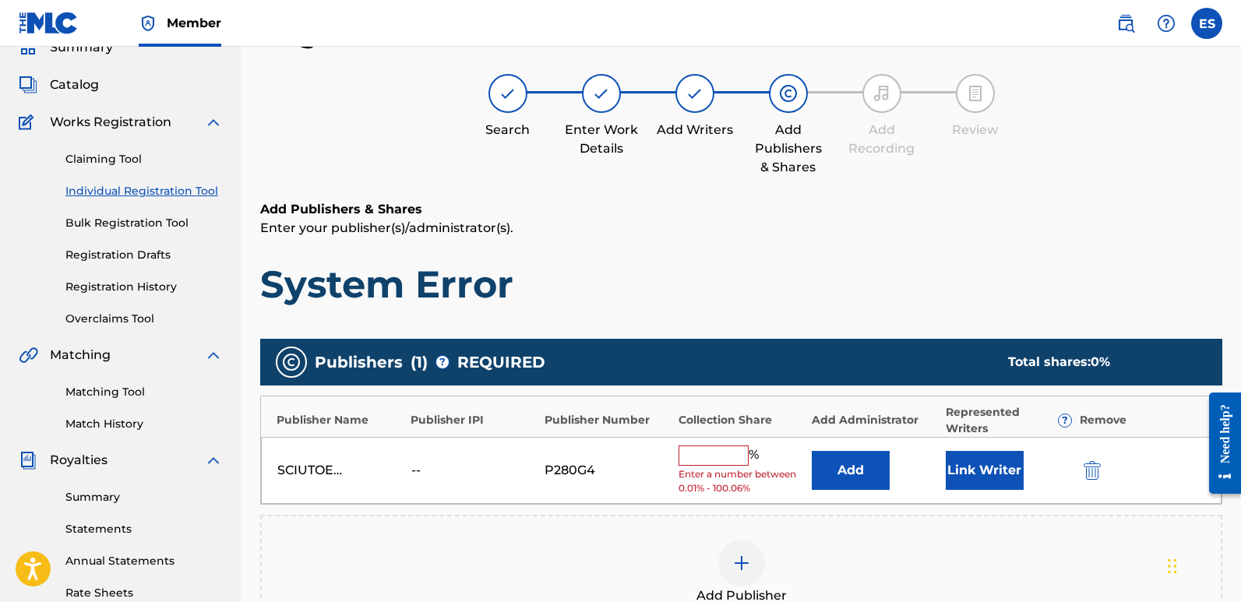
click at [967, 478] on button "Link Writer" at bounding box center [985, 470] width 78 height 39
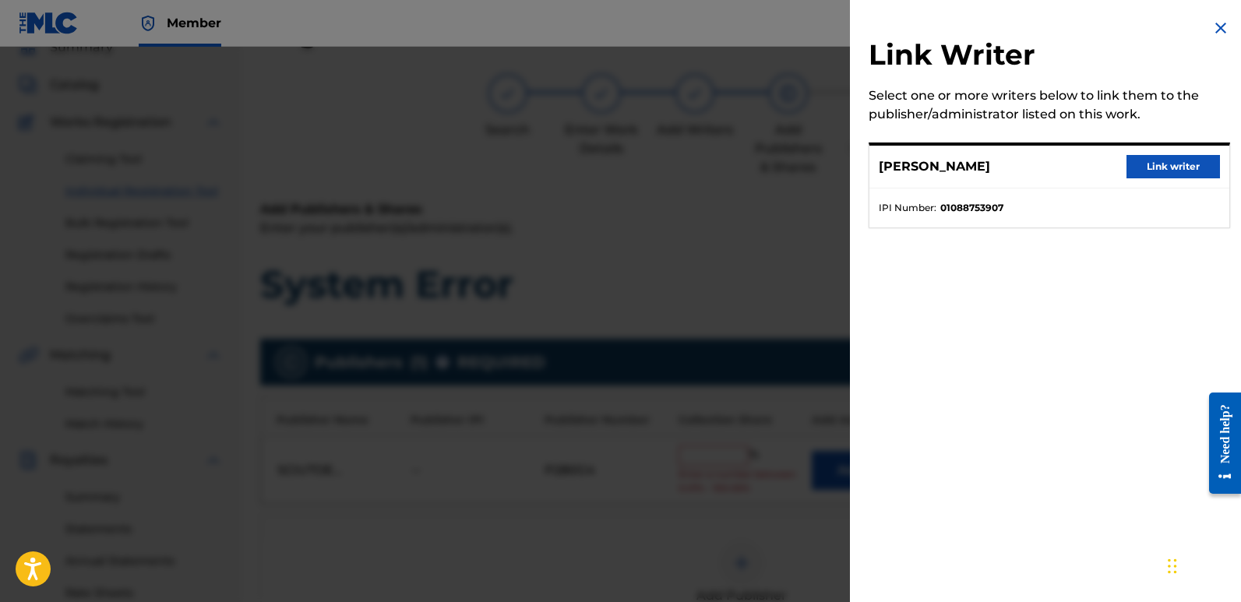
click at [1144, 167] on button "Link writer" at bounding box center [1172, 166] width 93 height 23
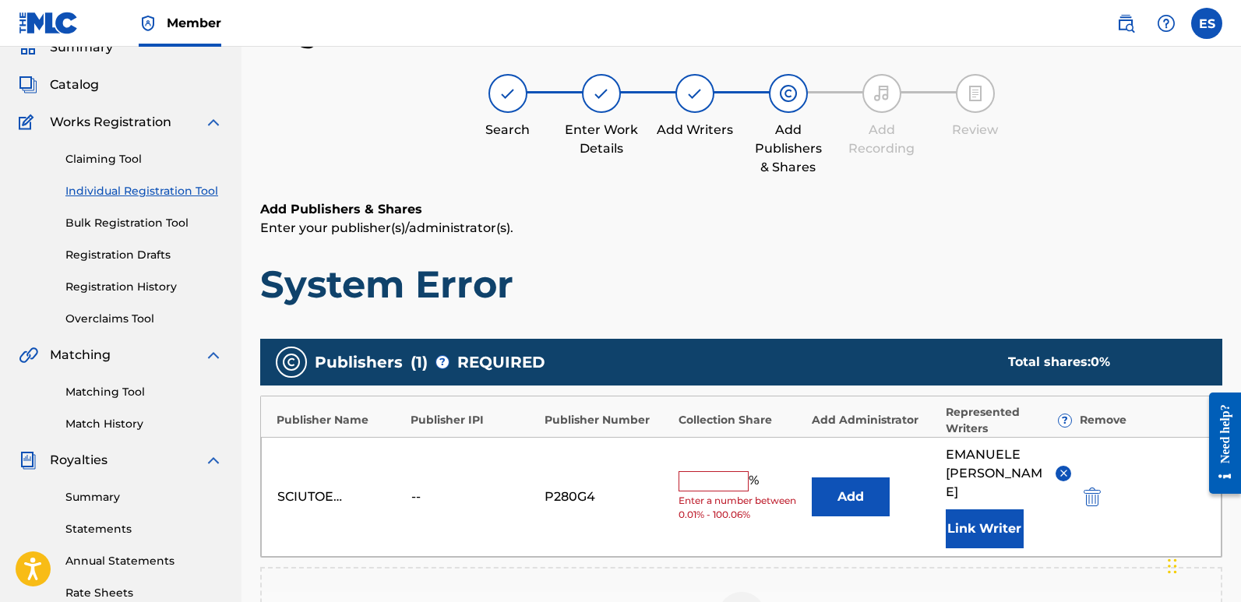
click at [717, 471] on input "text" at bounding box center [714, 481] width 70 height 20
type input "100"
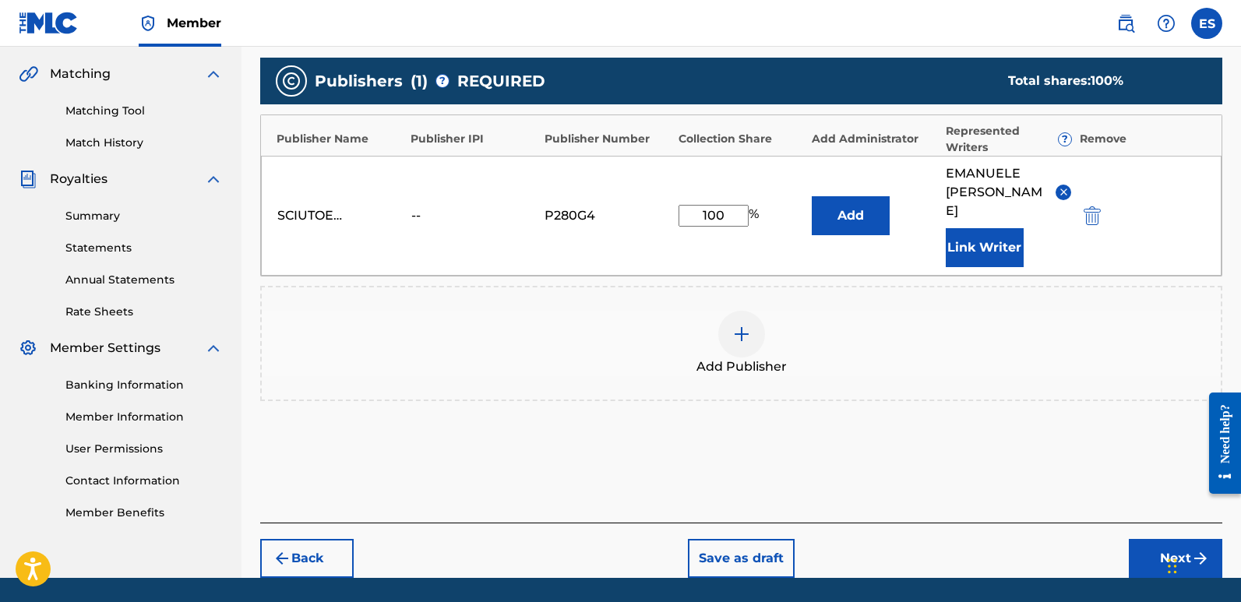
click at [1148, 539] on button "Next" at bounding box center [1175, 558] width 93 height 39
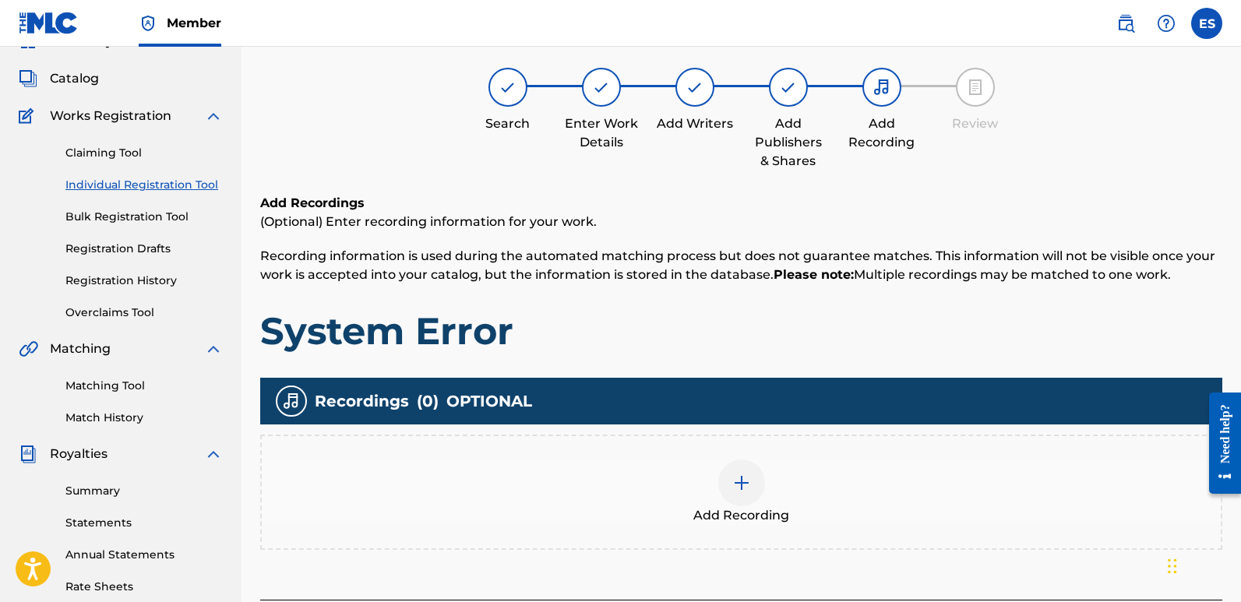
scroll to position [70, 0]
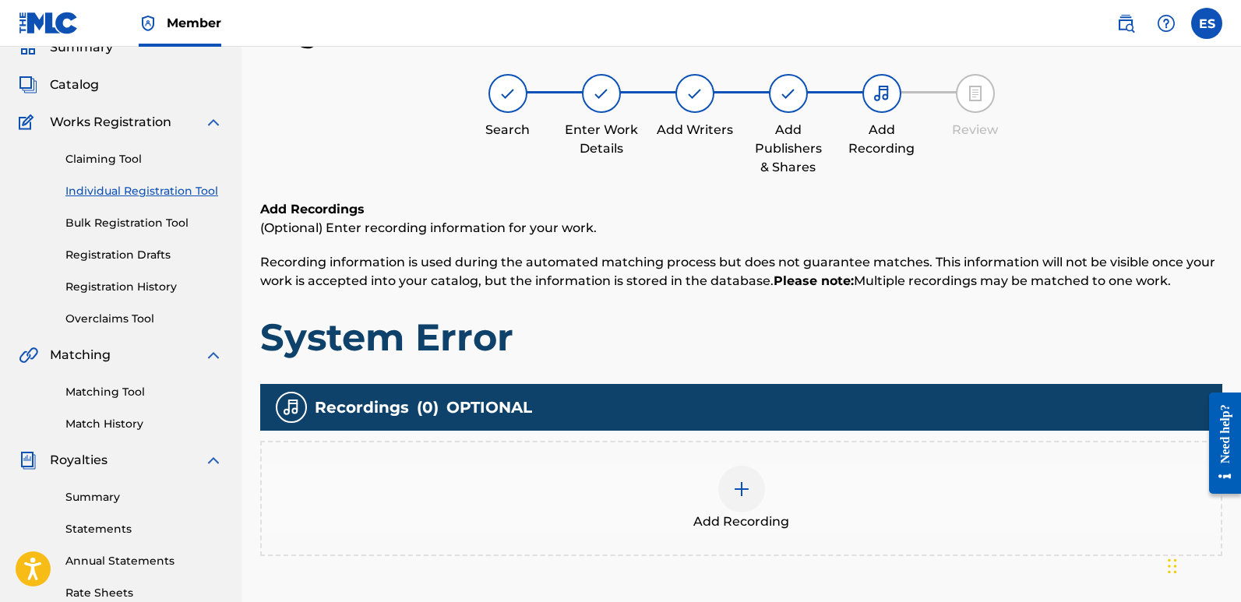
click at [752, 521] on span "Add Recording" at bounding box center [741, 522] width 96 height 19
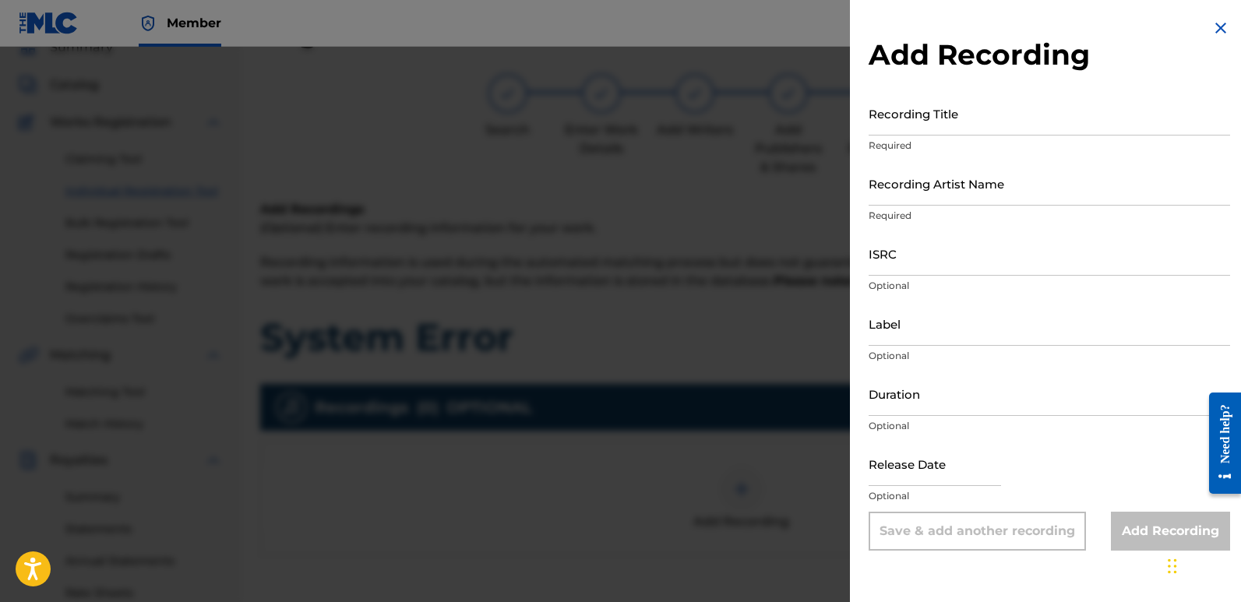
click at [956, 118] on input "Recording Title" at bounding box center [1049, 113] width 361 height 44
paste input "System Error"
type input "System Error"
click at [962, 181] on input "Recording Artist Name" at bounding box center [1049, 183] width 361 height 44
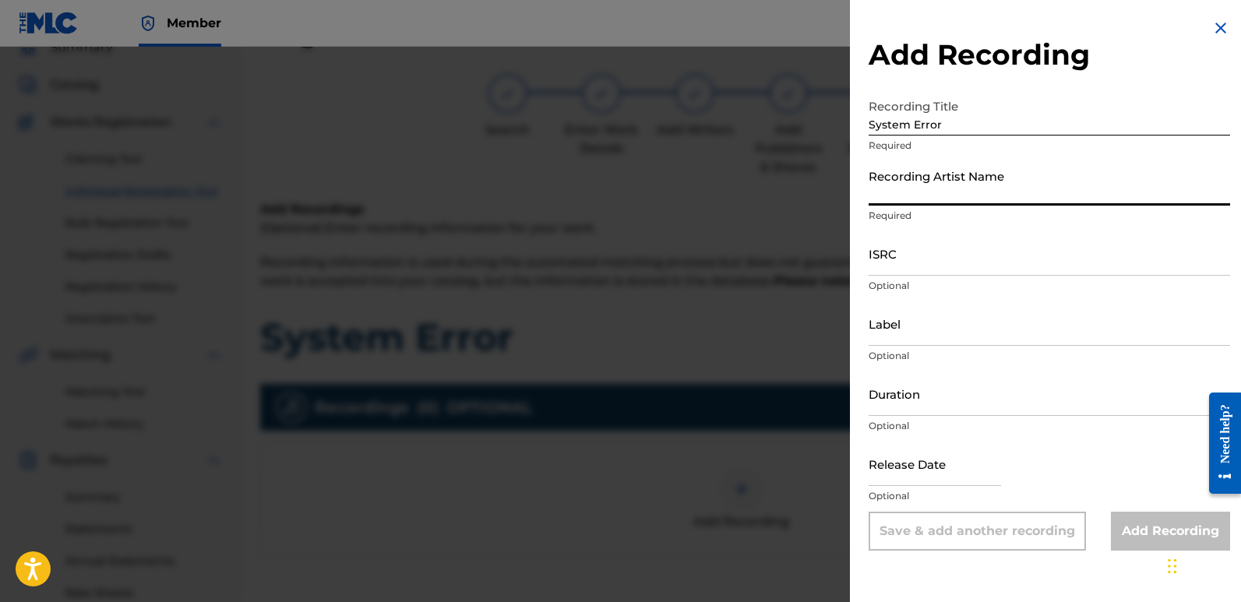
type input "Sigmaa"
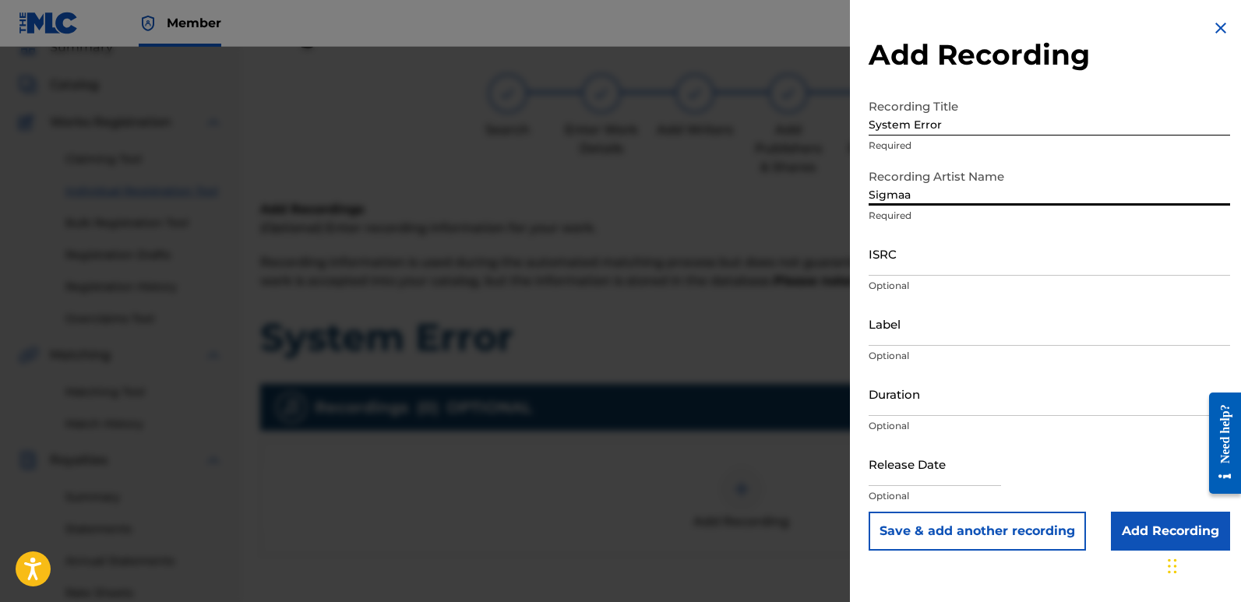
click at [940, 259] on input "ISRC" at bounding box center [1049, 253] width 361 height 44
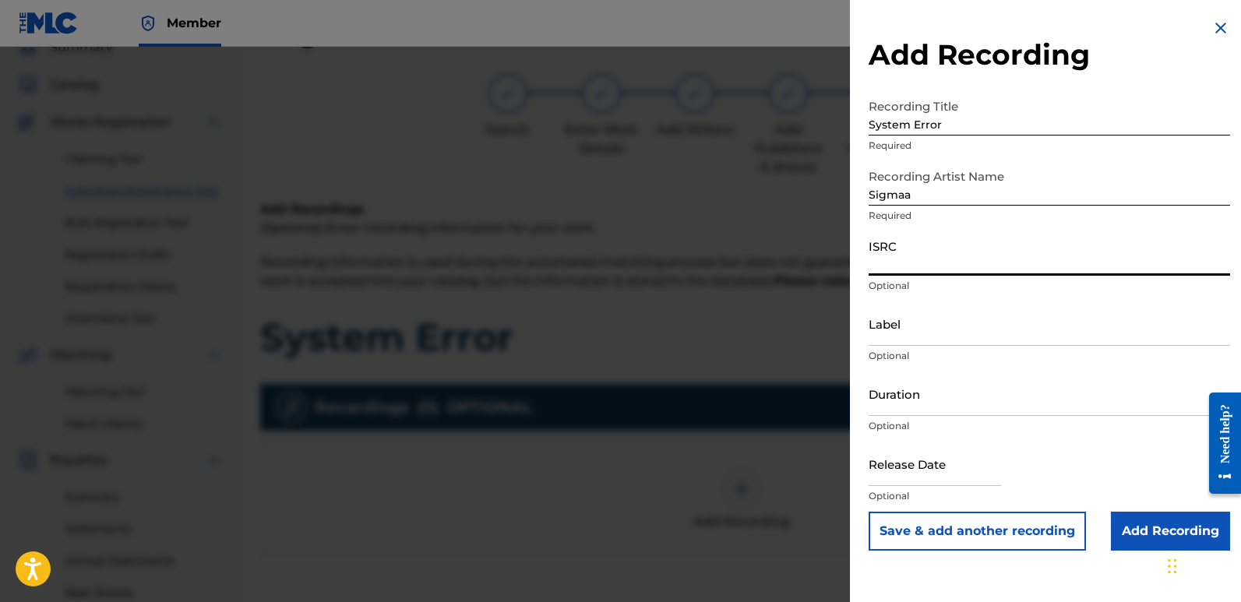
paste input "QZZ7N2540358"
type input "QZZ7N2540358"
click at [962, 332] on input "Label" at bounding box center [1049, 323] width 361 height 44
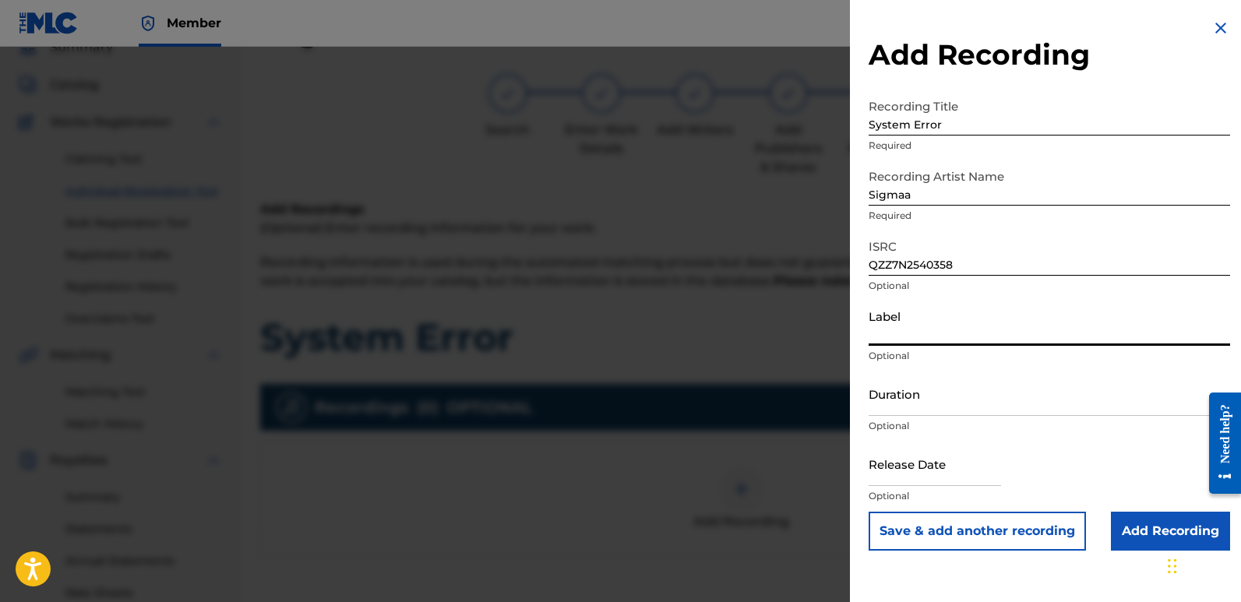
type input "Rightbeatz [GEOGRAPHIC_DATA]"
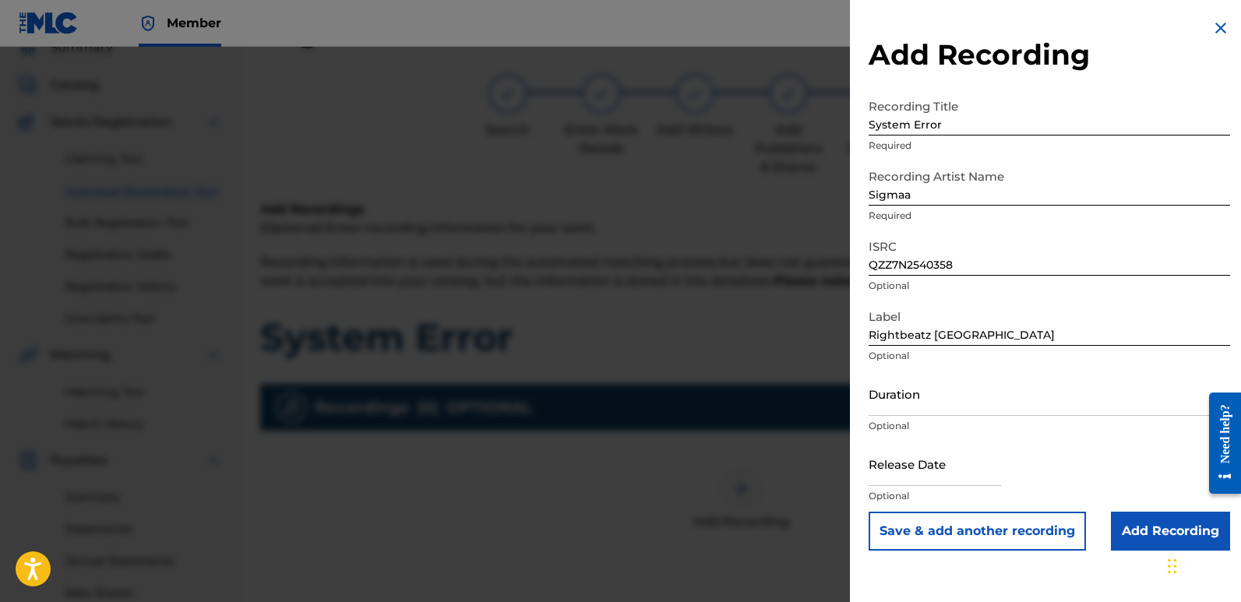
click at [911, 471] on input "text" at bounding box center [935, 464] width 132 height 44
select select "7"
select select "2025"
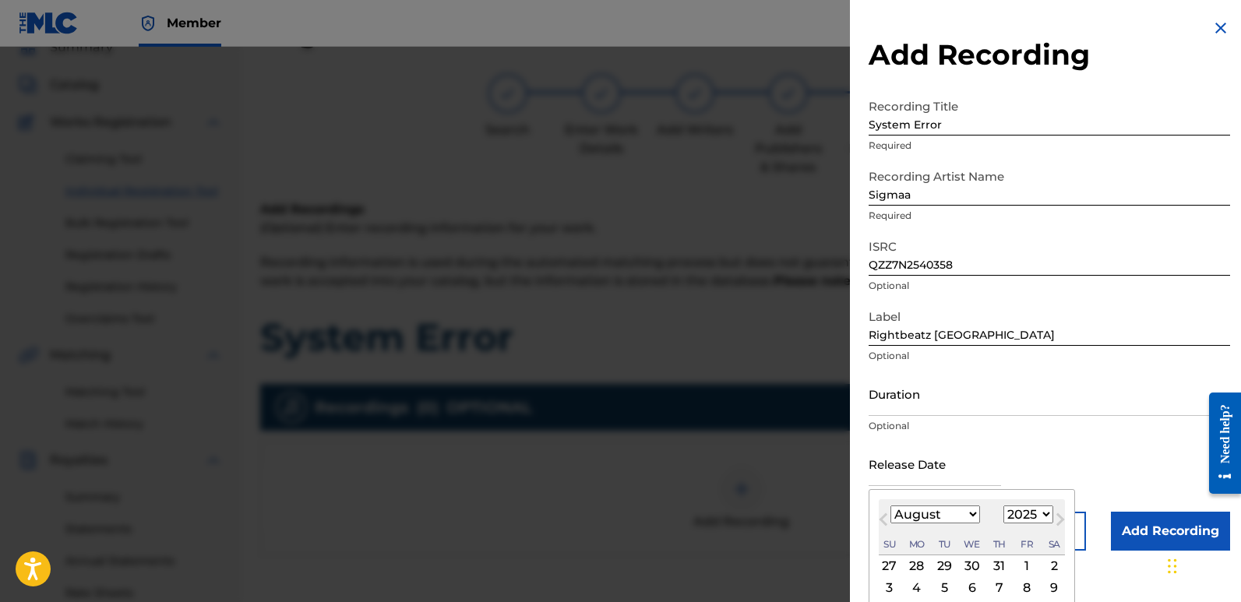
click at [1051, 562] on div "2" at bounding box center [1054, 566] width 19 height 19
type input "[DATE]"
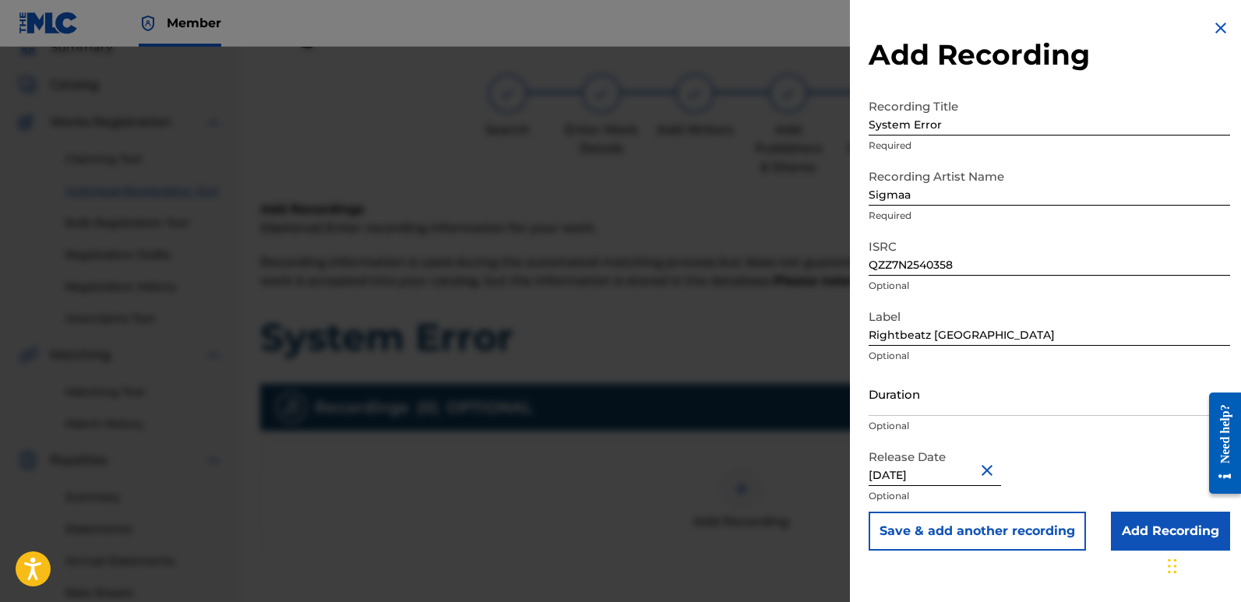
click at [919, 464] on input "[DATE]" at bounding box center [935, 464] width 132 height 44
select select "7"
select select "2025"
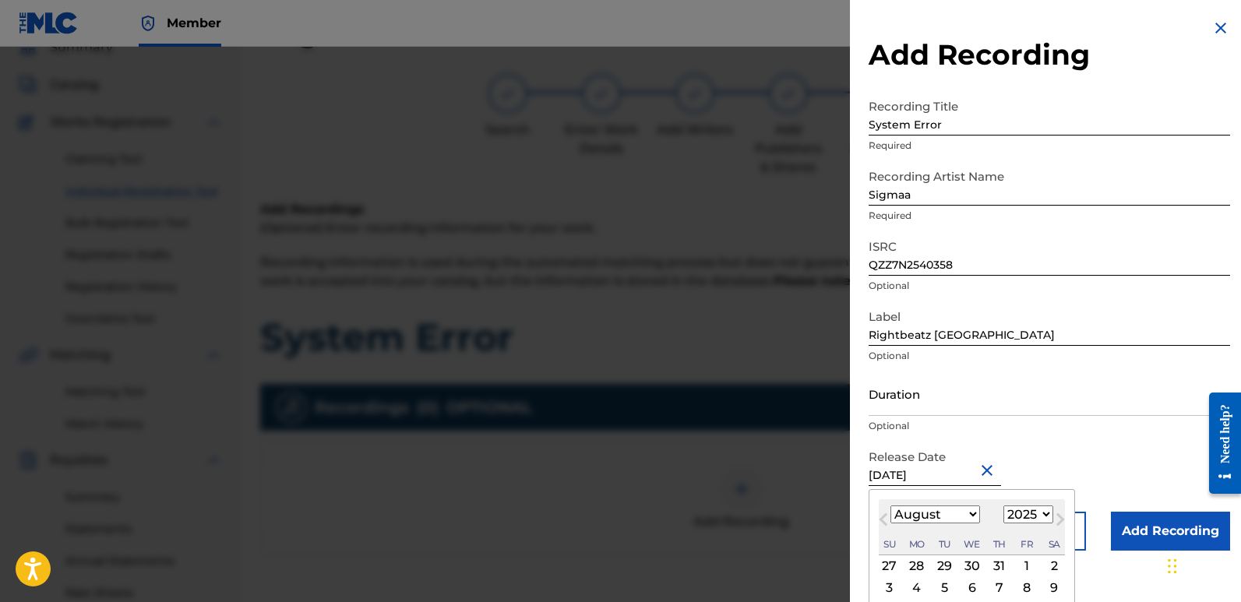
type input "[DATE]"
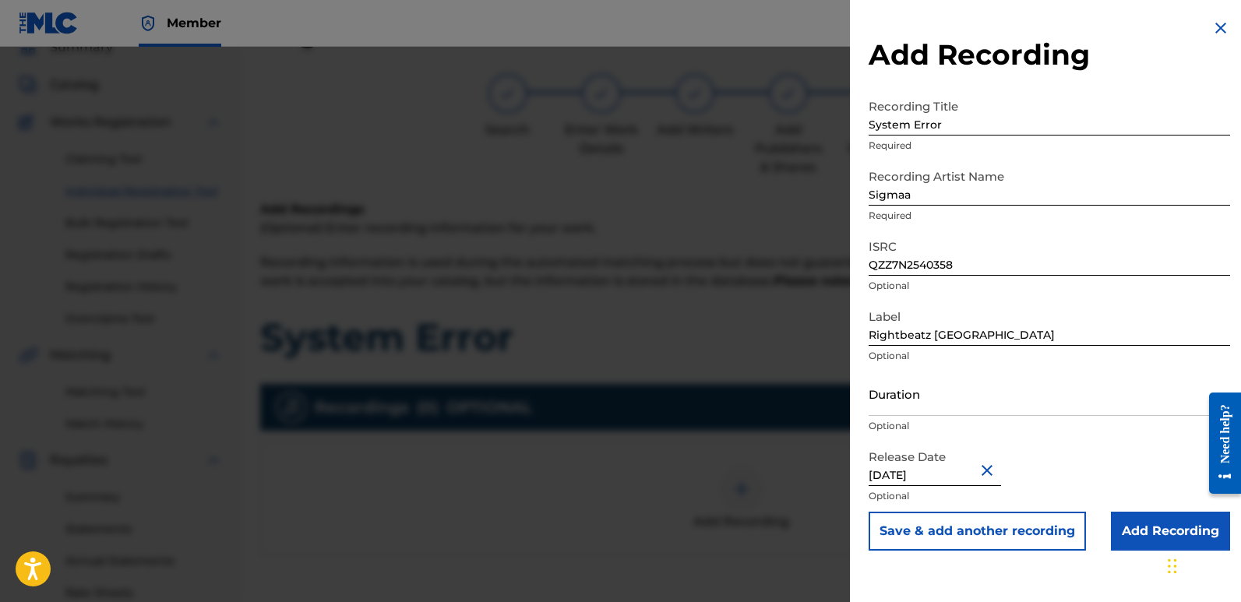
click at [1128, 531] on input "Add Recording" at bounding box center [1170, 531] width 119 height 39
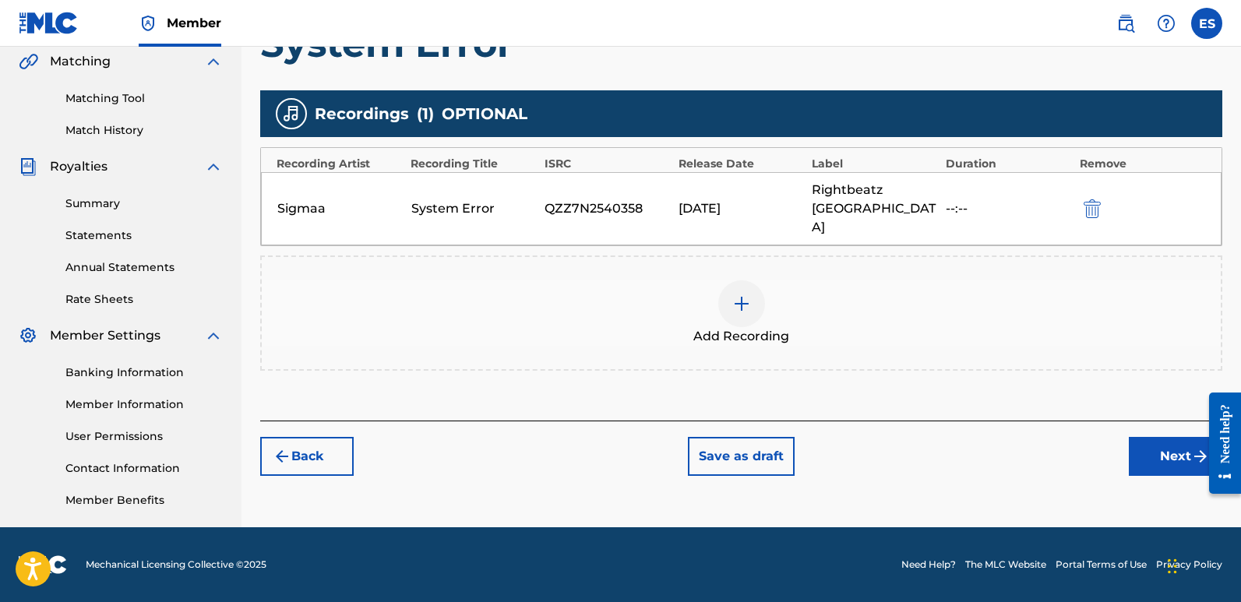
click at [1157, 437] on button "Next" at bounding box center [1175, 456] width 93 height 39
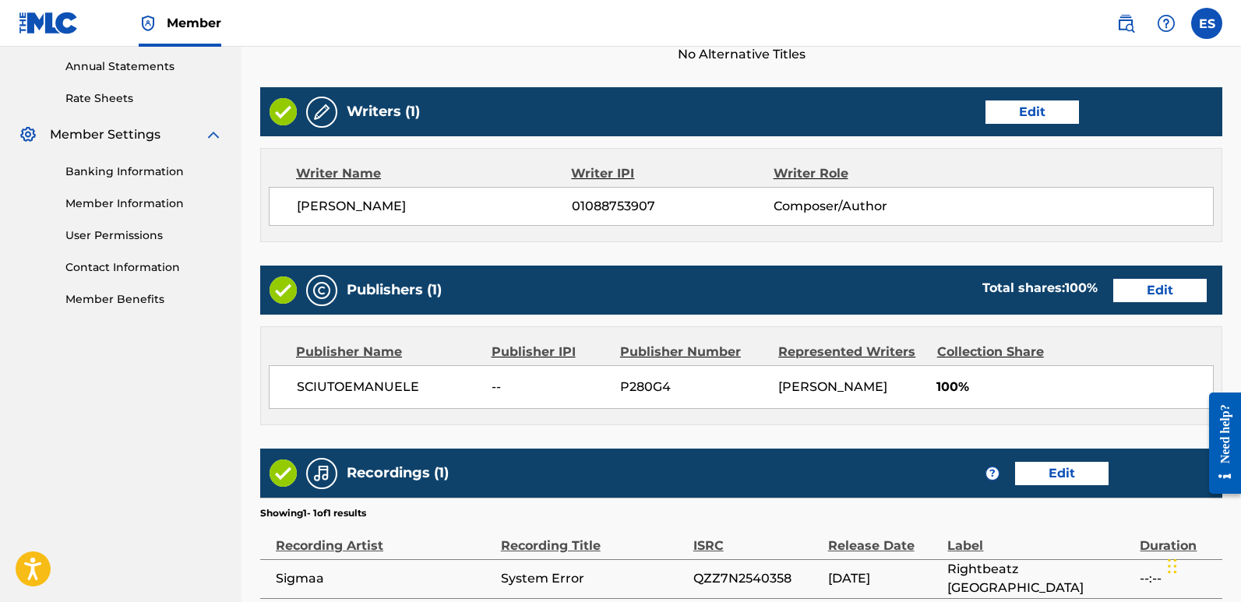
scroll to position [715, 0]
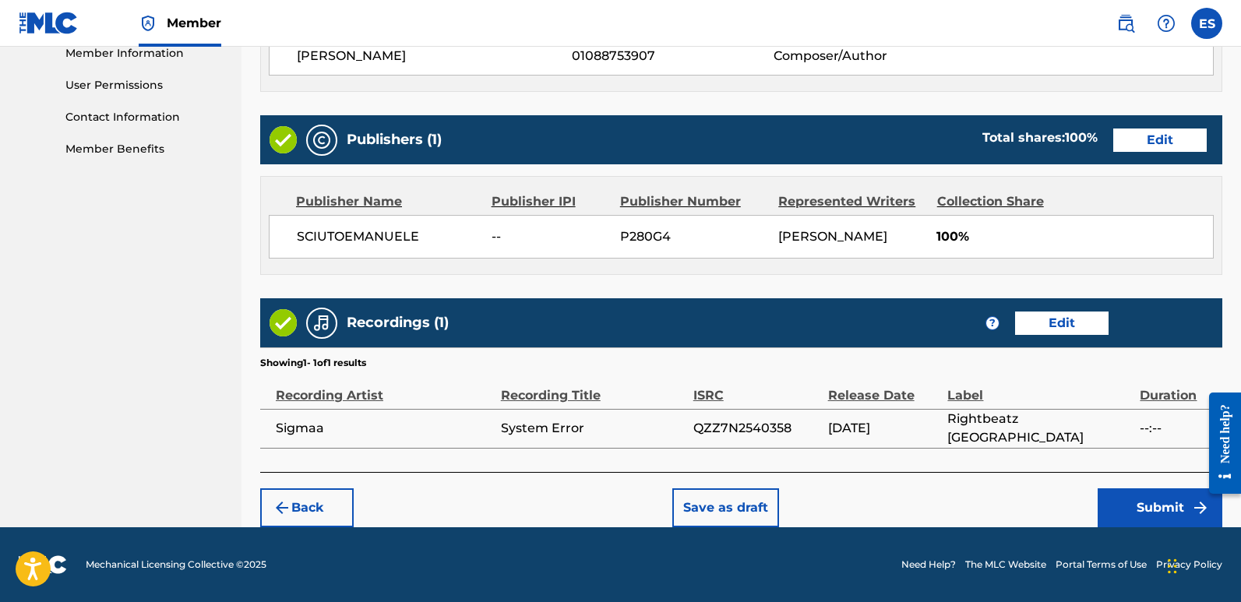
click at [1145, 501] on button "Submit" at bounding box center [1160, 507] width 125 height 39
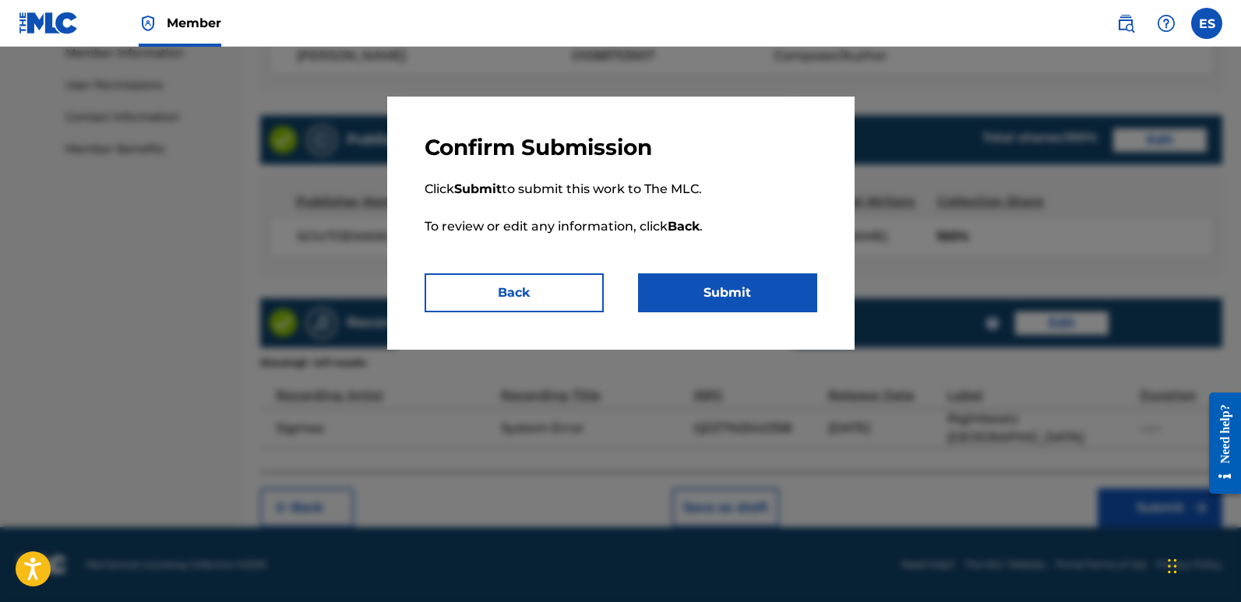
click at [751, 299] on button "Submit" at bounding box center [727, 292] width 179 height 39
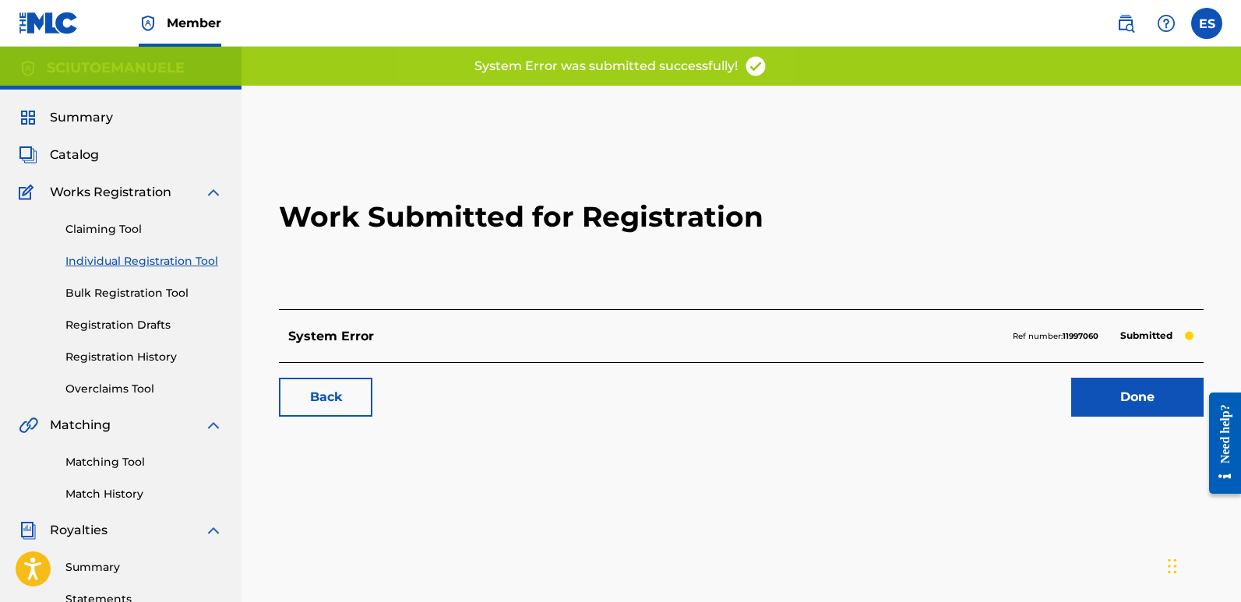
click at [1117, 393] on link "Done" at bounding box center [1137, 397] width 132 height 39
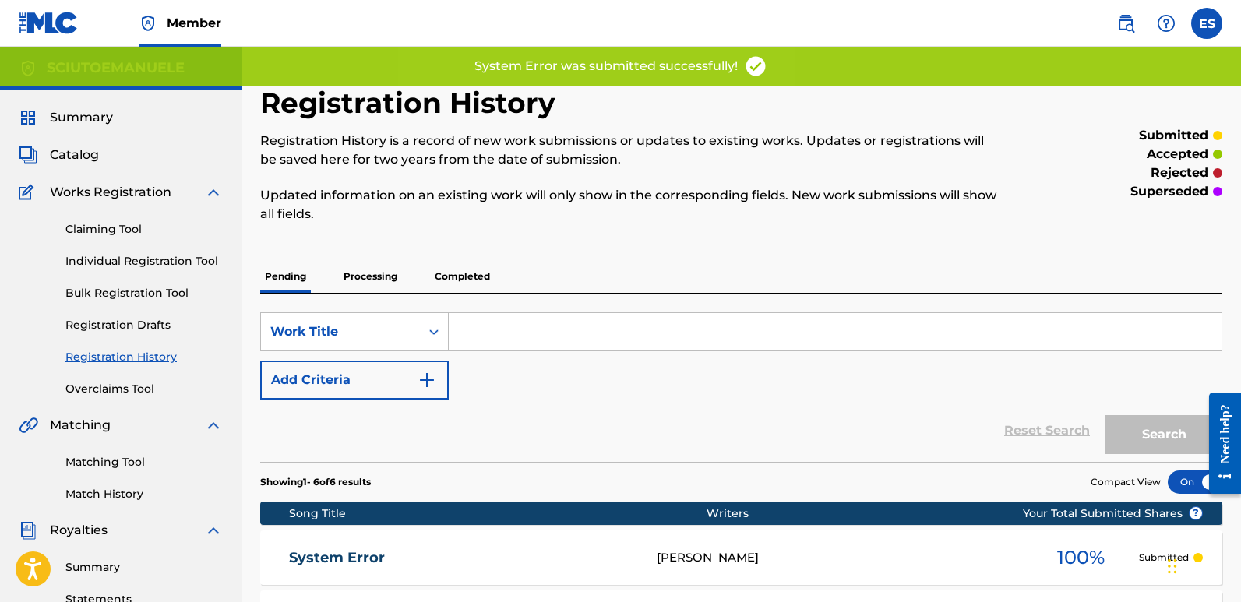
click at [173, 266] on link "Individual Registration Tool" at bounding box center [143, 261] width 157 height 16
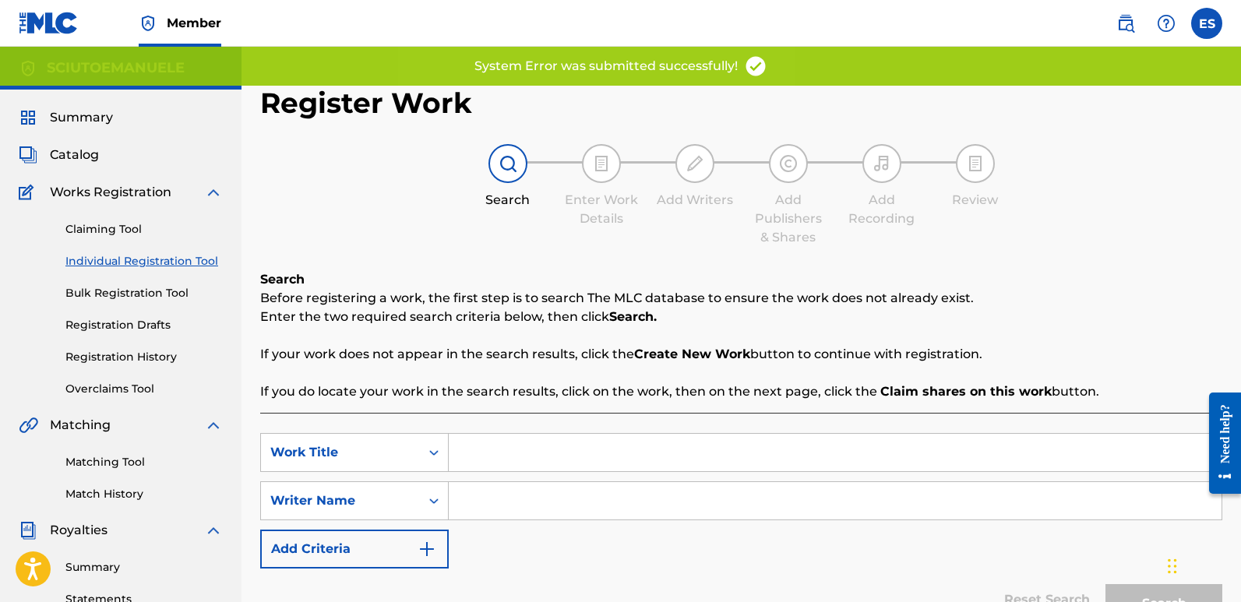
click at [586, 456] on input "Search Form" at bounding box center [835, 452] width 773 height 37
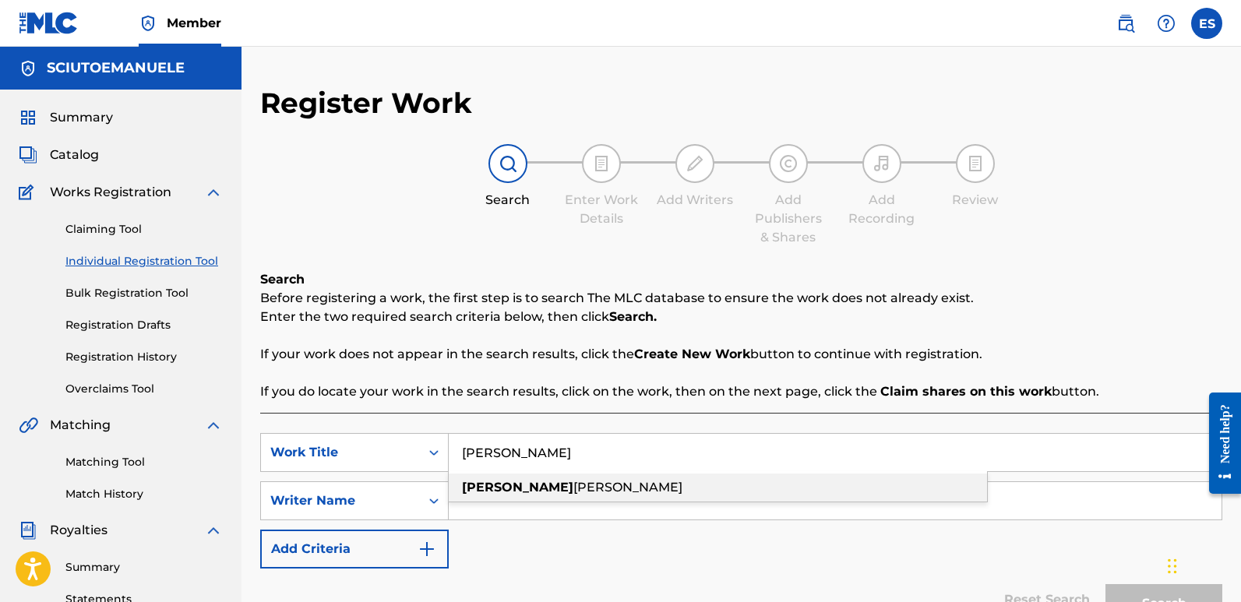
click at [538, 487] on div "[PERSON_NAME]" at bounding box center [718, 488] width 538 height 28
type input "[PERSON_NAME]"
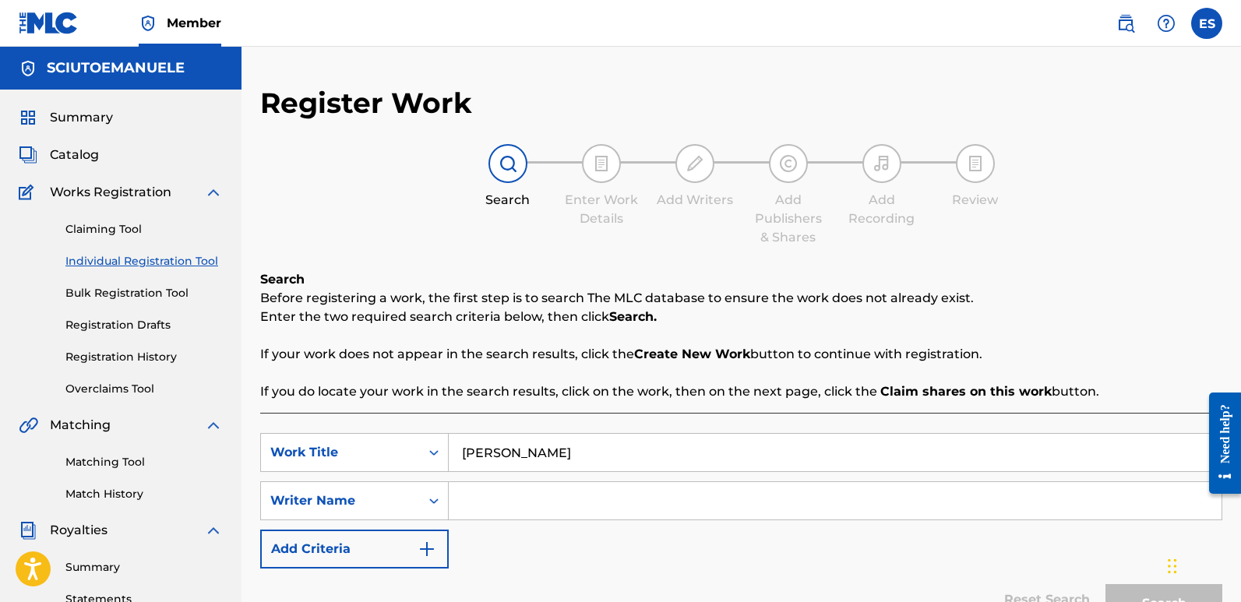
click at [538, 487] on input "Search Form" at bounding box center [835, 500] width 773 height 37
type input "emanuelesciuto"
click at [1105, 584] on button "Search" at bounding box center [1163, 603] width 117 height 39
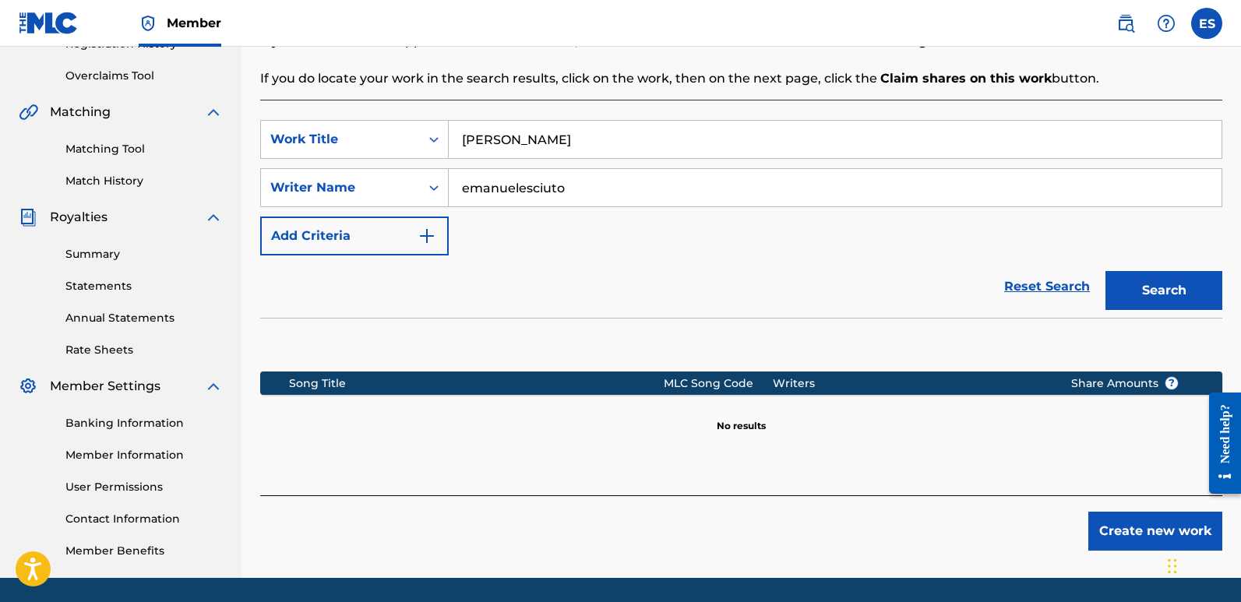
click at [1134, 533] on button "Create new work" at bounding box center [1155, 531] width 134 height 39
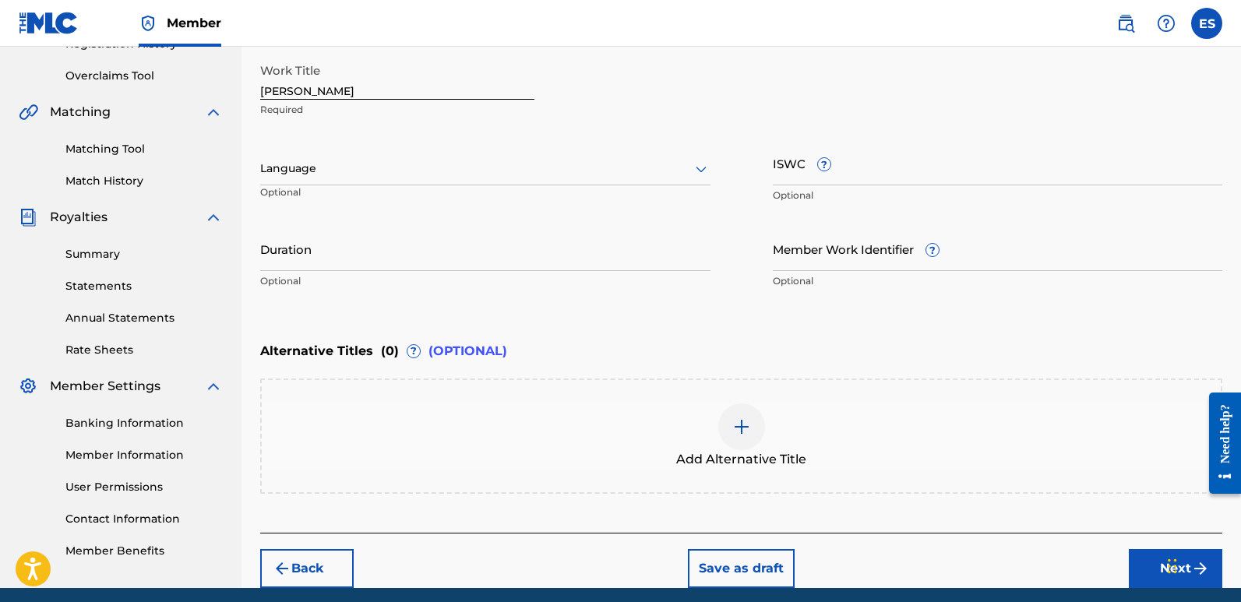
click at [409, 169] on div at bounding box center [485, 168] width 450 height 19
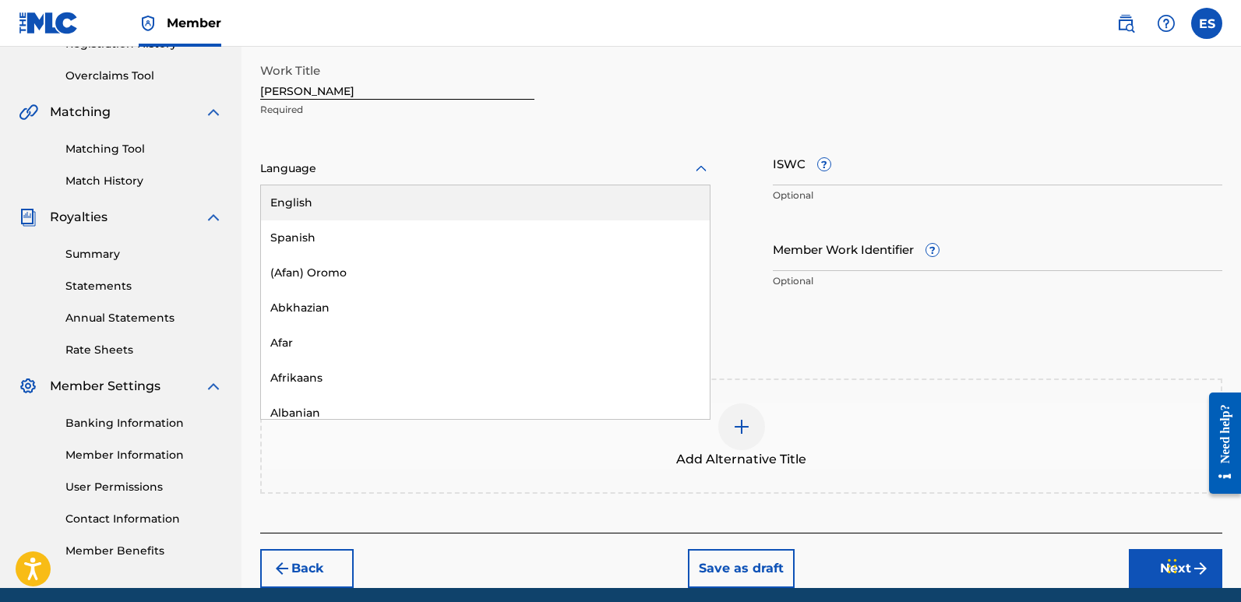
click at [327, 191] on div "English" at bounding box center [485, 202] width 449 height 35
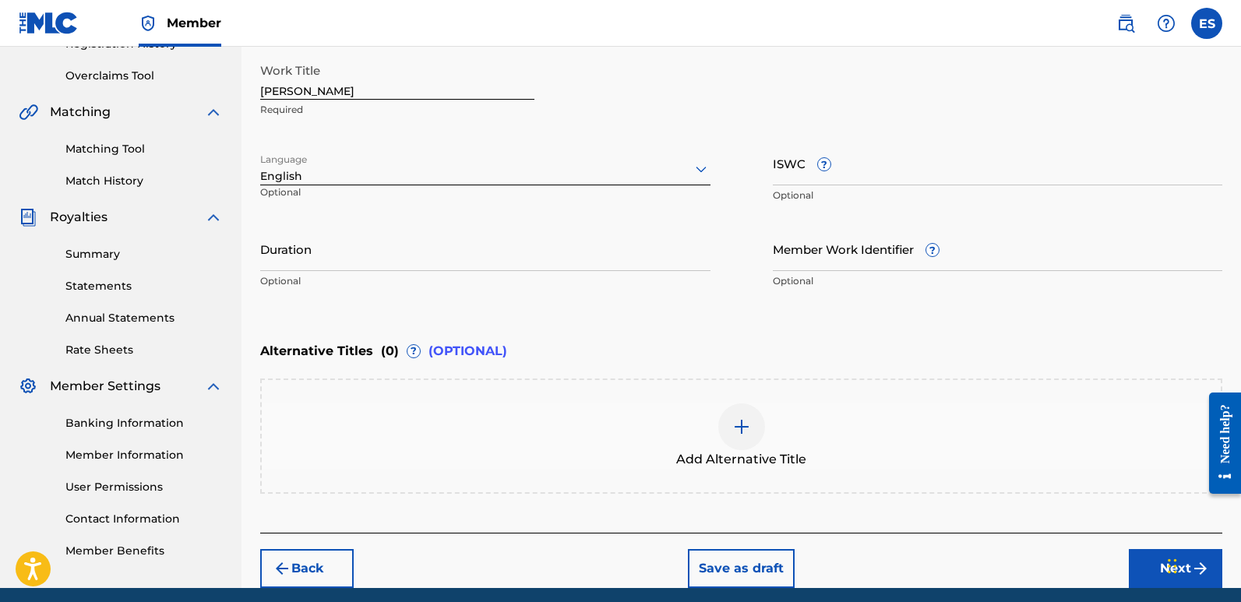
scroll to position [224, 0]
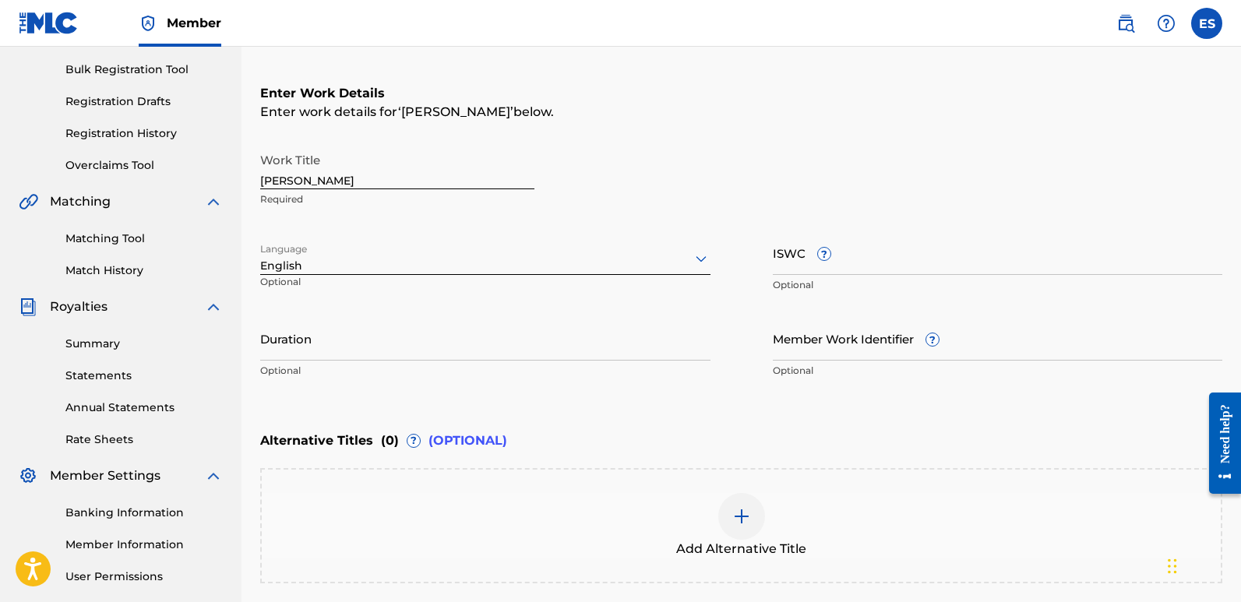
click at [336, 177] on input "[PERSON_NAME]" at bounding box center [397, 167] width 274 height 44
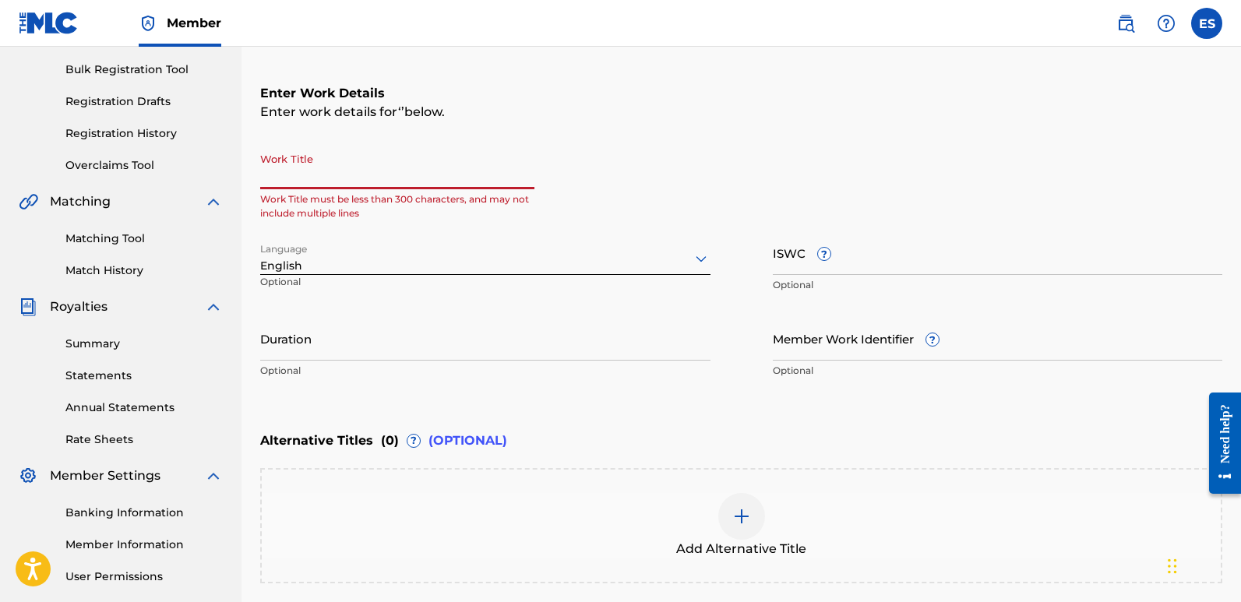
paste input "The Last Kick"
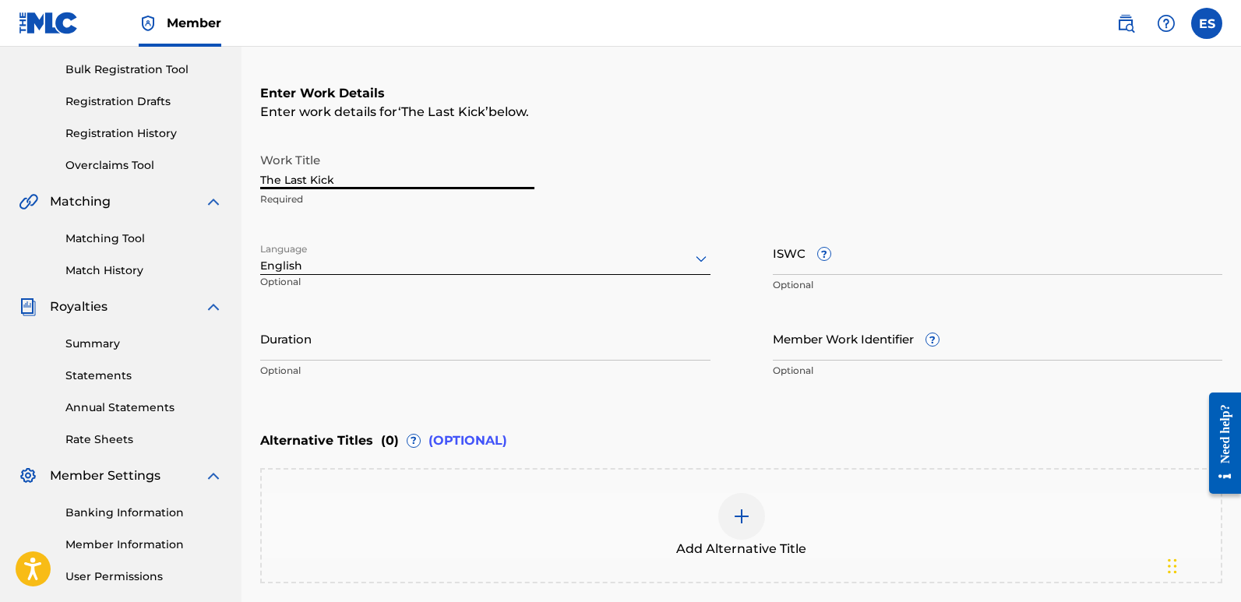
scroll to position [374, 0]
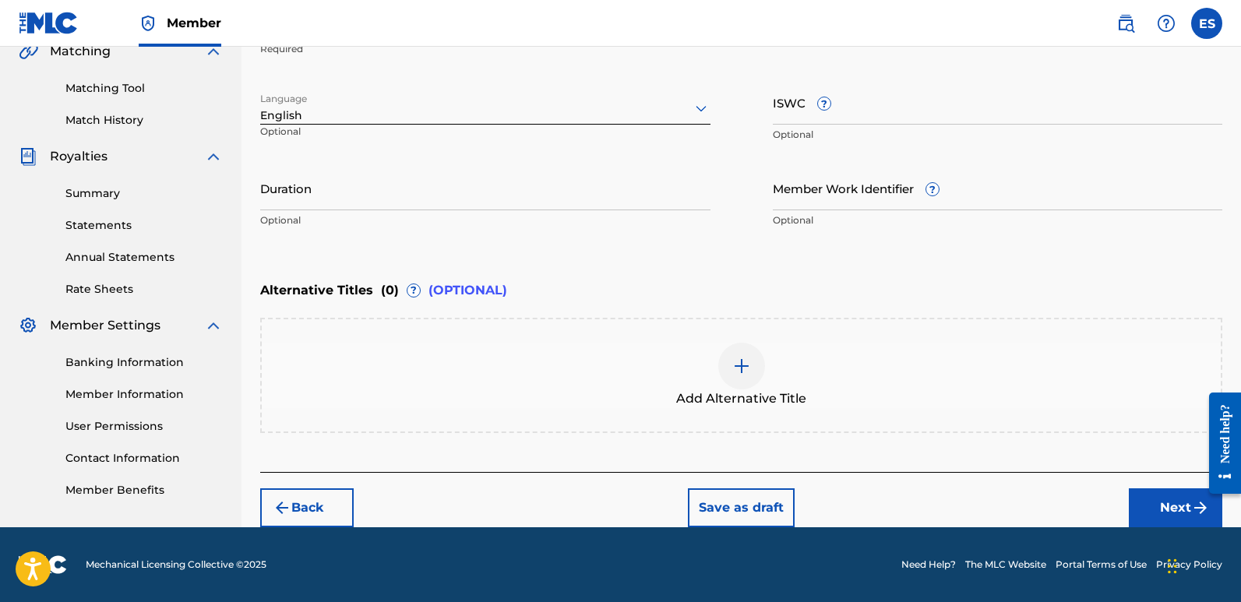
type input "The Last Kick"
click at [1158, 513] on button "Next" at bounding box center [1175, 507] width 93 height 39
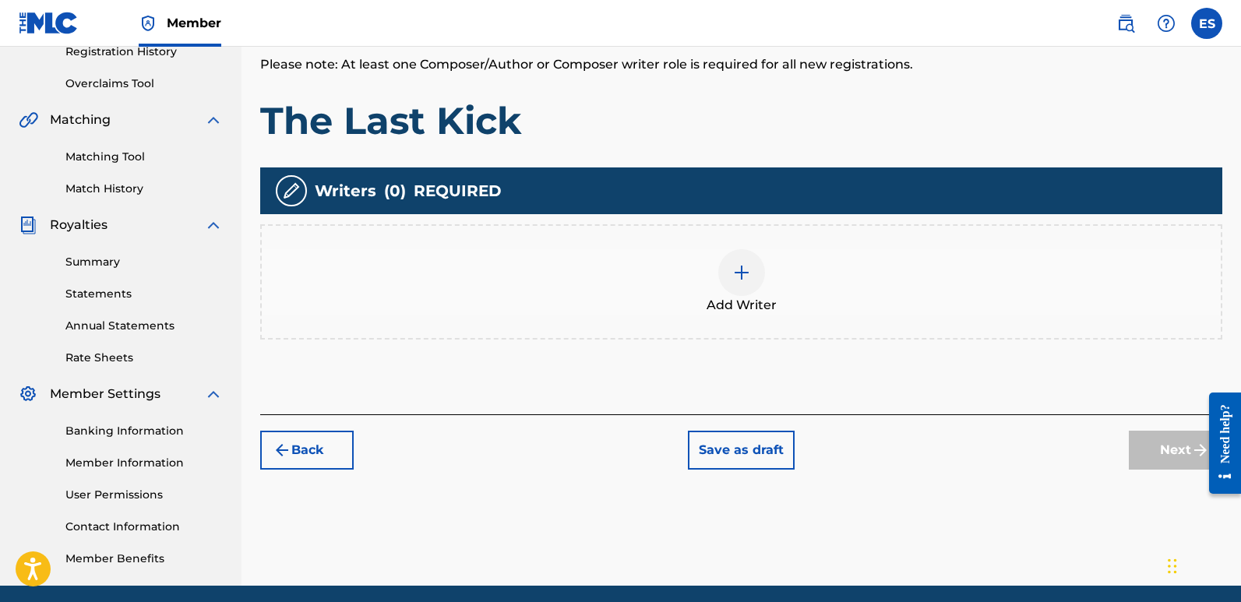
scroll to position [70, 0]
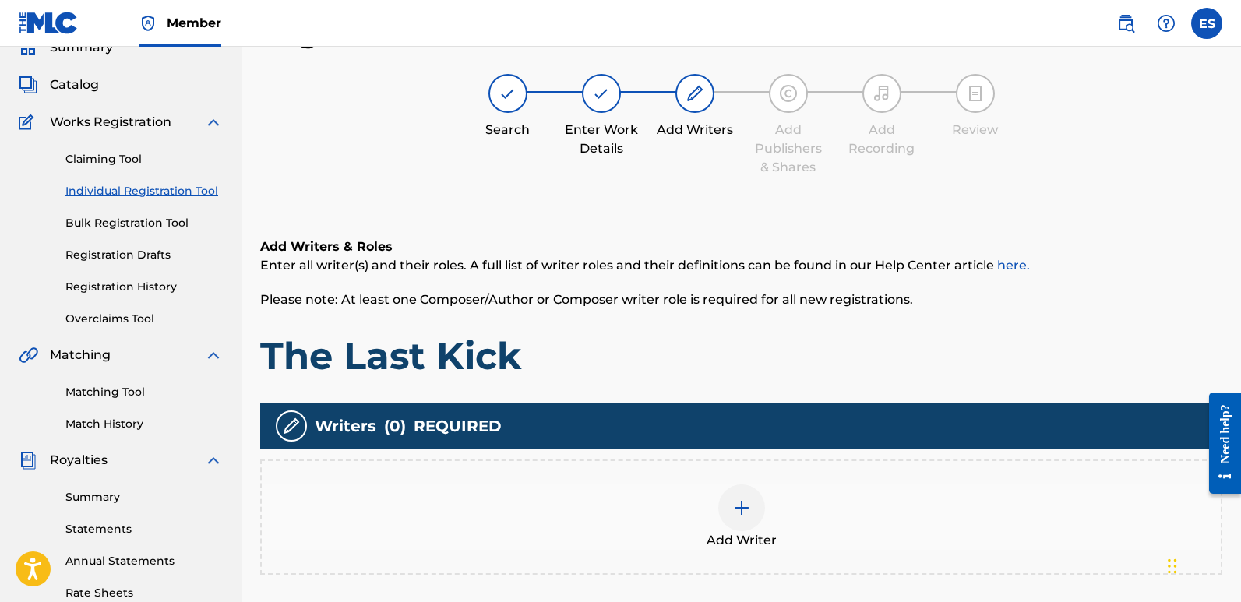
click at [739, 522] on div at bounding box center [741, 508] width 47 height 47
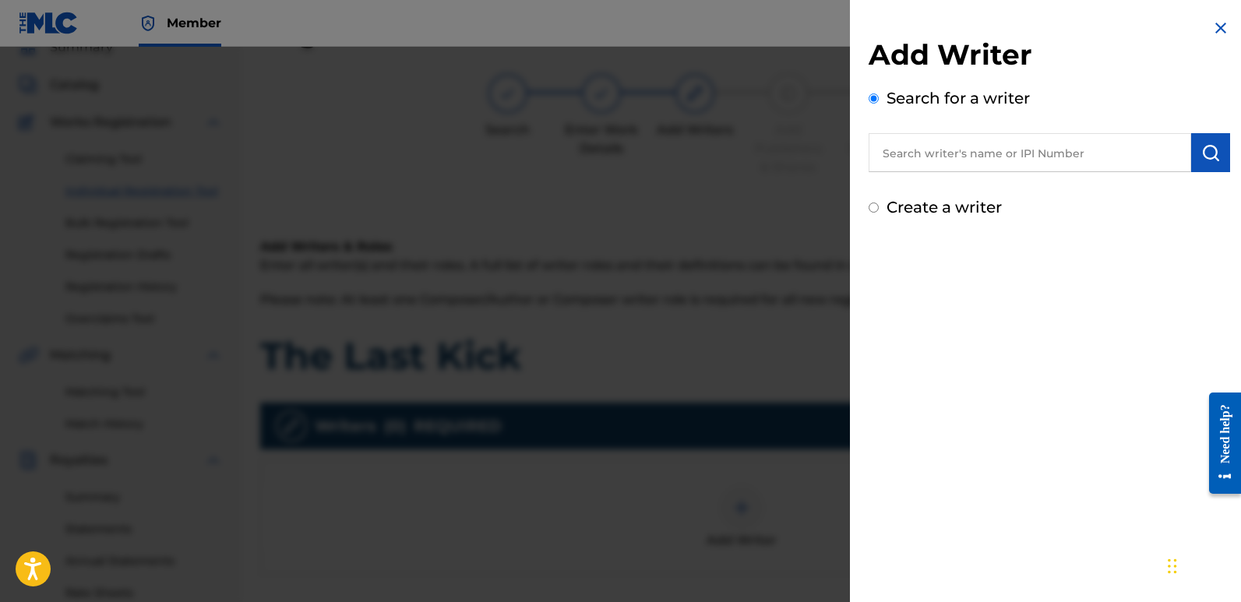
click at [979, 146] on input "text" at bounding box center [1030, 152] width 323 height 39
type input "emanuelesciuto"
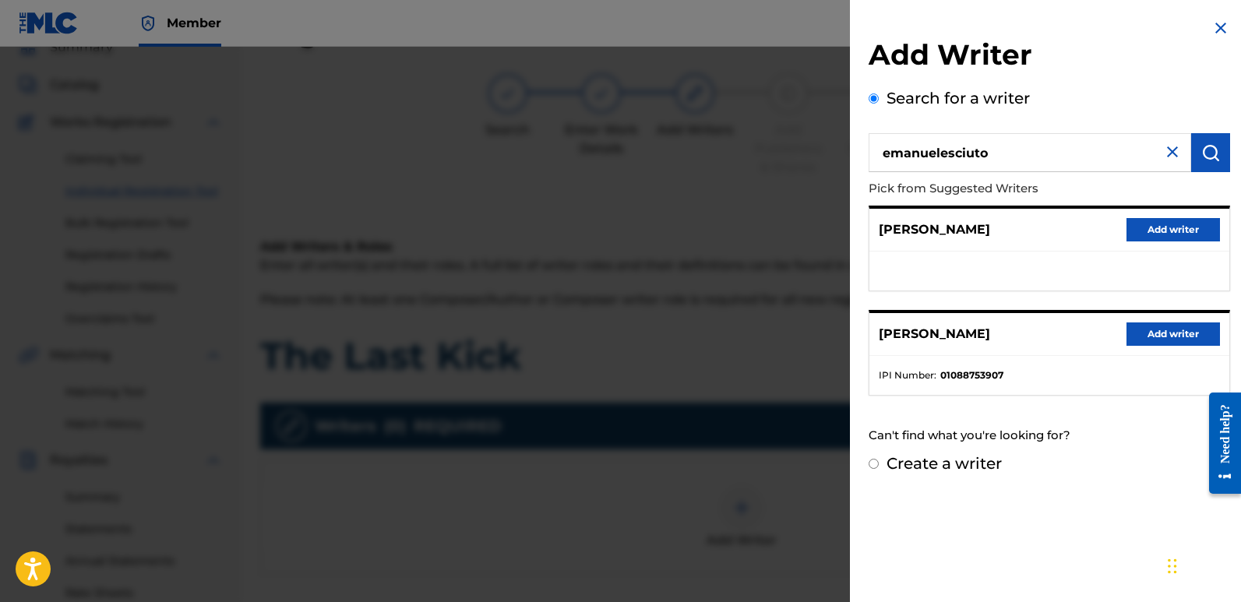
click at [1169, 337] on button "Add writer" at bounding box center [1172, 334] width 93 height 23
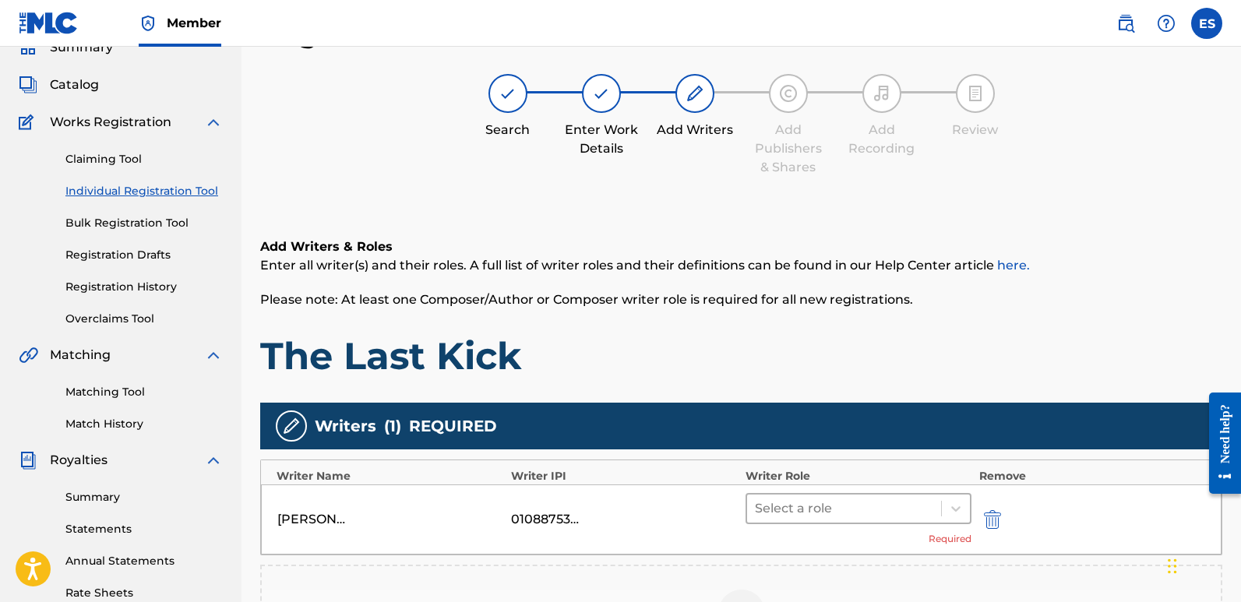
click at [862, 506] on div at bounding box center [844, 509] width 178 height 22
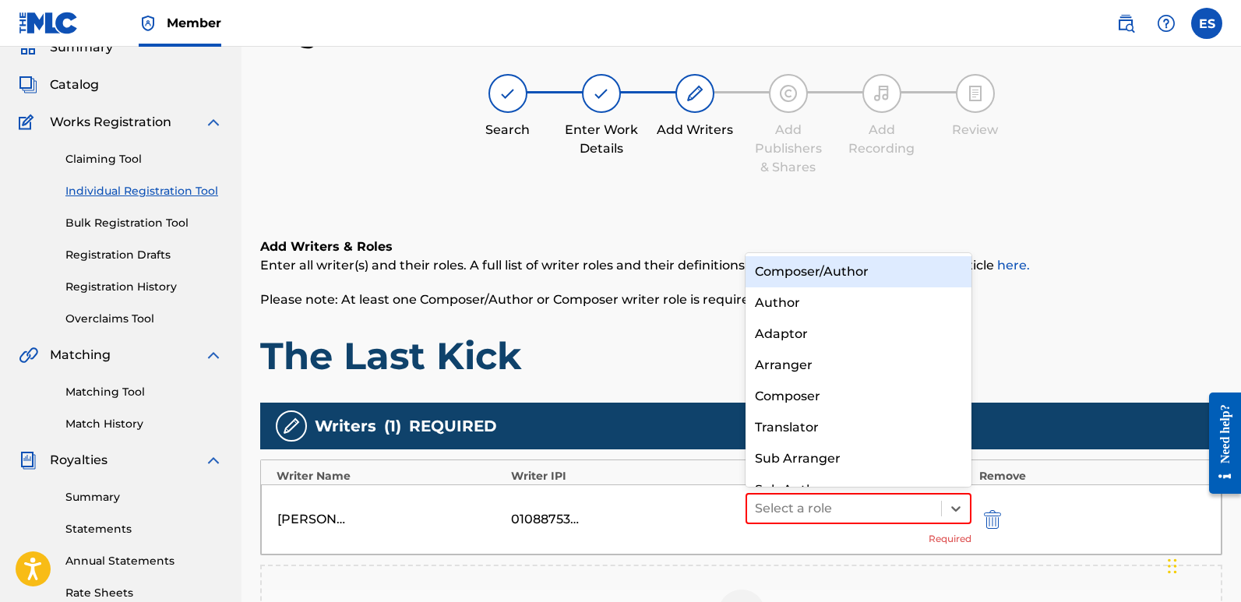
click at [806, 257] on div "Composer/Author" at bounding box center [859, 271] width 226 height 31
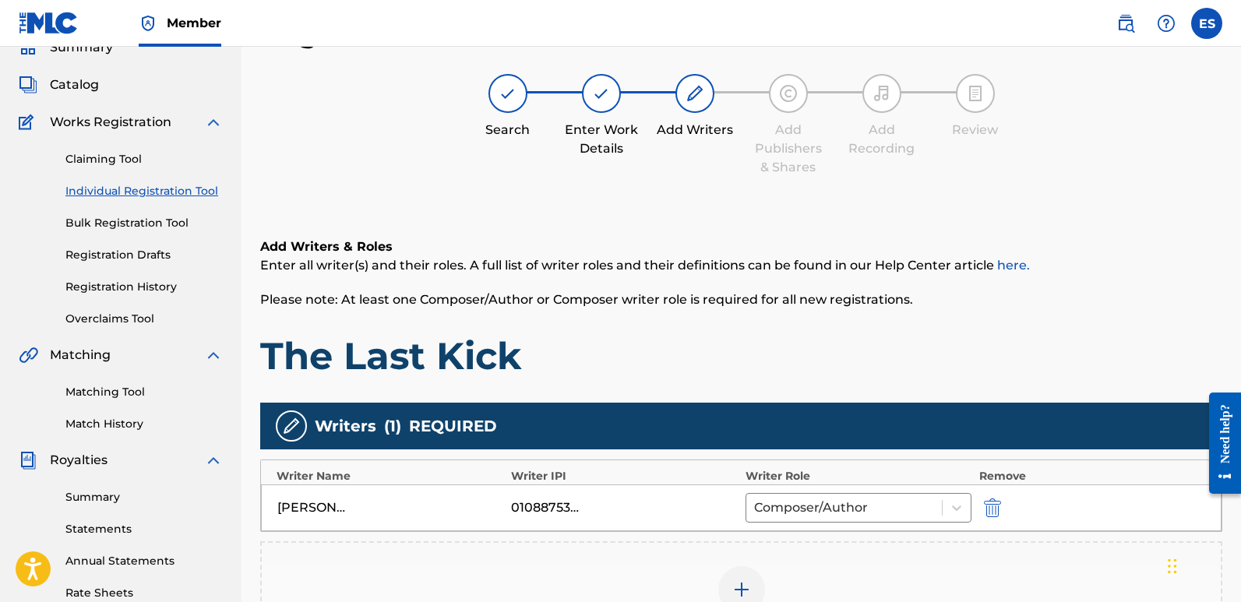
scroll to position [364, 0]
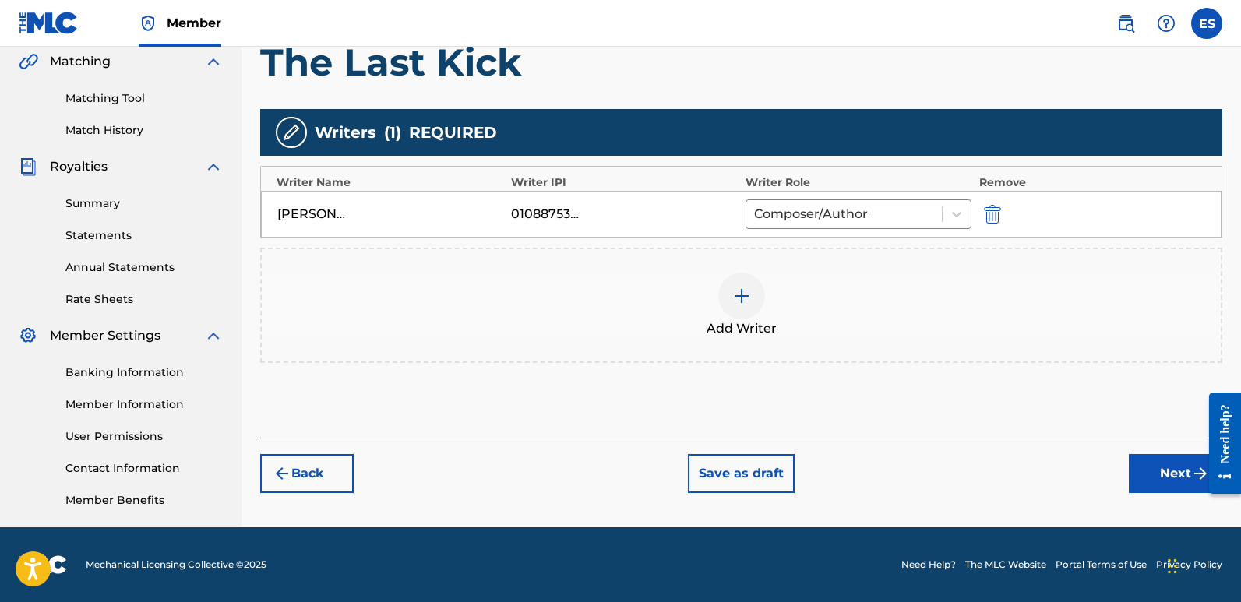
click at [1161, 478] on button "Next" at bounding box center [1175, 473] width 93 height 39
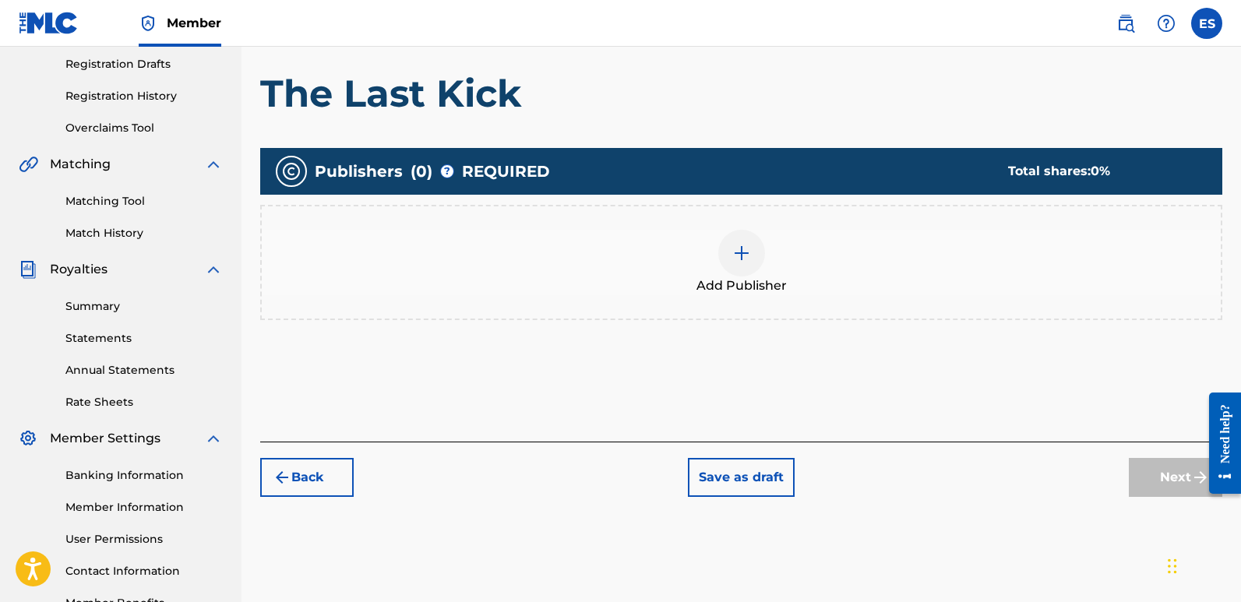
scroll to position [70, 0]
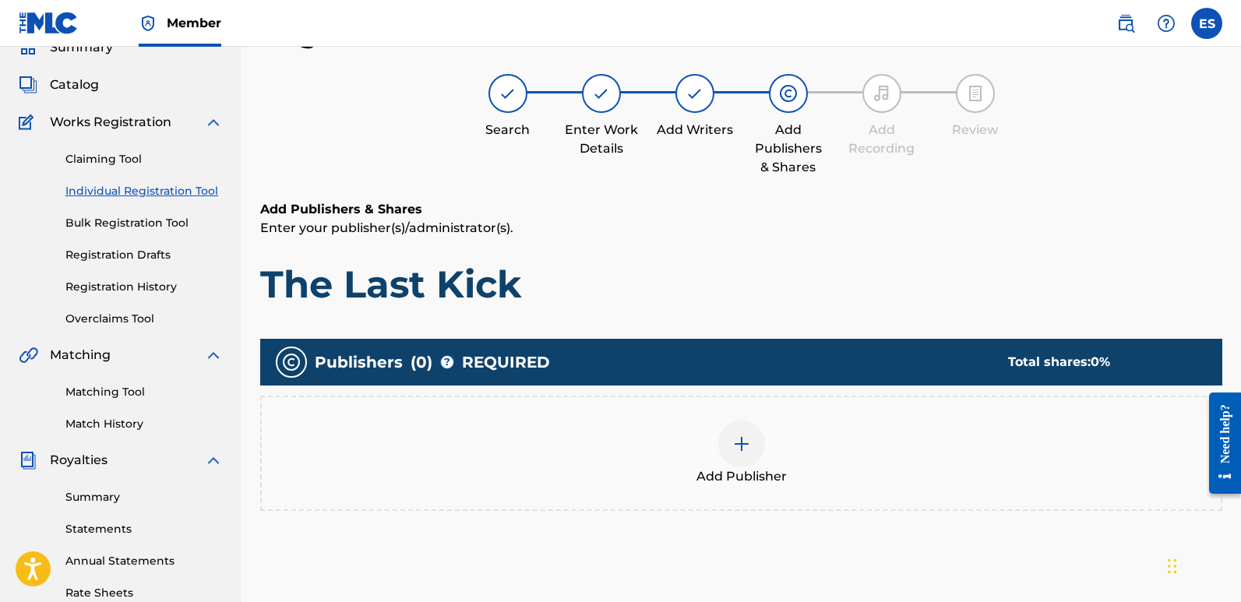
click at [744, 460] on div at bounding box center [741, 444] width 47 height 47
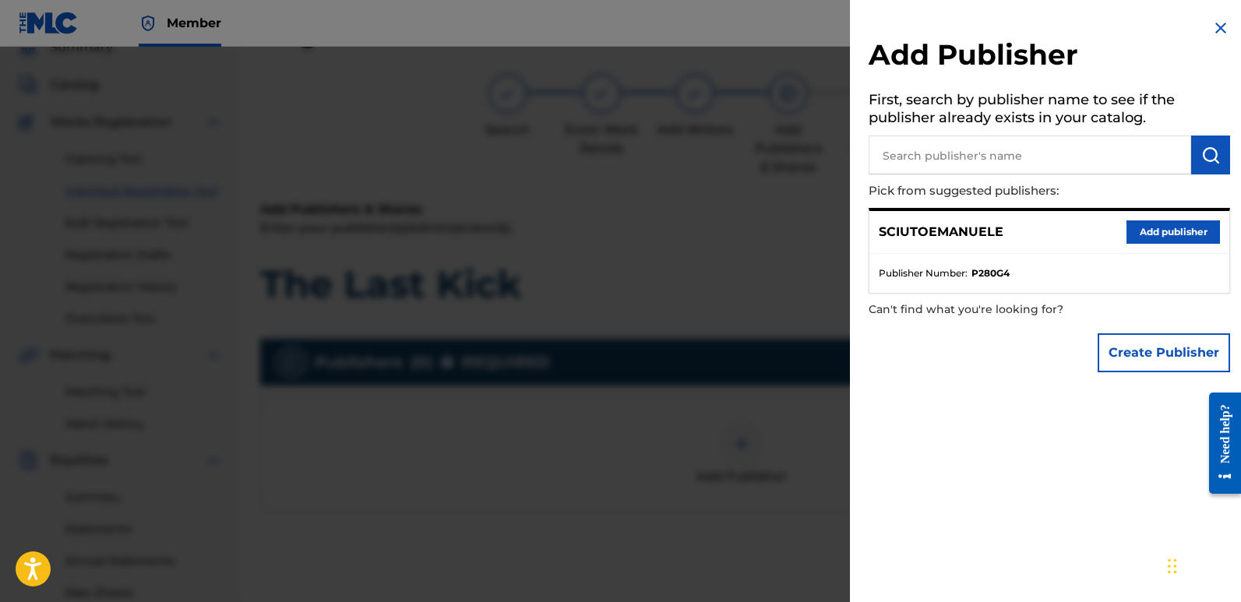
click at [1167, 231] on button "Add publisher" at bounding box center [1172, 231] width 93 height 23
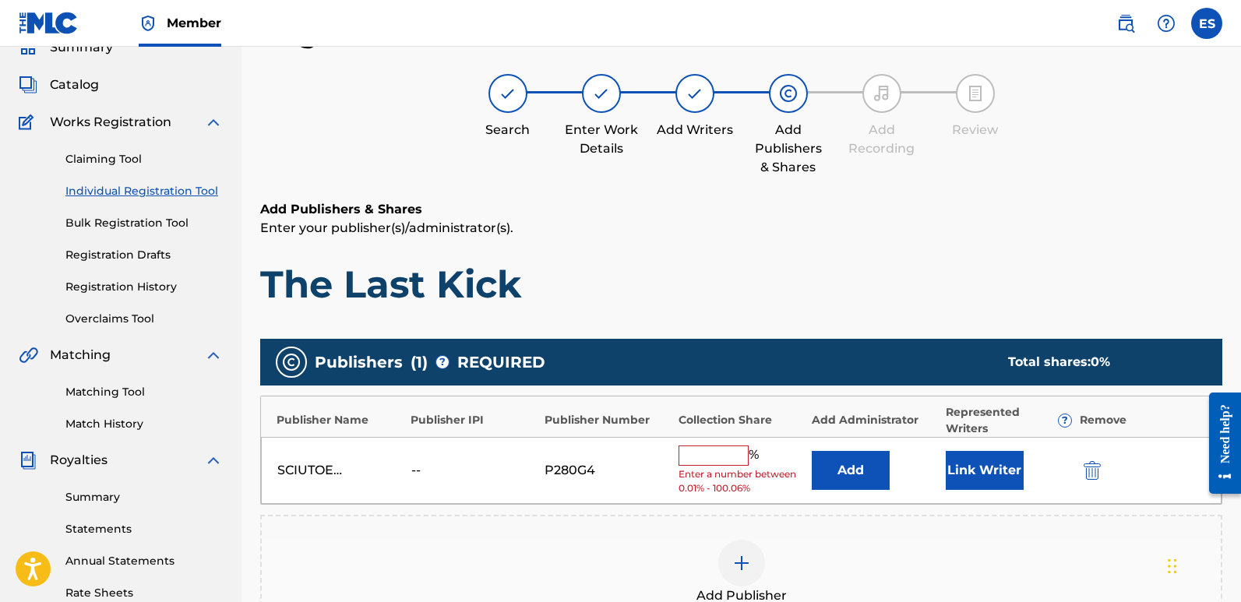
click at [992, 477] on button "Link Writer" at bounding box center [985, 470] width 78 height 39
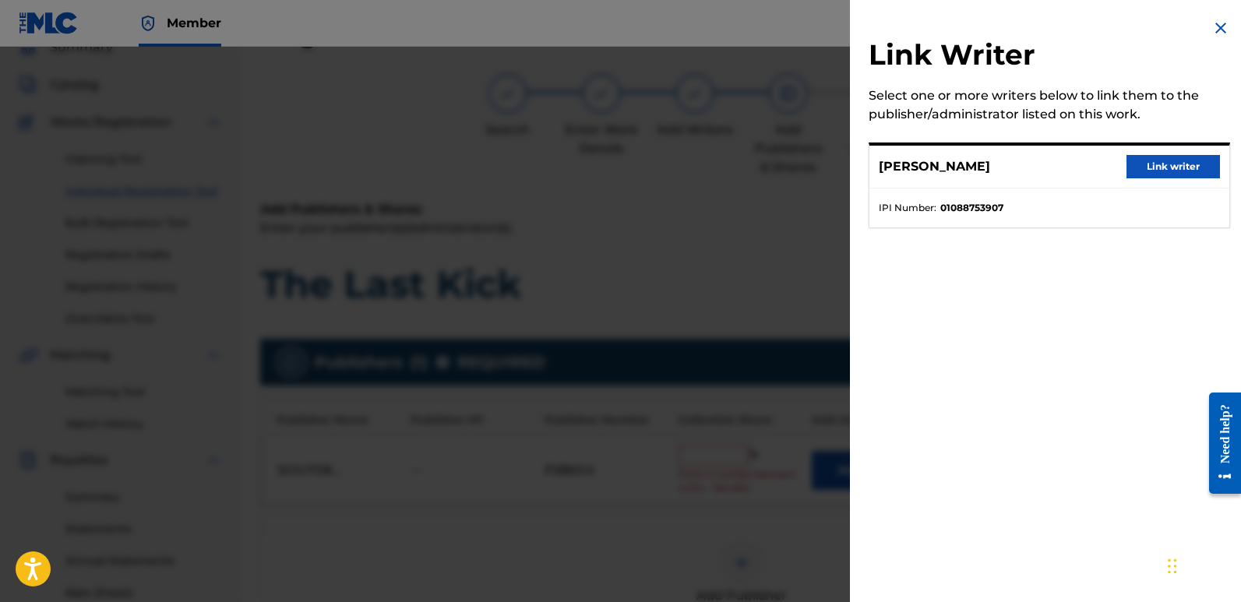
click at [1162, 164] on button "Link writer" at bounding box center [1172, 166] width 93 height 23
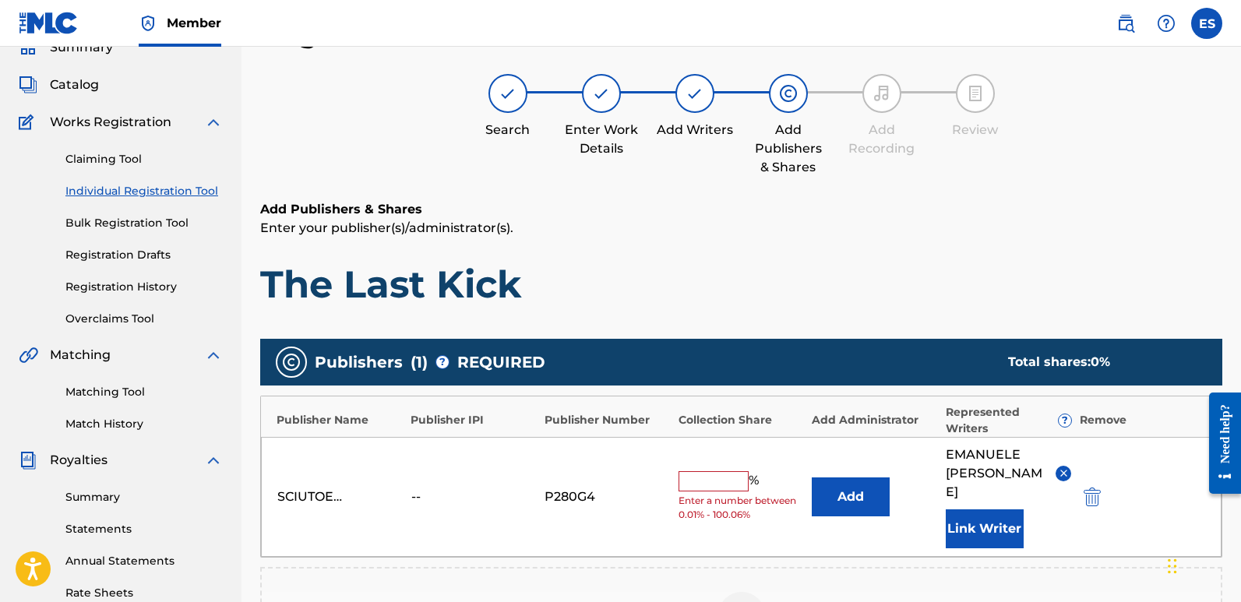
click at [696, 471] on input "text" at bounding box center [714, 481] width 70 height 20
type input "100"
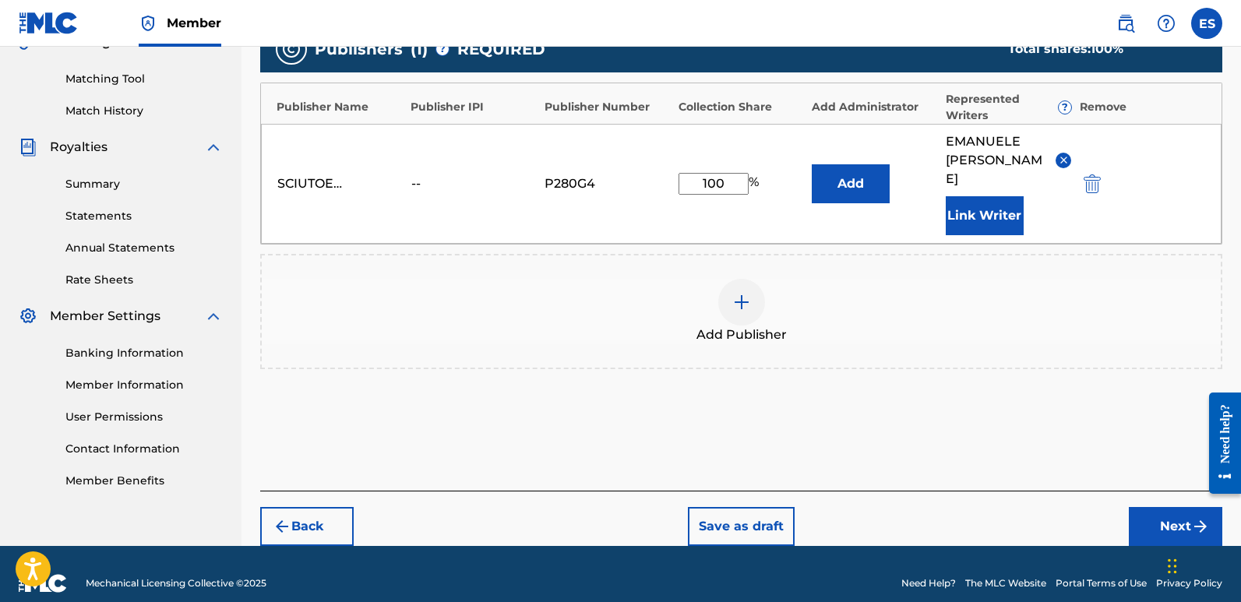
click at [1160, 512] on button "Next" at bounding box center [1175, 526] width 93 height 39
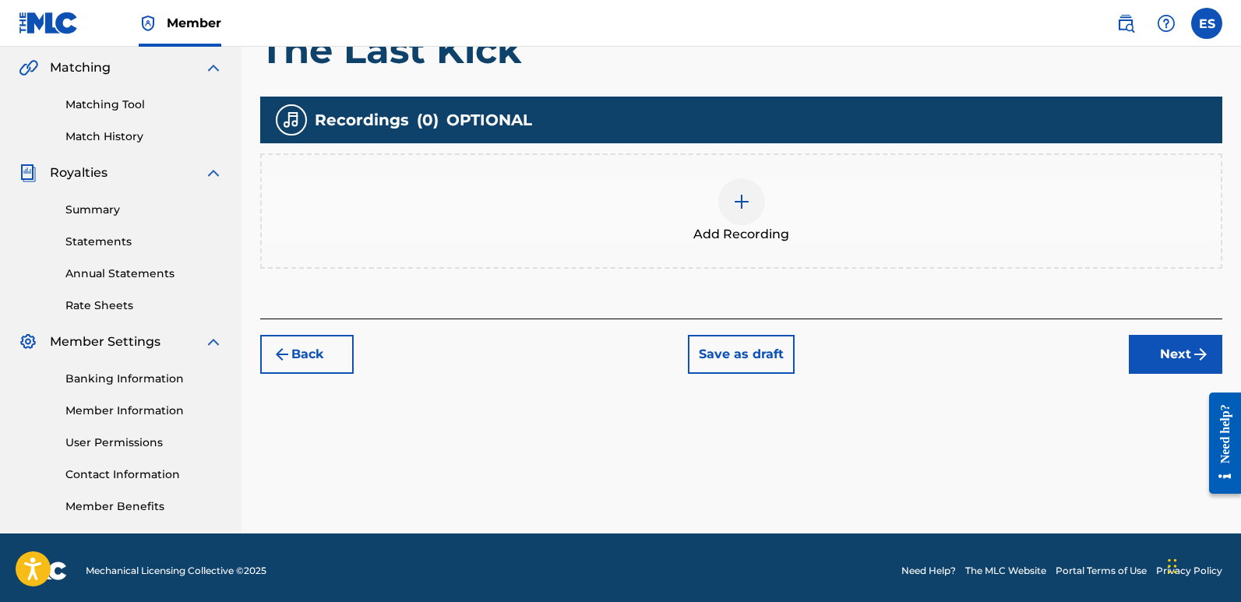
scroll to position [70, 0]
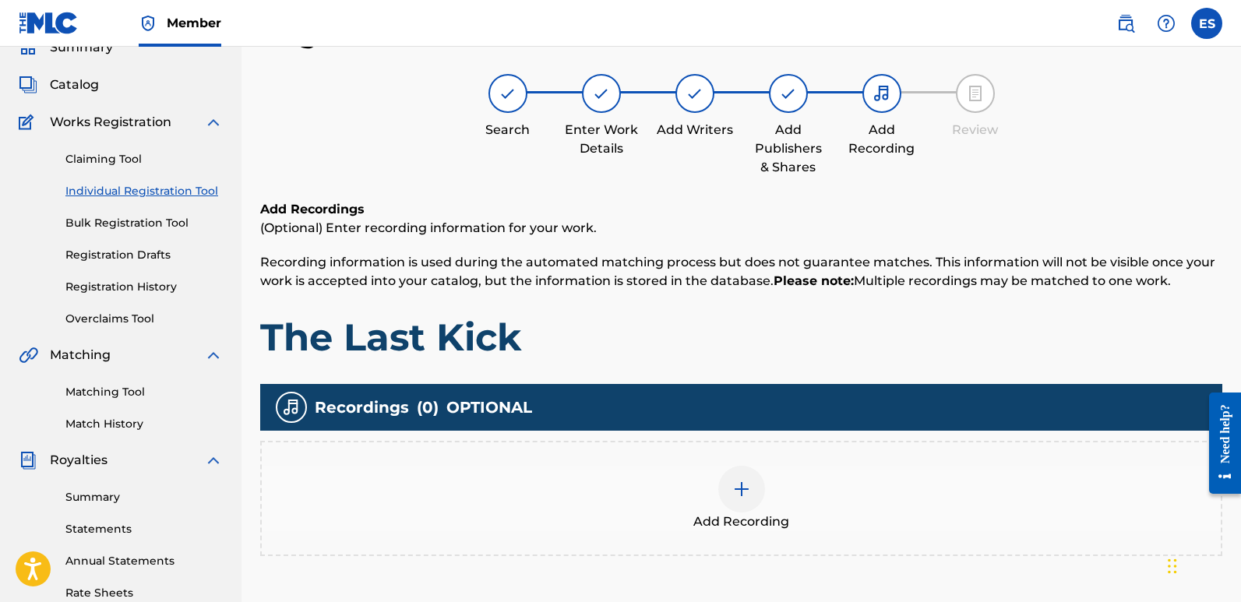
click at [746, 504] on div at bounding box center [741, 489] width 47 height 47
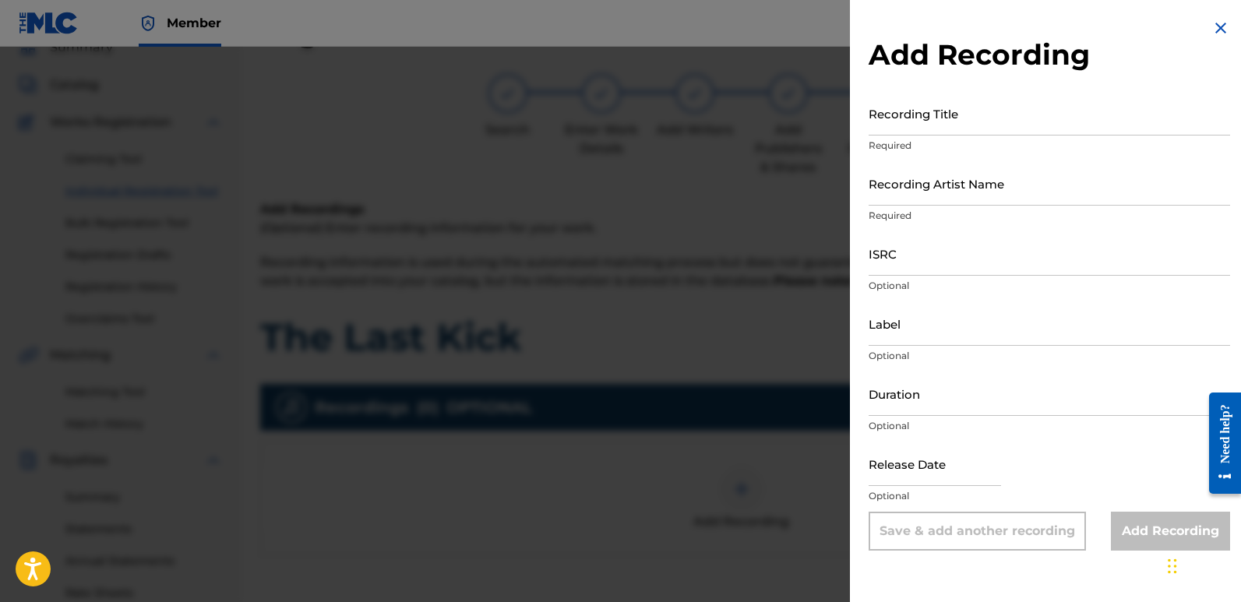
click at [952, 118] on input "Recording Title" at bounding box center [1049, 113] width 361 height 44
paste input "The Last Kick"
type input "The Last Kick"
click at [997, 183] on input "Recording Artist Name" at bounding box center [1049, 183] width 361 height 44
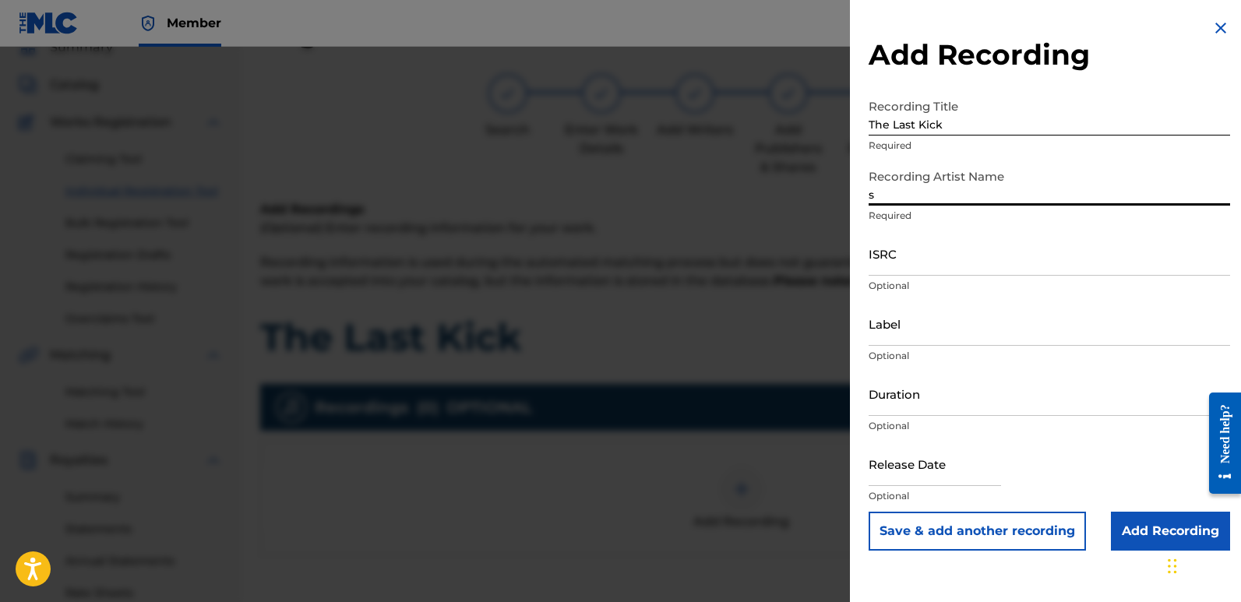
type input "Sigmaa"
click at [936, 246] on input "ISRC" at bounding box center [1049, 253] width 361 height 44
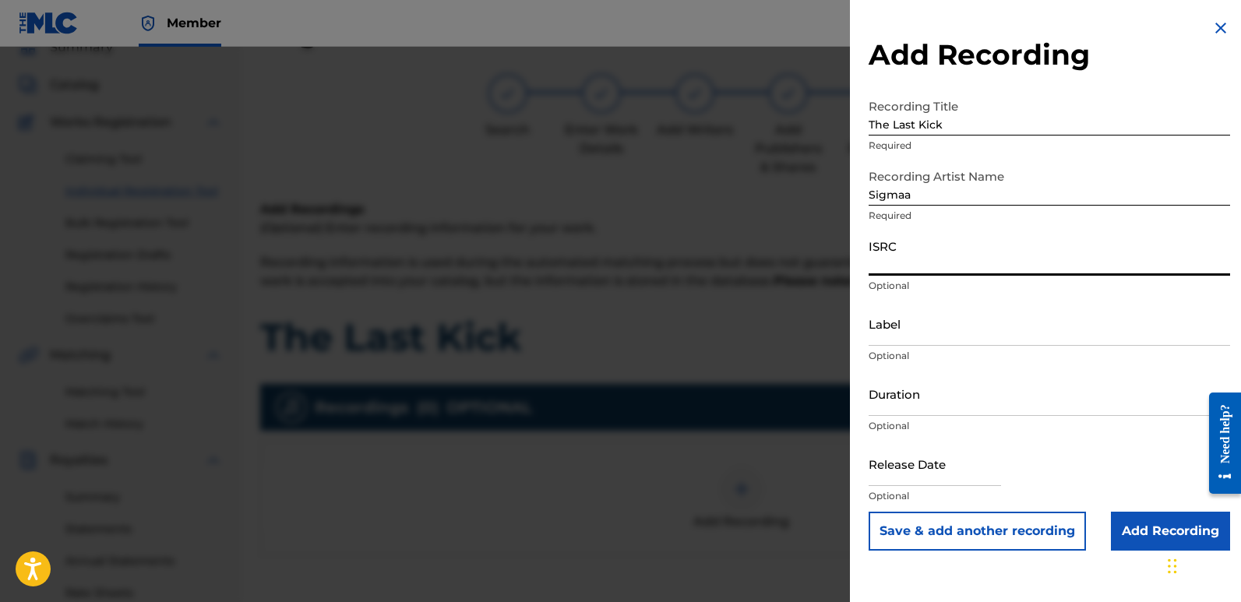
paste input "QZZ7N2540359"
type input "QZZ7N2540359"
click at [961, 329] on input "Label" at bounding box center [1049, 323] width 361 height 44
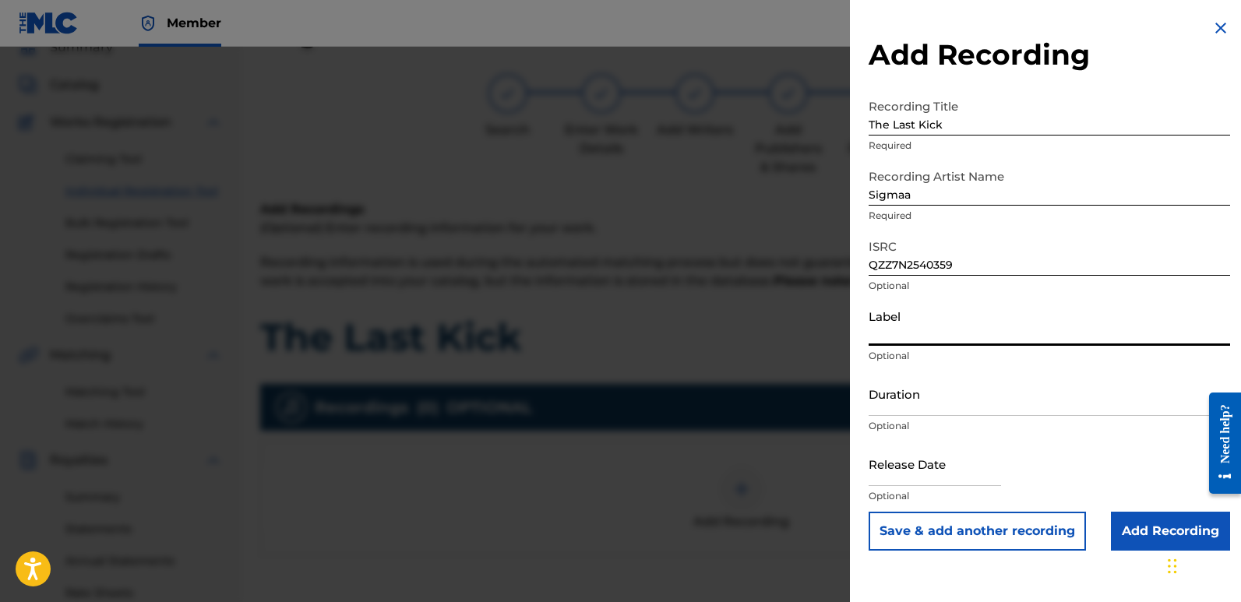
type input "Rightbeatz [GEOGRAPHIC_DATA]"
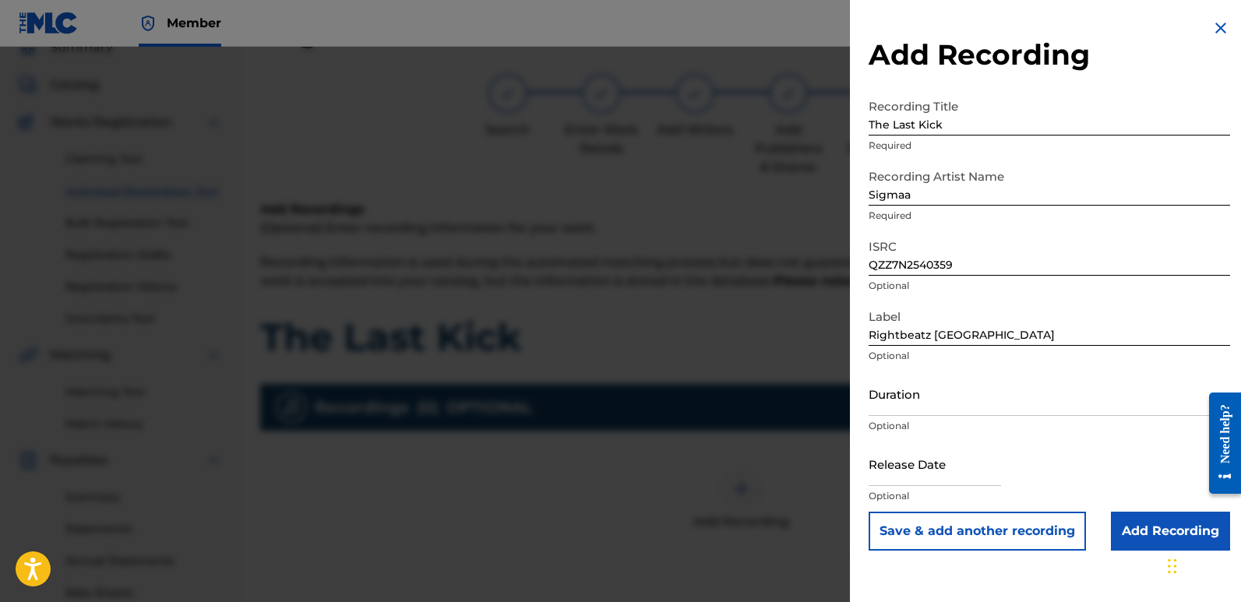
click at [924, 449] on input "text" at bounding box center [935, 464] width 132 height 44
select select "7"
select select "2025"
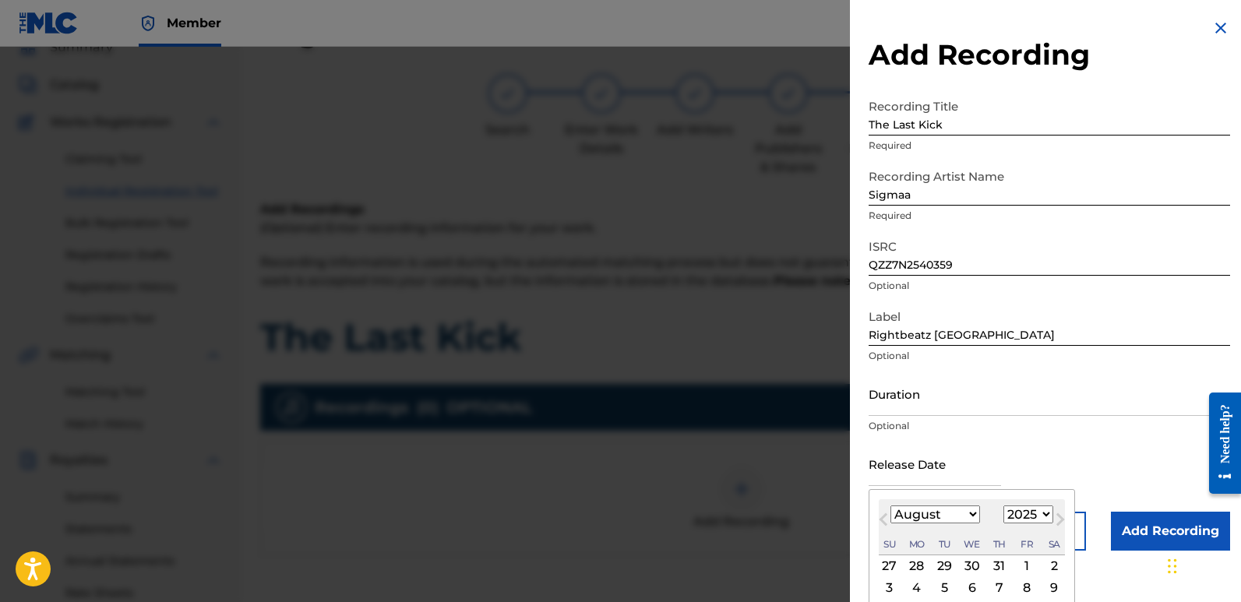
click at [1052, 562] on div "2" at bounding box center [1054, 566] width 19 height 19
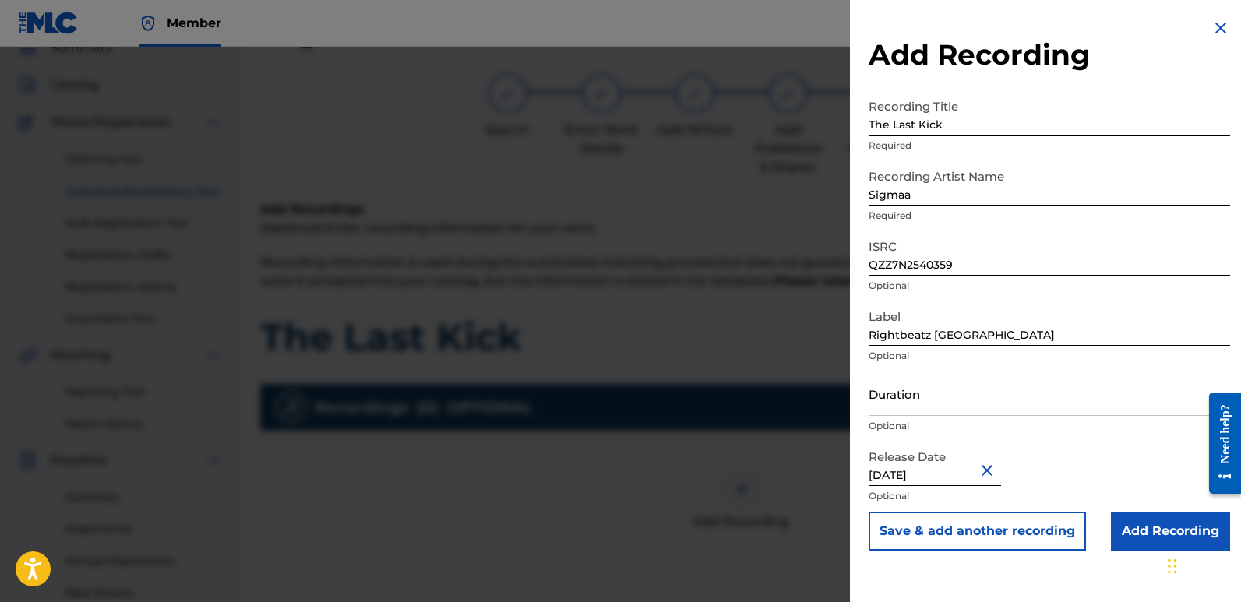
type input "[DATE]"
click at [917, 464] on input "[DATE]" at bounding box center [935, 464] width 132 height 44
select select "7"
select select "2025"
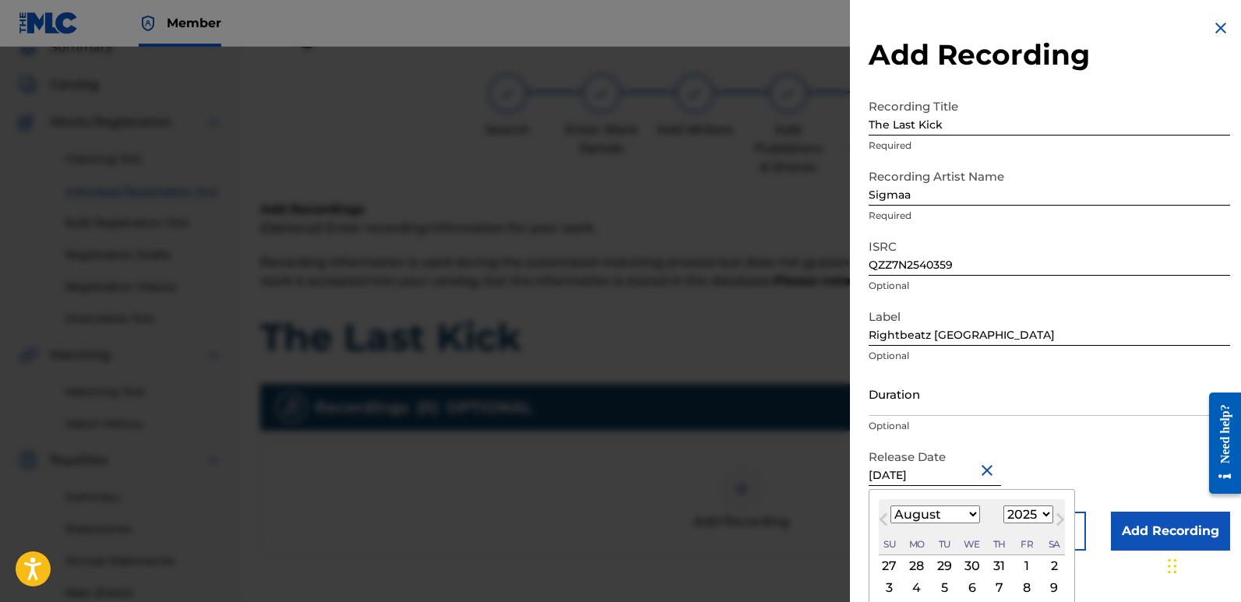
type input "[DATE]"
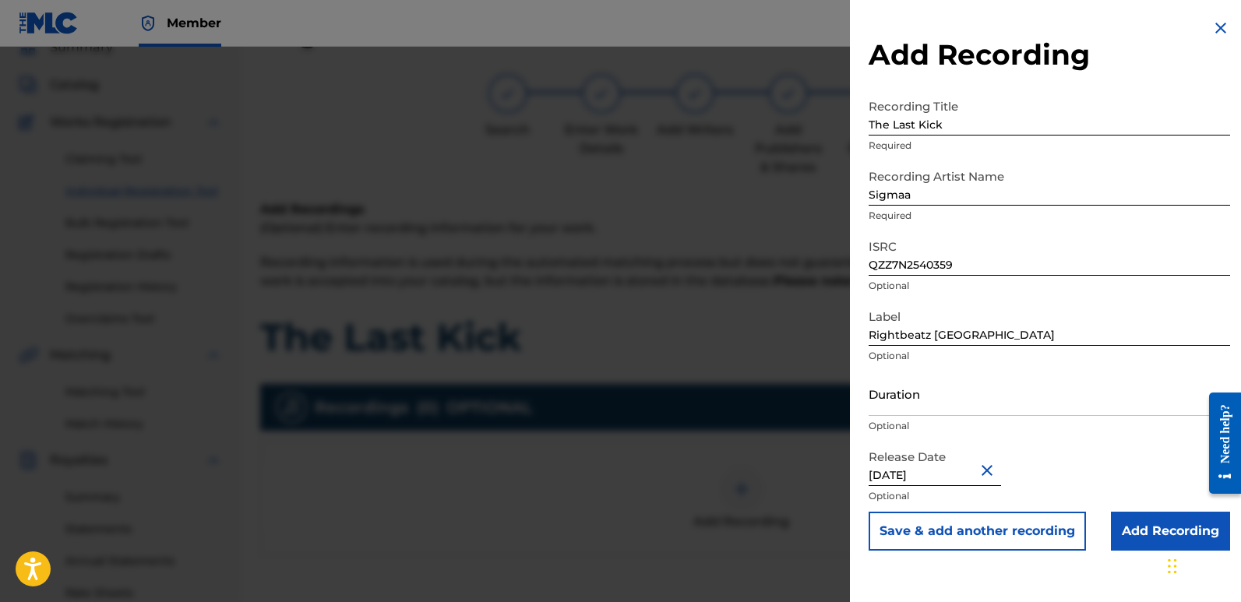
click at [1133, 530] on input "Add Recording" at bounding box center [1170, 531] width 119 height 39
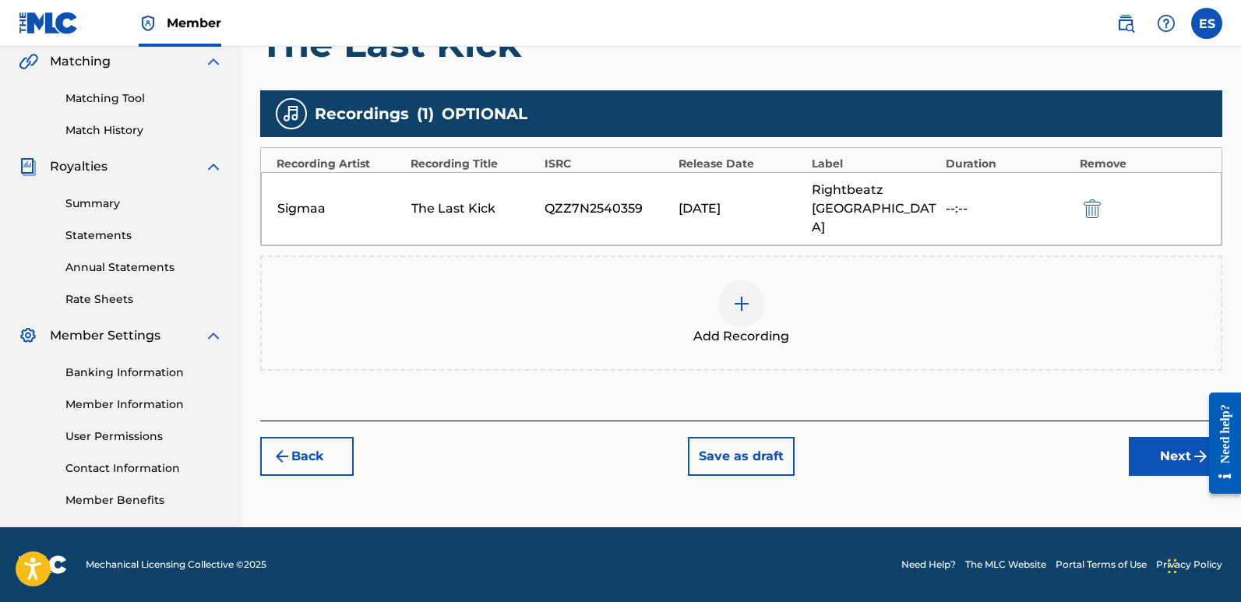
click at [1179, 437] on button "Next" at bounding box center [1175, 456] width 93 height 39
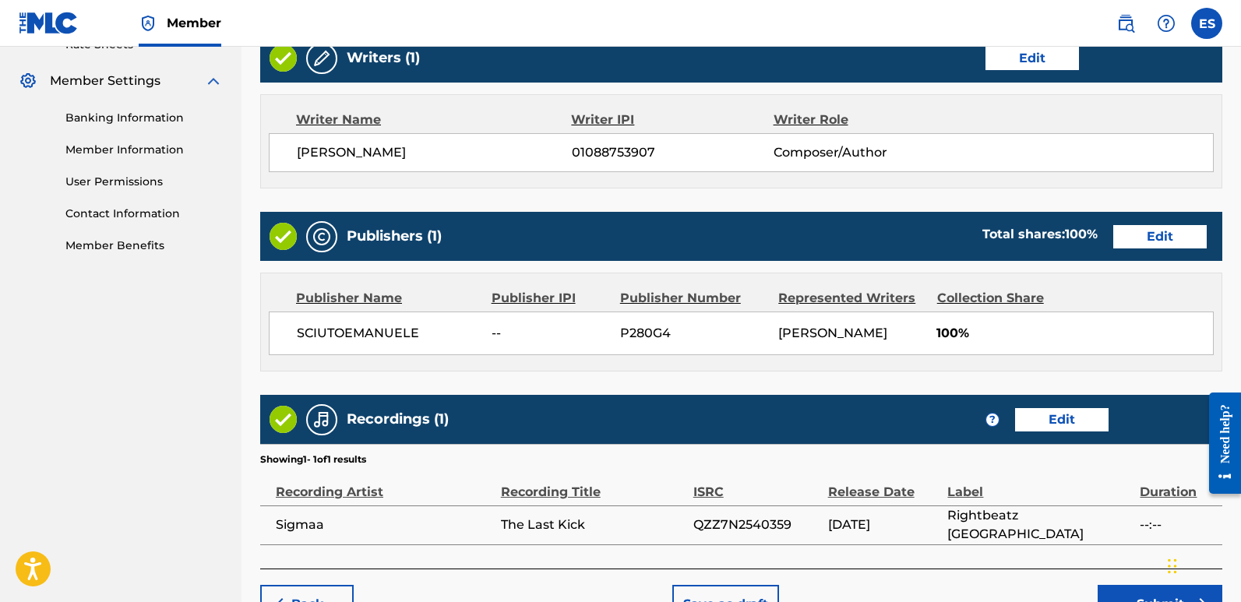
scroll to position [715, 0]
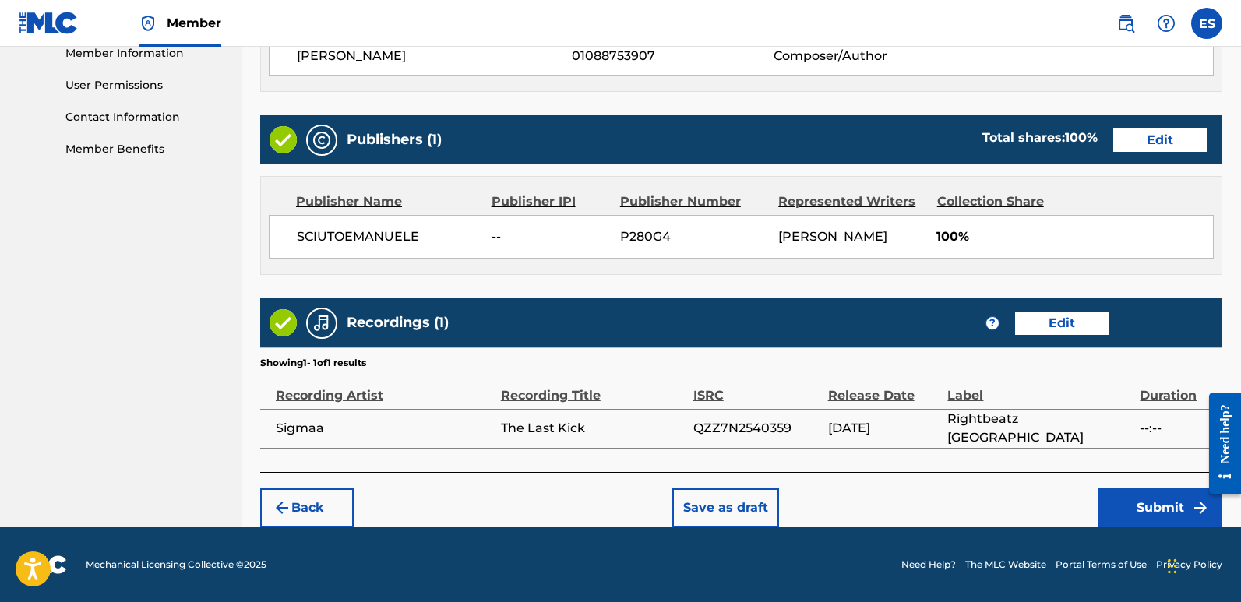
click at [1153, 505] on button "Submit" at bounding box center [1160, 507] width 125 height 39
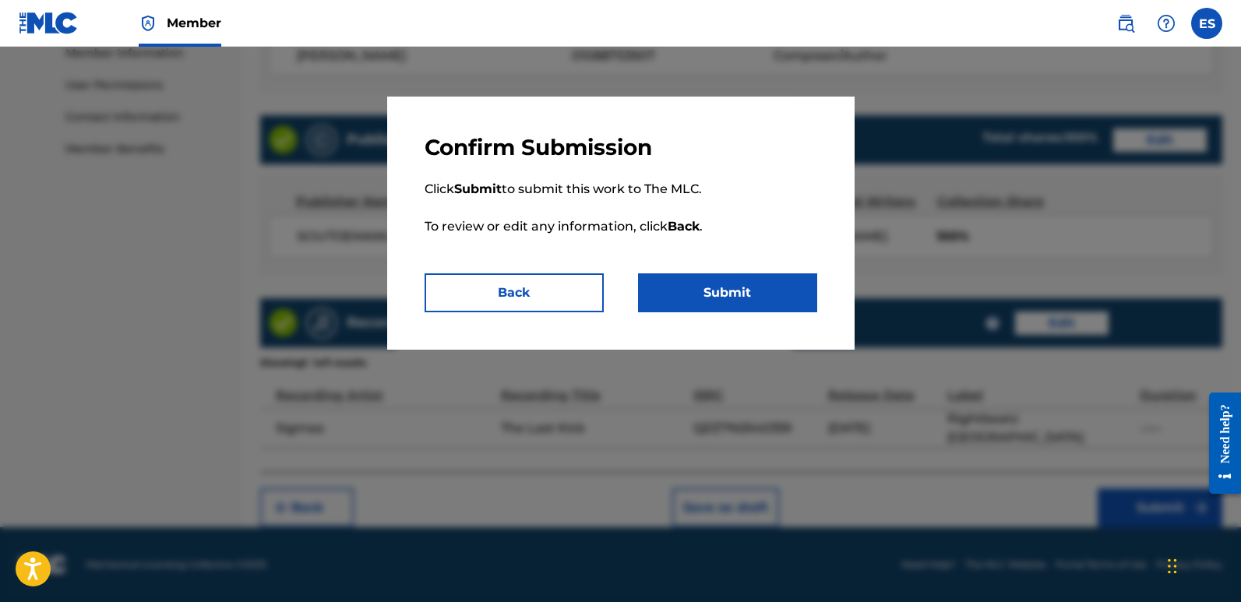
click at [705, 298] on button "Submit" at bounding box center [727, 292] width 179 height 39
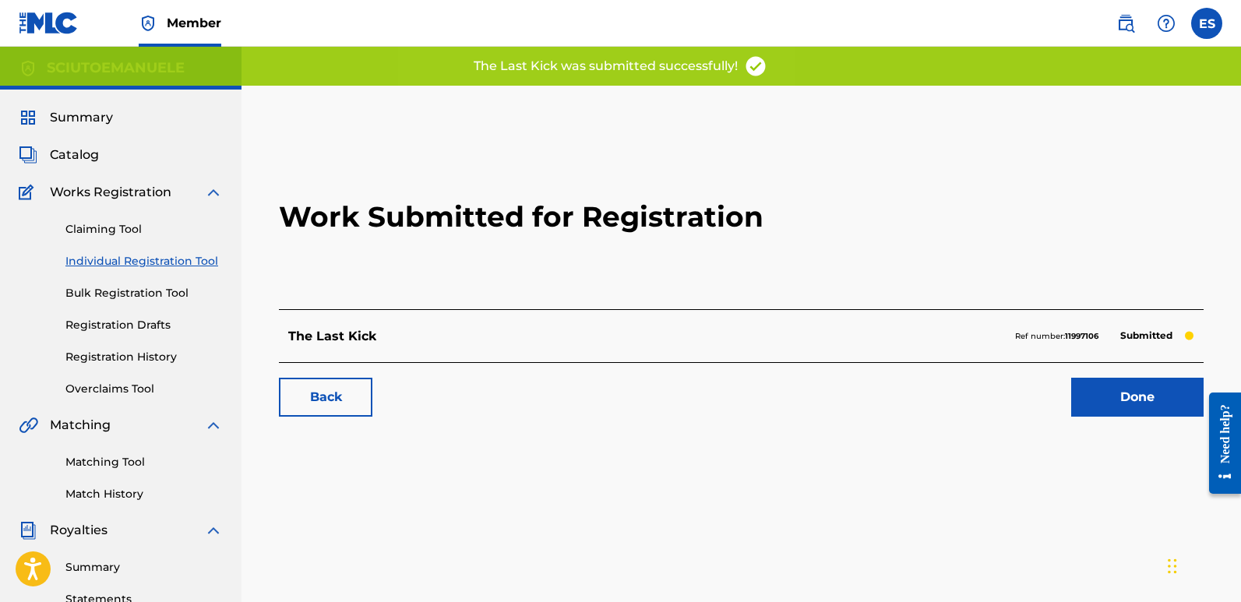
click at [1122, 393] on link "Done" at bounding box center [1137, 397] width 132 height 39
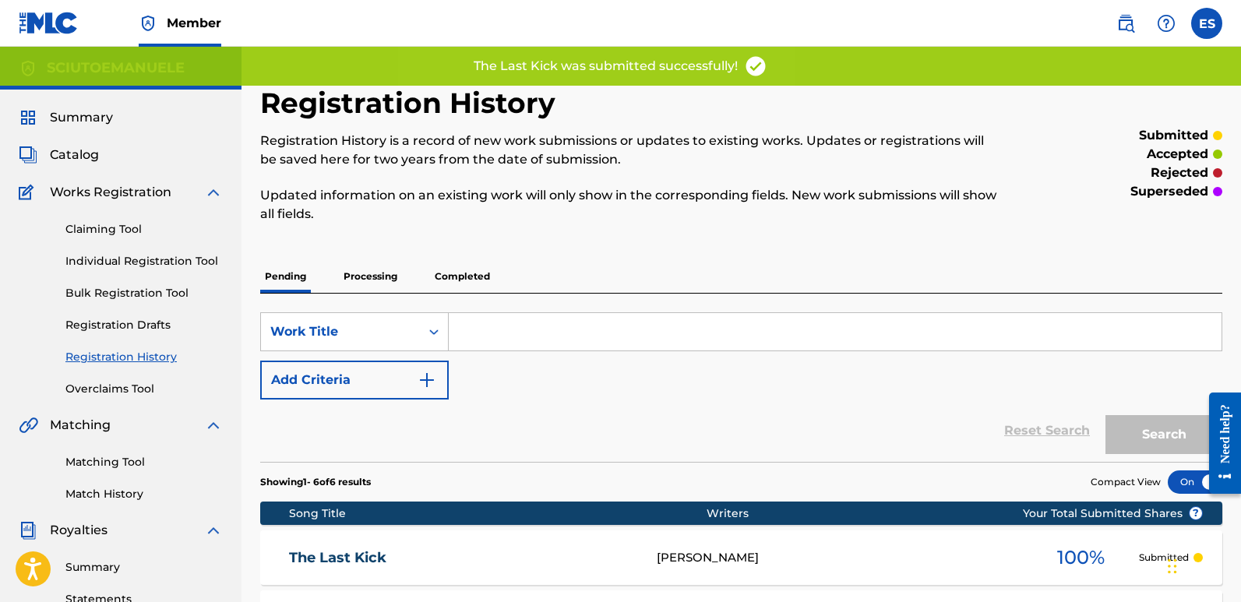
click at [365, 277] on p "Processing" at bounding box center [370, 276] width 63 height 33
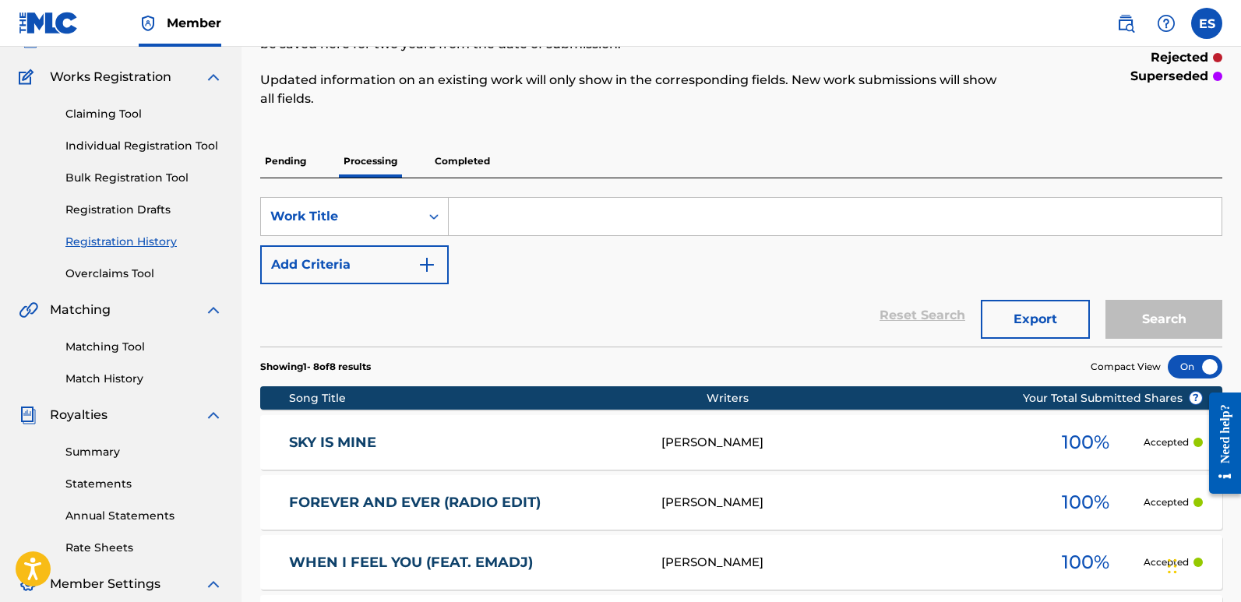
scroll to position [116, 0]
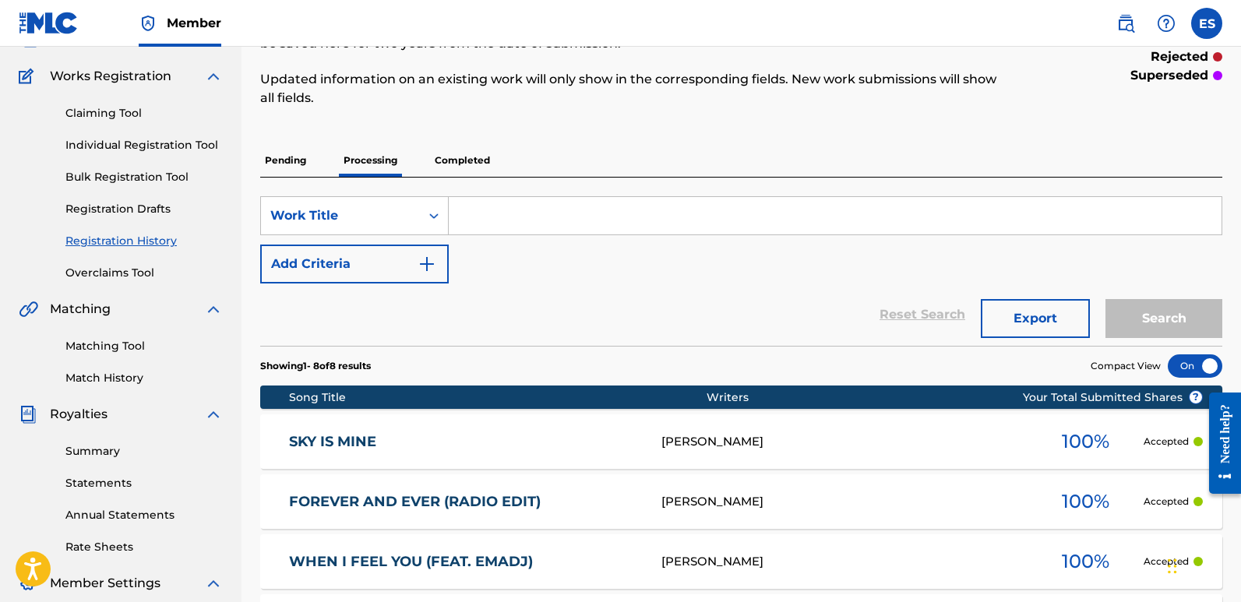
click at [285, 162] on p "Pending" at bounding box center [285, 160] width 51 height 33
